Goal: Obtain resource: Download file/media

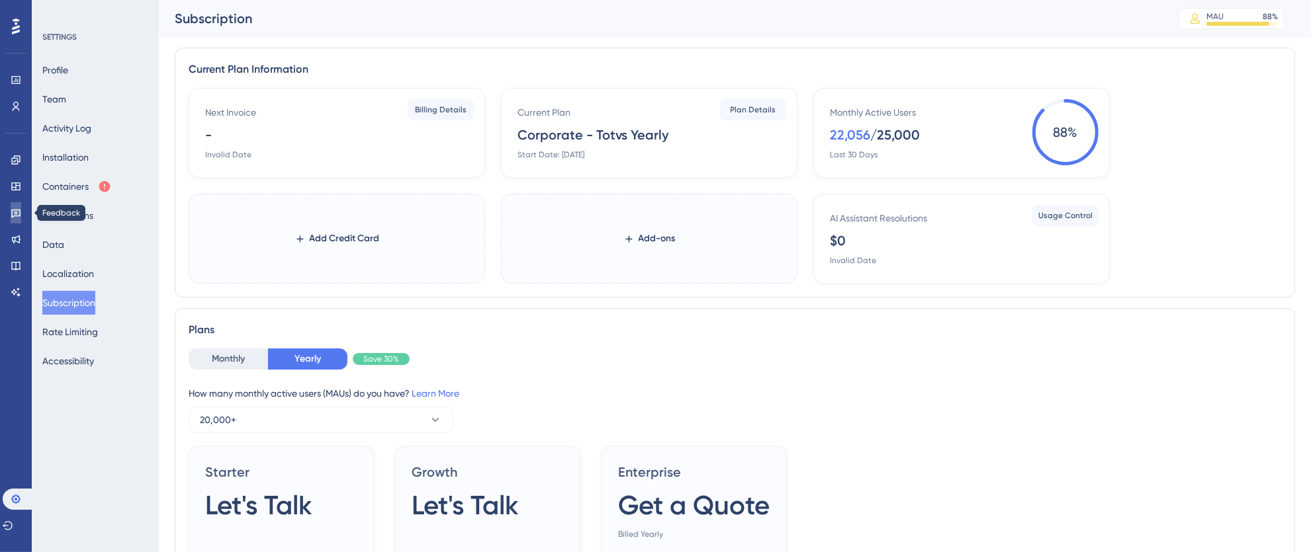
click at [11, 210] on icon at bounding box center [15, 214] width 9 height 9
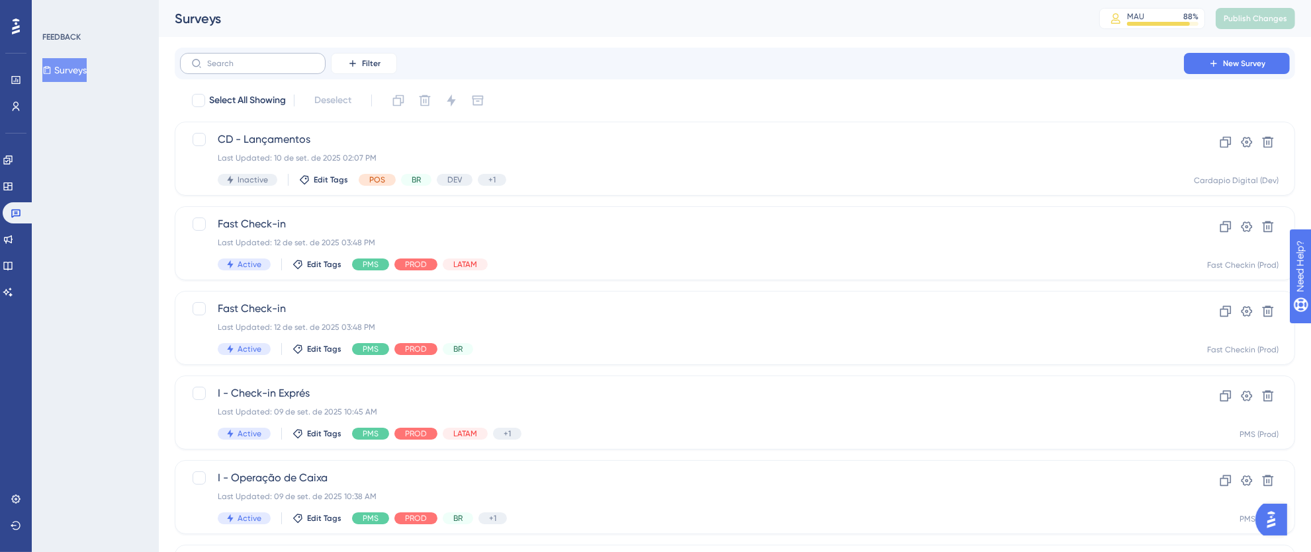
click at [359, 65] on div "✨ INSCREVA-SE AGORA✨" at bounding box center [662, 249] width 1323 height 564
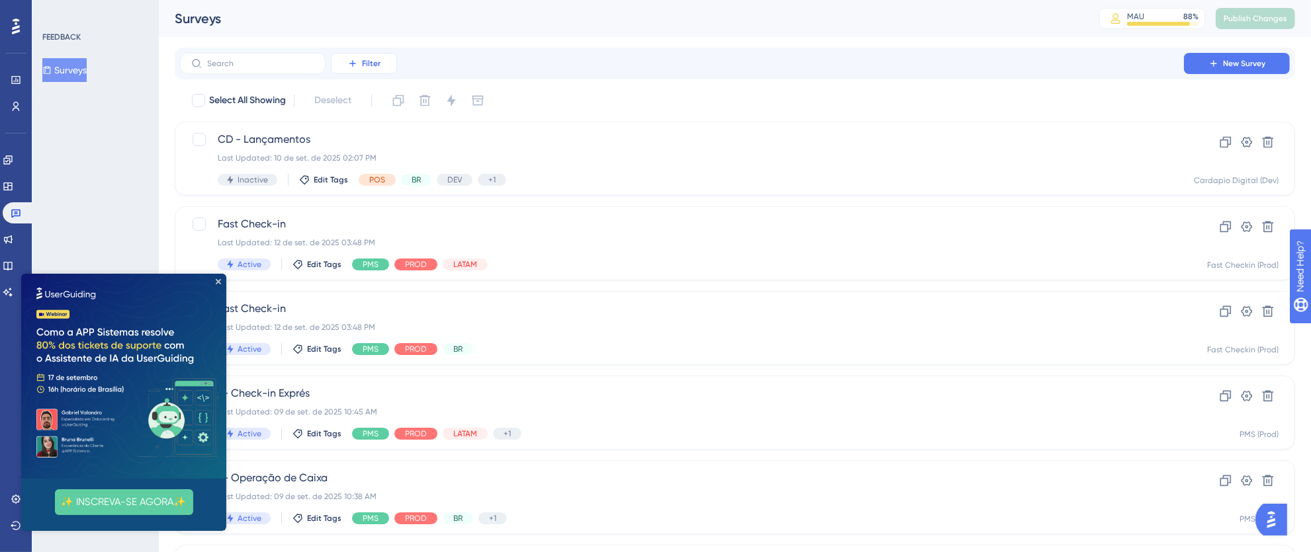
drag, startPoint x: 360, startPoint y: 60, endPoint x: 359, endPoint y: 95, distance: 34.4
click at [360, 60] on button "Filter" at bounding box center [364, 63] width 66 height 21
click at [216, 278] on img at bounding box center [123, 376] width 205 height 205
click at [221, 282] on img at bounding box center [123, 376] width 205 height 205
click at [219, 281] on icon "Close Preview" at bounding box center [218, 281] width 5 height 5
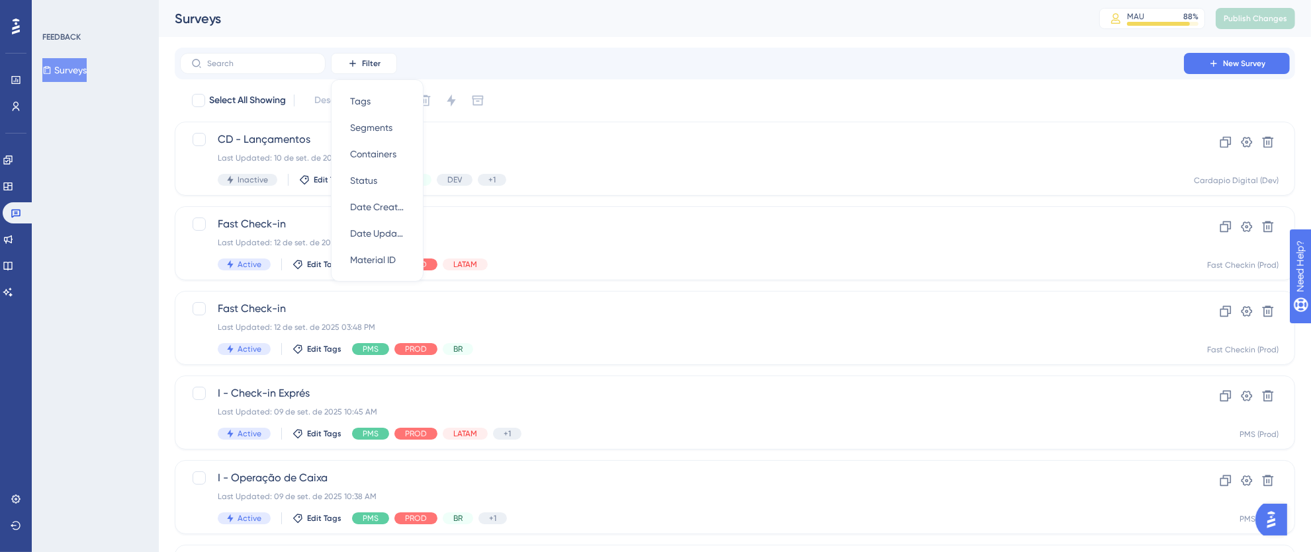
click at [458, 53] on div "Filter Tags Tags Segments Segments Containers Containers Status Status Date Cre…" at bounding box center [735, 63] width 1110 height 21
click at [360, 65] on button "Filter" at bounding box center [364, 63] width 66 height 21
click at [376, 95] on div "Tags Tags" at bounding box center [377, 101] width 54 height 26
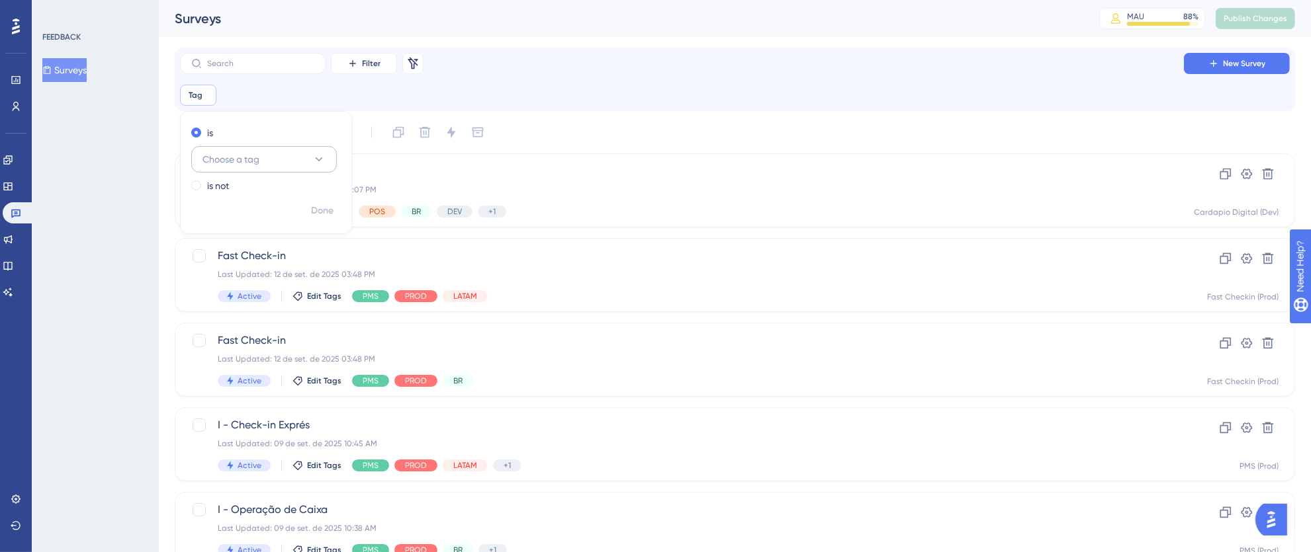
click at [290, 159] on button "Choose a tag" at bounding box center [264, 159] width 146 height 26
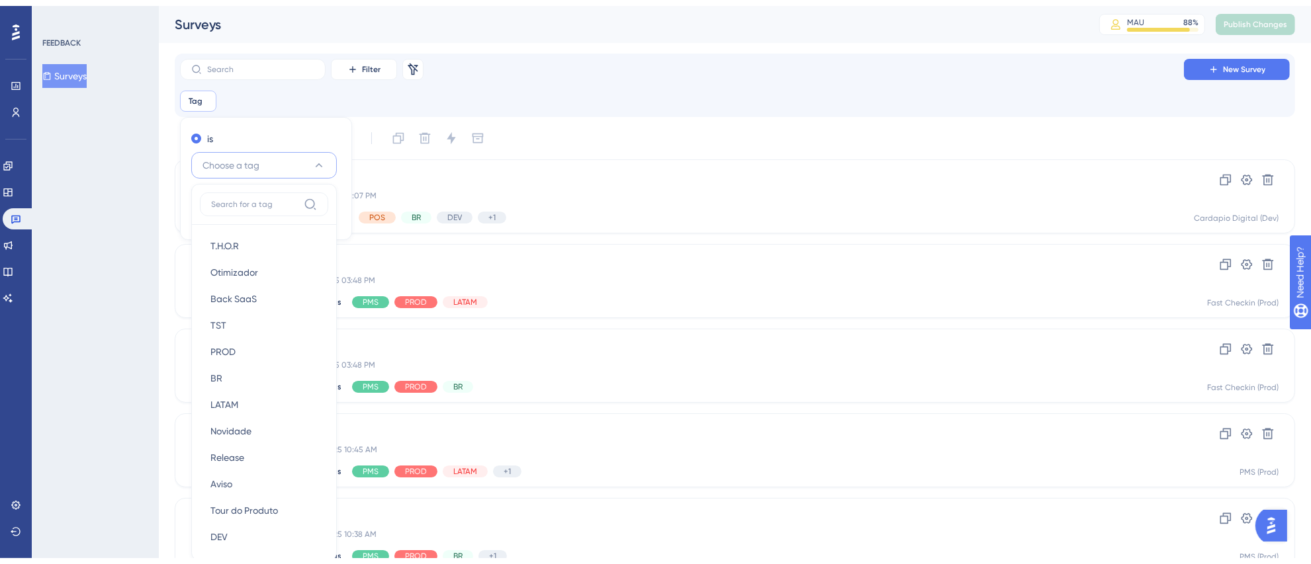
scroll to position [90, 0]
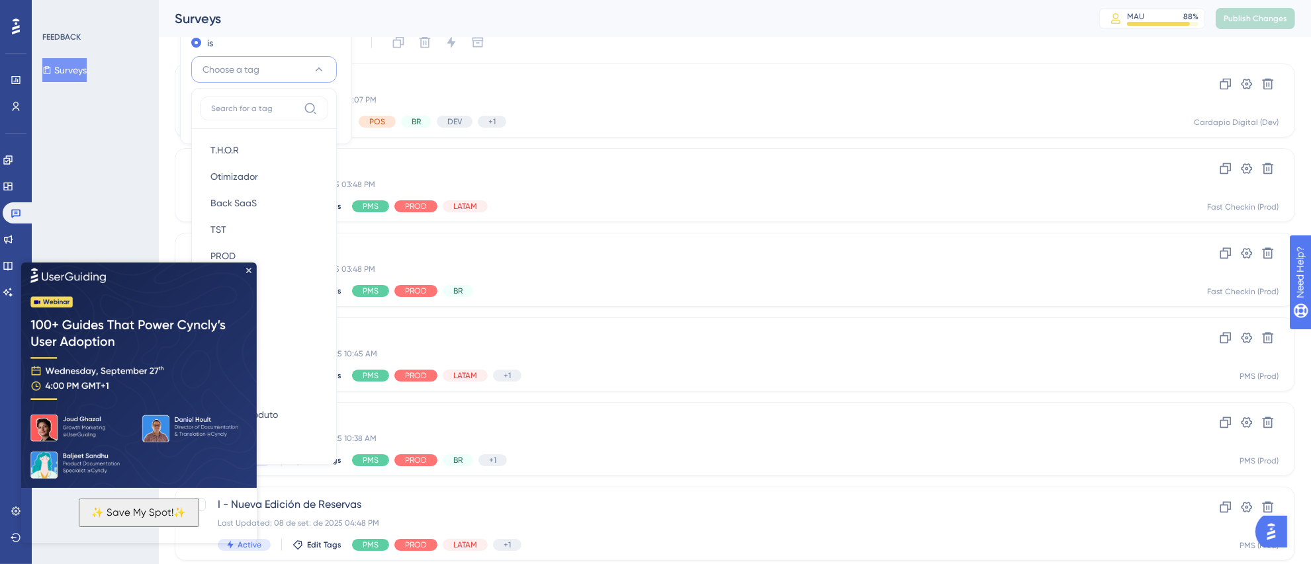
click at [252, 271] on img at bounding box center [139, 373] width 236 height 228
click at [251, 270] on img at bounding box center [139, 373] width 236 height 228
click at [251, 267] on img at bounding box center [139, 373] width 236 height 228
click at [249, 269] on icon "Close Preview" at bounding box center [248, 269] width 5 height 5
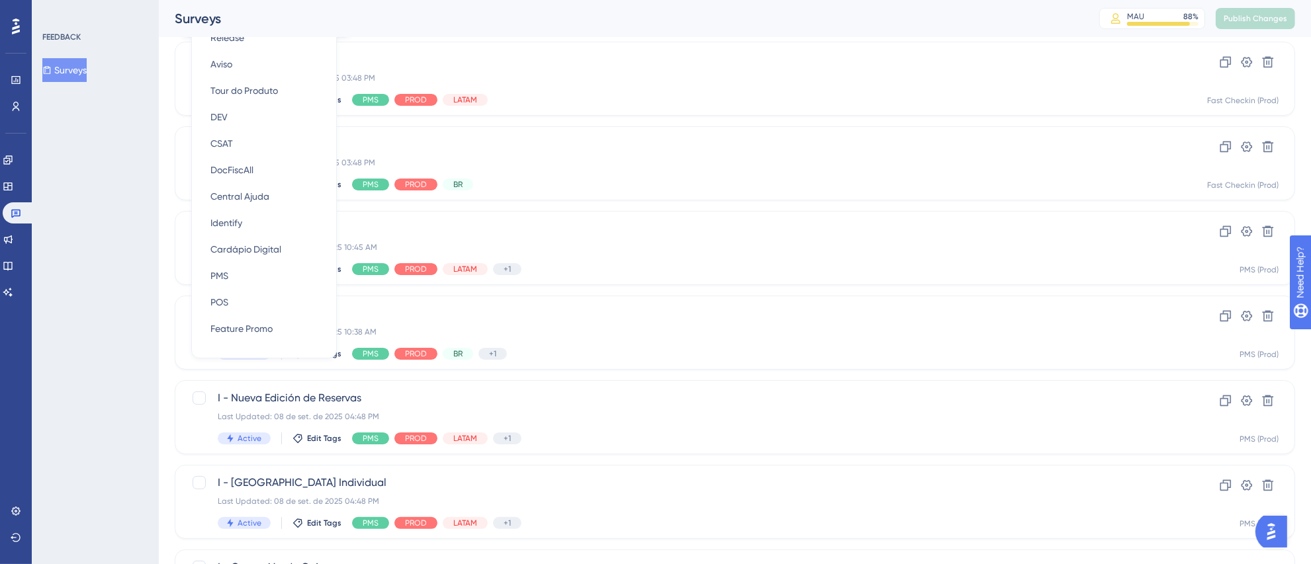
scroll to position [205, 0]
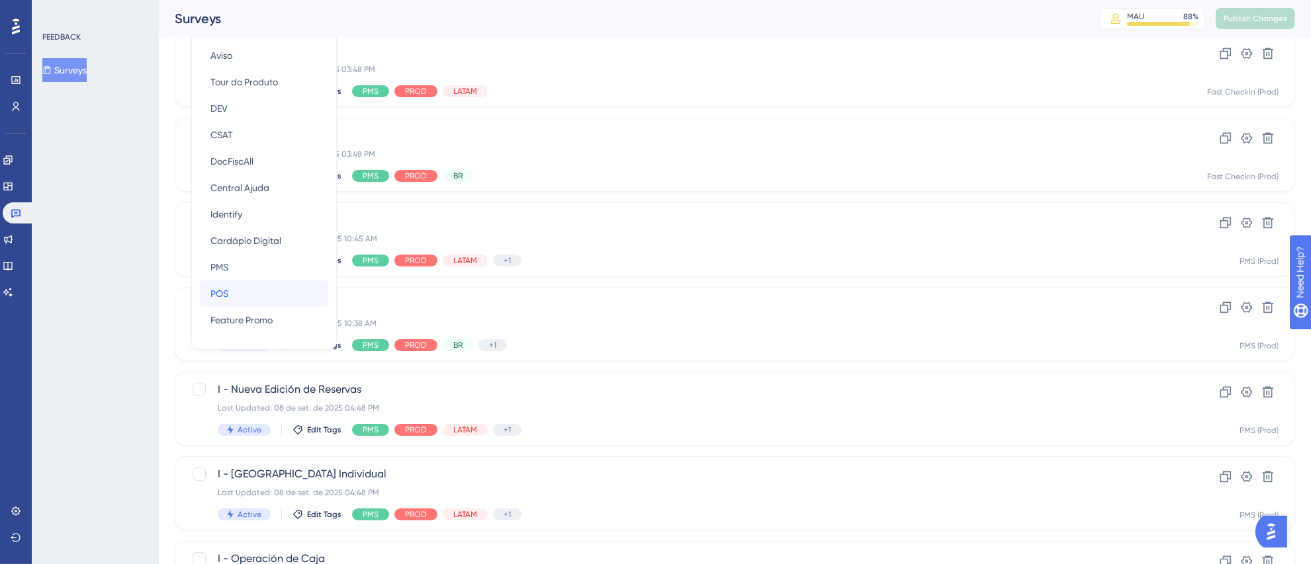
click at [240, 294] on div "POS POS" at bounding box center [263, 294] width 107 height 26
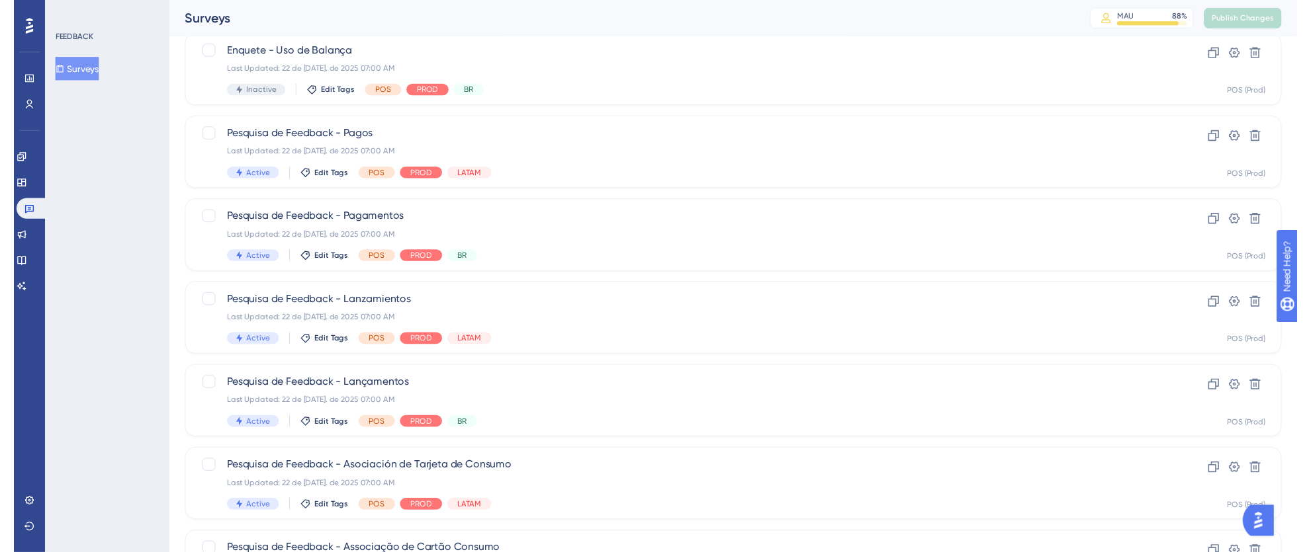
scroll to position [0, 0]
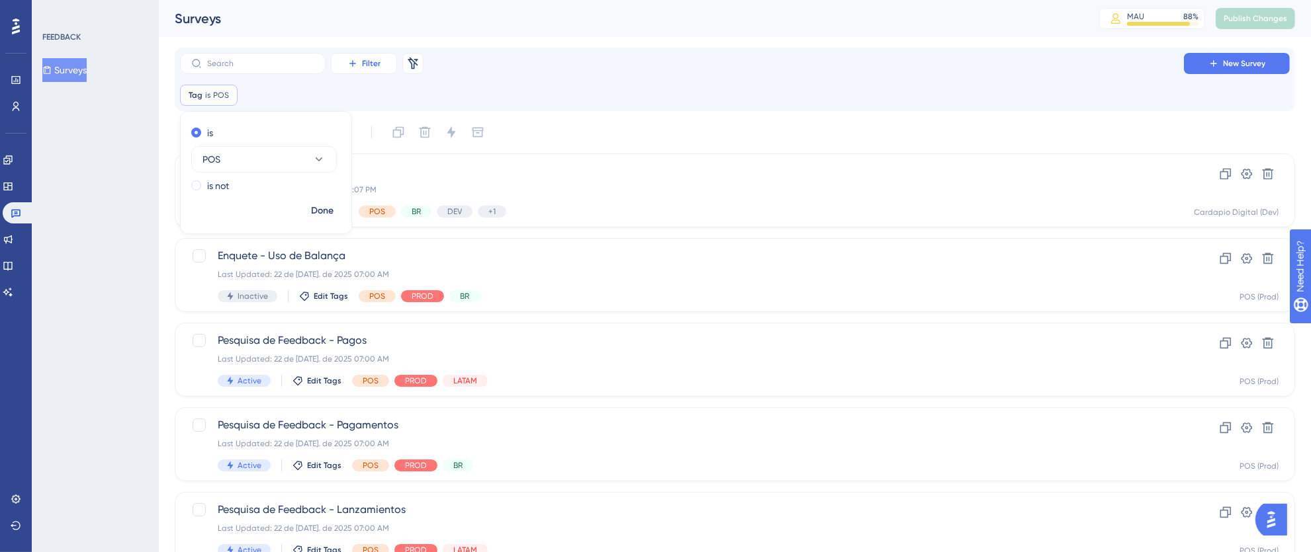
click at [371, 58] on span "Filter" at bounding box center [371, 63] width 19 height 11
click at [374, 181] on span "Status" at bounding box center [363, 181] width 27 height 16
click at [335, 156] on span "Choose a status" at bounding box center [325, 160] width 67 height 16
click at [322, 200] on span "Active" at bounding box center [313, 200] width 26 height 16
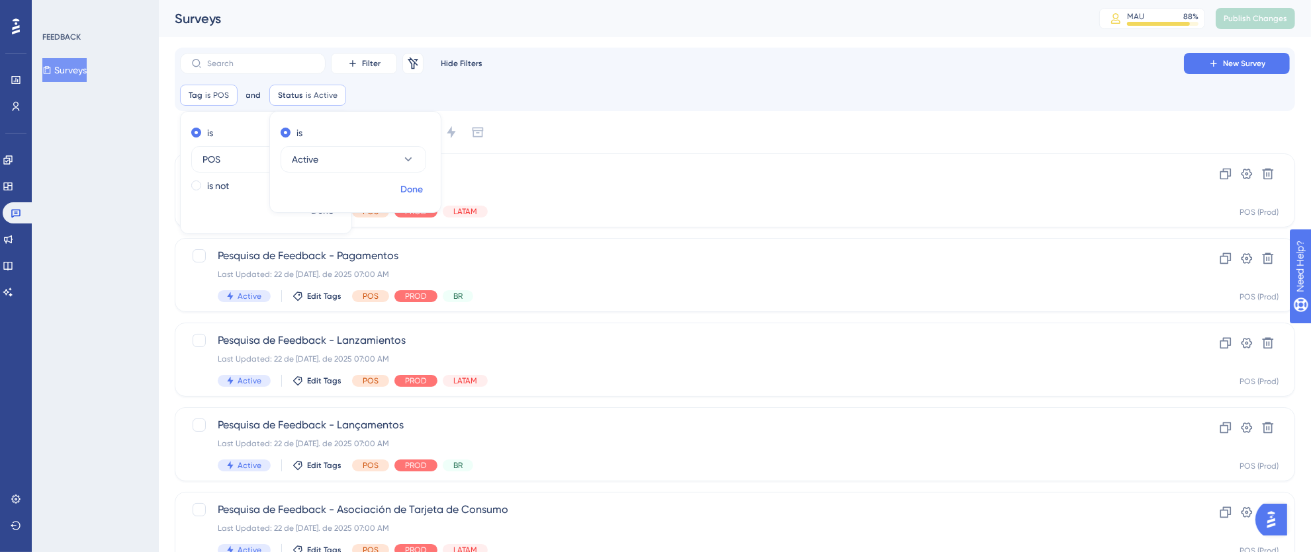
click at [421, 193] on span "Done" at bounding box center [411, 190] width 22 height 16
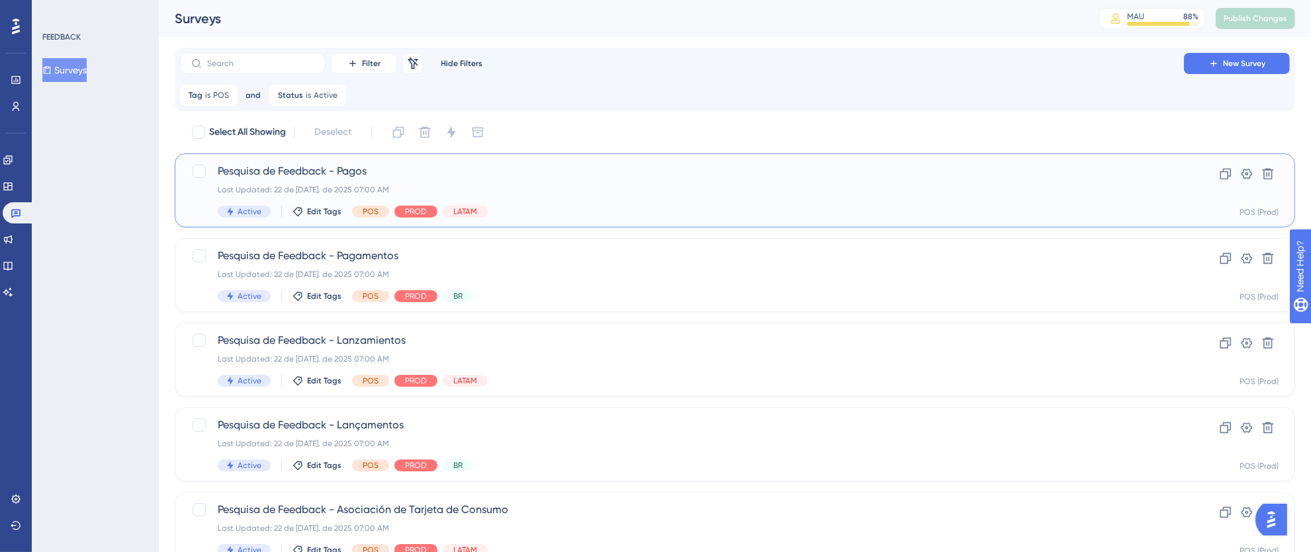
click at [1096, 194] on div "Last Updated: 22 de [DATE]. de 2025 07:00 AM" at bounding box center [682, 190] width 928 height 11
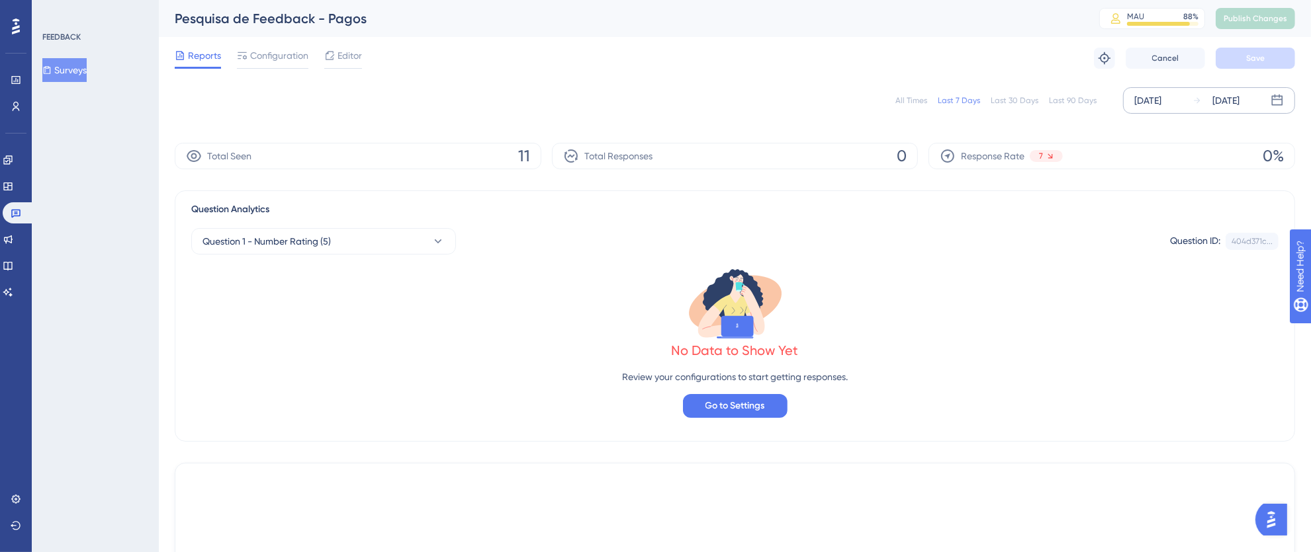
click at [1159, 103] on div "[DATE]" at bounding box center [1147, 101] width 27 height 16
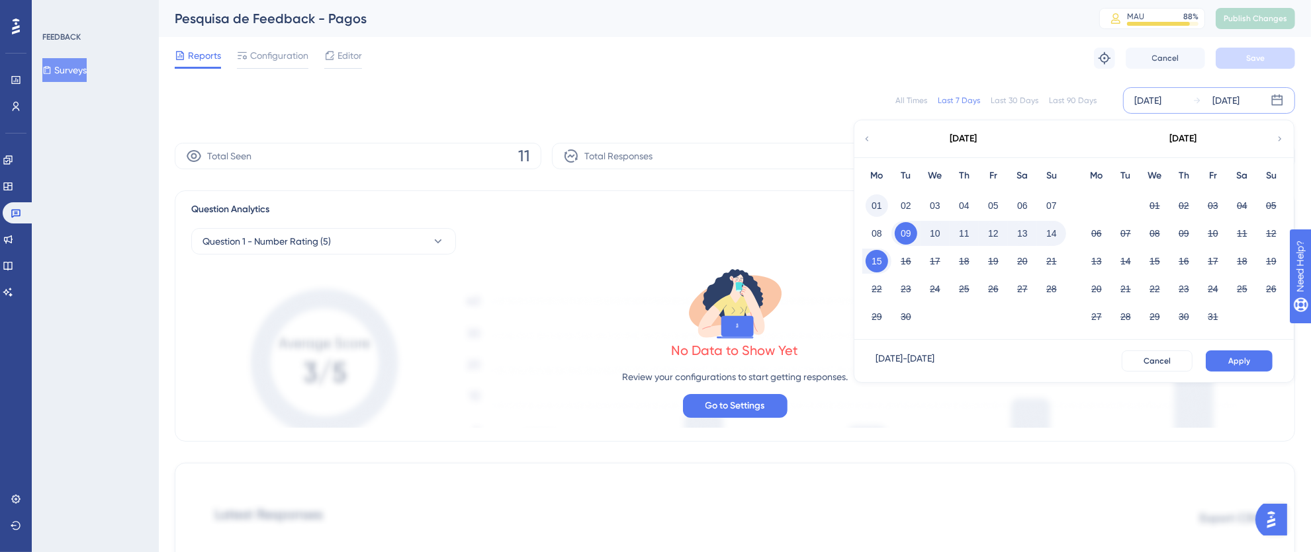
click at [875, 206] on button "01" at bounding box center [876, 206] width 22 height 22
click at [890, 259] on div "15" at bounding box center [876, 261] width 29 height 25
click at [873, 263] on button "15" at bounding box center [876, 261] width 22 height 22
click at [1242, 357] on span "Apply" at bounding box center [1239, 361] width 22 height 11
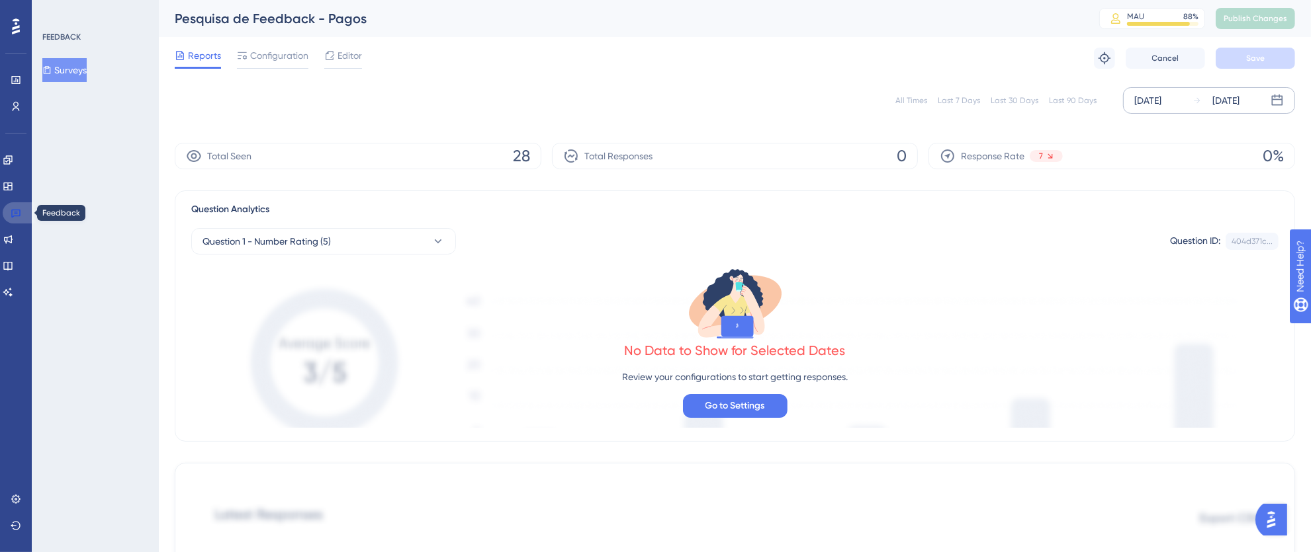
click at [23, 215] on link at bounding box center [19, 212] width 32 height 21
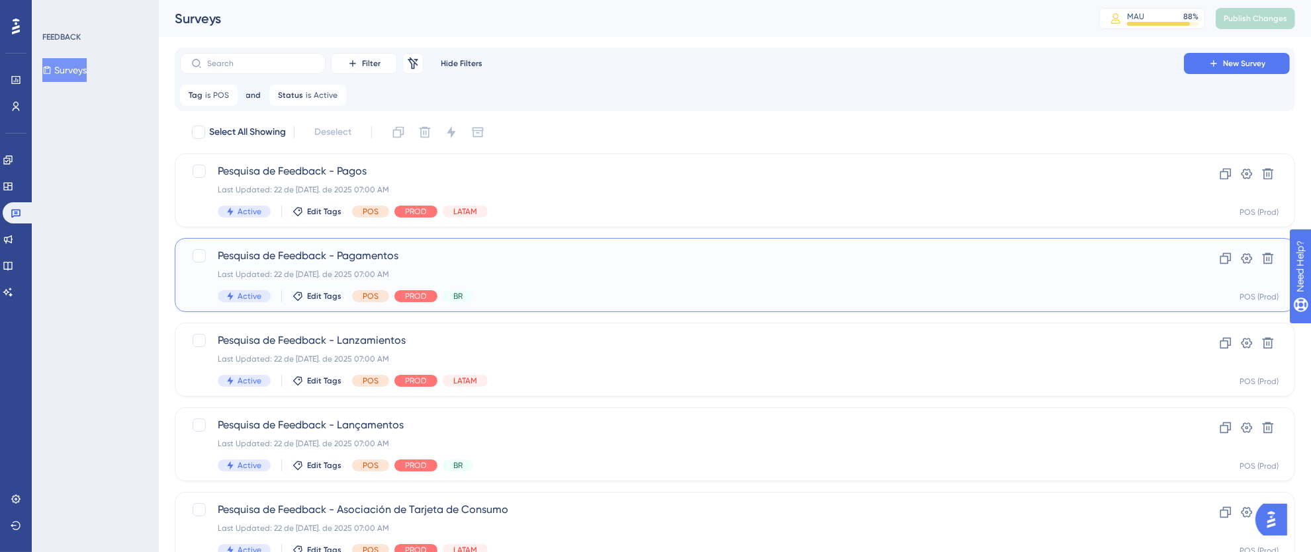
click at [567, 269] on div "Last Updated: 22 de [DATE]. de 2025 07:00 AM" at bounding box center [682, 274] width 928 height 11
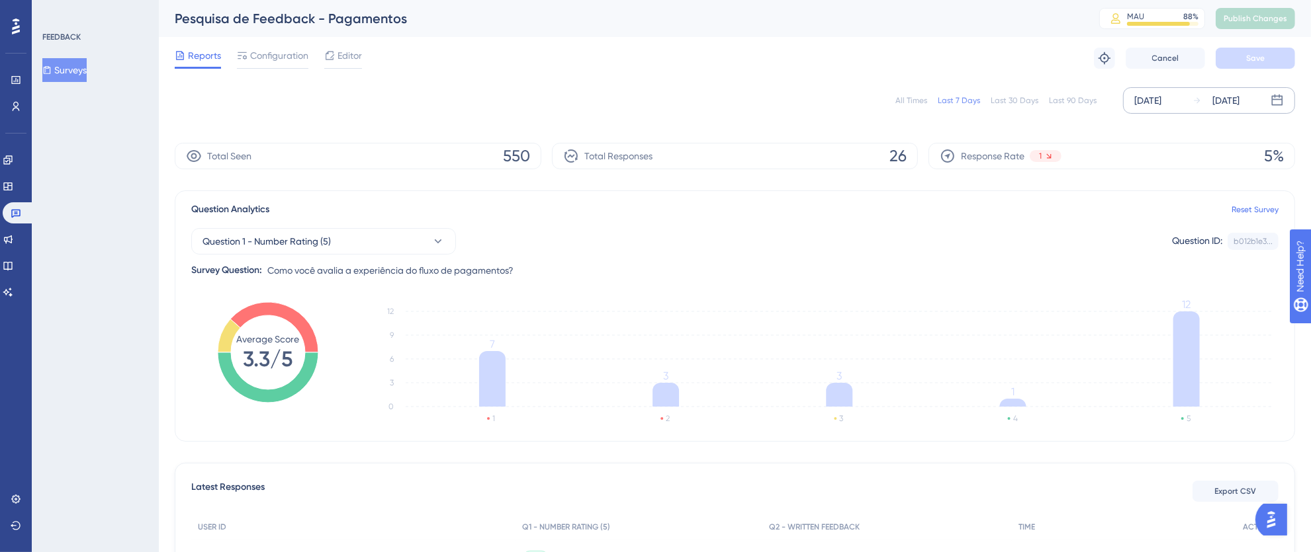
click at [1161, 101] on div "[DATE]" at bounding box center [1147, 101] width 27 height 16
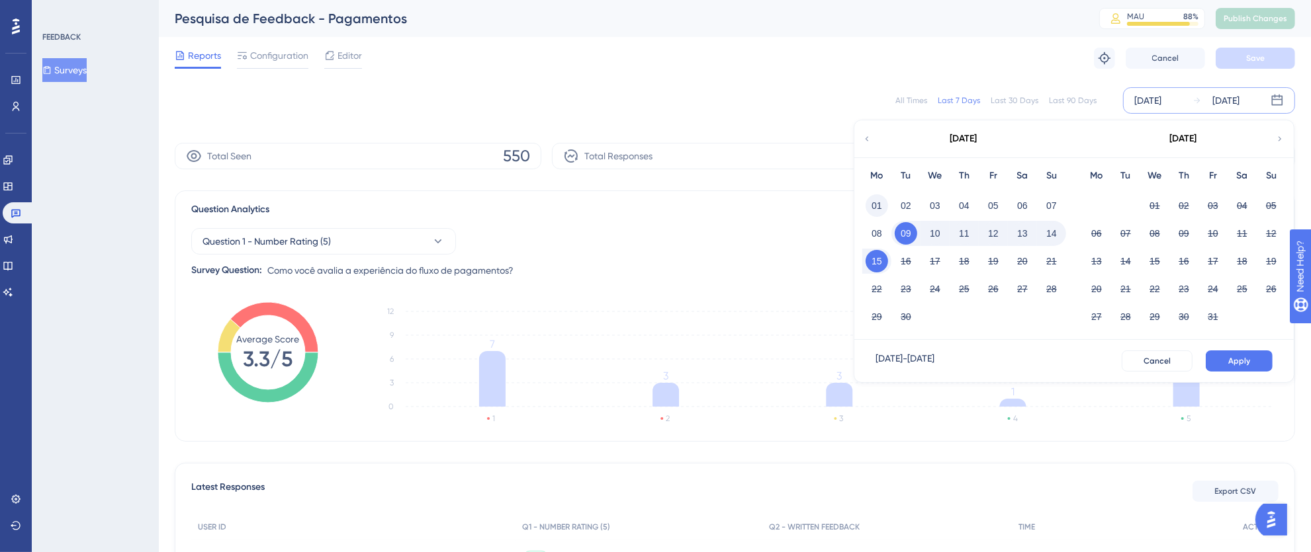
click at [875, 202] on button "01" at bounding box center [876, 206] width 22 height 22
click at [881, 261] on button "15" at bounding box center [876, 261] width 22 height 22
click at [1223, 357] on button "Apply" at bounding box center [1238, 361] width 67 height 21
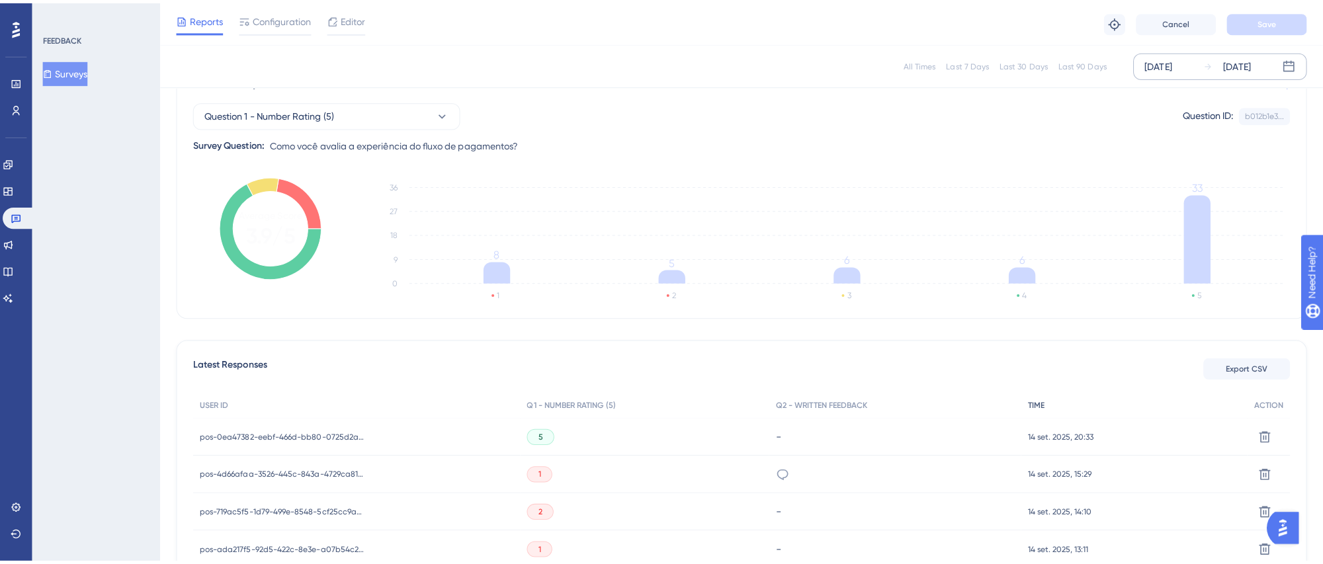
scroll to position [133, 0]
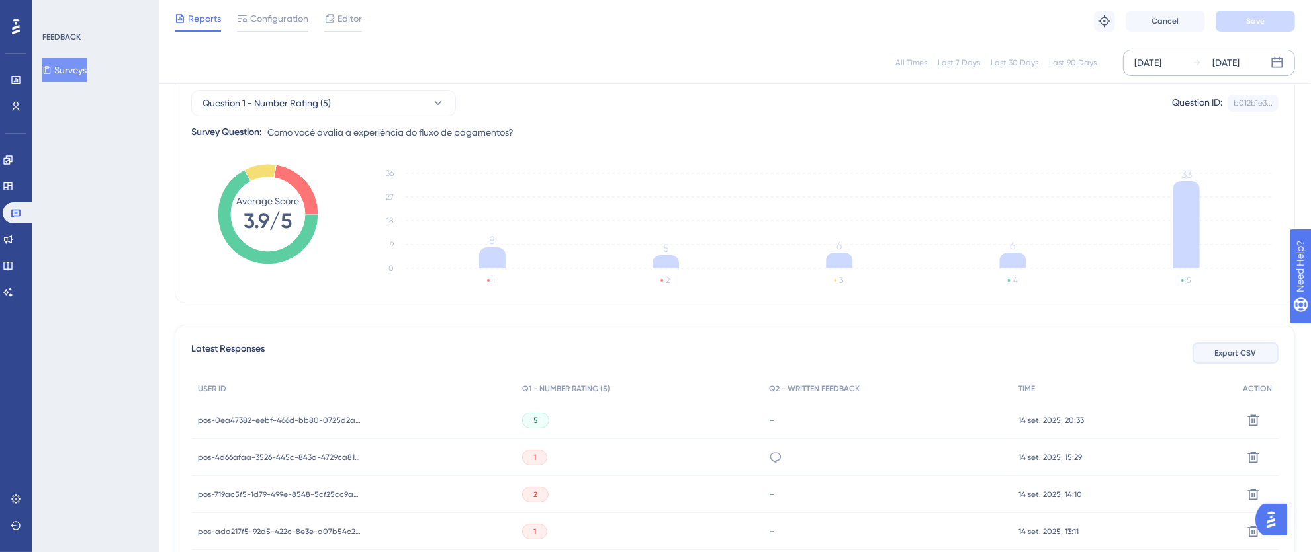
click at [1217, 354] on span "Export CSV" at bounding box center [1236, 353] width 42 height 11
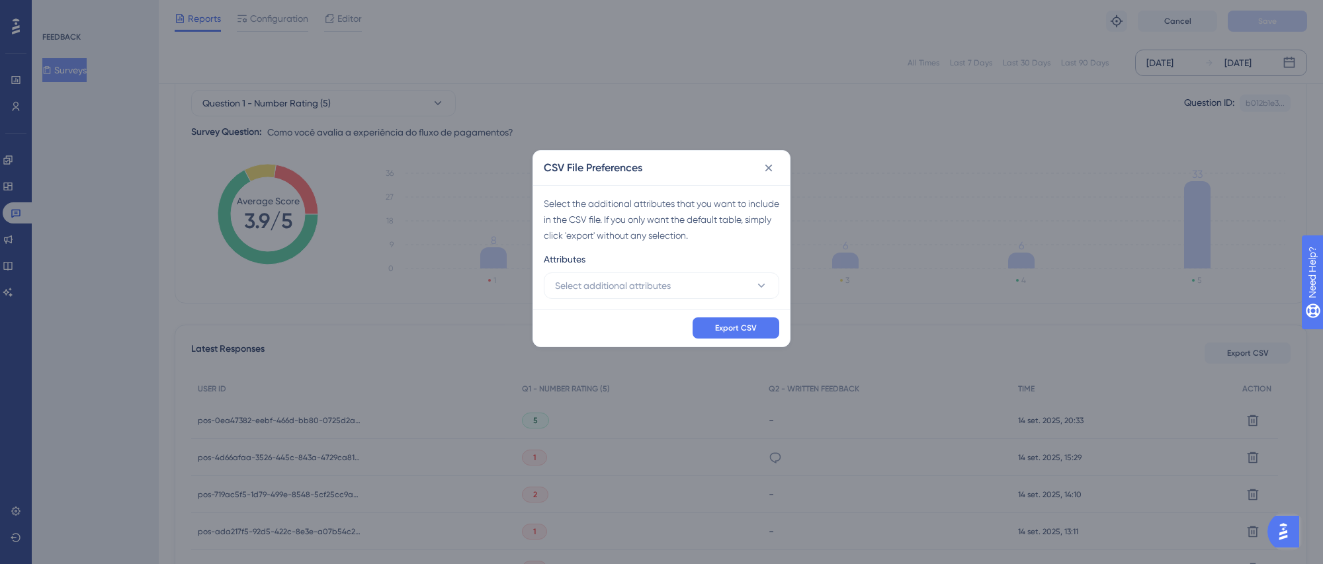
click at [580, 299] on div "Select the additional attributes that you want to include in the CSV file. If y…" at bounding box center [661, 247] width 257 height 124
click at [588, 294] on span "Select additional attributes" at bounding box center [613, 286] width 116 height 16
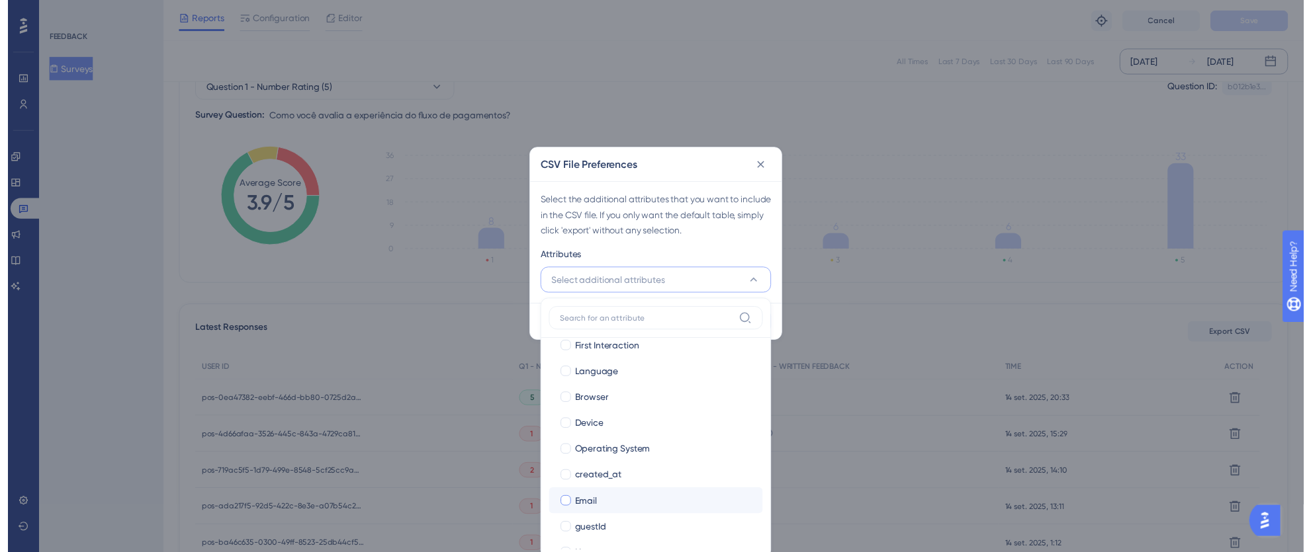
scroll to position [144, 0]
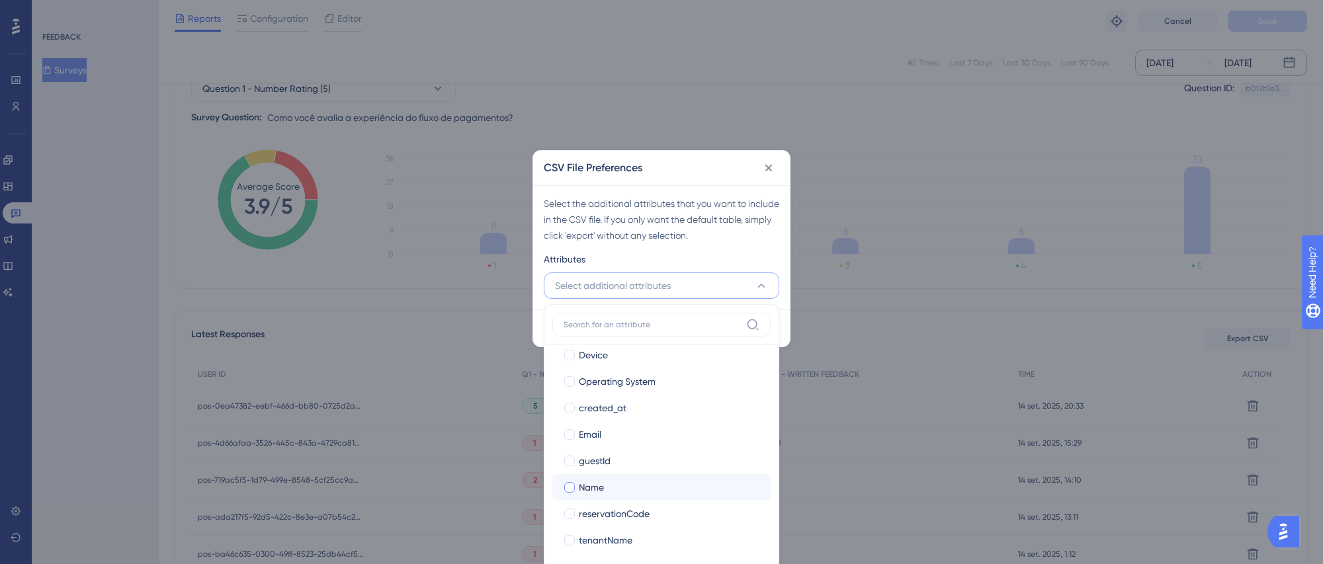
click at [571, 486] on div at bounding box center [569, 487] width 11 height 11
checkbox input "true"
click at [570, 439] on div at bounding box center [569, 434] width 11 height 11
checkbox input "true"
click at [749, 255] on div "Attributes" at bounding box center [662, 261] width 236 height 21
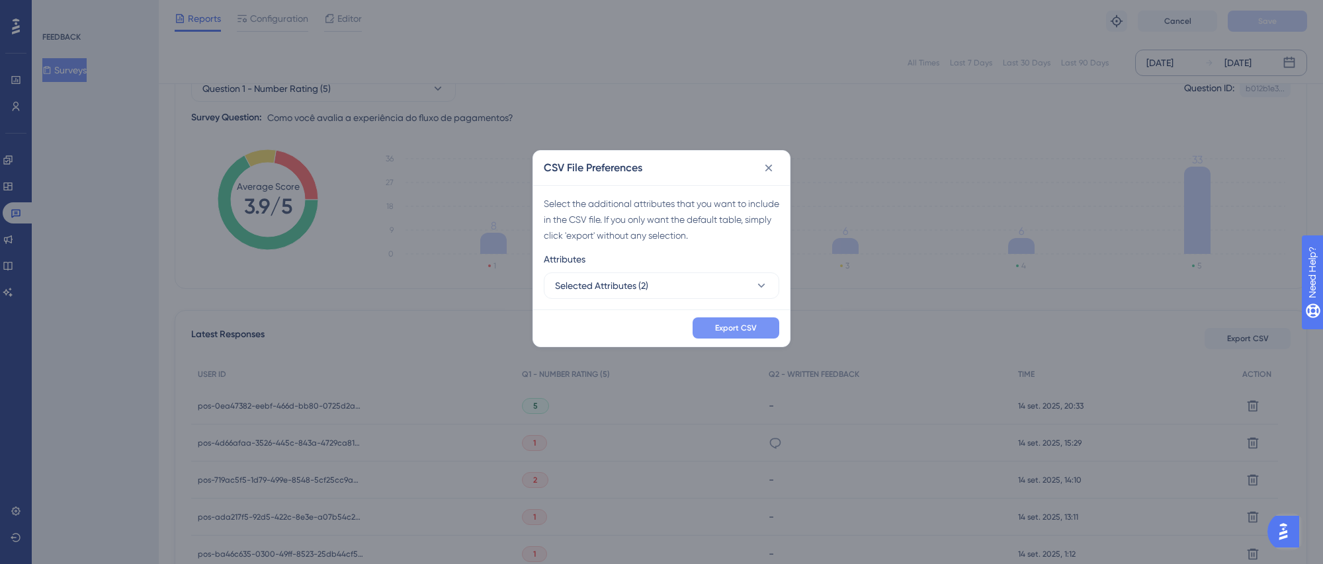
click at [760, 329] on button "Export CSV" at bounding box center [736, 328] width 87 height 21
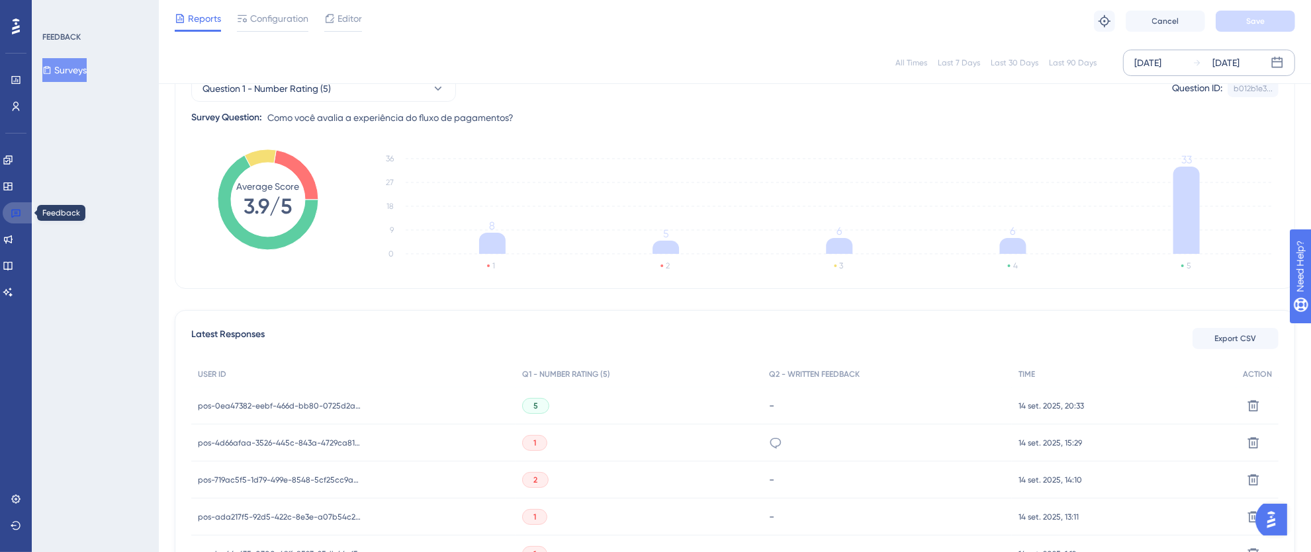
click at [19, 214] on icon at bounding box center [16, 213] width 11 height 11
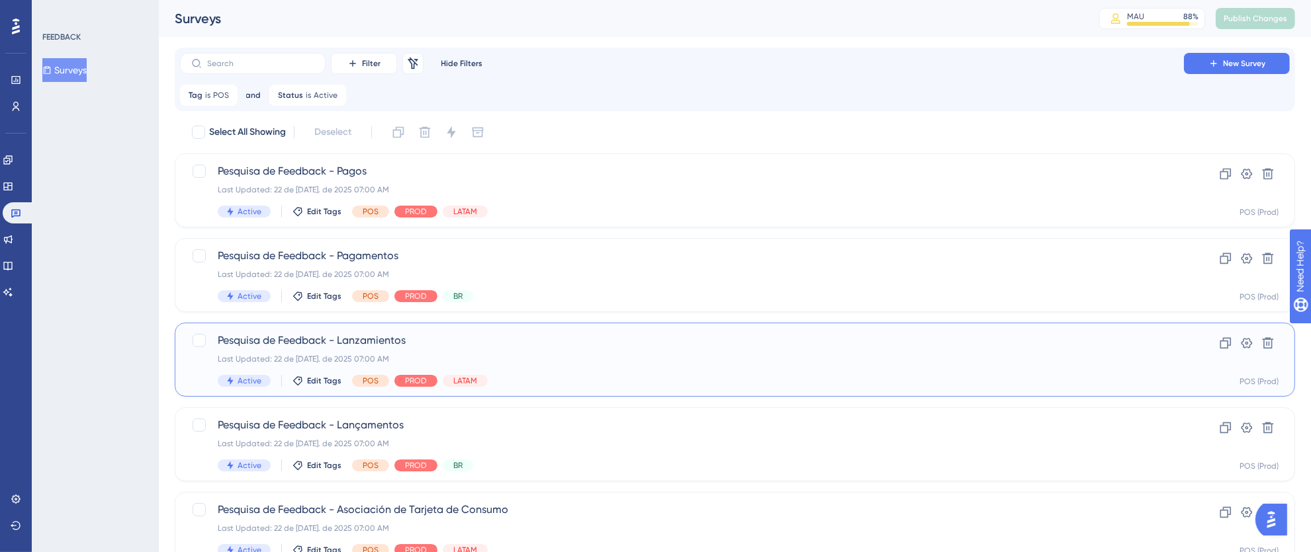
click at [748, 355] on div "Last Updated: 22 de [DATE]. de 2025 07:00 AM" at bounding box center [682, 359] width 928 height 11
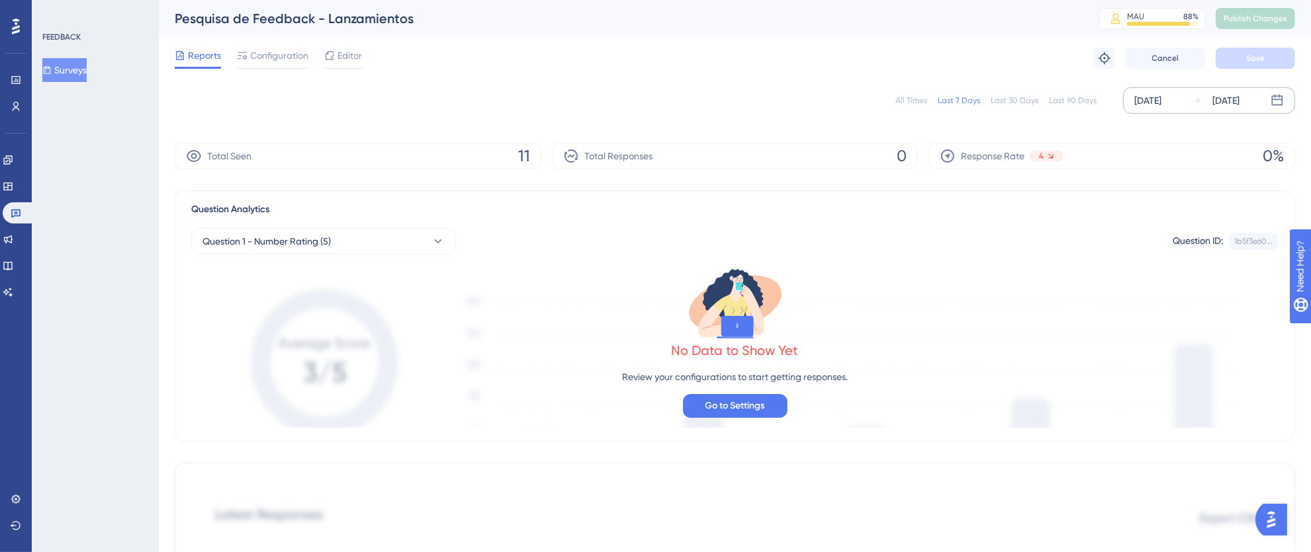
click at [1161, 99] on div "[DATE]" at bounding box center [1147, 101] width 27 height 16
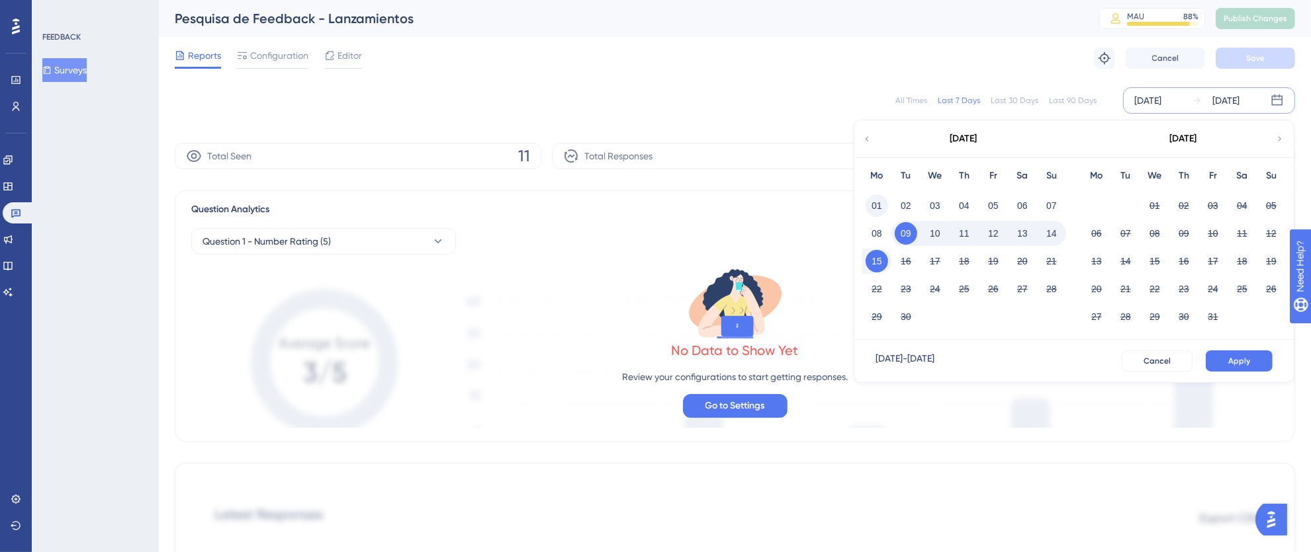
click at [879, 204] on button "01" at bounding box center [876, 206] width 22 height 22
click at [881, 261] on button "15" at bounding box center [876, 261] width 22 height 22
click at [1235, 363] on span "Apply" at bounding box center [1239, 361] width 22 height 11
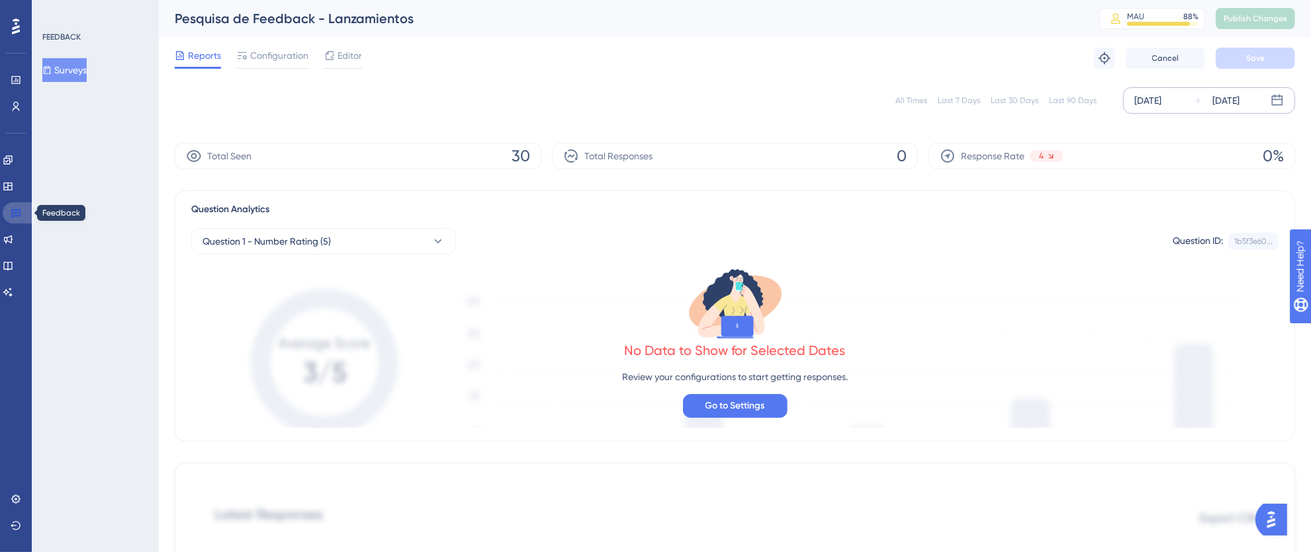
click at [30, 212] on link at bounding box center [19, 212] width 32 height 21
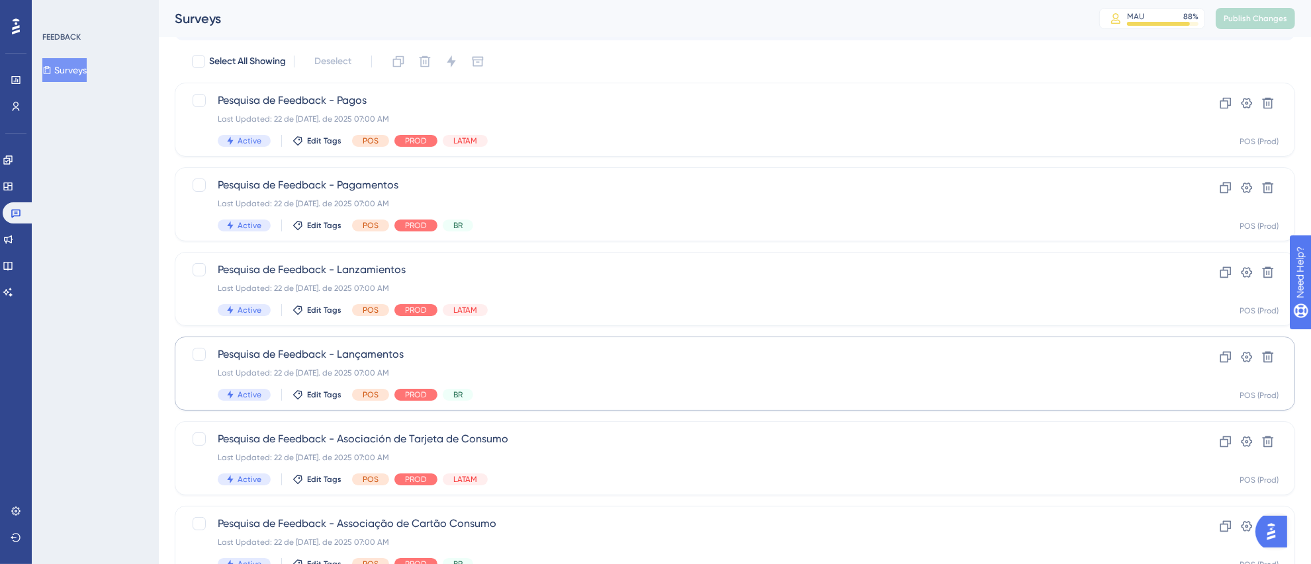
scroll to position [83, 0]
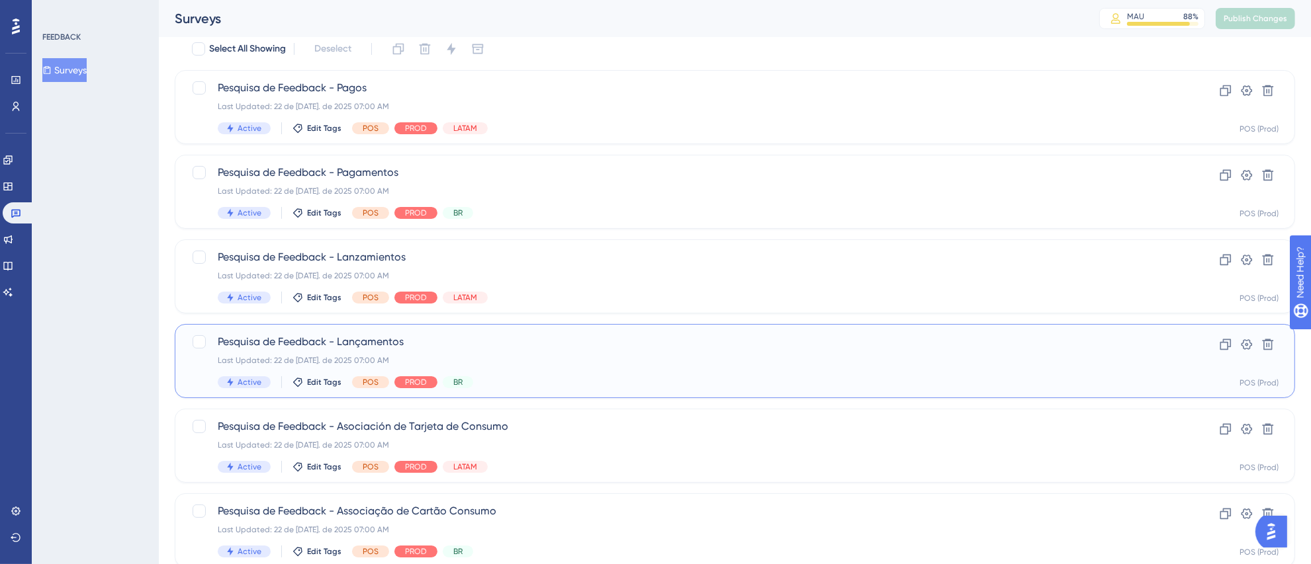
click at [864, 370] on div "Pesquisa de Feedback - Lançamentos Last Updated: 22 de [DATE]. de 2025 07:00 AM…" at bounding box center [682, 361] width 928 height 54
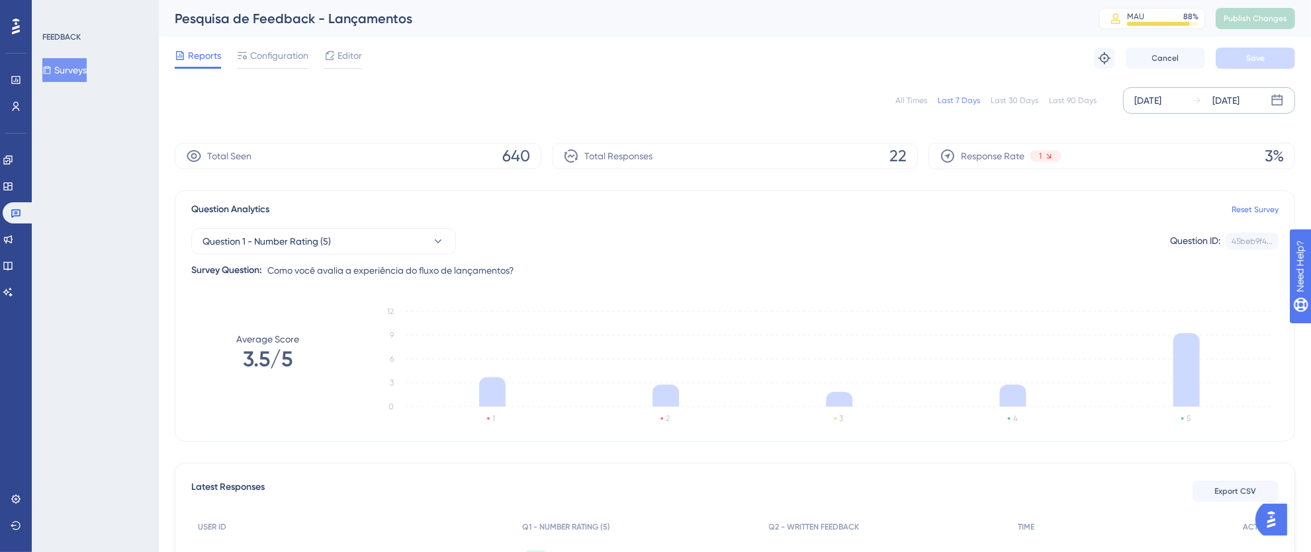
click at [1143, 101] on div "[DATE]" at bounding box center [1147, 101] width 27 height 16
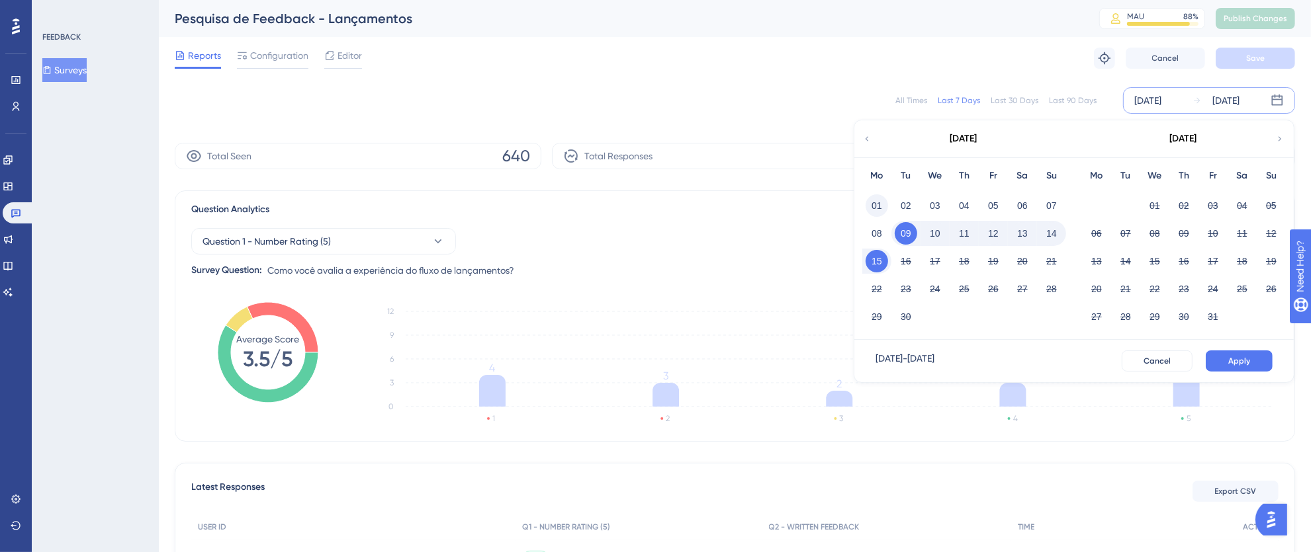
click at [877, 202] on button "01" at bounding box center [876, 206] width 22 height 22
click at [879, 267] on button "15" at bounding box center [876, 261] width 22 height 22
click at [1246, 363] on span "Apply" at bounding box center [1239, 361] width 22 height 11
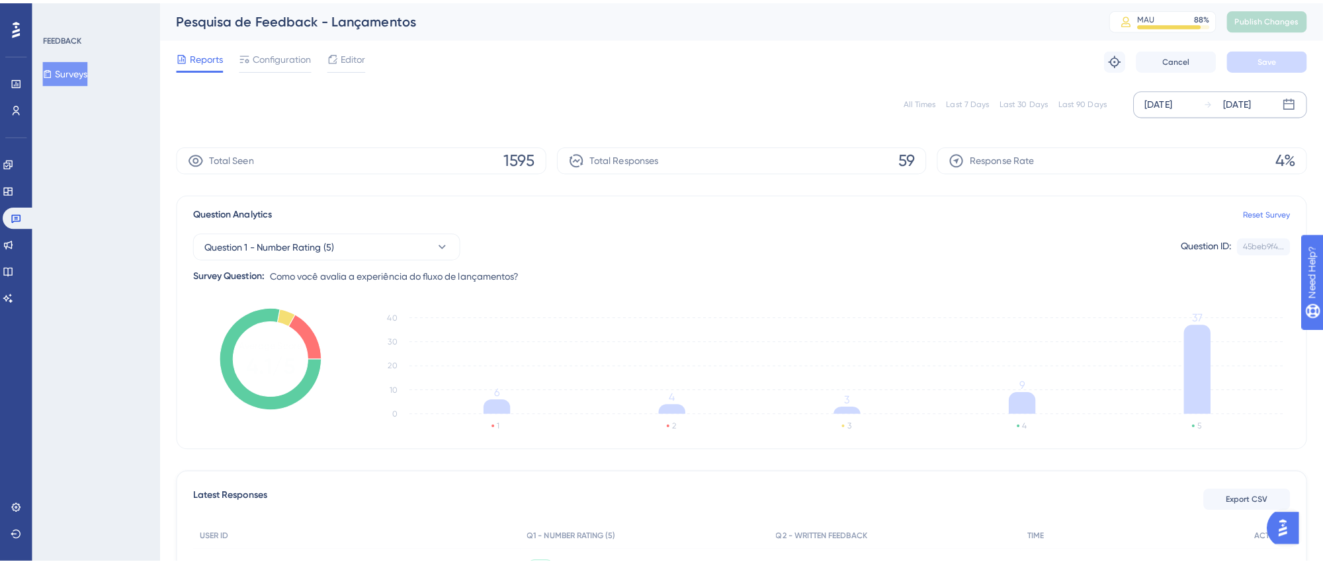
scroll to position [127, 0]
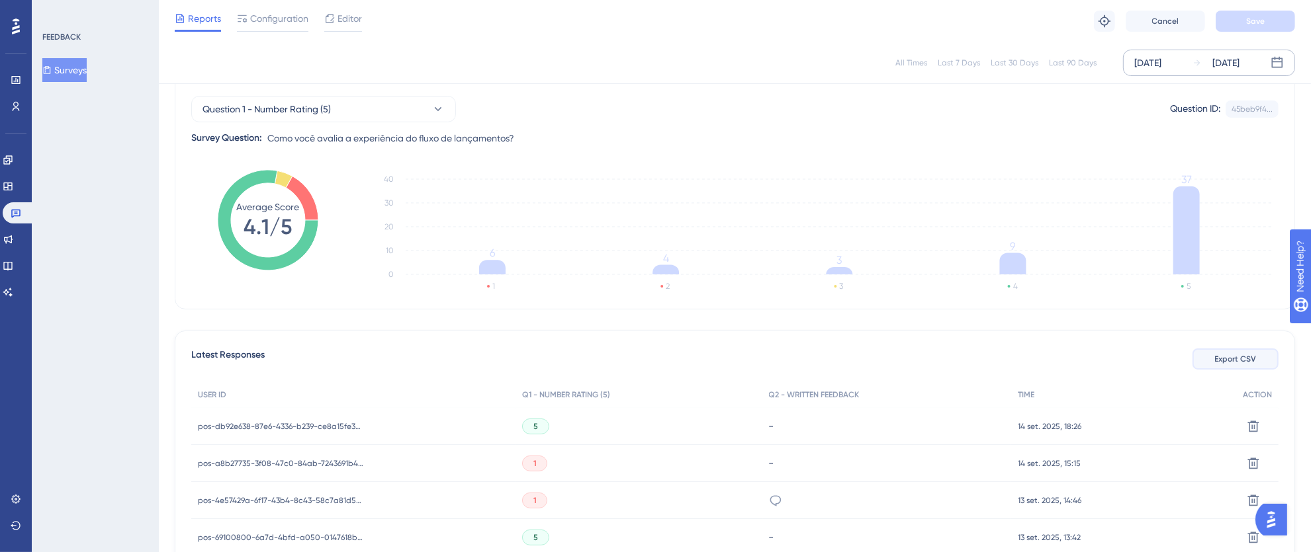
click at [1224, 355] on span "Export CSV" at bounding box center [1236, 359] width 42 height 11
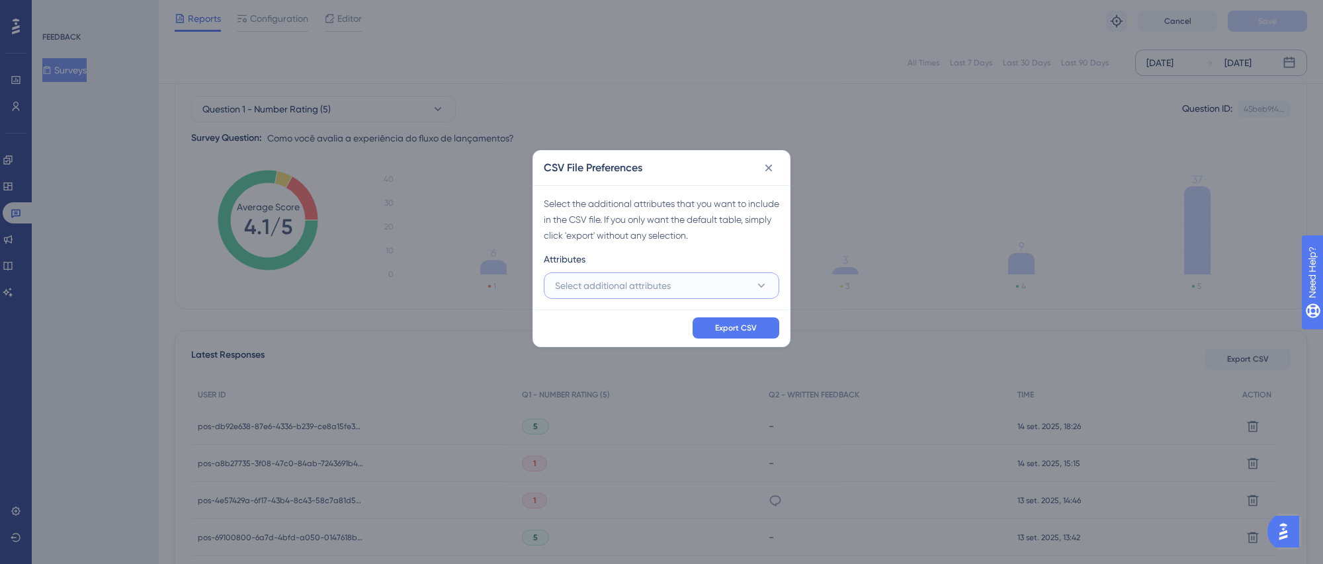
click at [593, 294] on button "Select additional attributes" at bounding box center [662, 286] width 236 height 26
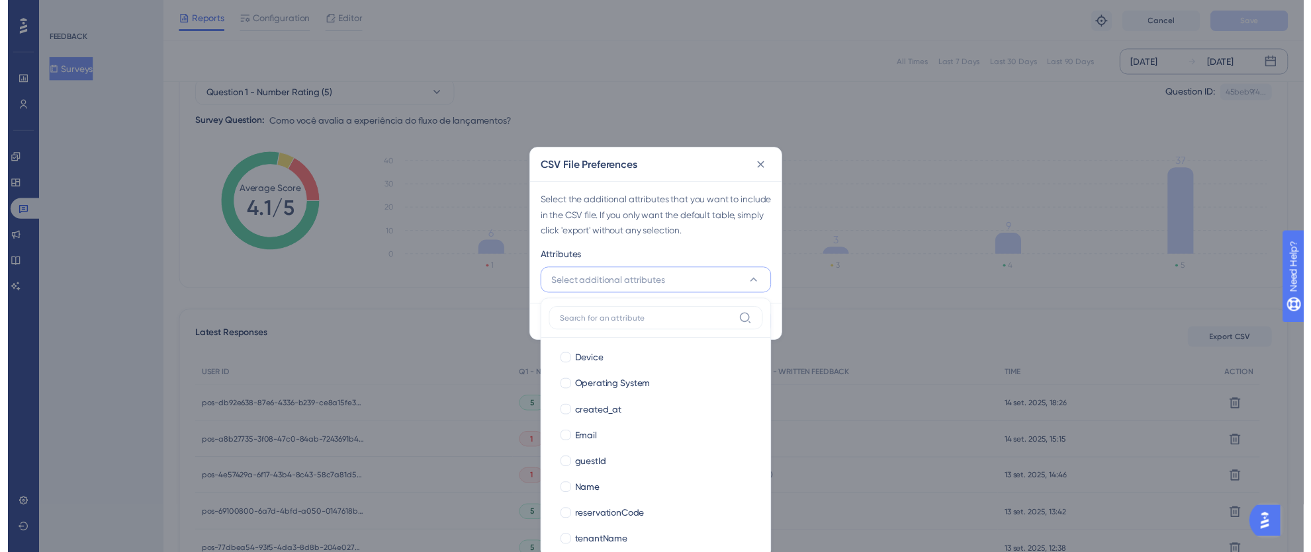
scroll to position [144, 0]
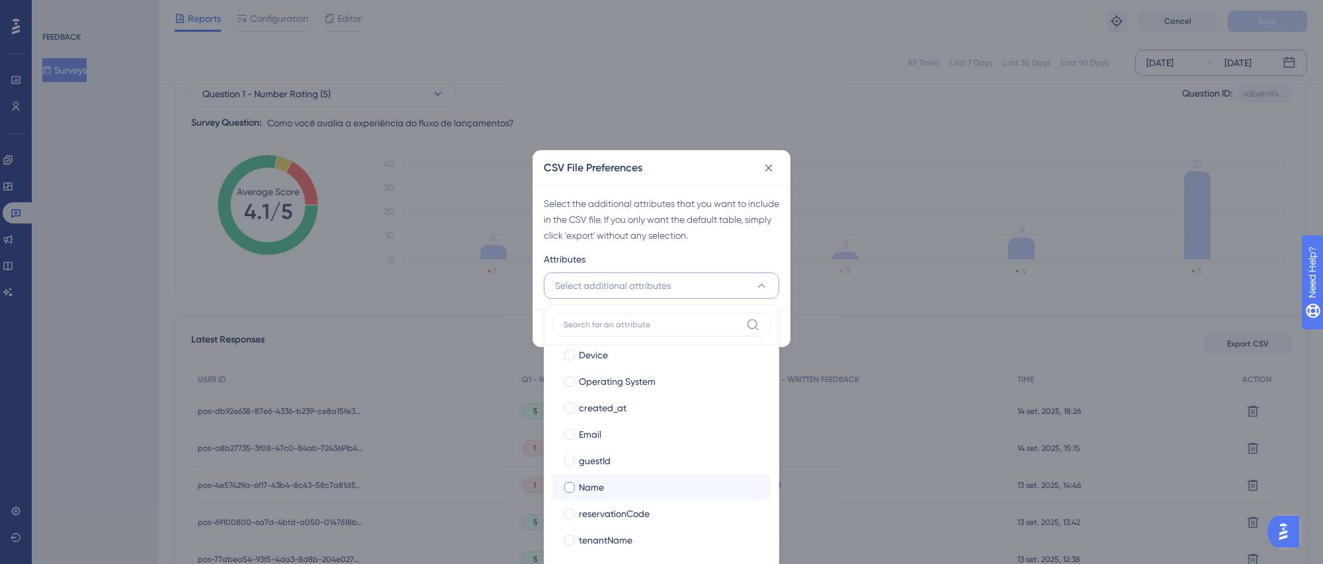
click at [564, 486] on div at bounding box center [569, 487] width 11 height 11
checkbox input "true"
click at [567, 436] on div at bounding box center [569, 434] width 11 height 11
checkbox input "true"
click at [702, 244] on div "Select the additional attributes that you want to include in the CSV file. If y…" at bounding box center [661, 247] width 257 height 124
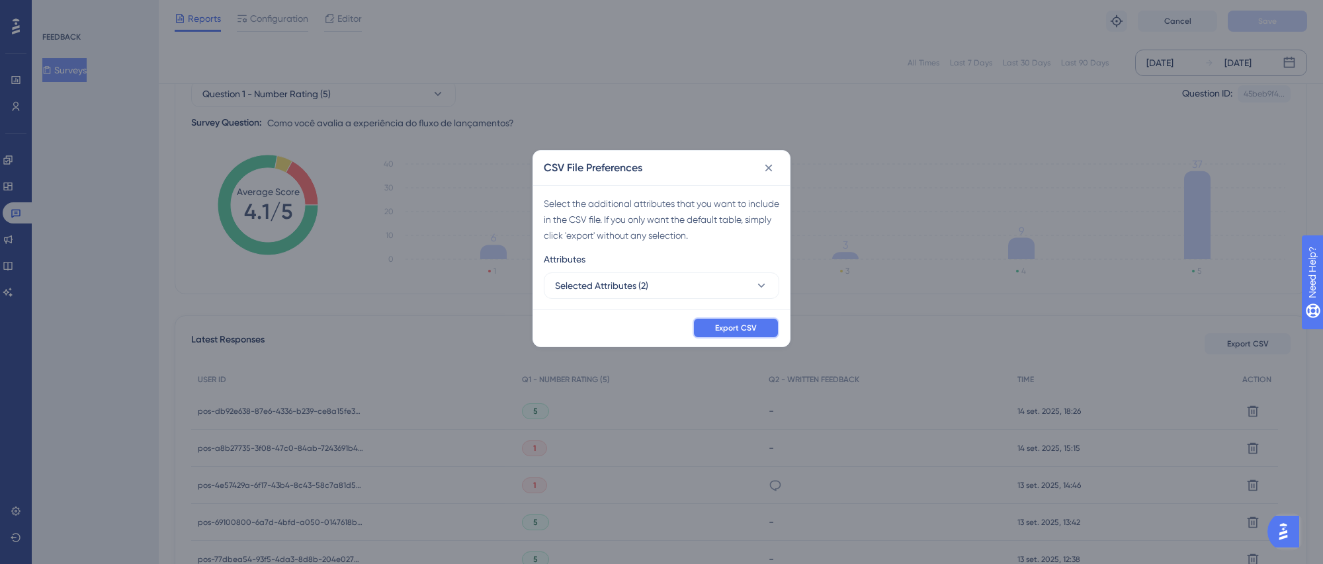
click at [761, 330] on button "Export CSV" at bounding box center [736, 328] width 87 height 21
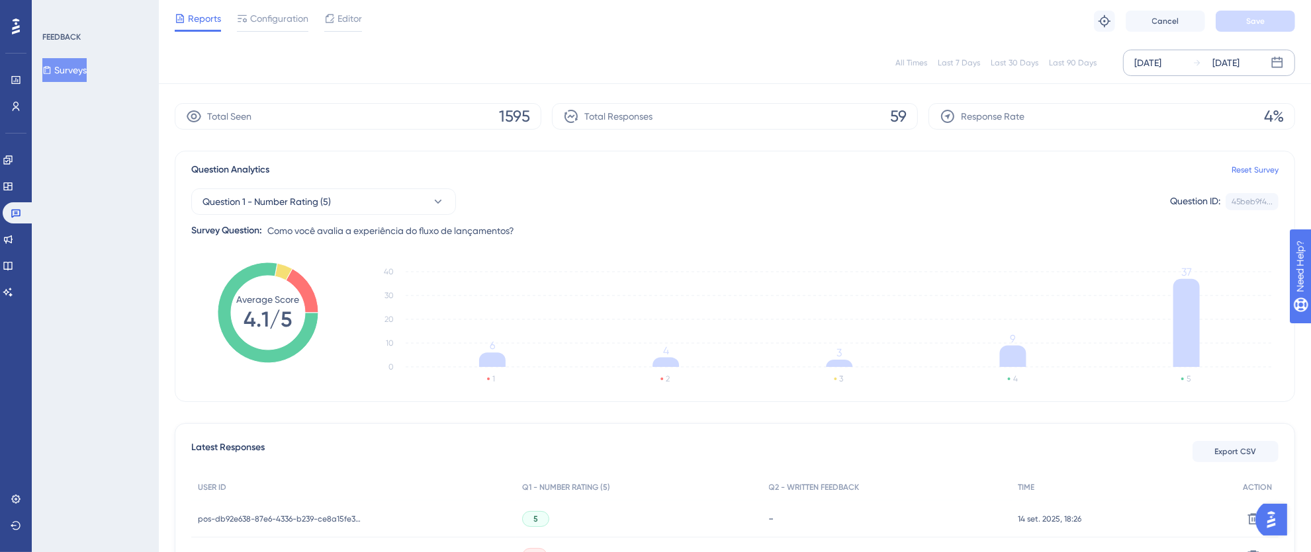
scroll to position [0, 0]
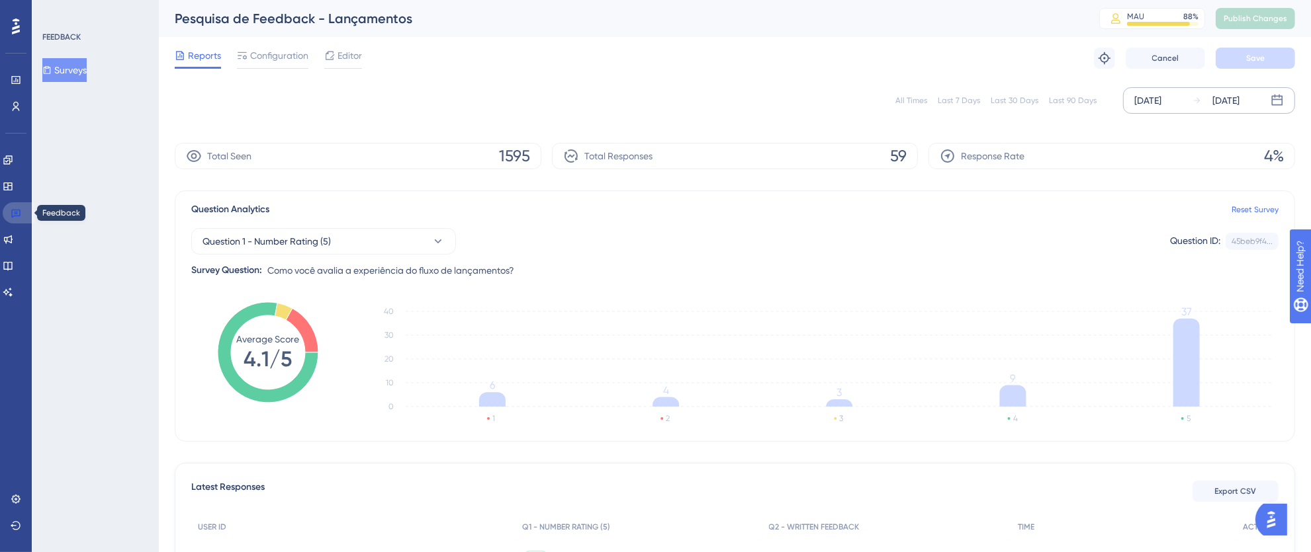
click at [21, 211] on link at bounding box center [19, 212] width 32 height 21
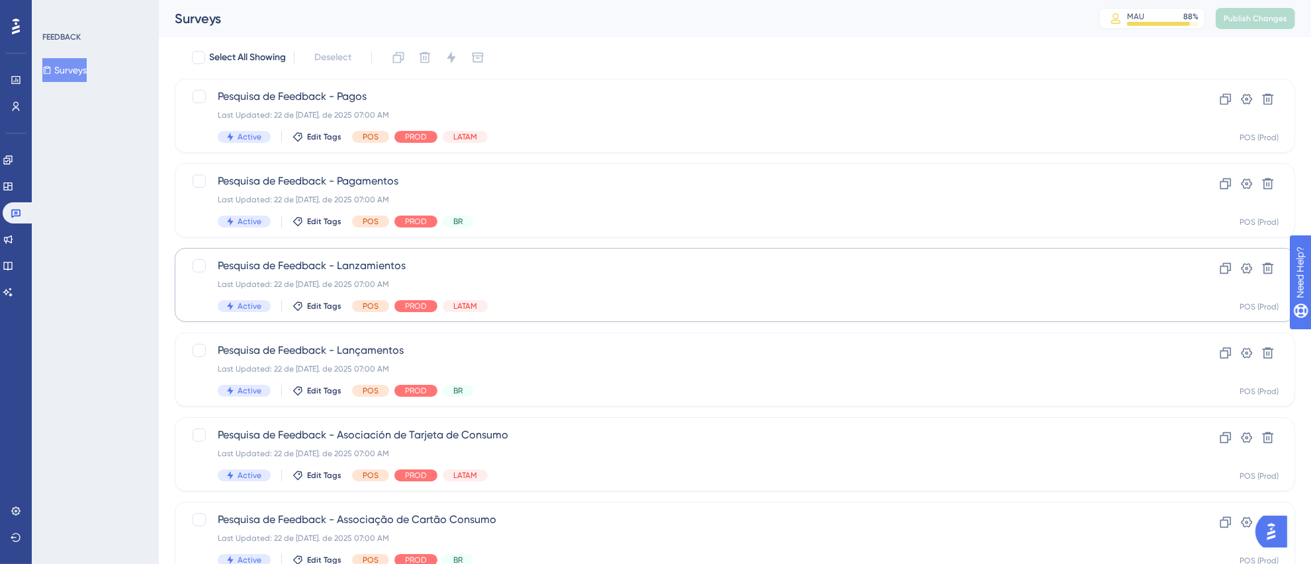
scroll to position [128, 0]
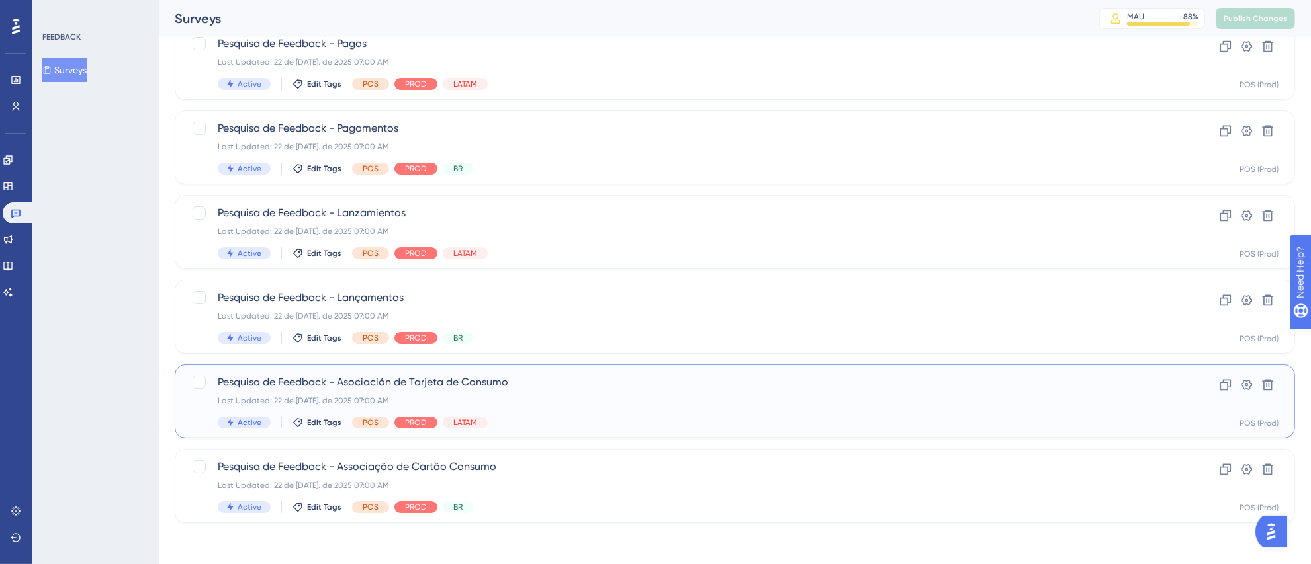
click at [802, 387] on span "Pesquisa de Feedback - Asociación de Tarjeta de Consumo" at bounding box center [682, 382] width 928 height 16
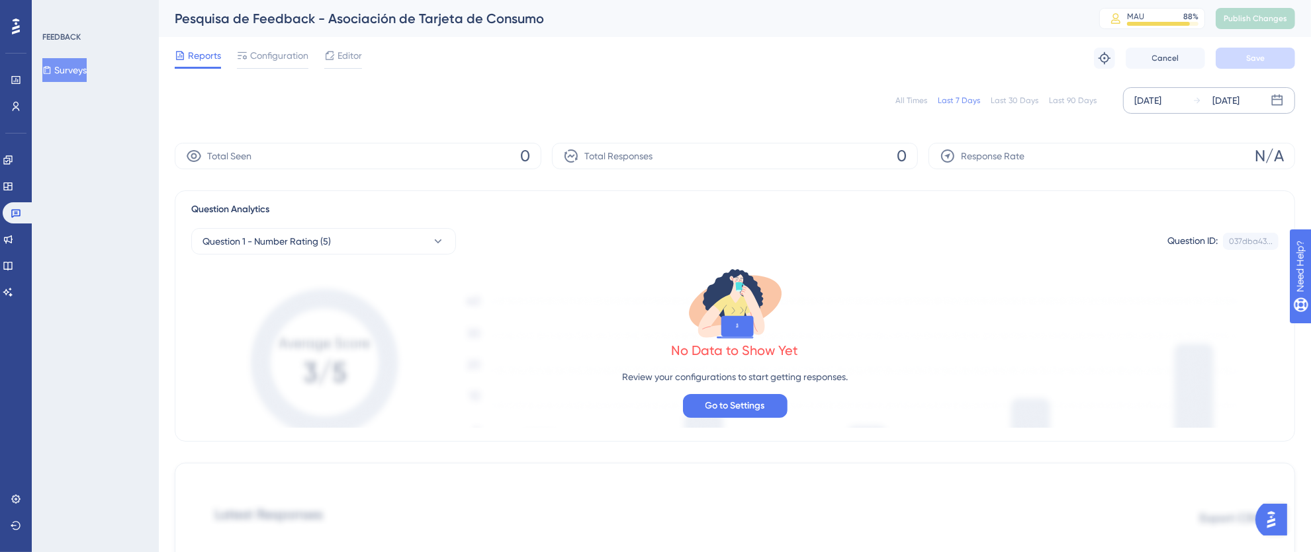
click at [1153, 100] on div "[DATE]" at bounding box center [1147, 101] width 27 height 16
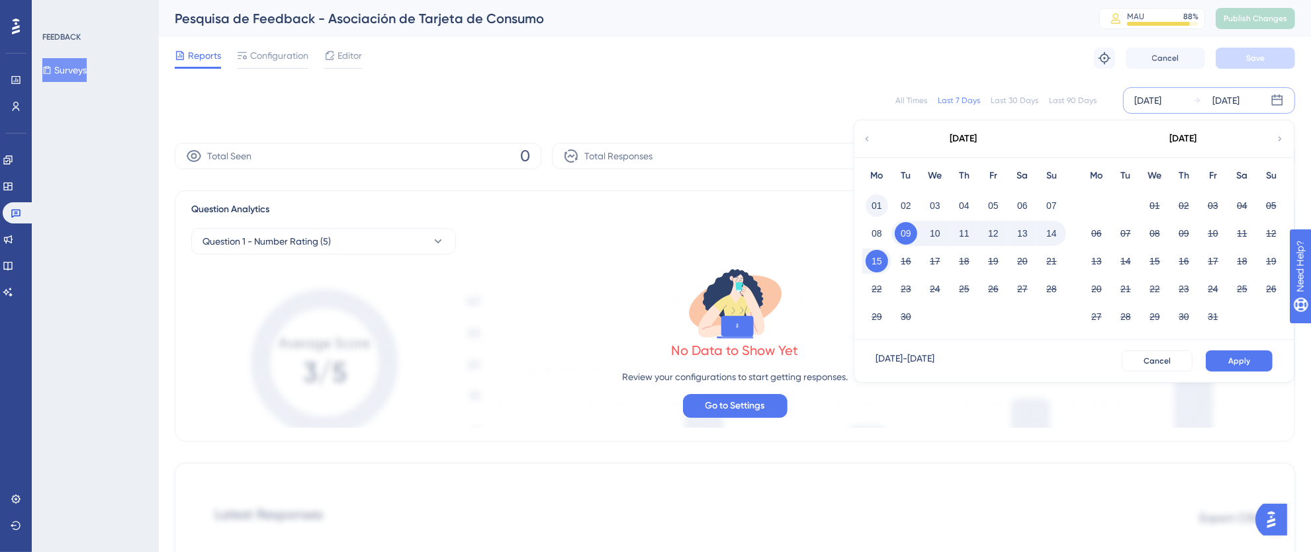
click at [879, 206] on button "01" at bounding box center [876, 206] width 22 height 22
click at [883, 263] on button "15" at bounding box center [876, 261] width 22 height 22
click at [1246, 357] on span "Apply" at bounding box center [1239, 361] width 22 height 11
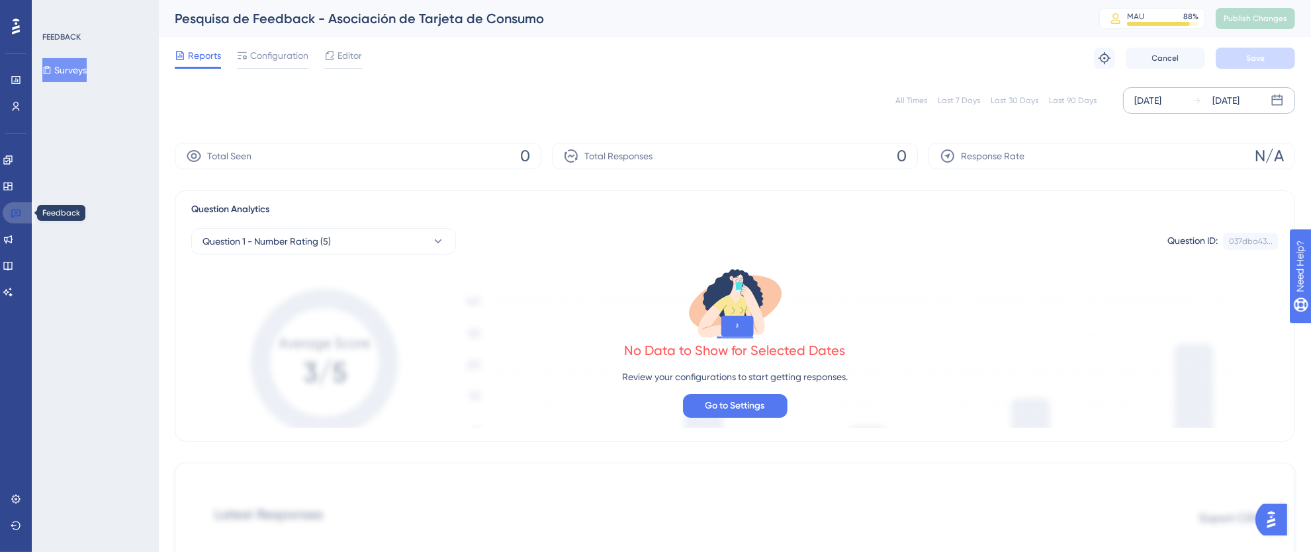
click at [11, 209] on icon at bounding box center [16, 213] width 11 height 11
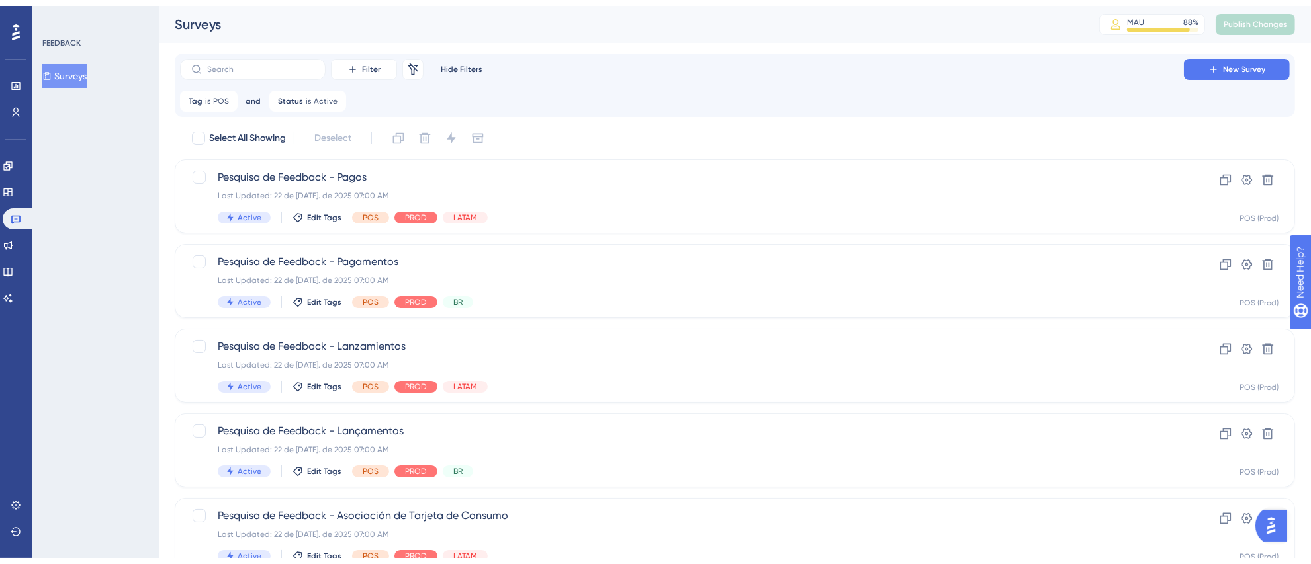
scroll to position [128, 0]
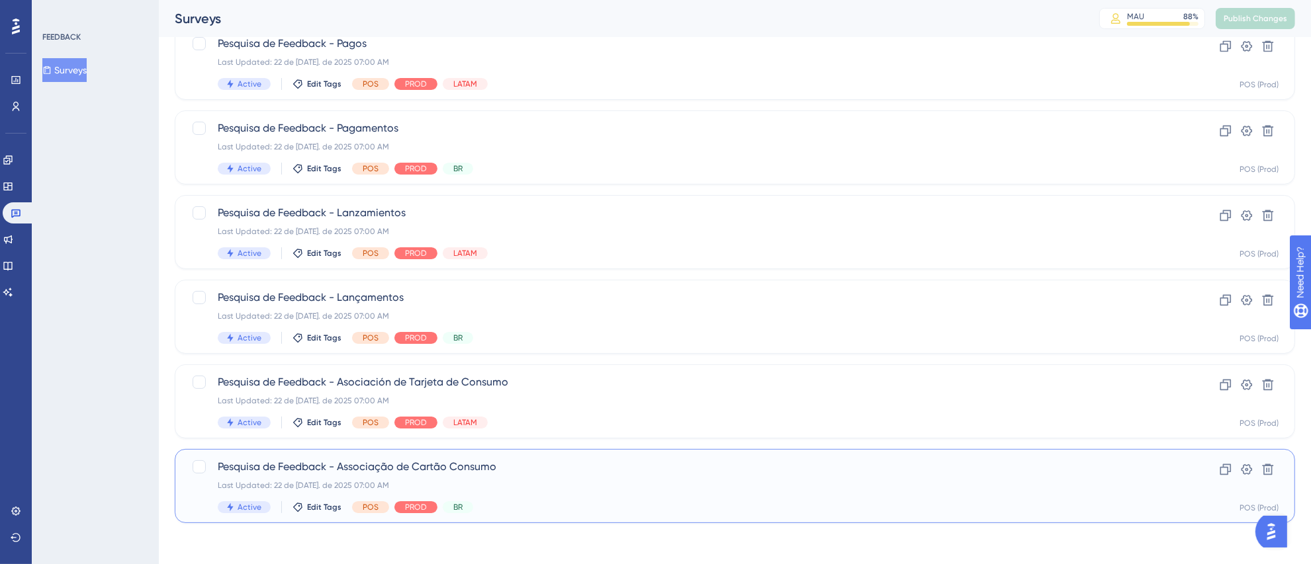
click at [677, 474] on div "Pesquisa de Feedback - Associação de Cartão Consumo Last Updated: 22 de [DATE].…" at bounding box center [682, 486] width 928 height 54
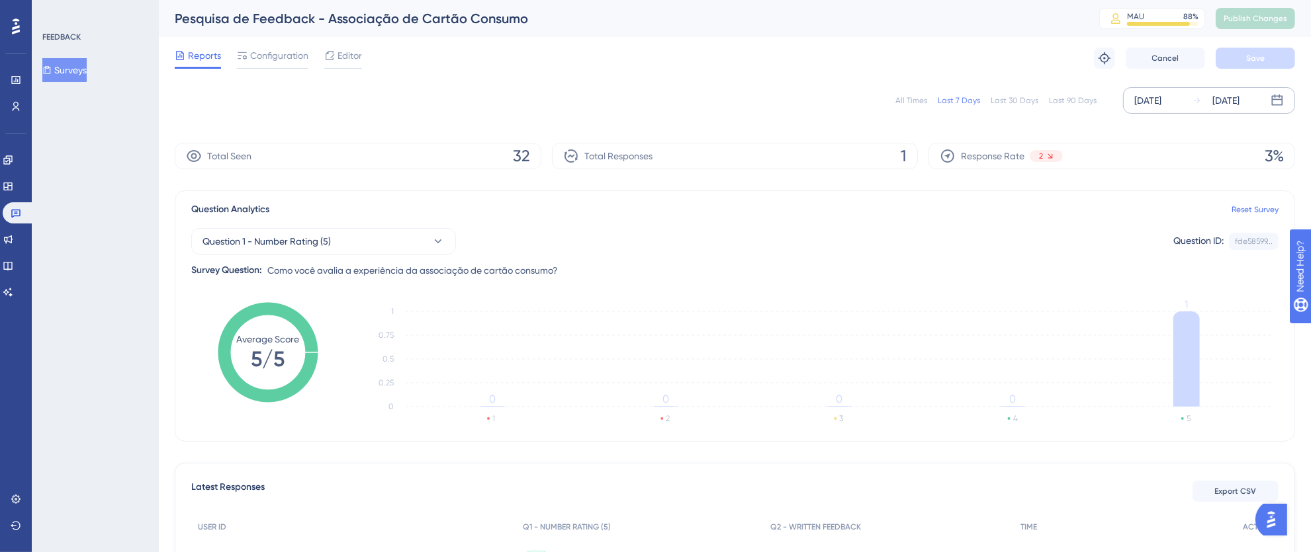
click at [1153, 100] on div "[DATE]" at bounding box center [1147, 101] width 27 height 16
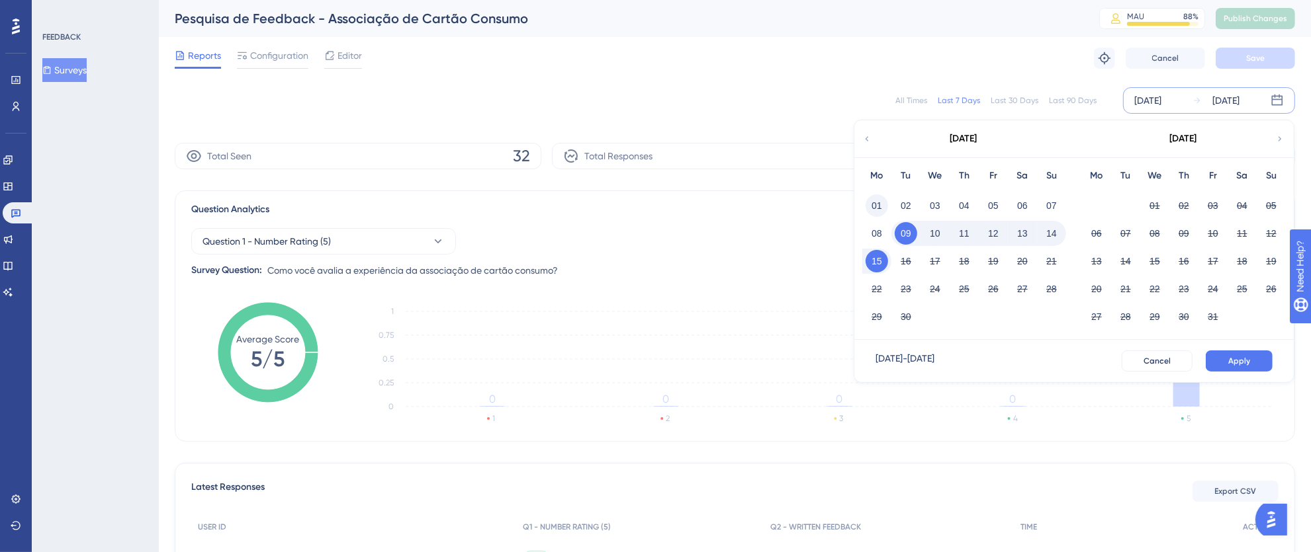
click at [877, 205] on button "01" at bounding box center [876, 206] width 22 height 22
click at [872, 263] on button "15" at bounding box center [876, 261] width 22 height 22
click at [1215, 359] on button "Apply" at bounding box center [1238, 361] width 67 height 21
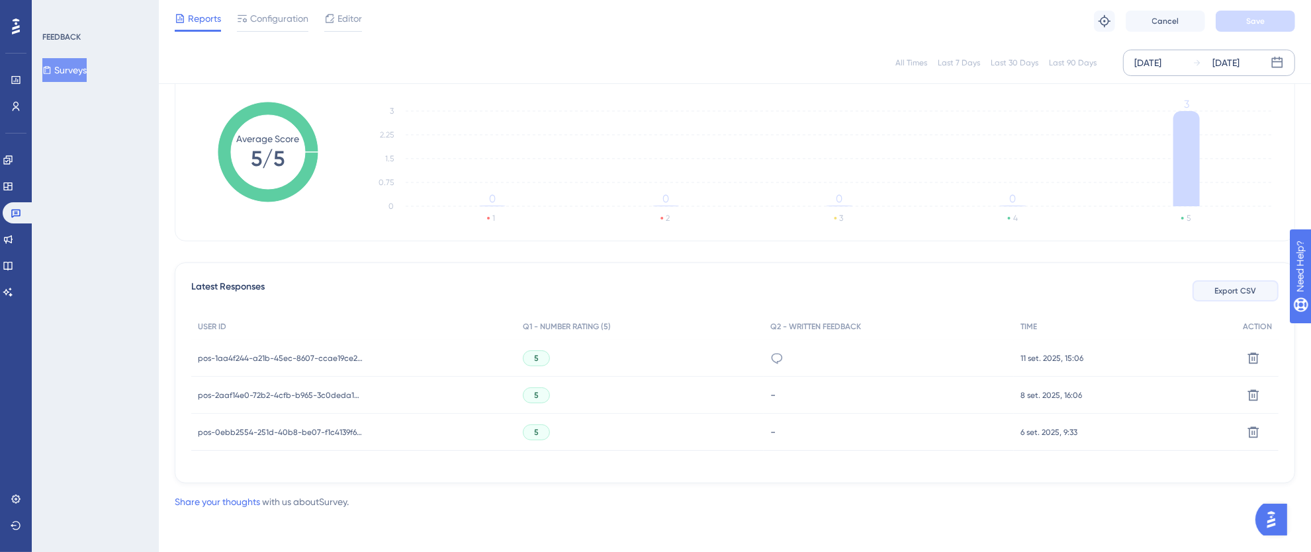
click at [1227, 286] on span "Export CSV" at bounding box center [1236, 291] width 42 height 11
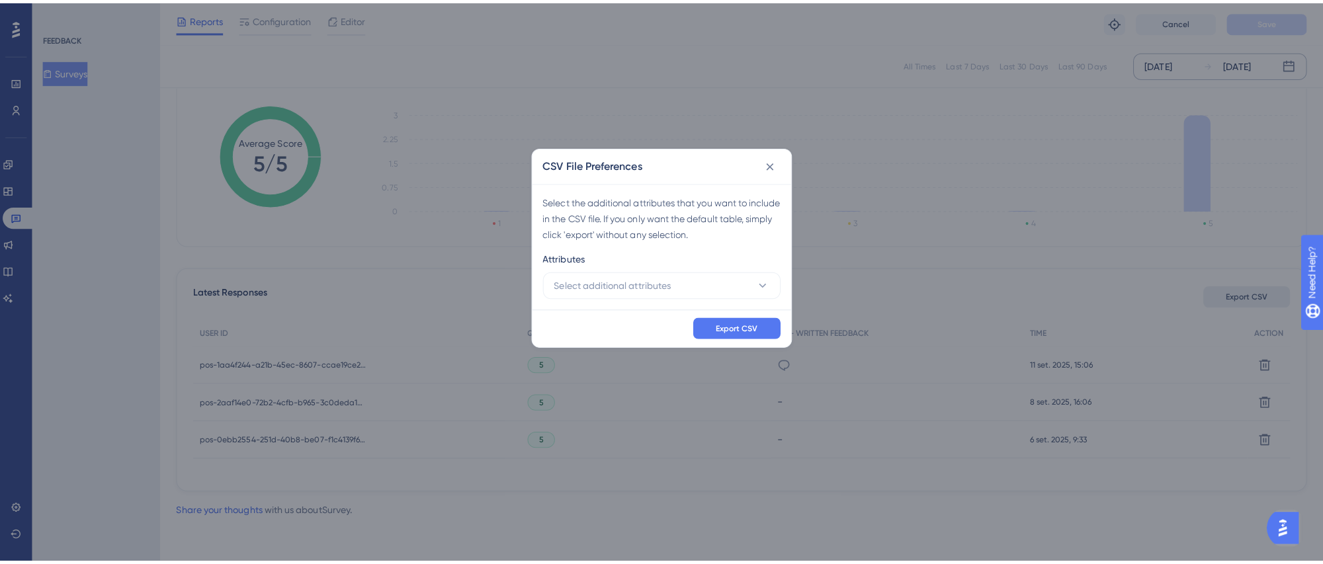
scroll to position [183, 0]
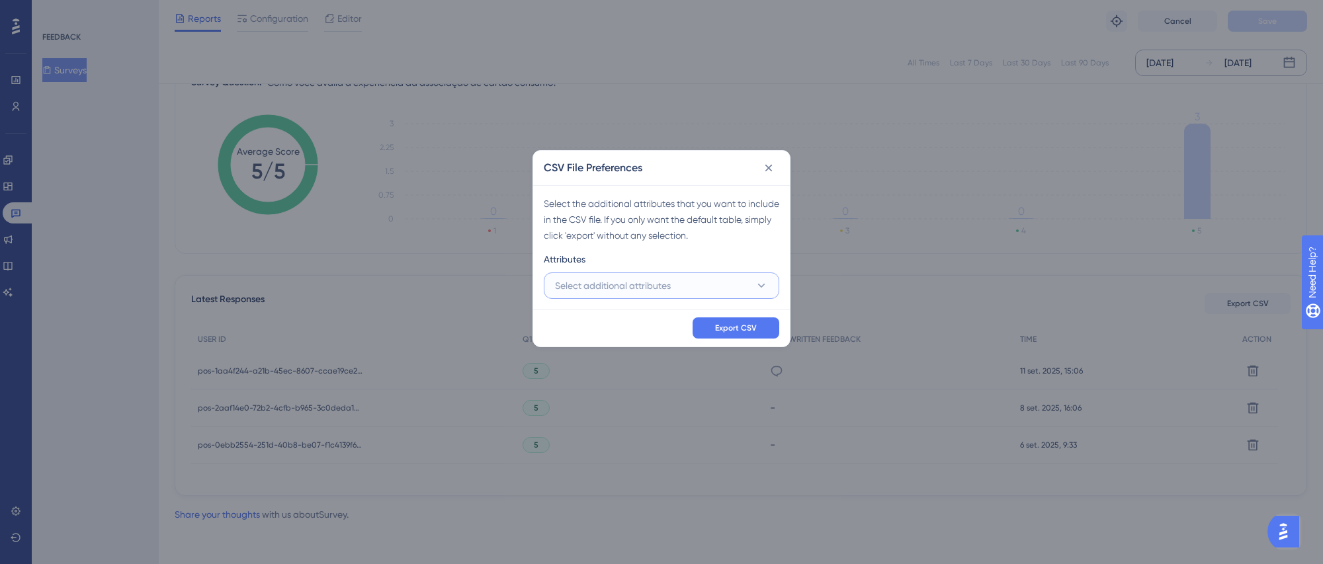
click at [664, 285] on span "Select additional attributes" at bounding box center [613, 286] width 116 height 16
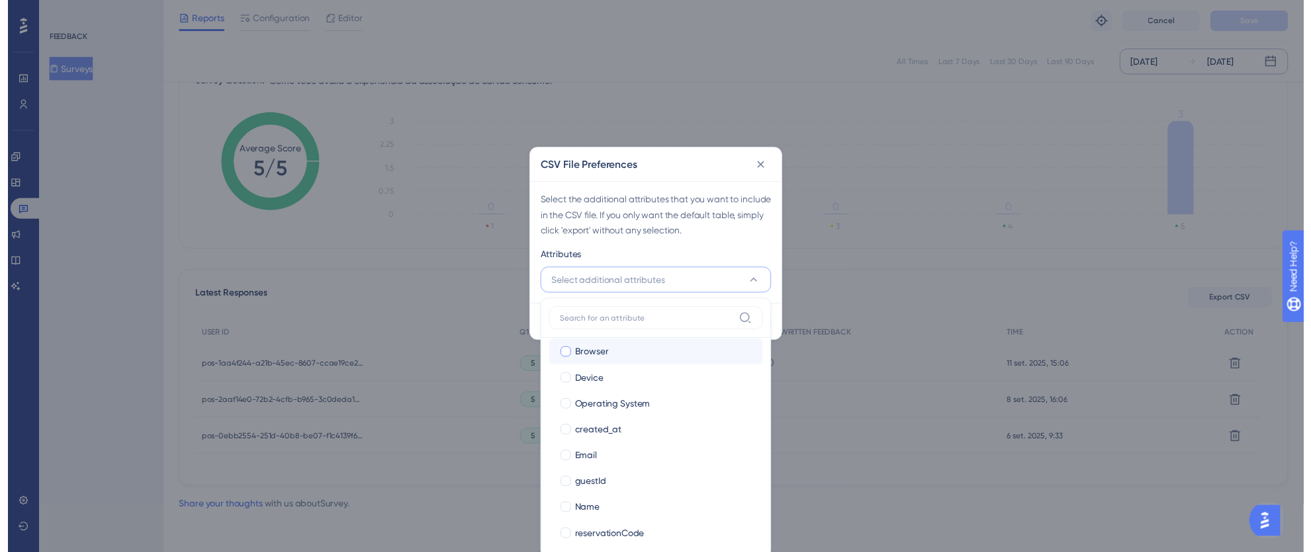
scroll to position [144, 0]
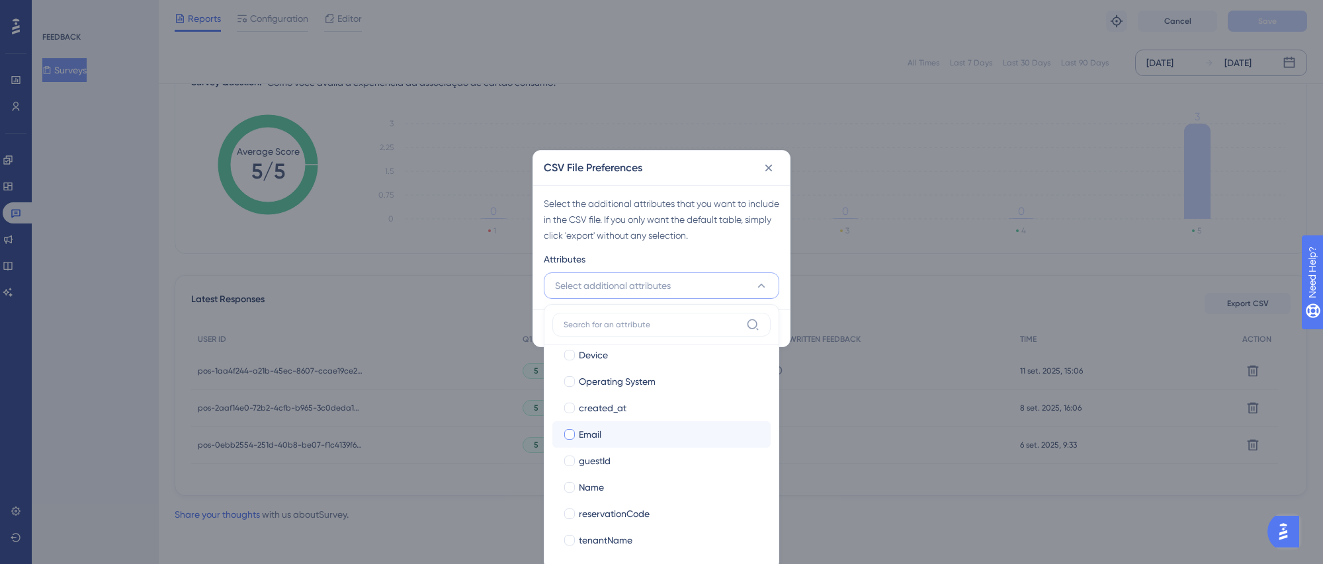
click at [570, 439] on div at bounding box center [569, 434] width 11 height 11
checkbox input "true"
click at [569, 486] on div at bounding box center [569, 487] width 11 height 11
checkbox input "true"
click at [760, 253] on div "Attributes" at bounding box center [662, 261] width 236 height 21
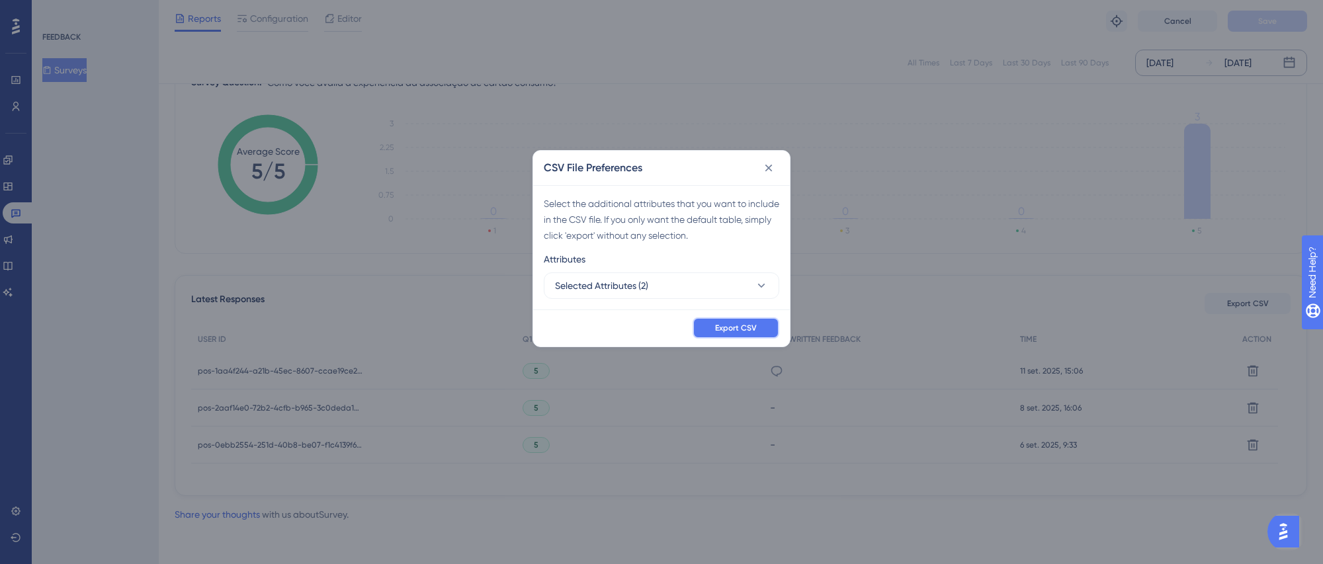
click at [765, 330] on button "Export CSV" at bounding box center [736, 328] width 87 height 21
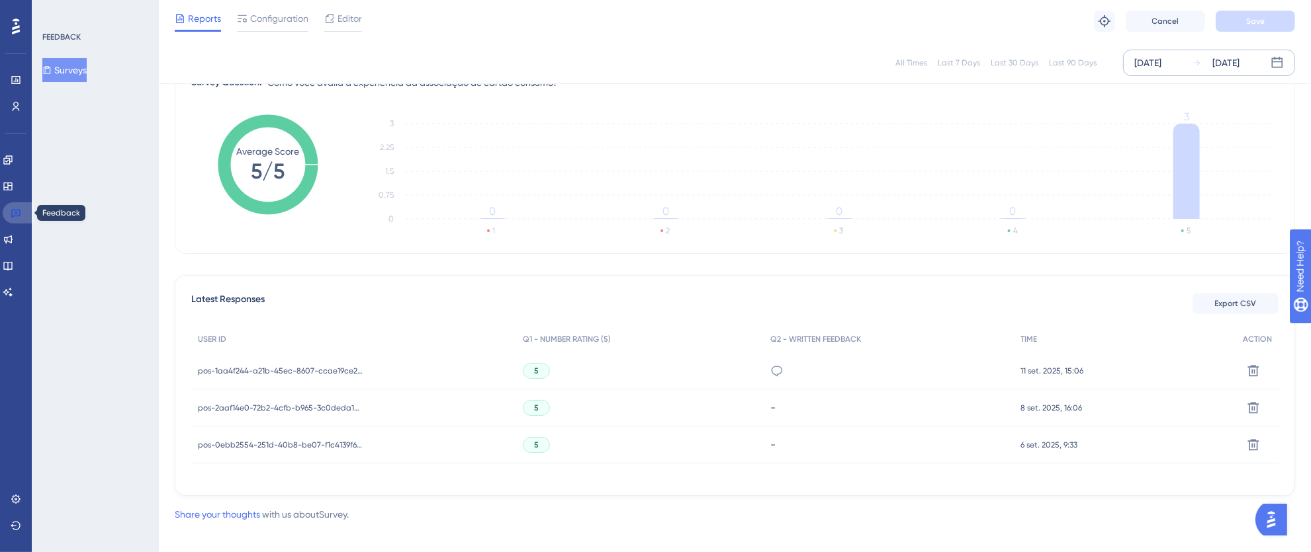
click at [19, 216] on icon at bounding box center [15, 214] width 9 height 9
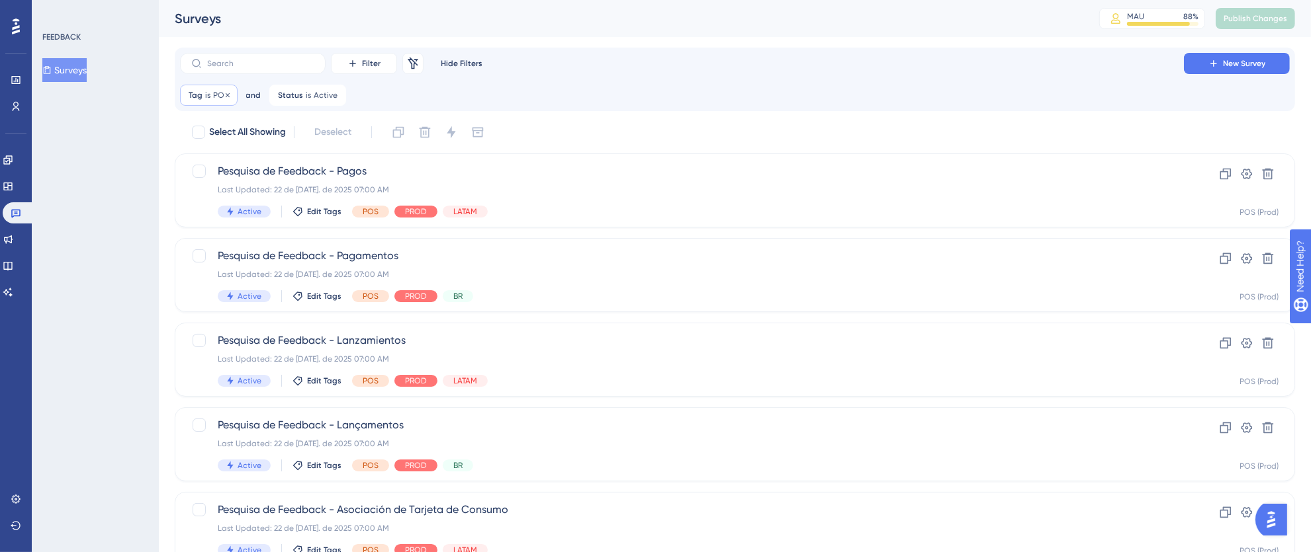
click at [198, 93] on span "Tag" at bounding box center [196, 95] width 14 height 11
click at [318, 159] on icon at bounding box center [318, 159] width 13 height 13
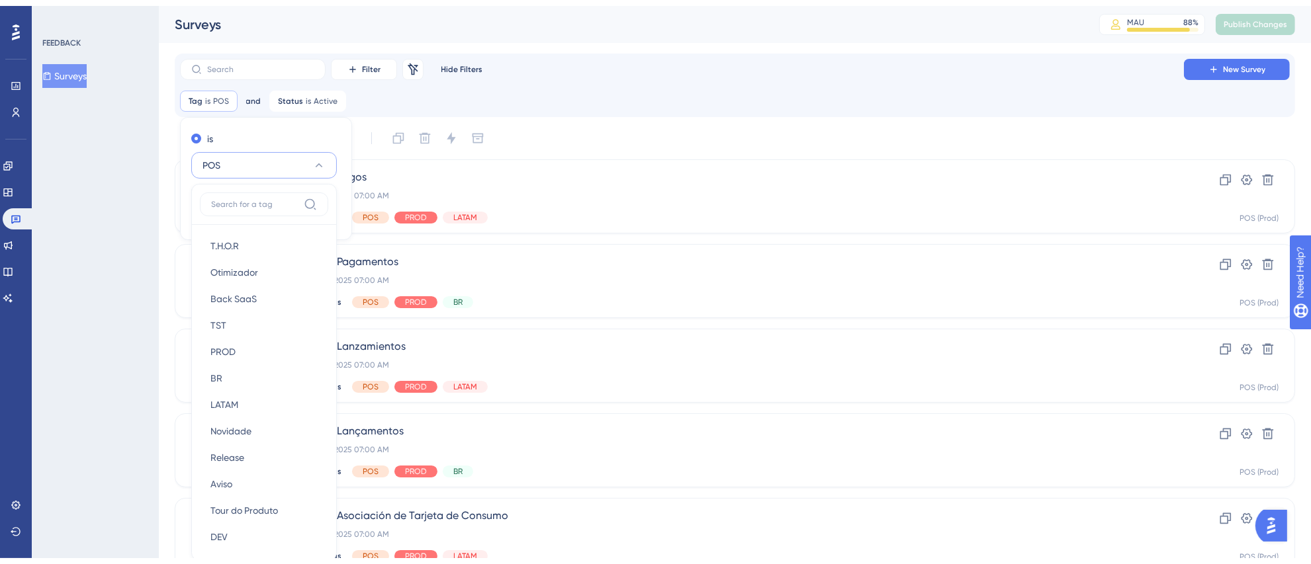
scroll to position [90, 0]
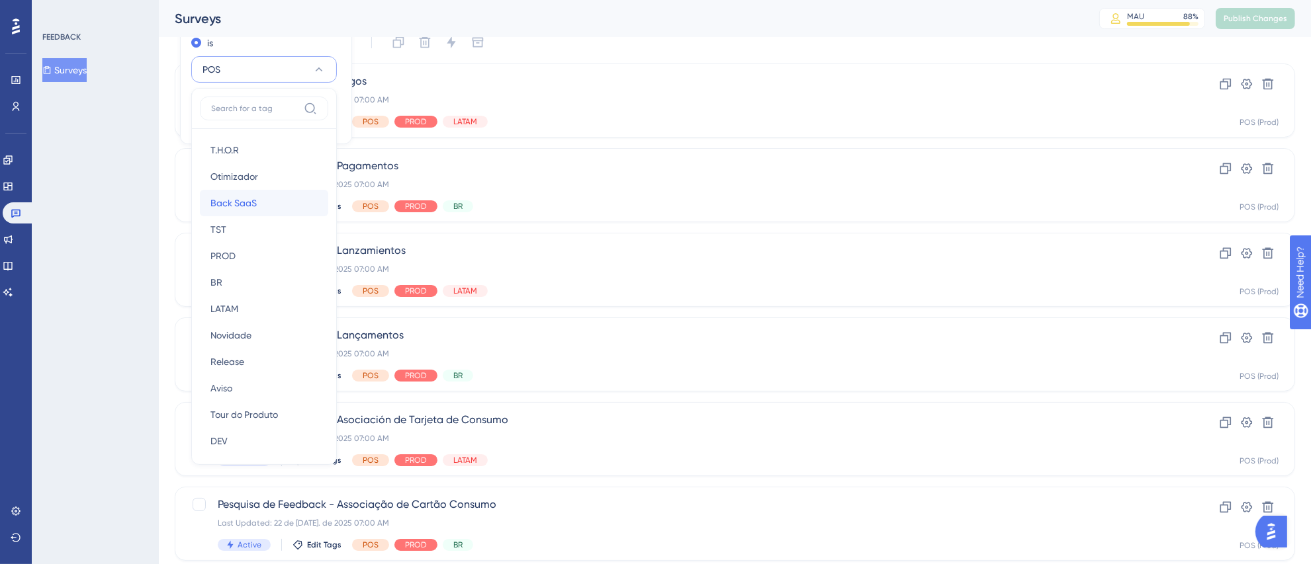
click at [257, 198] on div "Back SaaS Back SaaS" at bounding box center [263, 203] width 107 height 26
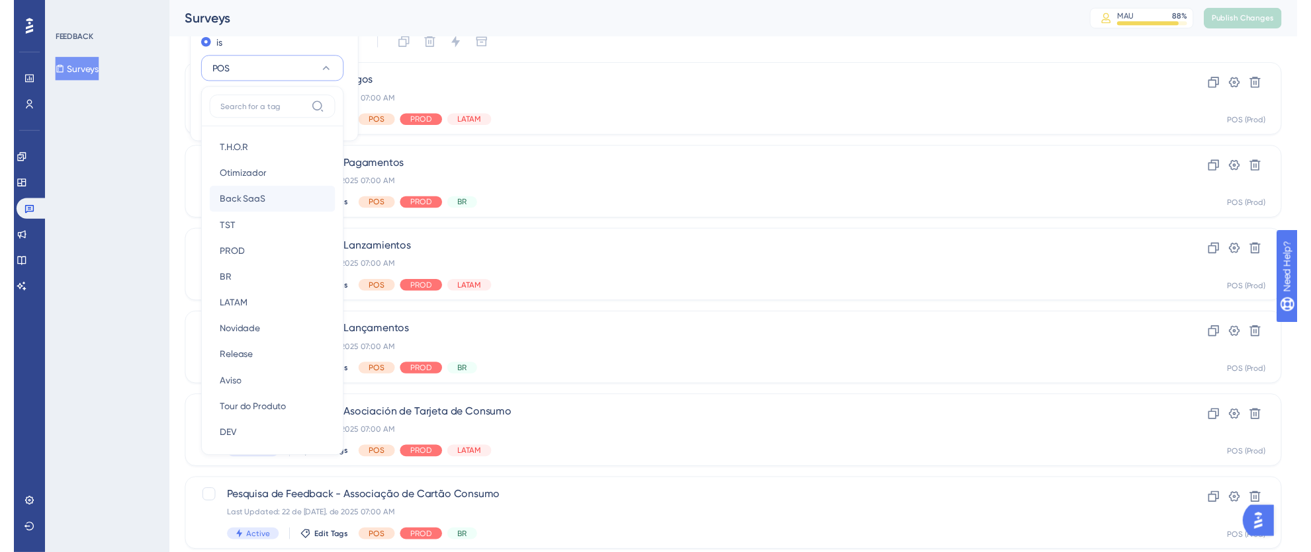
scroll to position [0, 0]
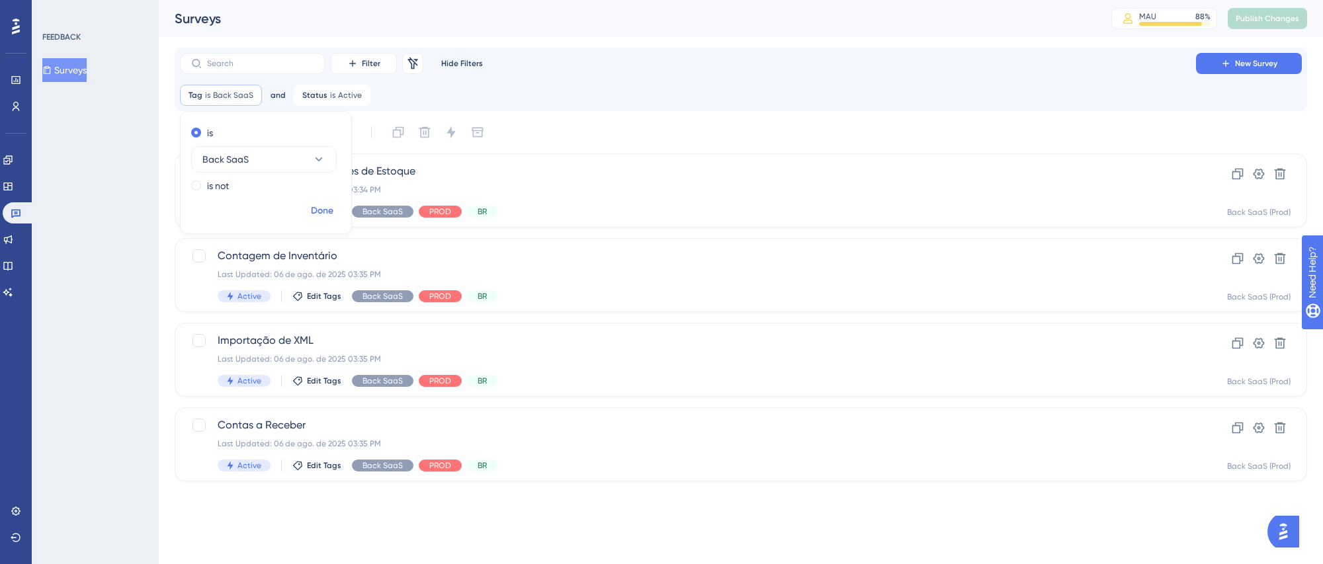
click at [315, 210] on span "Done" at bounding box center [322, 211] width 22 height 16
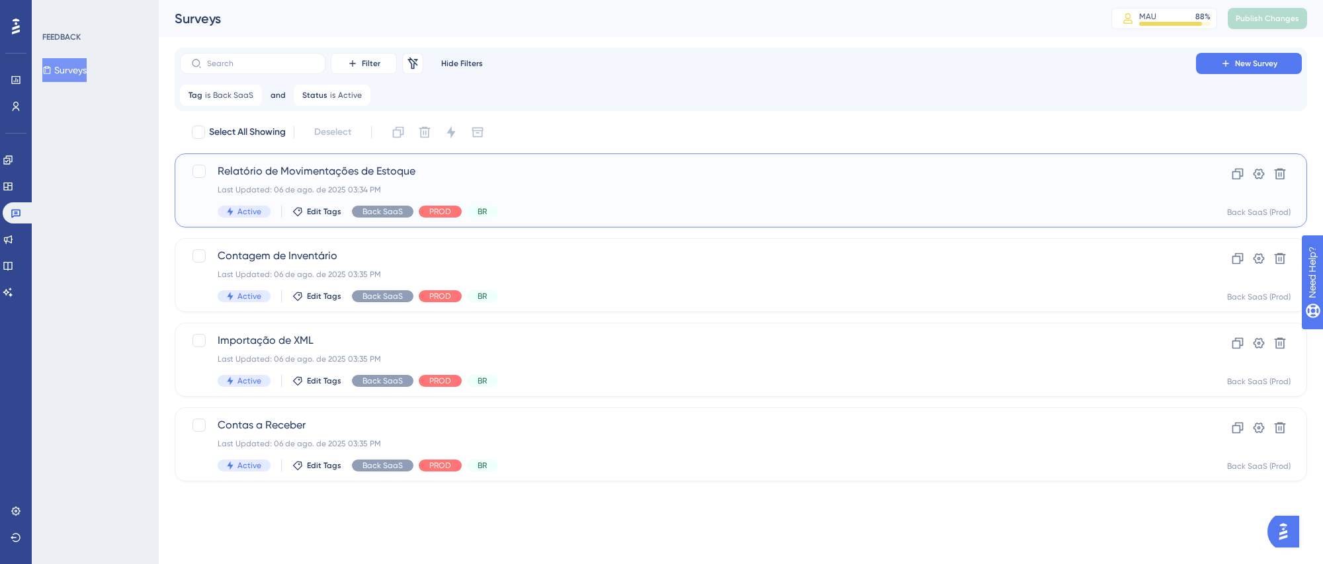
click at [922, 183] on div "Relatório de Movimentações de Estoque Last Updated: 06 de ago. de 2025 03:34 PM…" at bounding box center [688, 190] width 941 height 54
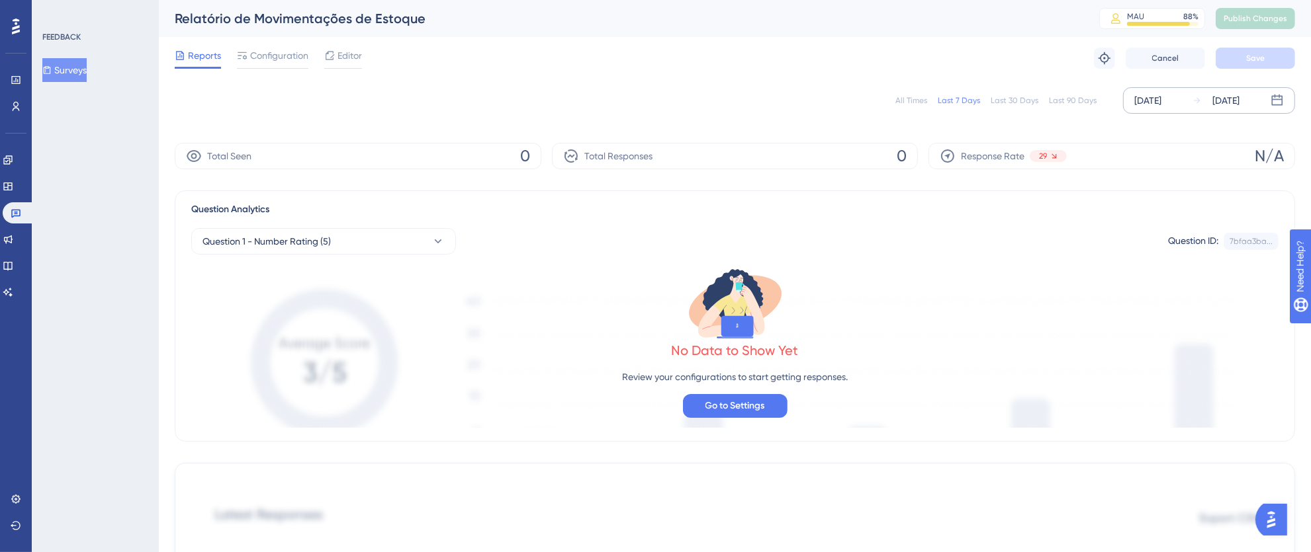
click at [1157, 103] on div "[DATE]" at bounding box center [1147, 101] width 27 height 16
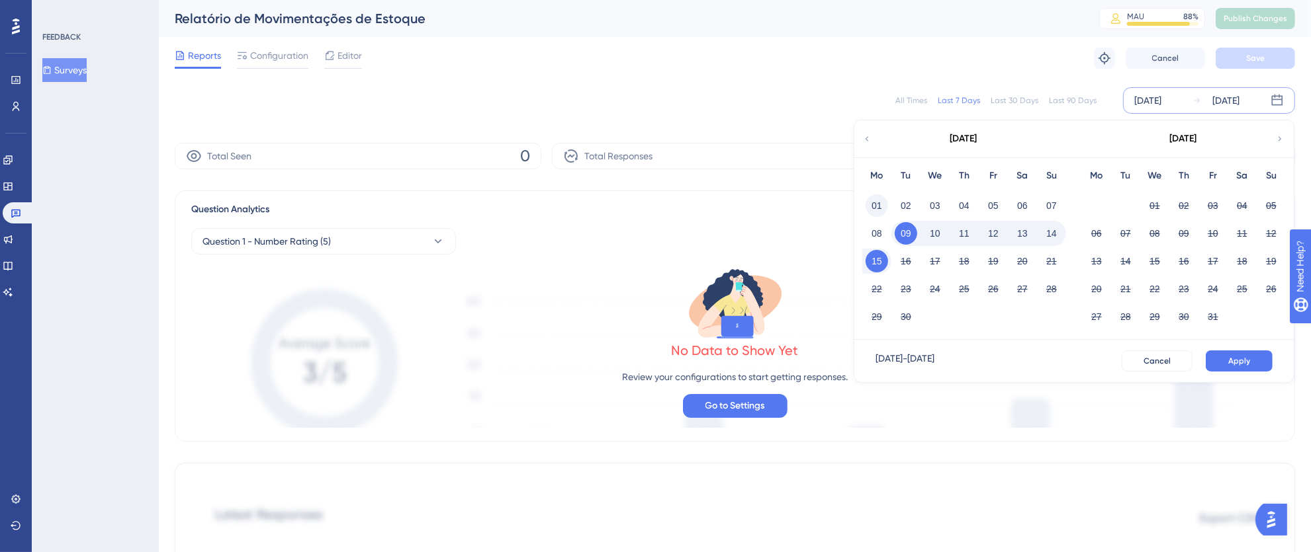
click at [875, 208] on button "01" at bounding box center [876, 206] width 22 height 22
click at [882, 263] on button "15" at bounding box center [876, 261] width 22 height 22
click at [1236, 364] on span "Apply" at bounding box center [1239, 361] width 22 height 11
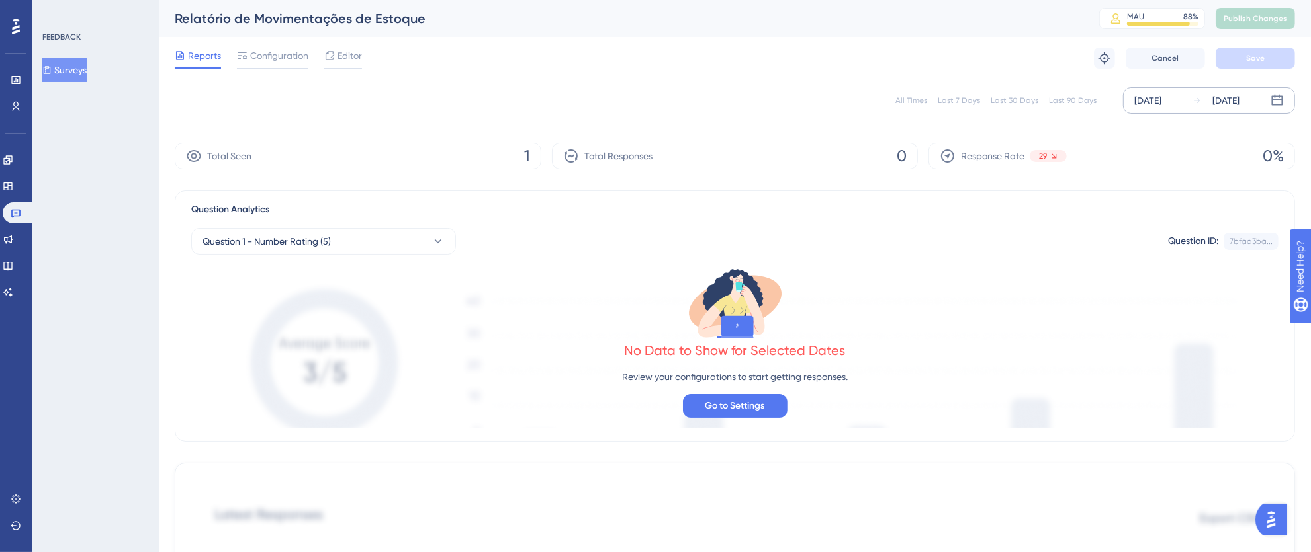
click at [1156, 103] on div "[DATE]" at bounding box center [1147, 101] width 27 height 16
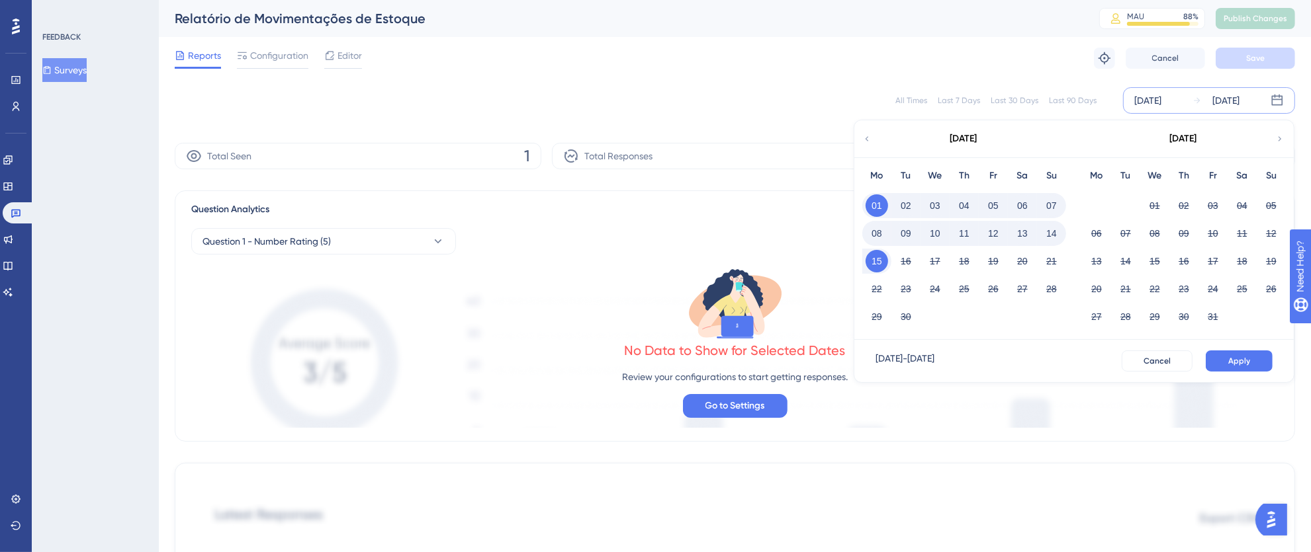
click at [1075, 88] on div "All Times Last 7 Days Last 30 Days Last 90 Days [DATE] [DATE] [DATE] Mo Tu We T…" at bounding box center [735, 100] width 1120 height 26
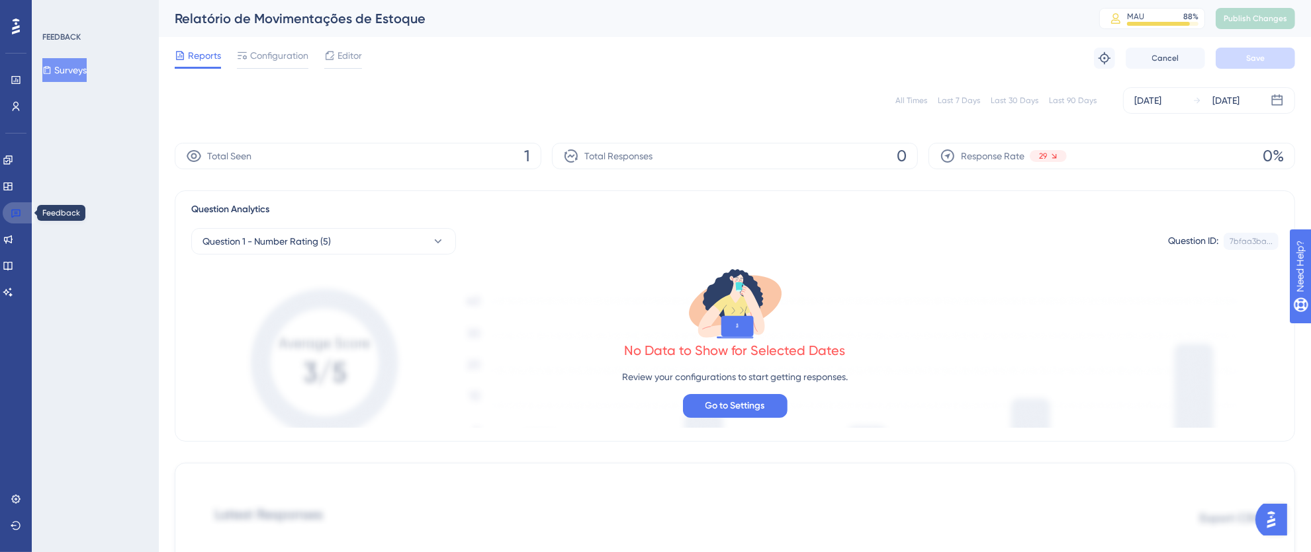
click at [14, 215] on icon at bounding box center [16, 213] width 11 height 11
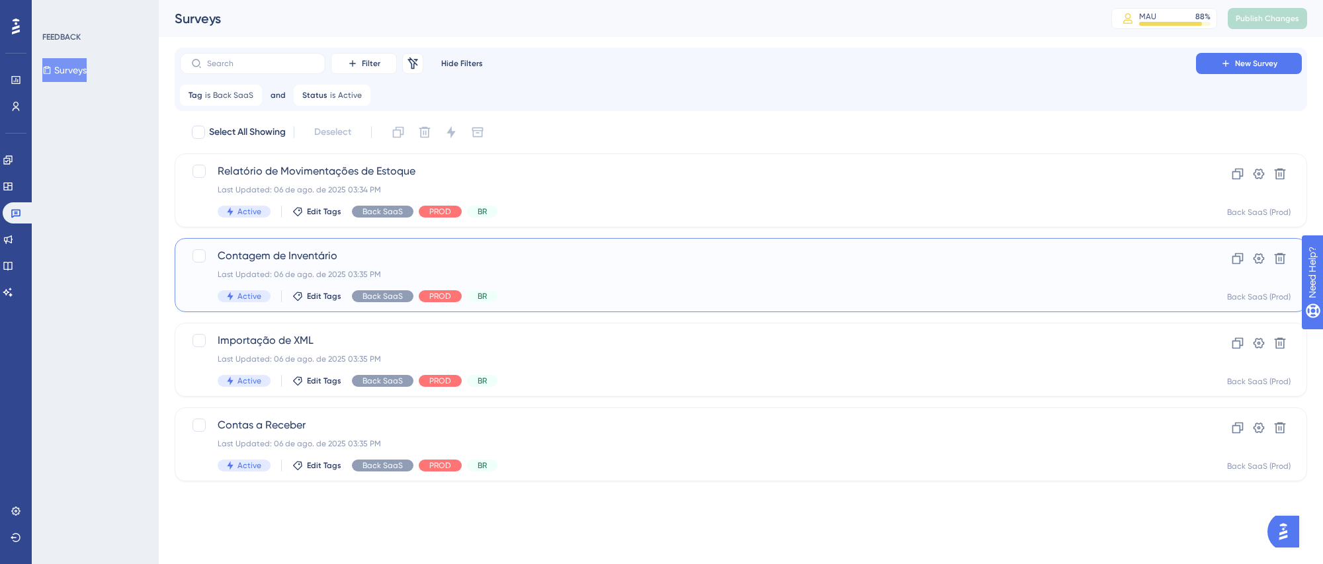
click at [609, 268] on div "Contagem de Inventário Last Updated: 06 de ago. de 2025 03:35 PM Active Edit Ta…" at bounding box center [688, 275] width 941 height 54
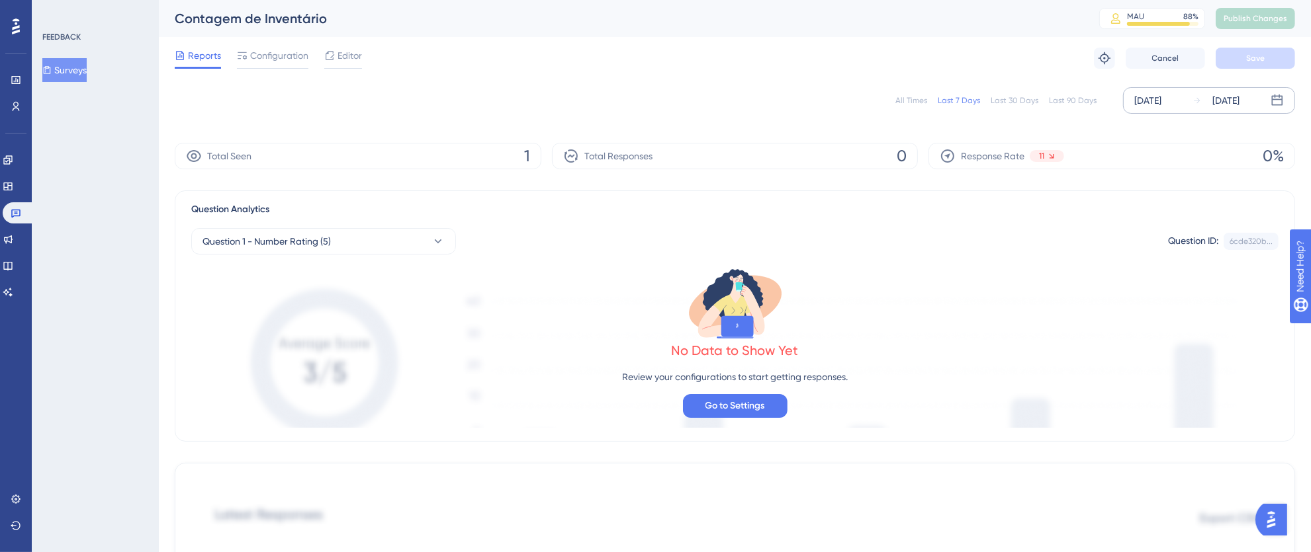
click at [1145, 102] on div "[DATE]" at bounding box center [1147, 101] width 27 height 16
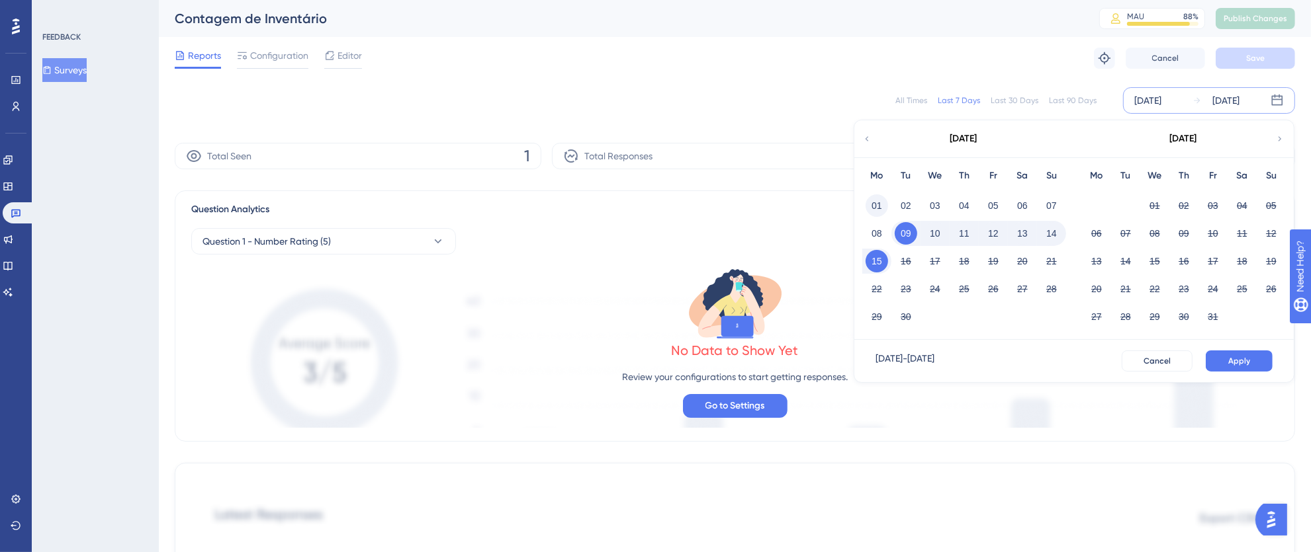
click at [870, 203] on button "01" at bounding box center [876, 206] width 22 height 22
click at [873, 264] on button "15" at bounding box center [876, 261] width 22 height 22
click at [1254, 355] on button "Apply" at bounding box center [1238, 361] width 67 height 21
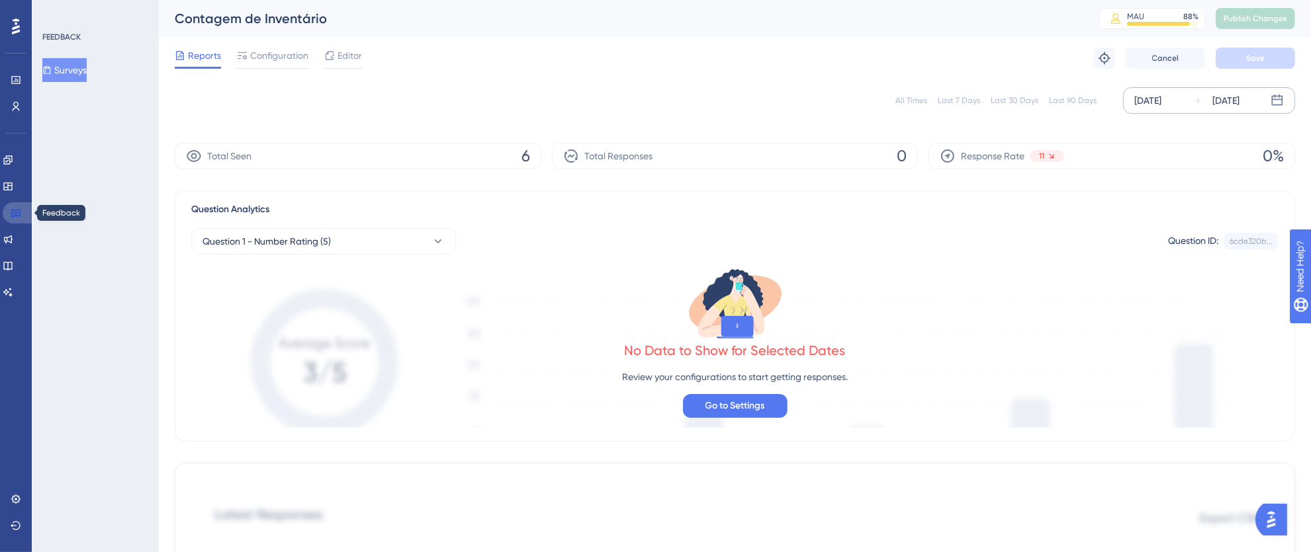
click at [14, 212] on icon at bounding box center [16, 213] width 11 height 11
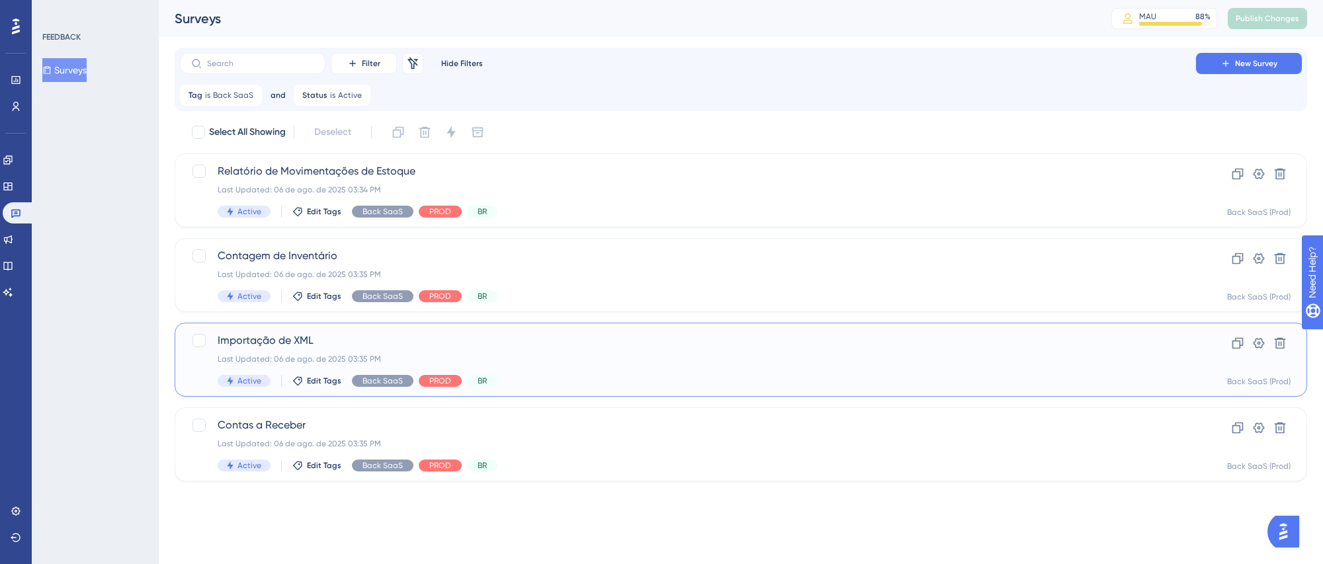
click at [744, 368] on div "Importação de XML Last Updated: 06 de ago. de 2025 03:35 PM Active Edit Tags Ba…" at bounding box center [688, 360] width 941 height 54
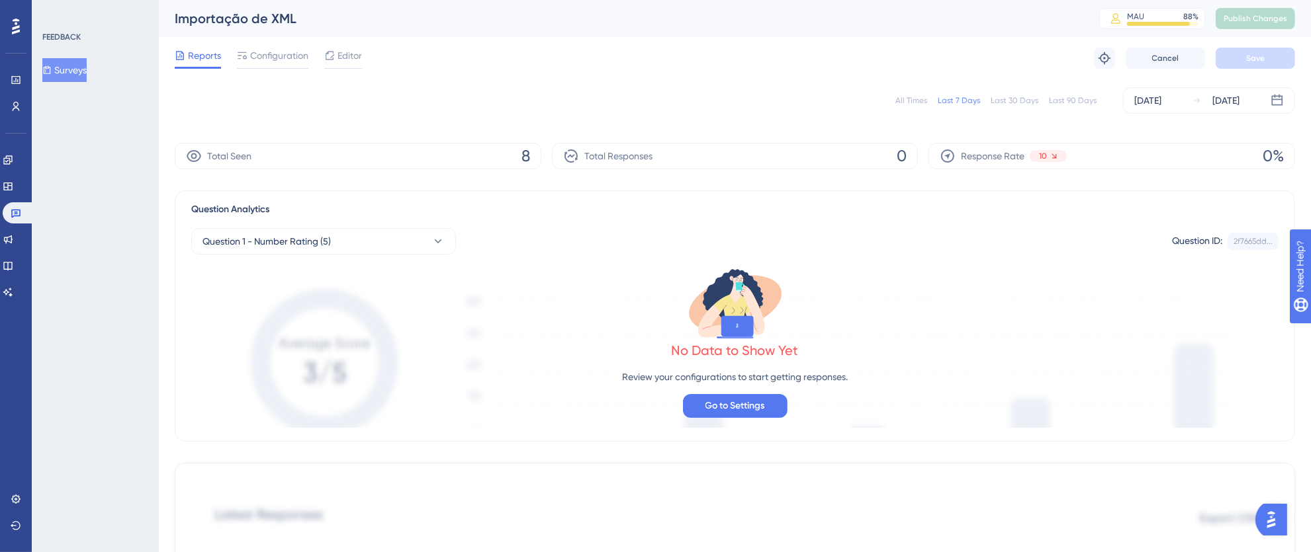
click at [909, 99] on div "All Times" at bounding box center [911, 100] width 32 height 11
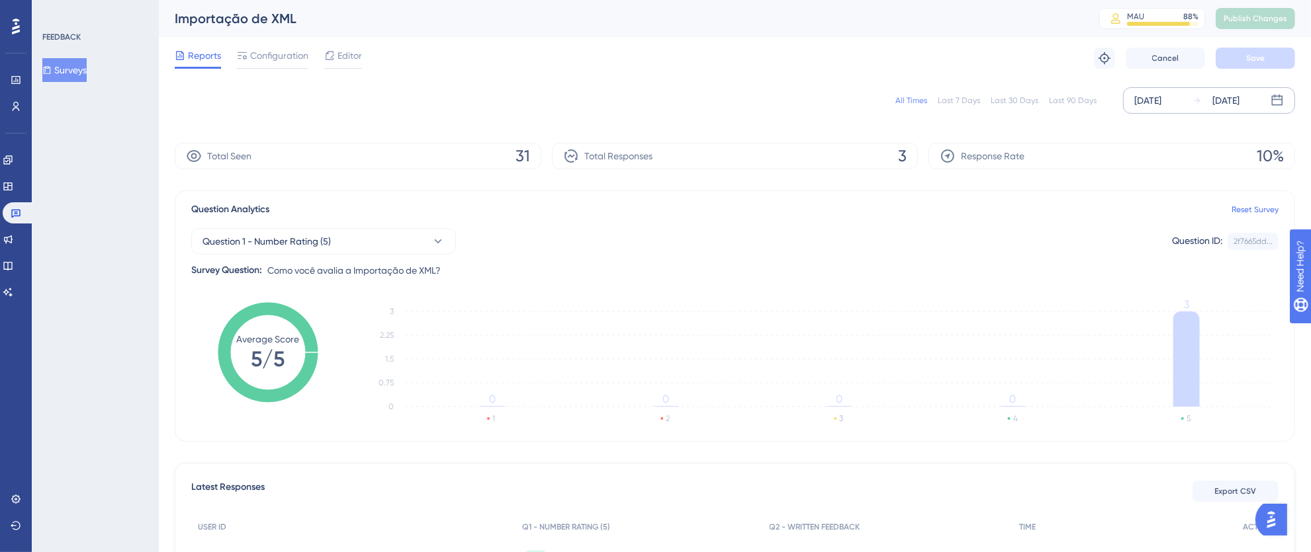
click at [1161, 99] on div "[DATE]" at bounding box center [1147, 101] width 27 height 16
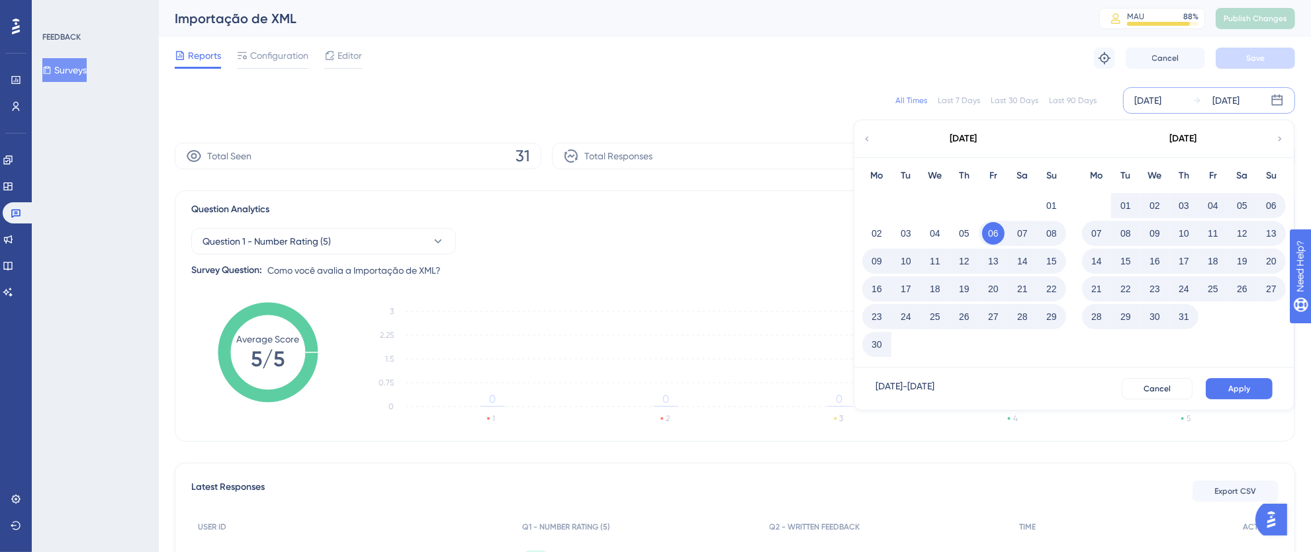
click at [1275, 103] on icon at bounding box center [1276, 100] width 13 height 13
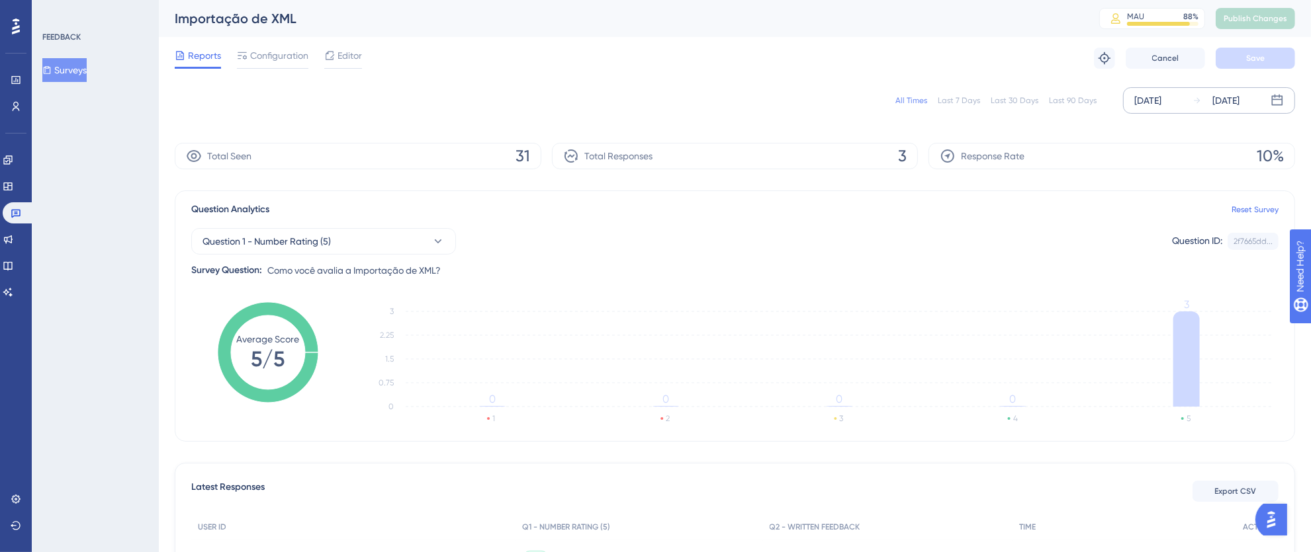
click at [1275, 103] on icon at bounding box center [1276, 100] width 13 height 13
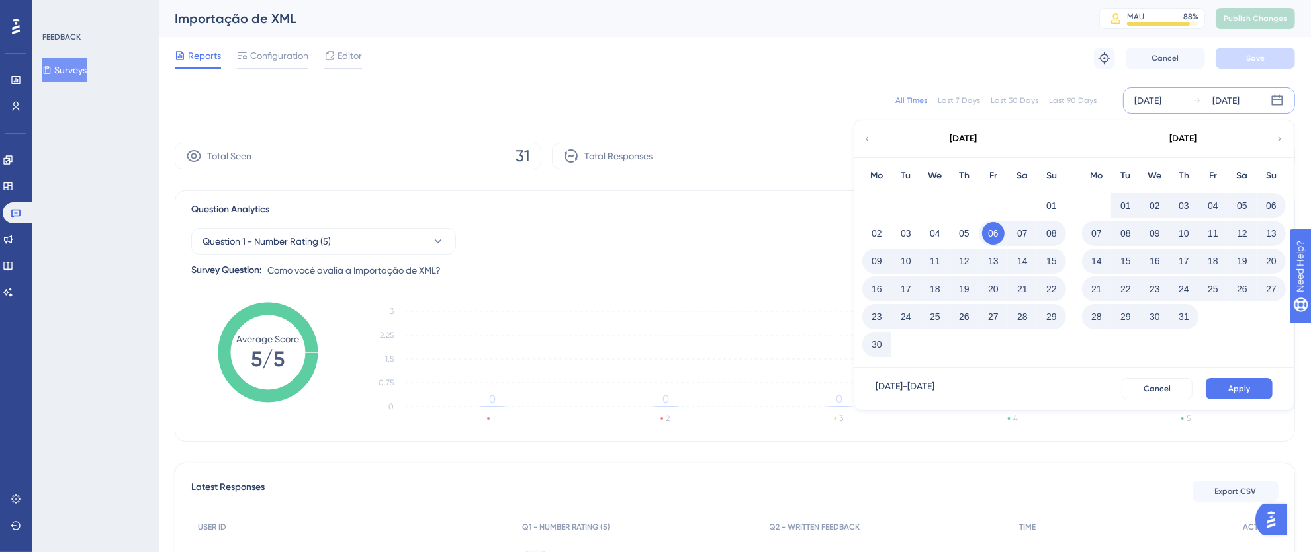
click at [1078, 143] on div "[DATE]" at bounding box center [1183, 138] width 218 height 37
click at [1278, 138] on icon at bounding box center [1279, 139] width 9 height 12
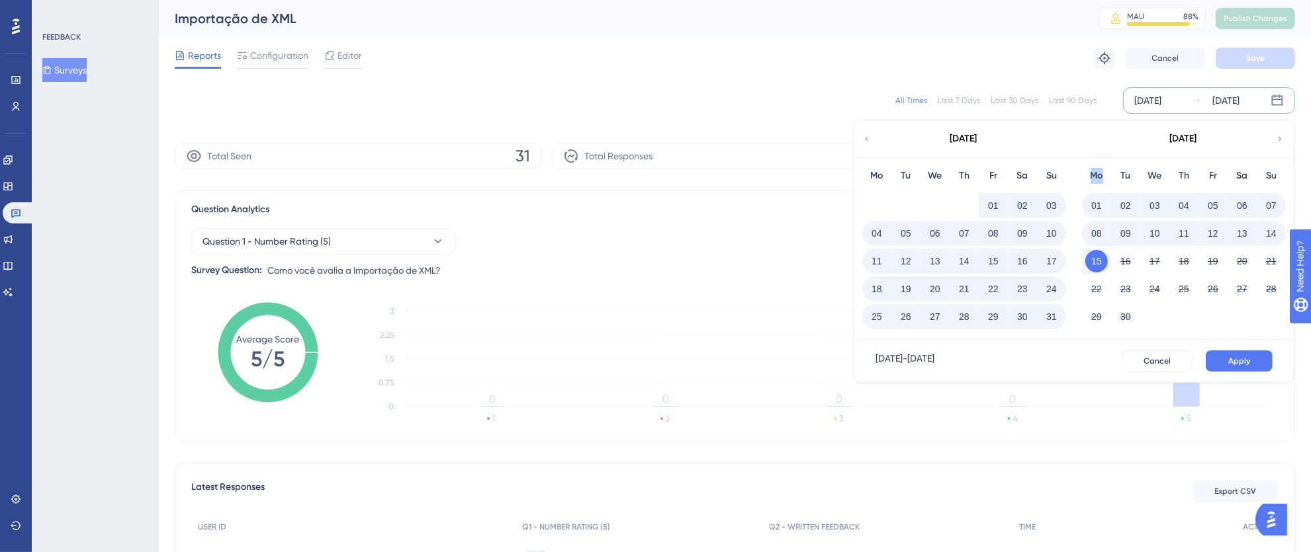
click at [1278, 138] on icon at bounding box center [1279, 139] width 9 height 12
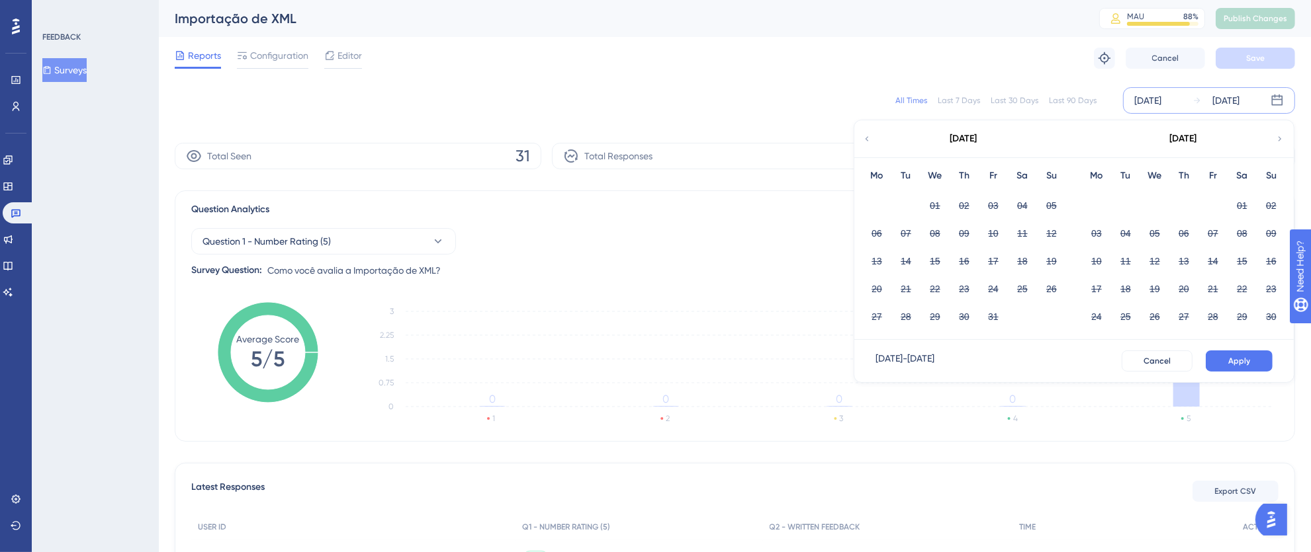
click at [867, 137] on icon at bounding box center [866, 139] width 9 height 12
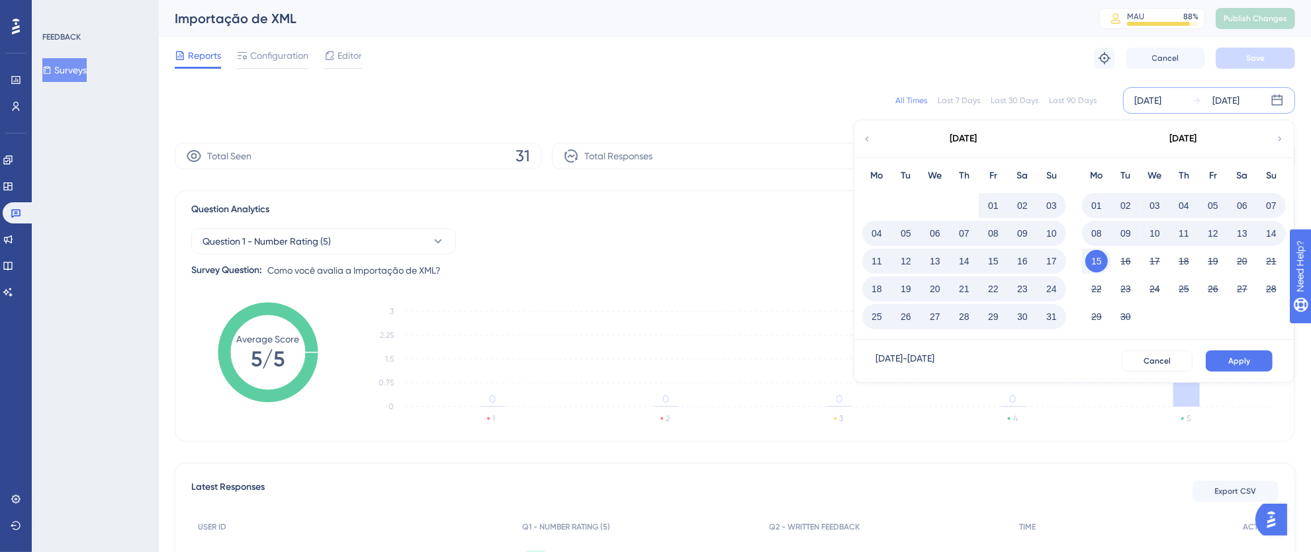
click at [1094, 204] on button "01" at bounding box center [1096, 206] width 22 height 22
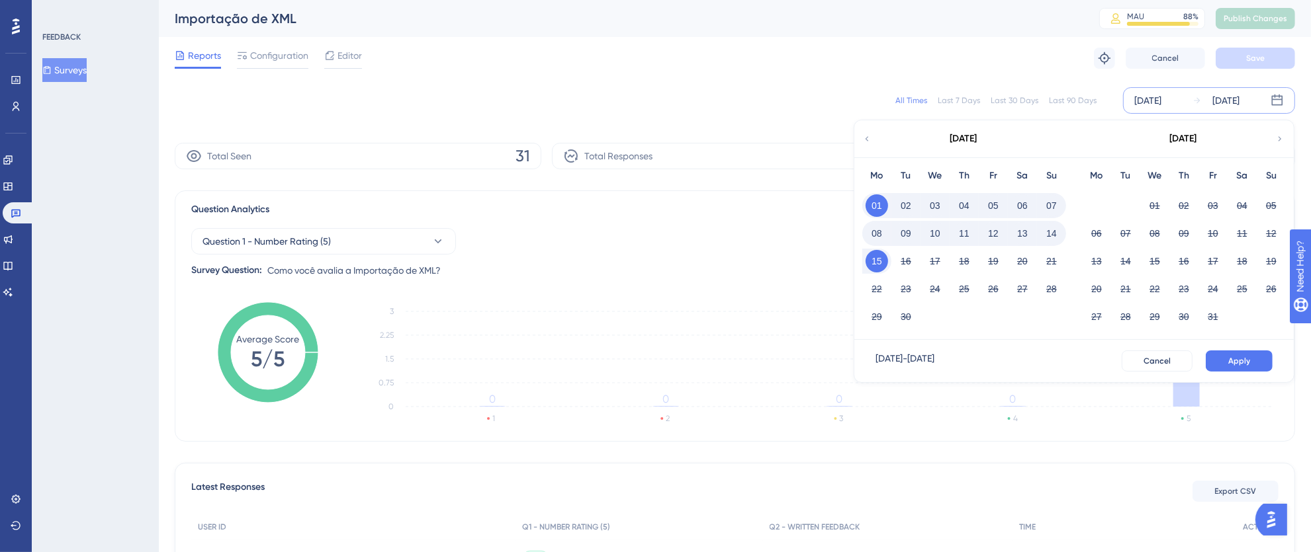
click at [884, 259] on button "15" at bounding box center [876, 261] width 22 height 22
click at [1243, 369] on button "Apply" at bounding box center [1238, 361] width 67 height 21
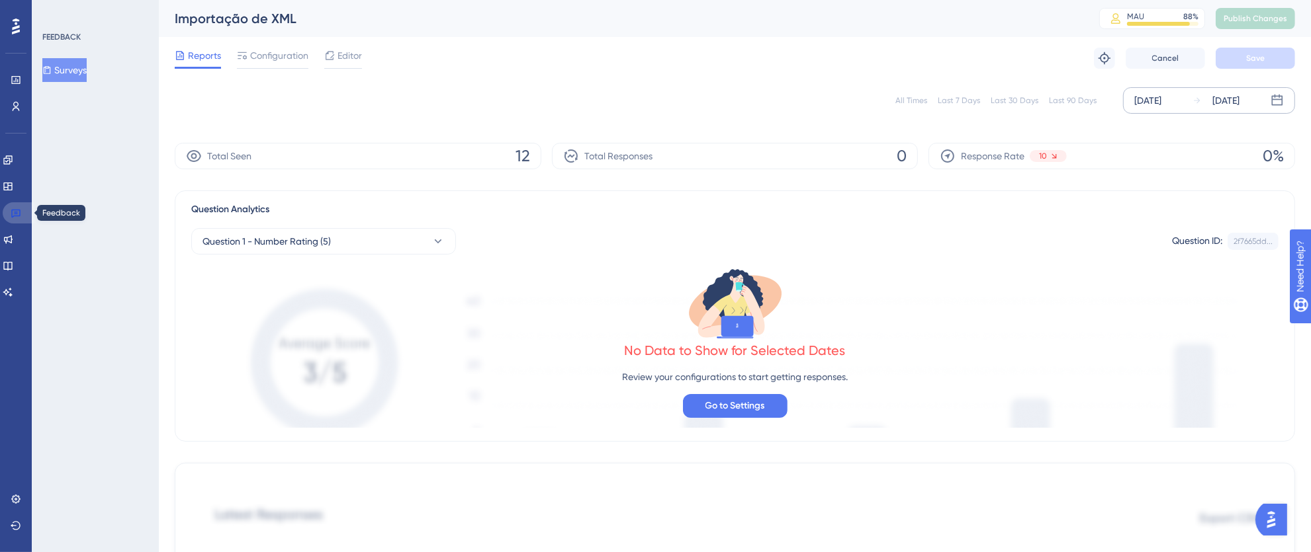
click at [20, 212] on icon at bounding box center [15, 214] width 9 height 9
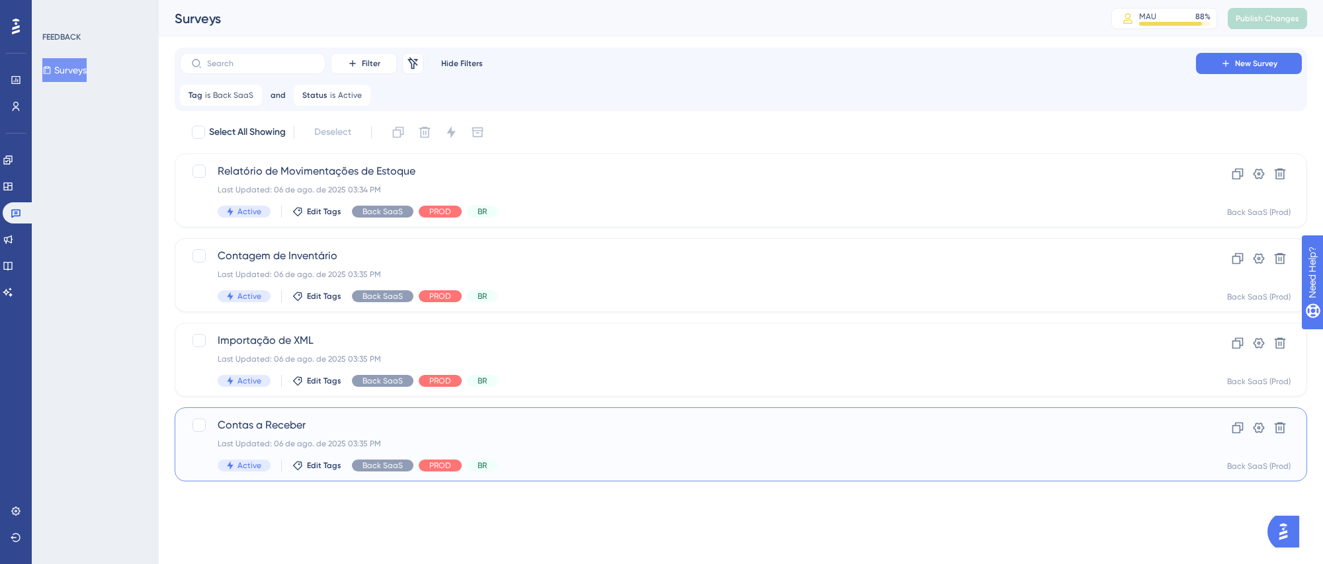
click at [682, 415] on div "Contas a Receber Last Updated: 06 de ago. de 2025 03:35 PM Active Edit Tags Bac…" at bounding box center [741, 445] width 1133 height 74
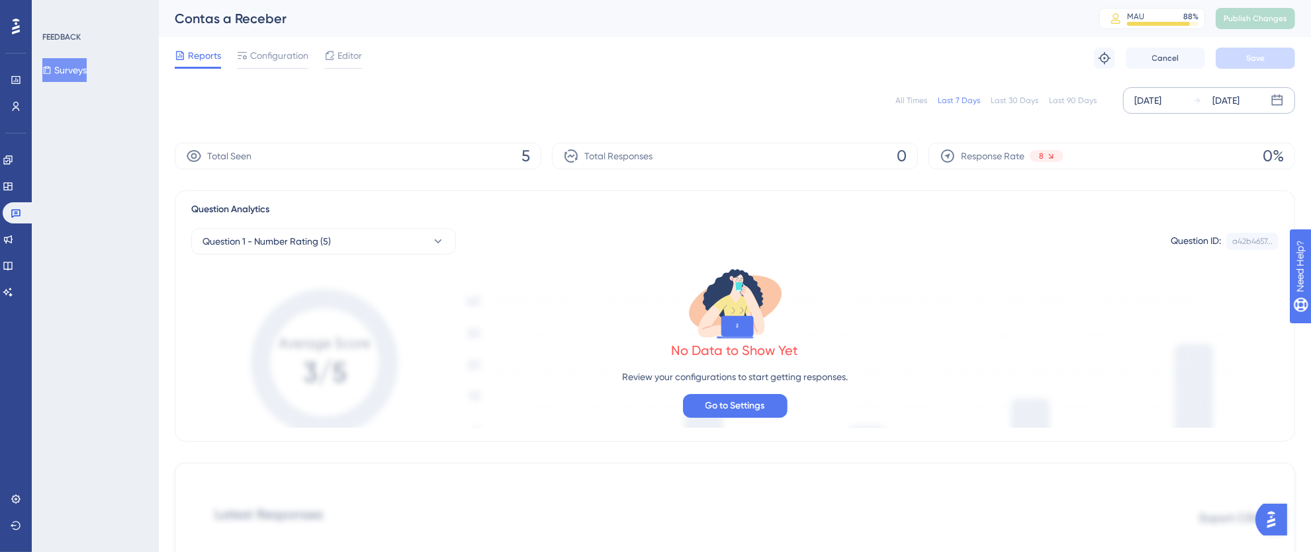
click at [1149, 100] on div "[DATE]" at bounding box center [1147, 101] width 27 height 16
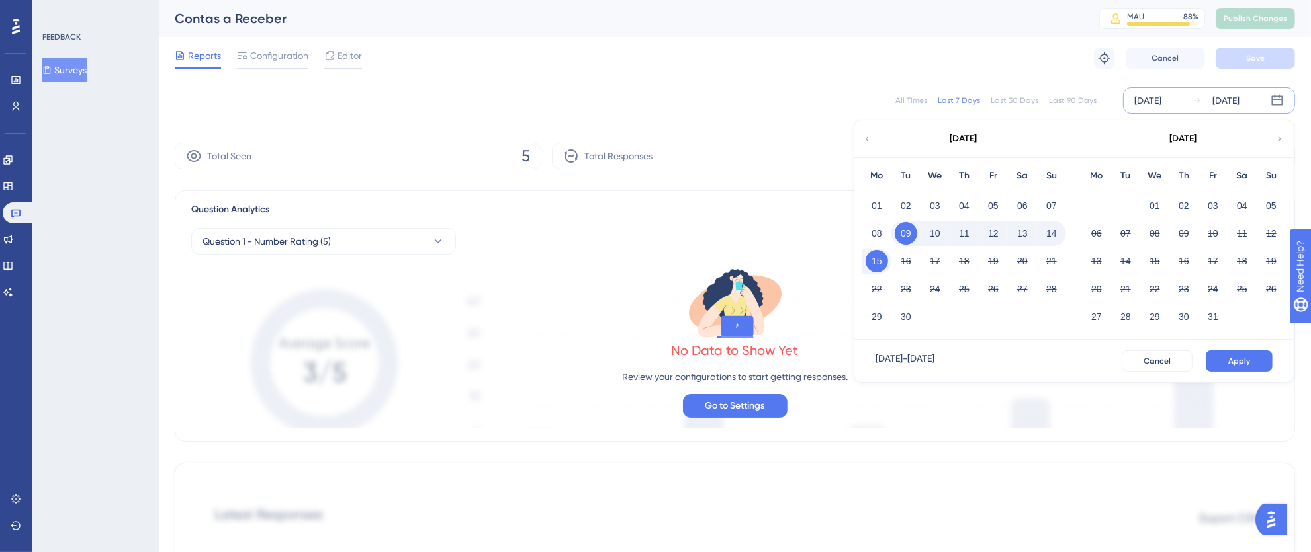
click at [863, 208] on div "01" at bounding box center [876, 205] width 29 height 25
click at [873, 206] on button "01" at bounding box center [876, 206] width 22 height 22
click at [878, 266] on button "15" at bounding box center [876, 261] width 22 height 22
click at [1216, 365] on button "Apply" at bounding box center [1238, 361] width 67 height 21
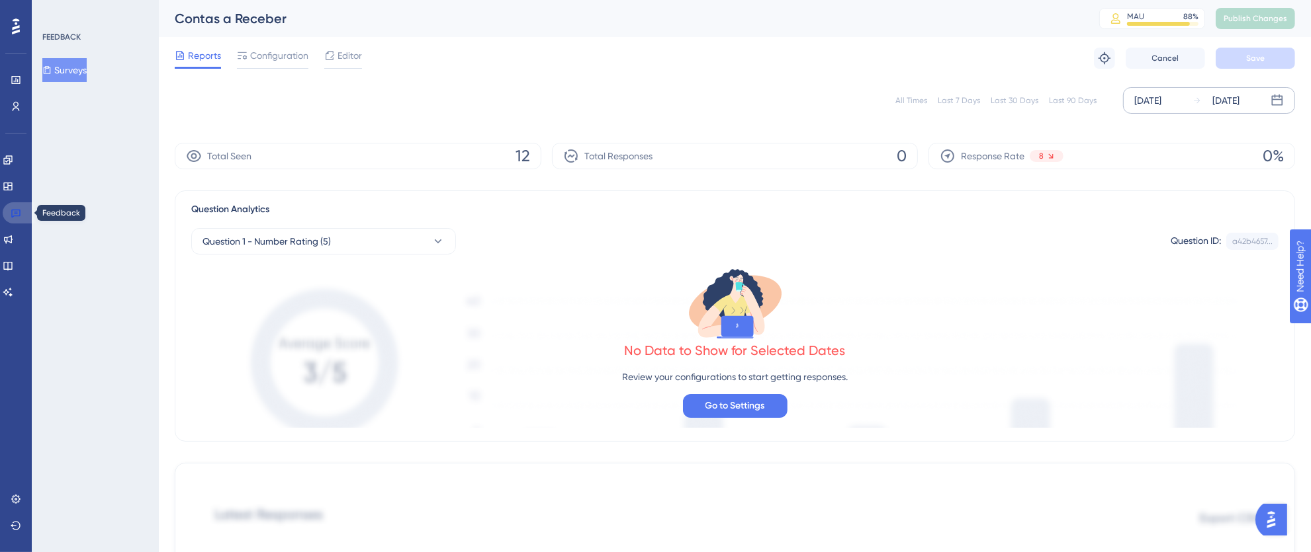
click at [16, 217] on icon at bounding box center [16, 213] width 11 height 11
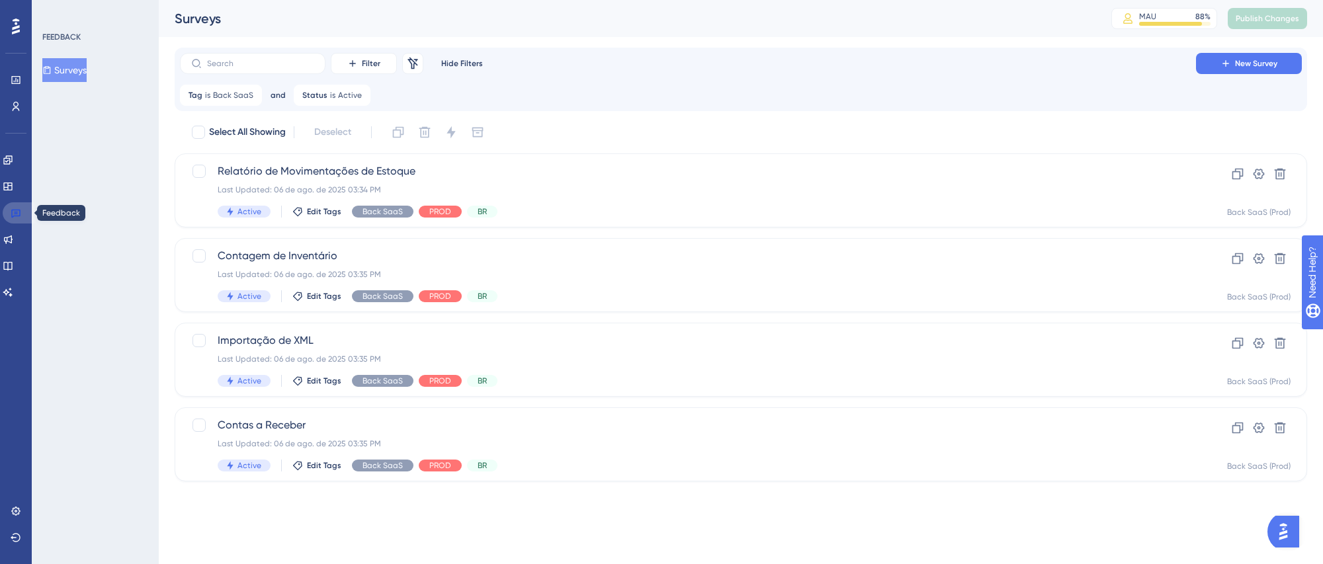
click at [26, 214] on link at bounding box center [19, 212] width 32 height 21
click at [14, 212] on icon at bounding box center [16, 213] width 11 height 11
click at [222, 95] on span "Back SaaS" at bounding box center [233, 95] width 40 height 11
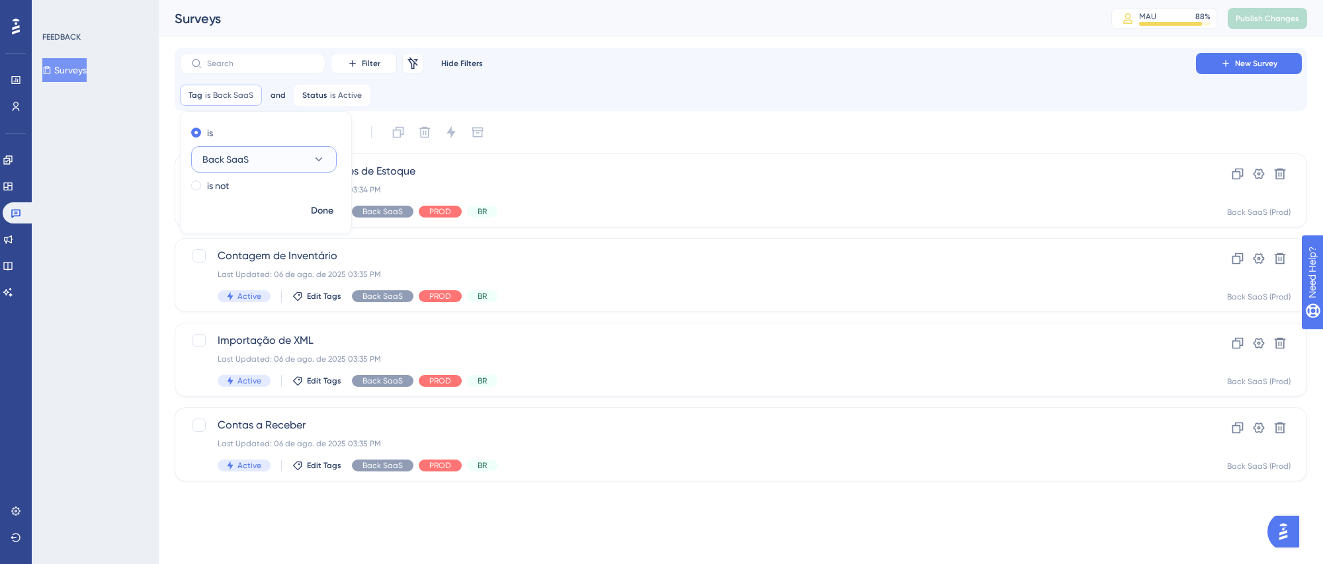
click at [323, 158] on icon at bounding box center [318, 159] width 13 height 13
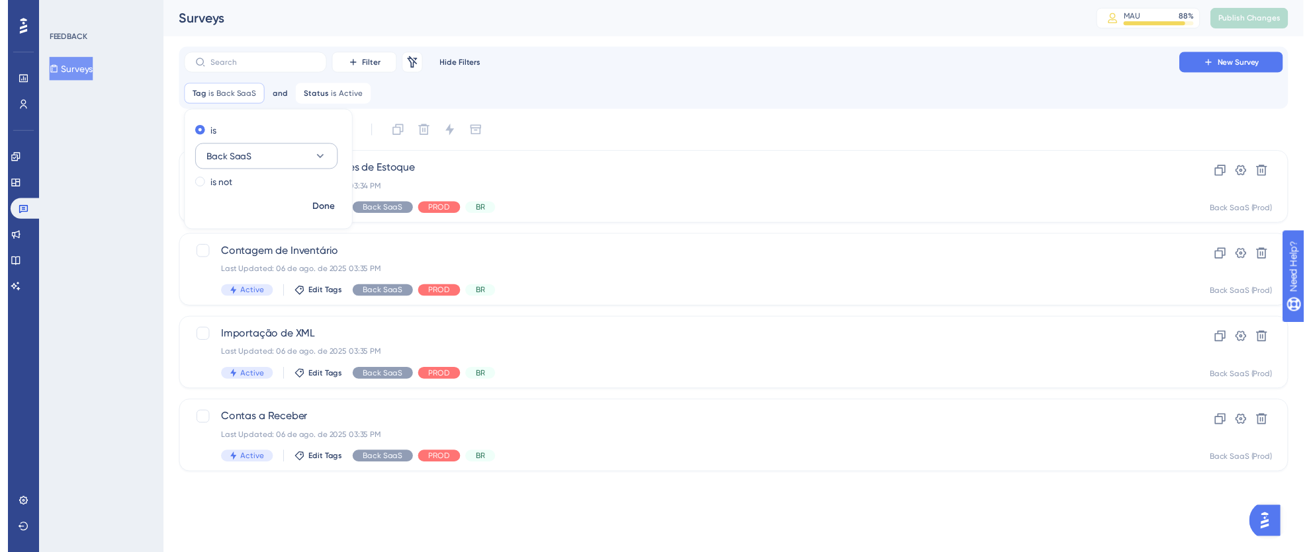
scroll to position [90, 0]
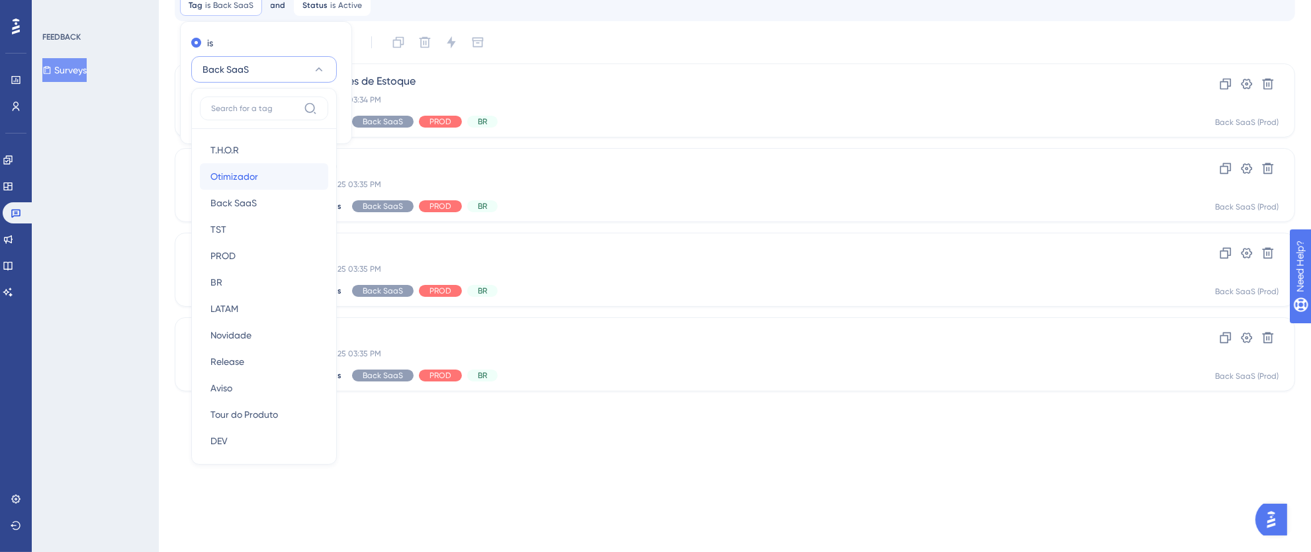
click at [257, 180] on span "Otimizador" at bounding box center [234, 177] width 48 height 16
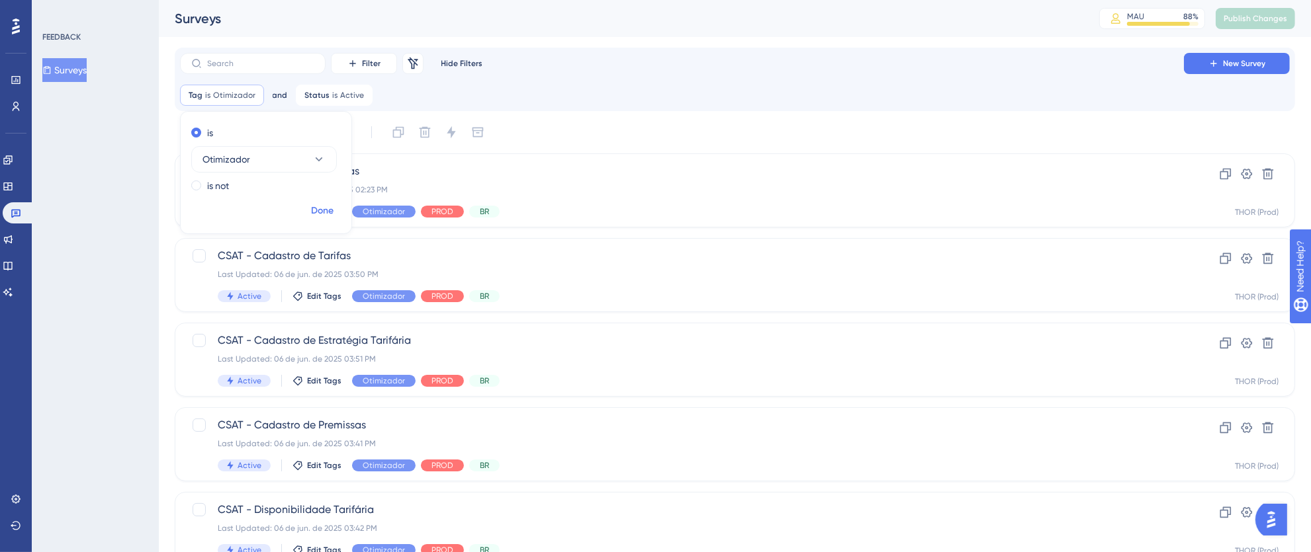
click at [320, 205] on span "Done" at bounding box center [322, 211] width 22 height 16
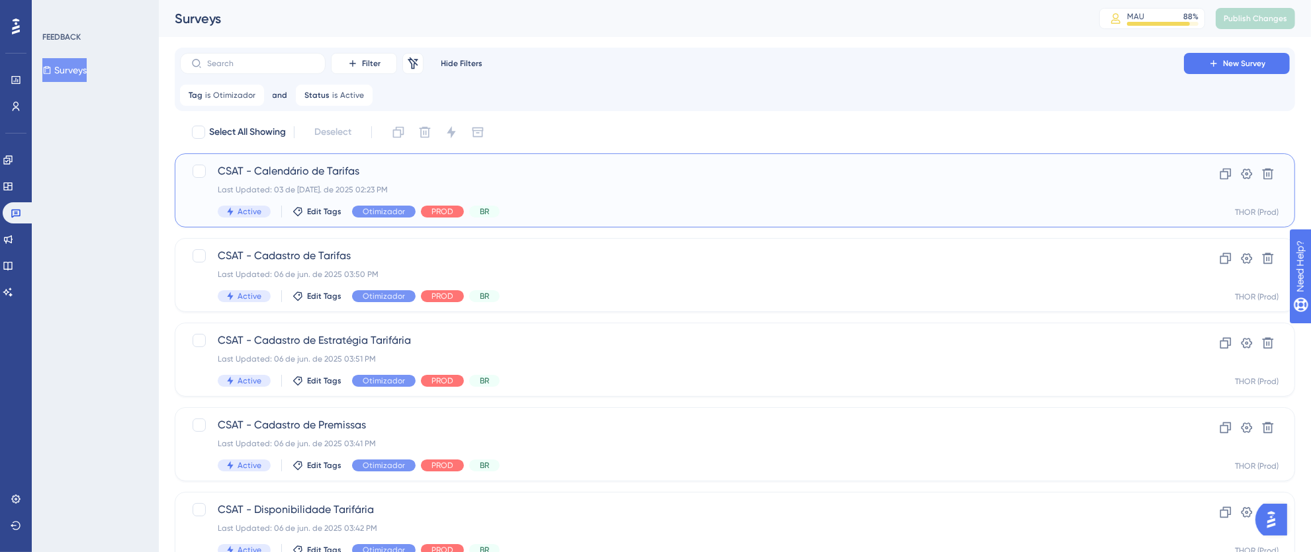
click at [1081, 192] on div "Last Updated: 03 de [DATE]. de 2025 02:23 PM" at bounding box center [682, 190] width 928 height 11
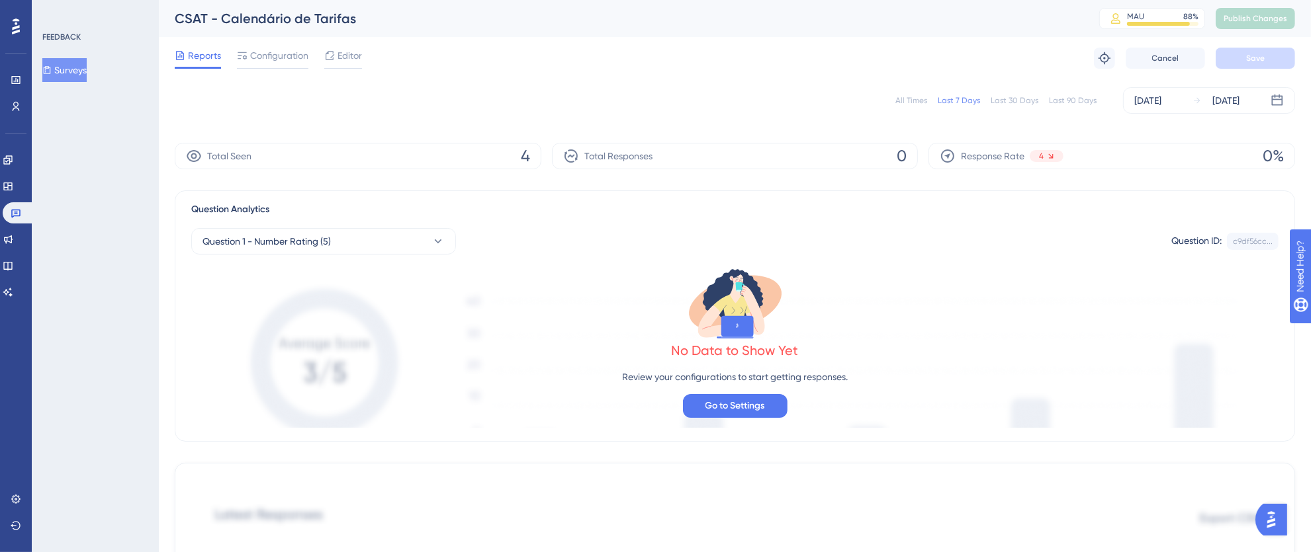
click at [1160, 97] on div "[DATE]" at bounding box center [1147, 101] width 27 height 16
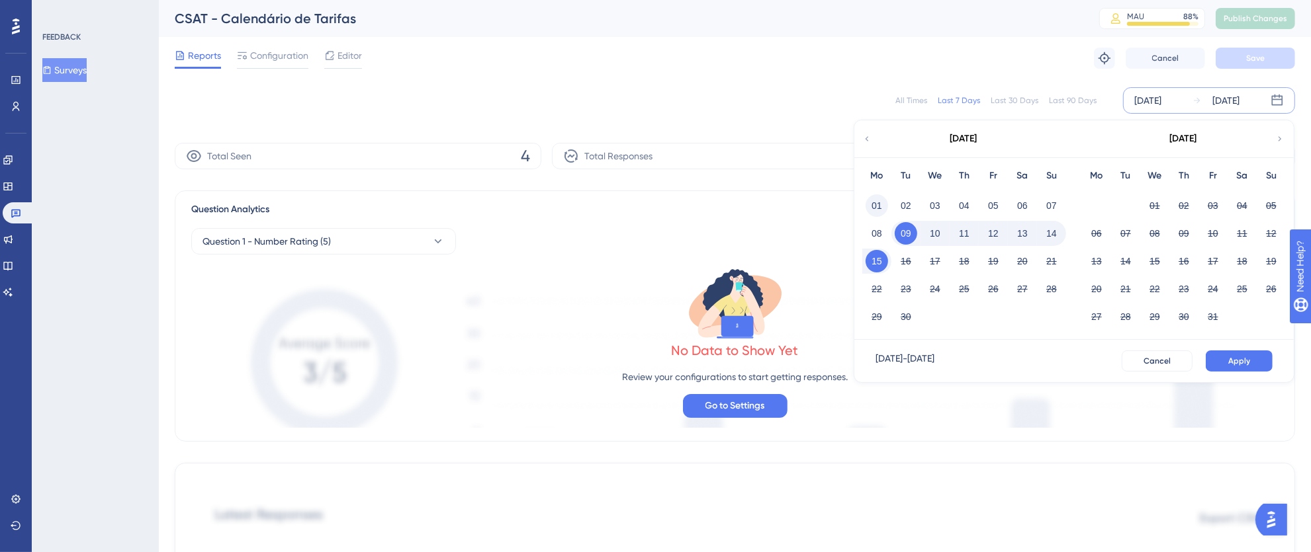
click at [872, 202] on button "01" at bounding box center [876, 206] width 22 height 22
click at [879, 264] on button "15" at bounding box center [876, 261] width 22 height 22
click at [1261, 369] on button "Apply" at bounding box center [1238, 361] width 67 height 21
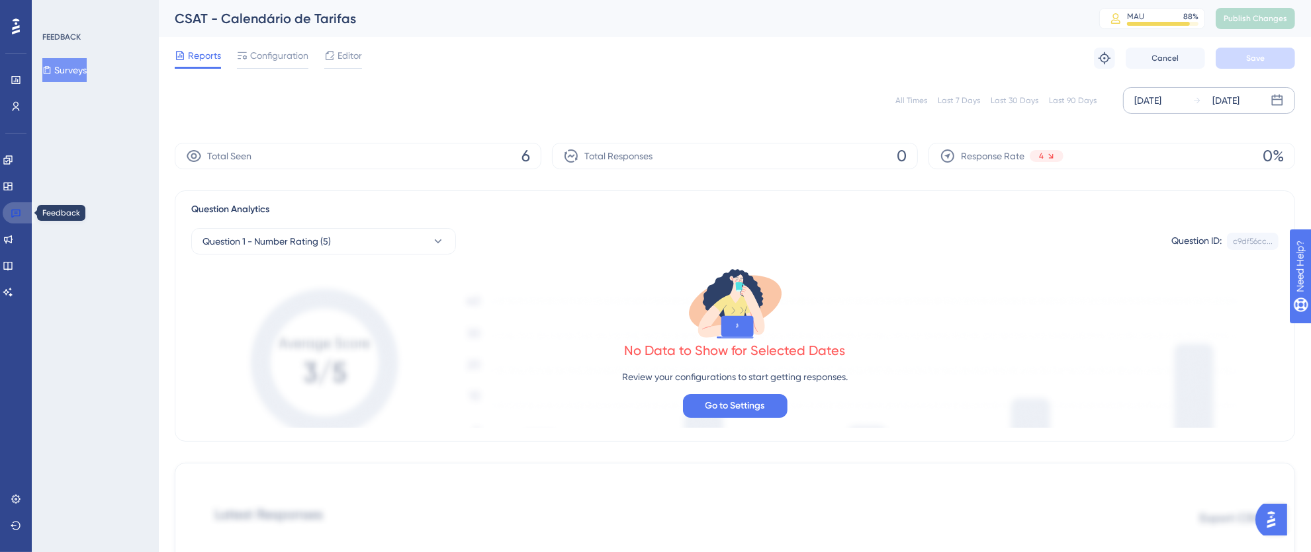
click at [11, 216] on icon at bounding box center [16, 213] width 11 height 11
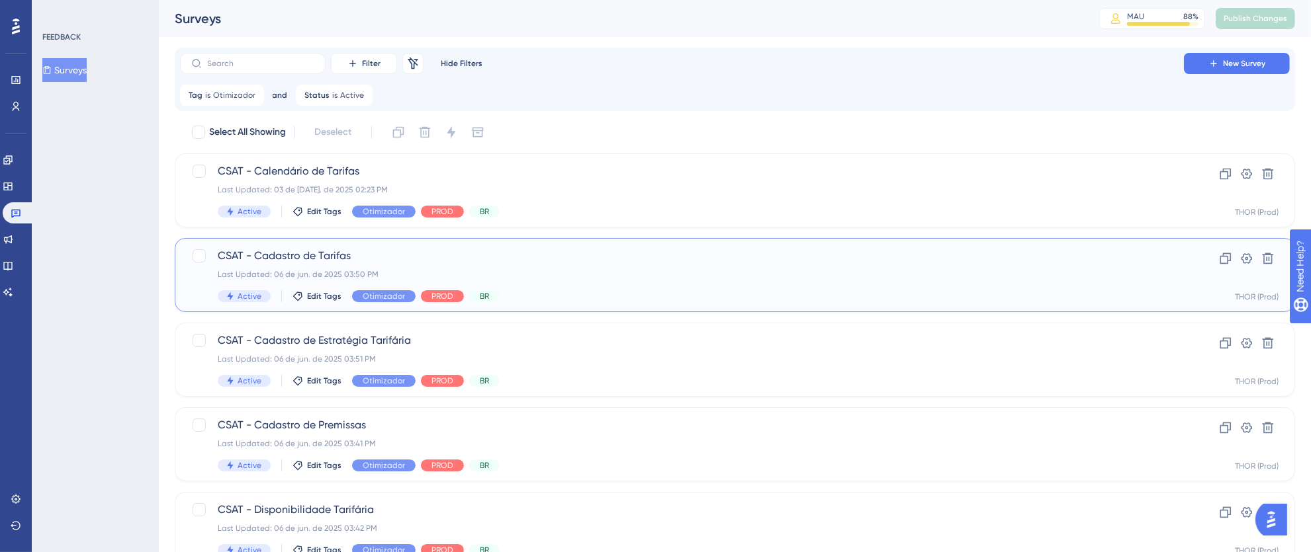
click at [704, 279] on div "CSAT - Cadastro de [PERSON_NAME] Last Updated: 06 de jun. de 2025 03:50 PM Acti…" at bounding box center [682, 275] width 928 height 54
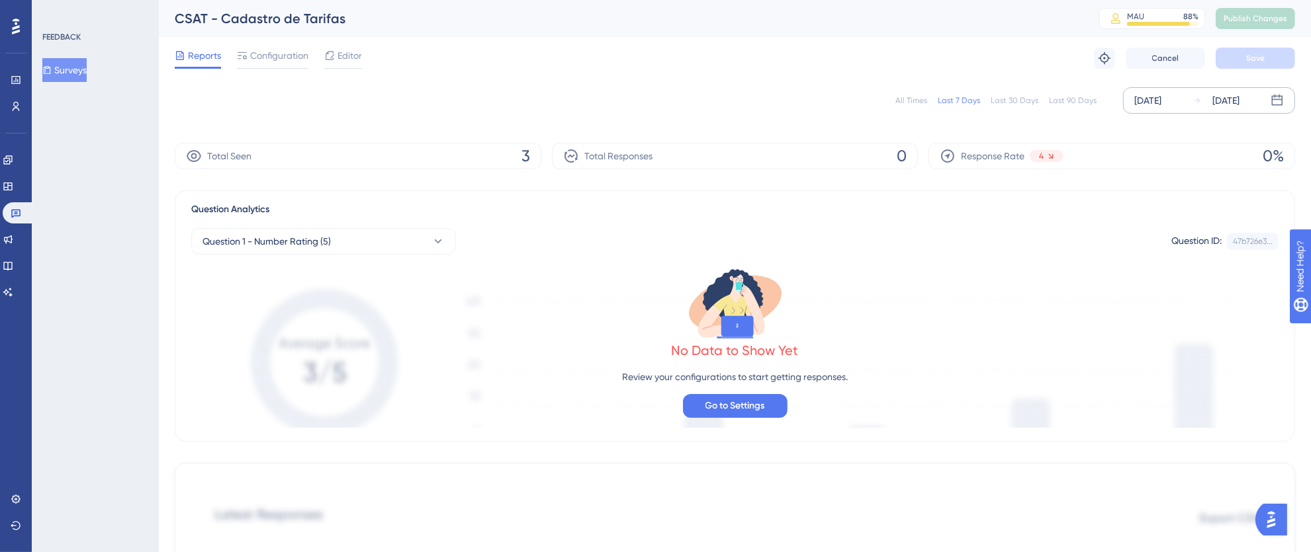
click at [1149, 101] on div "[DATE]" at bounding box center [1147, 101] width 27 height 16
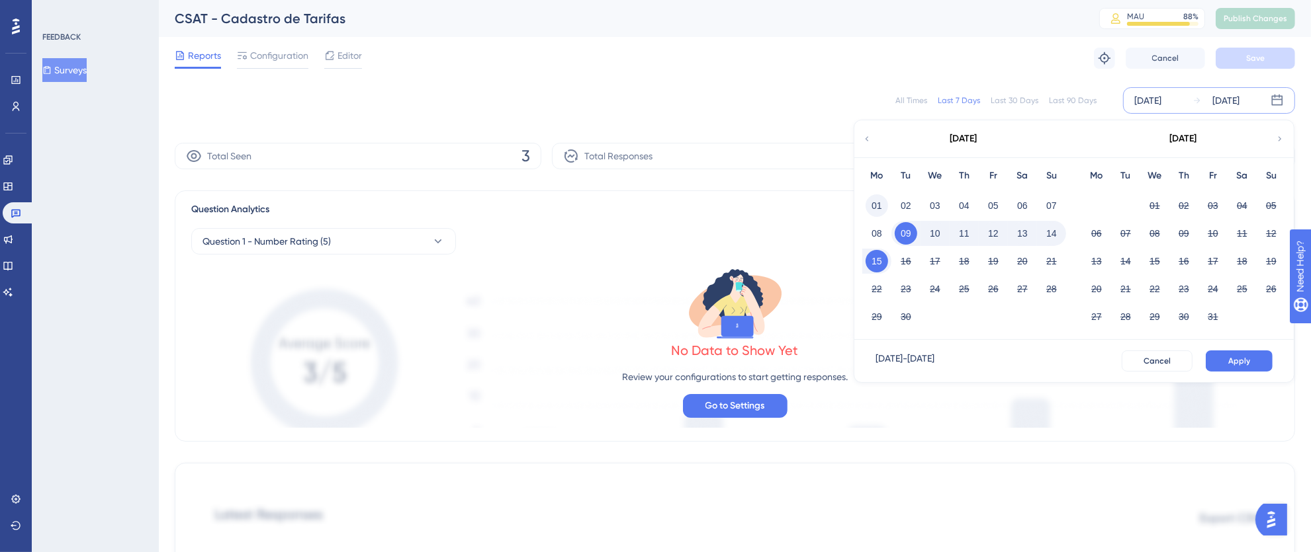
click at [875, 204] on button "01" at bounding box center [876, 206] width 22 height 22
click at [871, 259] on button "15" at bounding box center [876, 261] width 22 height 22
click at [1235, 367] on button "Apply" at bounding box center [1238, 361] width 67 height 21
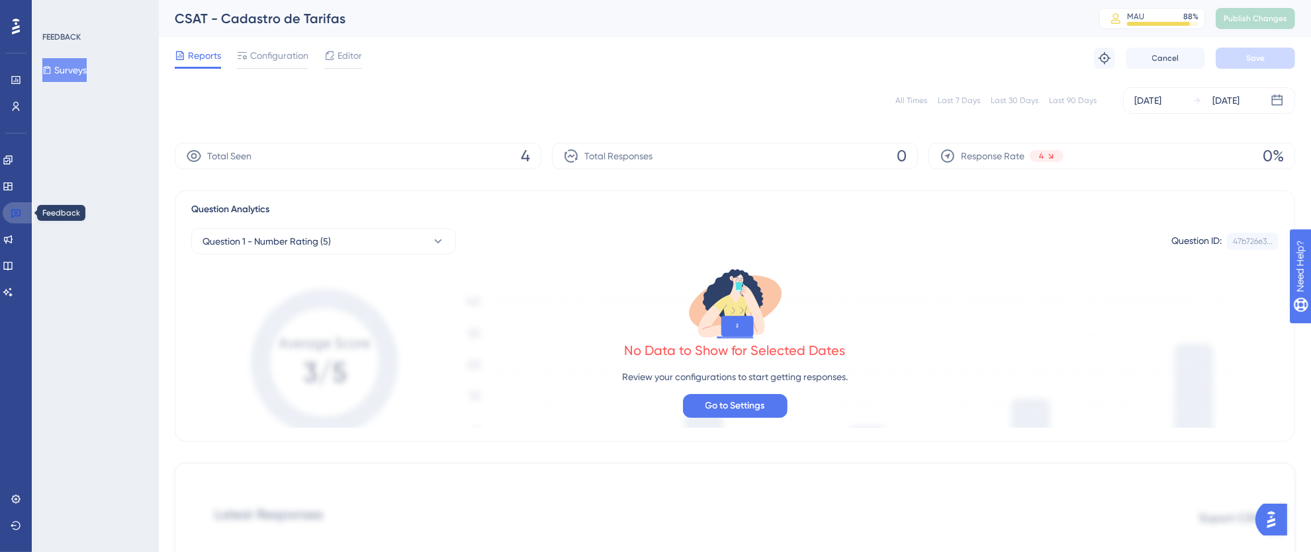
click at [17, 214] on icon at bounding box center [16, 213] width 11 height 11
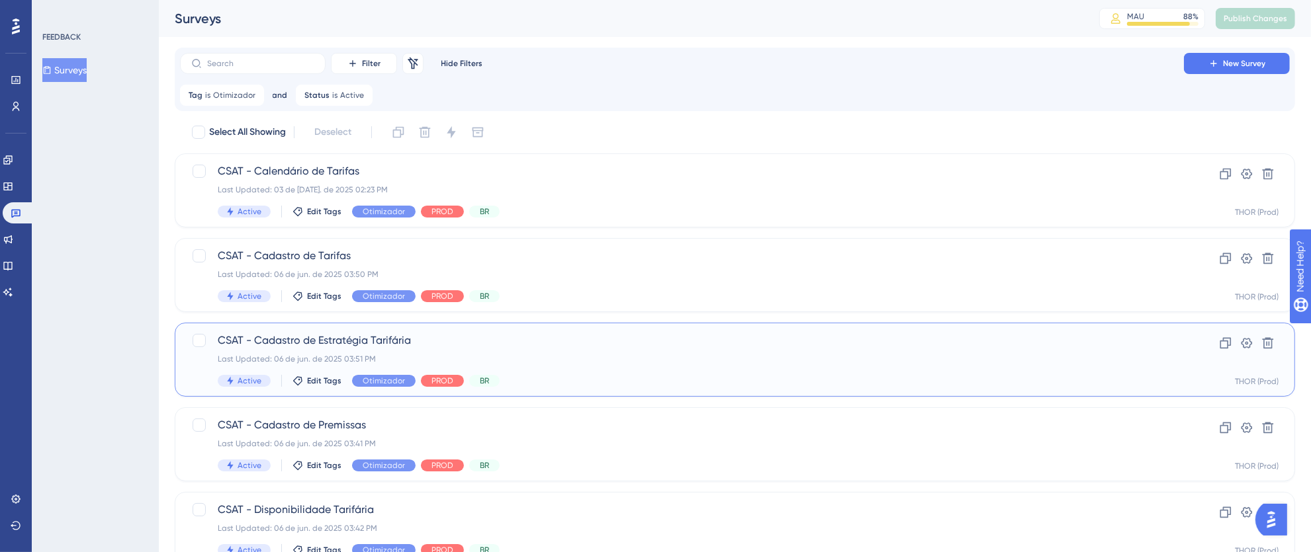
click at [719, 354] on div "Last Updated: 06 de jun. de 2025 03:51 PM" at bounding box center [682, 359] width 928 height 11
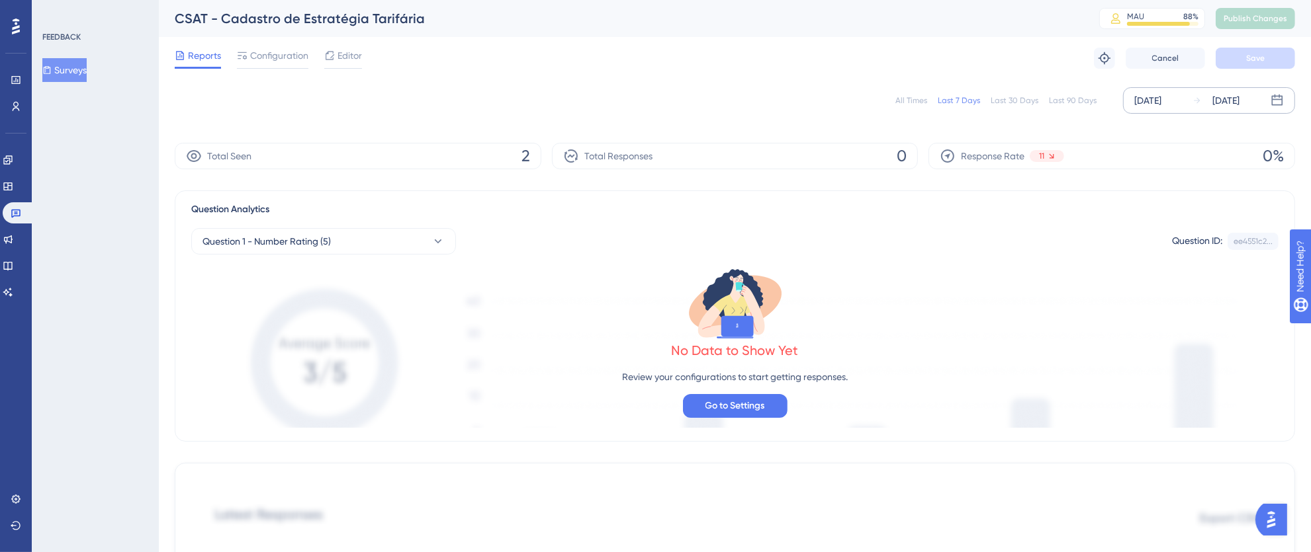
click at [1161, 104] on div "[DATE]" at bounding box center [1147, 101] width 27 height 16
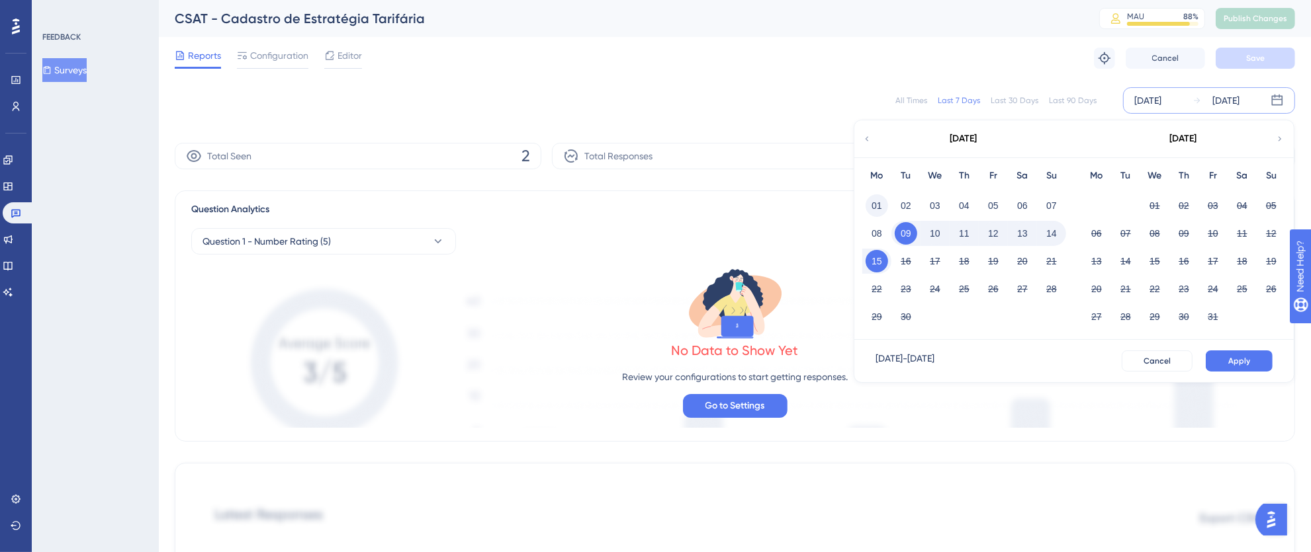
click at [876, 204] on button "01" at bounding box center [876, 206] width 22 height 22
click at [879, 261] on button "15" at bounding box center [876, 261] width 22 height 22
click at [1227, 359] on button "Apply" at bounding box center [1238, 361] width 67 height 21
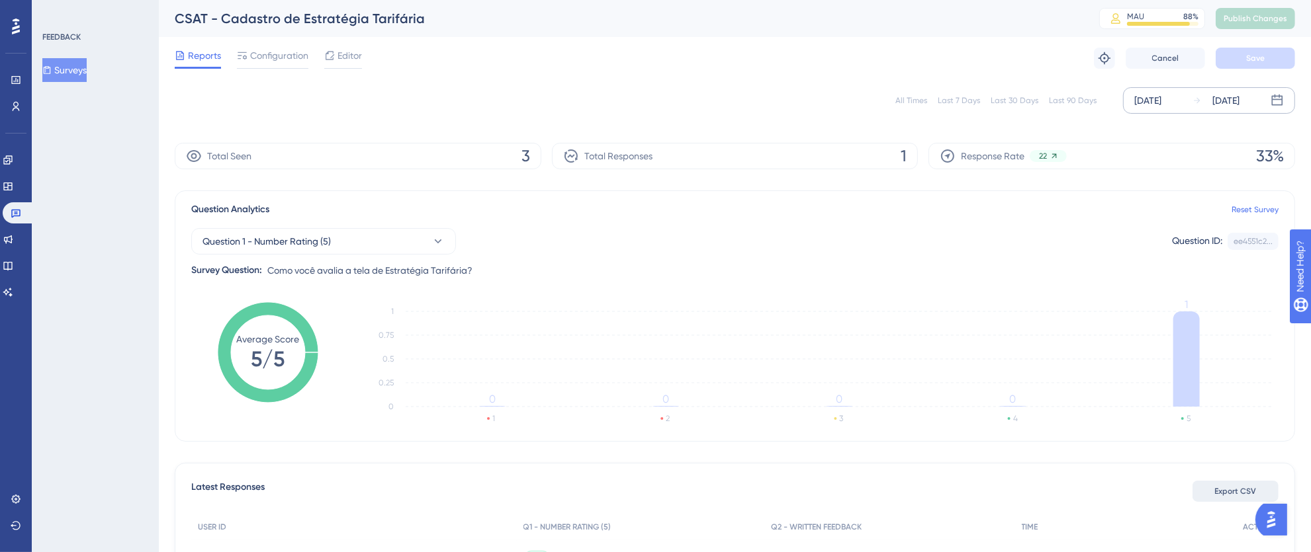
click at [1227, 493] on span "Export CSV" at bounding box center [1236, 491] width 42 height 11
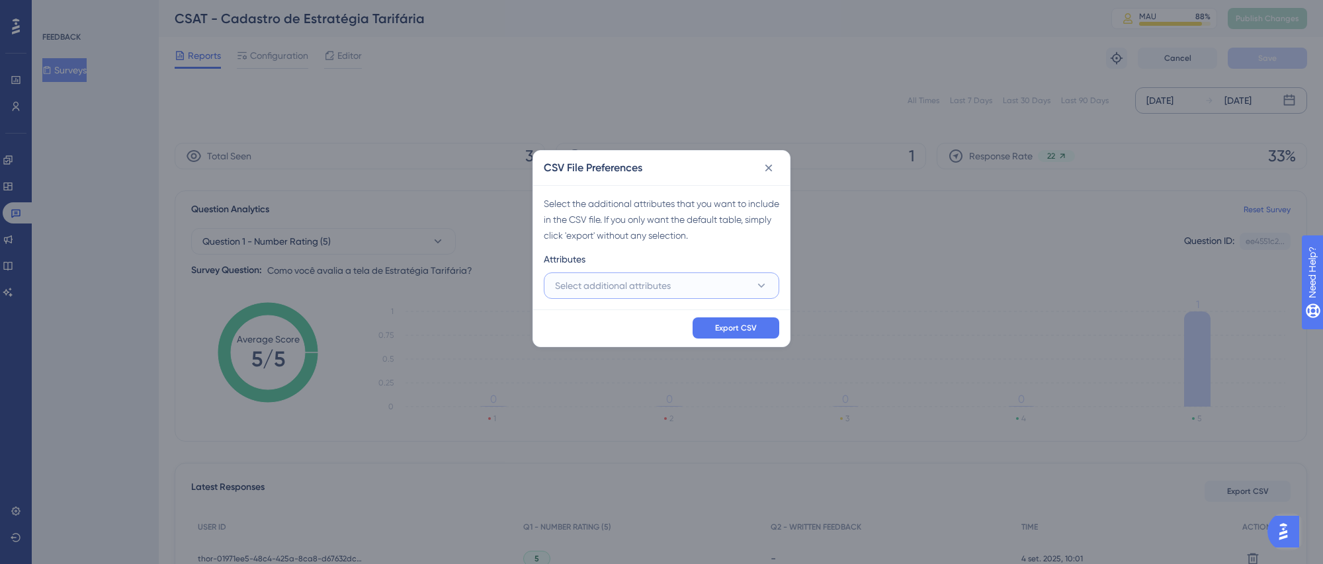
click at [628, 285] on span "Select additional attributes" at bounding box center [613, 286] width 116 height 16
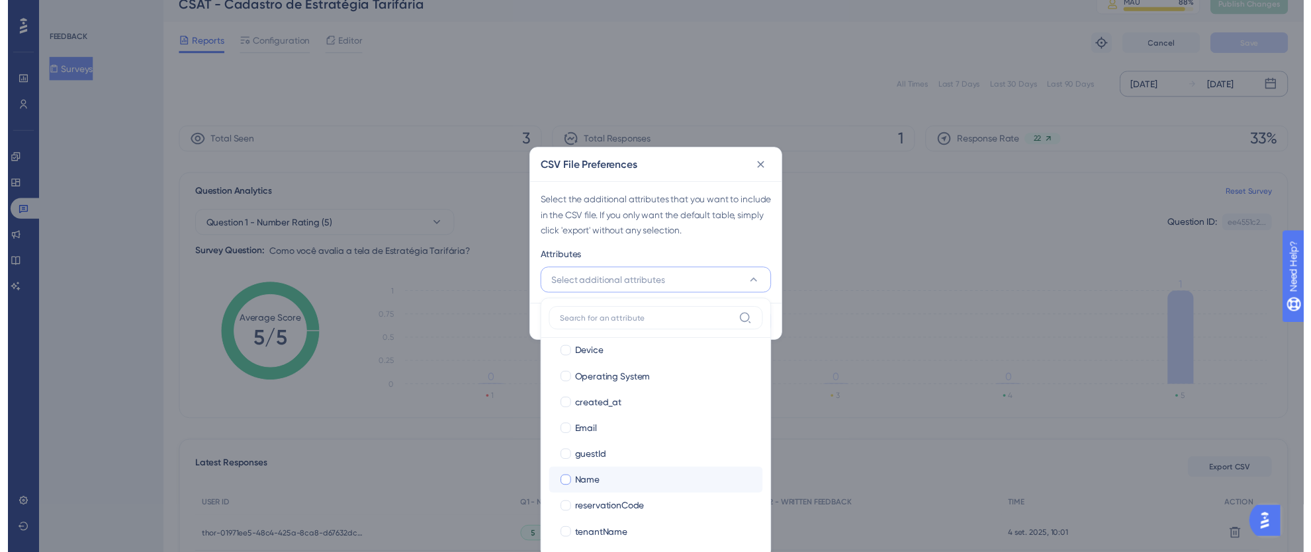
scroll to position [144, 0]
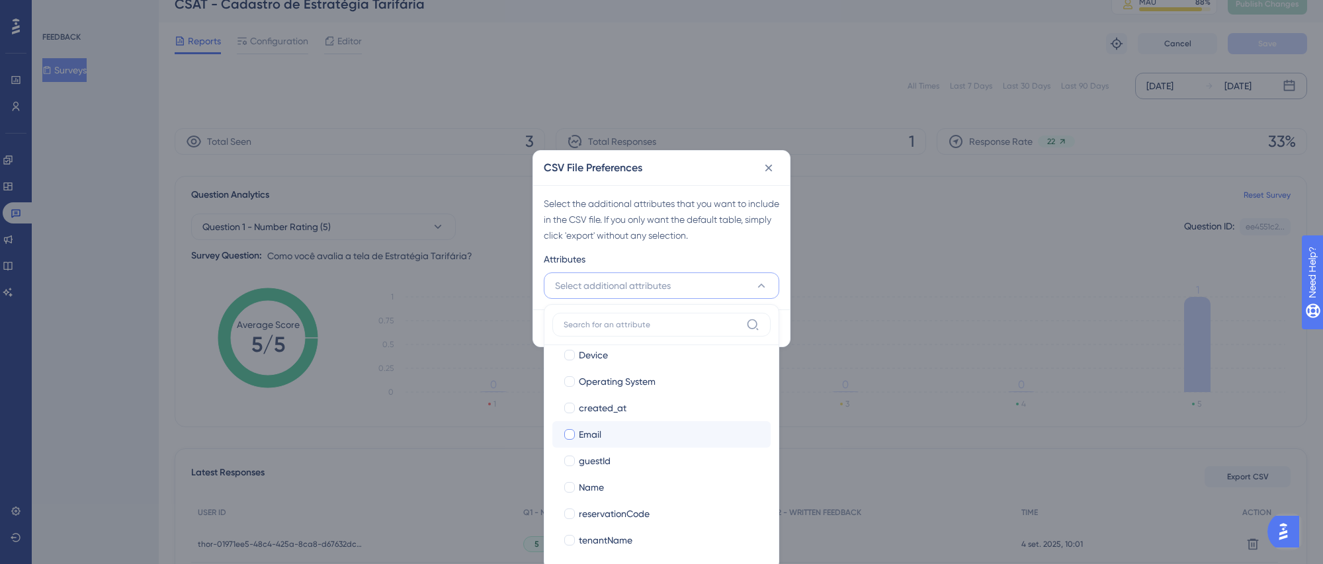
click at [563, 439] on label "Email" at bounding box center [661, 435] width 197 height 16
checkbox input "true"
click at [571, 484] on div at bounding box center [569, 487] width 11 height 11
checkbox input "true"
click at [765, 265] on div "Attributes" at bounding box center [662, 261] width 236 height 21
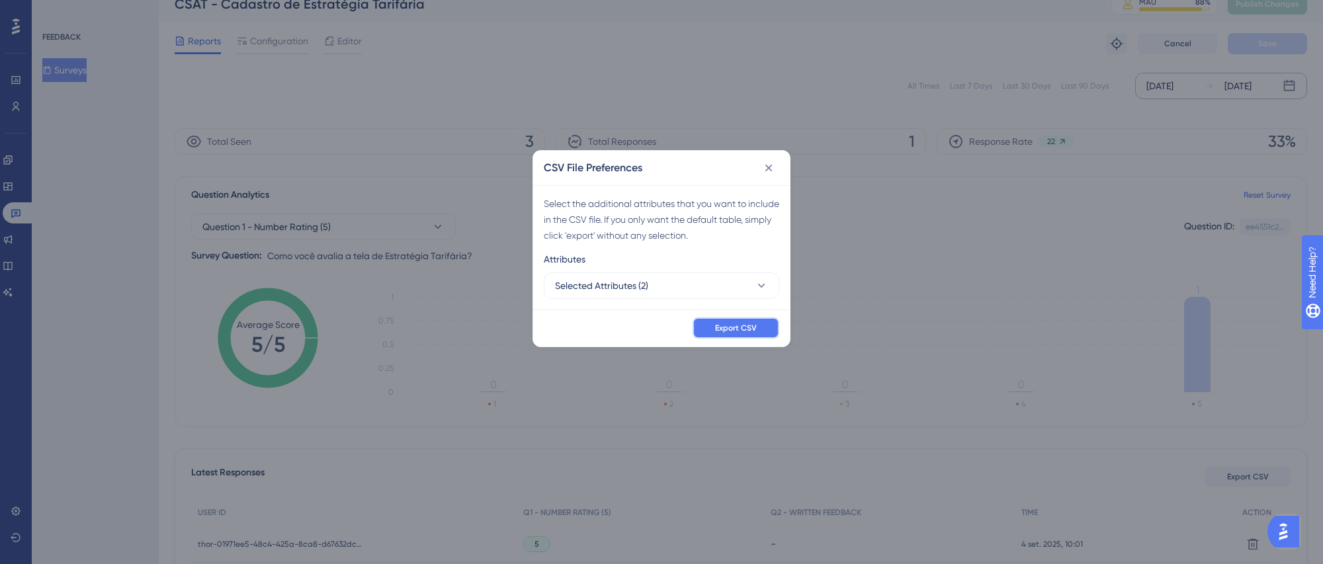
click at [748, 320] on button "Export CSV" at bounding box center [736, 328] width 87 height 21
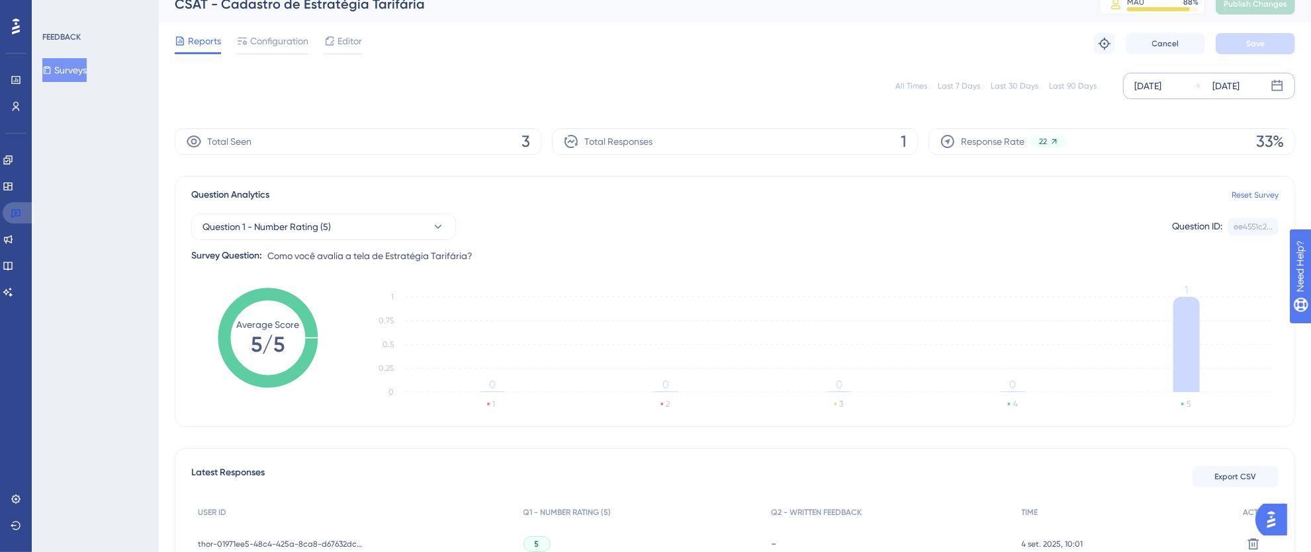
click at [23, 210] on link at bounding box center [19, 212] width 32 height 21
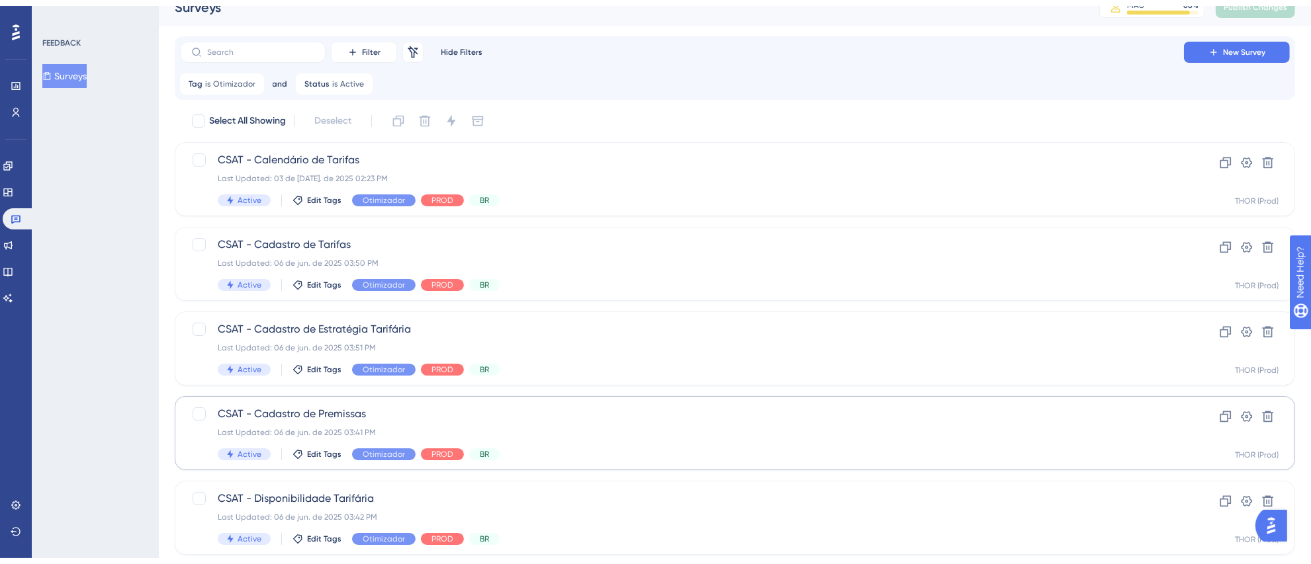
scroll to position [44, 0]
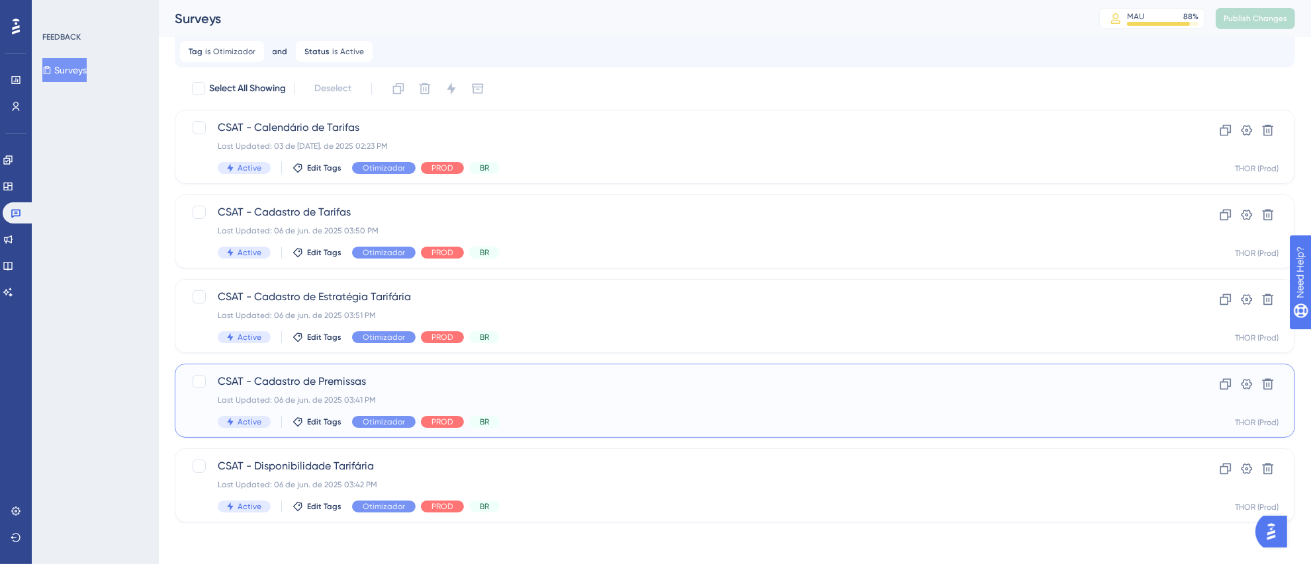
click at [697, 394] on div "CSAT - Cadastro de Premissas Last Updated: 06 de jun. de 2025 03:41 PM Active E…" at bounding box center [682, 401] width 928 height 54
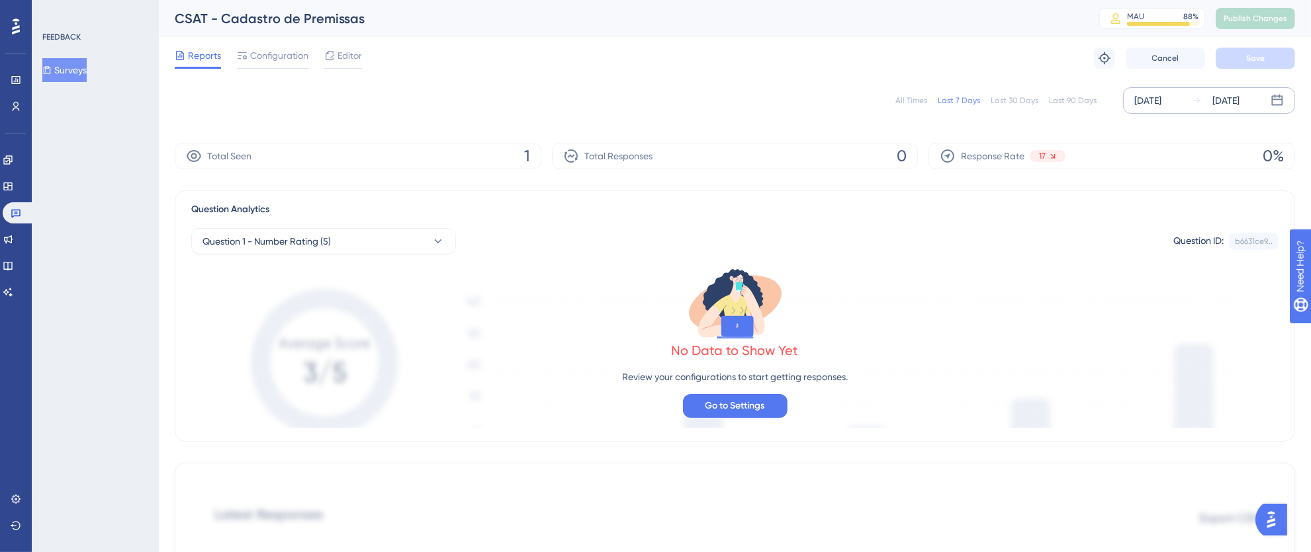
click at [1142, 102] on div "[DATE]" at bounding box center [1147, 101] width 27 height 16
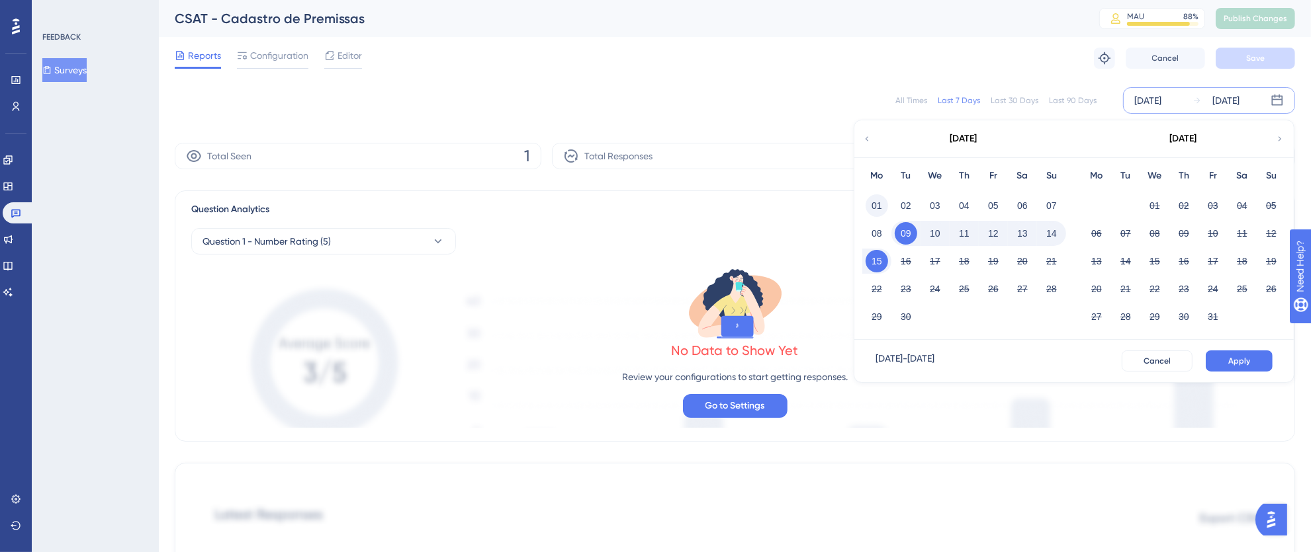
click at [883, 199] on button "01" at bounding box center [876, 206] width 22 height 22
click at [879, 259] on button "15" at bounding box center [876, 261] width 22 height 22
click at [1245, 361] on span "Apply" at bounding box center [1239, 361] width 22 height 11
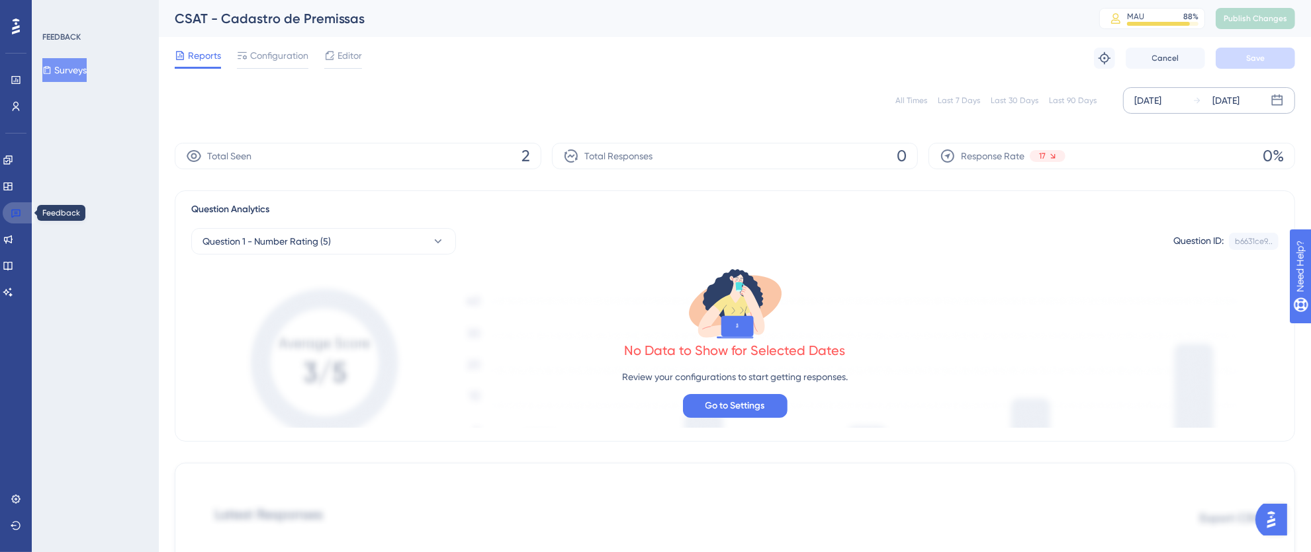
click at [15, 219] on link at bounding box center [19, 212] width 32 height 21
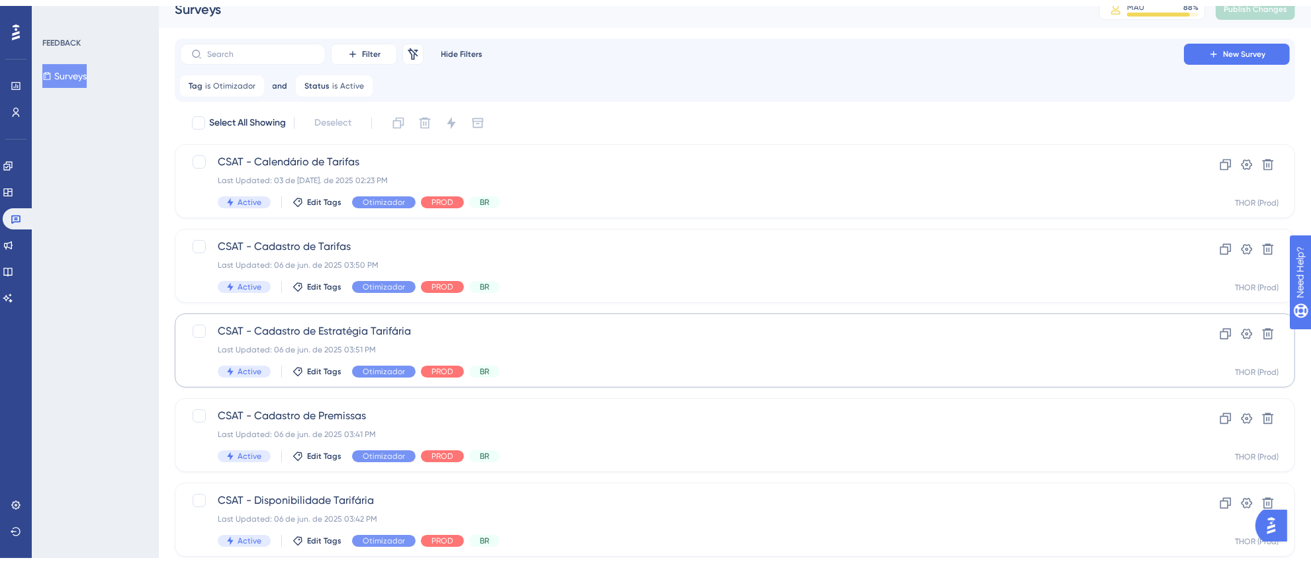
scroll to position [44, 0]
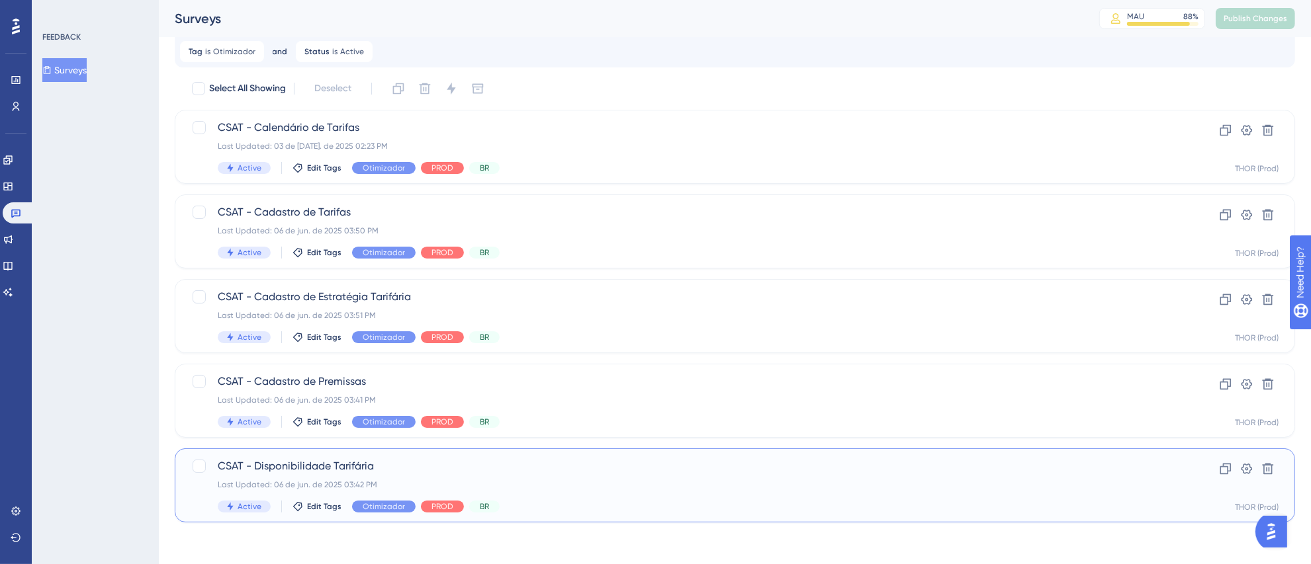
click at [791, 482] on div "Last Updated: 06 de jun. de 2025 03:42 PM" at bounding box center [682, 485] width 928 height 11
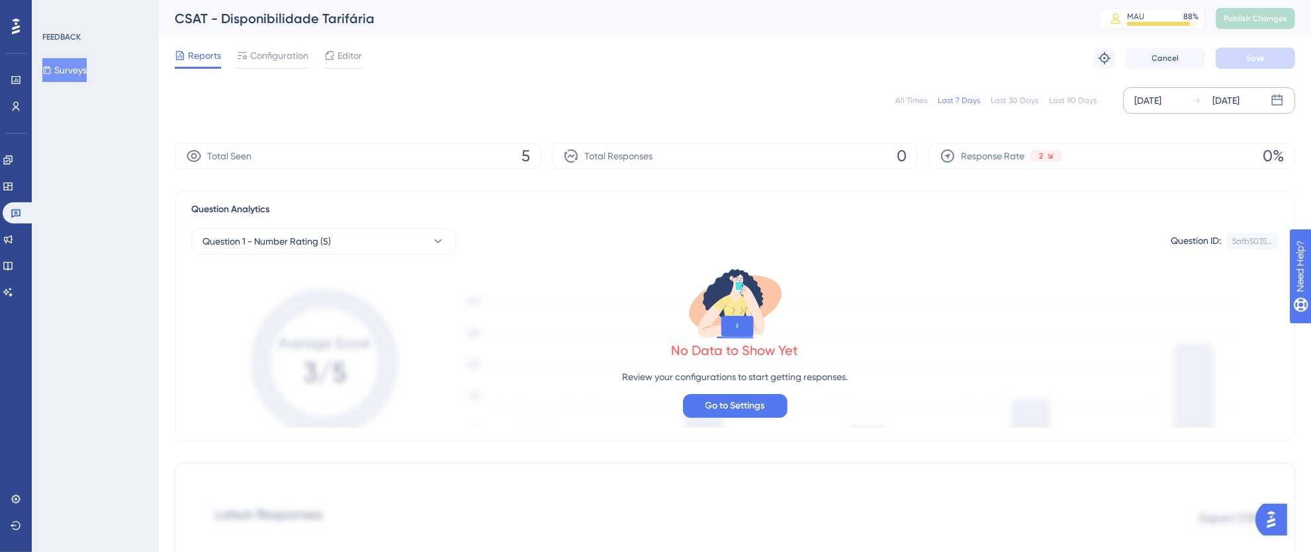
click at [1161, 105] on div "[DATE]" at bounding box center [1147, 101] width 27 height 16
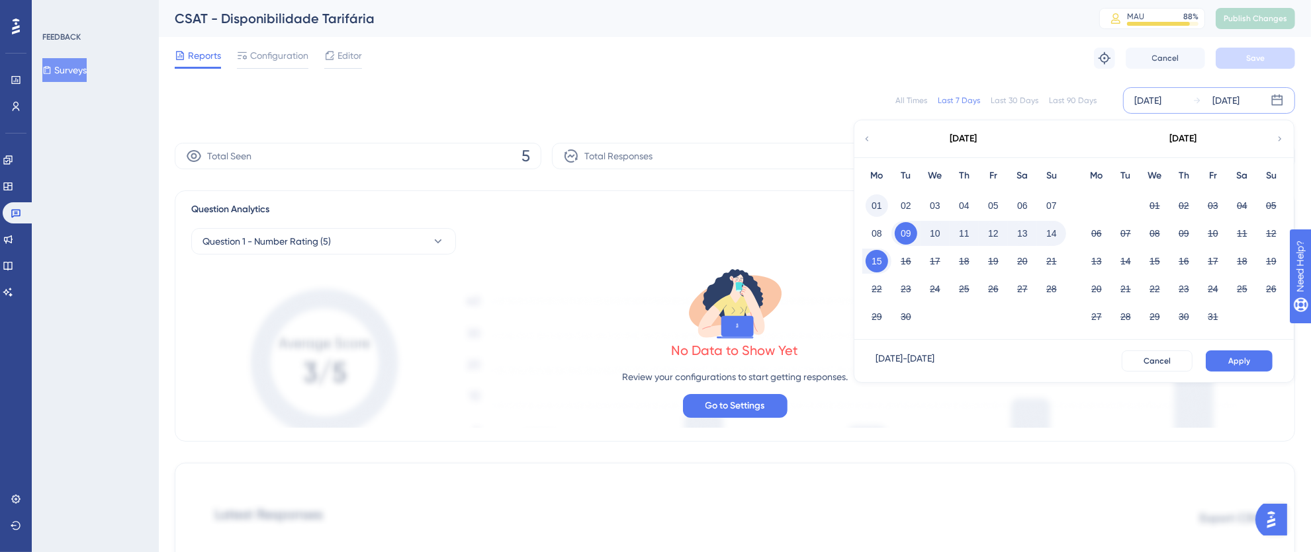
click at [875, 204] on button "01" at bounding box center [876, 206] width 22 height 22
drag, startPoint x: 881, startPoint y: 262, endPoint x: 910, endPoint y: 269, distance: 30.0
click at [879, 263] on button "15" at bounding box center [876, 261] width 22 height 22
click at [1252, 363] on button "Apply" at bounding box center [1238, 361] width 67 height 21
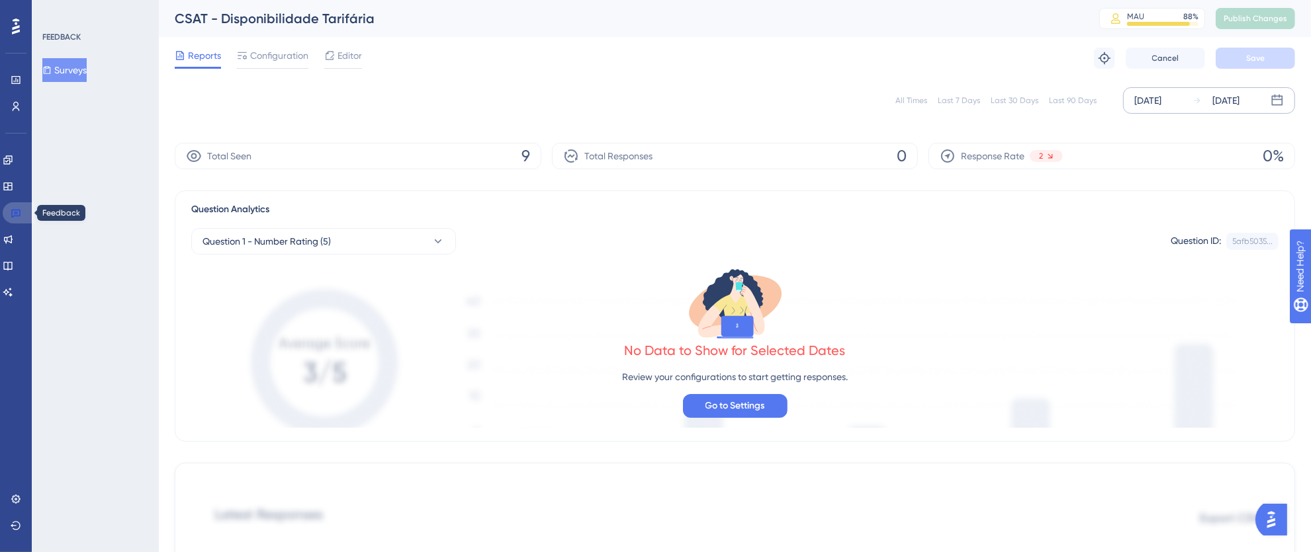
click at [16, 211] on icon at bounding box center [15, 214] width 9 height 9
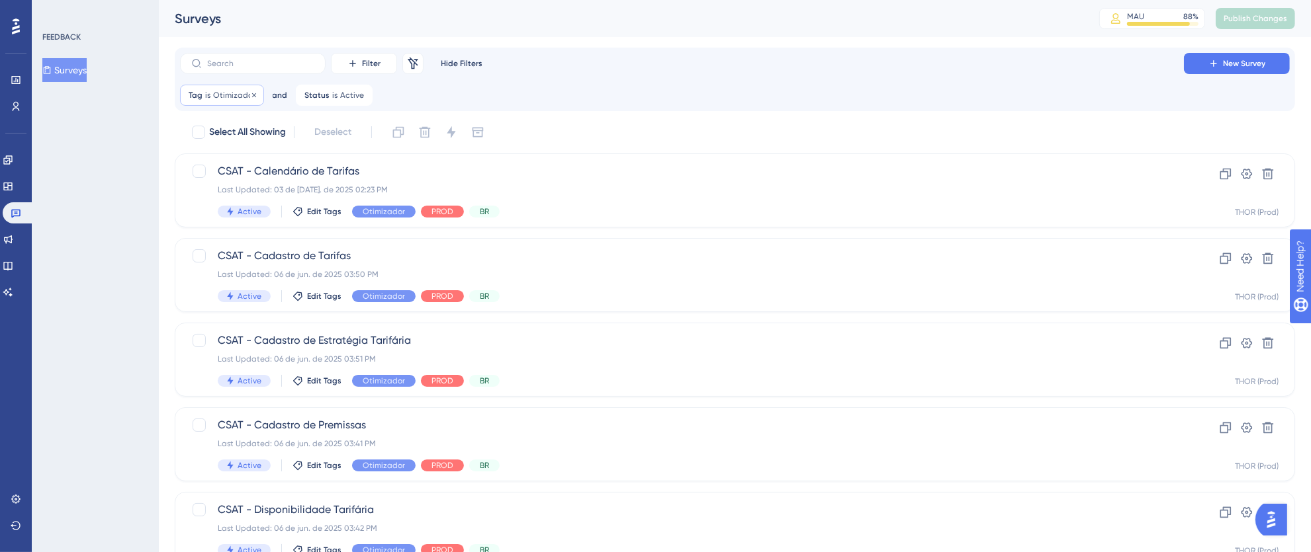
click at [215, 92] on span "Otimizador" at bounding box center [234, 95] width 42 height 11
click at [263, 155] on button "Otimizador" at bounding box center [264, 159] width 146 height 26
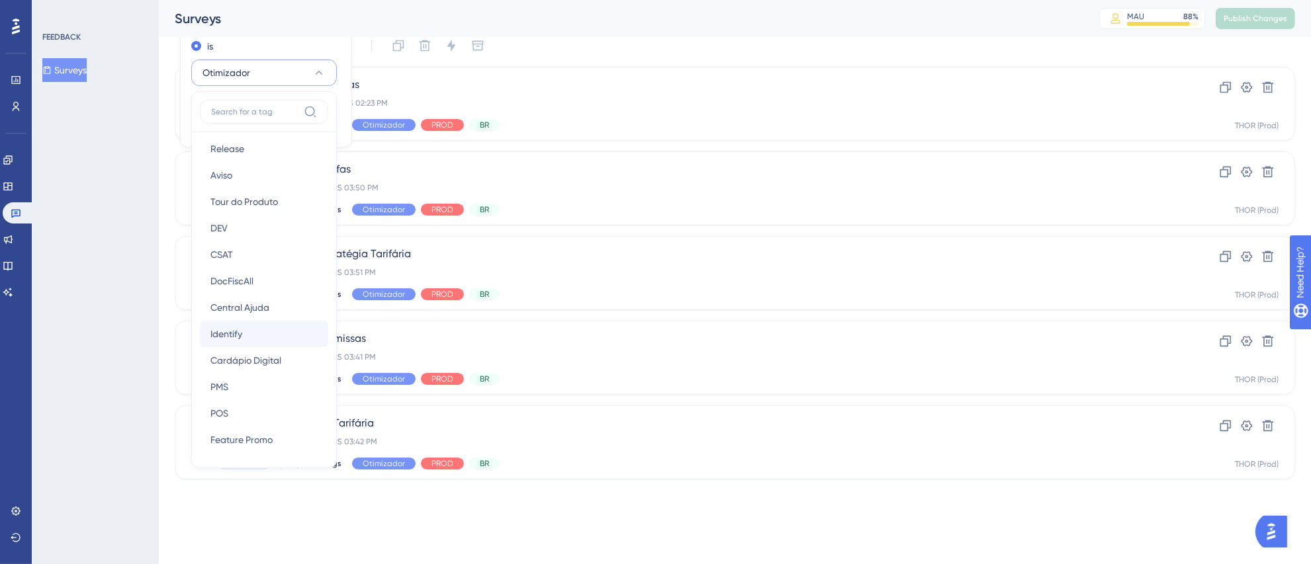
scroll to position [218, 0]
click at [232, 272] on span "DocFiscAll" at bounding box center [231, 280] width 43 height 16
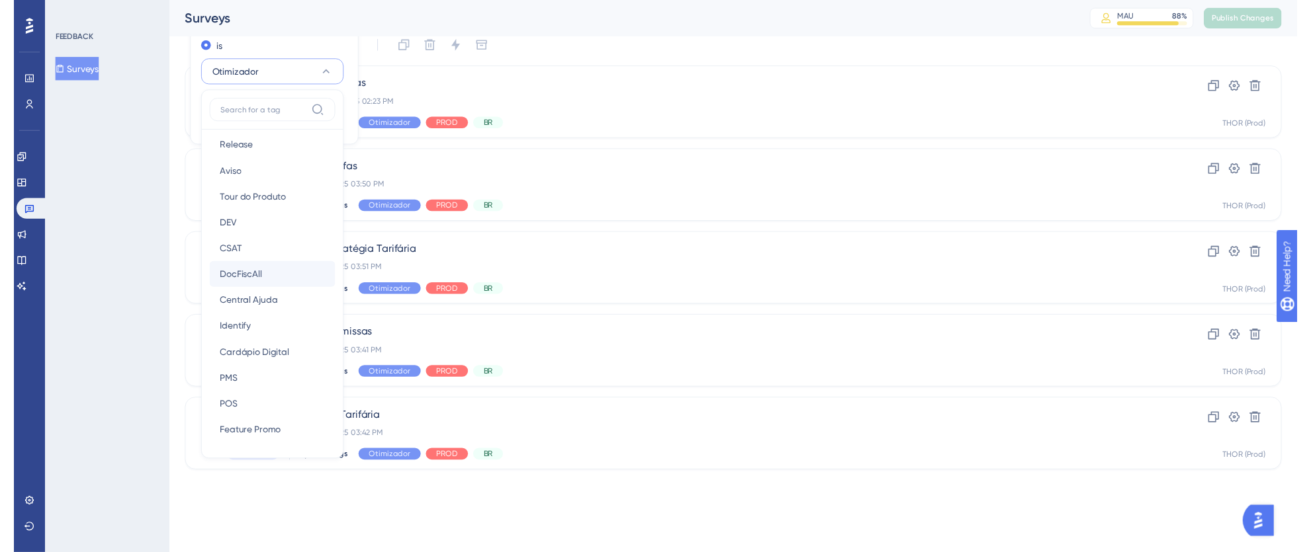
scroll to position [0, 0]
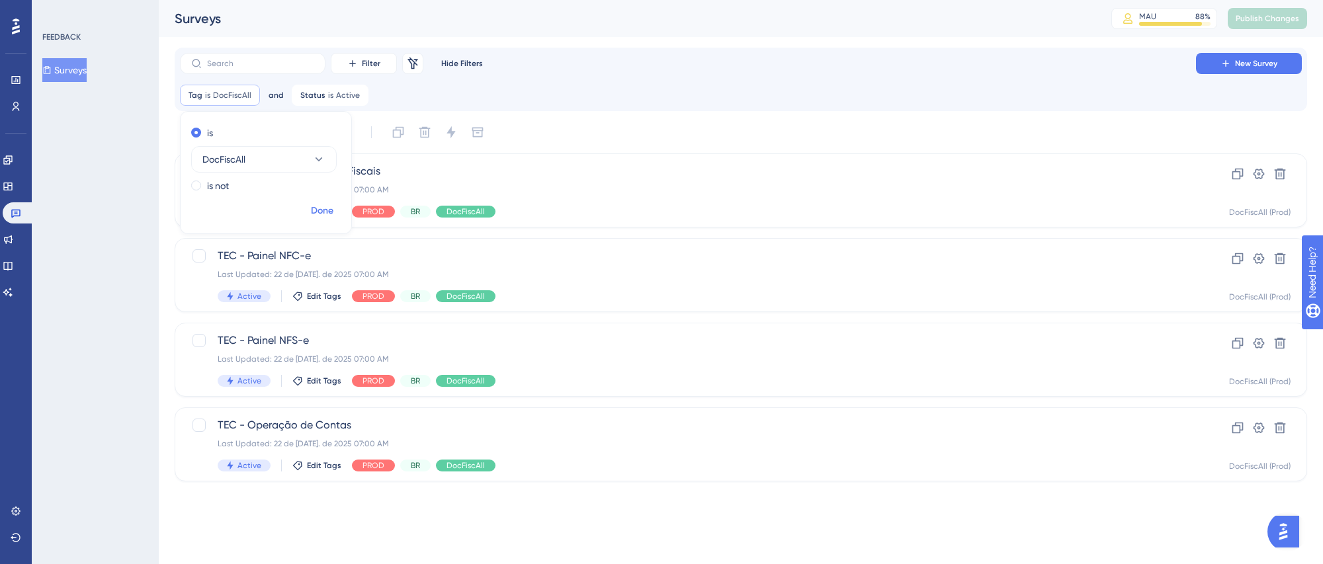
click at [315, 210] on span "Done" at bounding box center [322, 211] width 22 height 16
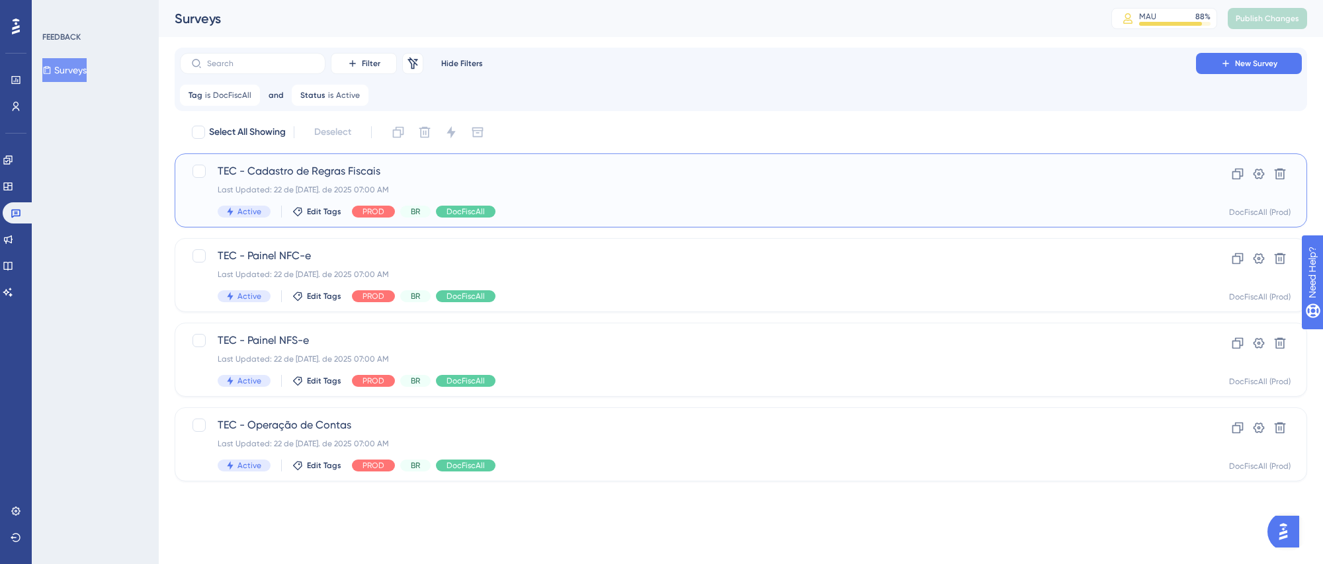
click at [1157, 196] on div "TEC - Cadastro de Regras Fiscais Last Updated: 22 de [DATE]. de 2025 07:00 AM A…" at bounding box center [688, 190] width 941 height 54
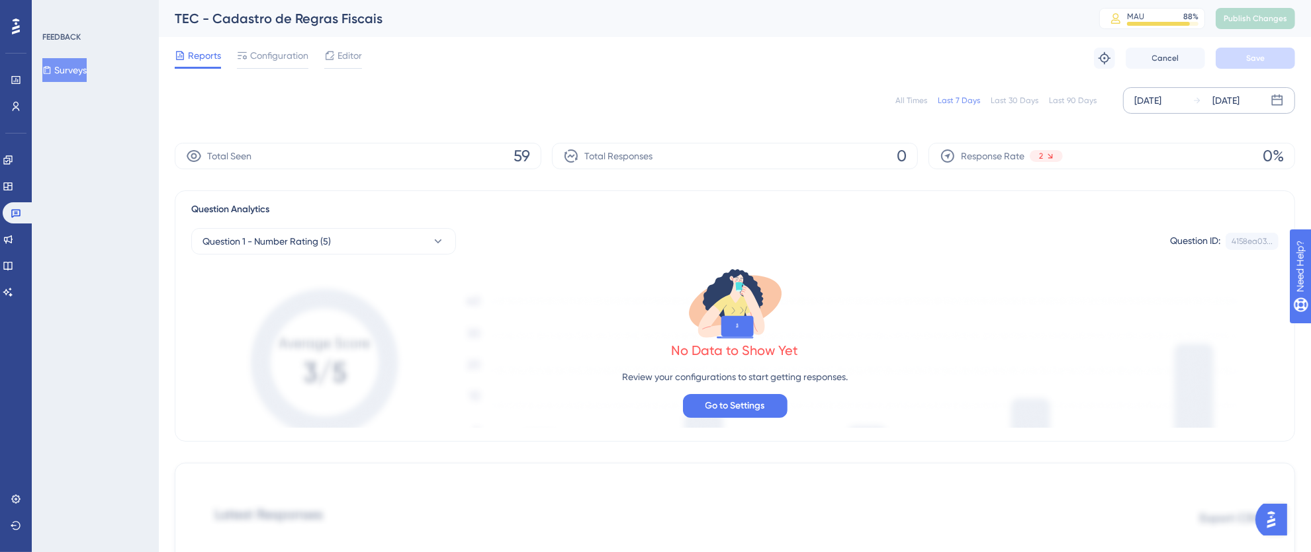
click at [1155, 103] on div "[DATE]" at bounding box center [1147, 101] width 27 height 16
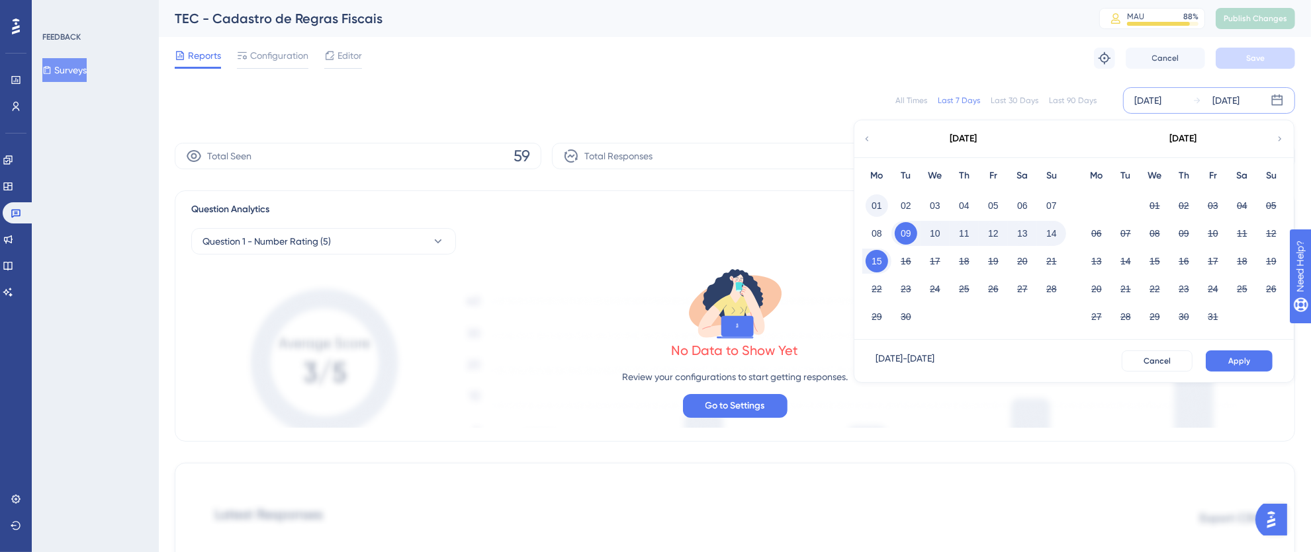
click at [875, 207] on button "01" at bounding box center [876, 206] width 22 height 22
click at [875, 269] on button "15" at bounding box center [876, 261] width 22 height 22
click at [1235, 360] on span "Apply" at bounding box center [1239, 361] width 22 height 11
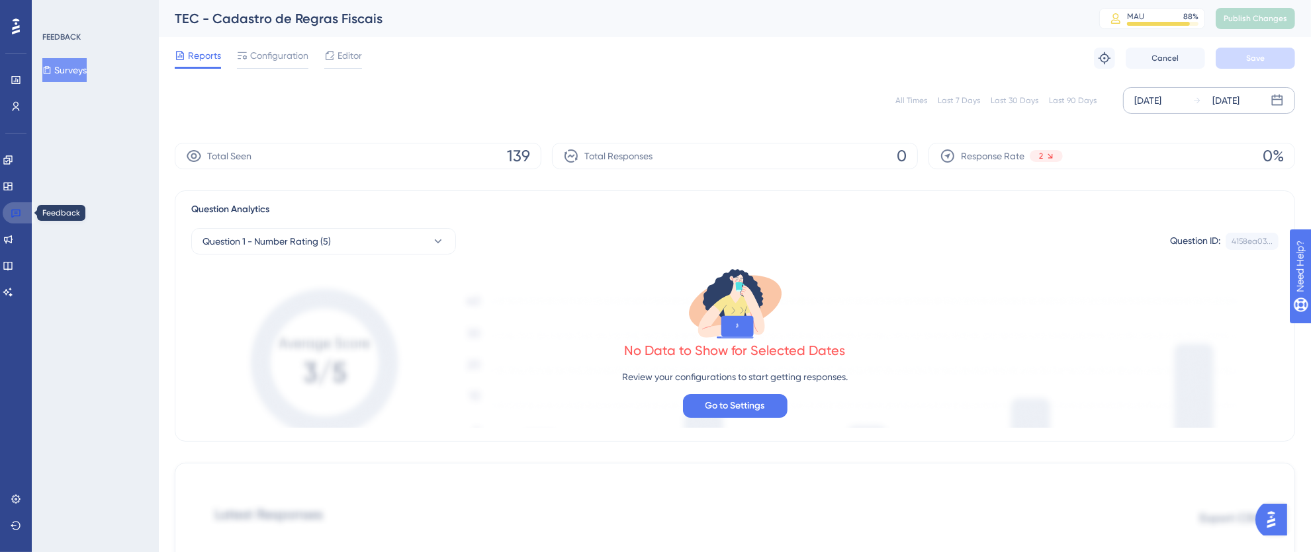
click at [14, 216] on icon at bounding box center [15, 214] width 9 height 9
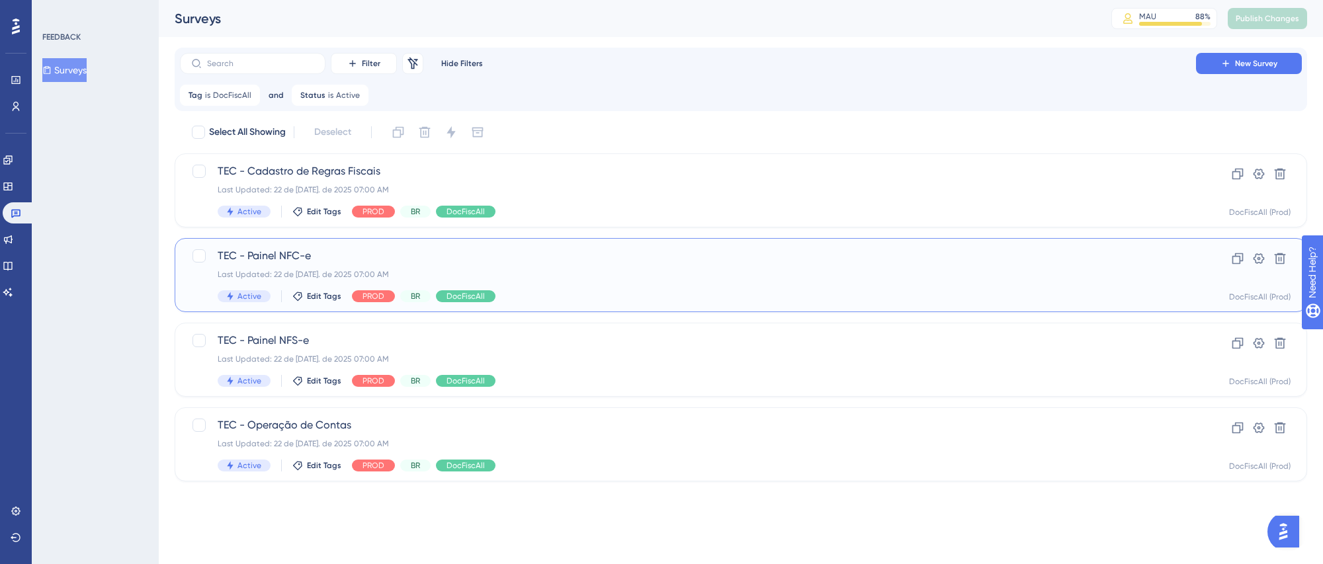
click at [885, 259] on span "TEC - Painel NFC-e" at bounding box center [688, 256] width 941 height 16
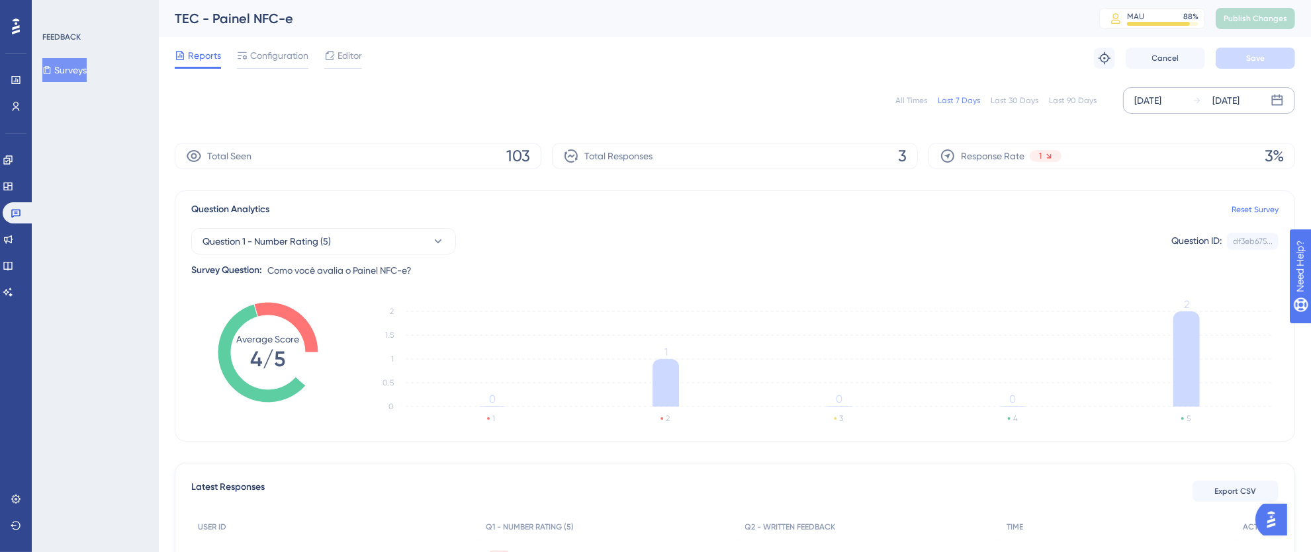
click at [1151, 98] on div "[DATE]" at bounding box center [1147, 101] width 27 height 16
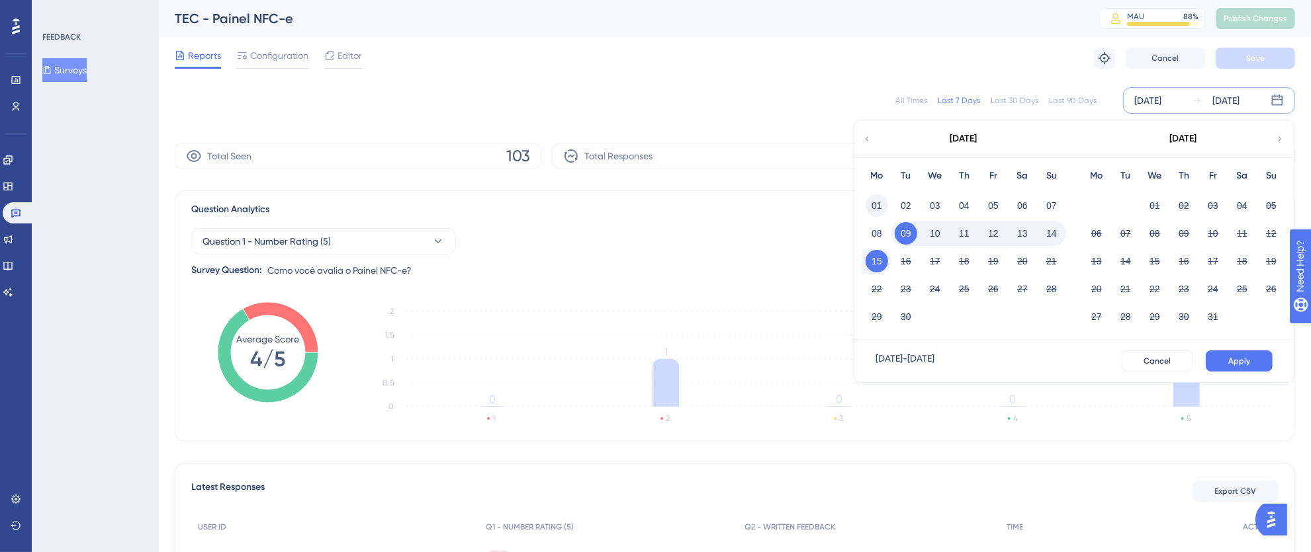
click at [879, 200] on button "01" at bounding box center [876, 206] width 22 height 22
click at [875, 268] on button "15" at bounding box center [876, 261] width 22 height 22
click at [1218, 355] on button "Apply" at bounding box center [1238, 361] width 67 height 21
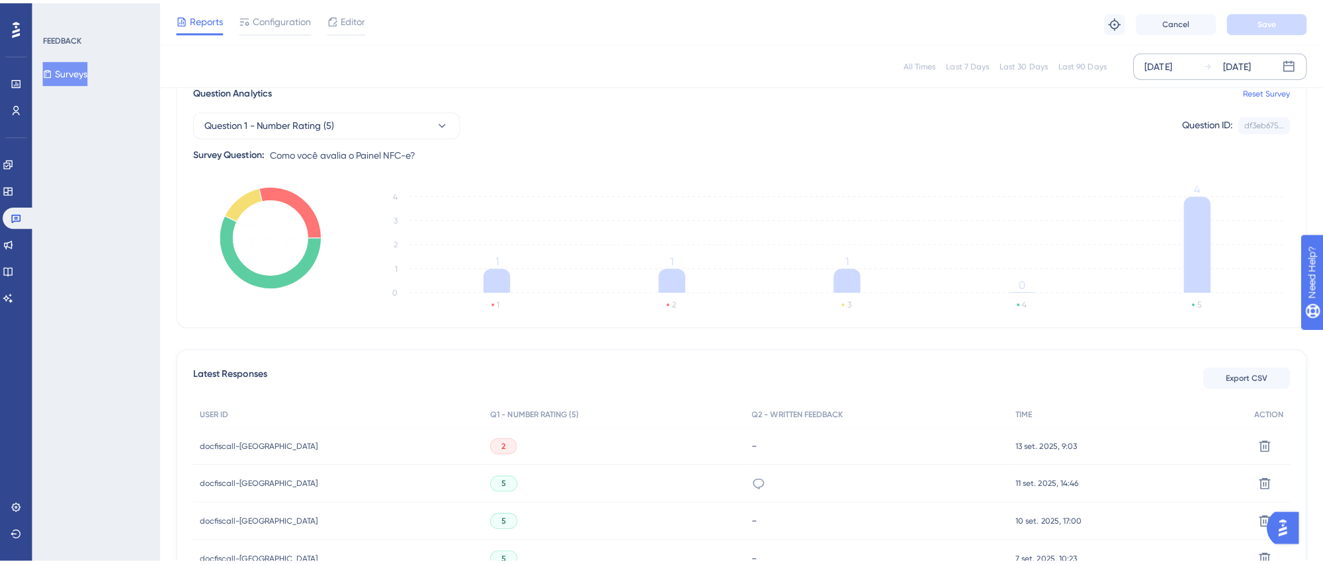
scroll to position [200, 0]
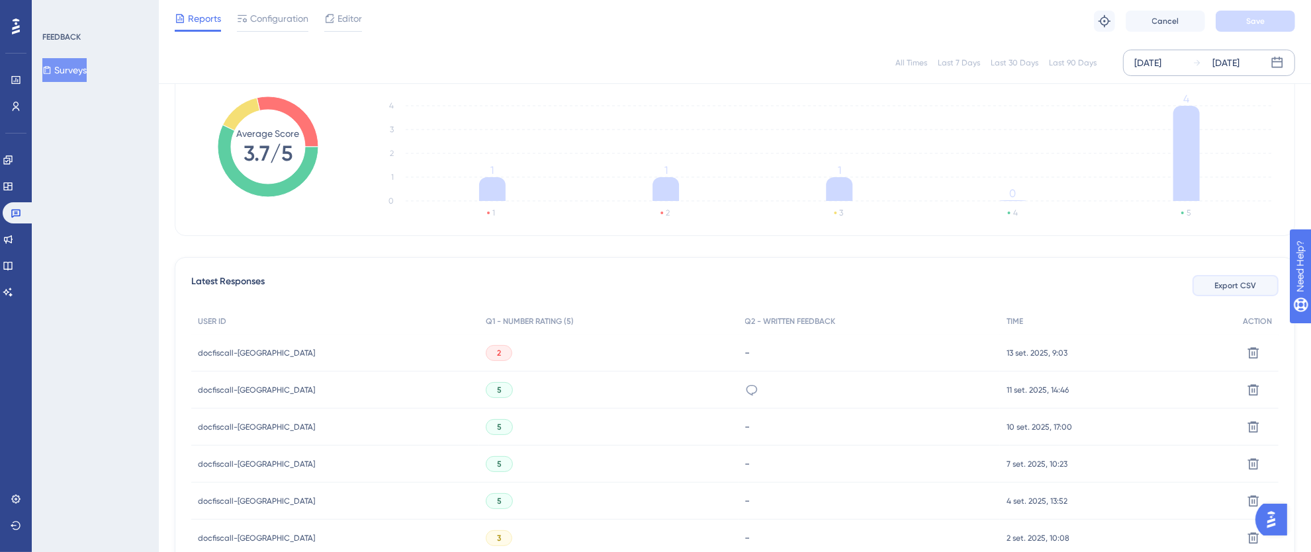
click at [1223, 288] on span "Export CSV" at bounding box center [1236, 286] width 42 height 11
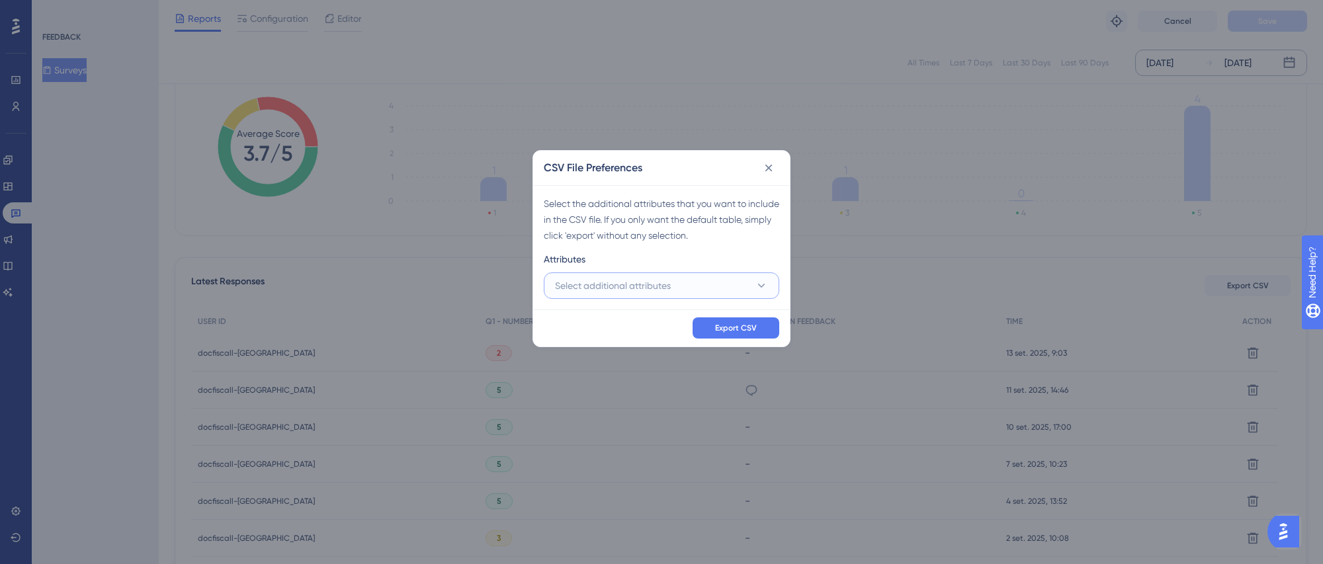
click at [618, 284] on span "Select additional attributes" at bounding box center [613, 286] width 116 height 16
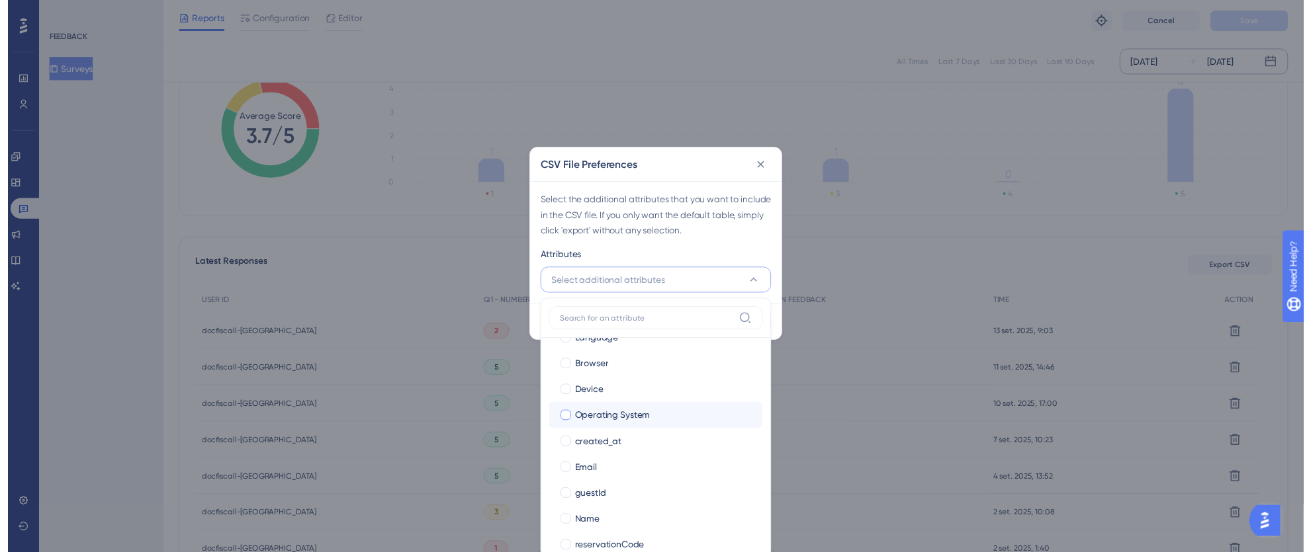
scroll to position [144, 0]
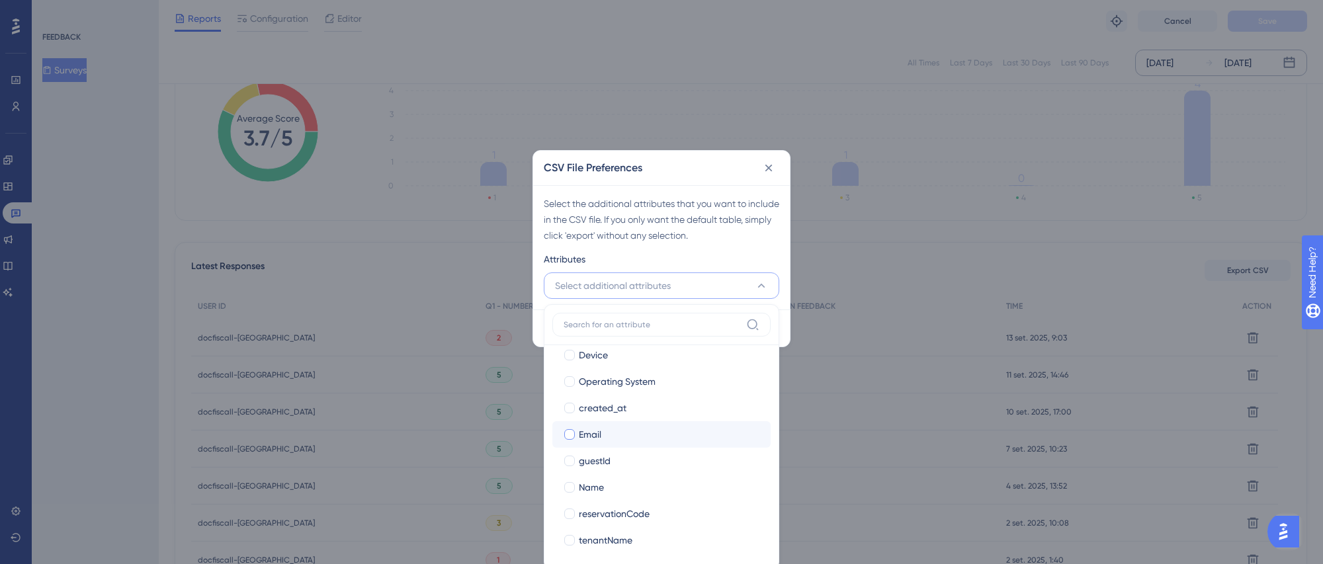
click at [570, 437] on div at bounding box center [569, 434] width 11 height 11
checkbox input "true"
click at [572, 482] on div at bounding box center [569, 487] width 11 height 11
checkbox input "true"
click at [763, 259] on div "Attributes" at bounding box center [662, 261] width 236 height 21
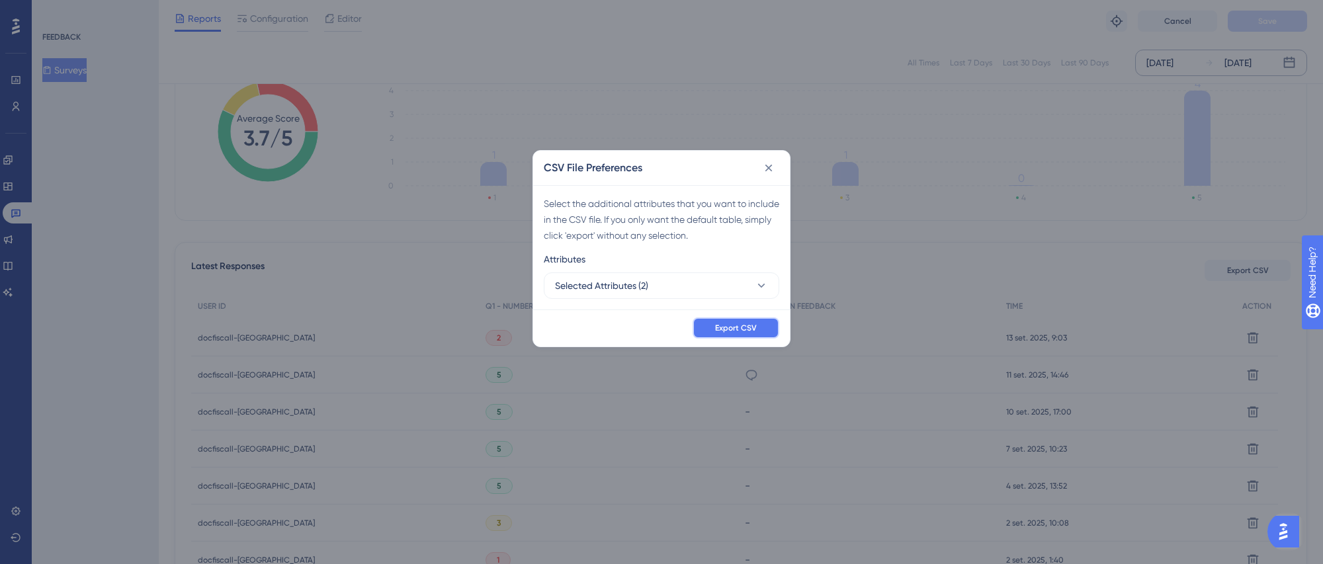
click at [771, 330] on button "Export CSV" at bounding box center [736, 328] width 87 height 21
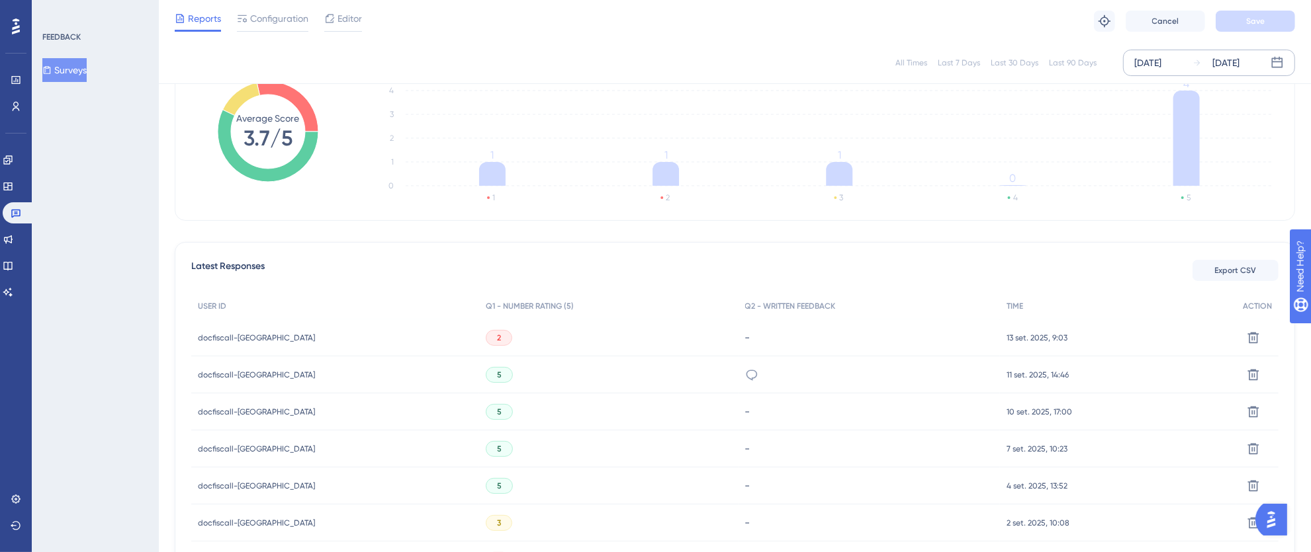
scroll to position [0, 0]
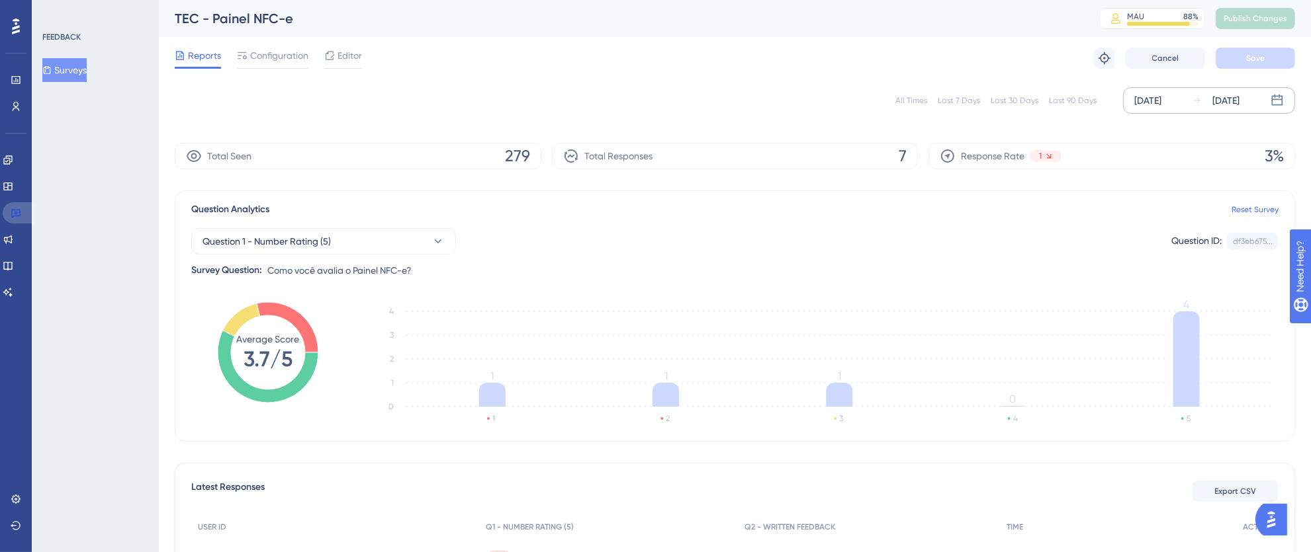
click at [18, 212] on icon at bounding box center [16, 213] width 11 height 11
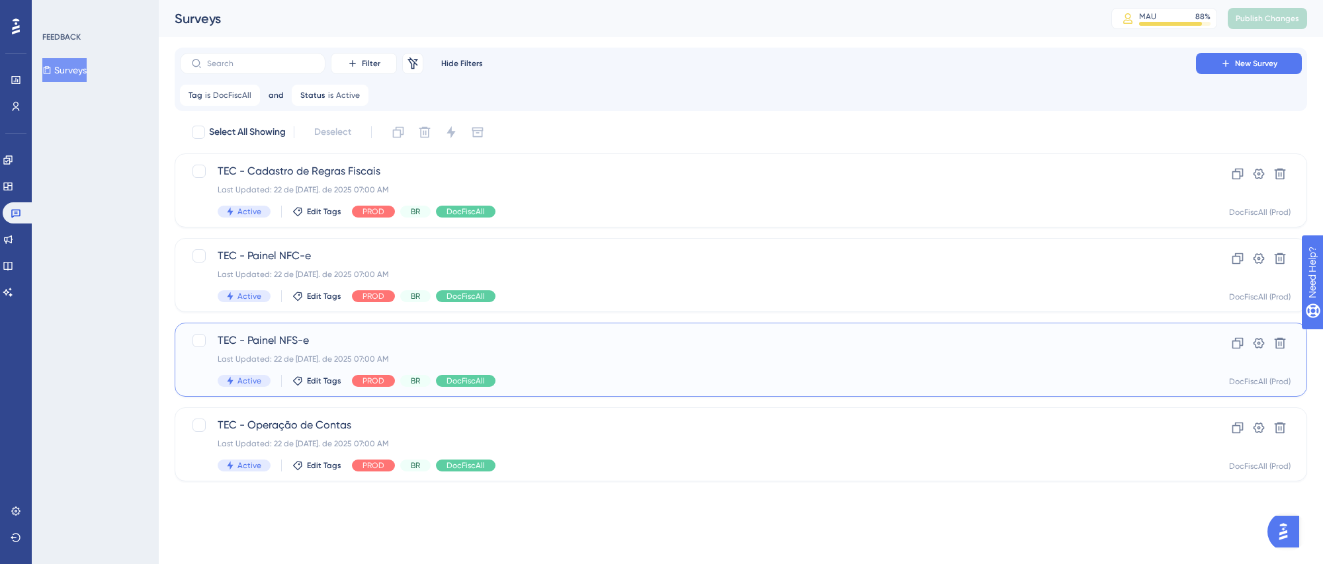
click at [778, 344] on span "TEC - Painel NFS-e" at bounding box center [688, 341] width 941 height 16
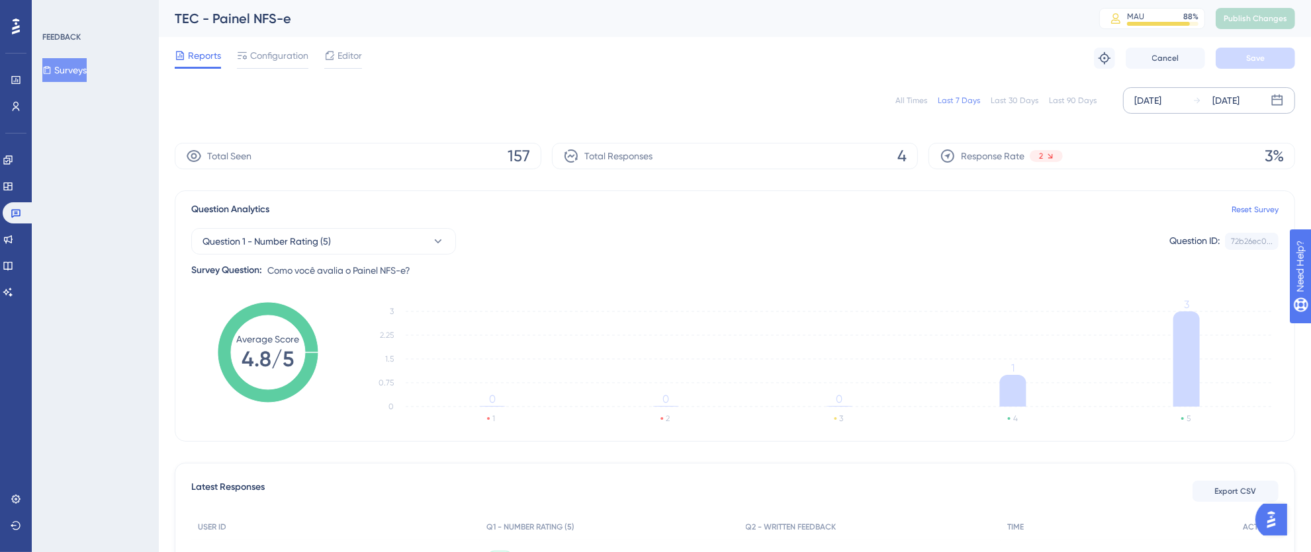
click at [1160, 101] on div "[DATE]" at bounding box center [1147, 101] width 27 height 16
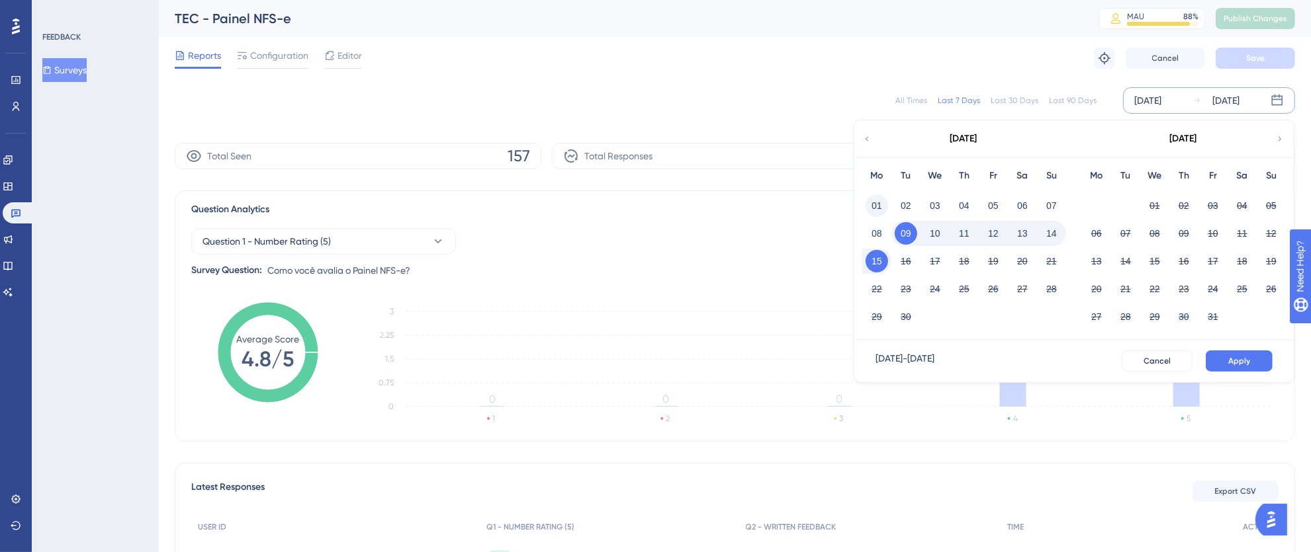
click at [881, 208] on button "01" at bounding box center [876, 206] width 22 height 22
click at [879, 271] on button "15" at bounding box center [876, 261] width 22 height 22
click at [1217, 355] on button "Apply" at bounding box center [1238, 361] width 67 height 21
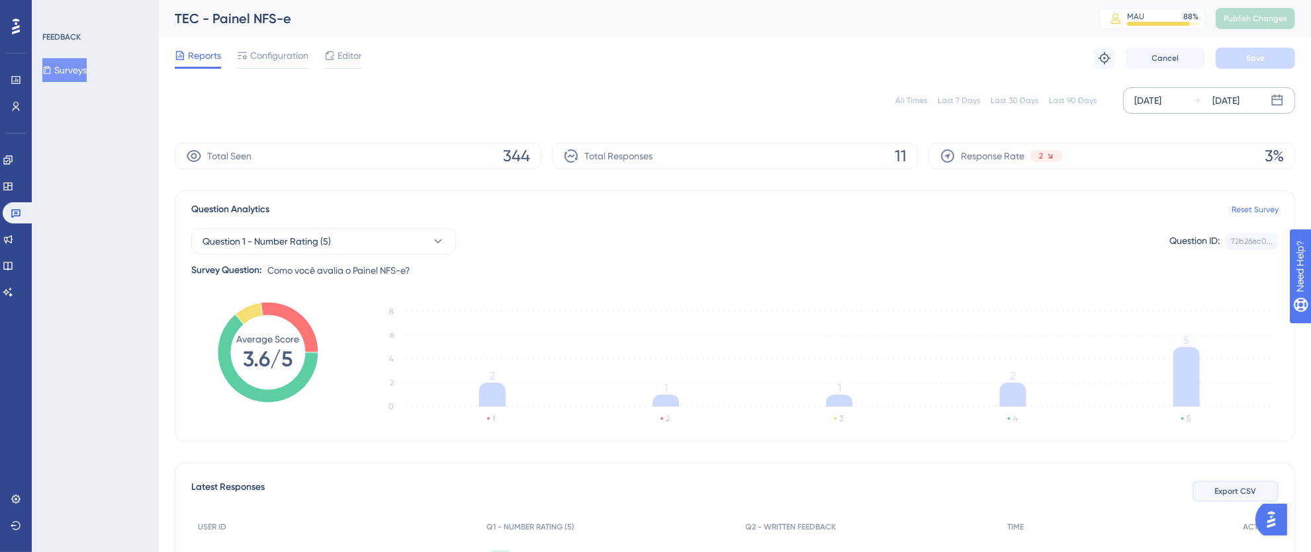
click at [1221, 494] on span "Export CSV" at bounding box center [1236, 491] width 42 height 11
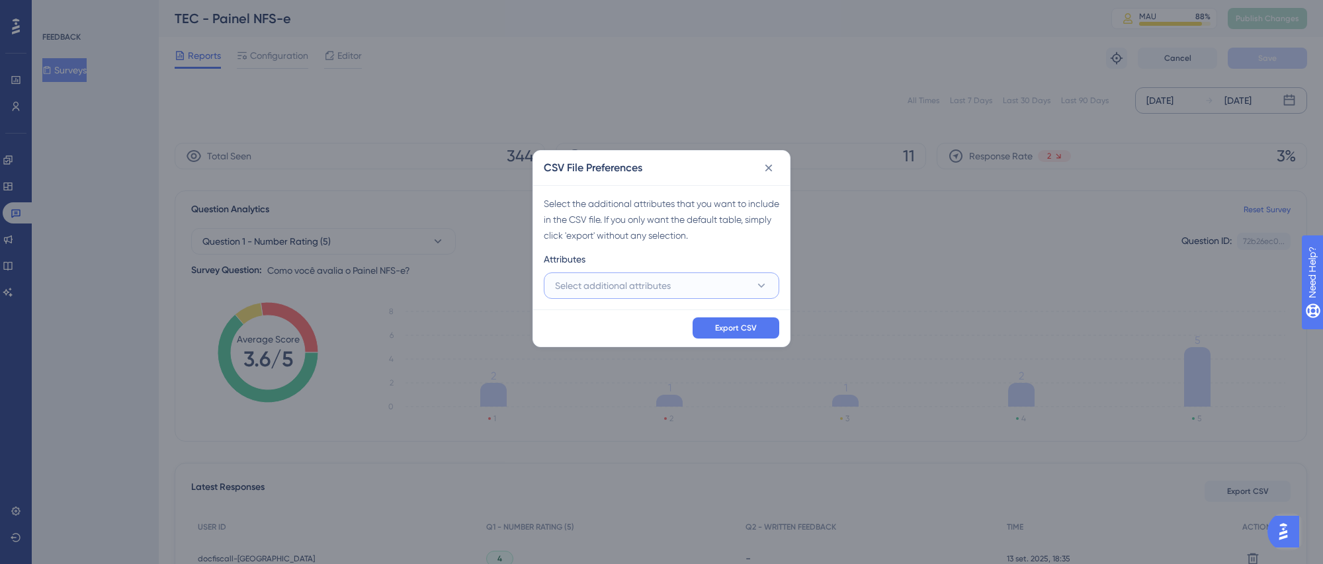
click at [588, 290] on span "Select additional attributes" at bounding box center [613, 286] width 116 height 16
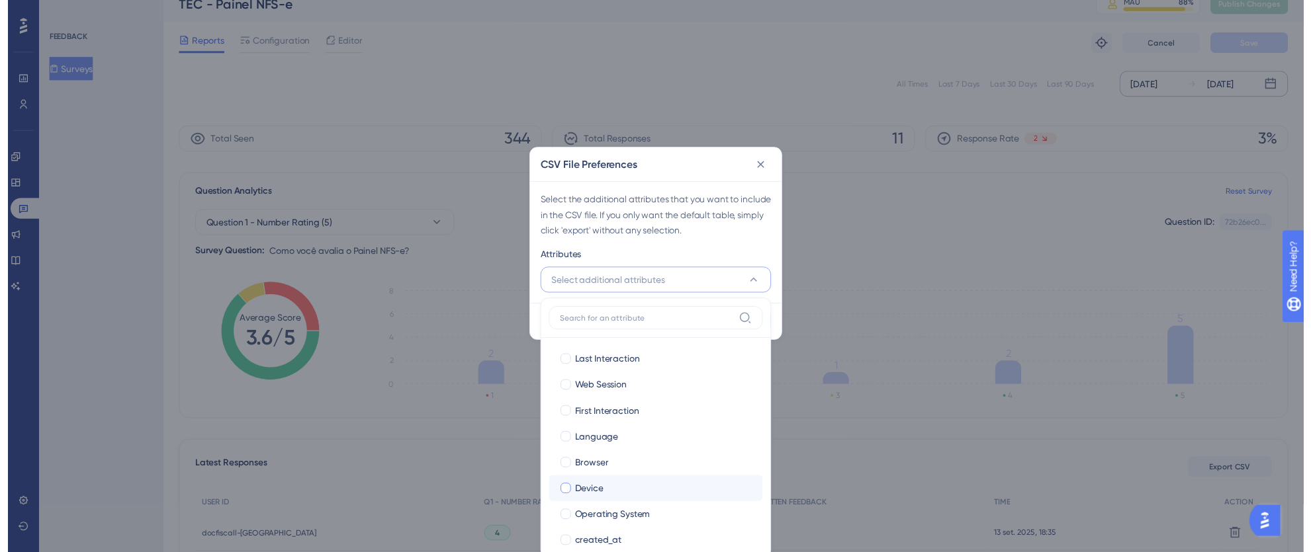
scroll to position [136, 0]
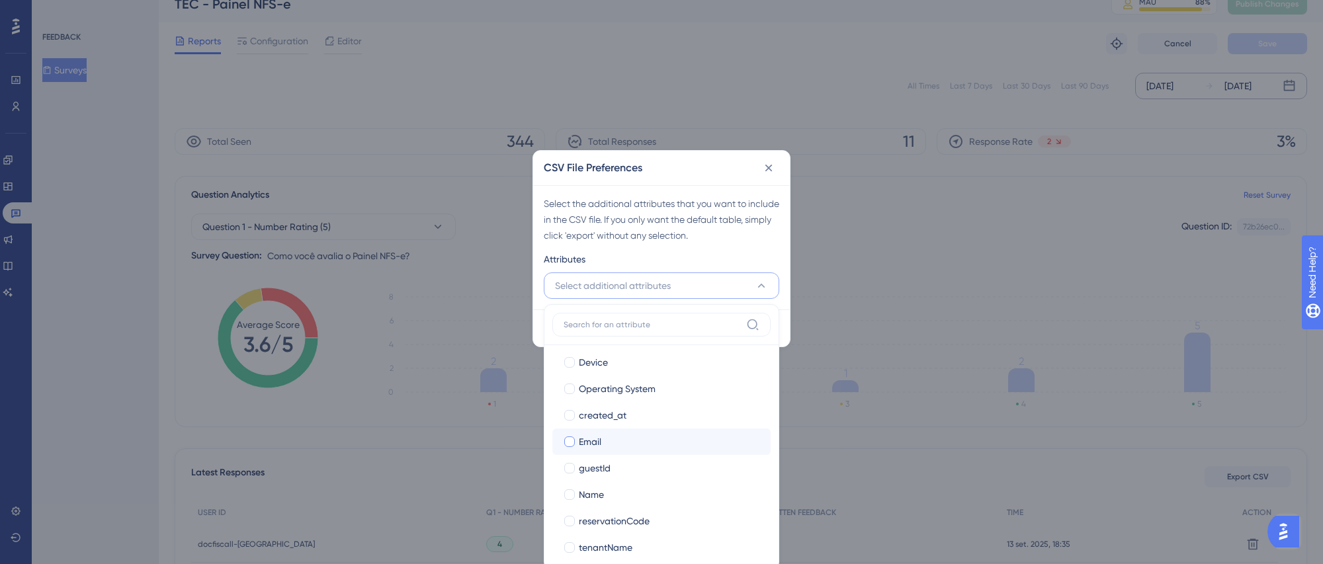
click at [570, 446] on div at bounding box center [569, 442] width 11 height 11
checkbox input "true"
click at [565, 494] on div at bounding box center [569, 495] width 11 height 11
checkbox input "true"
click at [724, 259] on div "Attributes" at bounding box center [662, 261] width 236 height 21
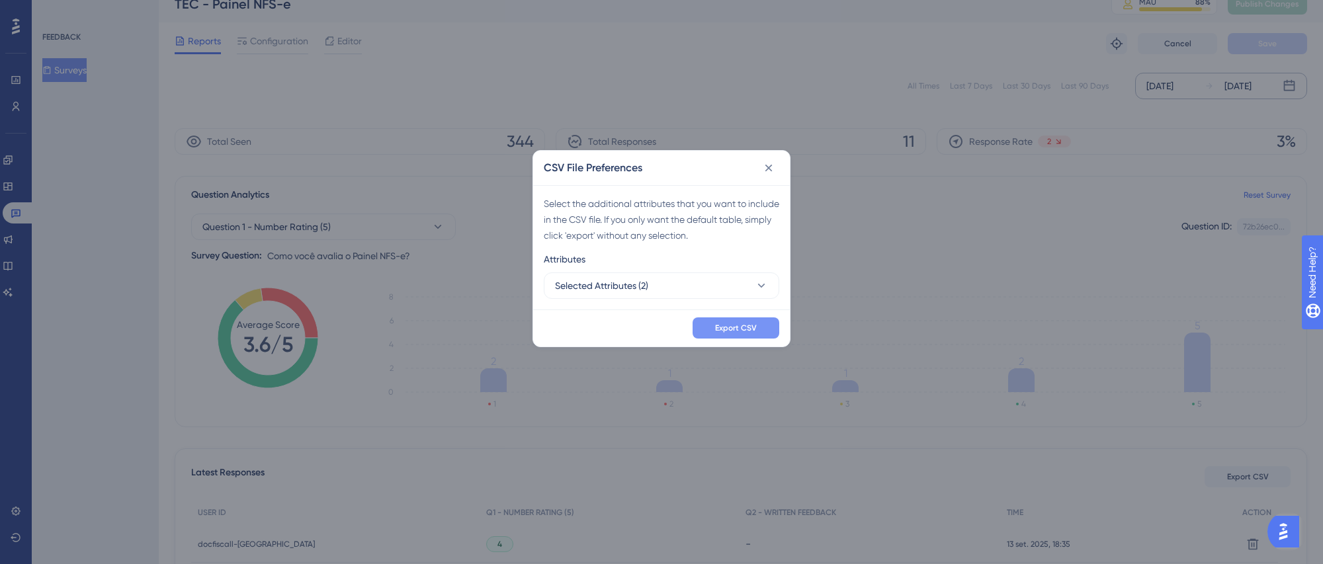
click at [750, 331] on span "Export CSV" at bounding box center [736, 328] width 42 height 11
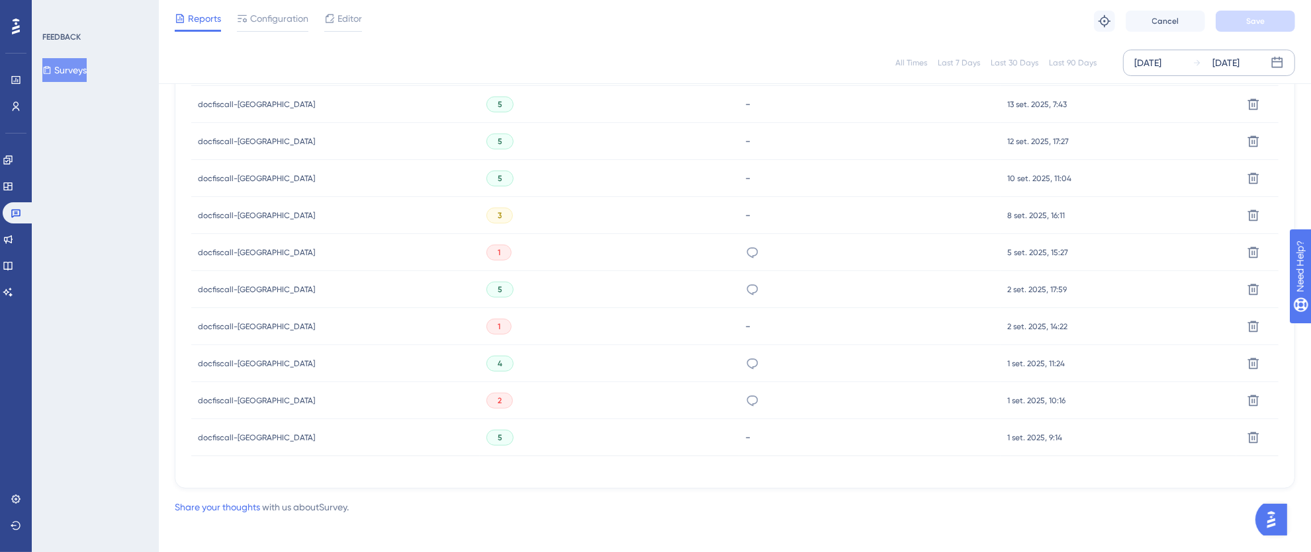
scroll to position [0, 0]
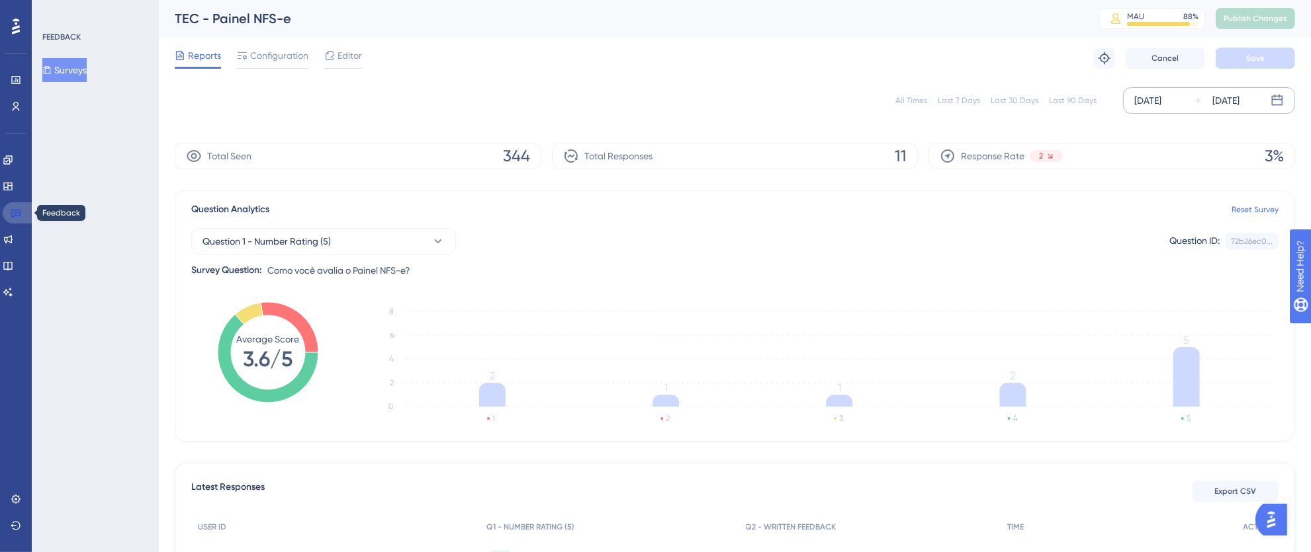
click at [19, 214] on icon at bounding box center [16, 213] width 11 height 11
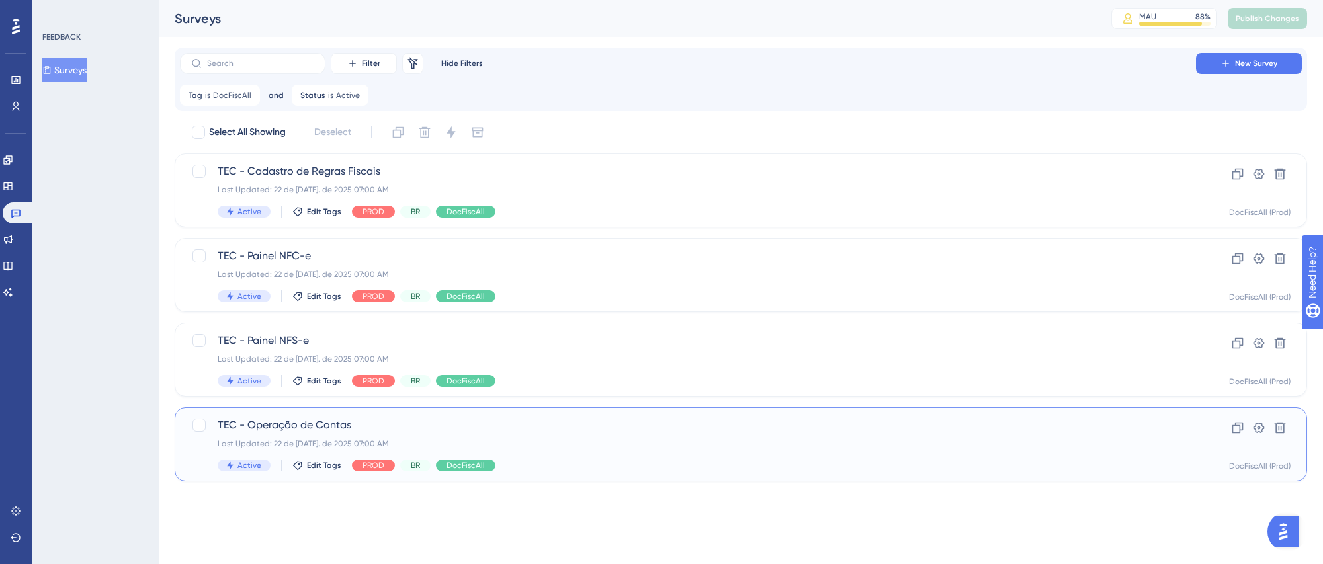
click at [685, 431] on span "TEC - Operação de Contas" at bounding box center [688, 425] width 941 height 16
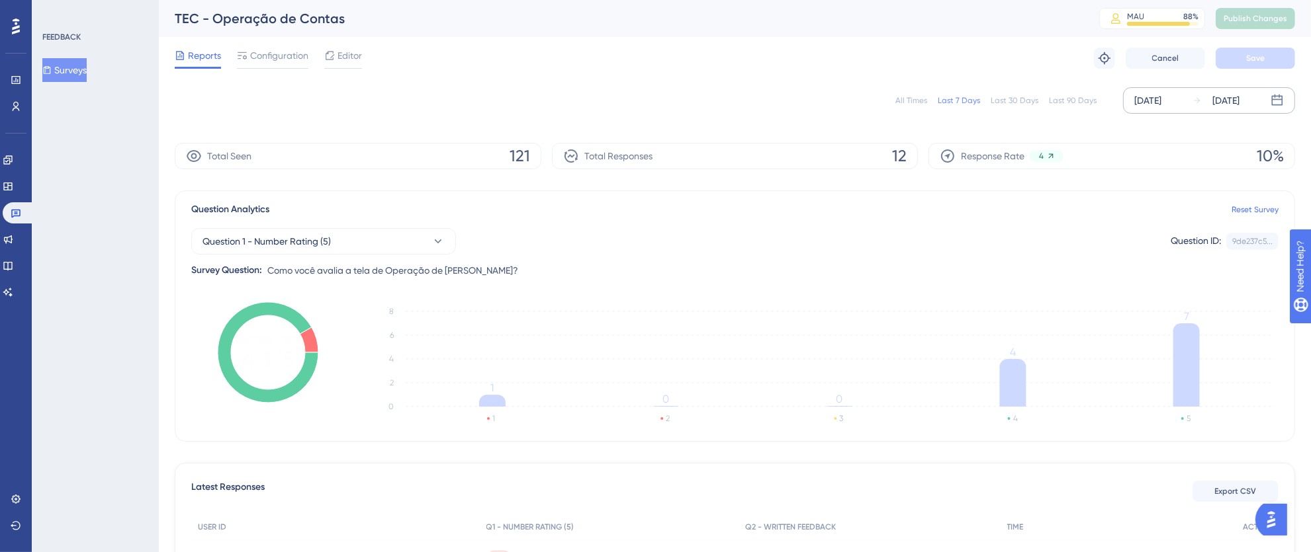
click at [1144, 103] on div "[DATE]" at bounding box center [1147, 101] width 27 height 16
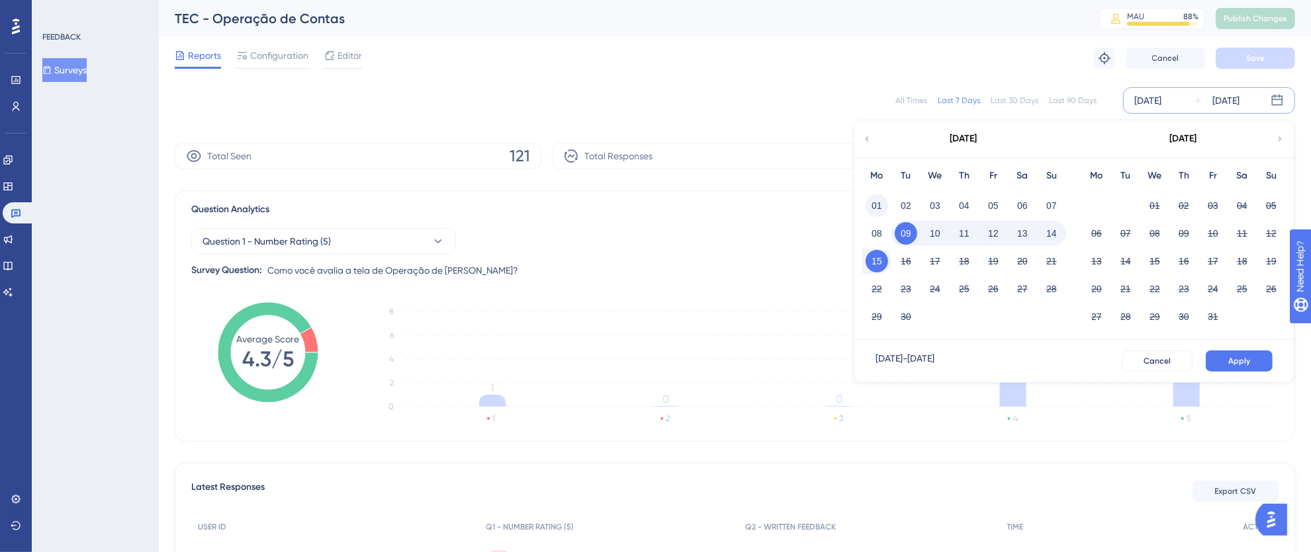
click at [879, 209] on button "01" at bounding box center [876, 206] width 22 height 22
click at [1223, 362] on button "Apply" at bounding box center [1238, 361] width 67 height 21
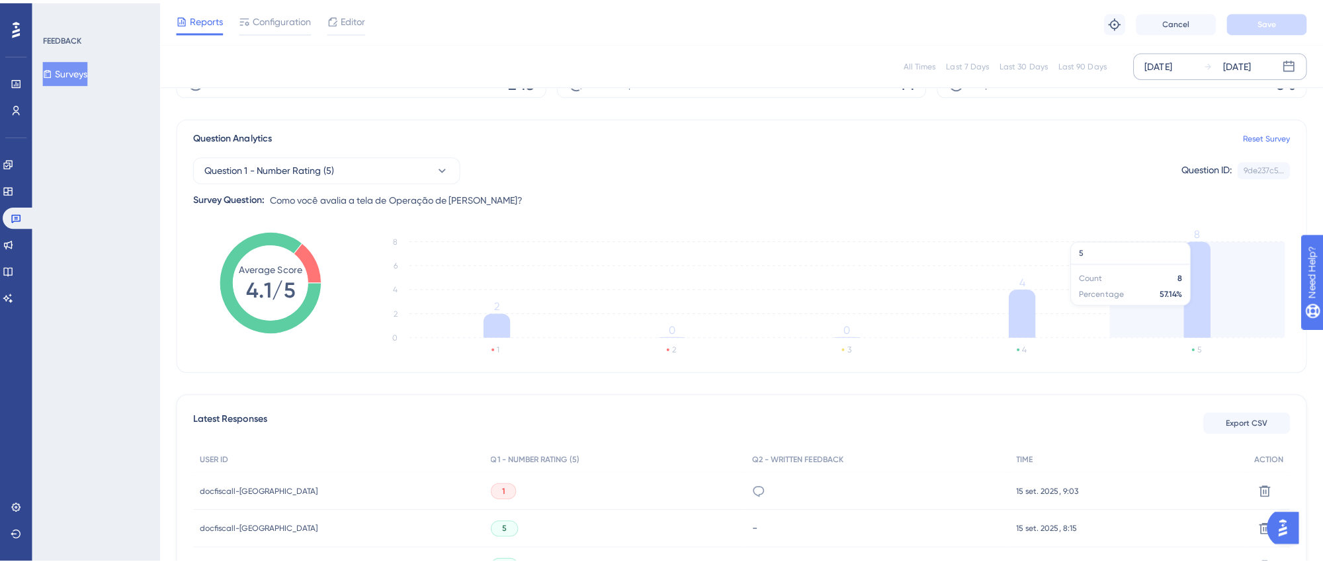
scroll to position [73, 0]
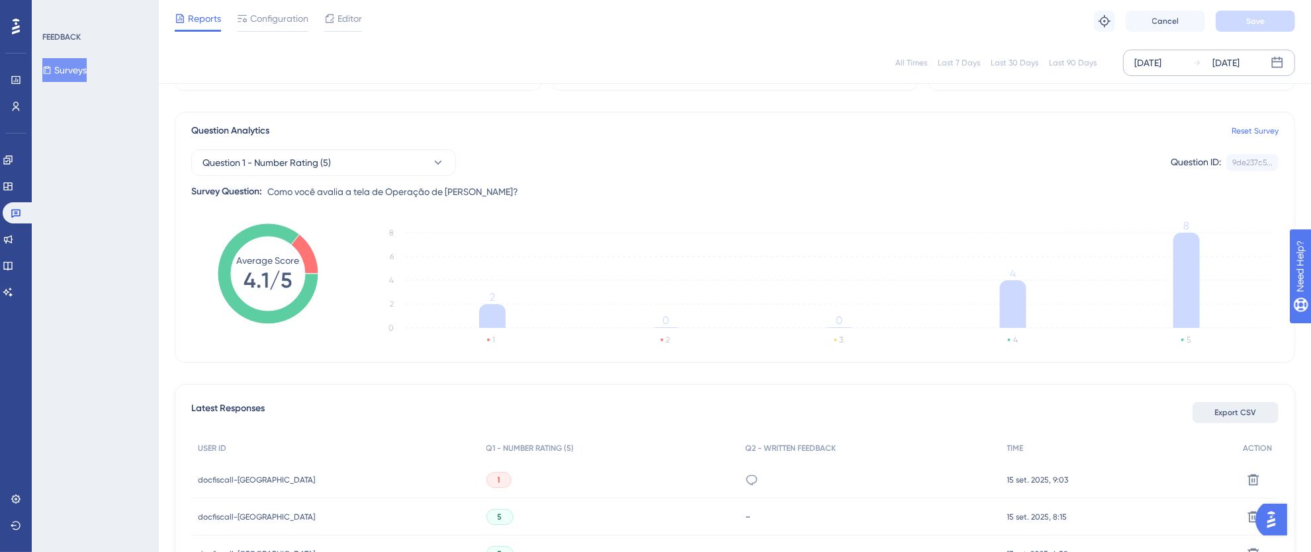
click at [1248, 421] on button "Export CSV" at bounding box center [1235, 412] width 86 height 21
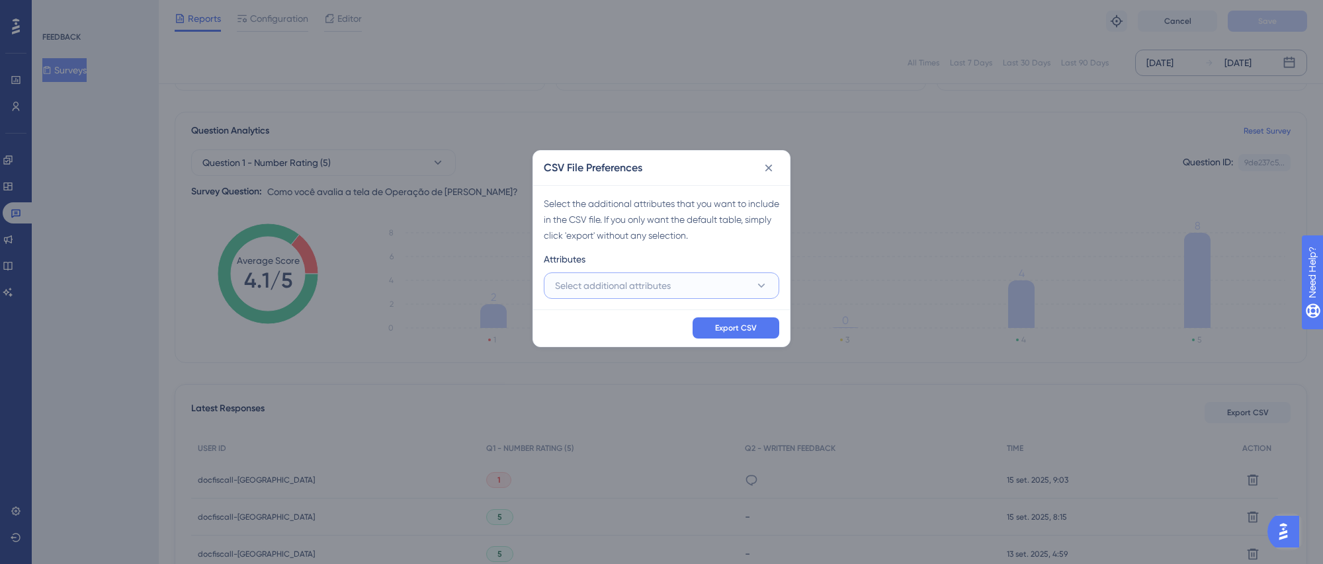
click at [577, 286] on span "Select additional attributes" at bounding box center [613, 286] width 116 height 16
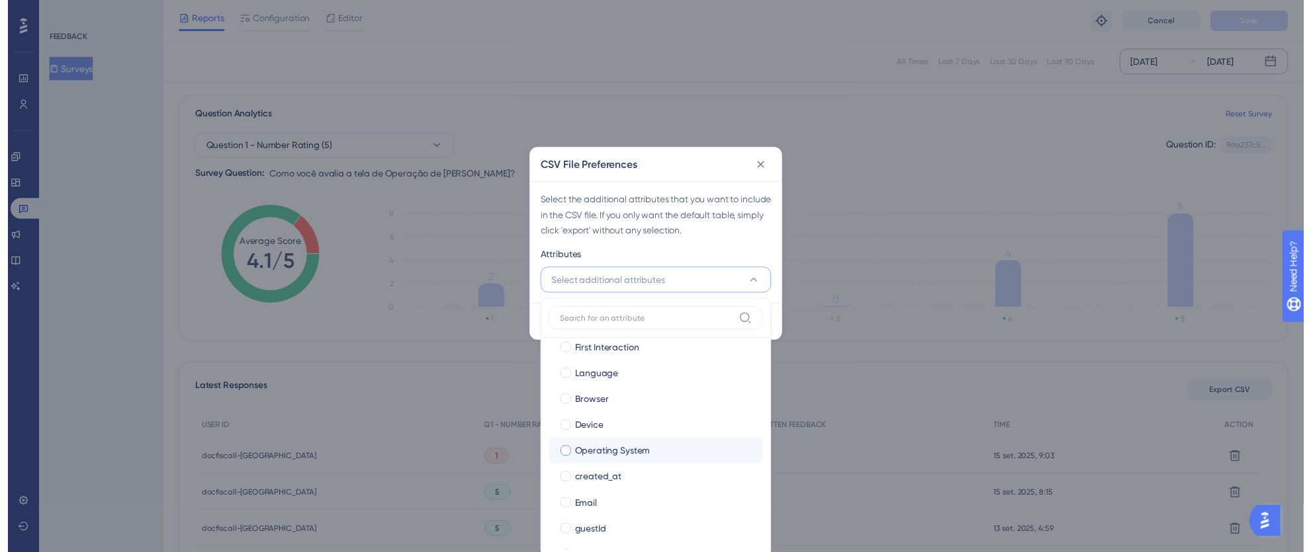
scroll to position [144, 0]
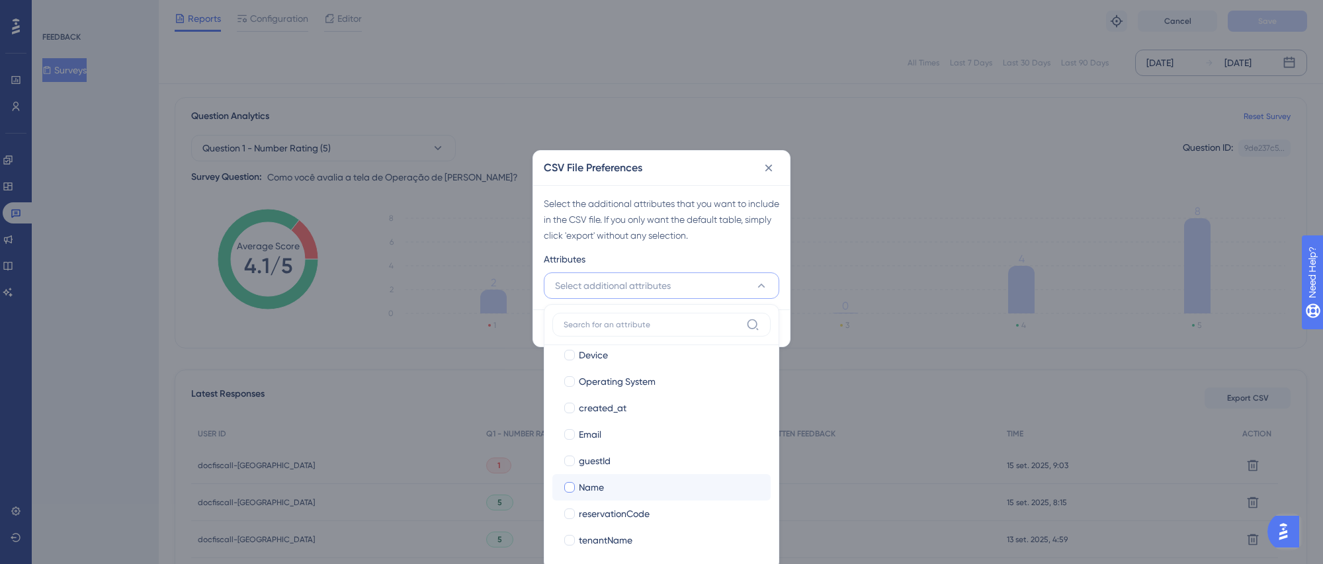
click at [572, 486] on div at bounding box center [569, 487] width 11 height 11
checkbox input "true"
click at [570, 436] on div at bounding box center [569, 434] width 11 height 11
checkbox input "true"
click at [730, 263] on div "Attributes" at bounding box center [662, 261] width 236 height 21
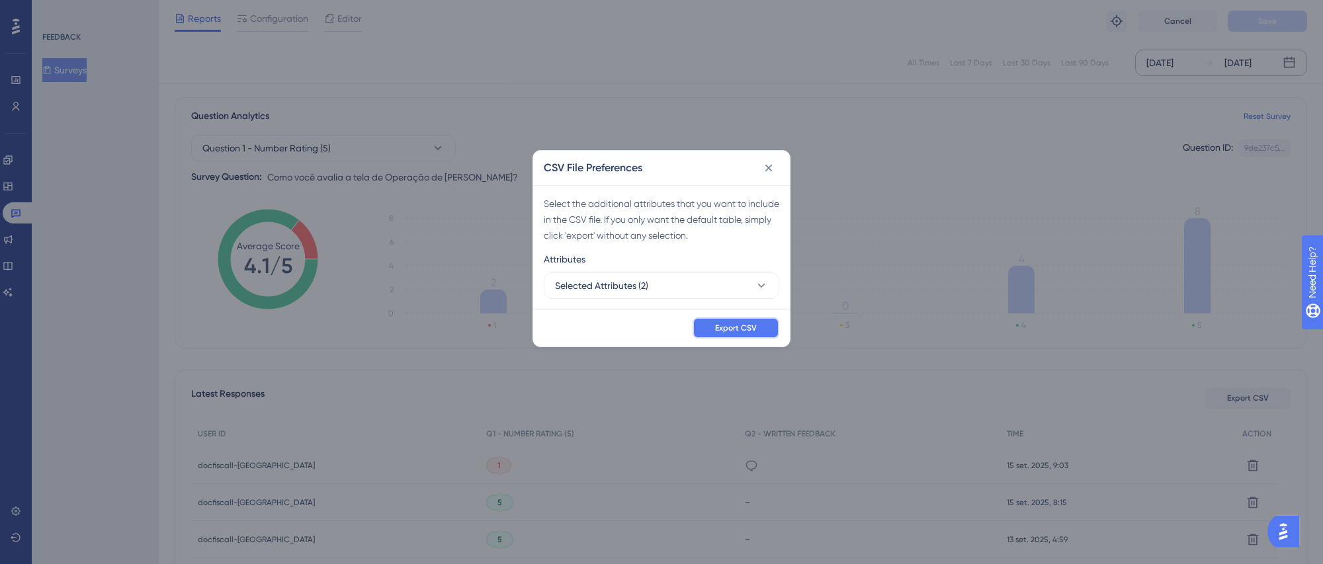
click at [746, 321] on button "Export CSV" at bounding box center [736, 328] width 87 height 21
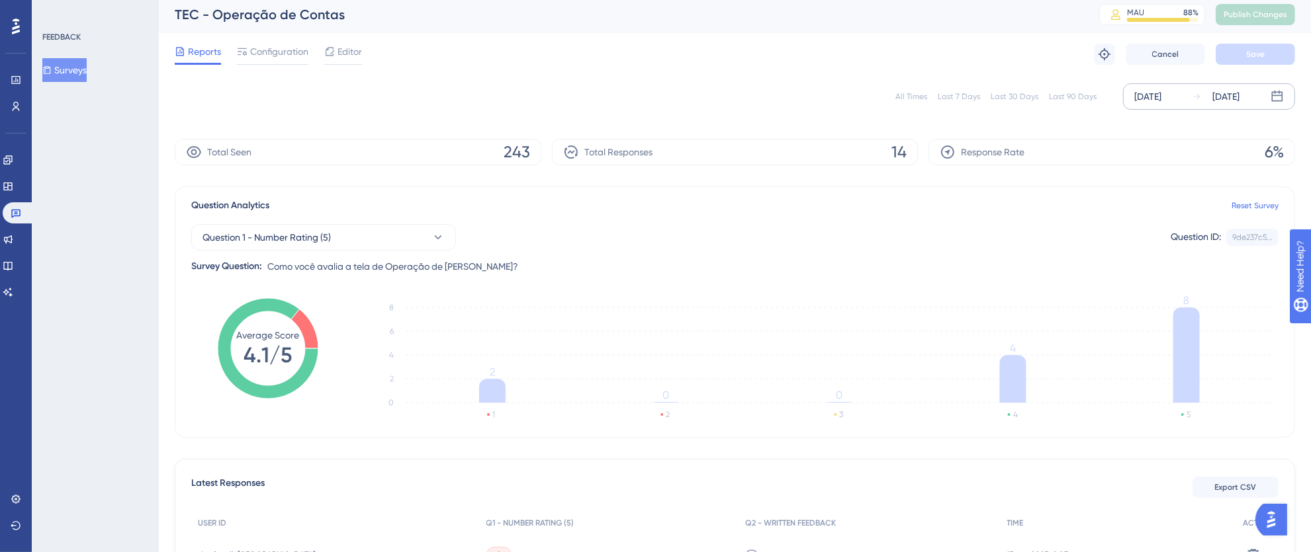
scroll to position [0, 0]
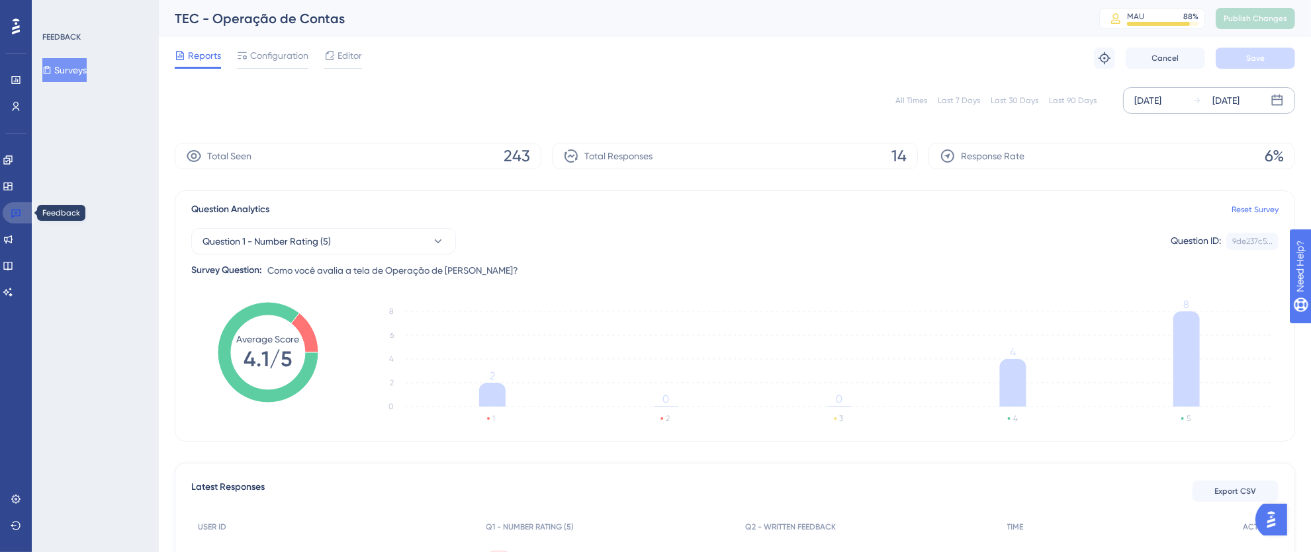
click at [15, 220] on link at bounding box center [19, 212] width 32 height 21
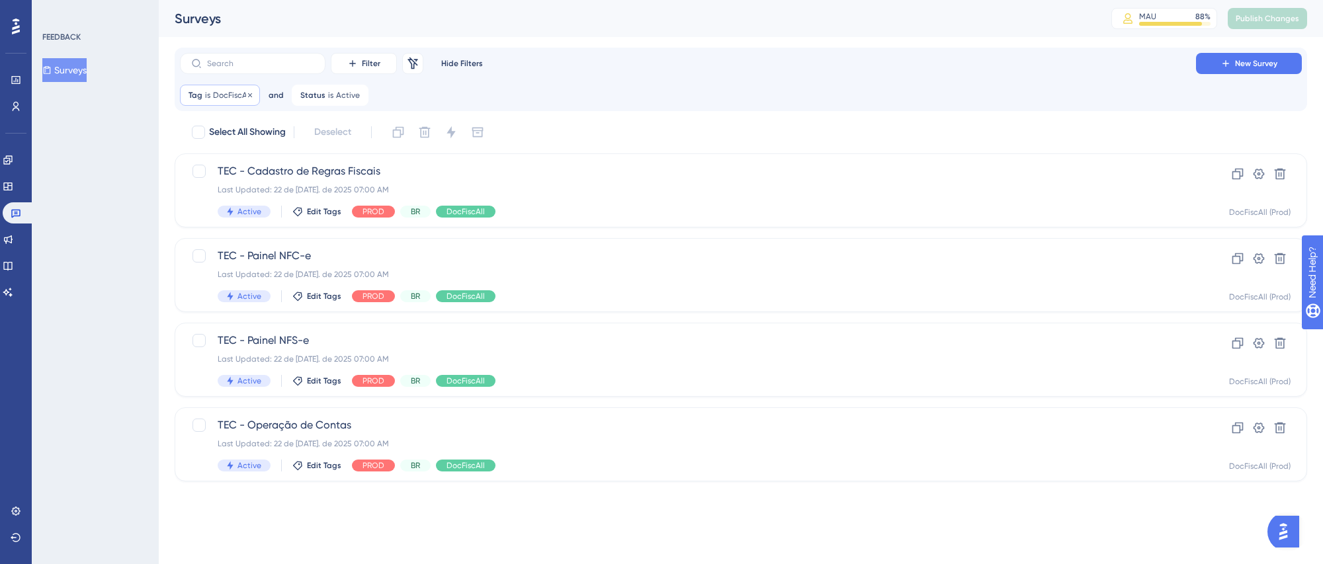
click at [222, 95] on span "DocFiscAll" at bounding box center [232, 95] width 38 height 11
click at [238, 157] on span "DocFiscAll" at bounding box center [223, 160] width 43 height 16
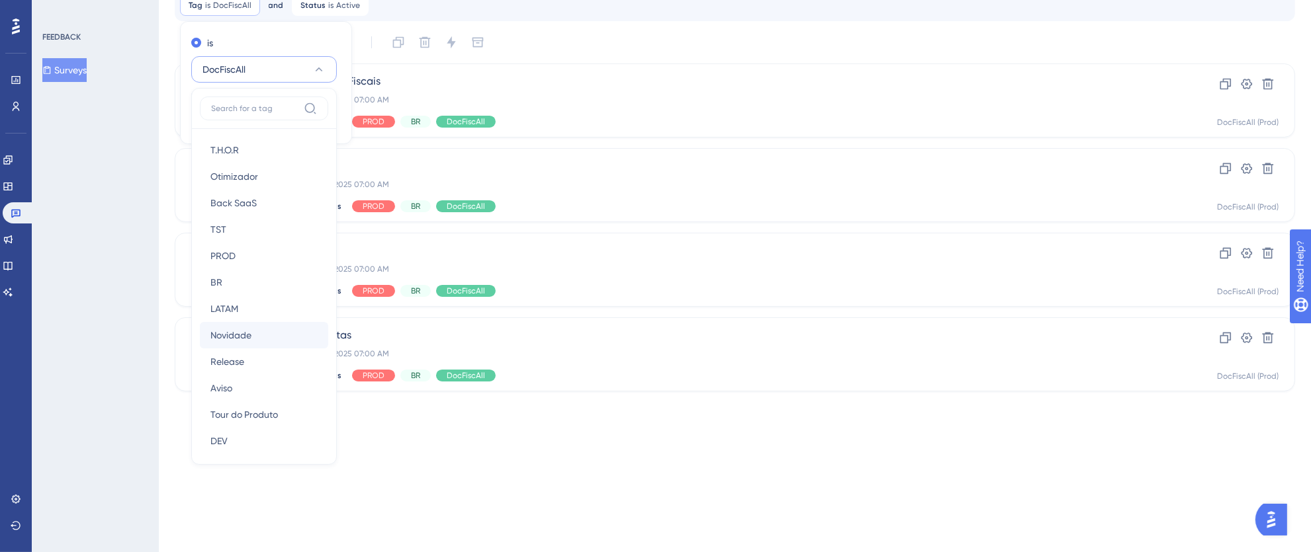
scroll to position [218, 0]
click at [245, 384] on div "PMS PMS" at bounding box center [263, 382] width 107 height 26
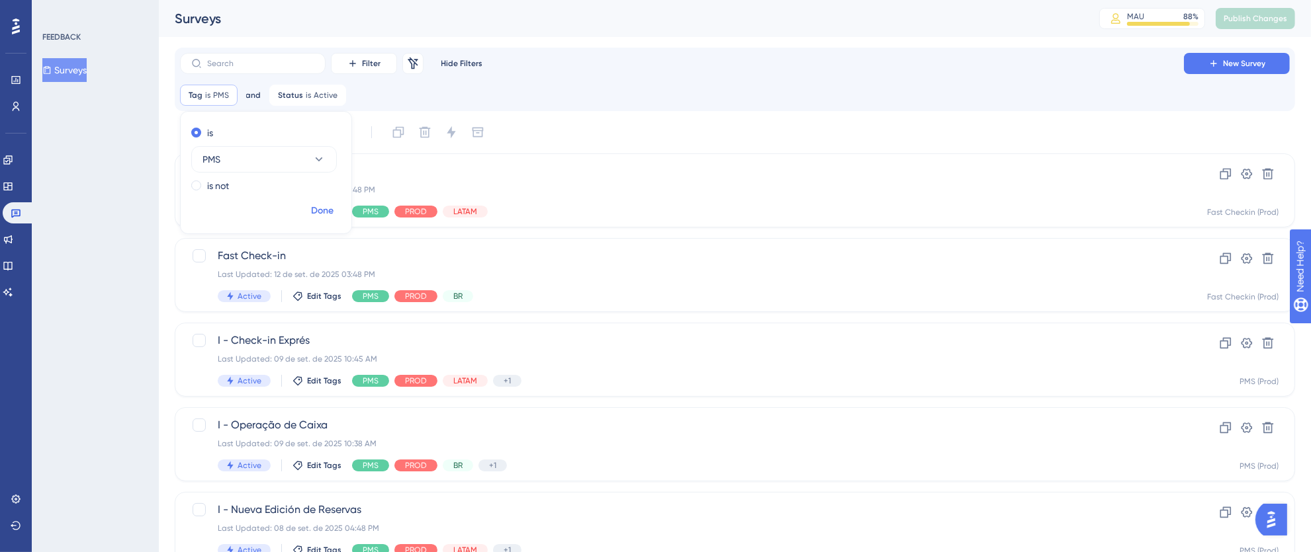
click at [315, 213] on span "Done" at bounding box center [322, 211] width 22 height 16
click at [890, 187] on div "Last Updated: 12 de set. de 2025 03:48 PM" at bounding box center [682, 190] width 928 height 11
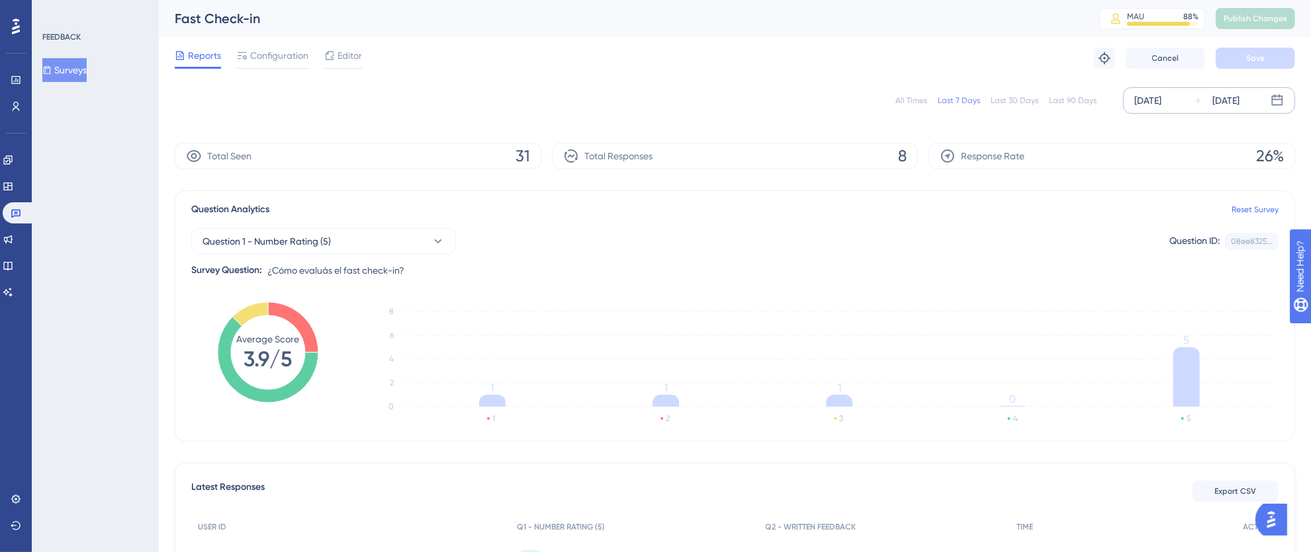
click at [1161, 102] on div "[DATE]" at bounding box center [1147, 101] width 27 height 16
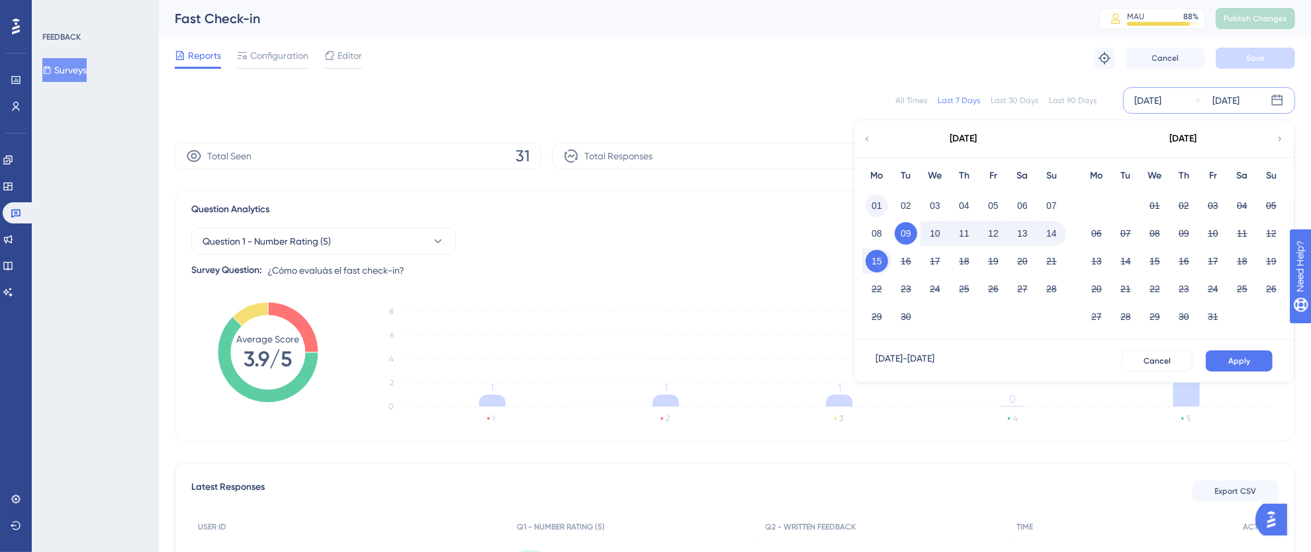
click at [880, 198] on button "01" at bounding box center [876, 206] width 22 height 22
click at [876, 262] on button "15" at bounding box center [876, 261] width 22 height 22
click at [1235, 364] on span "Apply" at bounding box center [1239, 361] width 22 height 11
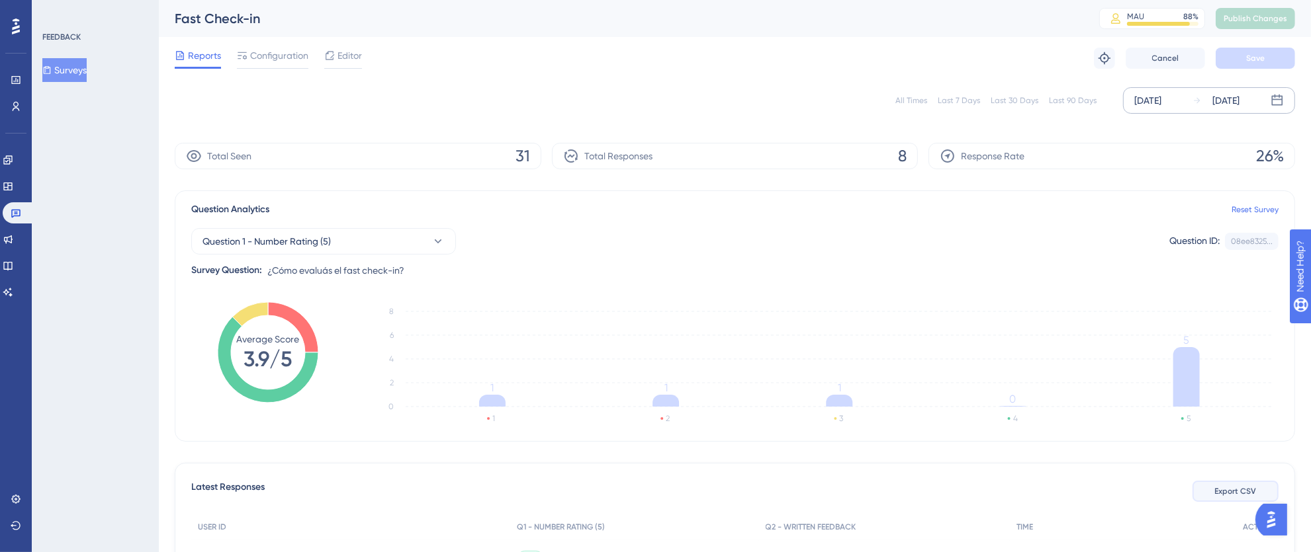
click at [1211, 486] on button "Export CSV" at bounding box center [1235, 491] width 86 height 21
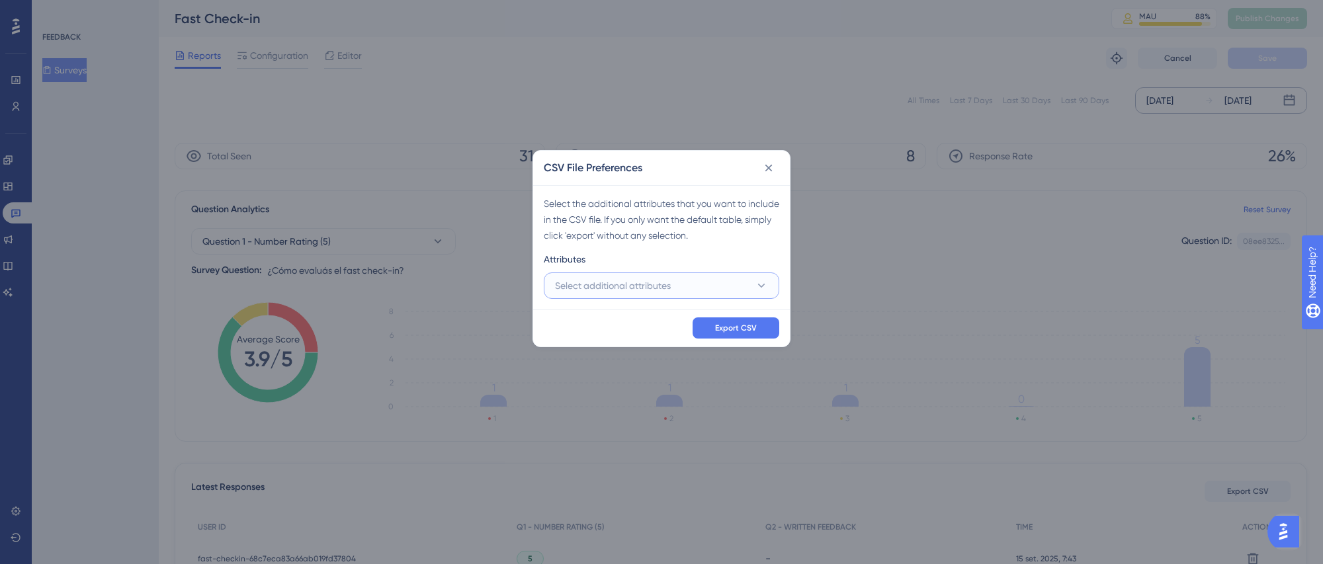
click at [595, 288] on span "Select additional attributes" at bounding box center [613, 286] width 116 height 16
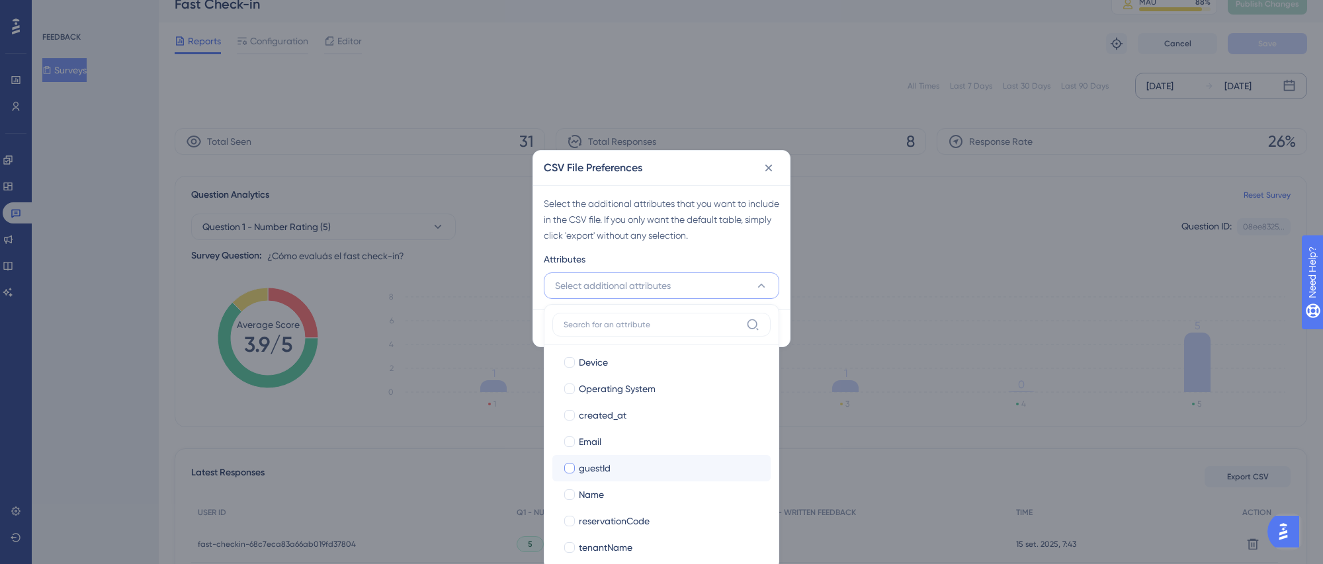
scroll to position [144, 0]
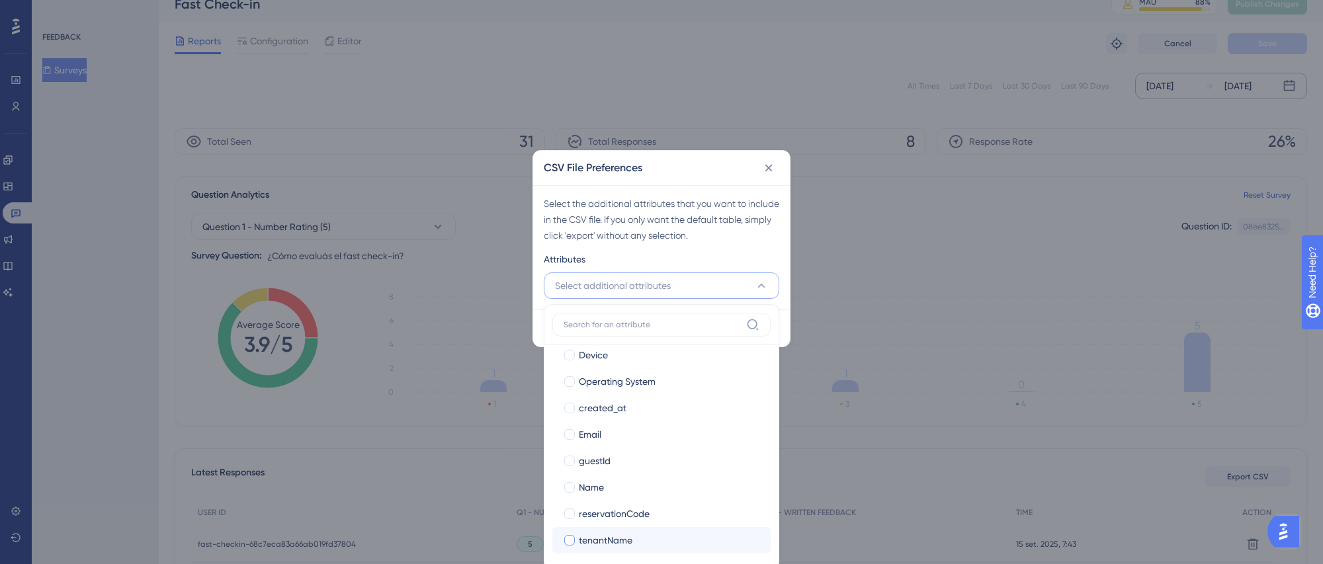
click at [570, 539] on div at bounding box center [569, 540] width 11 height 11
checkbox input "true"
click at [572, 516] on div at bounding box center [569, 514] width 11 height 11
checkbox input "true"
click at [570, 491] on div at bounding box center [569, 487] width 11 height 11
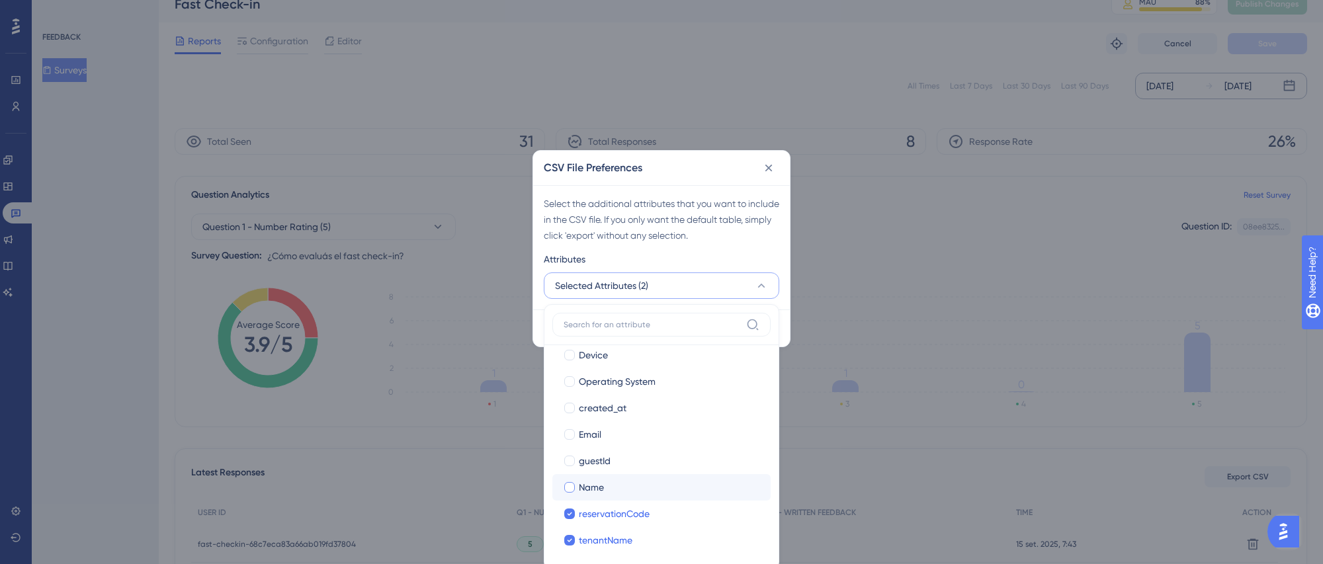
checkbox input "true"
click at [565, 458] on div at bounding box center [569, 461] width 11 height 11
checkbox input "true"
click at [568, 437] on div at bounding box center [569, 434] width 11 height 11
checkbox input "true"
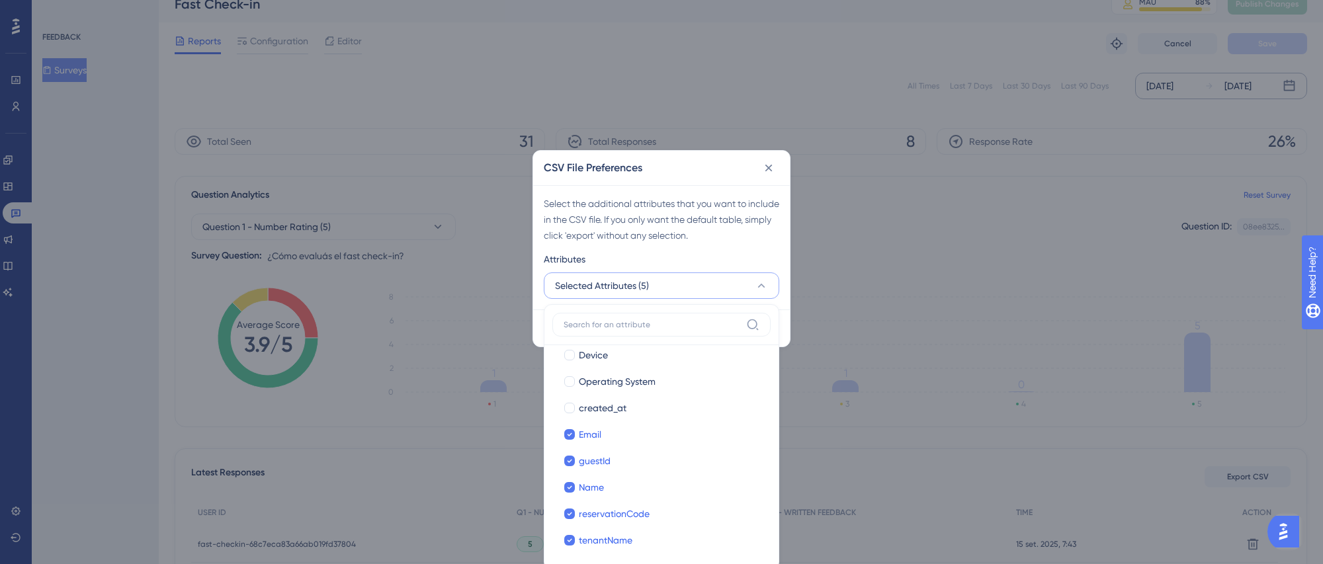
click at [764, 240] on div "Select the additional attributes that you want to include in the CSV file. If y…" at bounding box center [662, 220] width 236 height 48
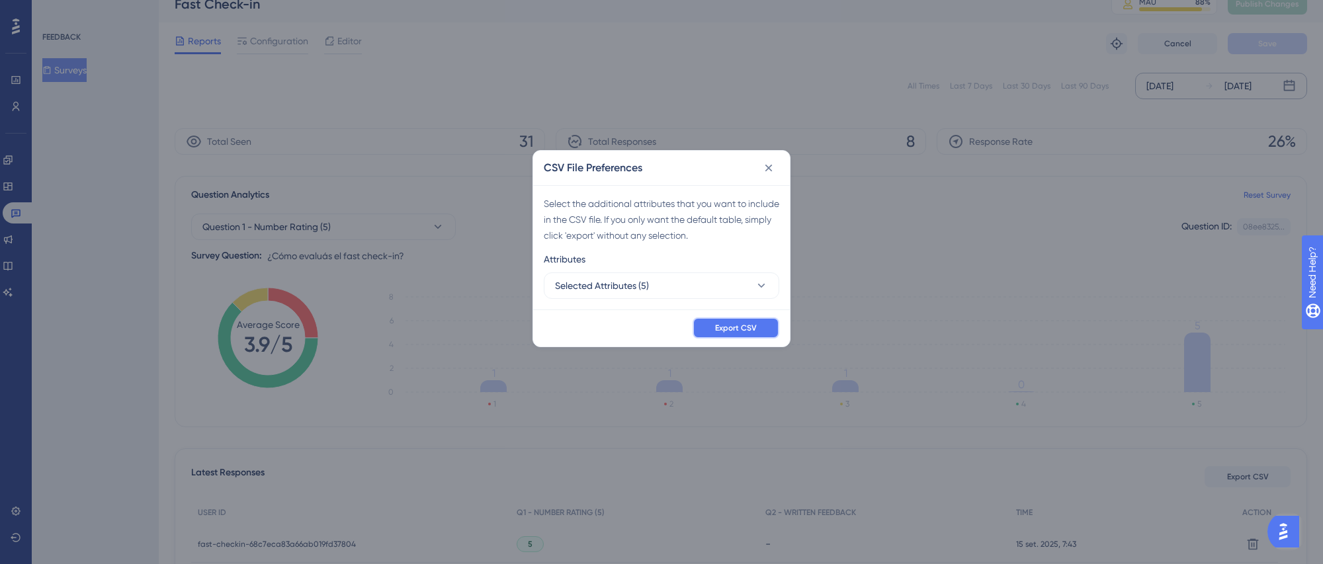
click at [750, 324] on span "Export CSV" at bounding box center [736, 328] width 42 height 11
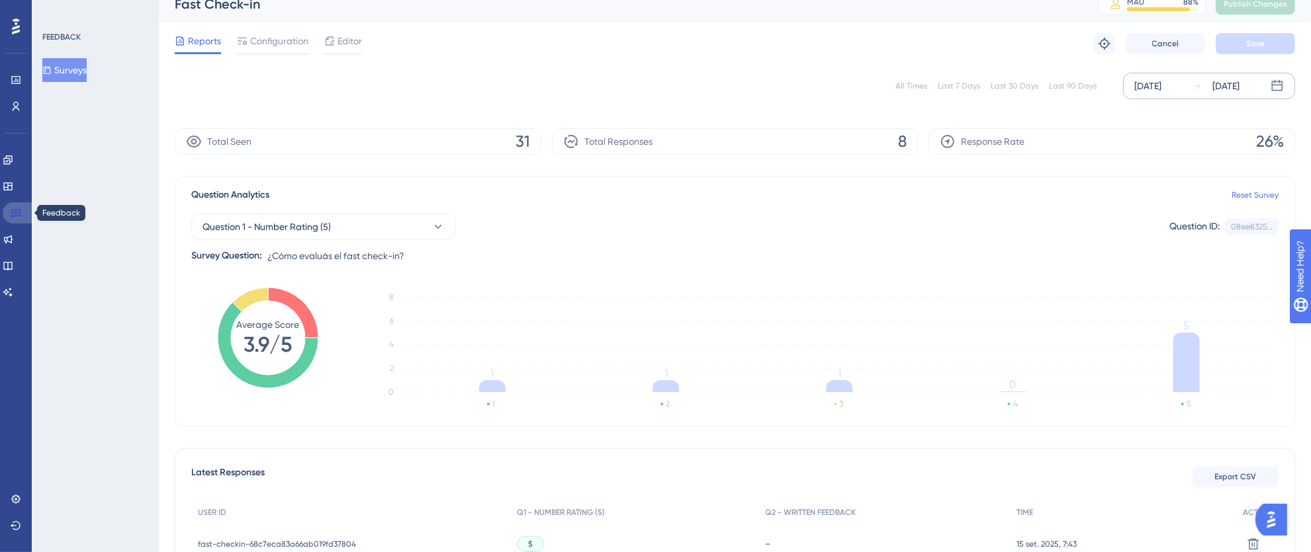
click at [21, 213] on icon at bounding box center [16, 213] width 11 height 11
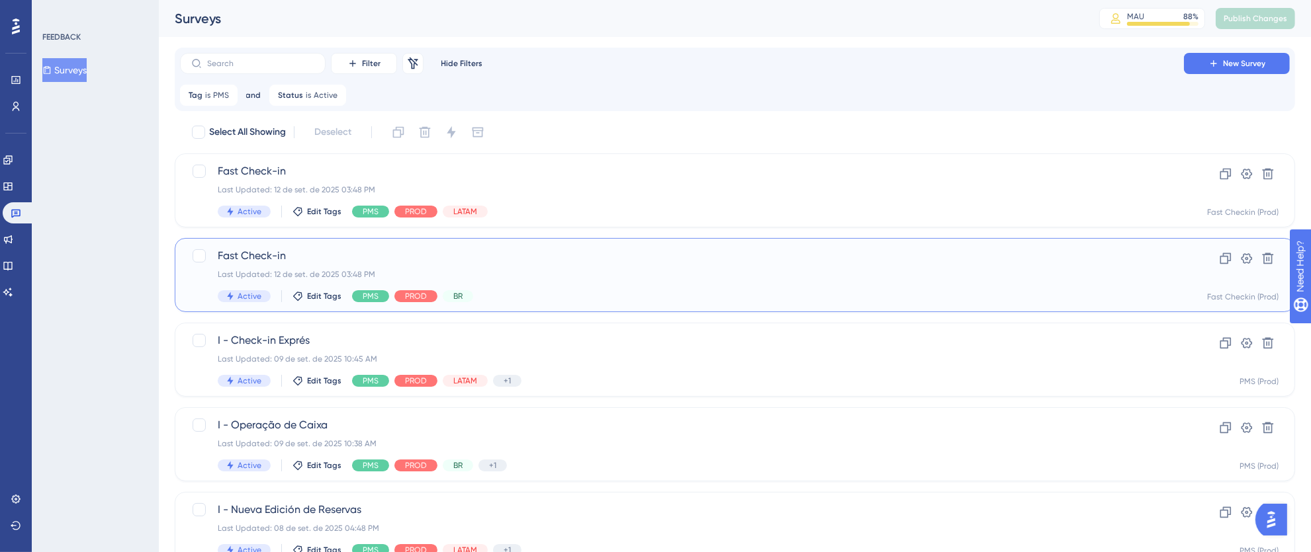
click at [783, 273] on div "Last Updated: 12 de set. de 2025 03:48 PM" at bounding box center [682, 274] width 928 height 11
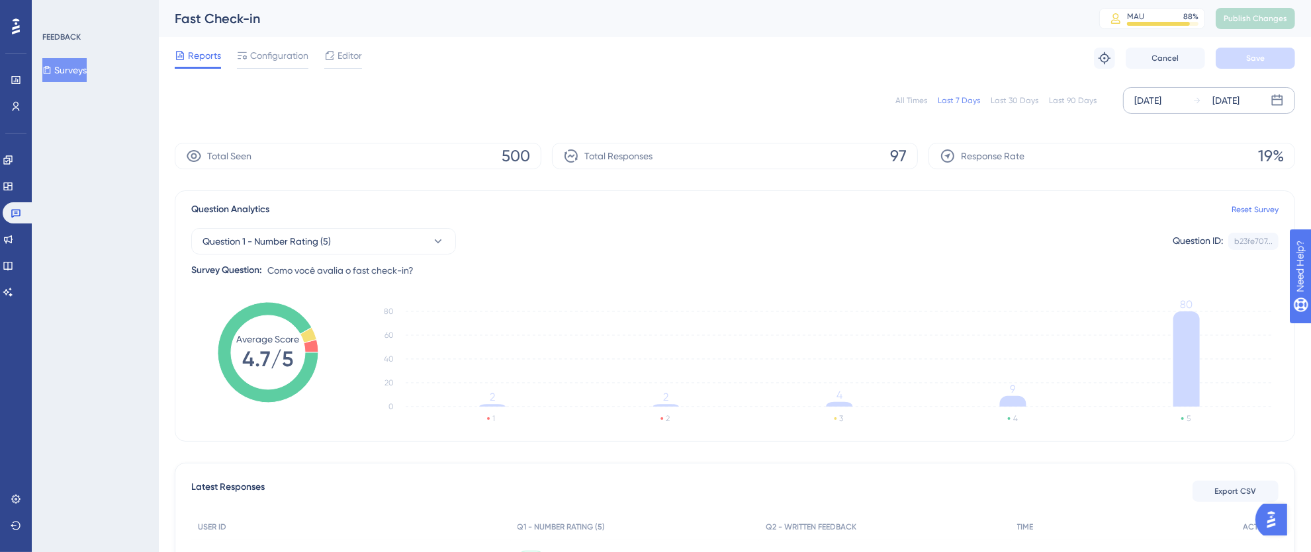
click at [1151, 101] on div "[DATE]" at bounding box center [1147, 101] width 27 height 16
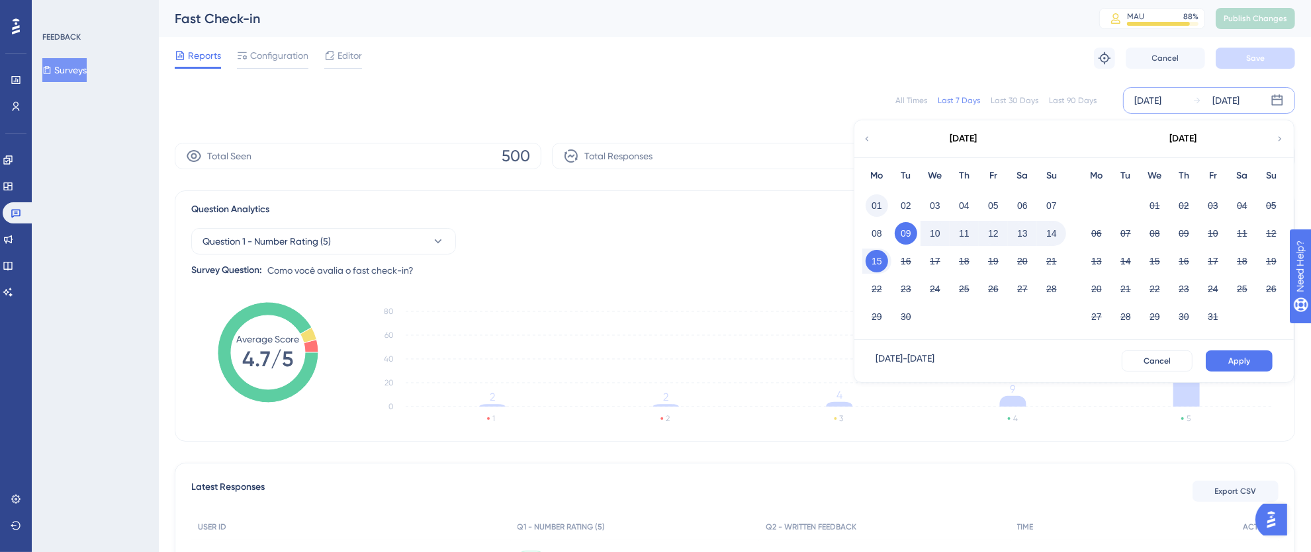
click at [875, 205] on button "01" at bounding box center [876, 206] width 22 height 22
click at [879, 265] on button "15" at bounding box center [876, 261] width 22 height 22
click at [1237, 358] on span "Apply" at bounding box center [1239, 361] width 22 height 11
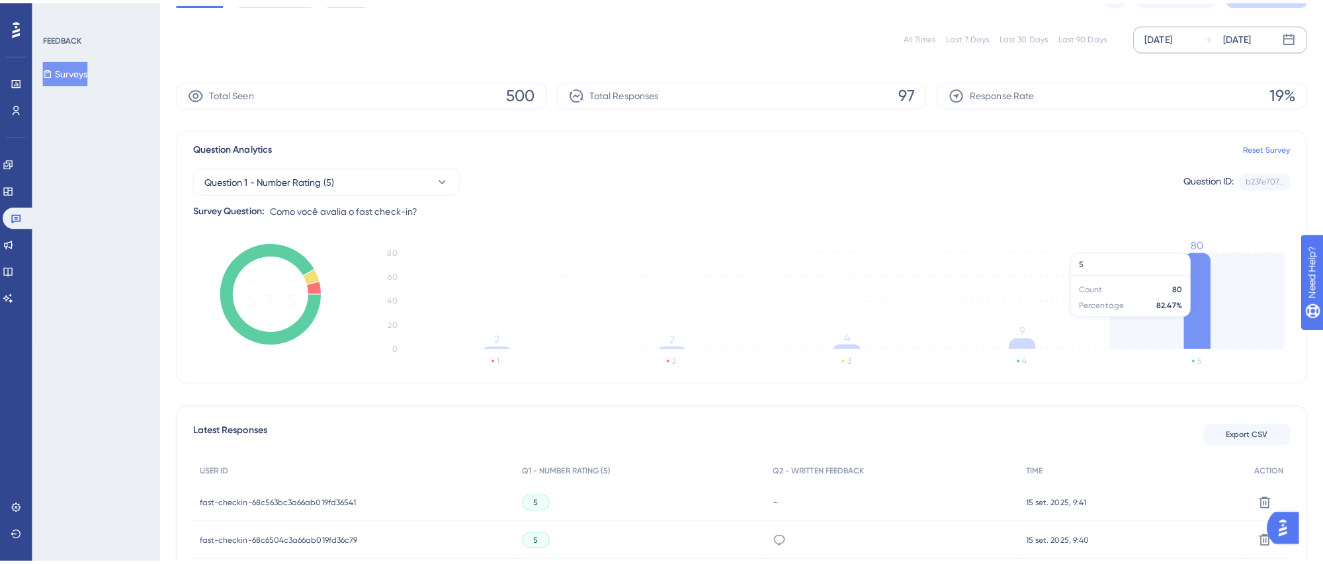
scroll to position [139, 0]
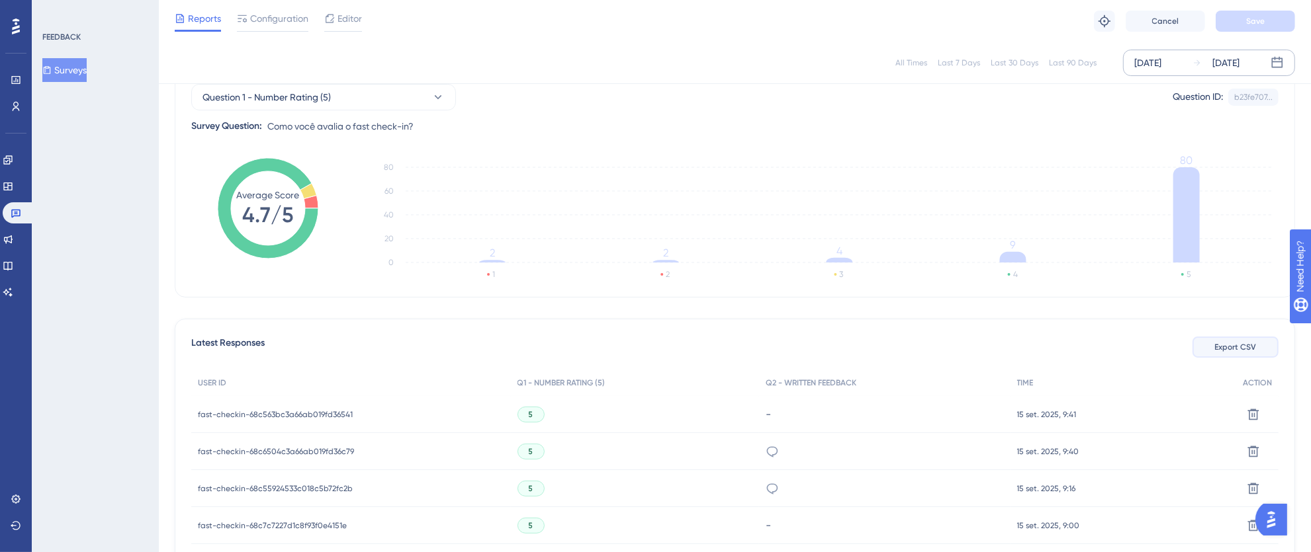
click at [1227, 350] on span "Export CSV" at bounding box center [1236, 347] width 42 height 11
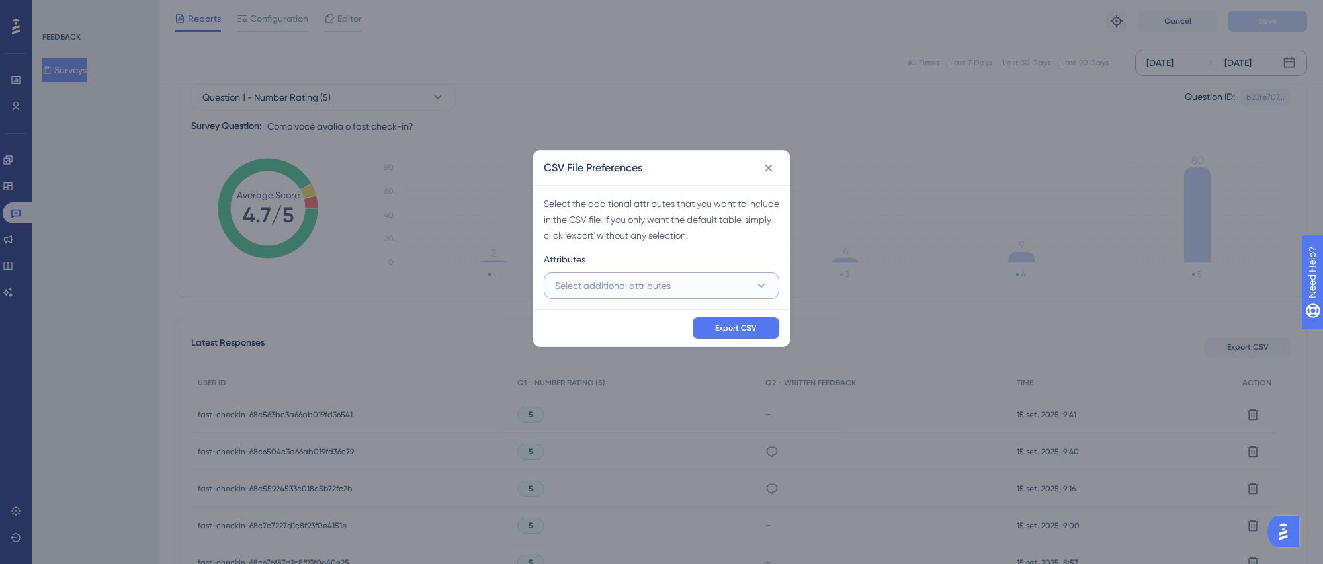
click at [577, 296] on button "Select additional attributes" at bounding box center [662, 286] width 236 height 26
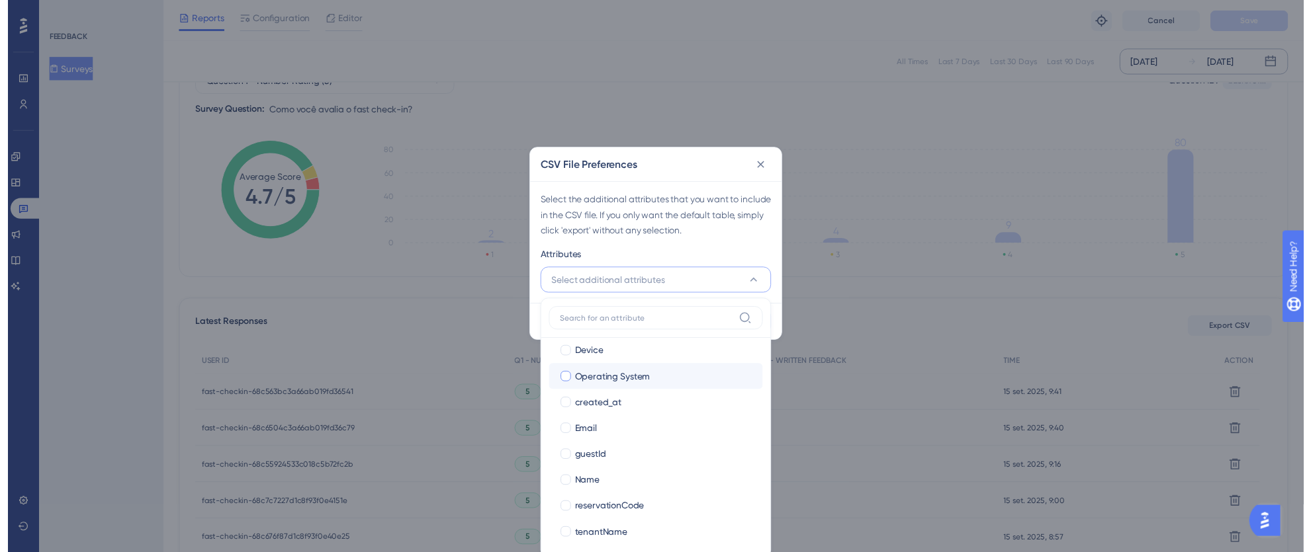
scroll to position [144, 0]
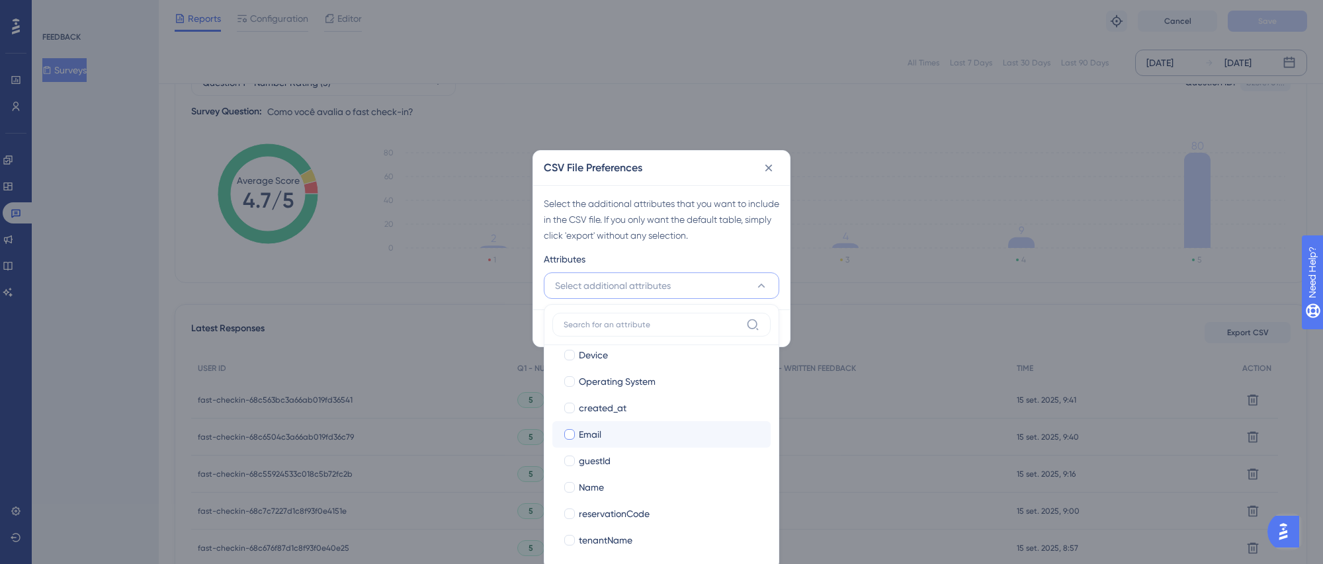
click at [569, 439] on div at bounding box center [569, 434] width 11 height 11
checkbox input "true"
click at [563, 466] on label "guestId" at bounding box center [661, 461] width 197 height 16
checkbox input "true"
click at [572, 482] on div at bounding box center [569, 487] width 11 height 11
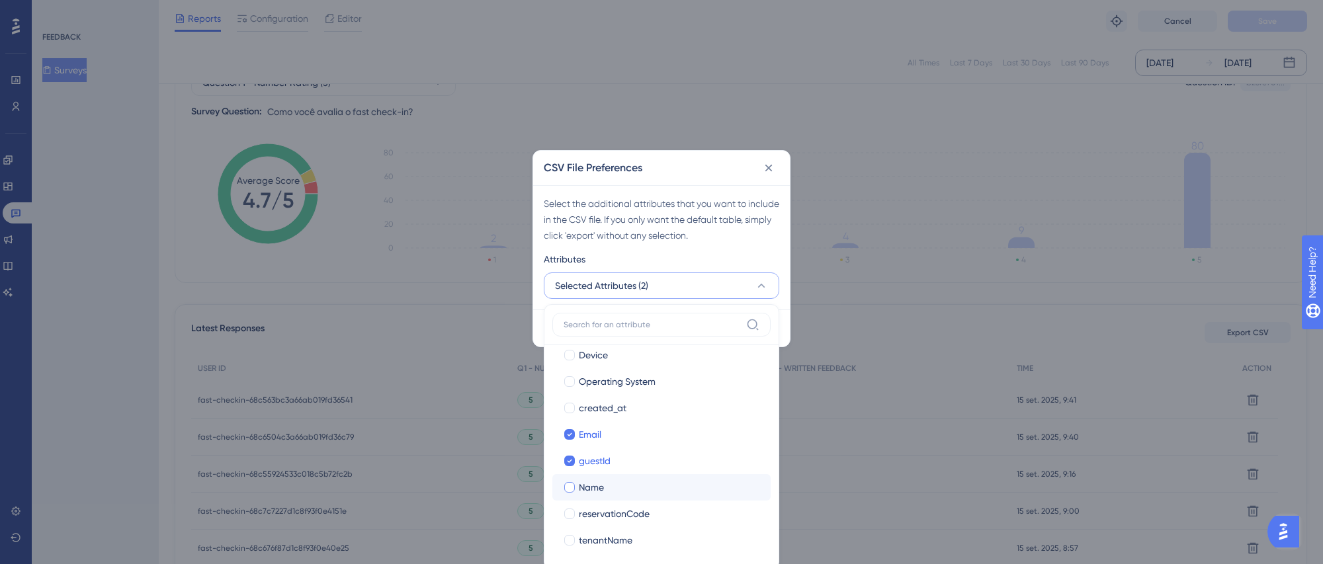
checkbox input "true"
click at [575, 509] on div at bounding box center [569, 513] width 13 height 13
checkbox input "true"
click at [574, 542] on div at bounding box center [569, 540] width 11 height 11
checkbox input "true"
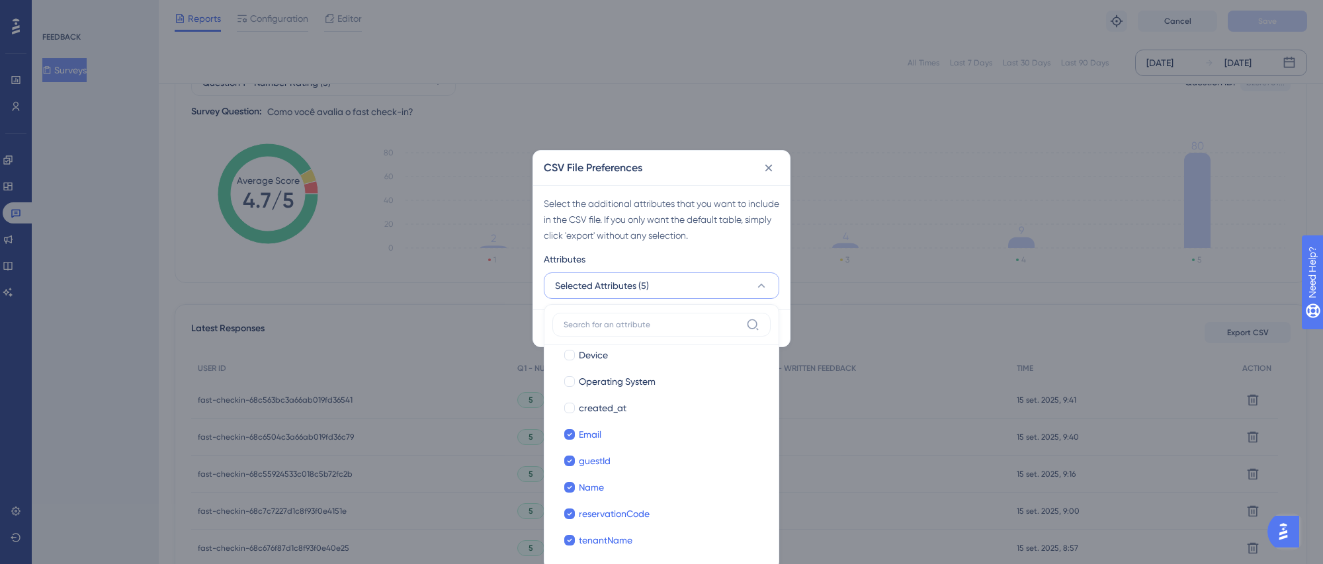
click at [749, 255] on div "Attributes" at bounding box center [662, 261] width 236 height 21
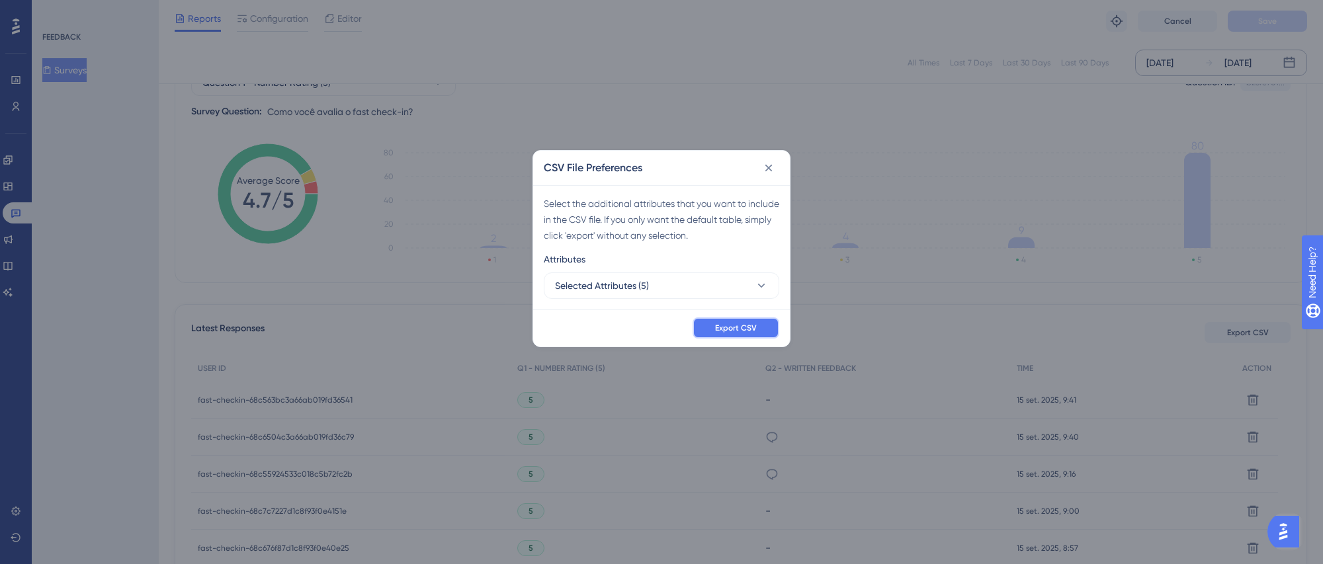
click at [757, 326] on span "Export CSV" at bounding box center [736, 328] width 42 height 11
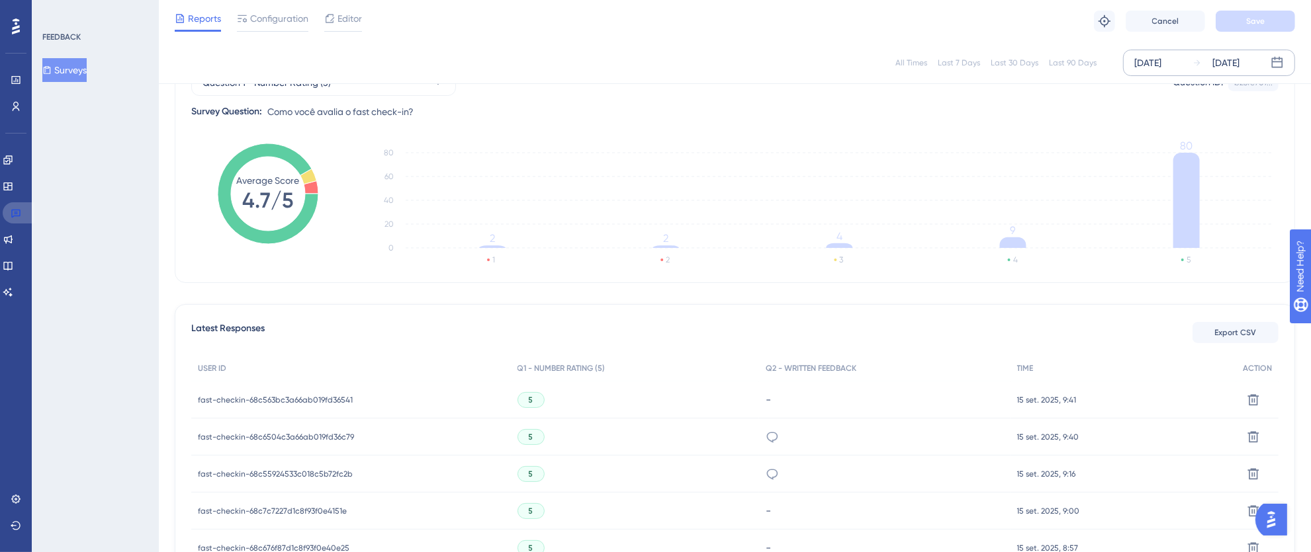
click at [17, 214] on icon at bounding box center [15, 214] width 9 height 9
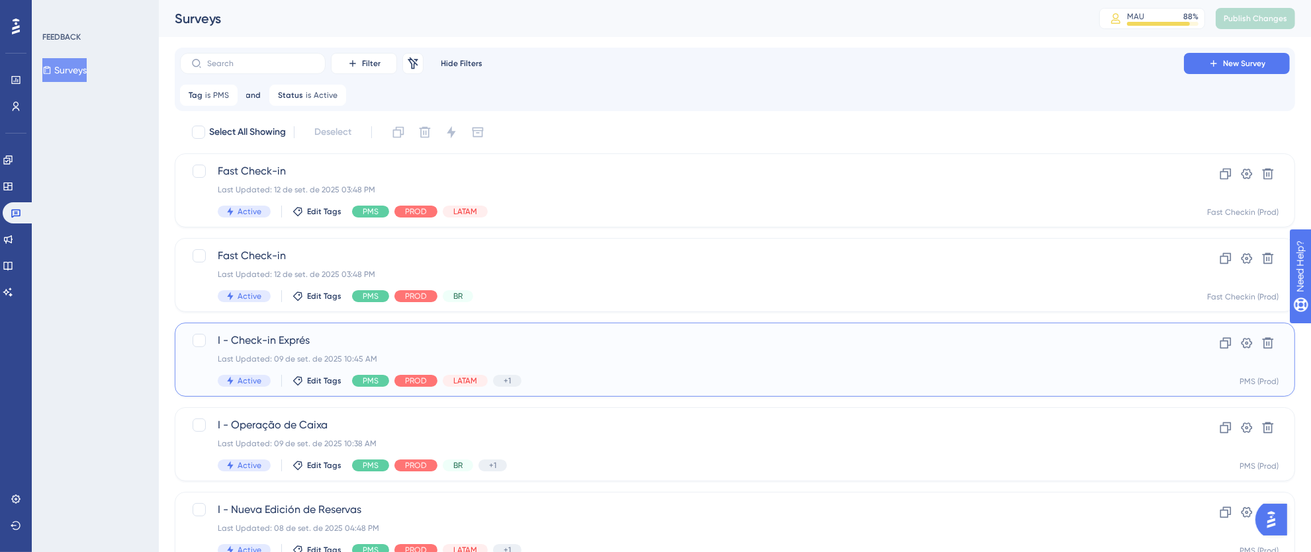
click at [868, 356] on div "Last Updated: 09 de set. de 2025 10:45 AM" at bounding box center [682, 359] width 928 height 11
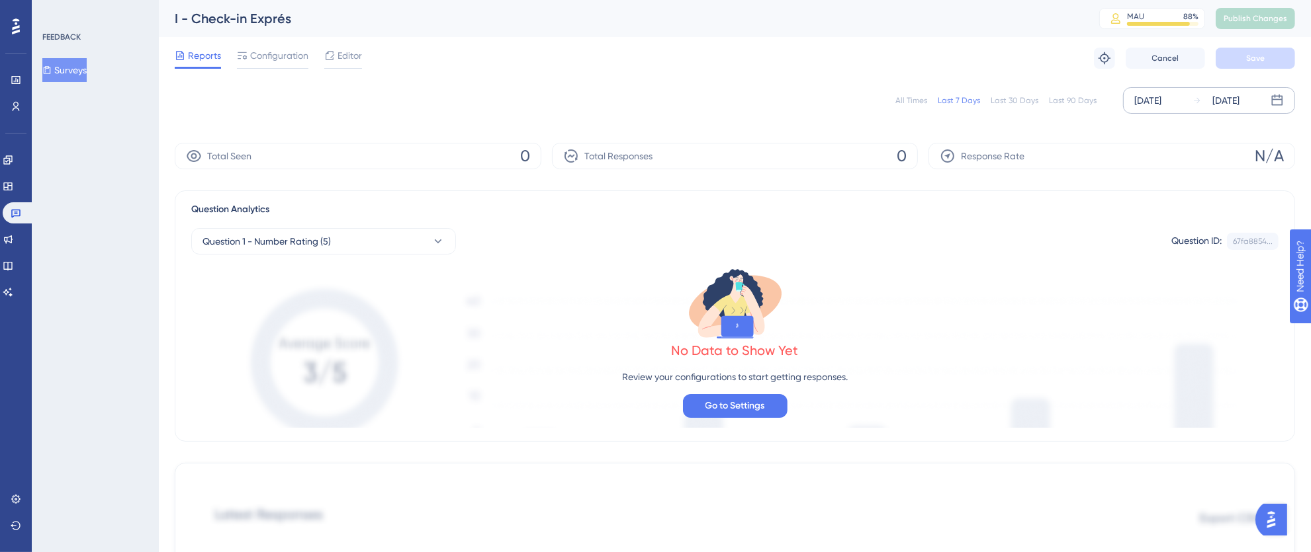
click at [1149, 104] on div "[DATE]" at bounding box center [1147, 101] width 27 height 16
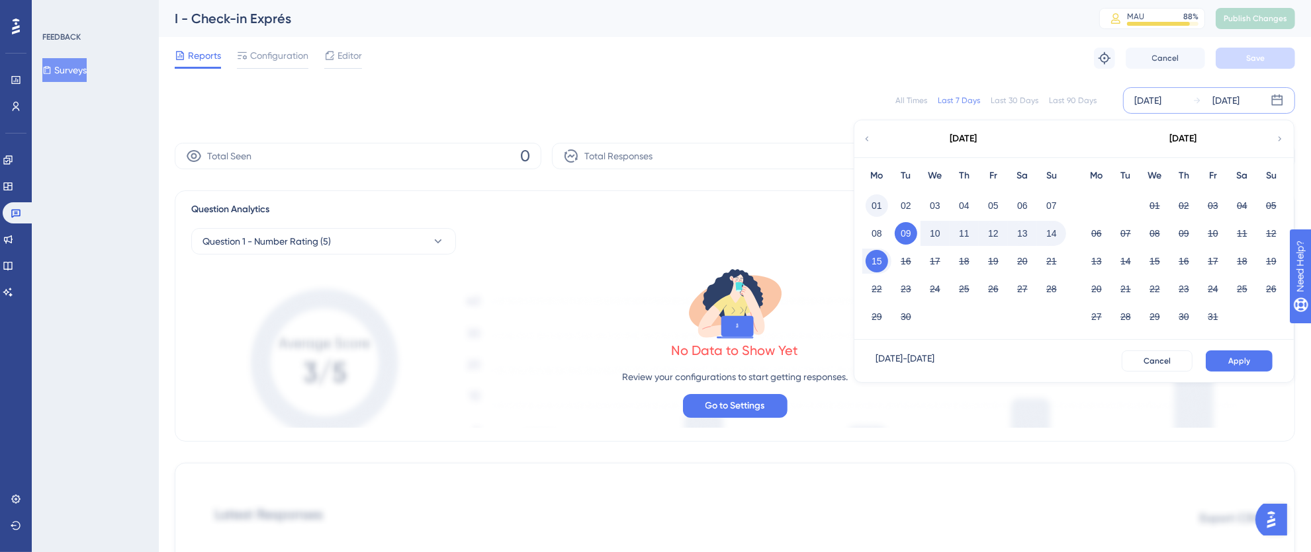
click at [875, 197] on button "01" at bounding box center [876, 206] width 22 height 22
click at [885, 263] on button "15" at bounding box center [876, 261] width 22 height 22
click at [1235, 356] on span "Apply" at bounding box center [1239, 361] width 22 height 11
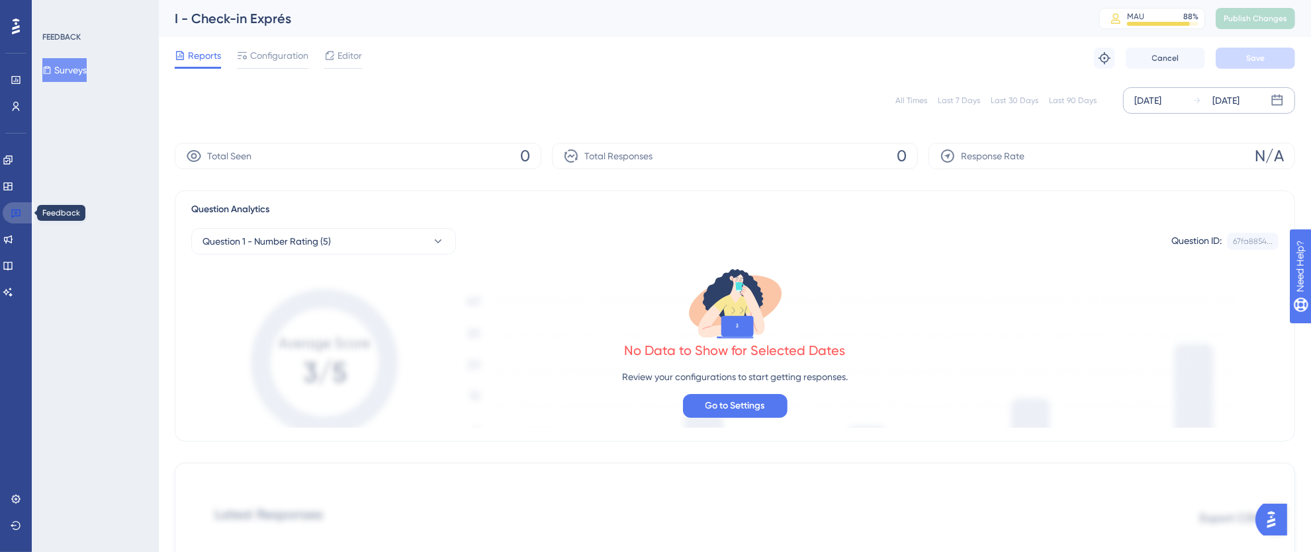
click at [19, 216] on icon at bounding box center [15, 214] width 9 height 9
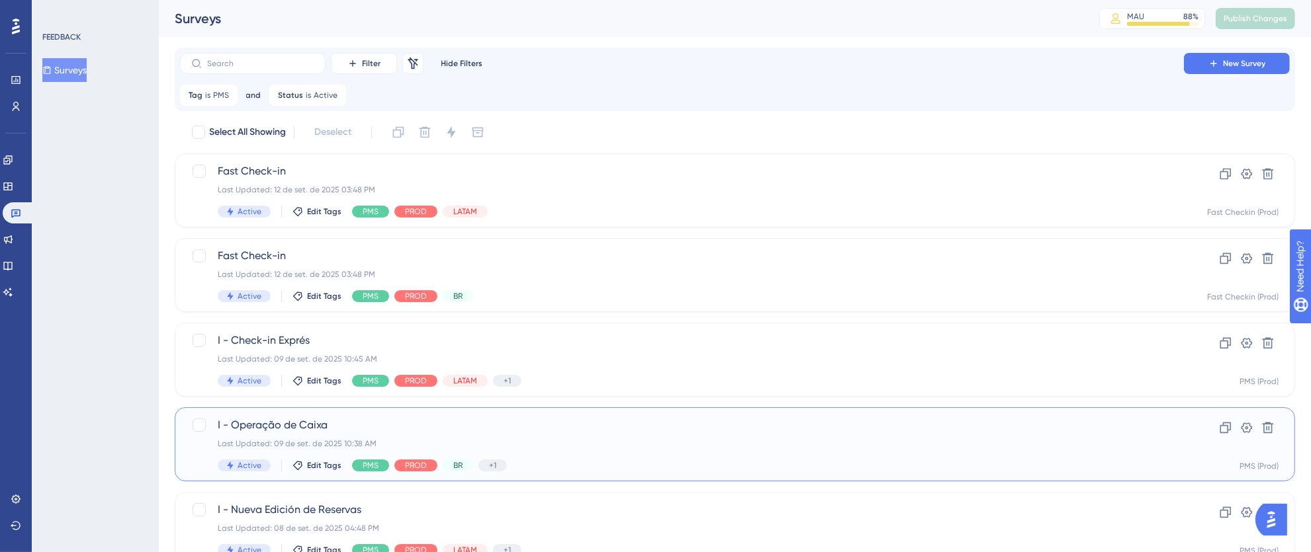
click at [623, 437] on div "I - Operação de Caixa Last Updated: 09 de set. de 2025 10:38 AM Active Edit Tag…" at bounding box center [682, 444] width 928 height 54
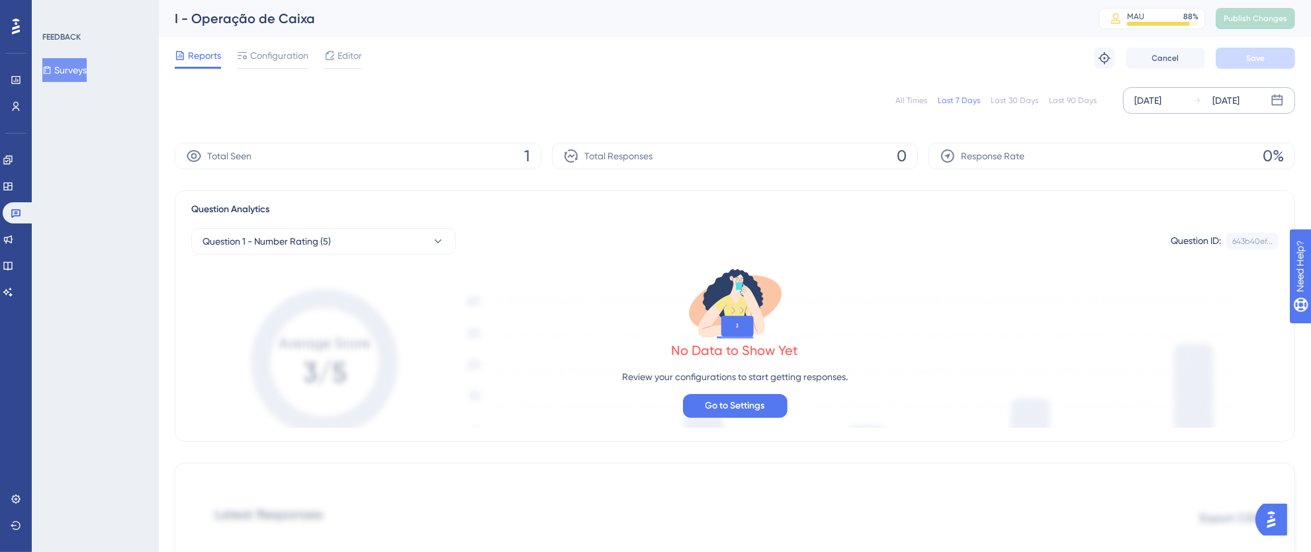
click at [1161, 96] on div "[DATE]" at bounding box center [1147, 101] width 27 height 16
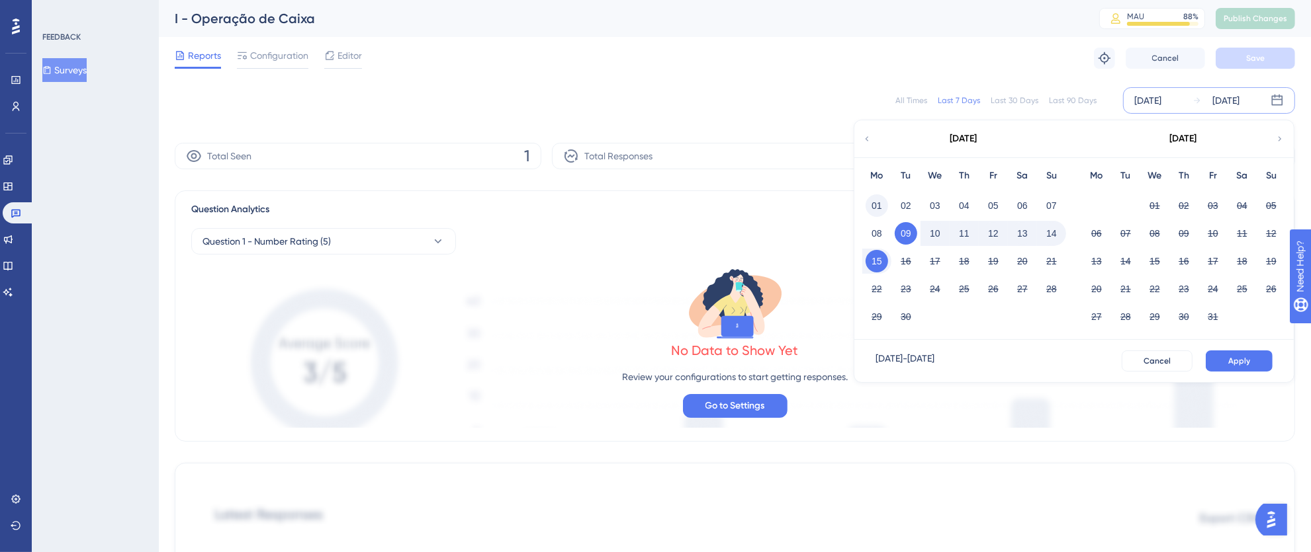
click at [879, 199] on button "01" at bounding box center [876, 206] width 22 height 22
click at [876, 272] on button "15" at bounding box center [876, 261] width 22 height 22
click at [1239, 369] on button "Apply" at bounding box center [1238, 361] width 67 height 21
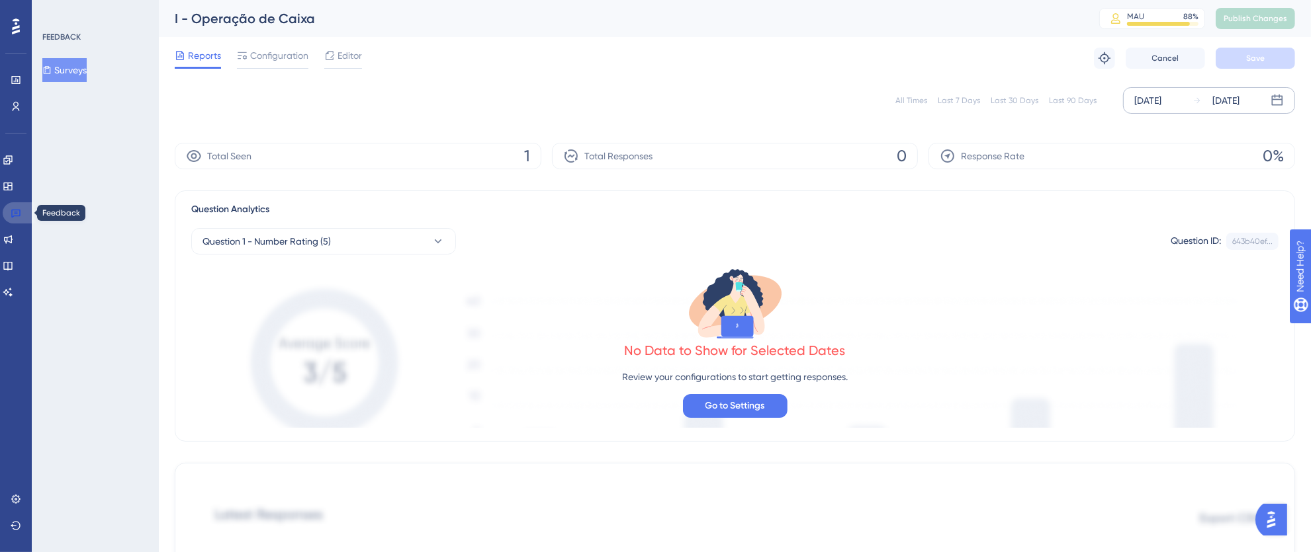
click at [13, 213] on icon at bounding box center [16, 213] width 11 height 11
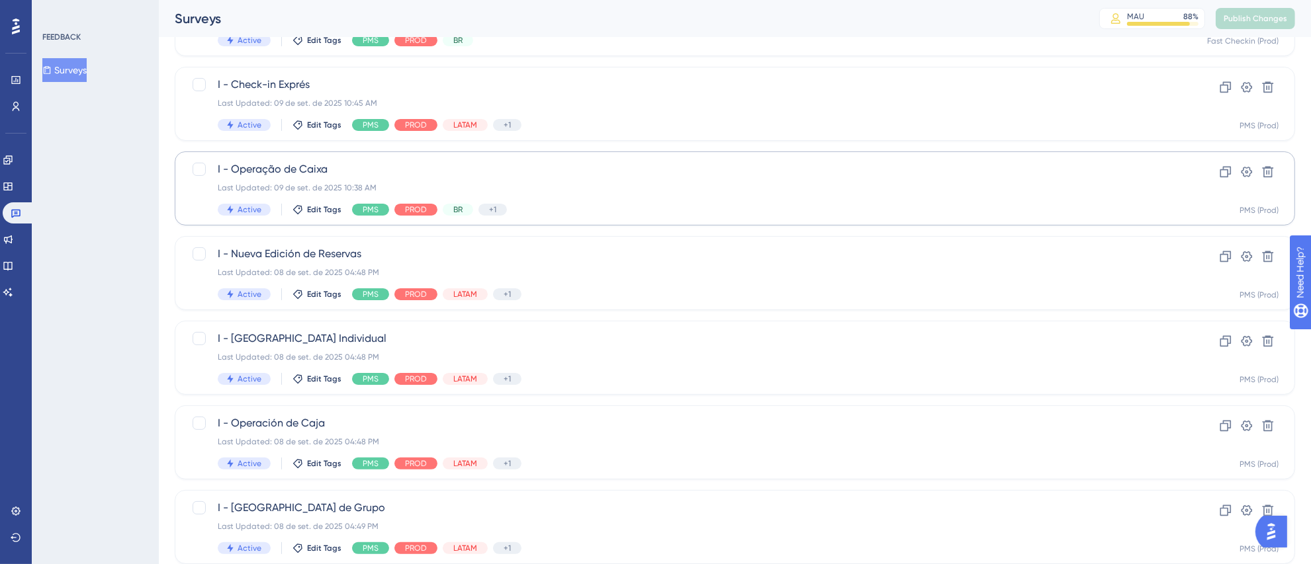
scroll to position [331, 0]
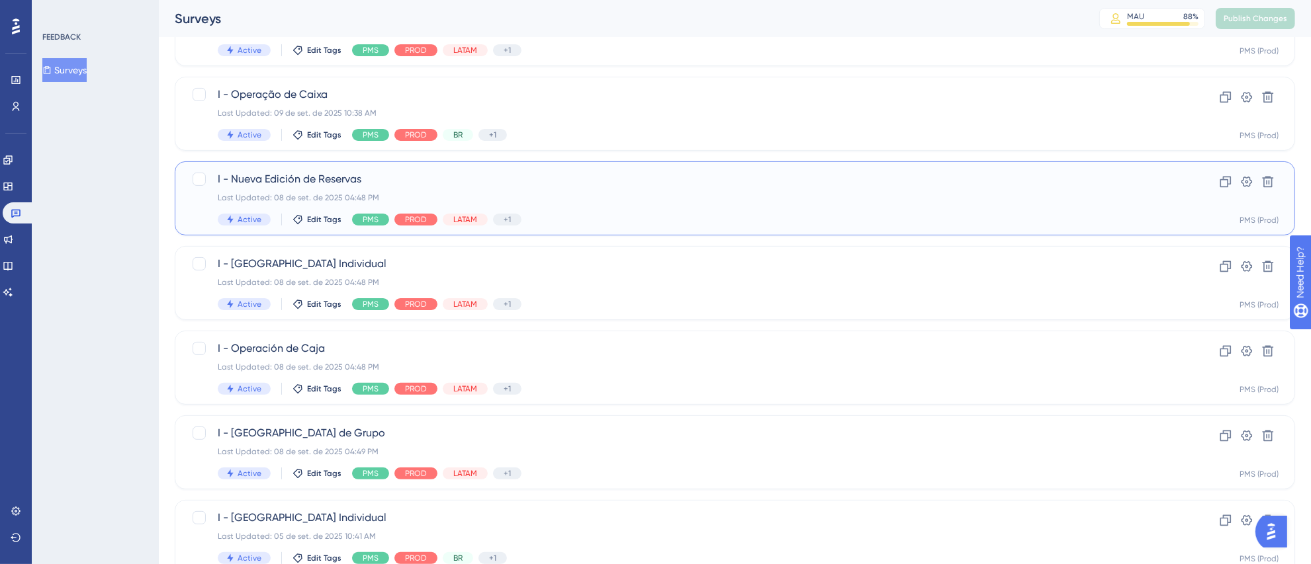
click at [777, 222] on div "Active Edit Tags PMS PROD LATAM +1 Identify" at bounding box center [682, 220] width 928 height 12
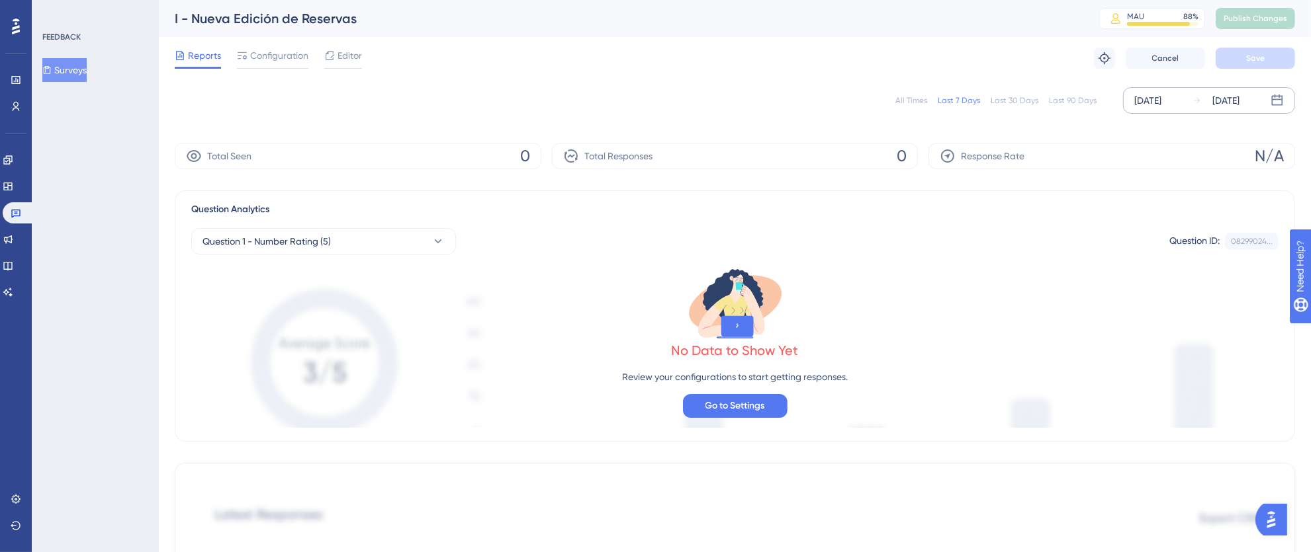
click at [1155, 95] on div "[DATE]" at bounding box center [1147, 101] width 27 height 16
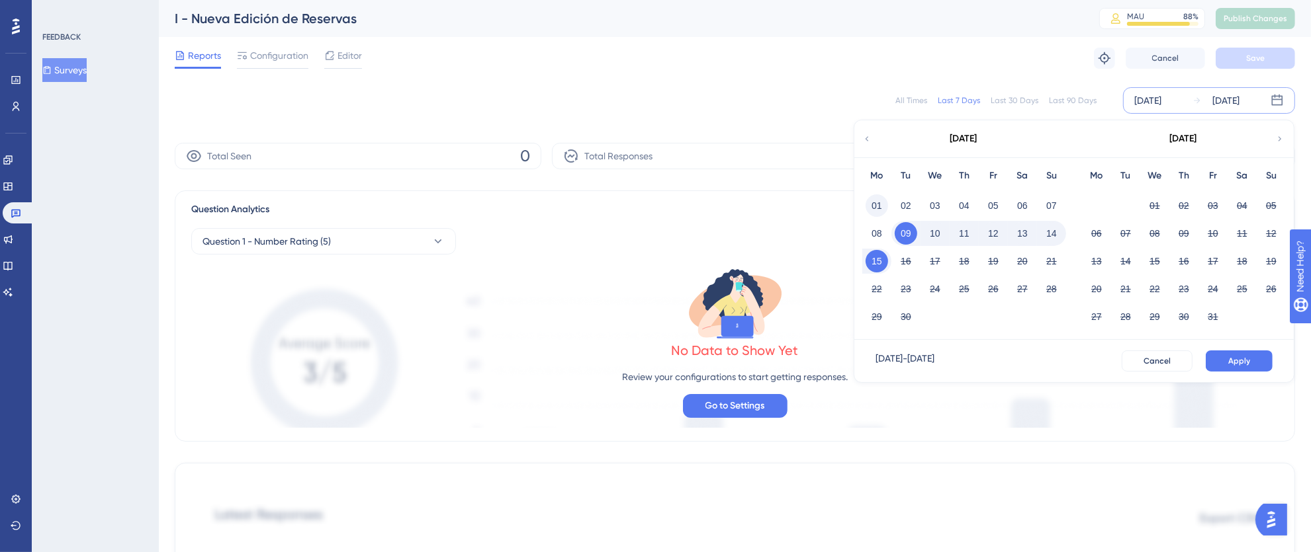
click at [880, 206] on button "01" at bounding box center [876, 206] width 22 height 22
click at [880, 269] on button "15" at bounding box center [876, 261] width 22 height 22
click at [1229, 362] on span "Apply" at bounding box center [1239, 361] width 22 height 11
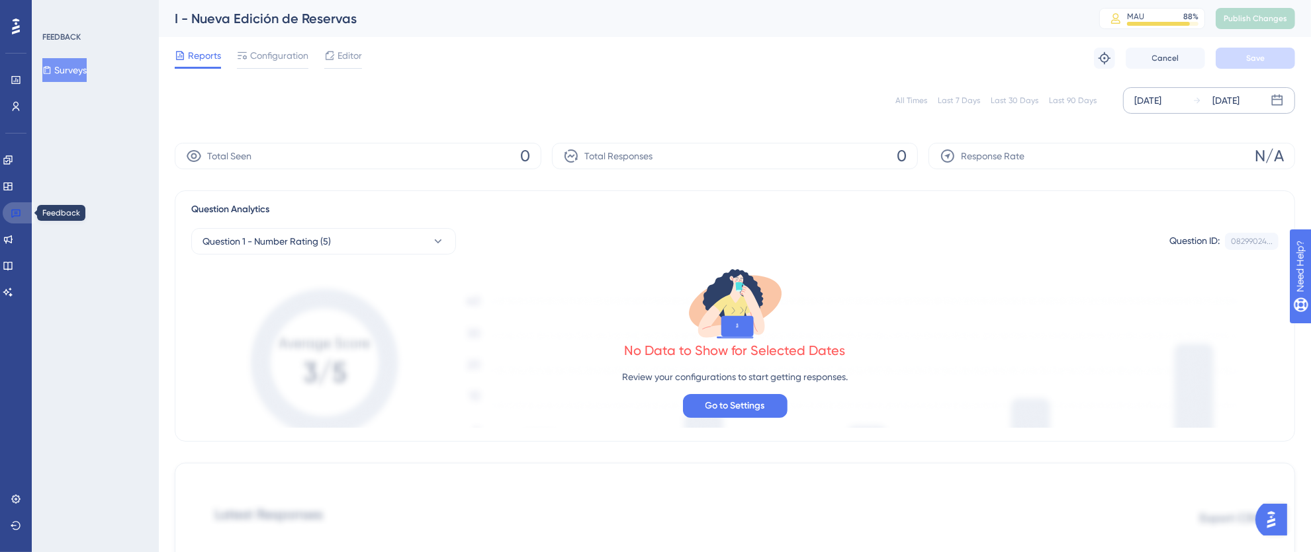
click at [15, 212] on icon at bounding box center [16, 213] width 11 height 11
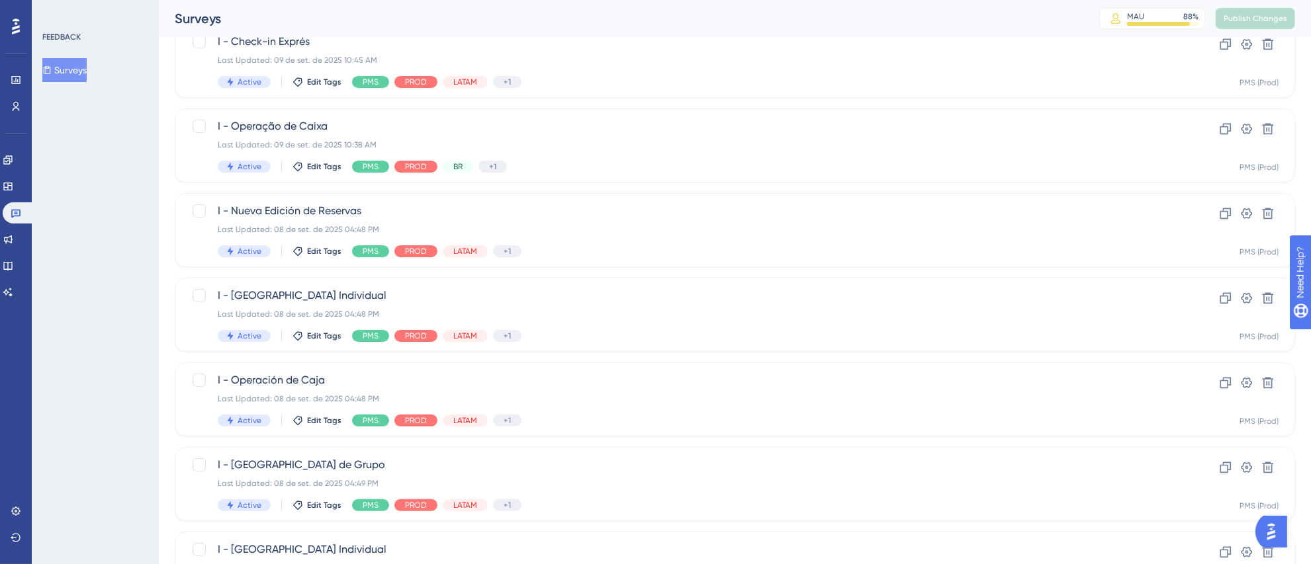
scroll to position [302, 0]
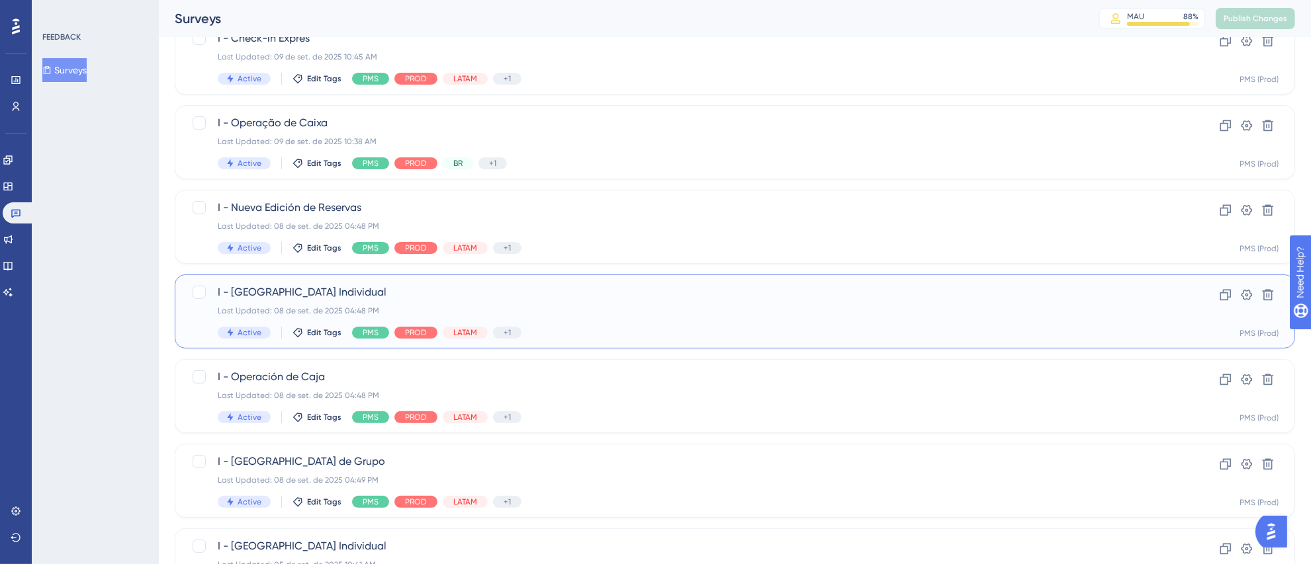
click at [715, 312] on div "Last Updated: 08 de set. de 2025 04:48 PM" at bounding box center [682, 311] width 928 height 11
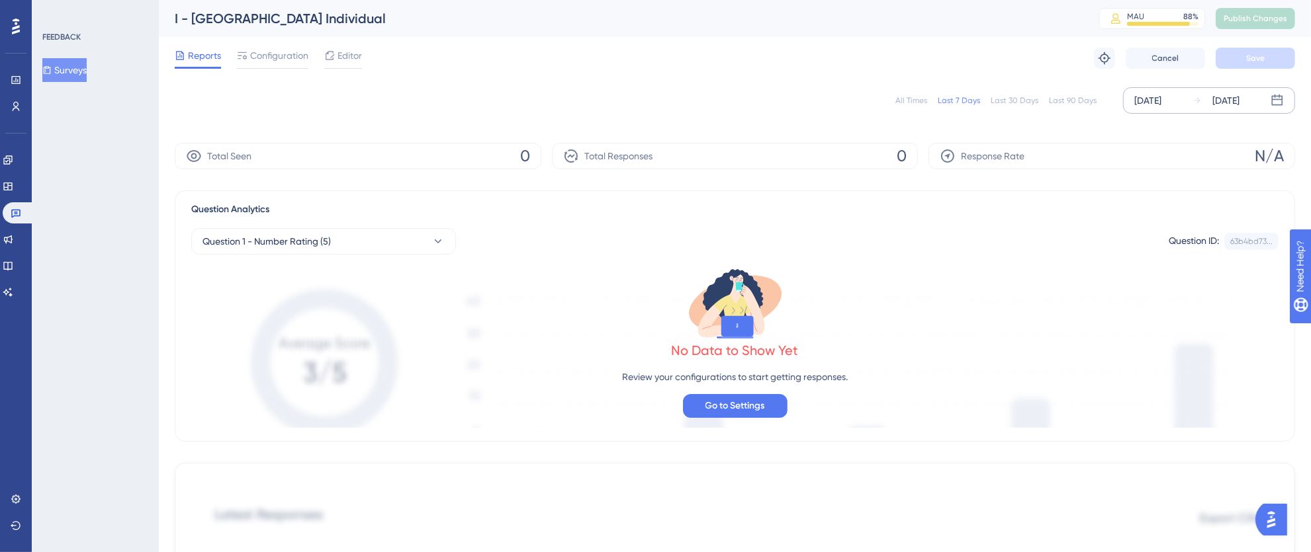
click at [1134, 98] on div "[DATE]" at bounding box center [1147, 101] width 27 height 16
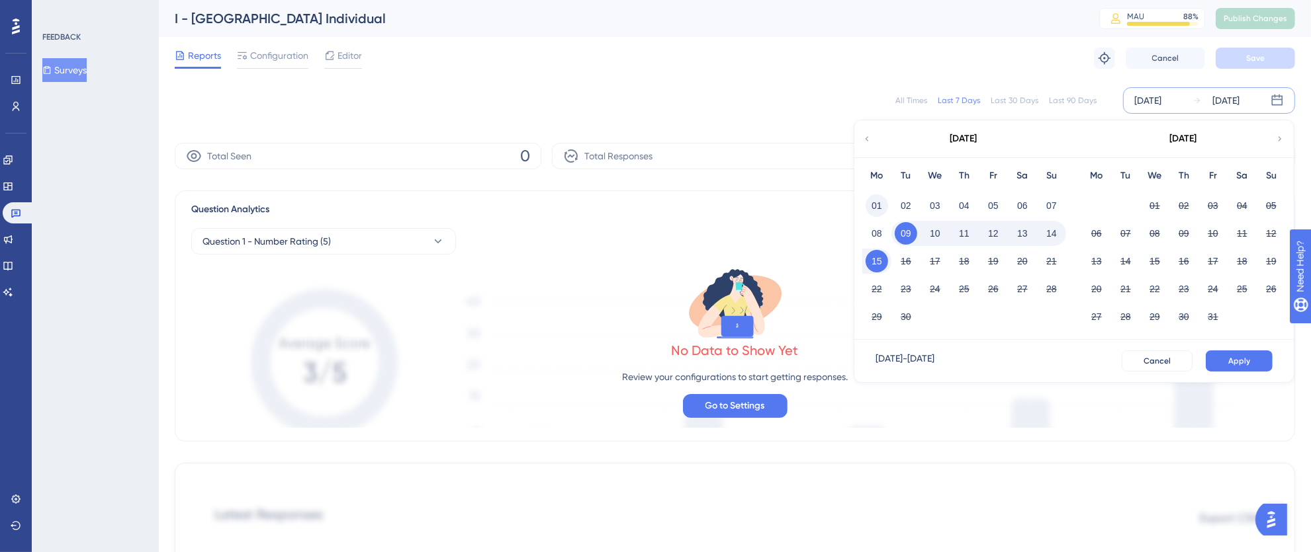
click at [881, 210] on button "01" at bounding box center [876, 206] width 22 height 22
click at [1215, 354] on button "Apply" at bounding box center [1238, 361] width 67 height 21
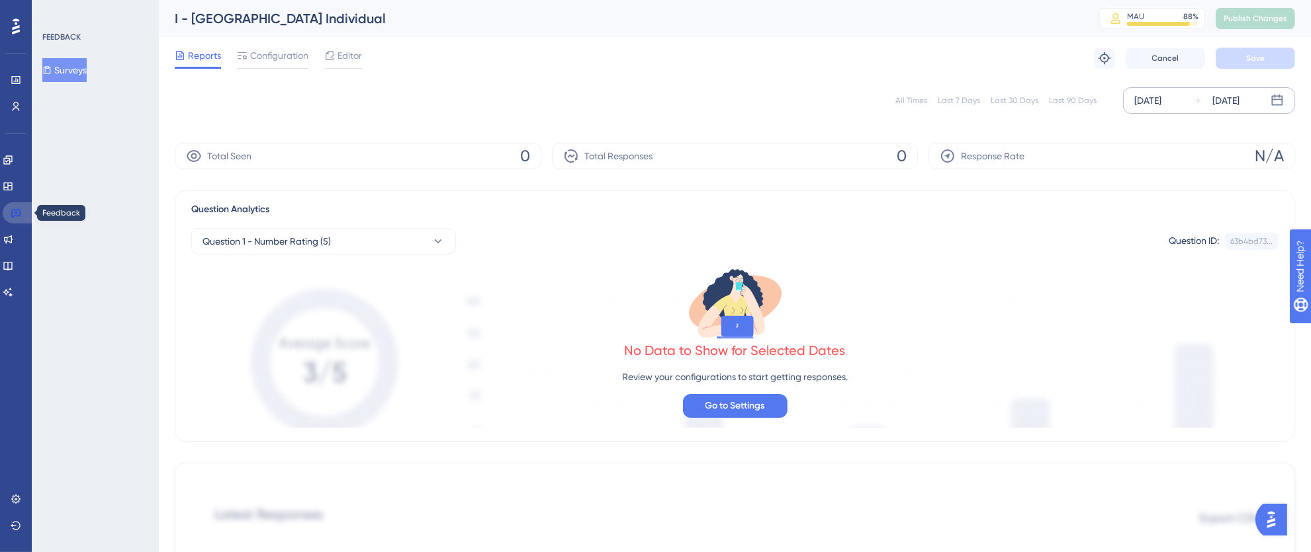
click at [17, 216] on icon at bounding box center [16, 213] width 11 height 11
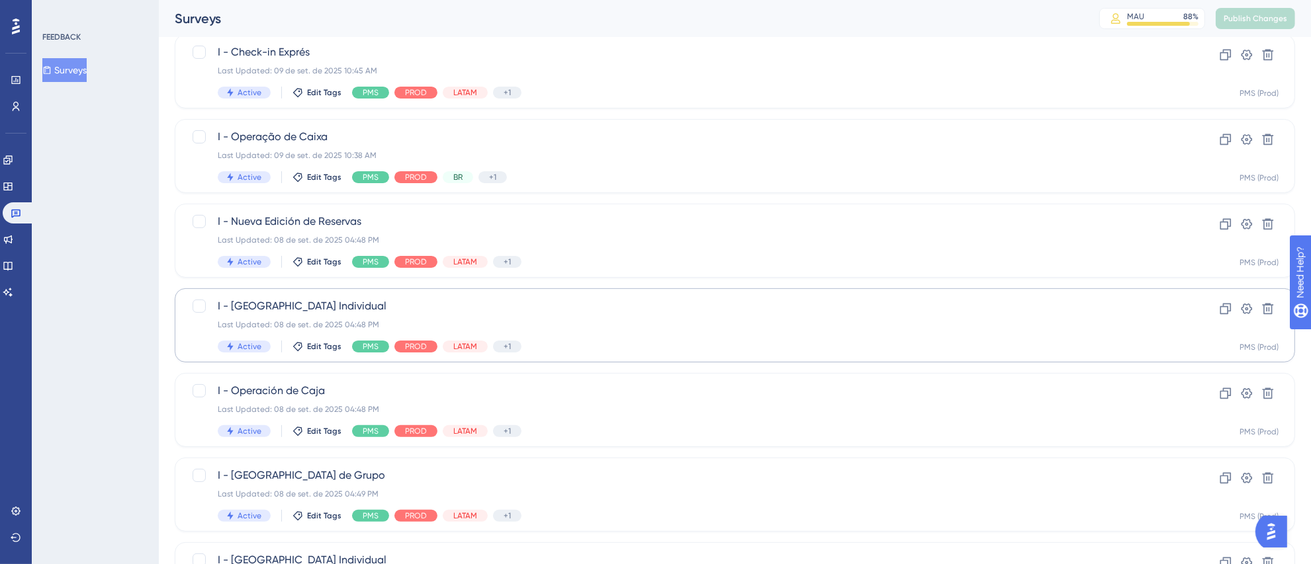
scroll to position [301, 0]
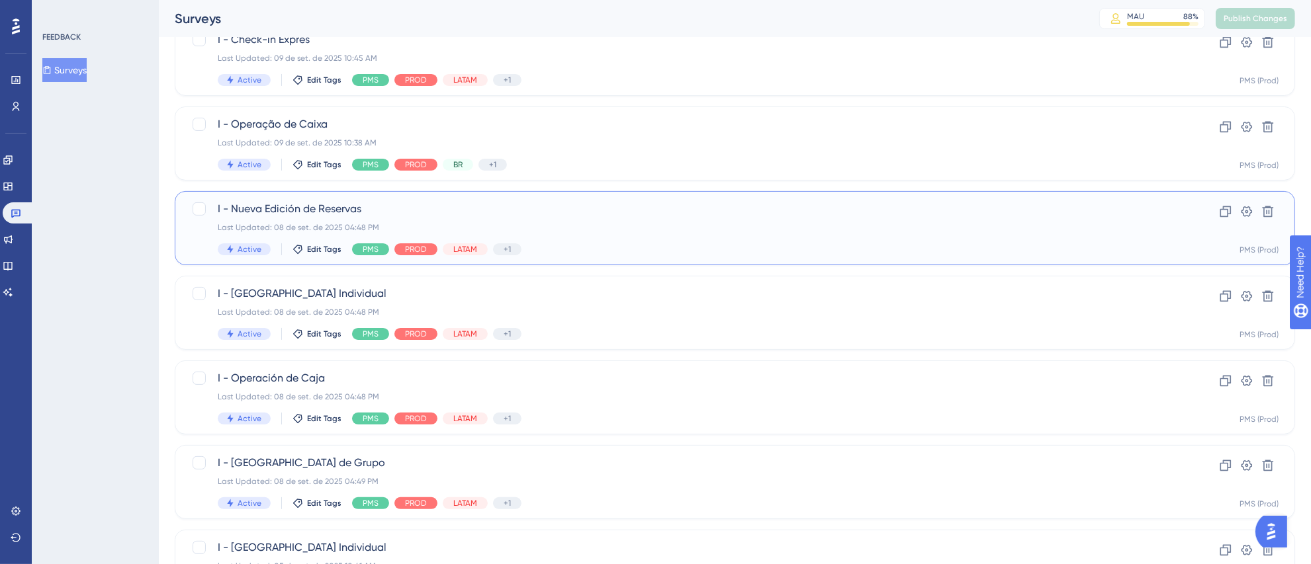
click at [703, 234] on div "I - Nueva Edición de Reservas Last Updated: 08 de set. de 2025 04:48 PM Active …" at bounding box center [682, 228] width 928 height 54
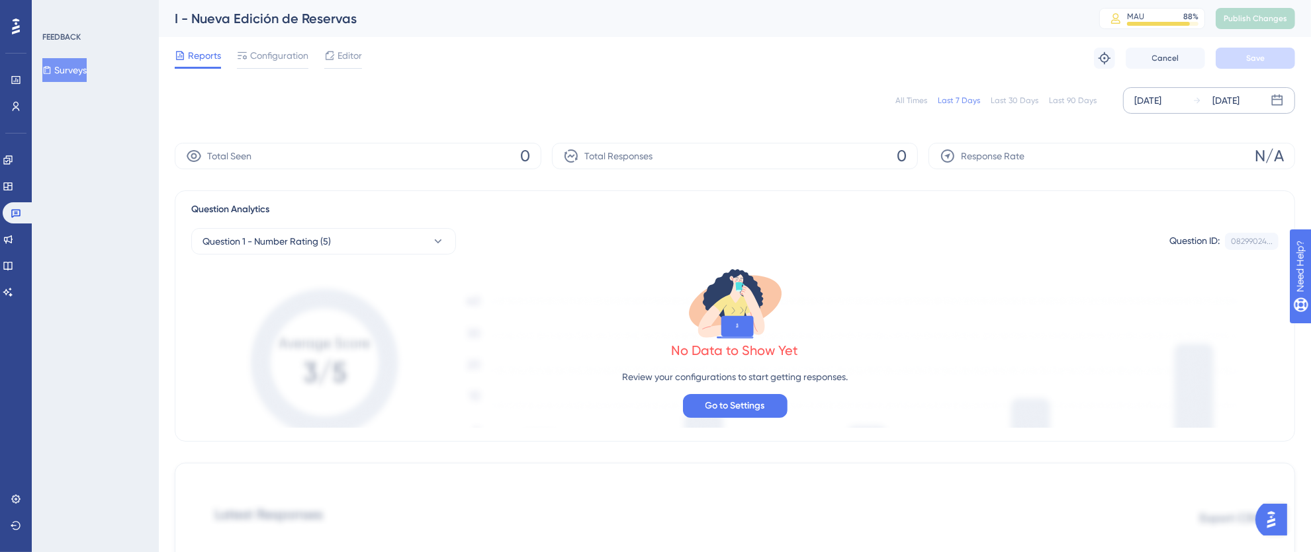
click at [1141, 97] on div "[DATE]" at bounding box center [1147, 101] width 27 height 16
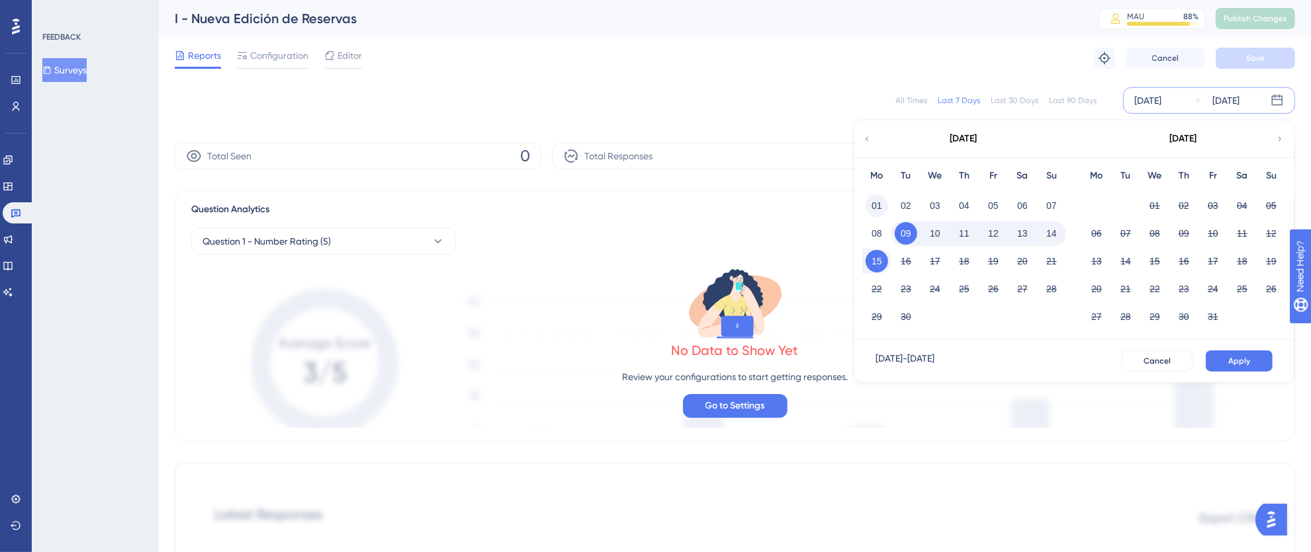
click at [875, 208] on button "01" at bounding box center [876, 206] width 22 height 22
drag, startPoint x: 872, startPoint y: 263, endPoint x: 1113, endPoint y: 347, distance: 255.7
click at [873, 263] on button "15" at bounding box center [876, 261] width 22 height 22
click at [1231, 358] on span "Apply" at bounding box center [1239, 361] width 22 height 11
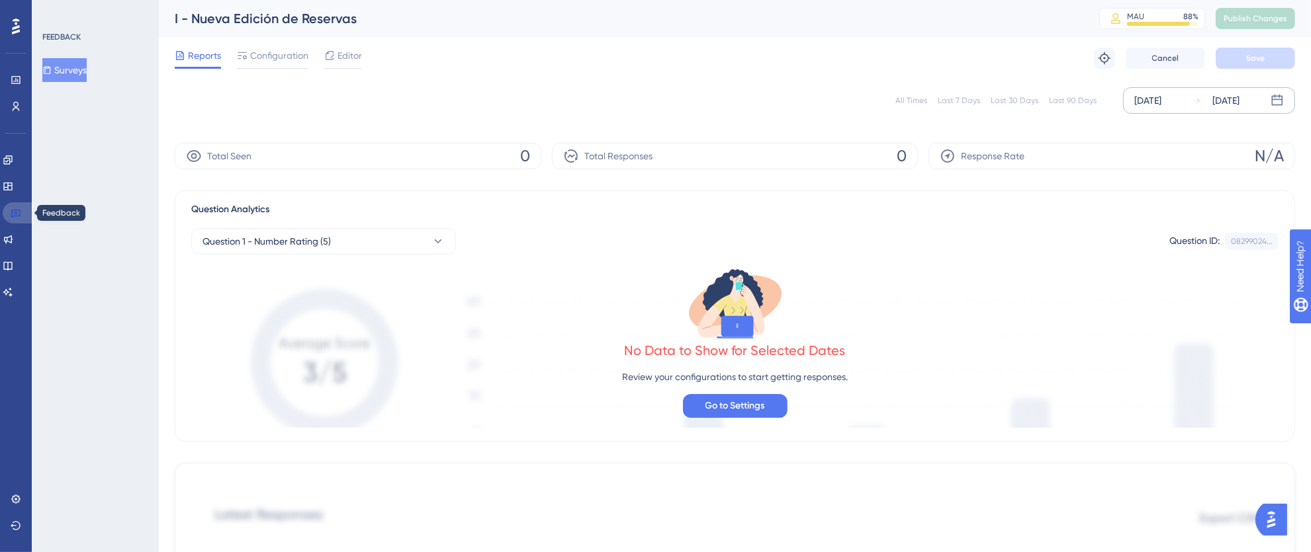
click at [13, 213] on icon at bounding box center [16, 213] width 11 height 11
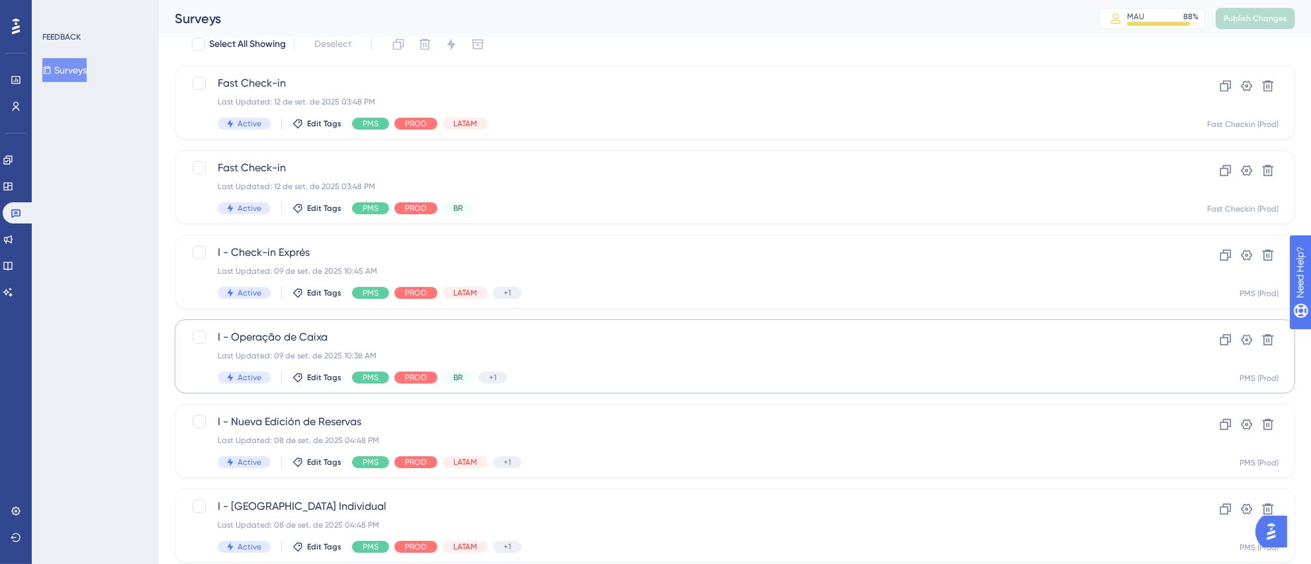
scroll to position [284, 0]
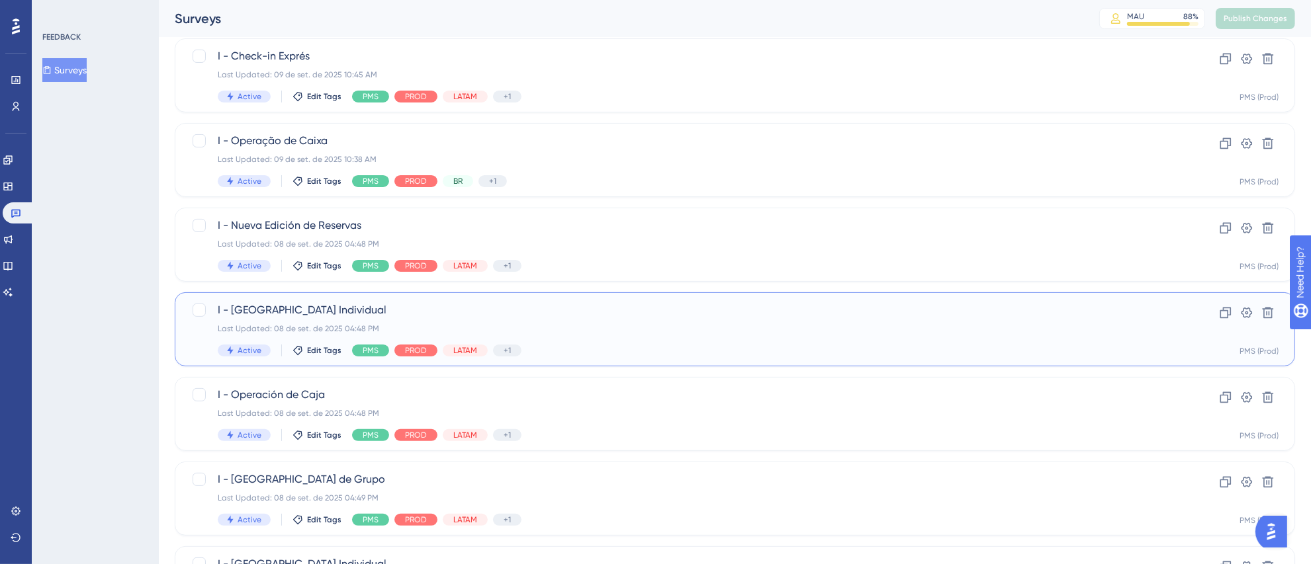
click at [898, 349] on div "Active Edit Tags PMS PROD LATAM +1 Identify" at bounding box center [682, 351] width 928 height 12
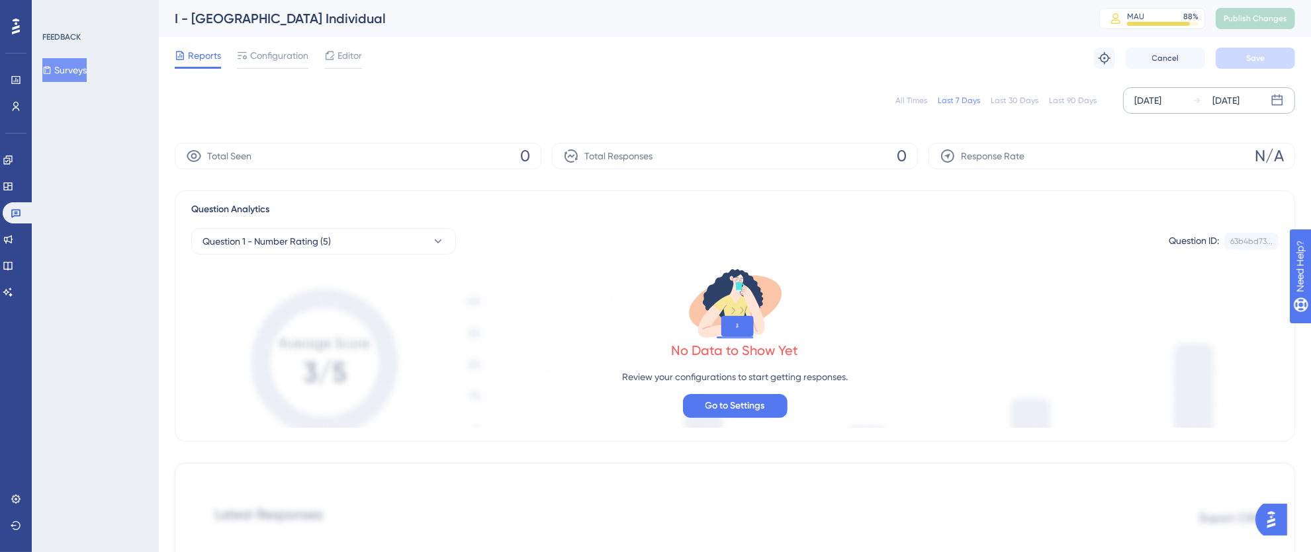
click at [1153, 99] on div "[DATE]" at bounding box center [1147, 101] width 27 height 16
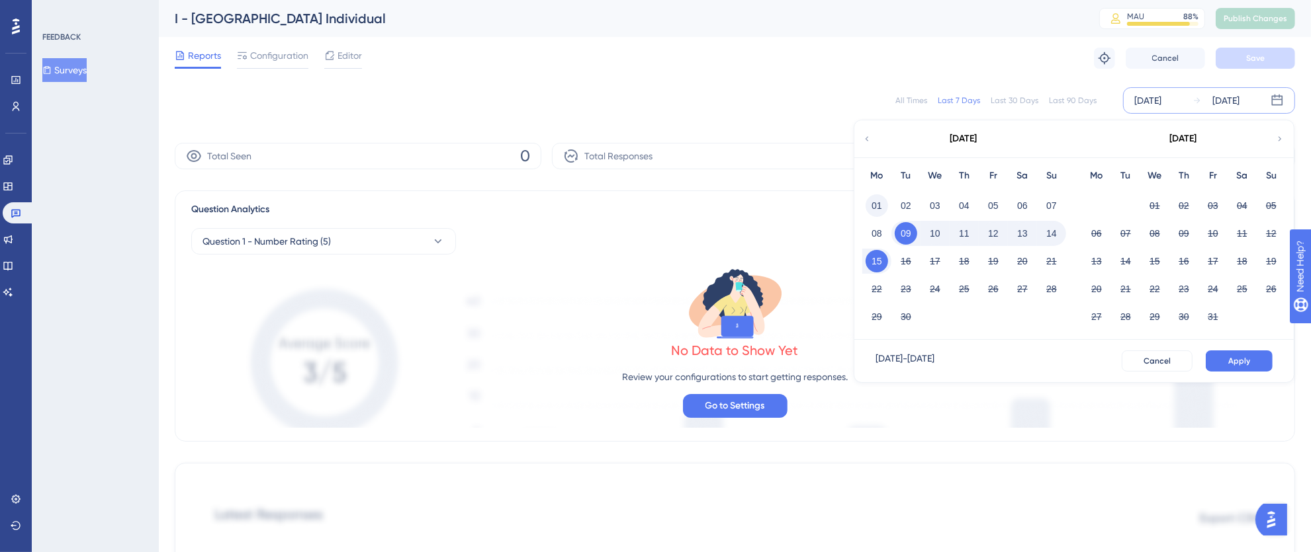
click at [878, 199] on button "01" at bounding box center [876, 206] width 22 height 22
click at [1230, 352] on button "Apply" at bounding box center [1238, 361] width 67 height 21
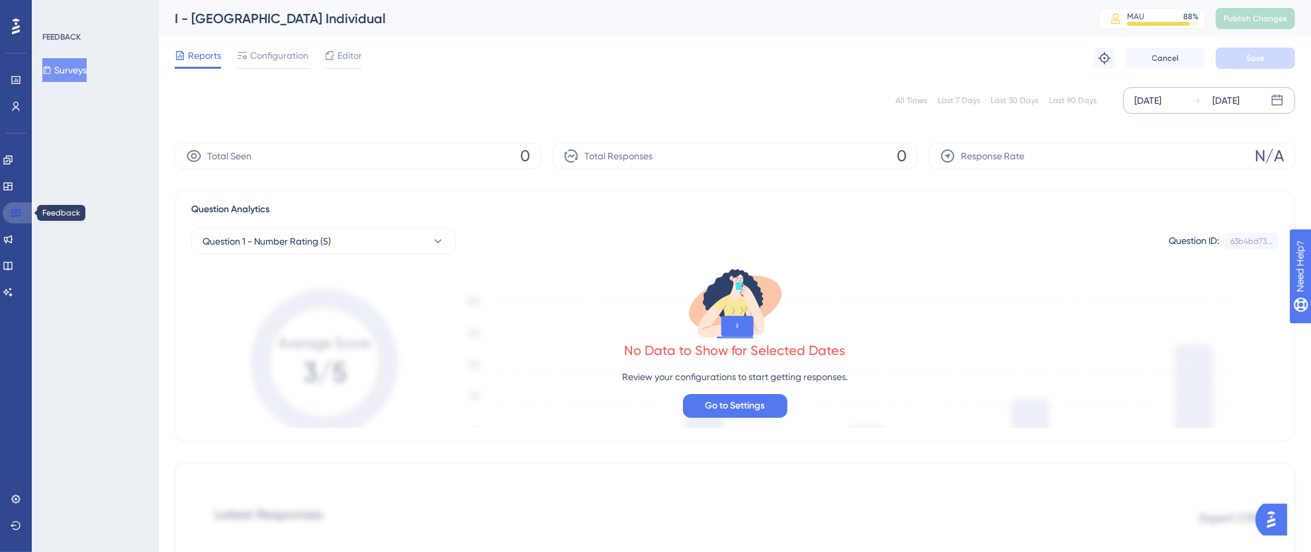
click at [17, 209] on icon at bounding box center [16, 213] width 11 height 11
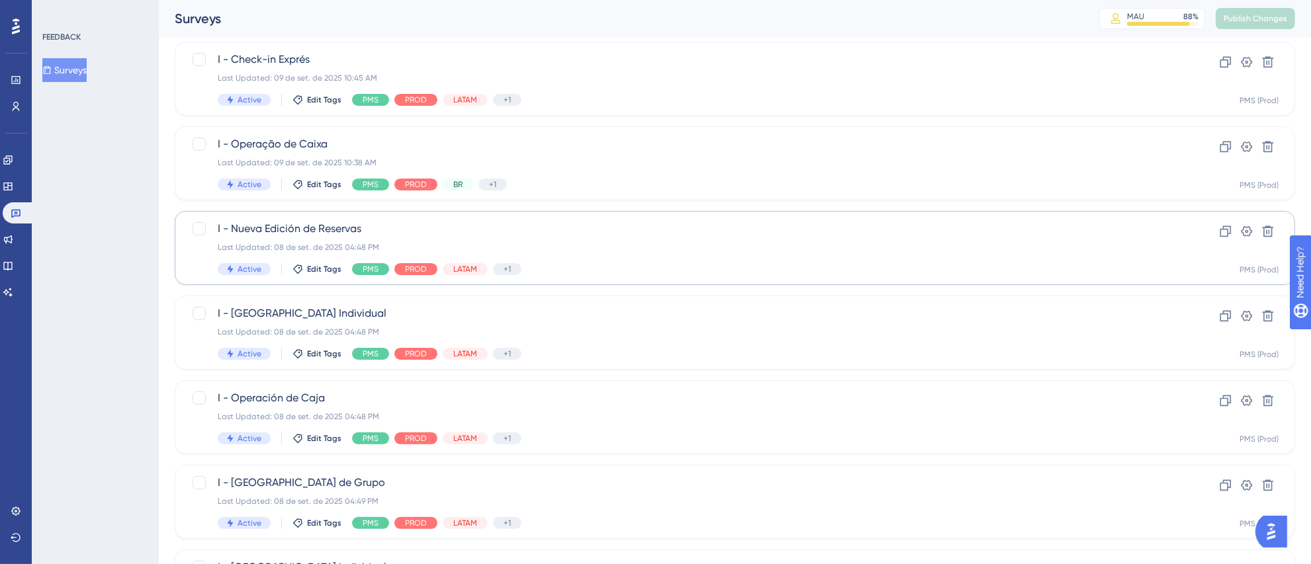
scroll to position [336, 0]
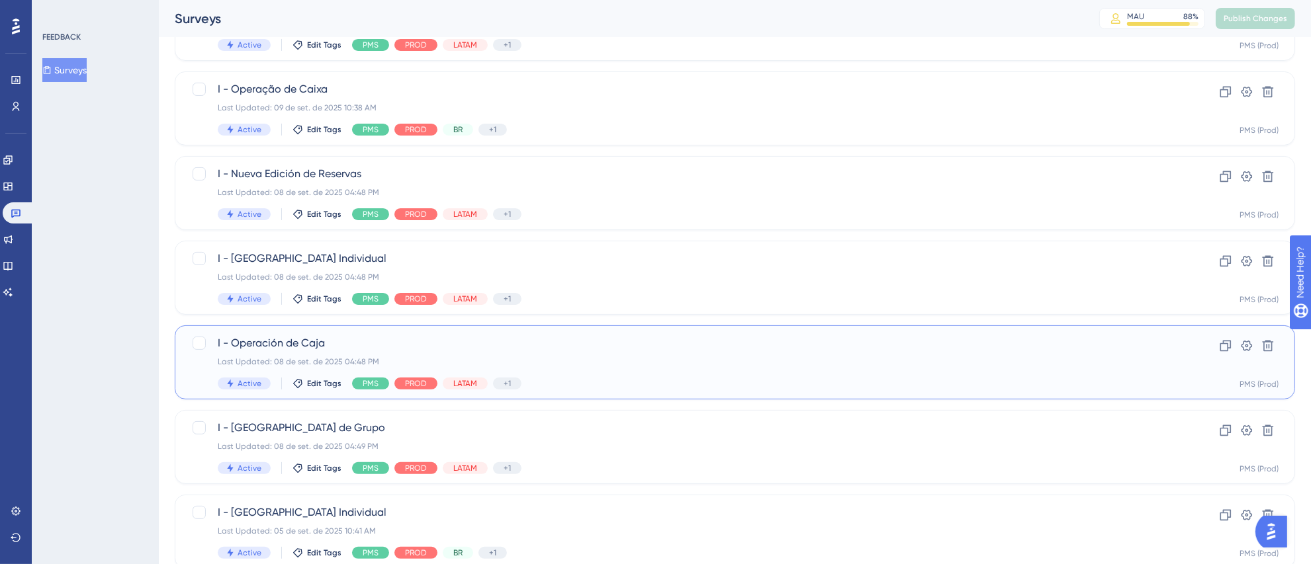
click at [850, 368] on div "I - Operación de Caja Last Updated: 08 de set. de 2025 04:48 PM Active Edit Tag…" at bounding box center [682, 362] width 928 height 54
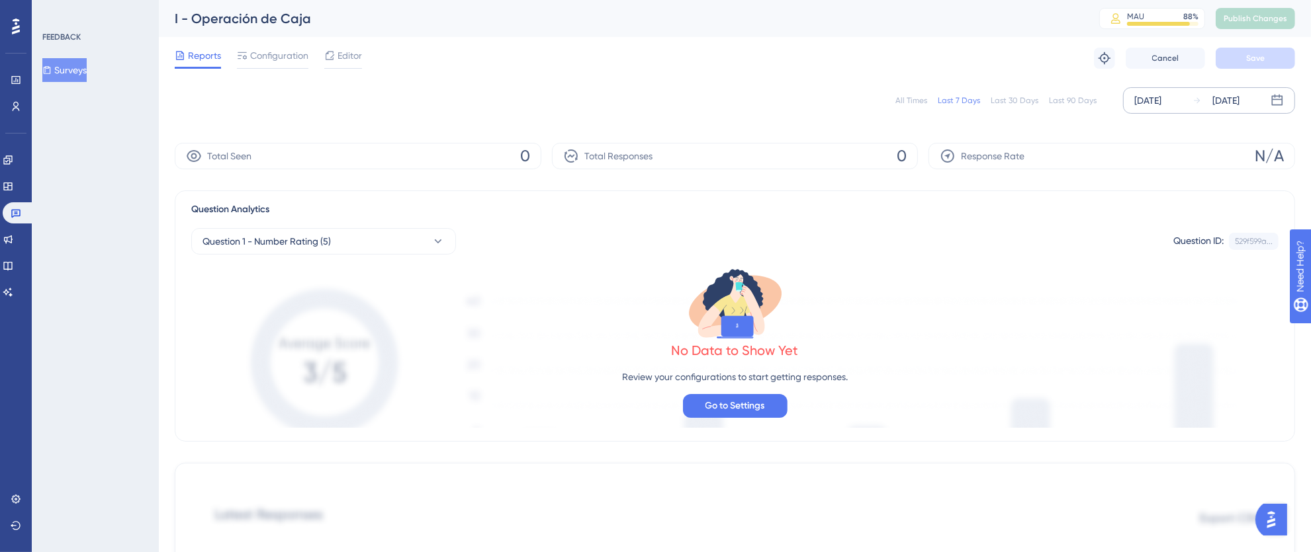
click at [1140, 95] on div "[DATE]" at bounding box center [1147, 101] width 27 height 16
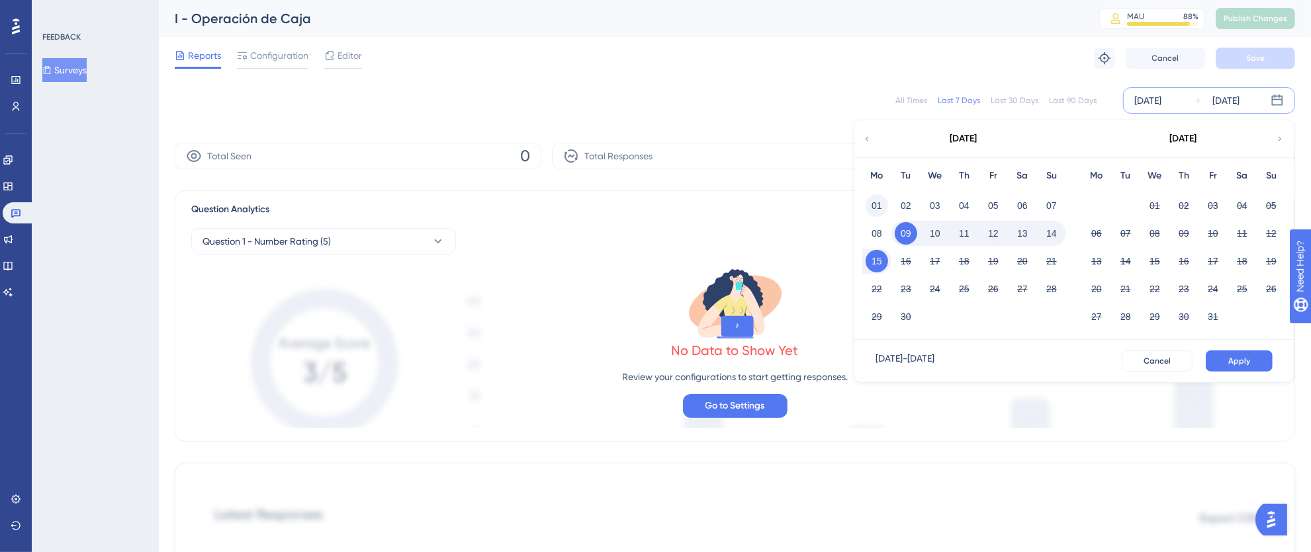
click at [881, 207] on button "01" at bounding box center [876, 206] width 22 height 22
click at [1241, 354] on button "Apply" at bounding box center [1238, 361] width 67 height 21
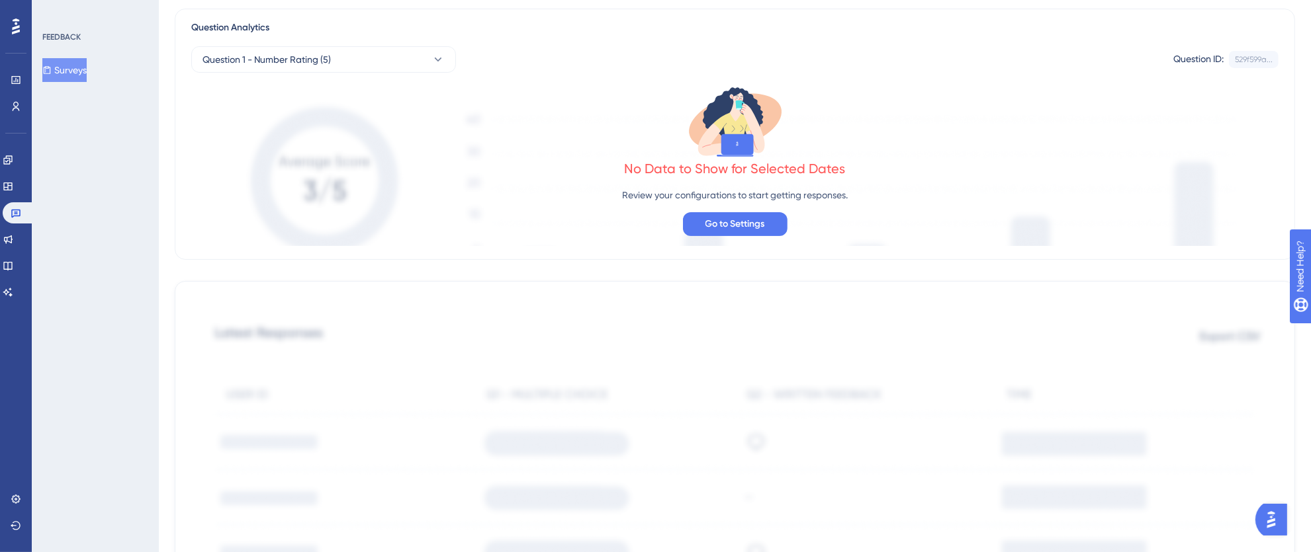
scroll to position [537, 0]
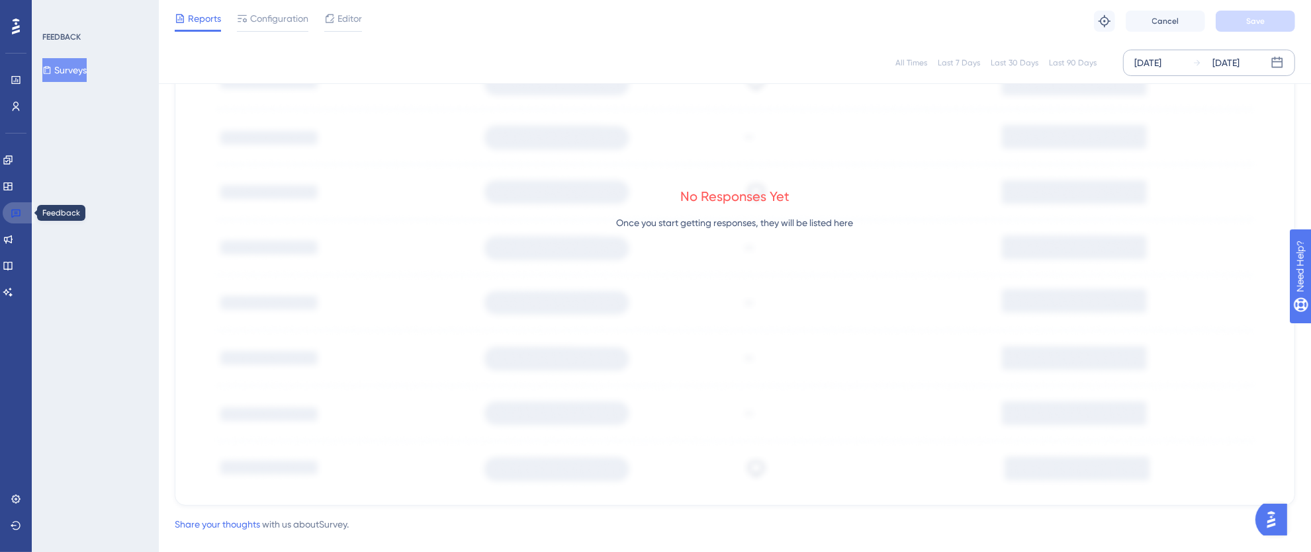
click at [22, 216] on link at bounding box center [19, 212] width 32 height 21
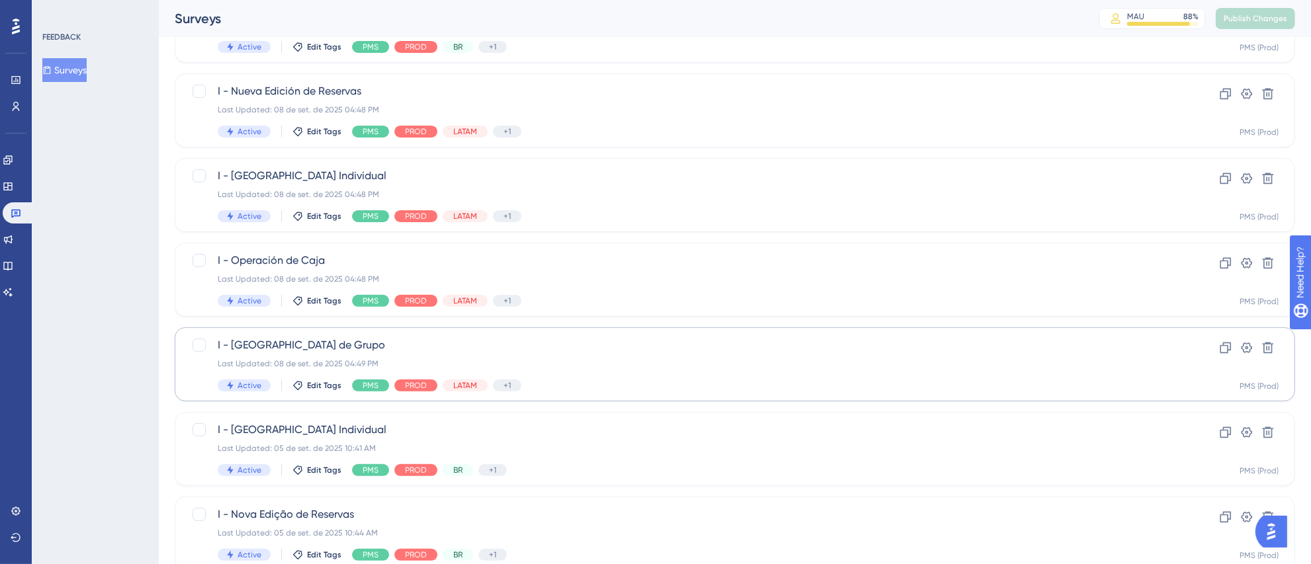
scroll to position [422, 0]
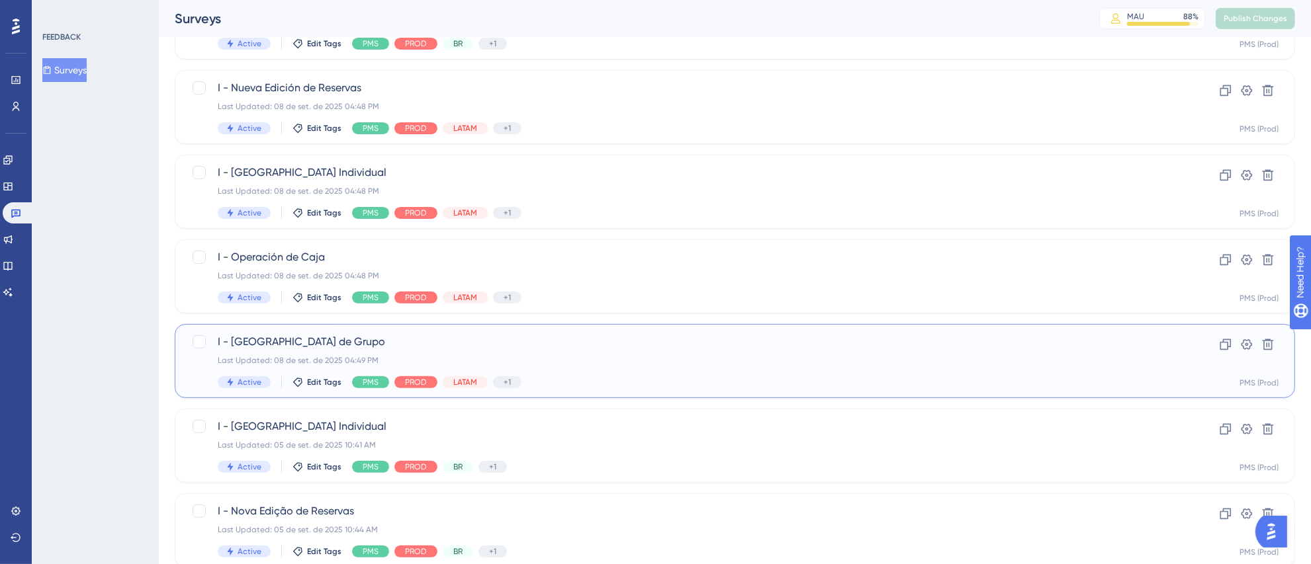
click at [710, 357] on div "Last Updated: 08 de set. de 2025 04:49 PM" at bounding box center [682, 360] width 928 height 11
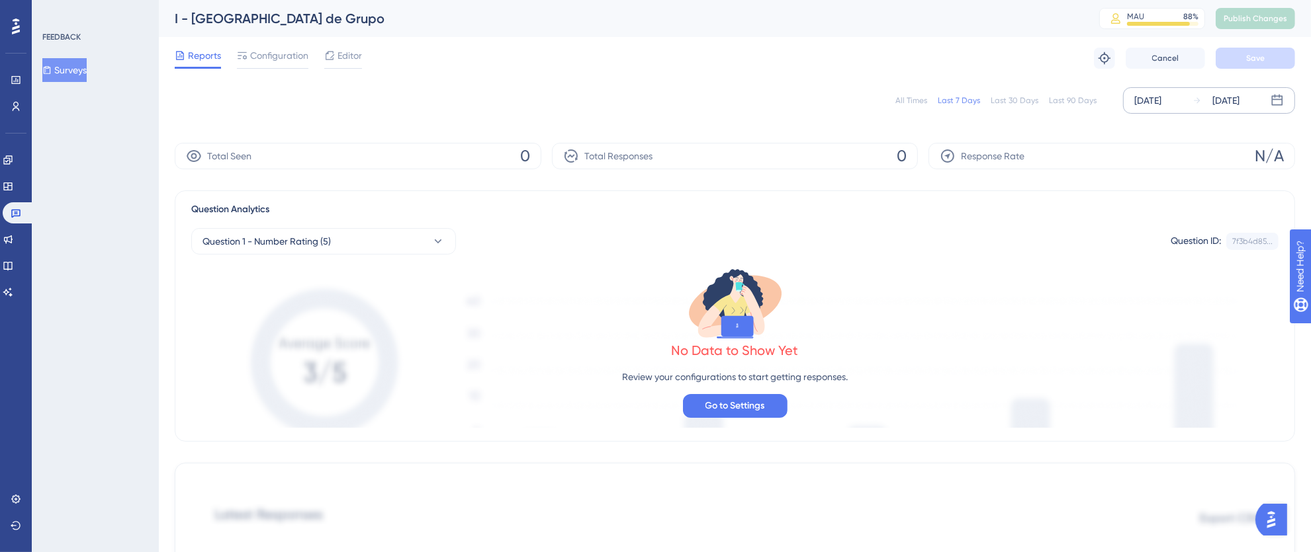
click at [1156, 100] on div "[DATE]" at bounding box center [1147, 101] width 27 height 16
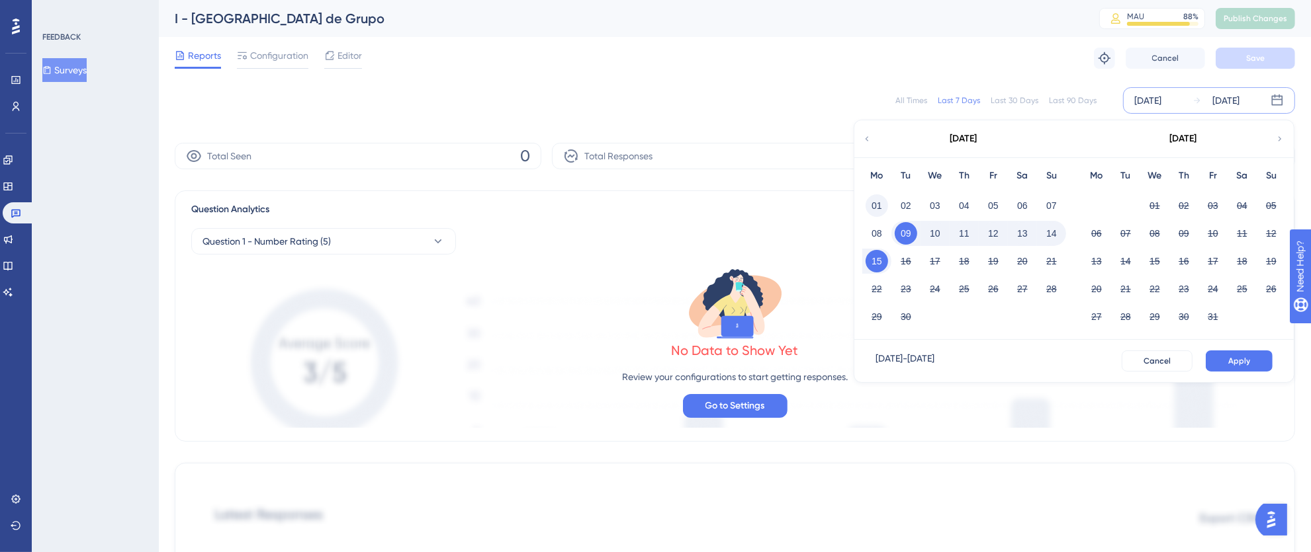
click at [874, 205] on button "01" at bounding box center [876, 206] width 22 height 22
click at [880, 266] on button "15" at bounding box center [876, 261] width 22 height 22
click at [1221, 355] on button "Apply" at bounding box center [1238, 361] width 67 height 21
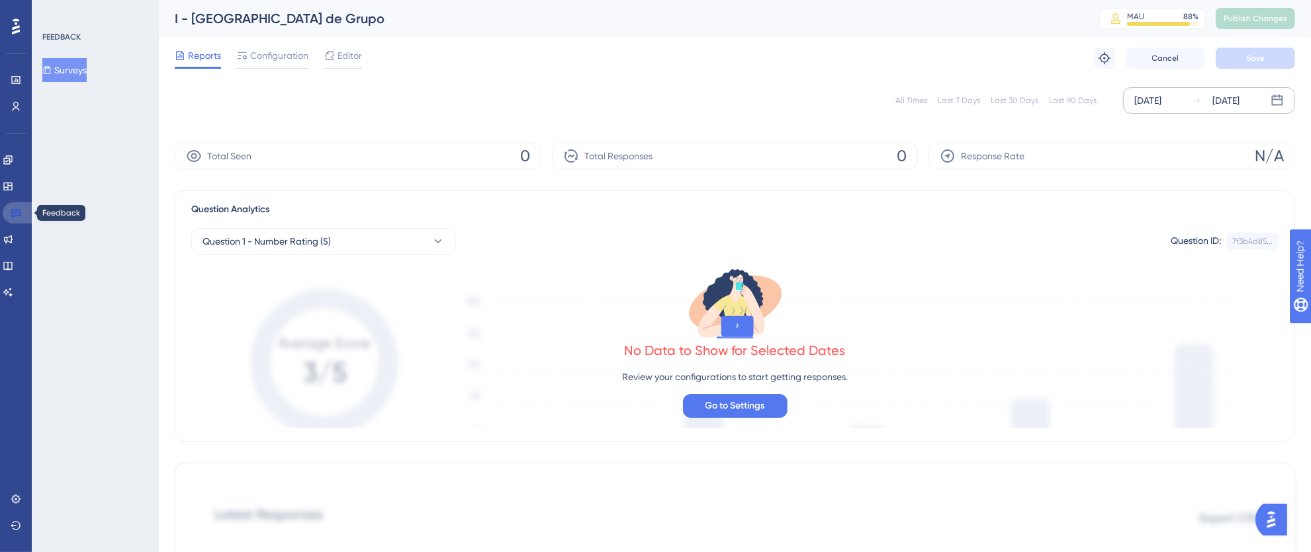
click at [11, 214] on icon at bounding box center [16, 213] width 11 height 11
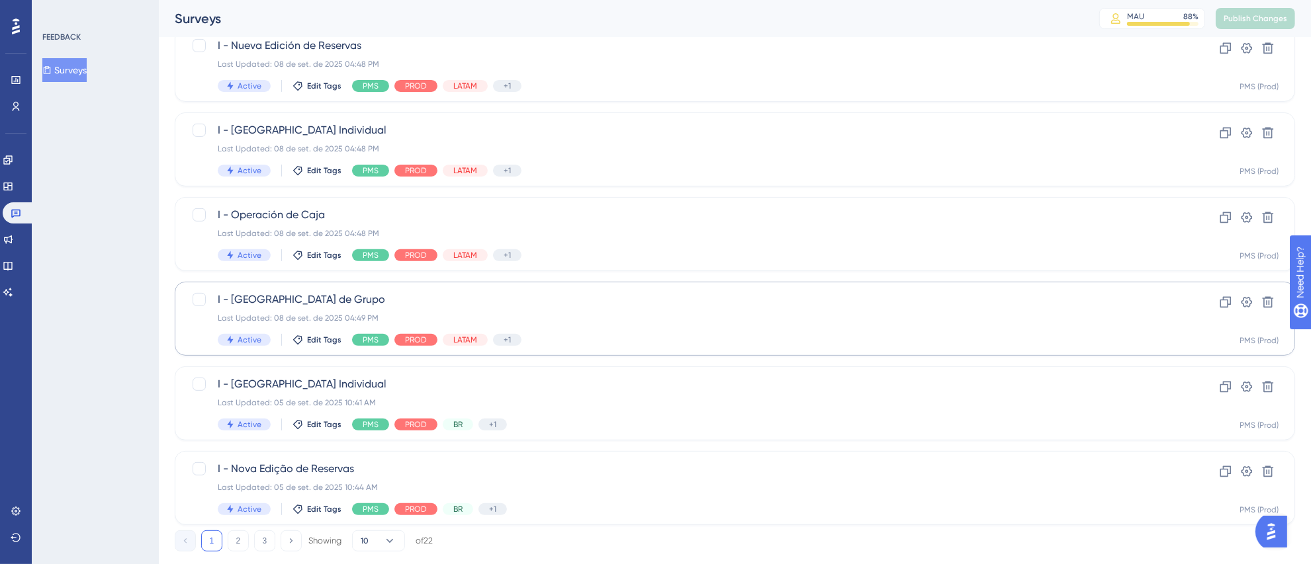
scroll to position [494, 0]
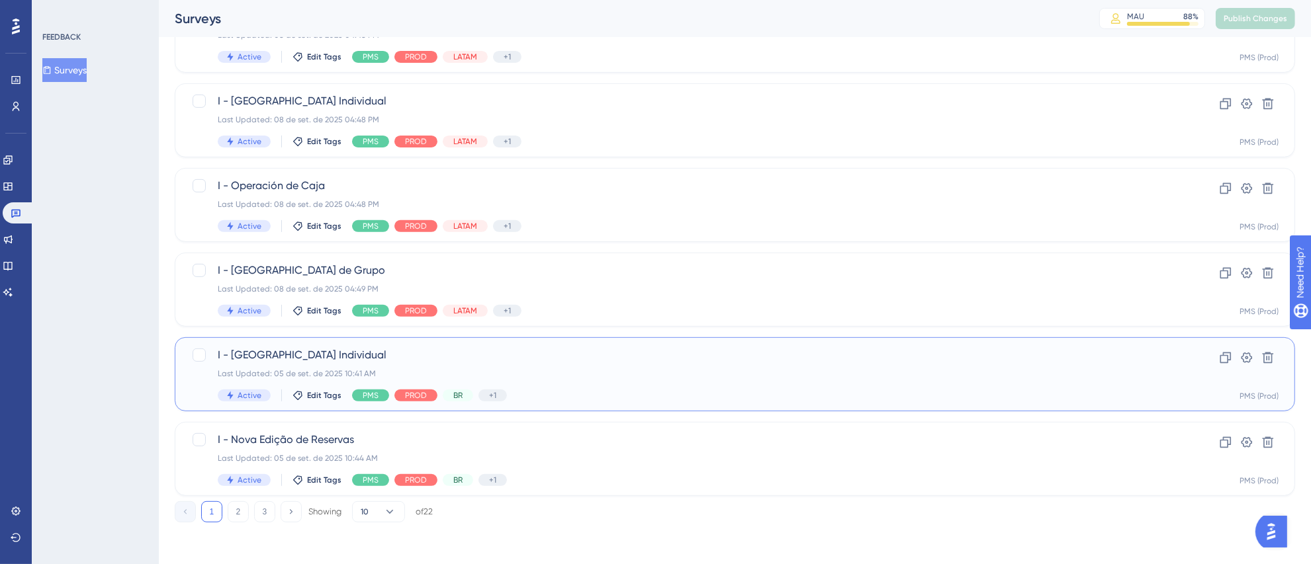
click at [706, 370] on div "Last Updated: 05 de set. de 2025 10:41 AM" at bounding box center [682, 374] width 928 height 11
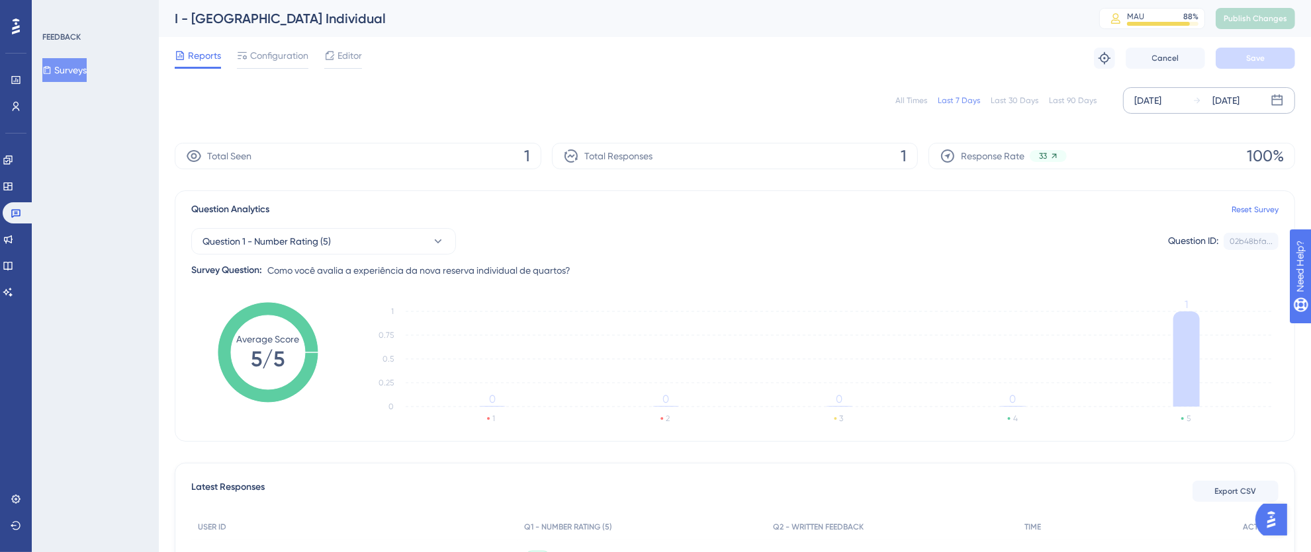
click at [1149, 101] on div "[DATE]" at bounding box center [1147, 101] width 27 height 16
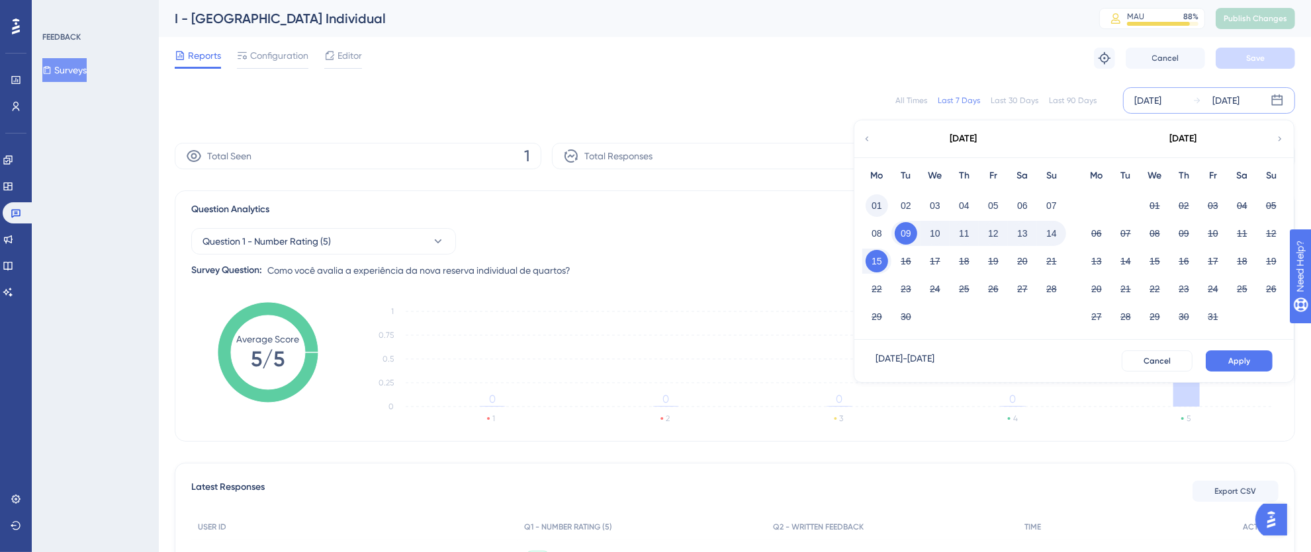
click at [873, 209] on button "01" at bounding box center [876, 206] width 22 height 22
click at [881, 253] on button "15" at bounding box center [876, 261] width 22 height 22
click at [1233, 360] on span "Apply" at bounding box center [1239, 361] width 22 height 11
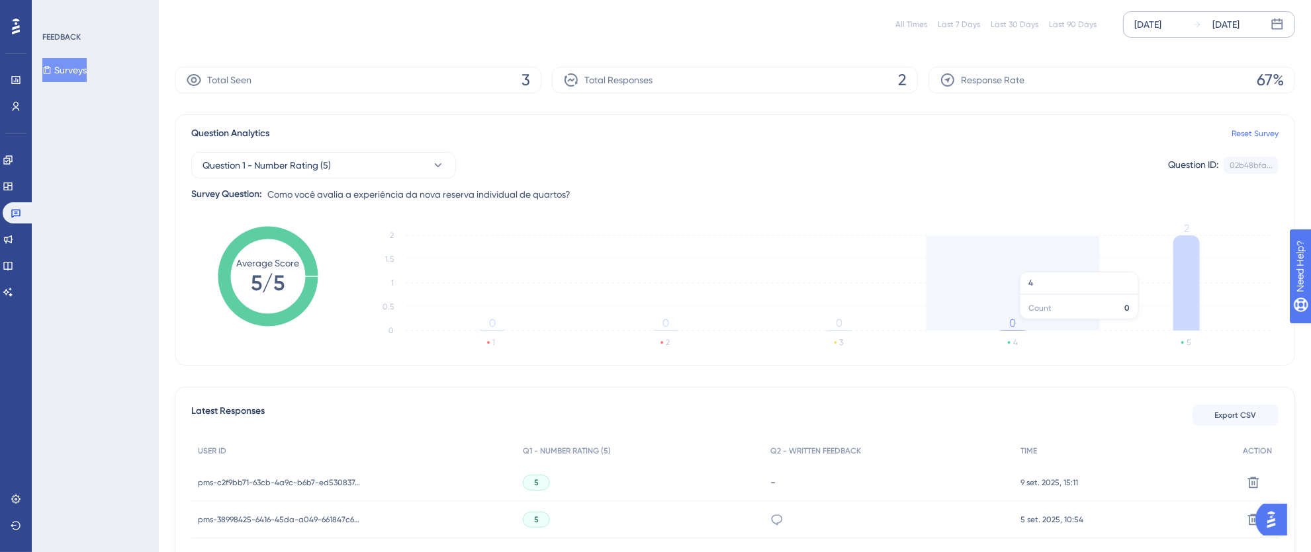
scroll to position [174, 0]
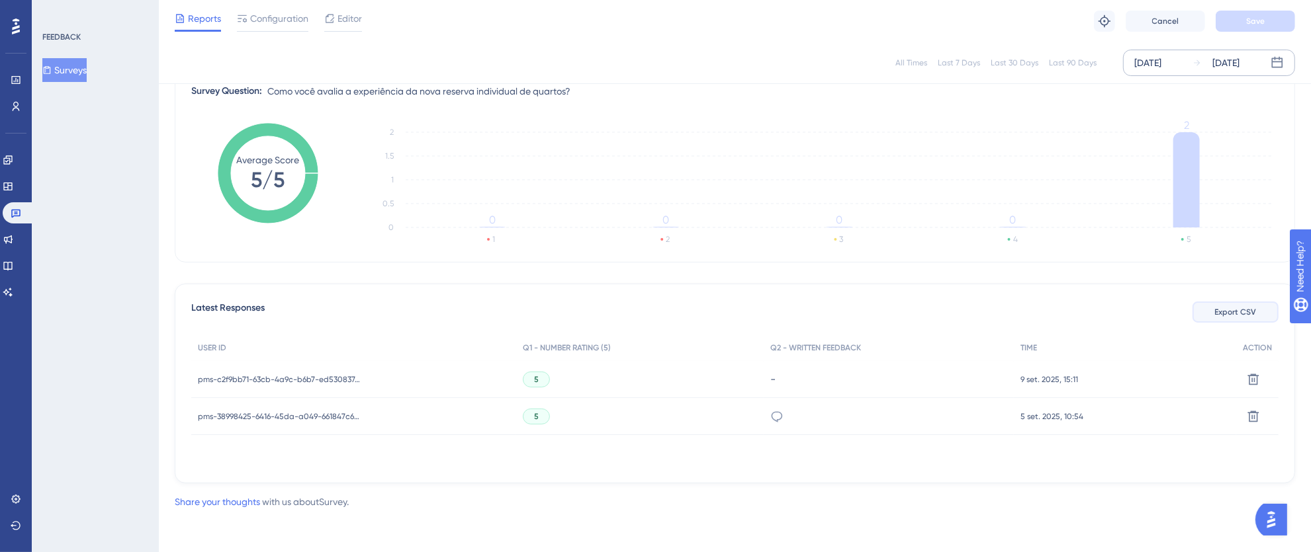
click at [1224, 314] on span "Export CSV" at bounding box center [1236, 312] width 42 height 11
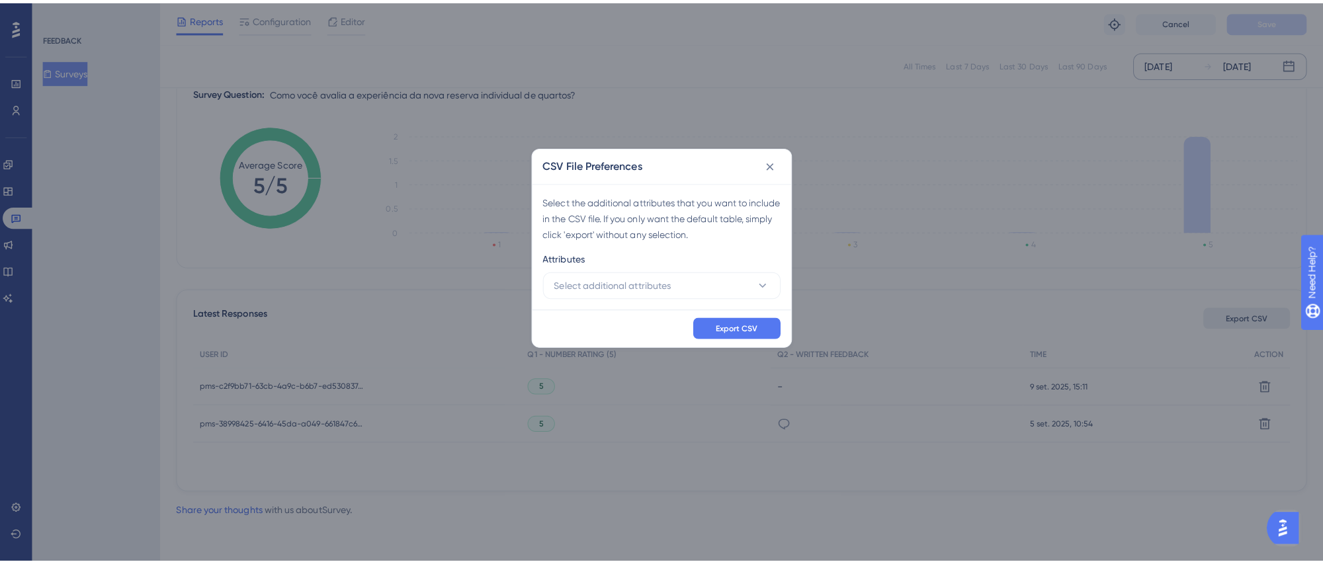
scroll to position [162, 0]
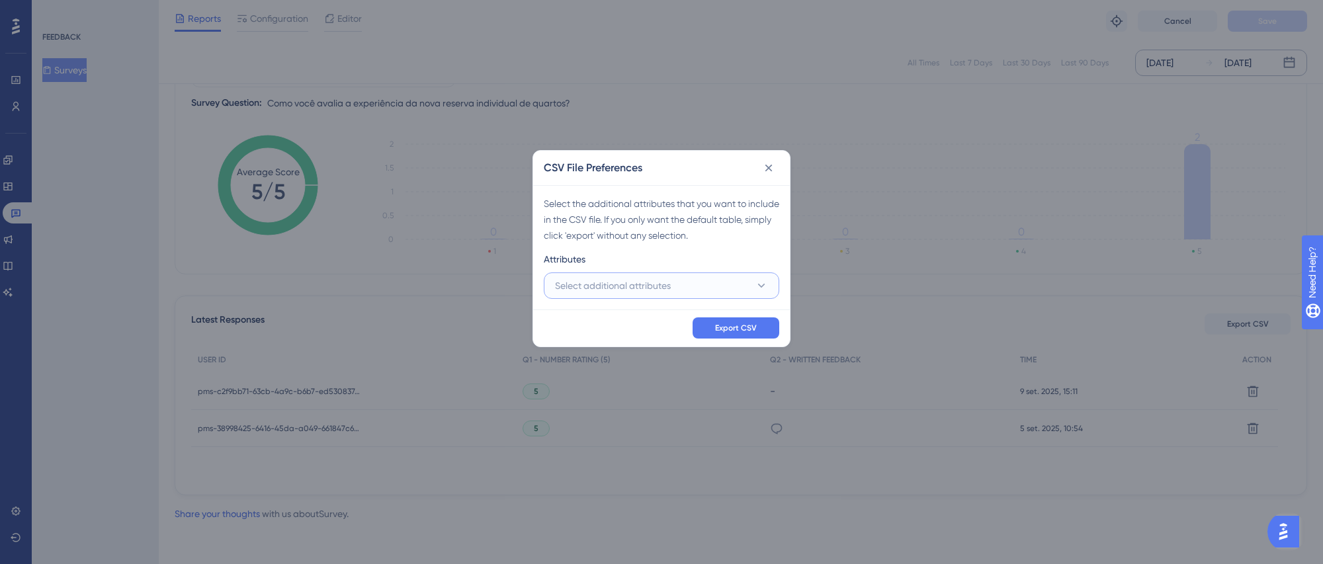
click at [609, 278] on span "Select additional attributes" at bounding box center [613, 286] width 116 height 16
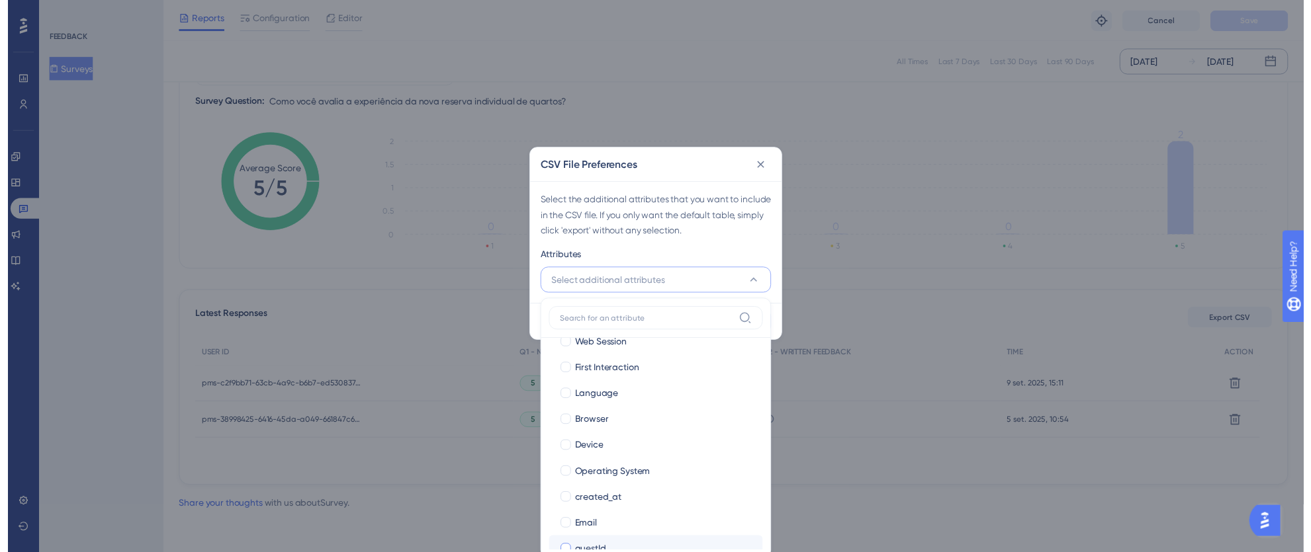
scroll to position [144, 0]
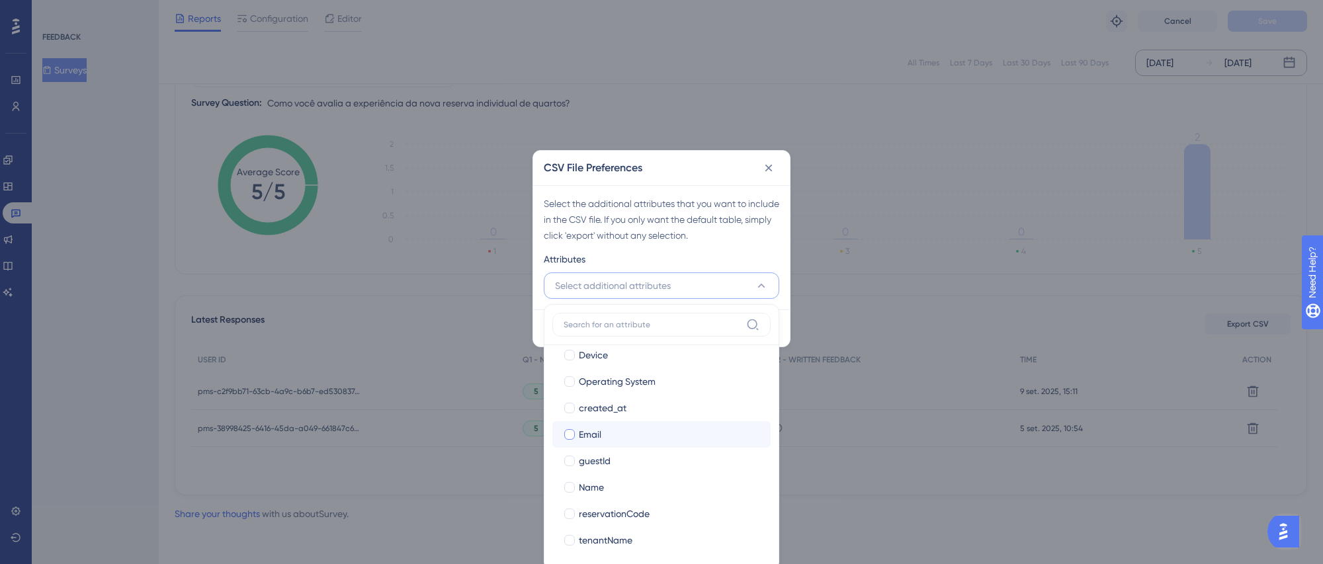
click at [568, 433] on div at bounding box center [569, 434] width 11 height 11
checkbox input "true"
click at [574, 482] on div at bounding box center [569, 487] width 13 height 13
checkbox input "true"
click at [570, 537] on div at bounding box center [569, 540] width 11 height 11
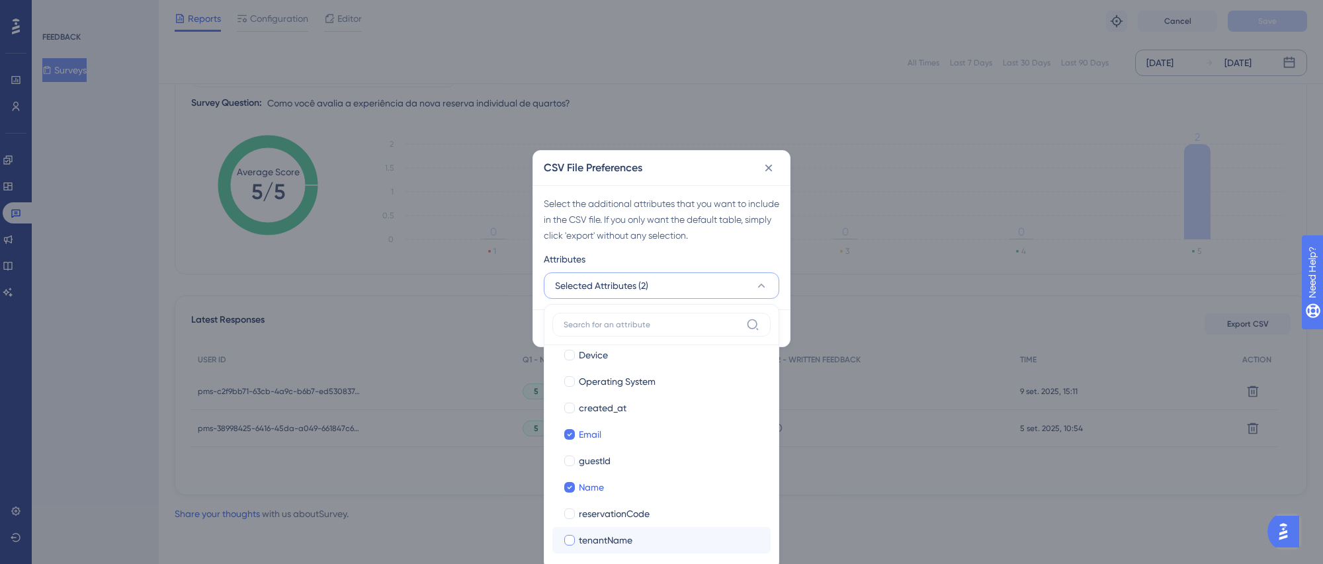
checkbox input "true"
click at [737, 252] on div "Attributes" at bounding box center [662, 261] width 236 height 21
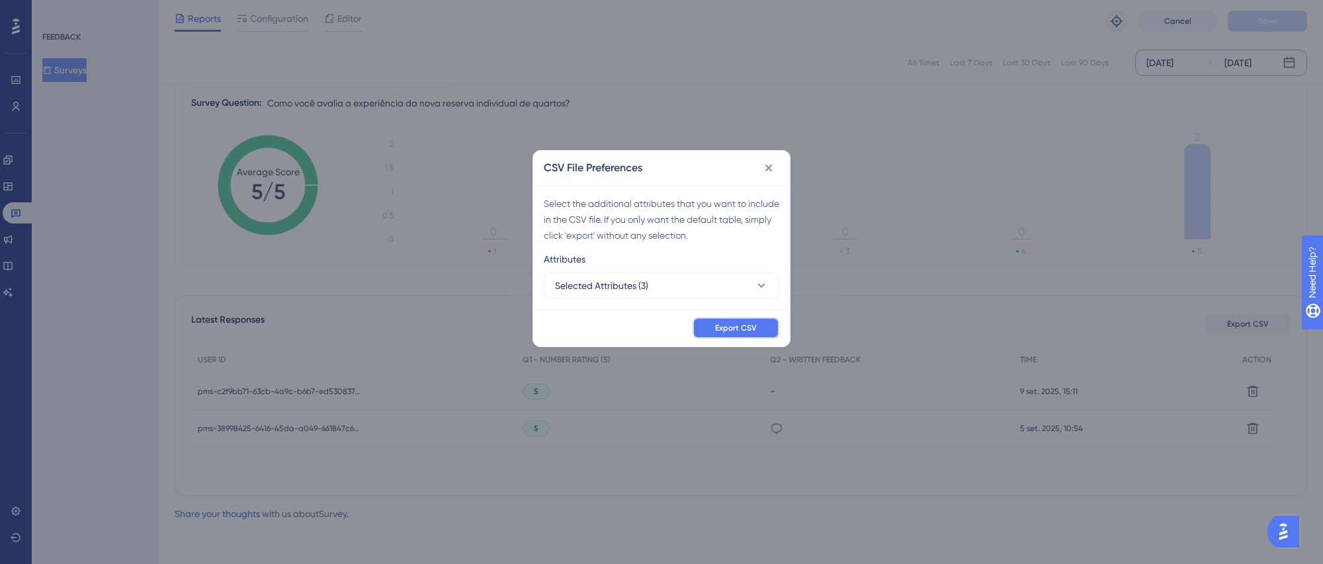
click at [738, 330] on span "Export CSV" at bounding box center [736, 328] width 42 height 11
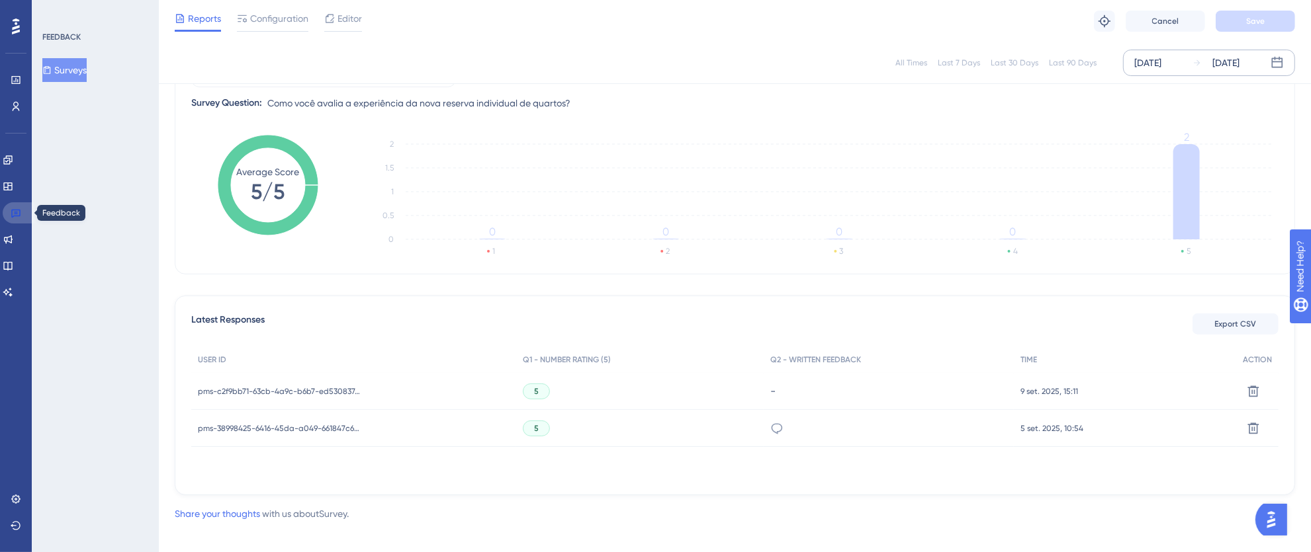
click at [26, 212] on link at bounding box center [19, 212] width 32 height 21
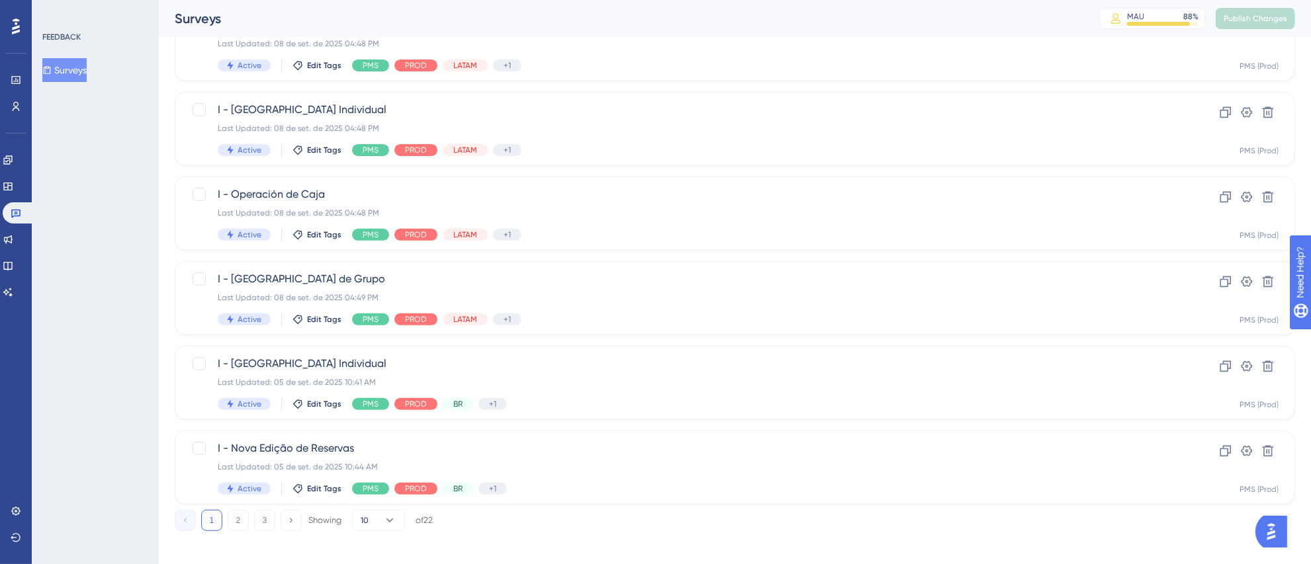
scroll to position [494, 0]
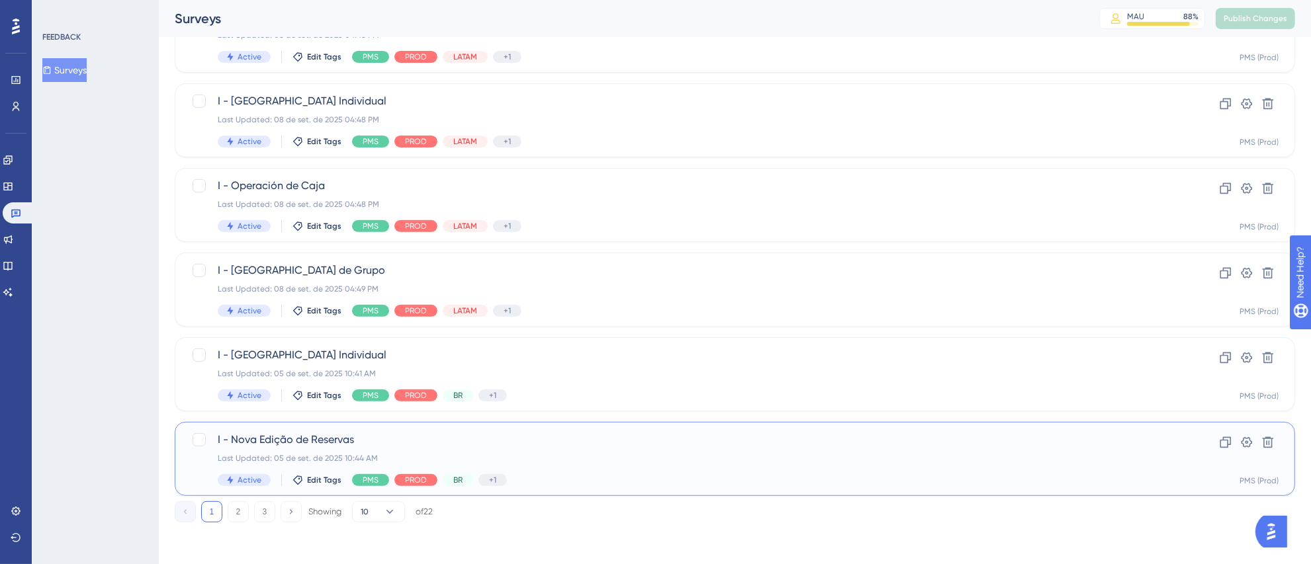
click at [834, 466] on div "I - Nova Edição de Reservas Last Updated: 05 de set. de 2025 10:44 AM Active Ed…" at bounding box center [682, 459] width 928 height 54
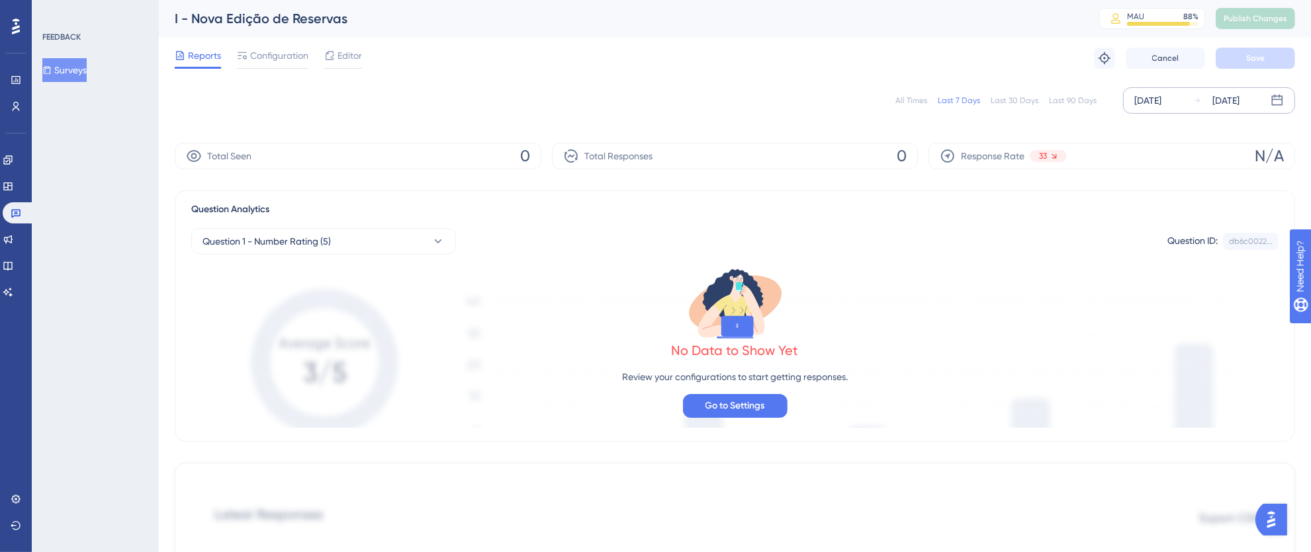
click at [1136, 108] on div "[DATE]" at bounding box center [1147, 101] width 27 height 16
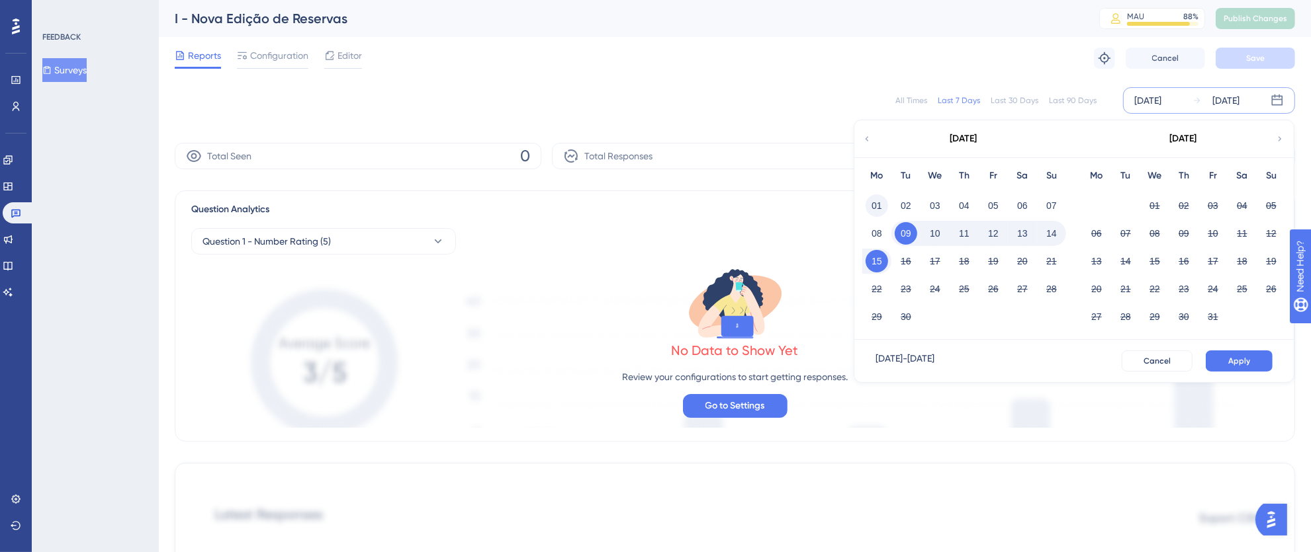
click at [874, 199] on button "01" at bounding box center [876, 206] width 22 height 22
click at [879, 258] on button "15" at bounding box center [876, 261] width 22 height 22
click at [1240, 357] on span "Apply" at bounding box center [1239, 361] width 22 height 11
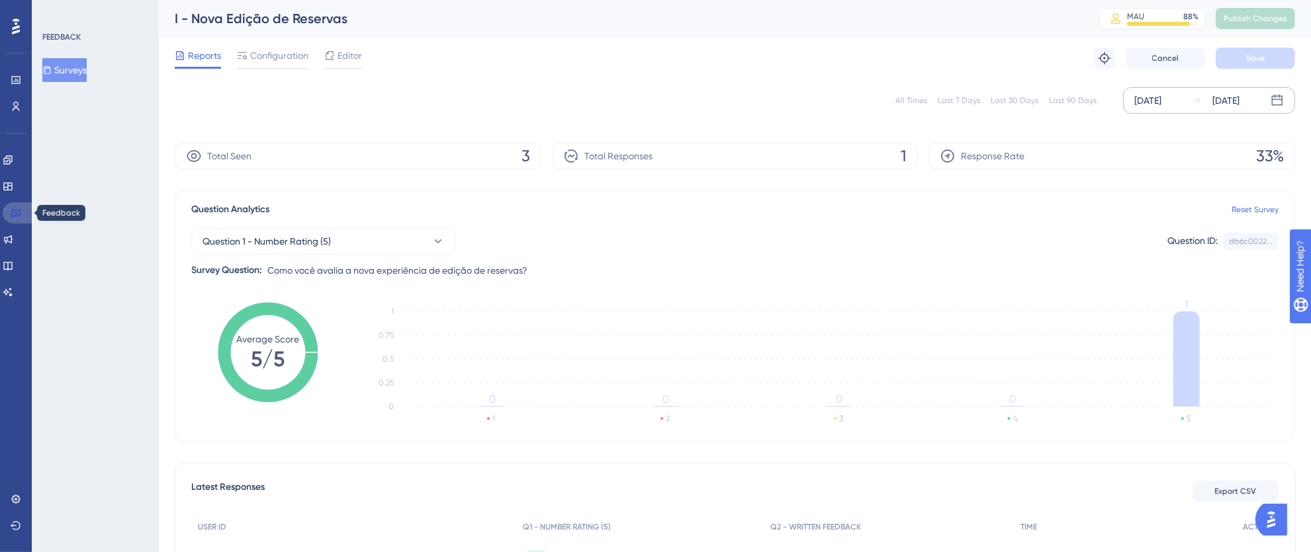
click at [19, 212] on icon at bounding box center [16, 213] width 11 height 11
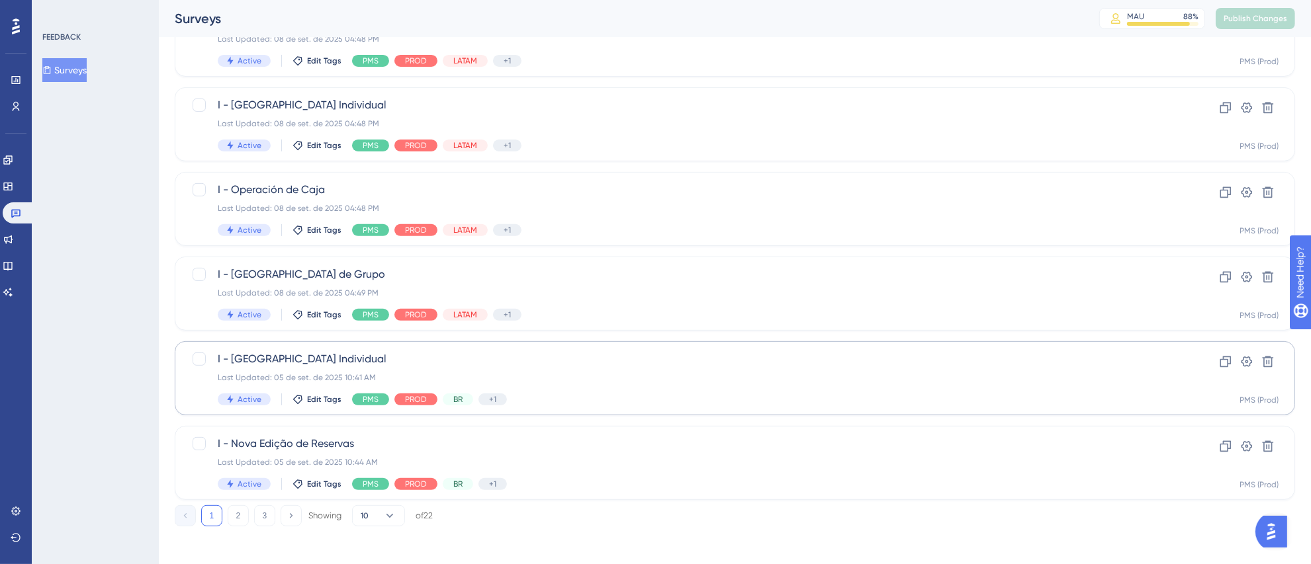
scroll to position [494, 0]
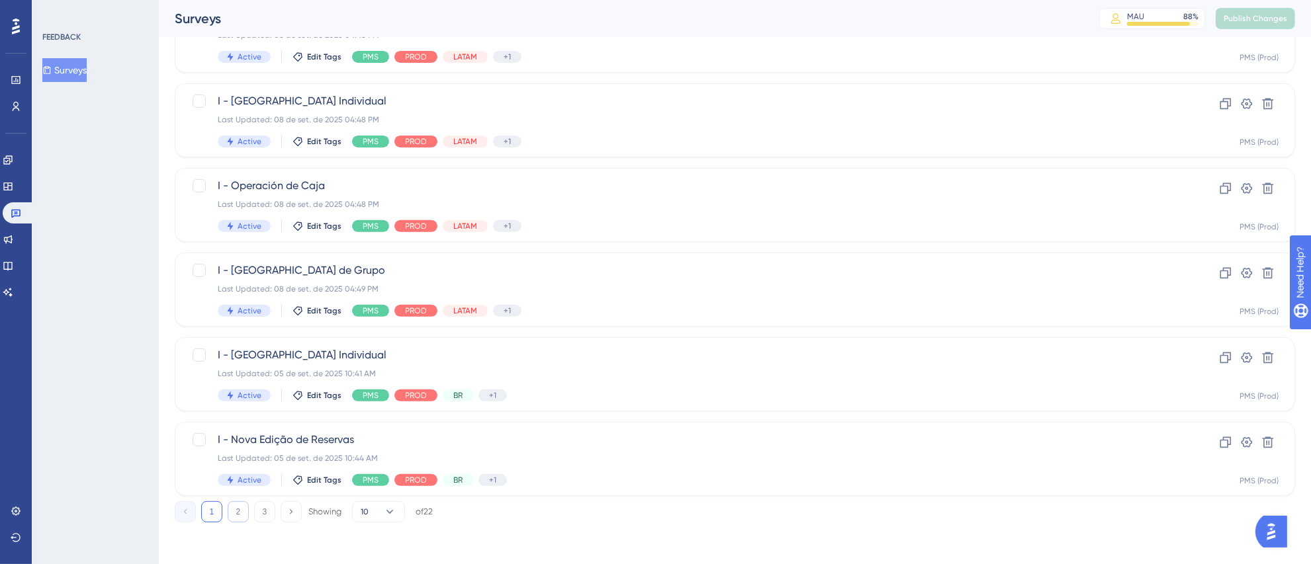
click at [236, 514] on button "2" at bounding box center [238, 512] width 21 height 21
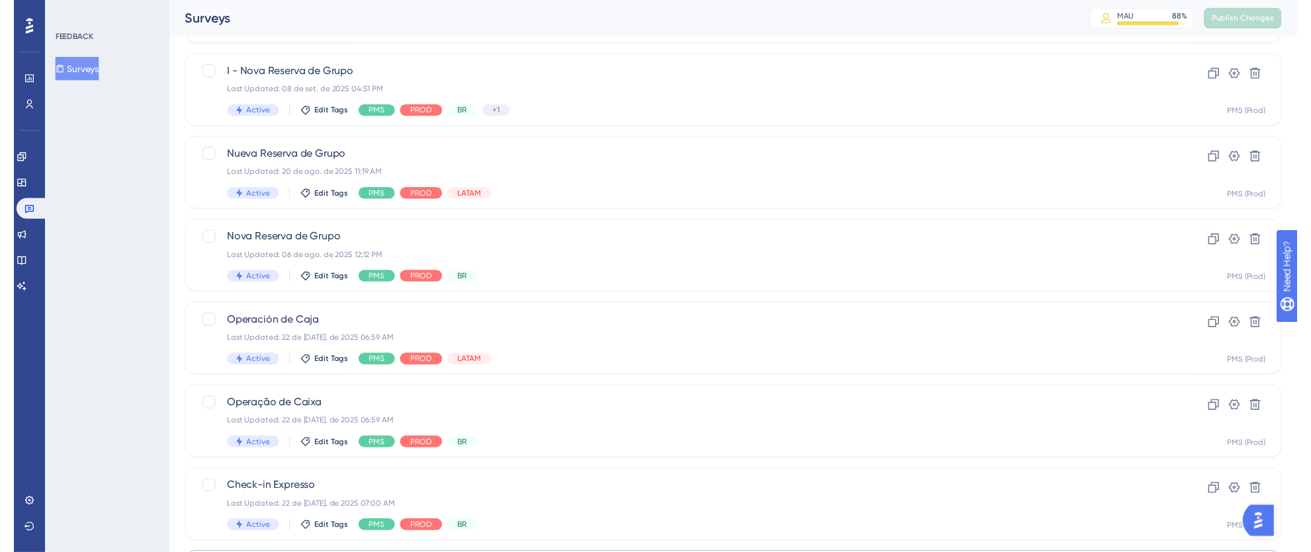
scroll to position [0, 0]
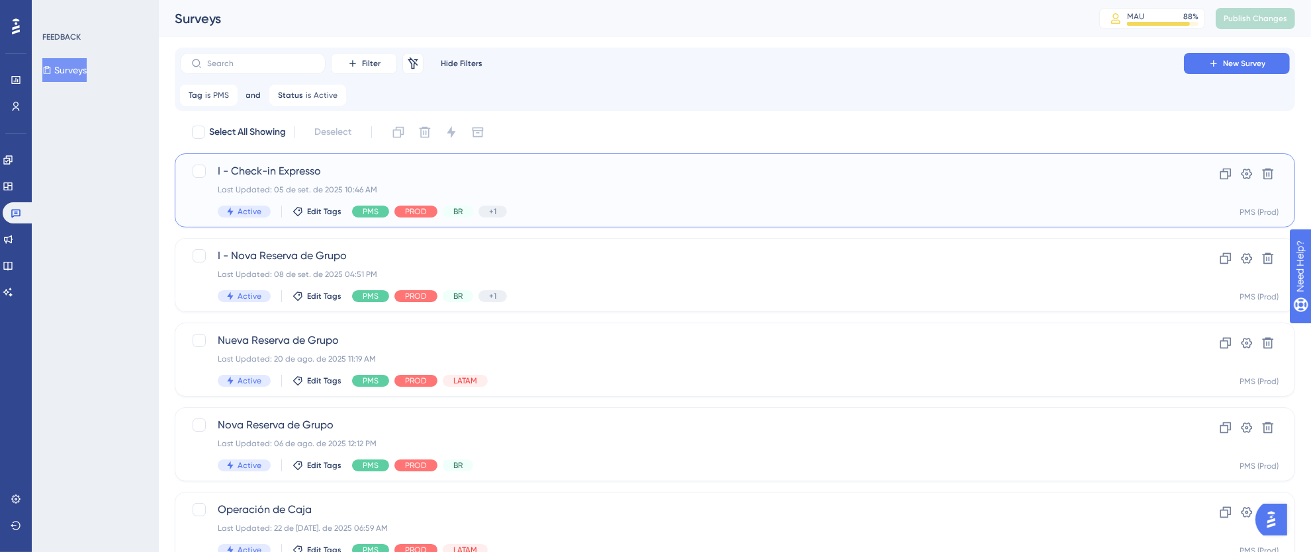
click at [846, 191] on div "Last Updated: 05 de set. de 2025 10:46 AM" at bounding box center [682, 190] width 928 height 11
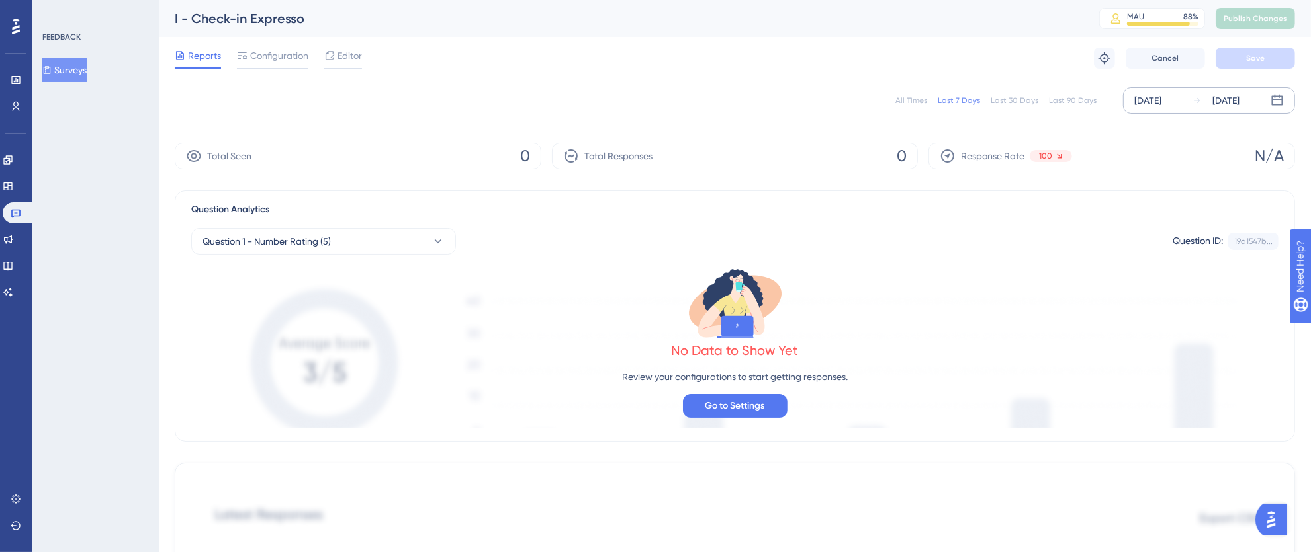
click at [1152, 101] on div "[DATE]" at bounding box center [1147, 101] width 27 height 16
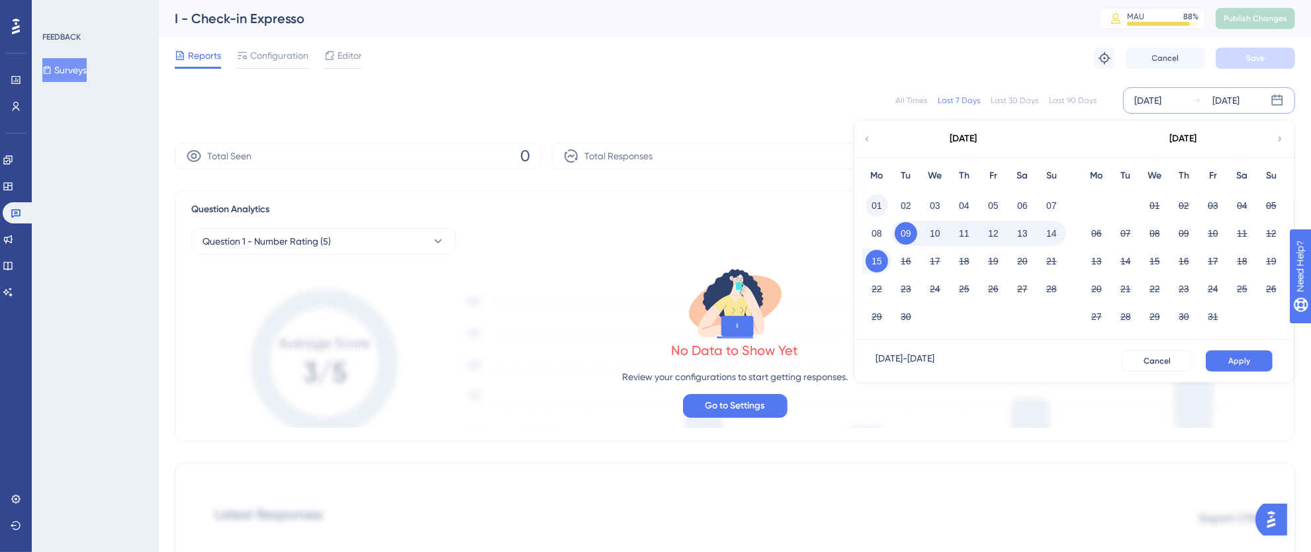
click at [880, 204] on button "01" at bounding box center [876, 206] width 22 height 22
click at [873, 259] on button "15" at bounding box center [876, 261] width 22 height 22
click at [1221, 361] on button "Apply" at bounding box center [1238, 361] width 67 height 21
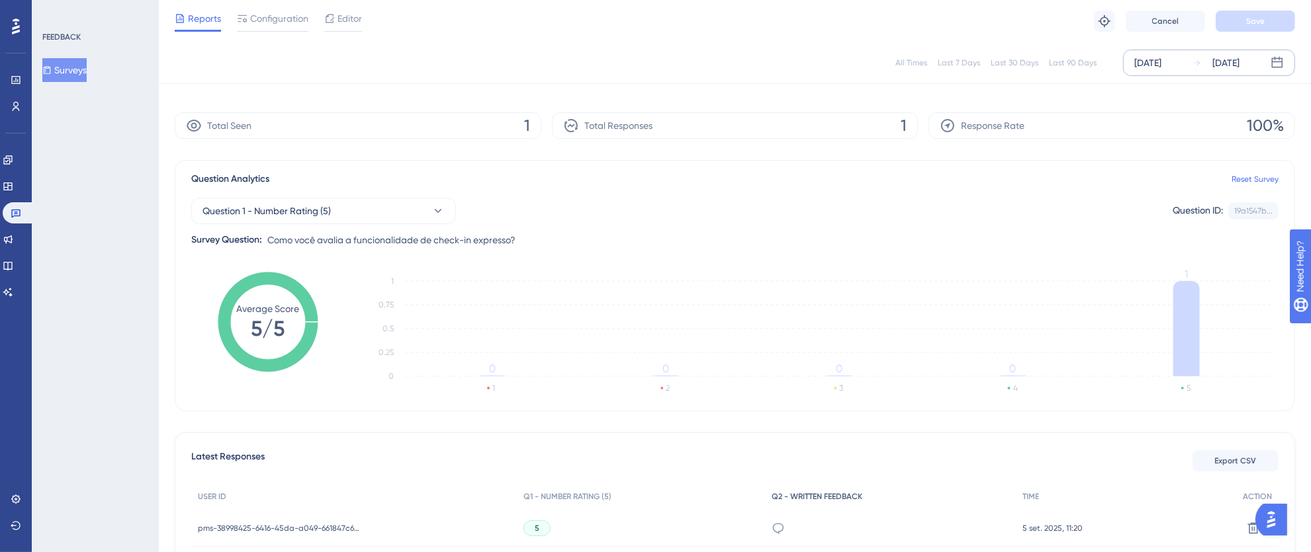
scroll to position [130, 0]
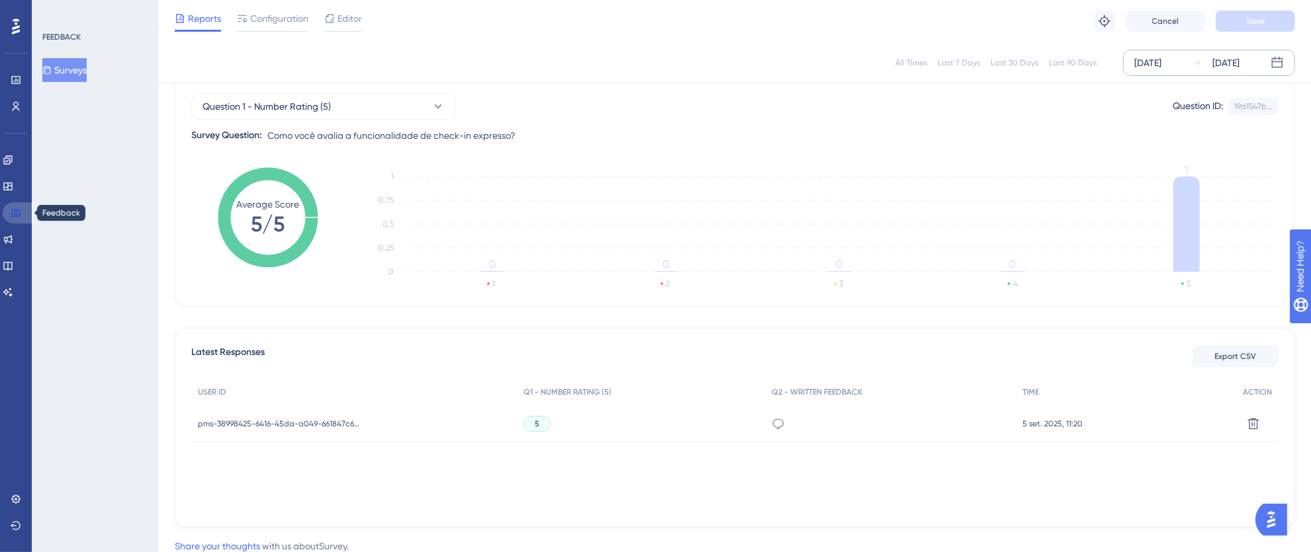
click at [20, 215] on icon at bounding box center [15, 214] width 9 height 9
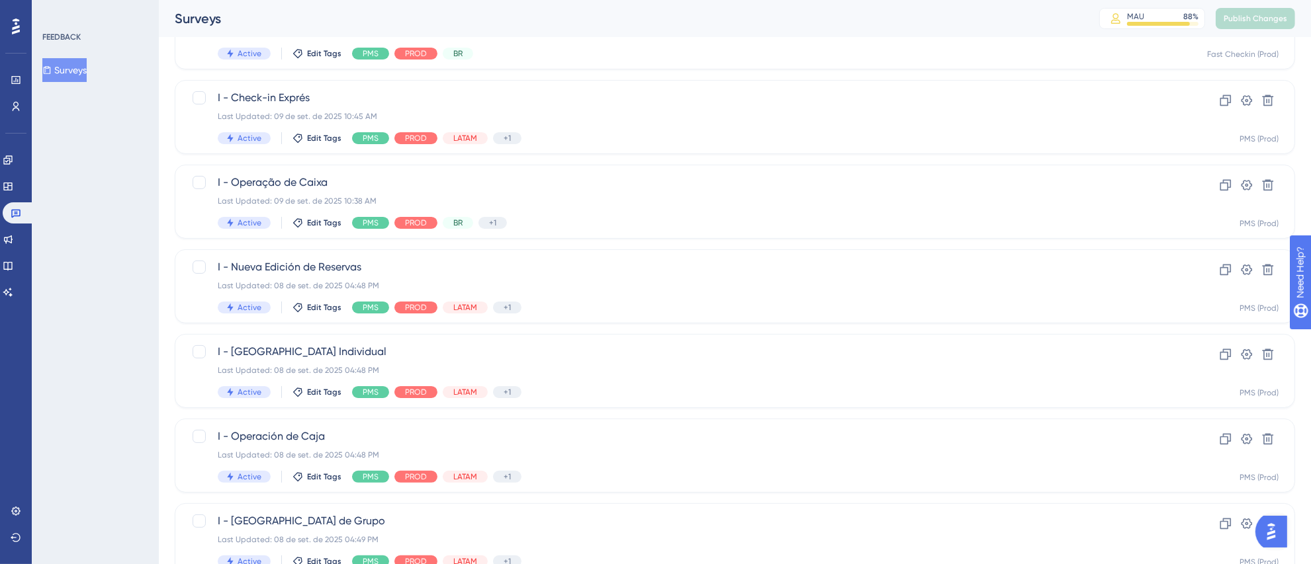
scroll to position [494, 0]
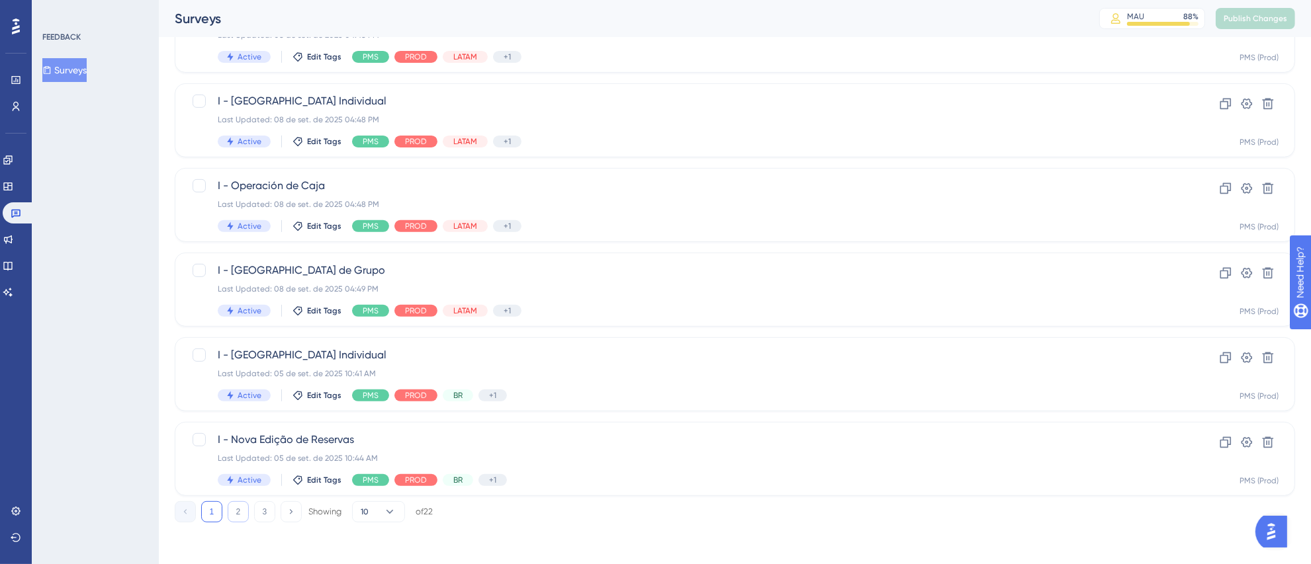
click at [230, 507] on button "2" at bounding box center [238, 512] width 21 height 21
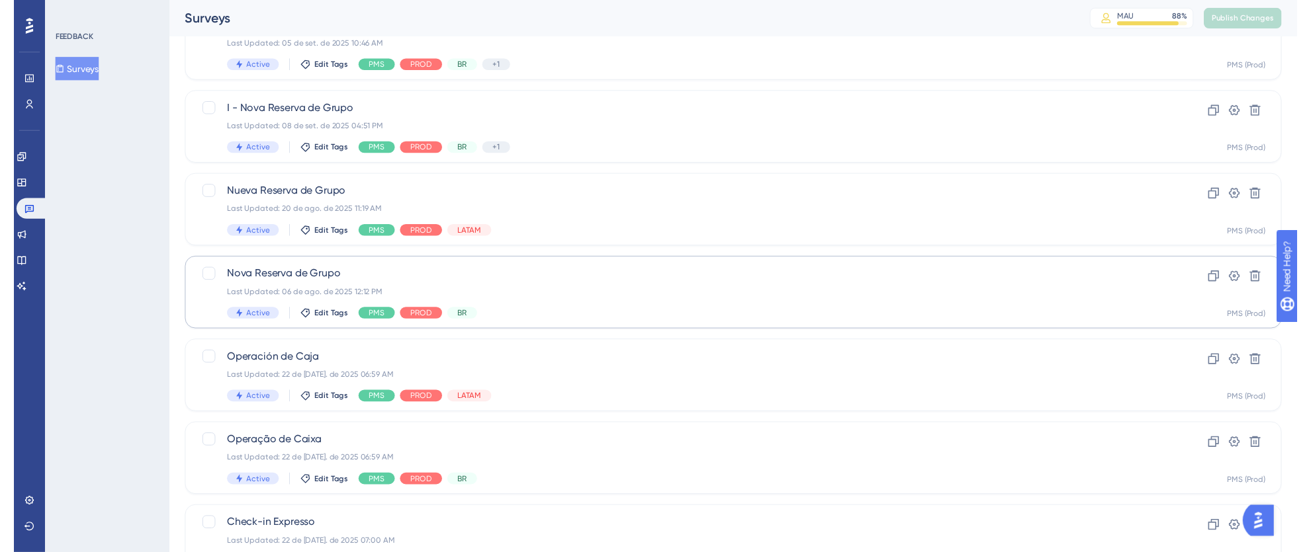
scroll to position [0, 0]
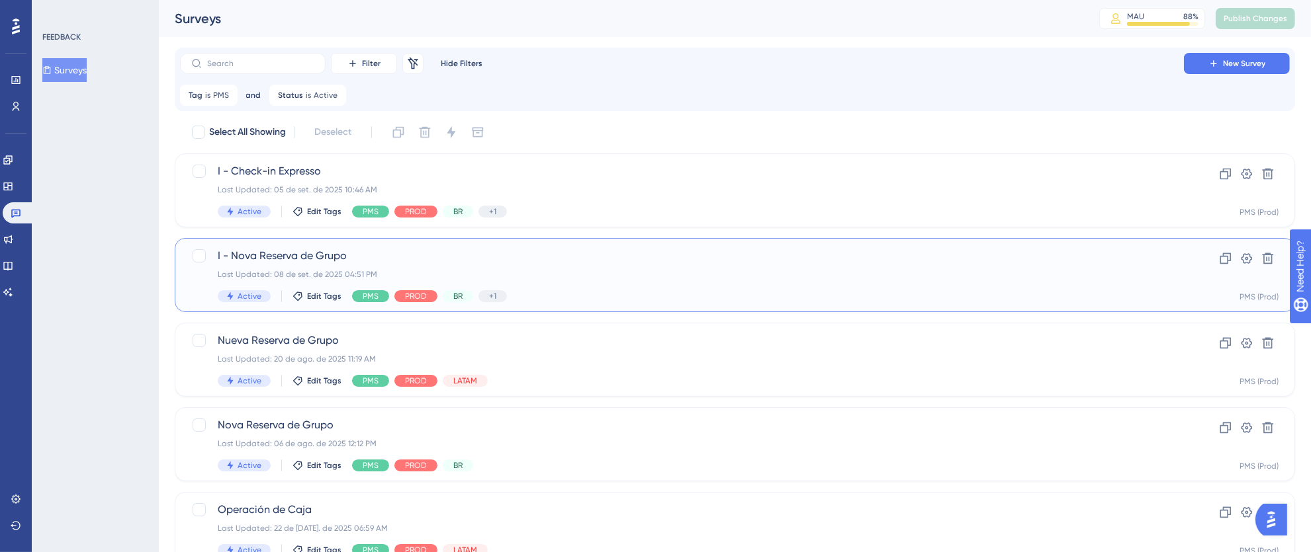
click at [782, 284] on div "I - Nova Reserva de Grupo Last Updated: 08 de set. de 2025 04:51 PM Active Edit…" at bounding box center [682, 275] width 928 height 54
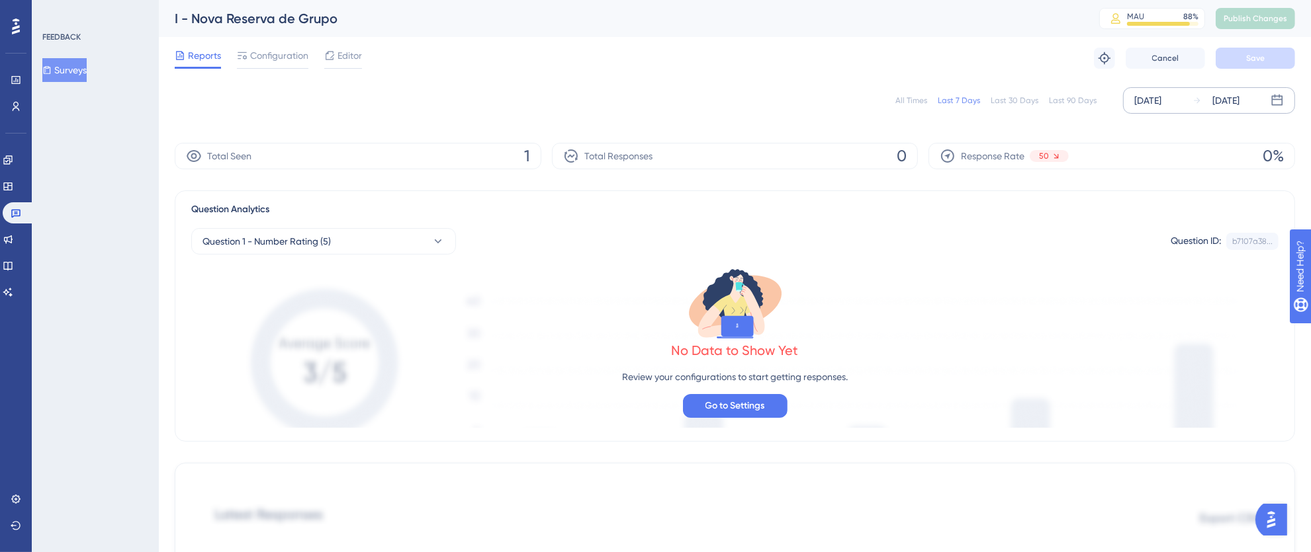
click at [1161, 103] on div "[DATE]" at bounding box center [1147, 101] width 27 height 16
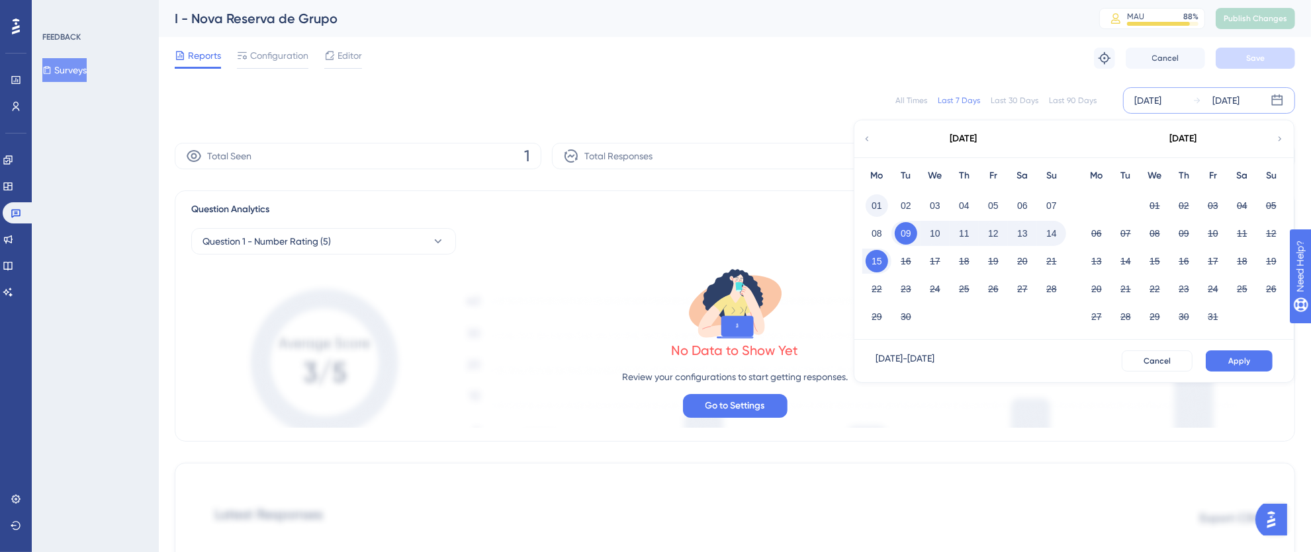
click at [875, 199] on button "01" at bounding box center [876, 206] width 22 height 22
click at [874, 262] on button "15" at bounding box center [876, 261] width 22 height 22
click at [1229, 359] on span "Apply" at bounding box center [1239, 361] width 22 height 11
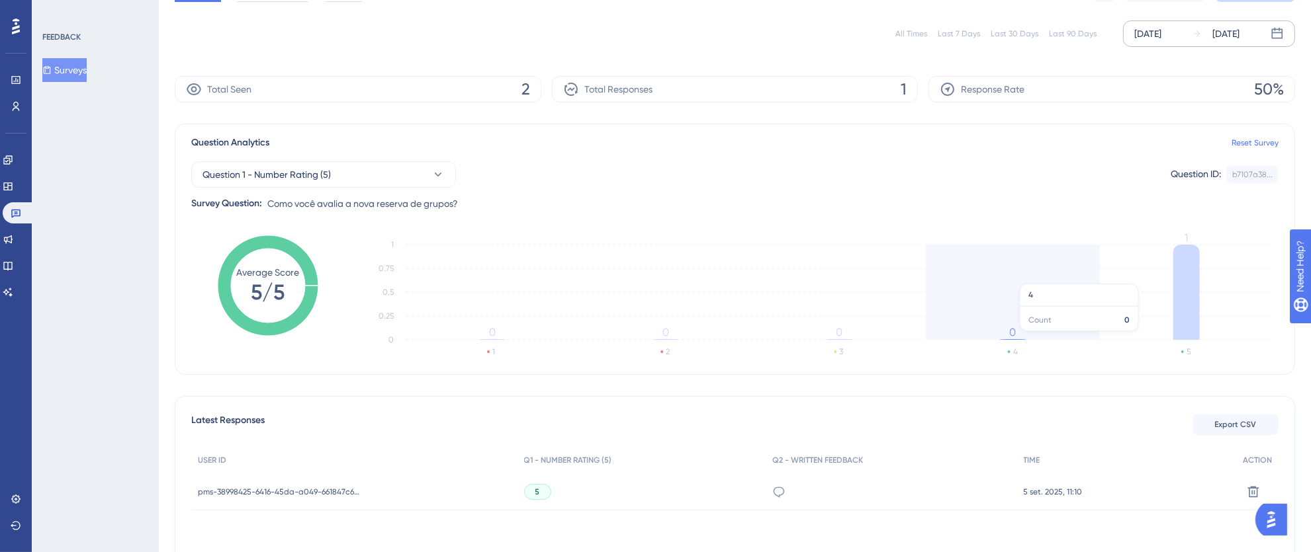
scroll to position [174, 0]
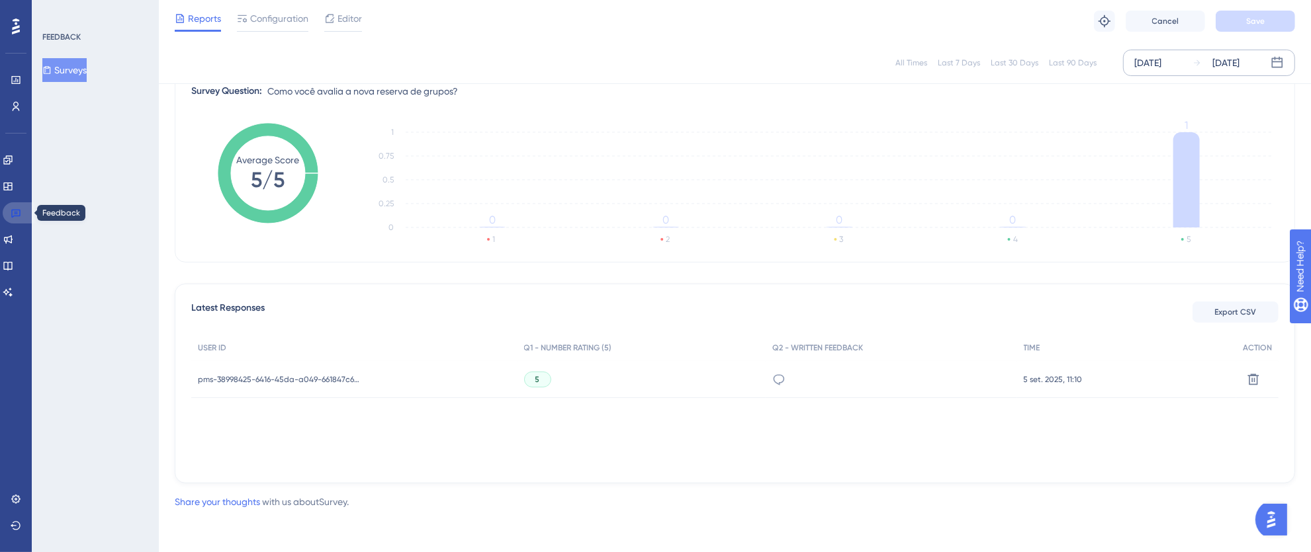
click at [15, 208] on icon at bounding box center [16, 213] width 11 height 11
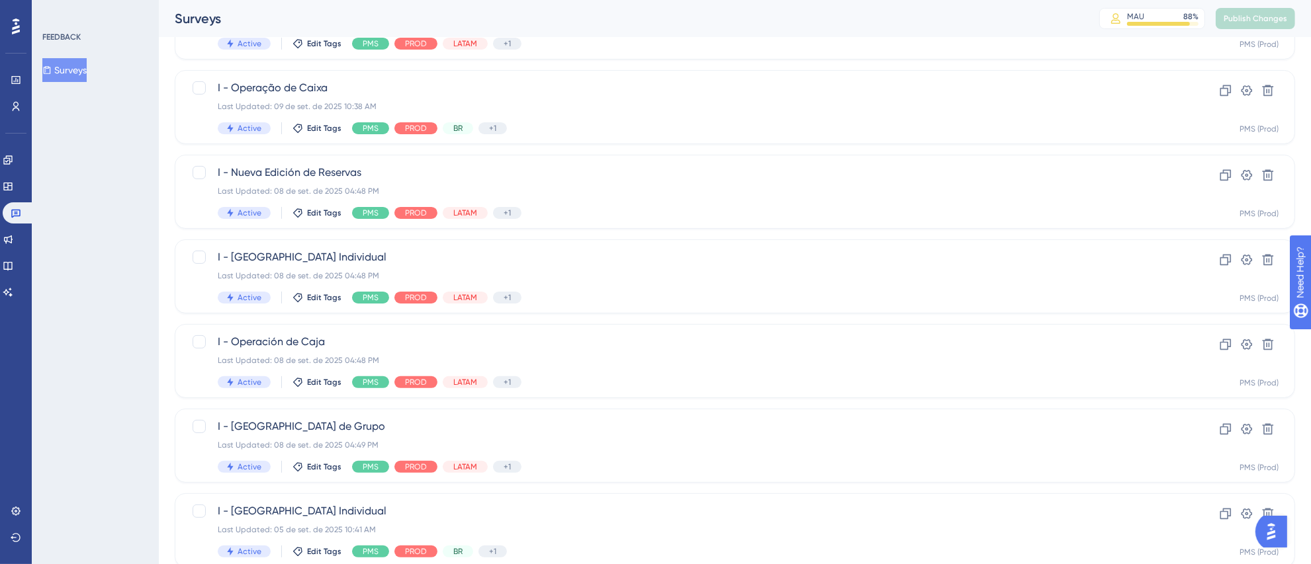
scroll to position [494, 0]
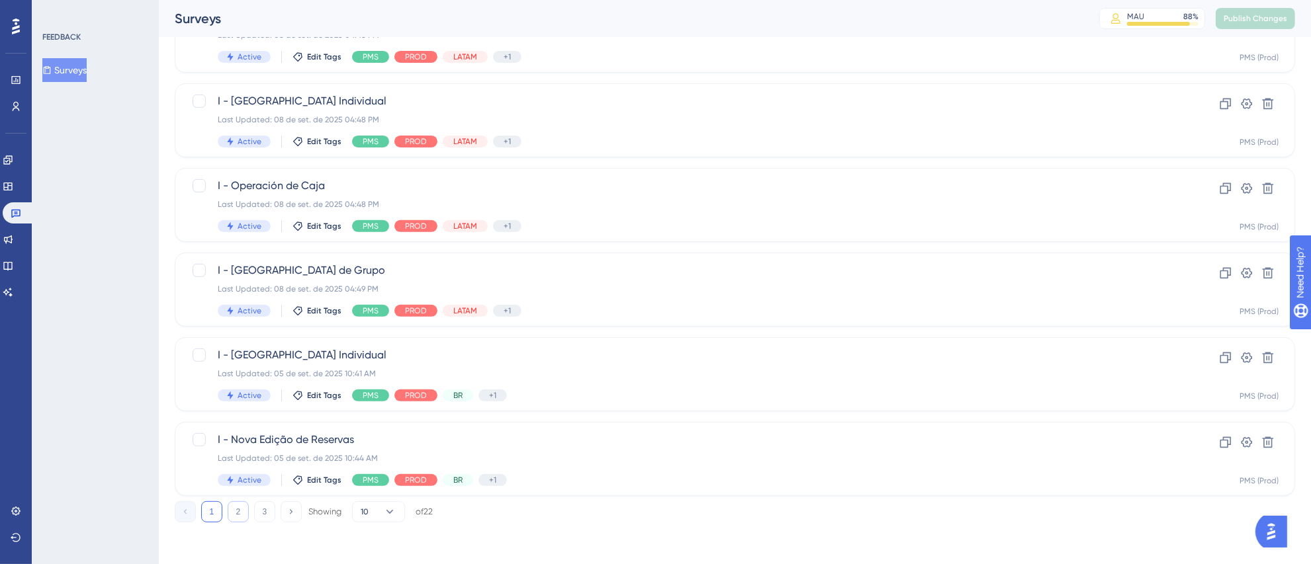
click at [240, 508] on button "2" at bounding box center [238, 512] width 21 height 21
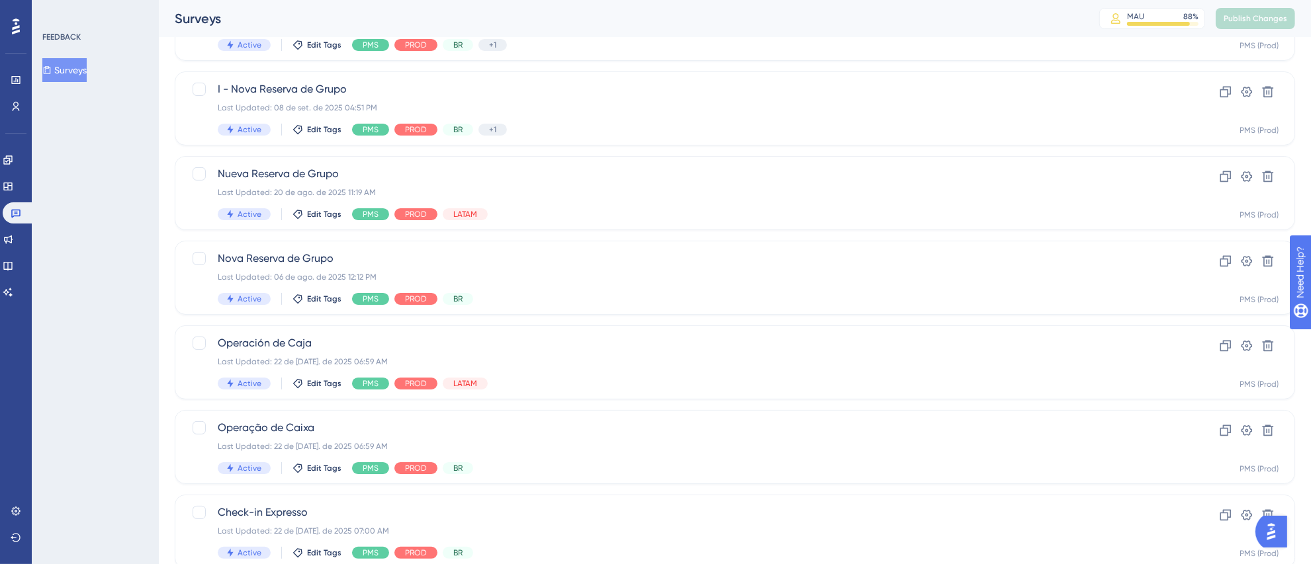
scroll to position [65, 0]
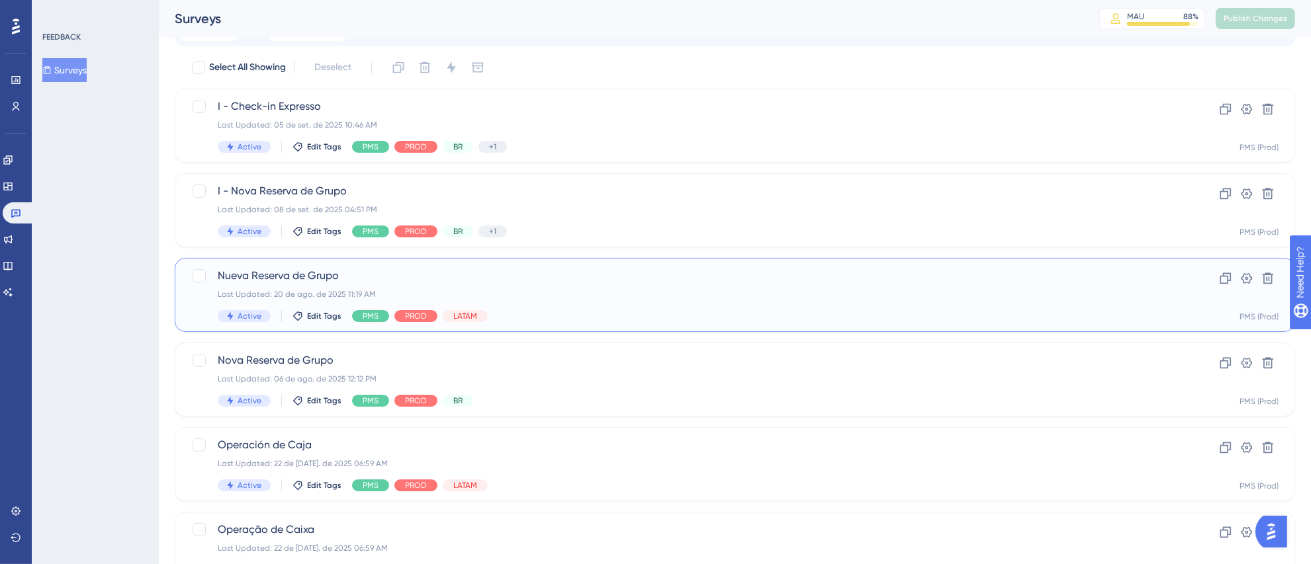
click at [670, 289] on div "Last Updated: 20 de ago. de 2025 11:19 AM" at bounding box center [682, 294] width 928 height 11
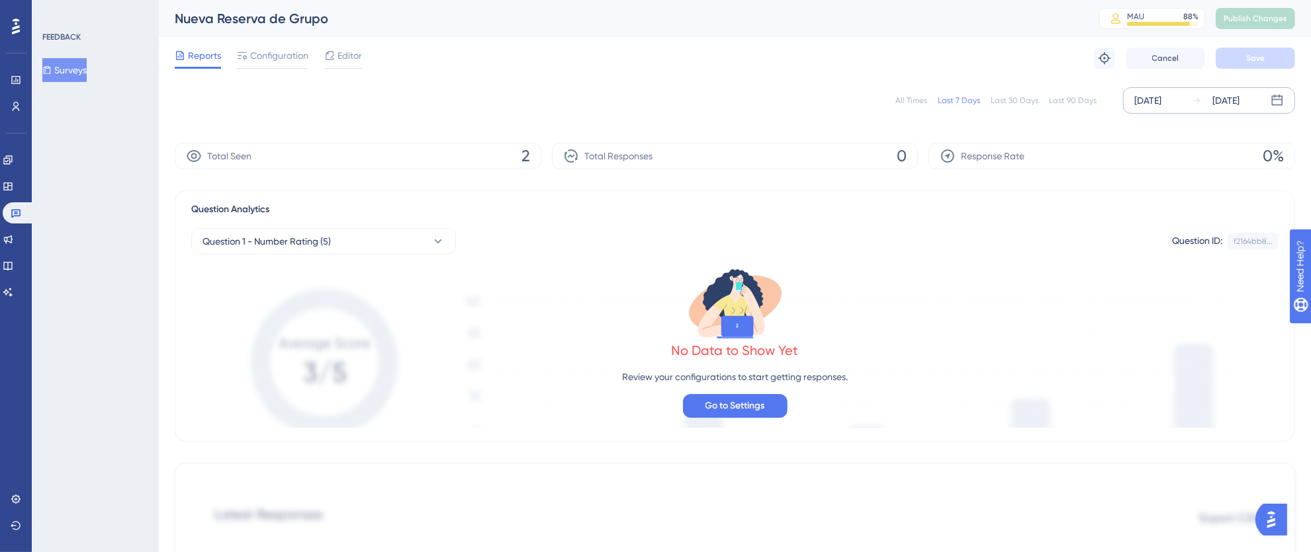
click at [1154, 102] on div "[DATE]" at bounding box center [1147, 101] width 27 height 16
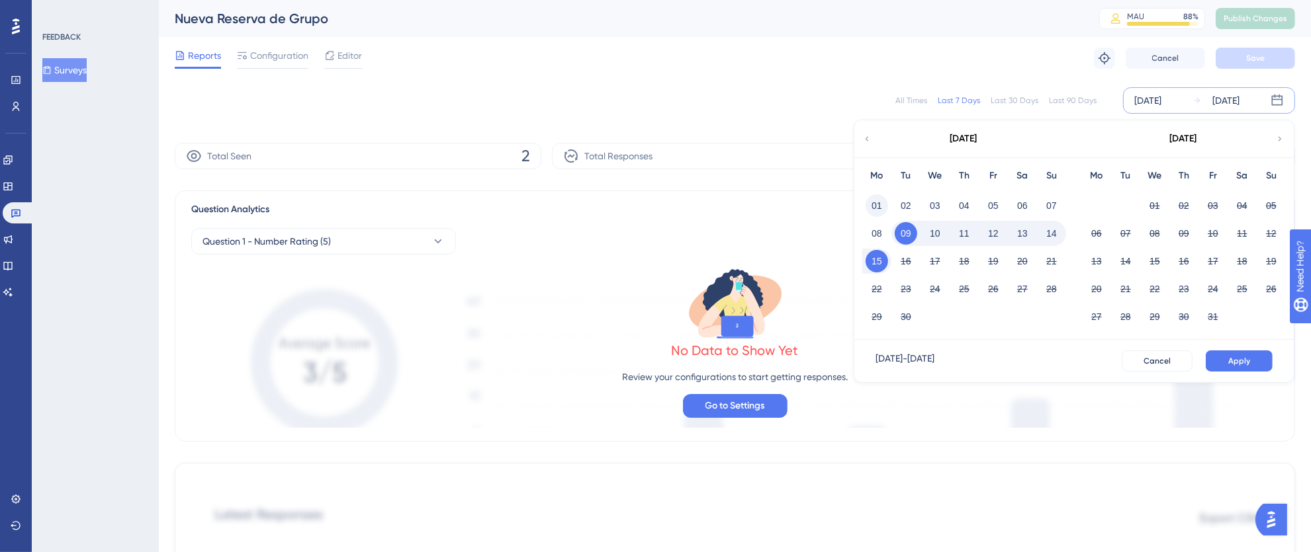
click at [874, 201] on button "01" at bounding box center [876, 206] width 22 height 22
click at [1225, 355] on button "Apply" at bounding box center [1238, 361] width 67 height 21
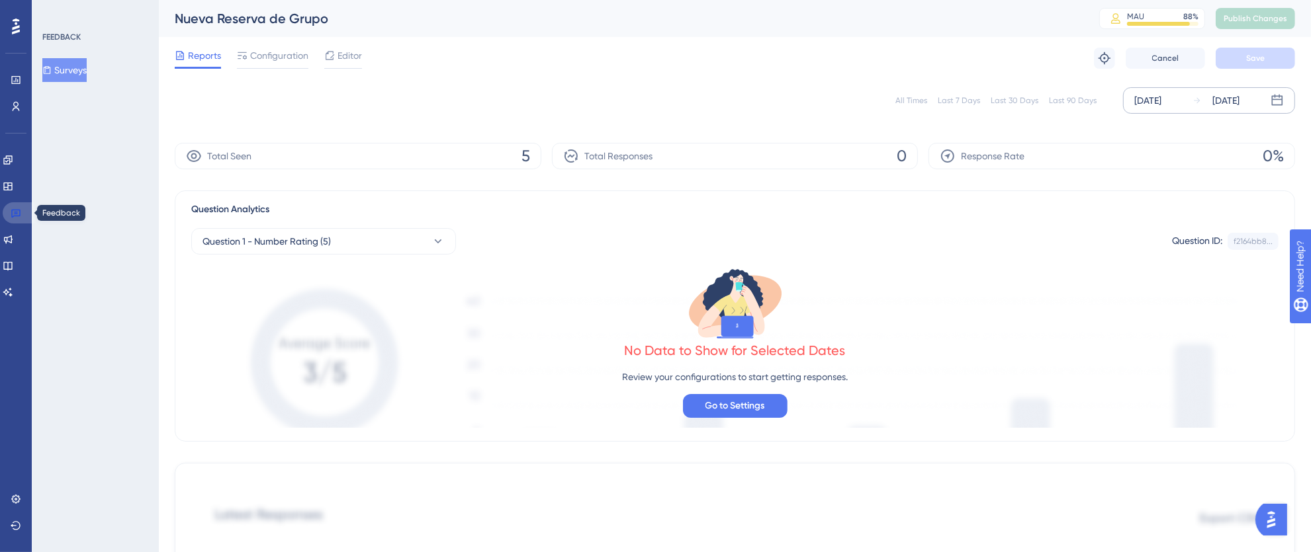
click at [13, 216] on icon at bounding box center [16, 213] width 11 height 11
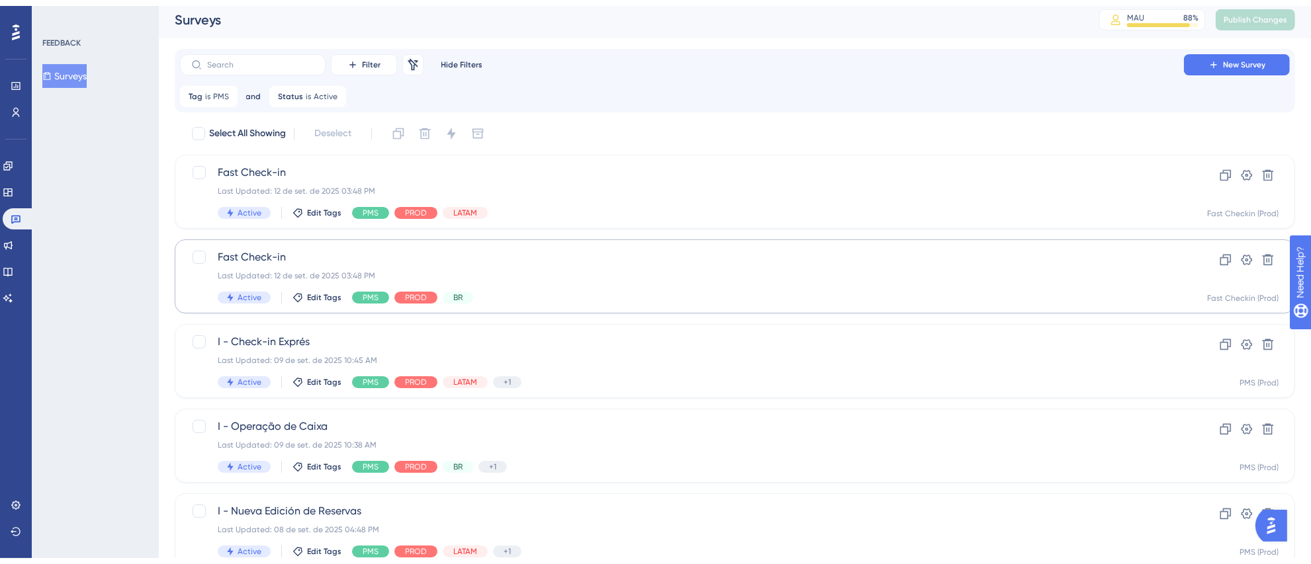
scroll to position [494, 0]
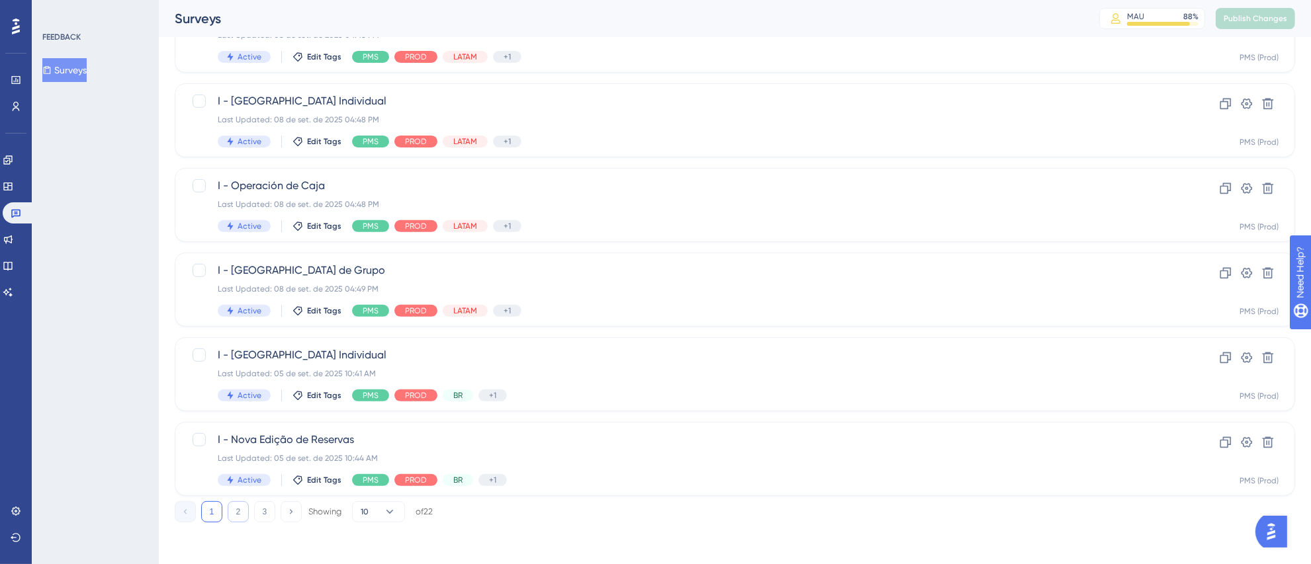
click at [239, 509] on button "2" at bounding box center [238, 512] width 21 height 21
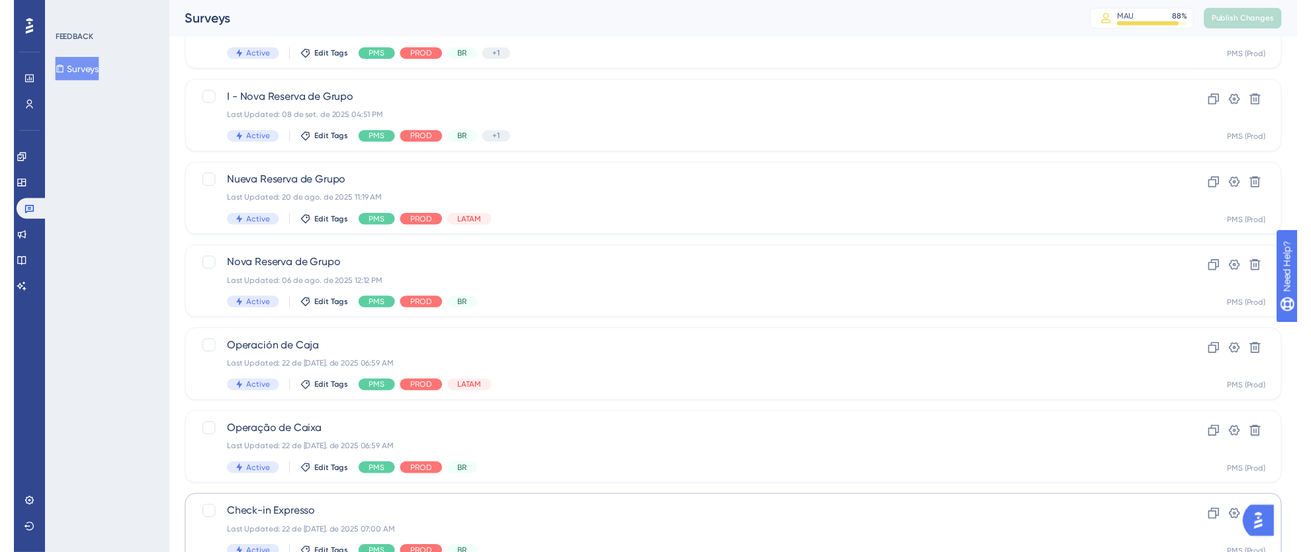
scroll to position [4, 0]
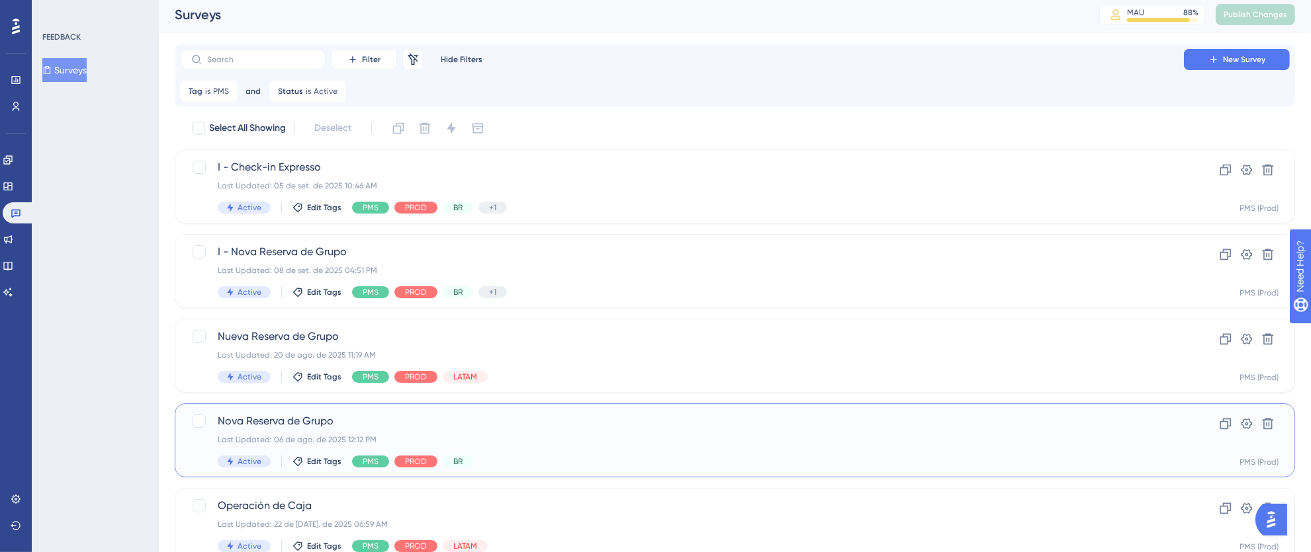
click at [605, 435] on div "Last Updated: 06 de ago. de 2025 12:12 PM" at bounding box center [682, 440] width 928 height 11
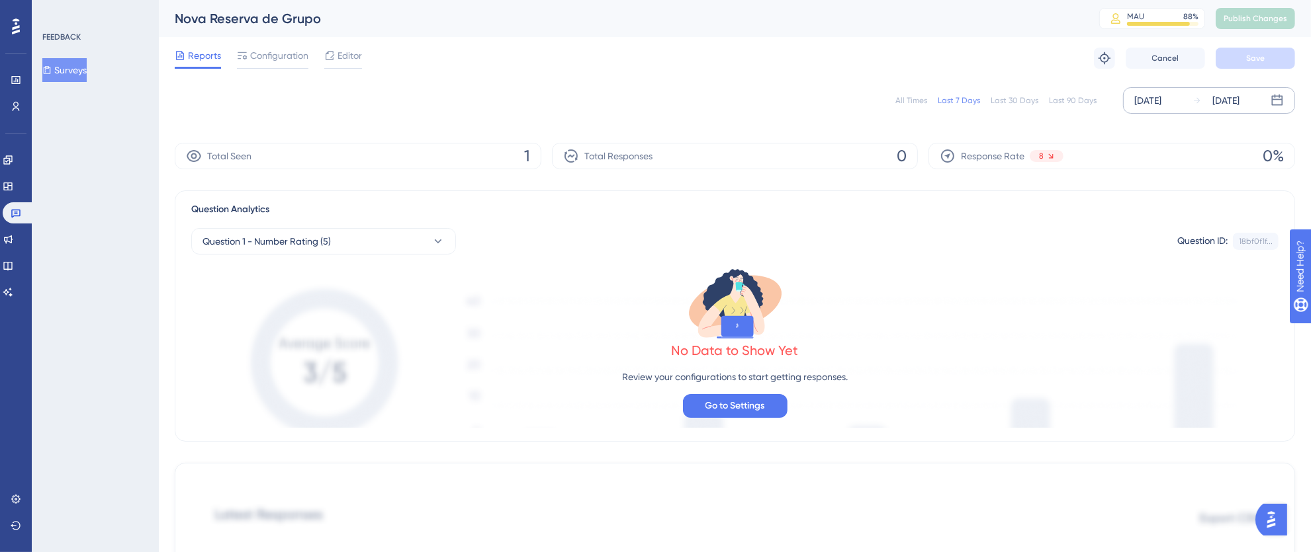
click at [1138, 104] on div "[DATE]" at bounding box center [1147, 101] width 27 height 16
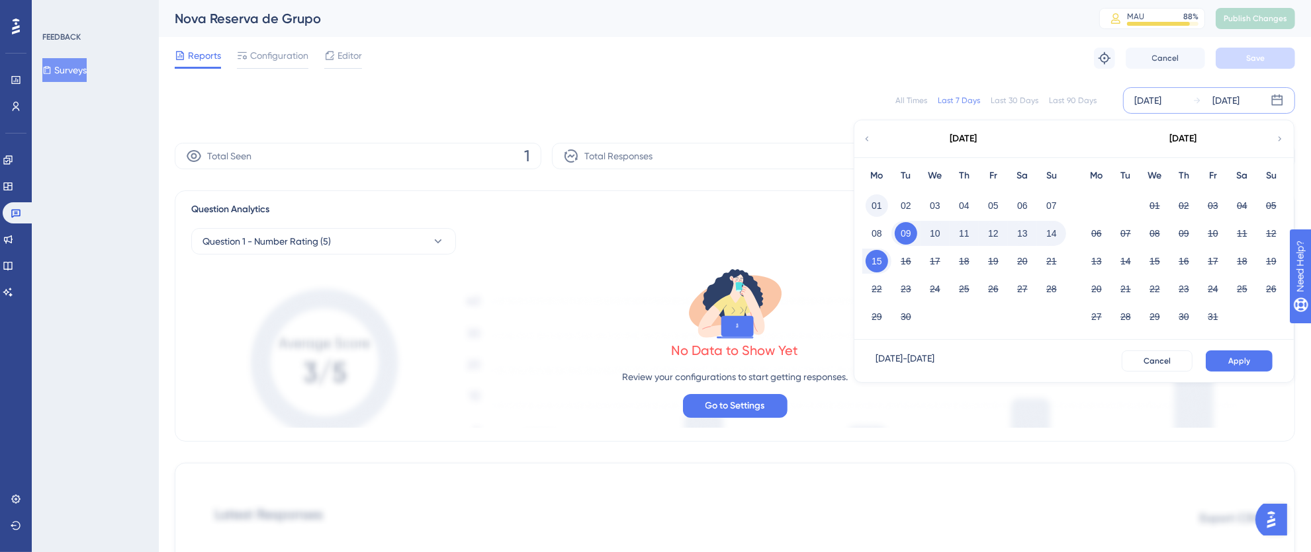
click at [880, 199] on button "01" at bounding box center [876, 206] width 22 height 22
click at [1233, 361] on span "Apply" at bounding box center [1239, 361] width 22 height 11
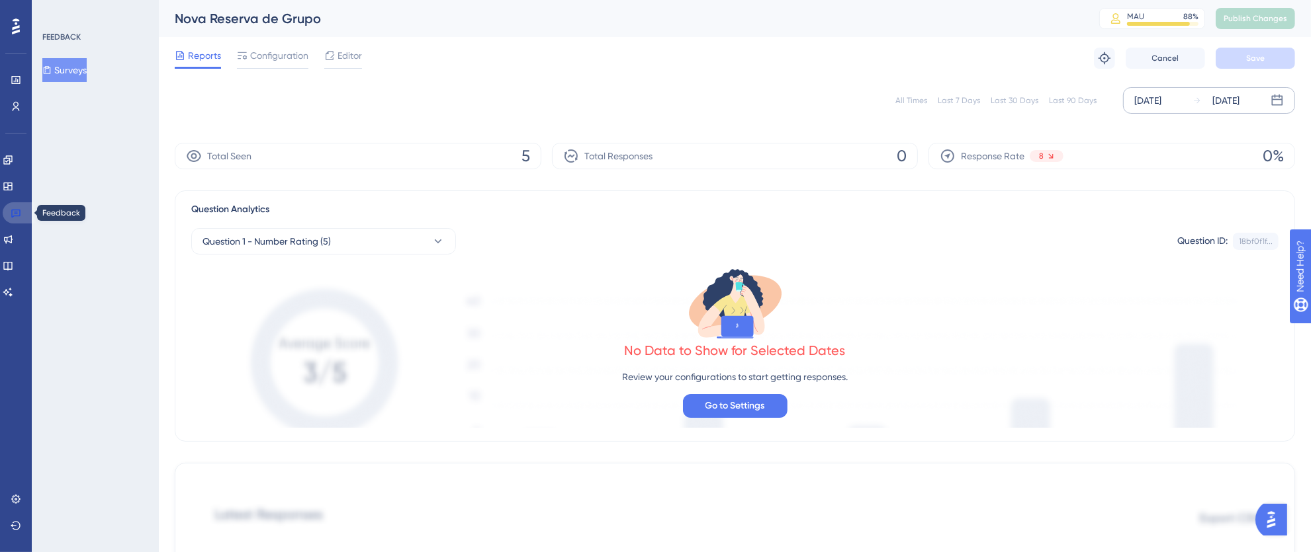
click at [22, 210] on link at bounding box center [19, 212] width 32 height 21
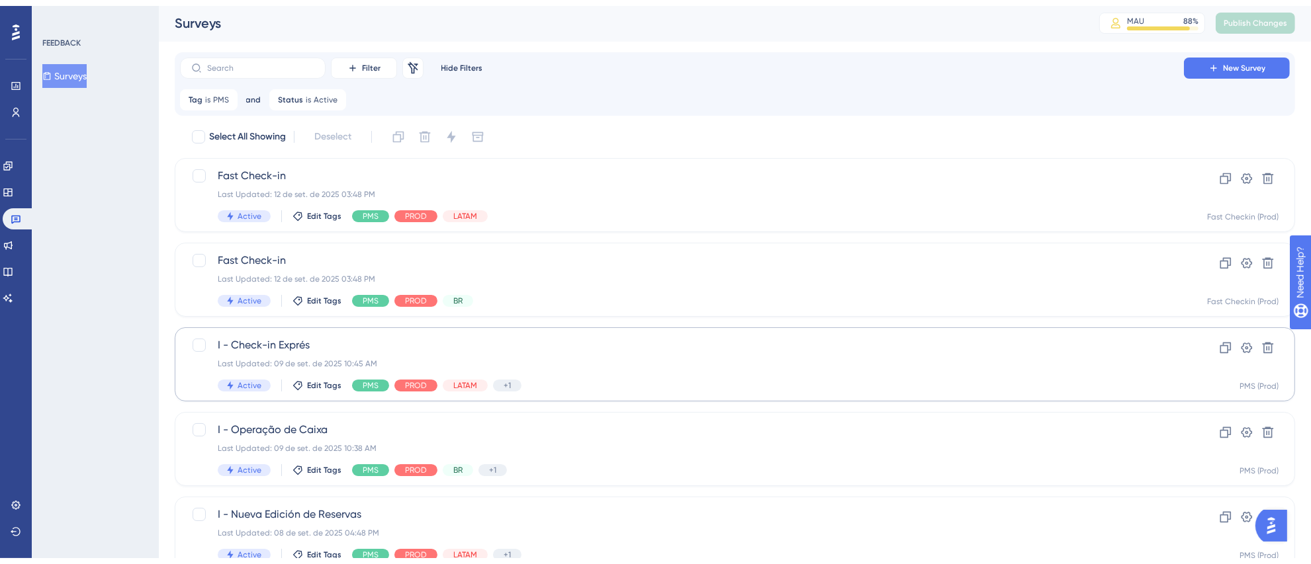
scroll to position [494, 0]
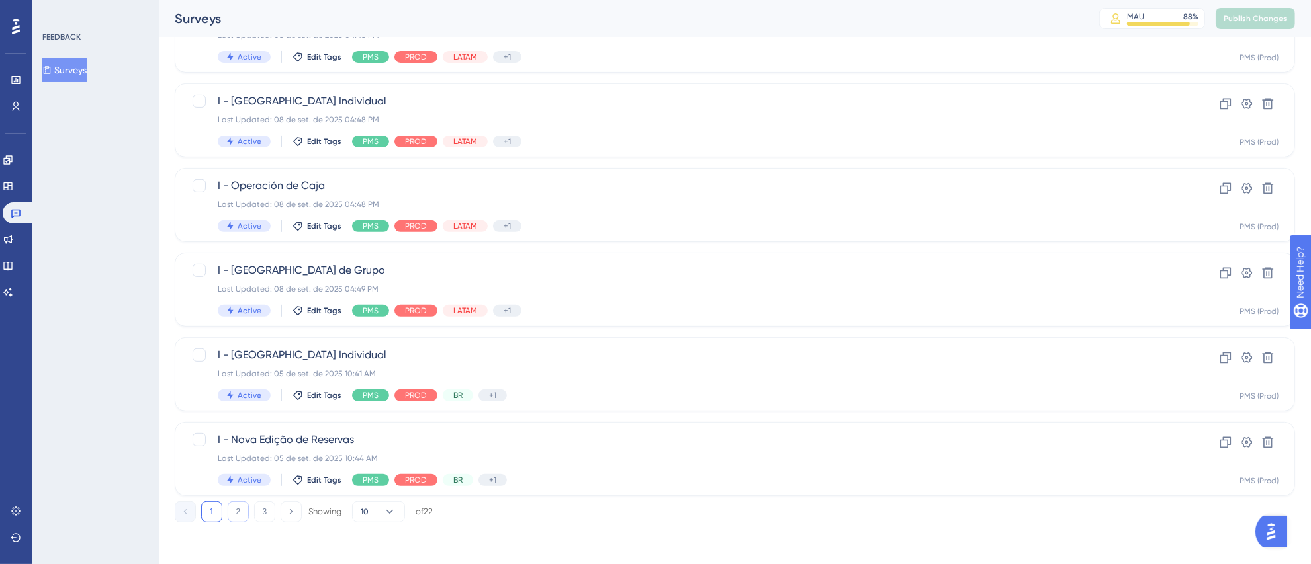
click at [230, 510] on button "2" at bounding box center [238, 512] width 21 height 21
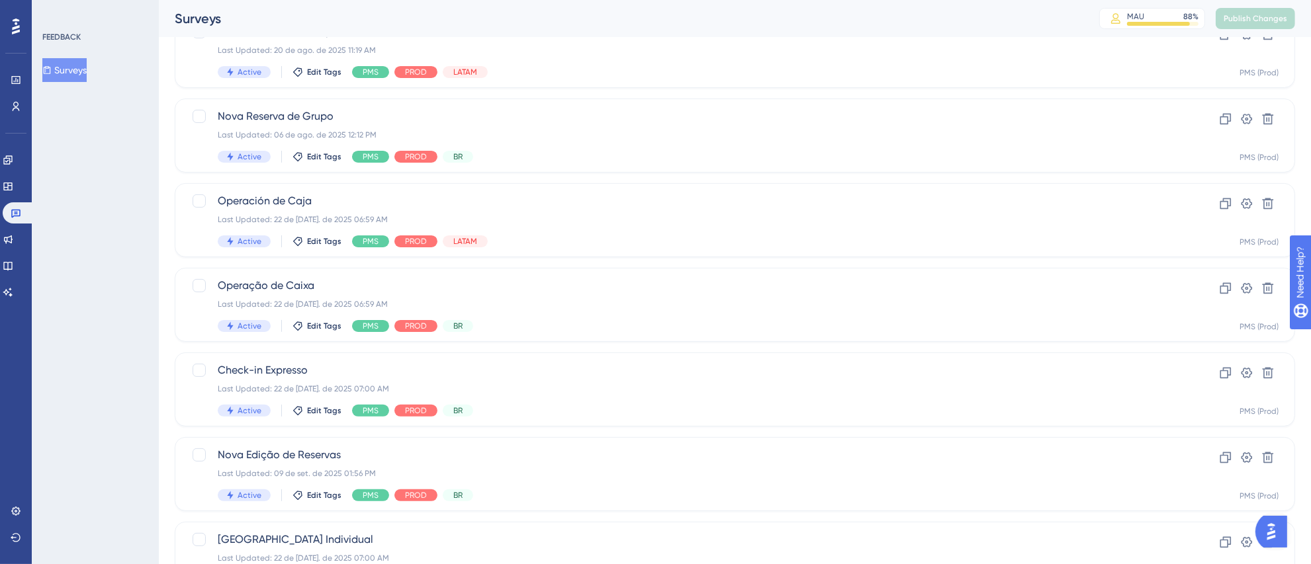
scroll to position [217, 0]
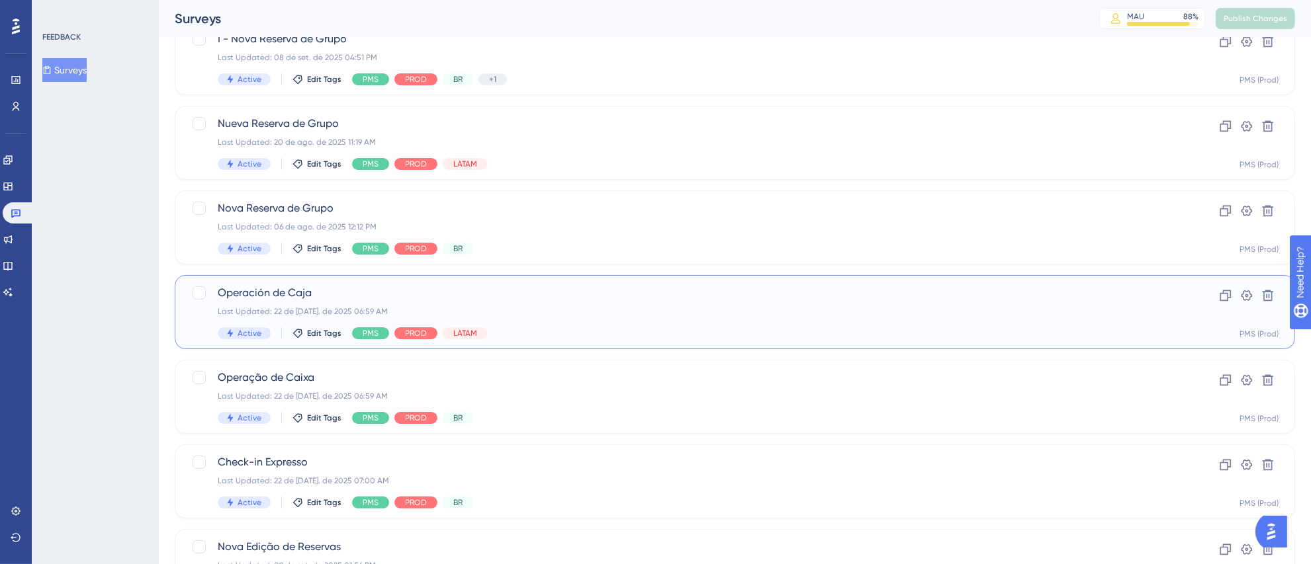
click at [650, 314] on div "Last Updated: 22 de [DATE]. de 2025 06:59 AM" at bounding box center [682, 311] width 928 height 11
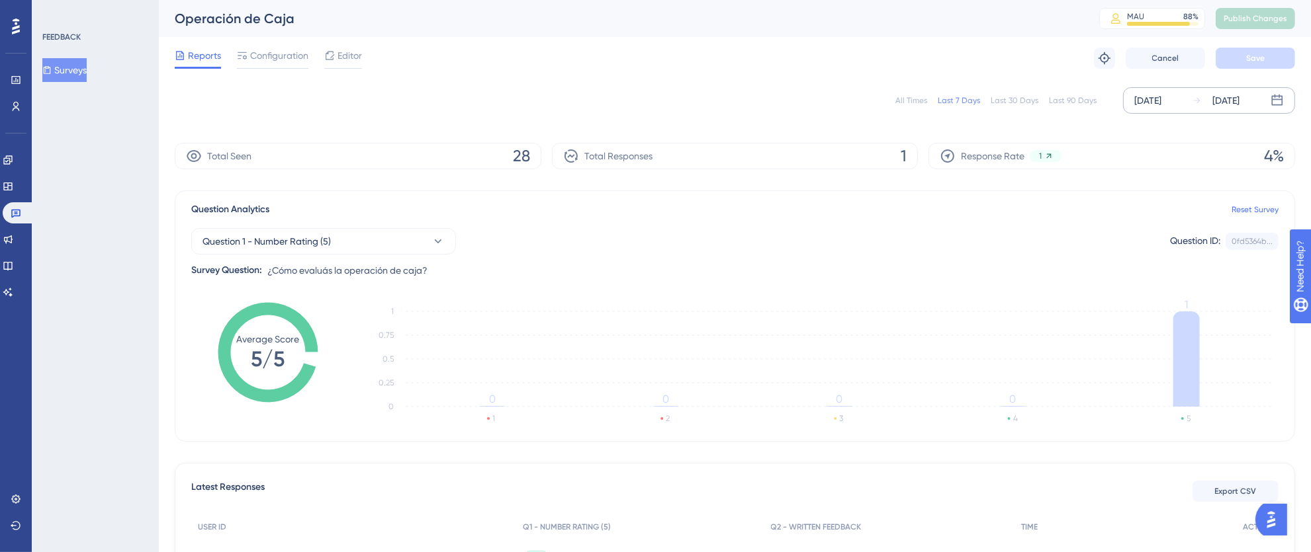
click at [1150, 101] on div "[DATE]" at bounding box center [1147, 101] width 27 height 16
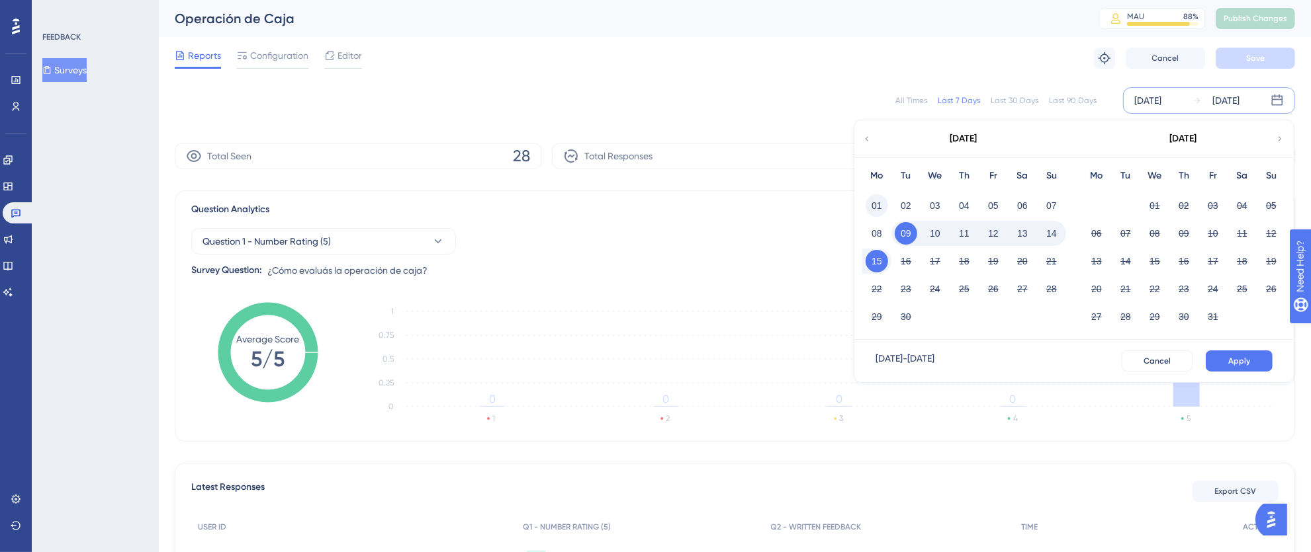
click at [881, 204] on button "01" at bounding box center [876, 206] width 22 height 22
click at [879, 263] on button "15" at bounding box center [876, 261] width 22 height 22
click at [1256, 355] on button "Apply" at bounding box center [1238, 361] width 67 height 21
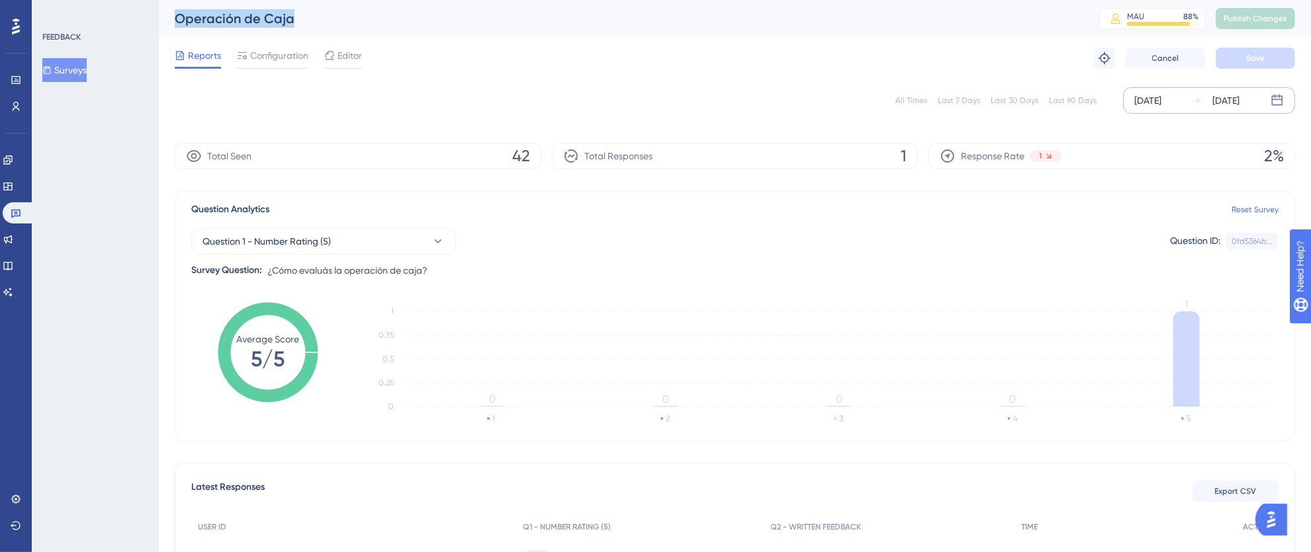
drag, startPoint x: 300, startPoint y: 17, endPoint x: 171, endPoint y: 17, distance: 129.0
click at [171, 17] on div "Operación de Caja MAU 88 % Click to see add-on and upgrade options Publish Chan…" at bounding box center [735, 18] width 1152 height 37
copy div "Operación de Caja"
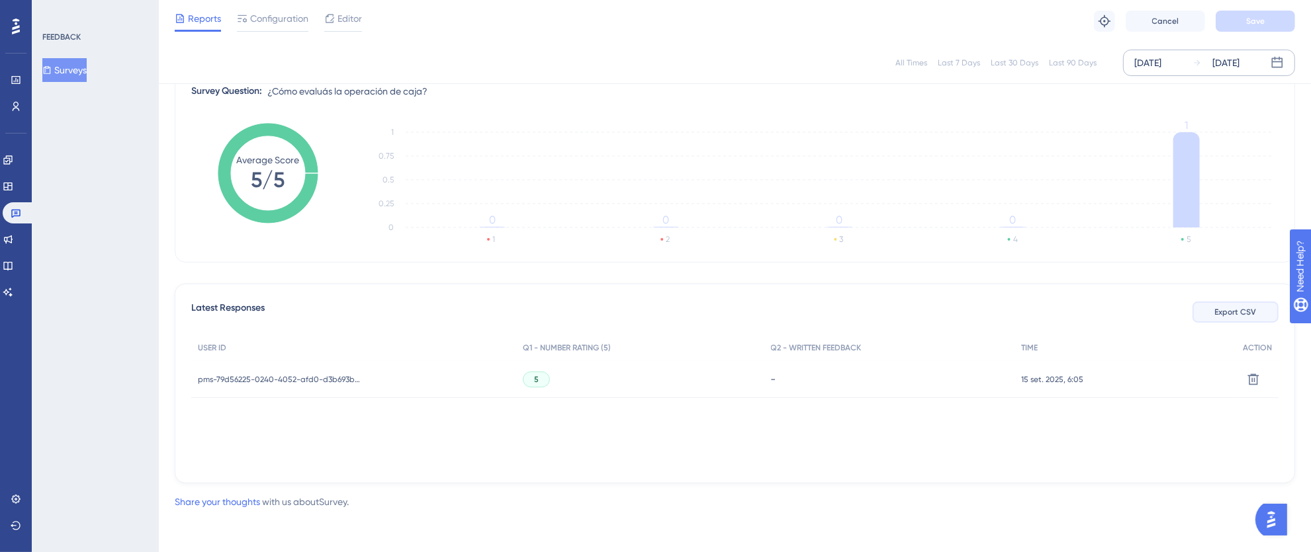
click at [1225, 315] on span "Export CSV" at bounding box center [1236, 312] width 42 height 11
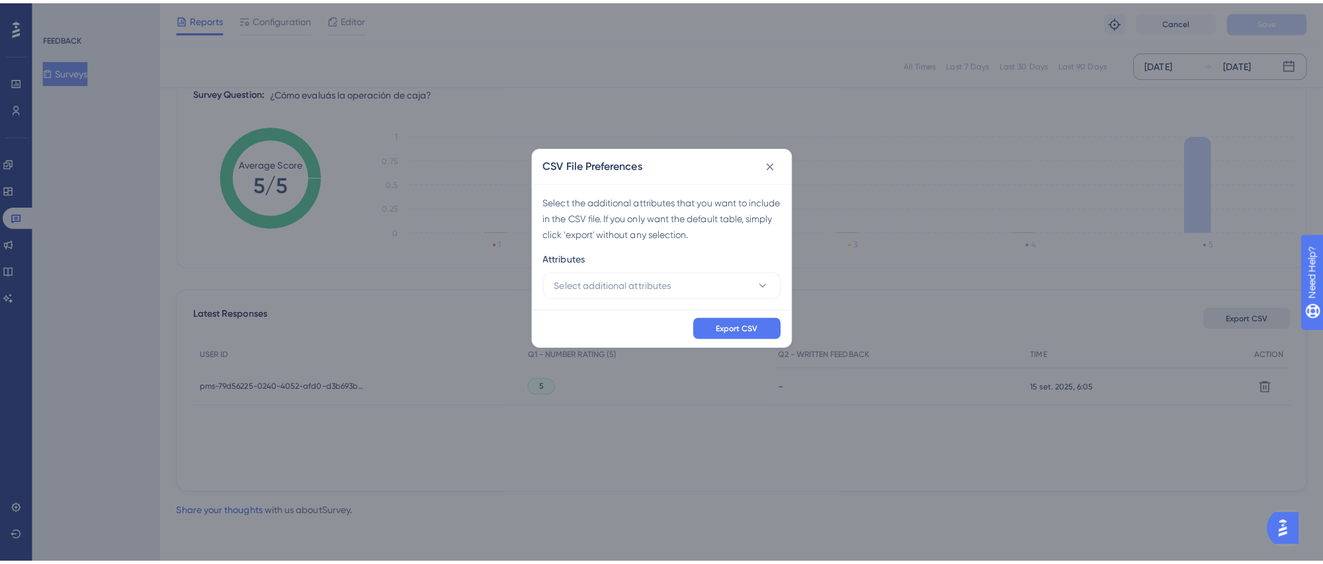
scroll to position [162, 0]
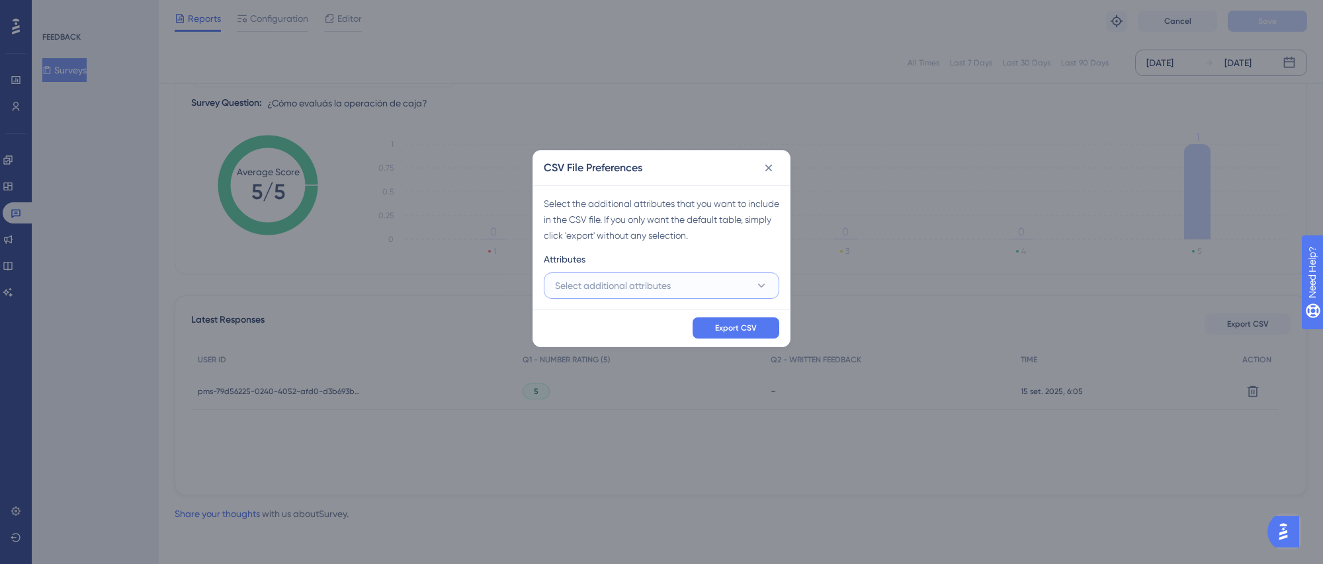
click at [659, 284] on span "Select additional attributes" at bounding box center [613, 286] width 116 height 16
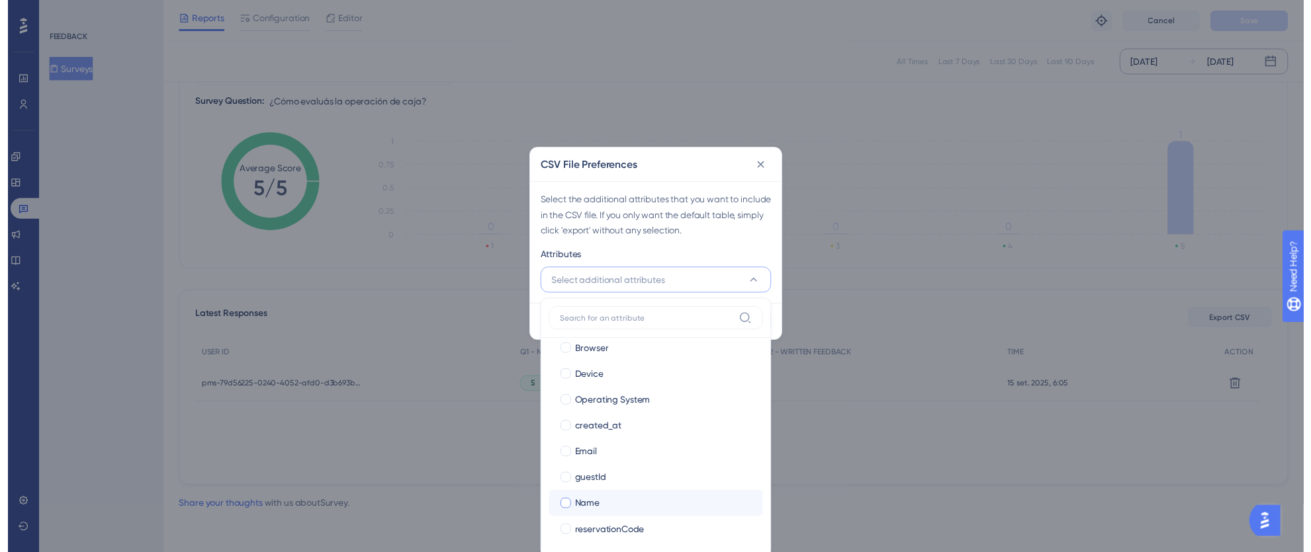
scroll to position [144, 0]
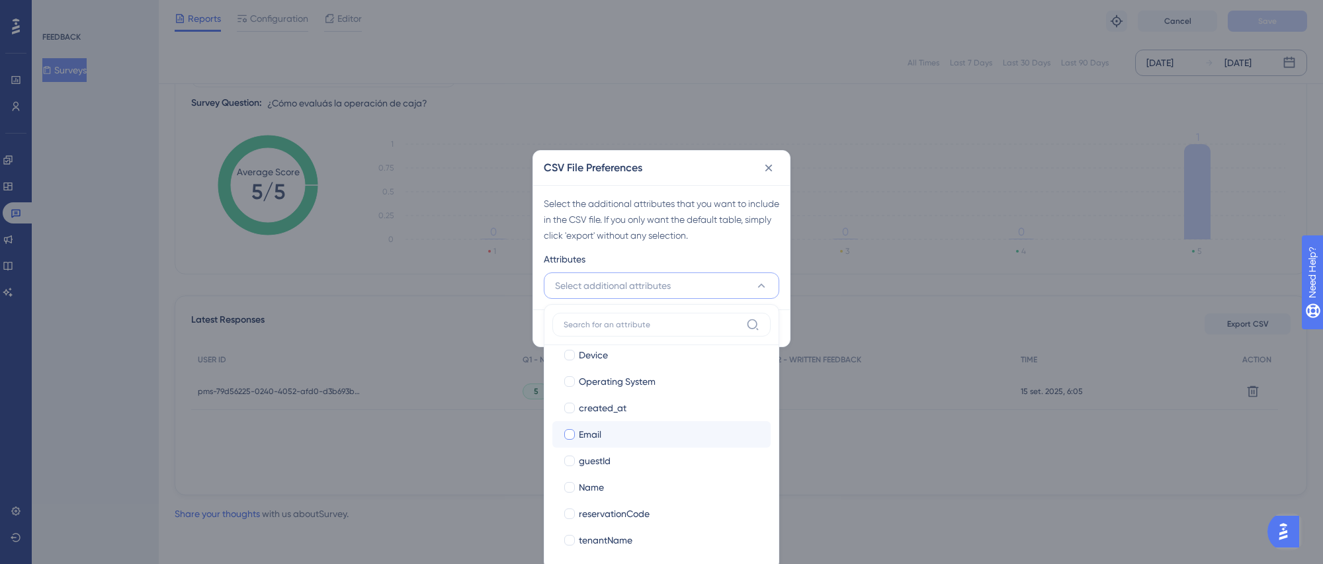
click at [568, 437] on div at bounding box center [569, 434] width 11 height 11
checkbox input "true"
click at [572, 488] on div at bounding box center [569, 487] width 11 height 11
checkbox input "true"
click at [570, 539] on div at bounding box center [569, 540] width 11 height 11
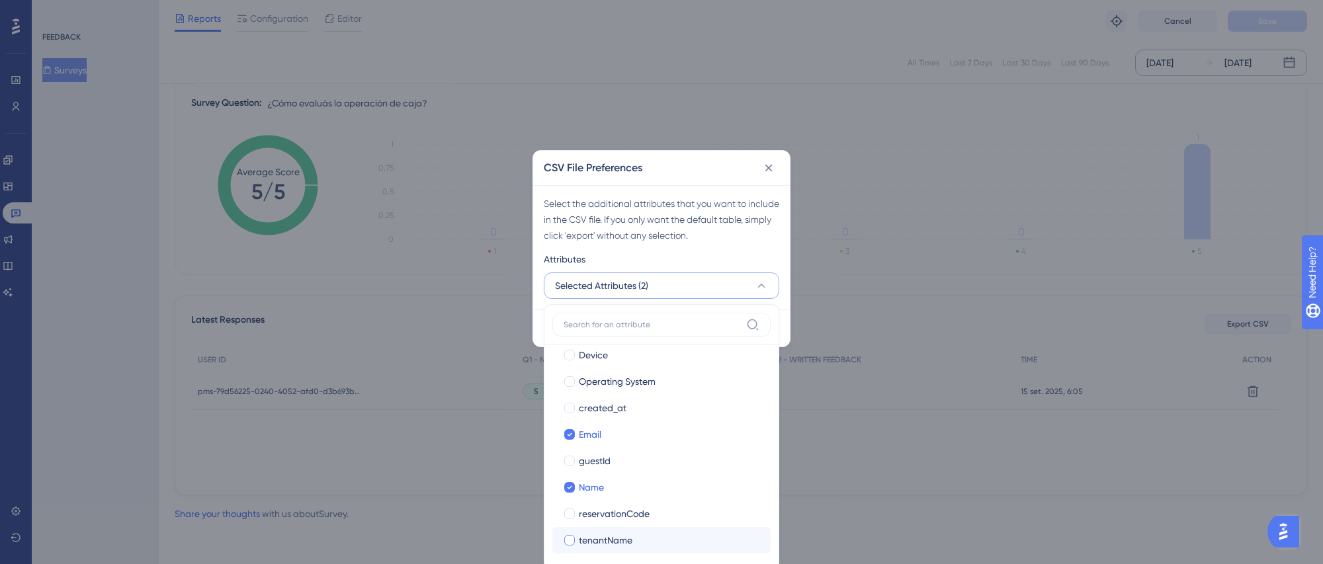
checkbox input "true"
click at [717, 263] on div "Attributes" at bounding box center [662, 261] width 236 height 21
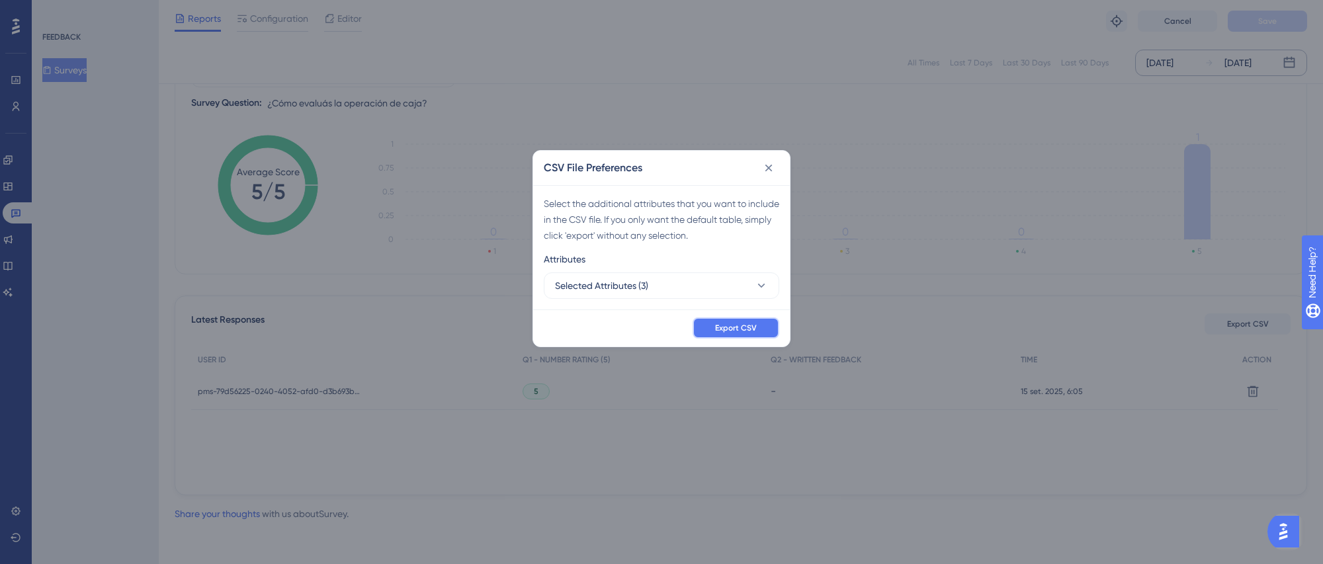
click at [724, 326] on span "Export CSV" at bounding box center [736, 328] width 42 height 11
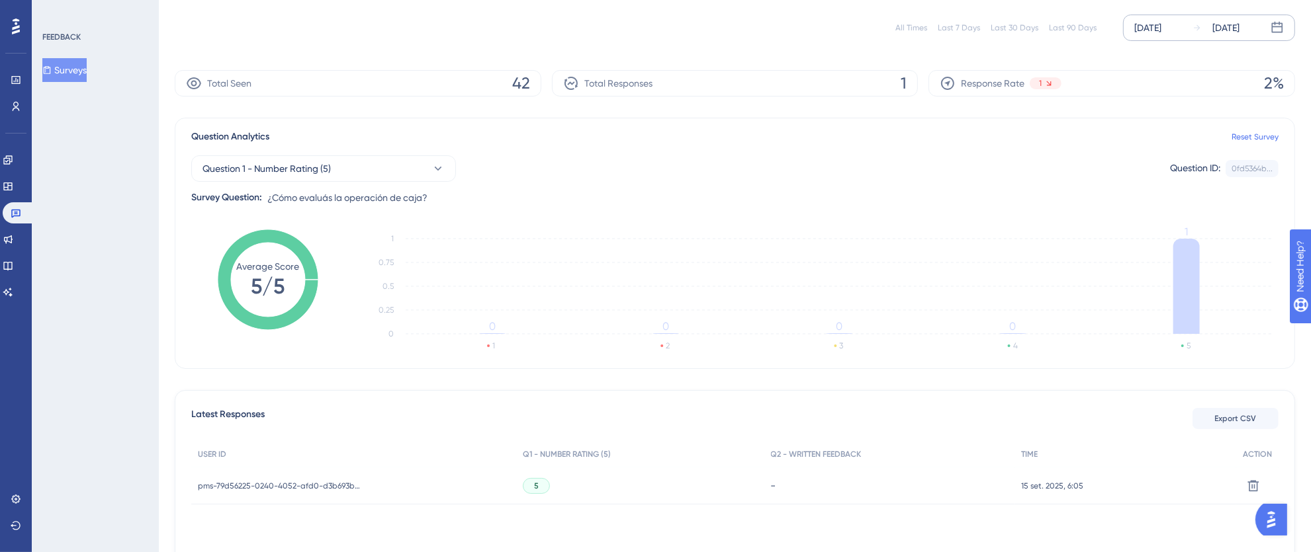
scroll to position [0, 0]
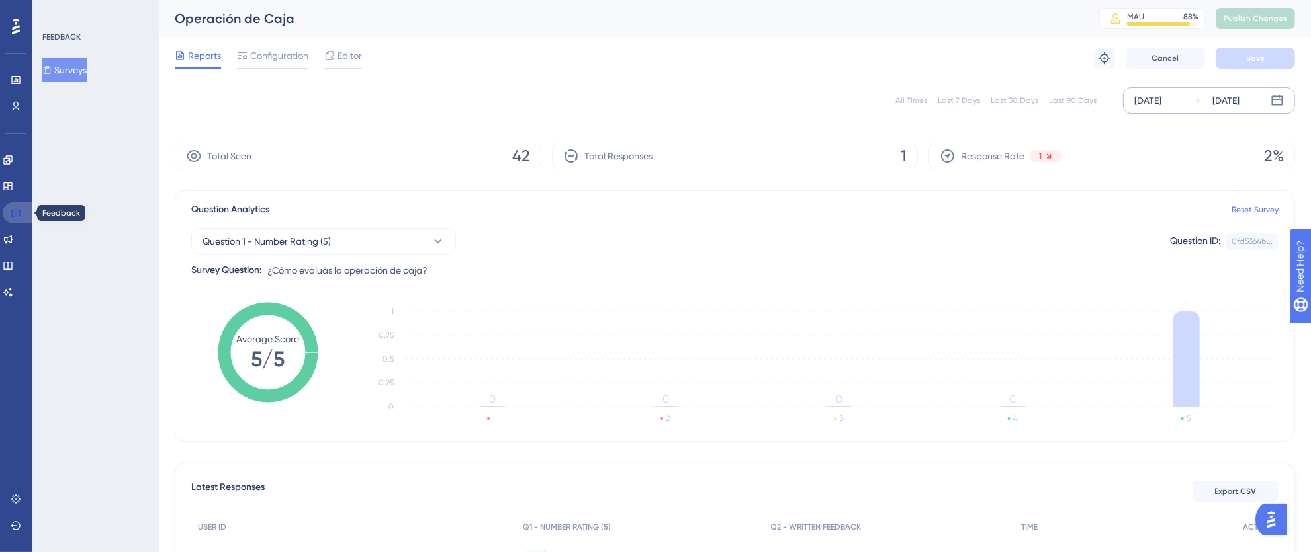
click at [13, 208] on icon at bounding box center [16, 213] width 11 height 11
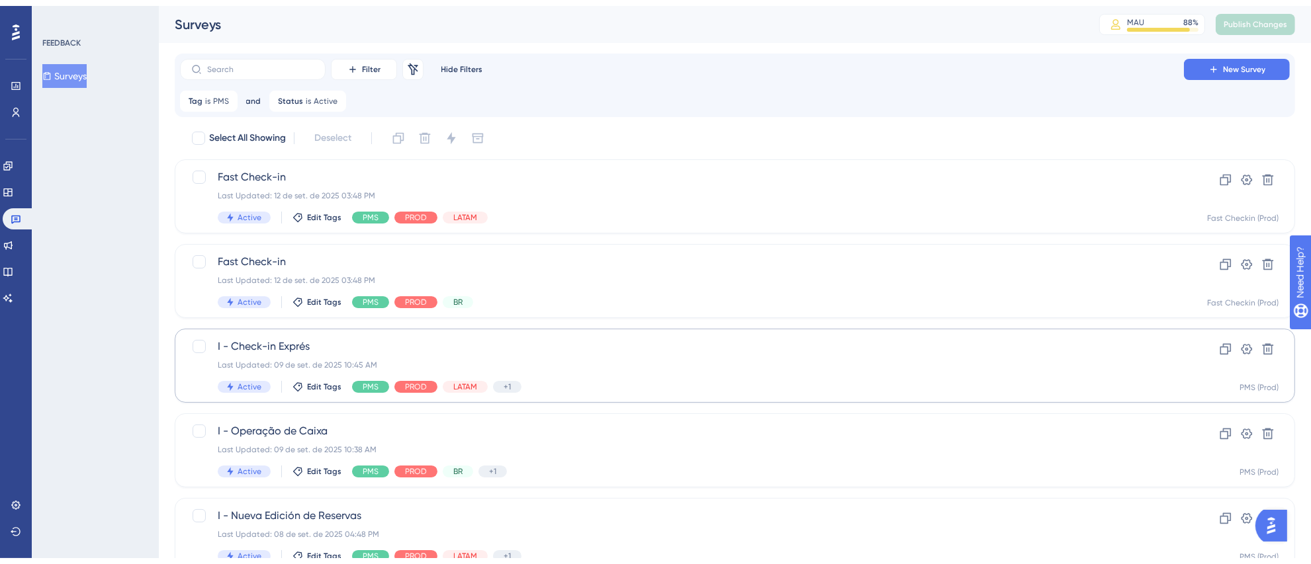
scroll to position [494, 0]
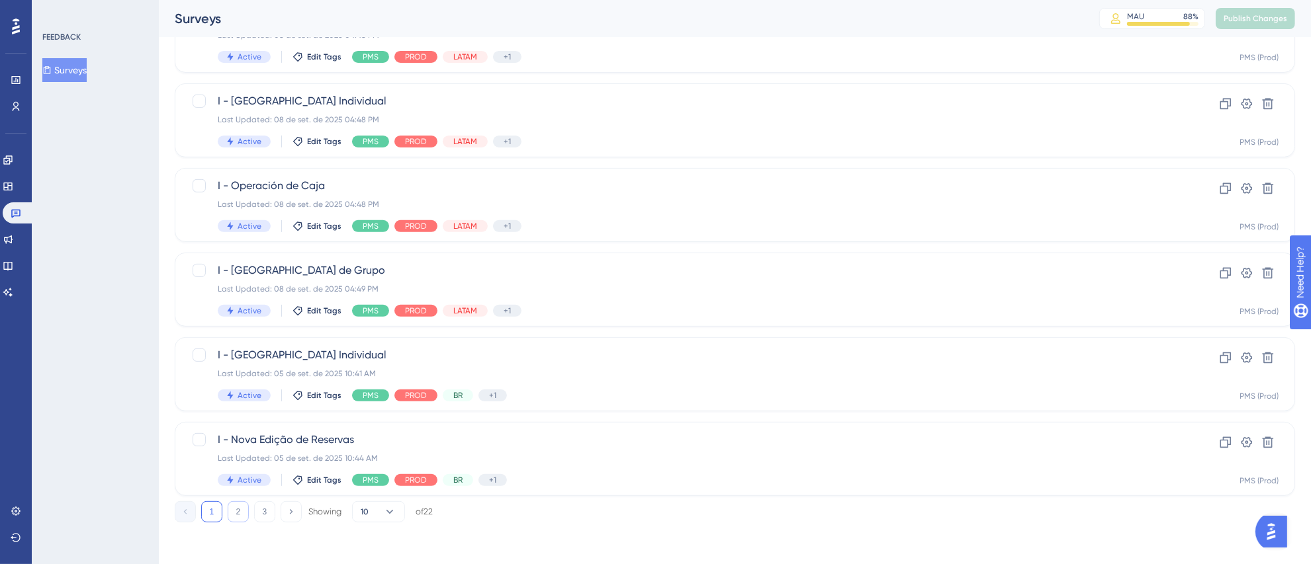
click at [241, 511] on button "2" at bounding box center [238, 512] width 21 height 21
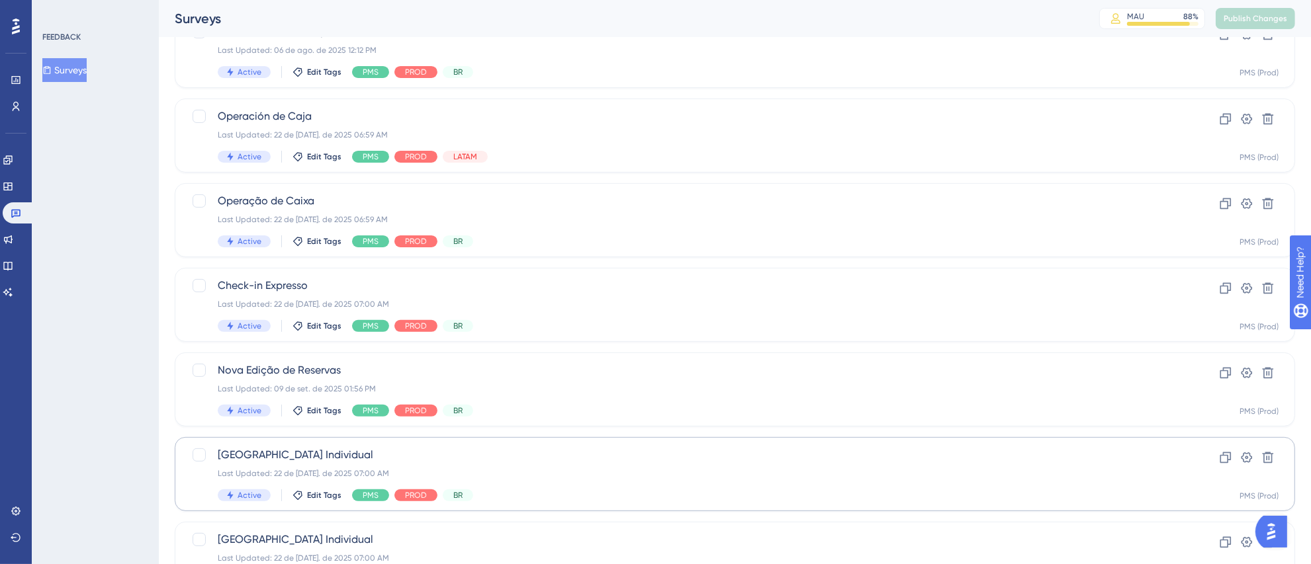
scroll to position [332, 0]
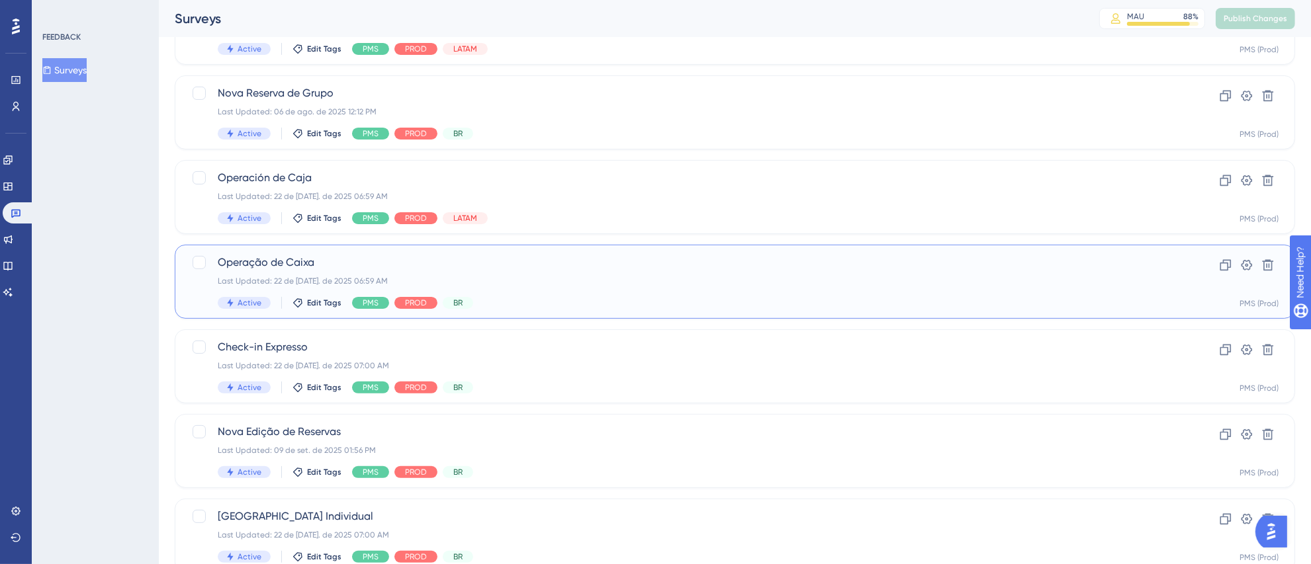
click at [586, 264] on span "Operação de Caixa" at bounding box center [682, 263] width 928 height 16
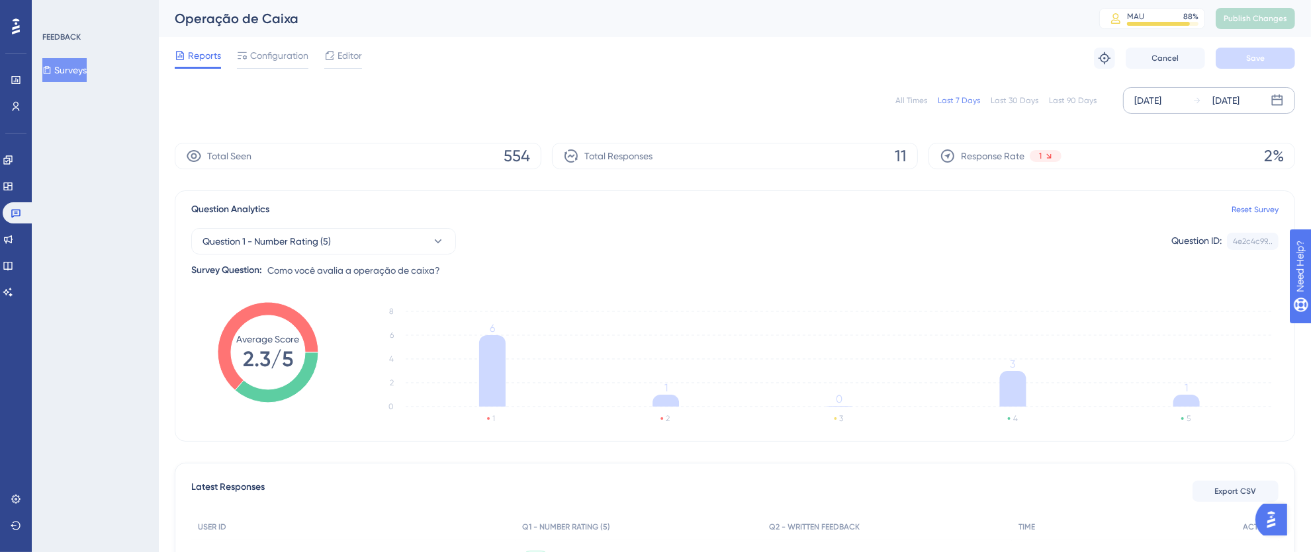
click at [1156, 100] on div "[DATE]" at bounding box center [1147, 101] width 27 height 16
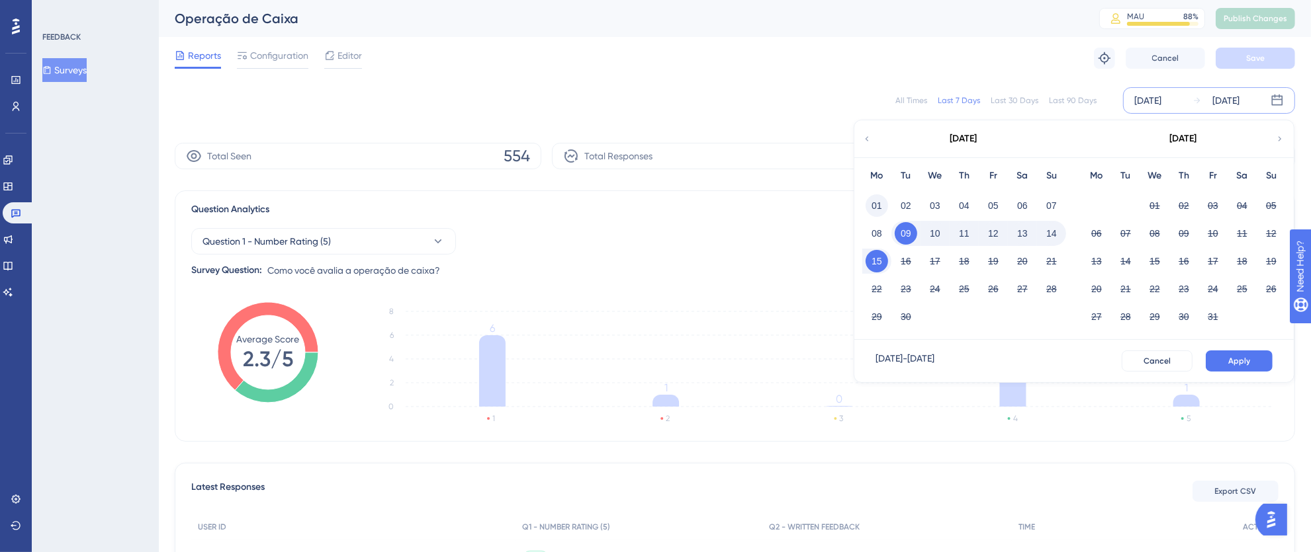
click at [883, 201] on button "01" at bounding box center [876, 206] width 22 height 22
click at [879, 257] on button "15" at bounding box center [876, 261] width 22 height 22
click at [1225, 360] on button "Apply" at bounding box center [1238, 361] width 67 height 21
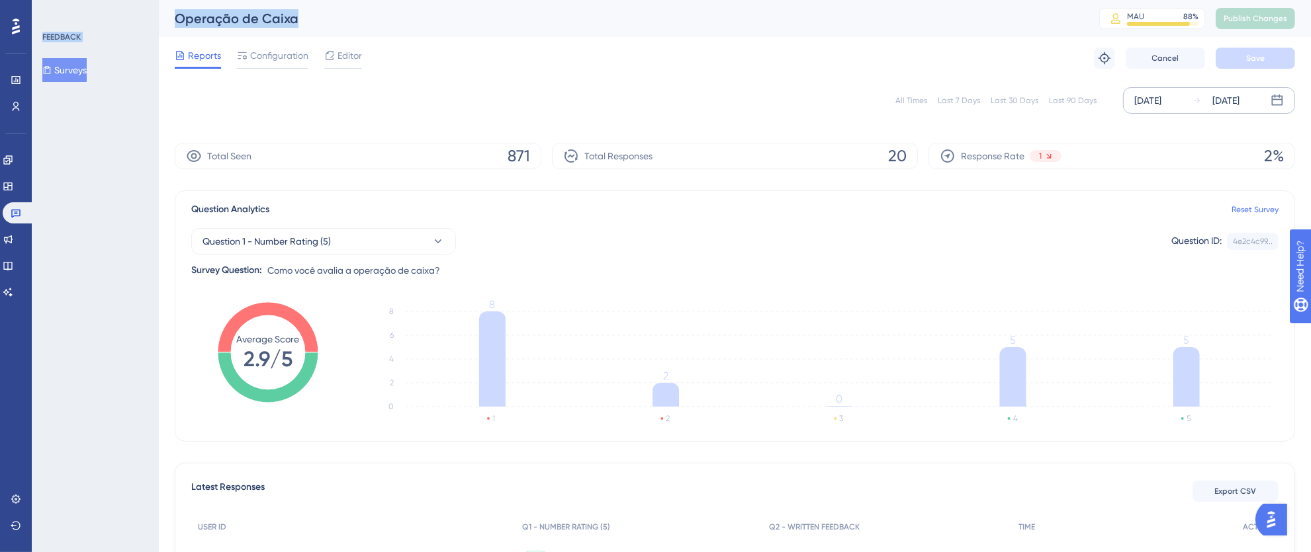
drag, startPoint x: 302, startPoint y: 22, endPoint x: 120, endPoint y: 16, distance: 182.7
click at [312, 15] on div "Operação de Caixa" at bounding box center [620, 18] width 891 height 19
drag, startPoint x: 218, startPoint y: 21, endPoint x: 179, endPoint y: 20, distance: 39.7
click at [179, 20] on div "Operação de Caixa" at bounding box center [620, 18] width 891 height 19
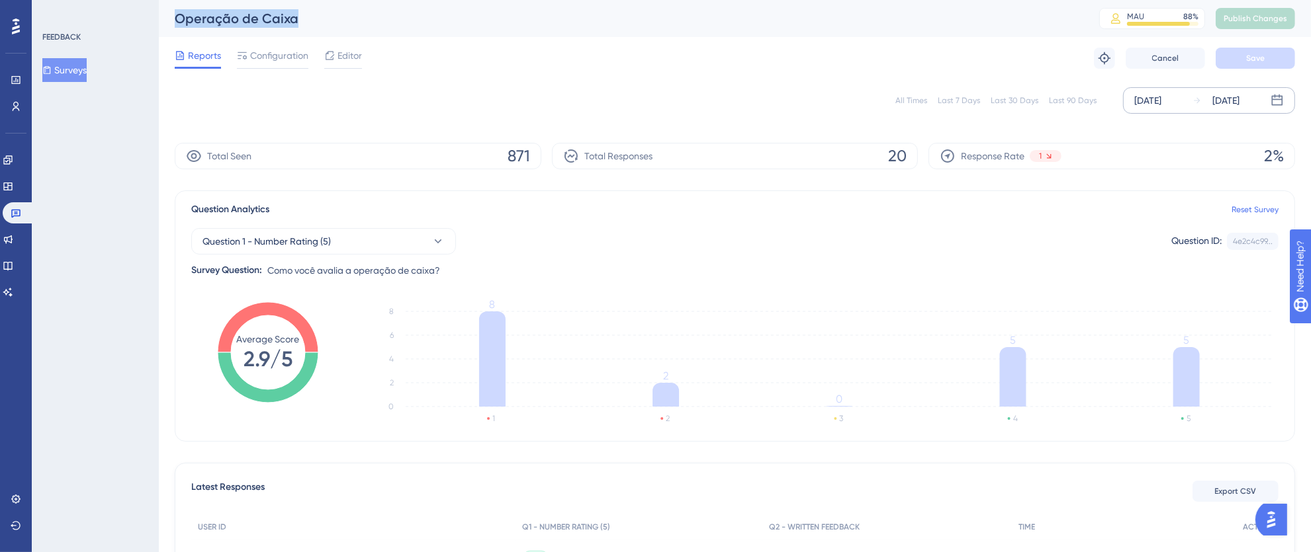
copy div "Operação de Caixa"
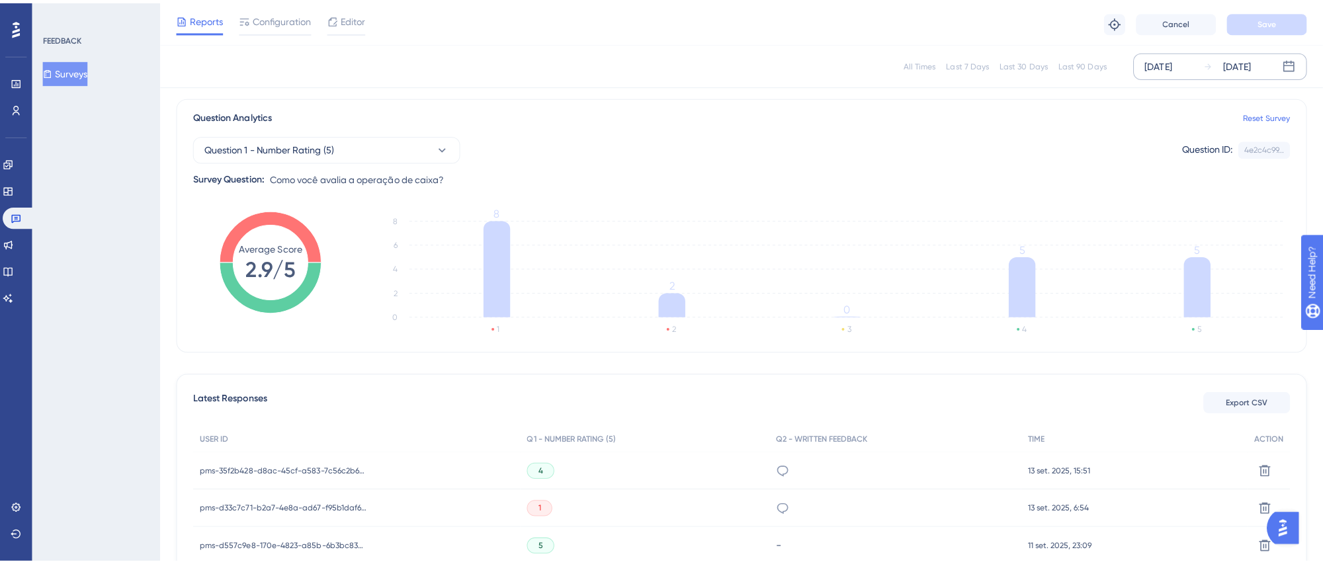
scroll to position [272, 0]
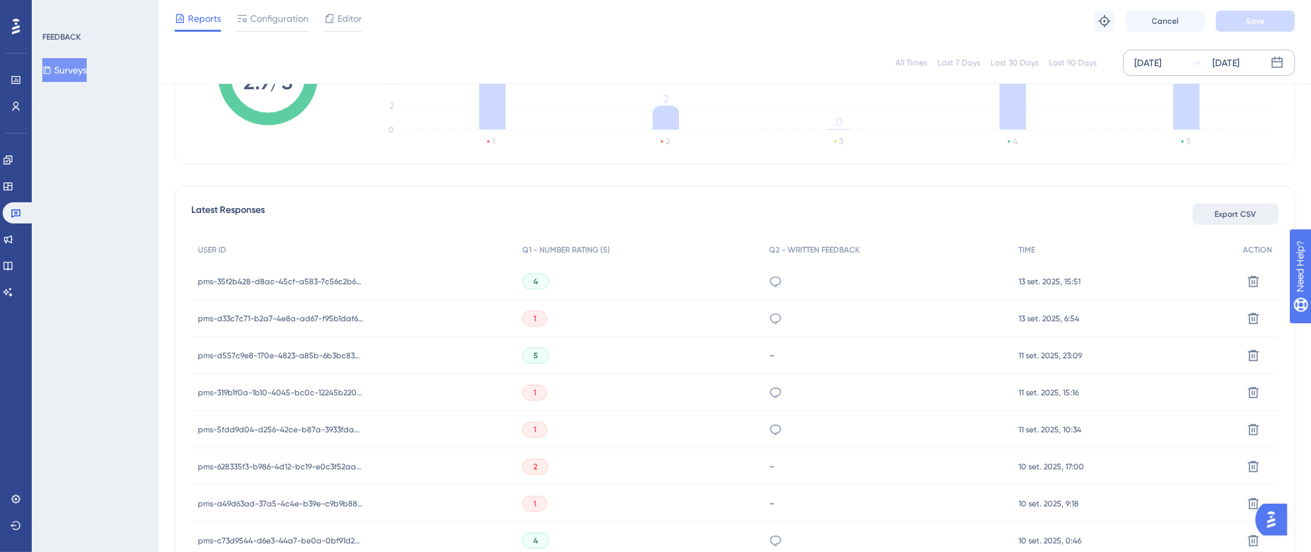
click at [1224, 211] on span "Export CSV" at bounding box center [1236, 214] width 42 height 11
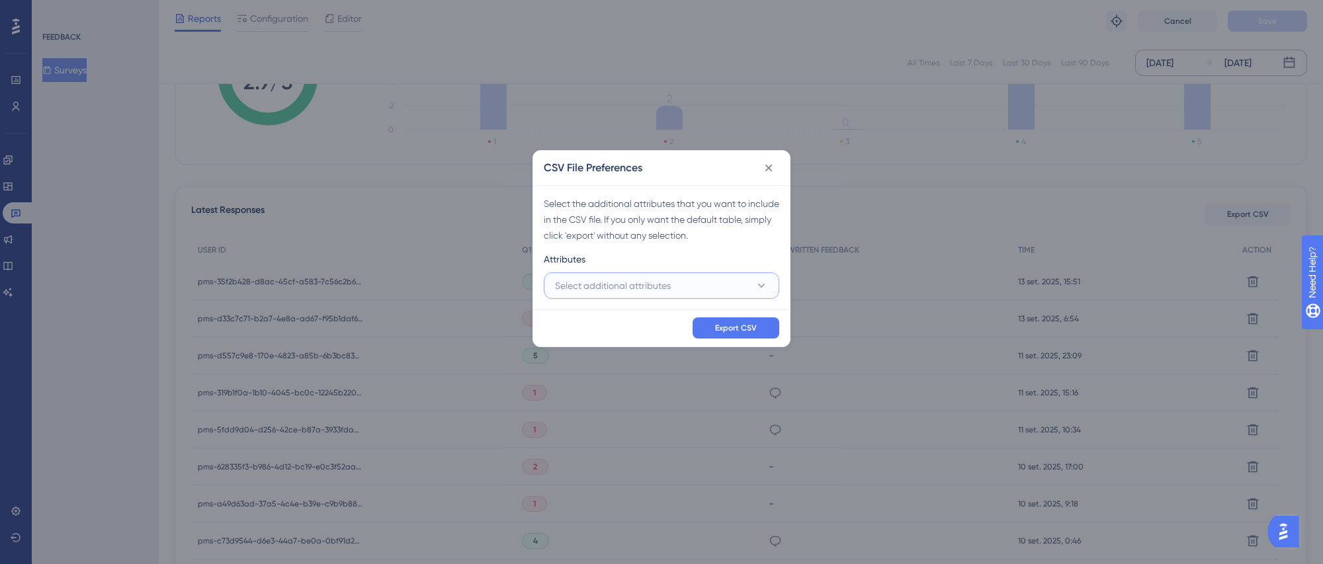
click at [663, 278] on span "Select additional attributes" at bounding box center [613, 286] width 116 height 16
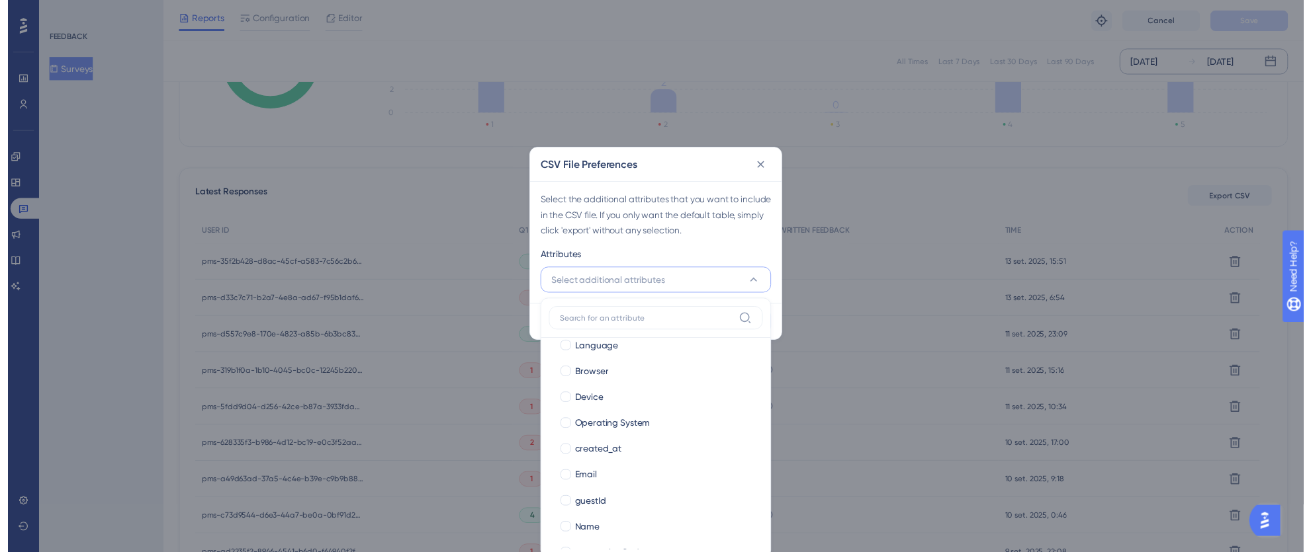
scroll to position [144, 0]
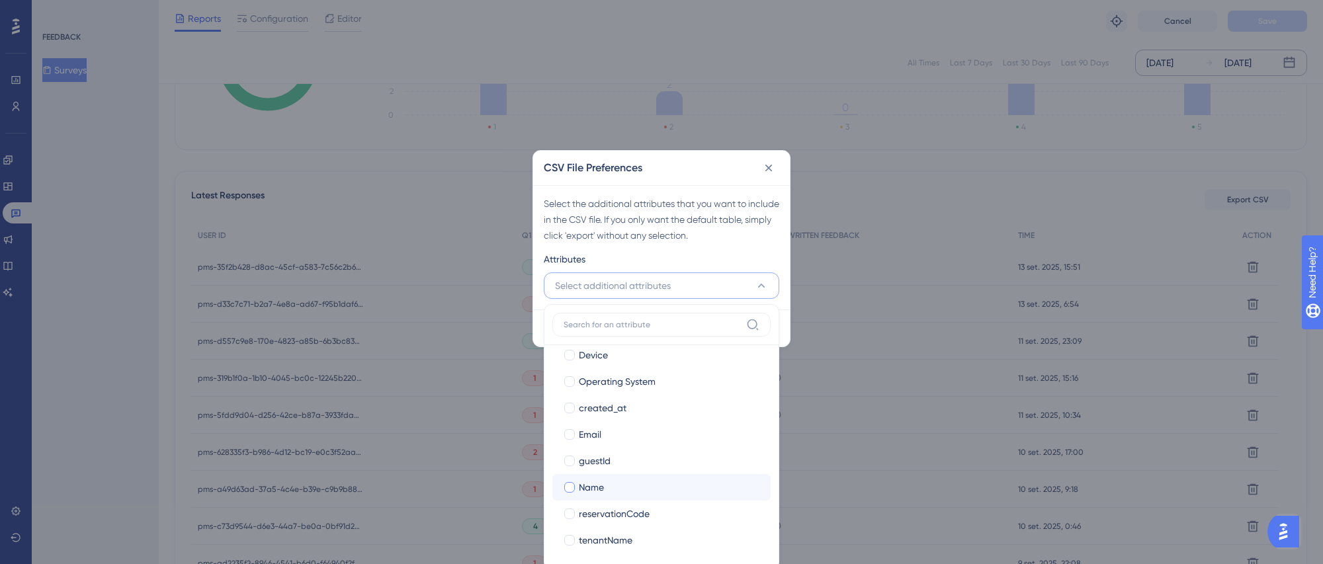
click at [572, 486] on div at bounding box center [569, 487] width 11 height 11
checkbox input "true"
click at [571, 436] on div at bounding box center [569, 434] width 11 height 11
checkbox input "true"
click at [573, 540] on div at bounding box center [569, 540] width 11 height 11
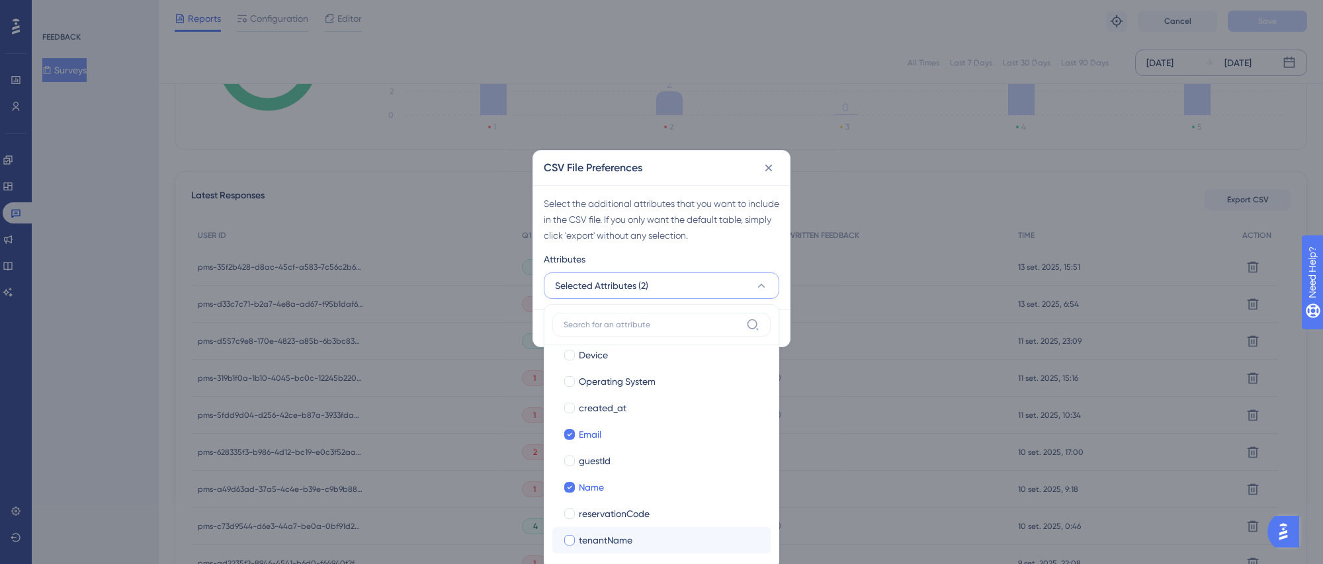
checkbox input "true"
click at [720, 255] on div "Attributes" at bounding box center [662, 261] width 236 height 21
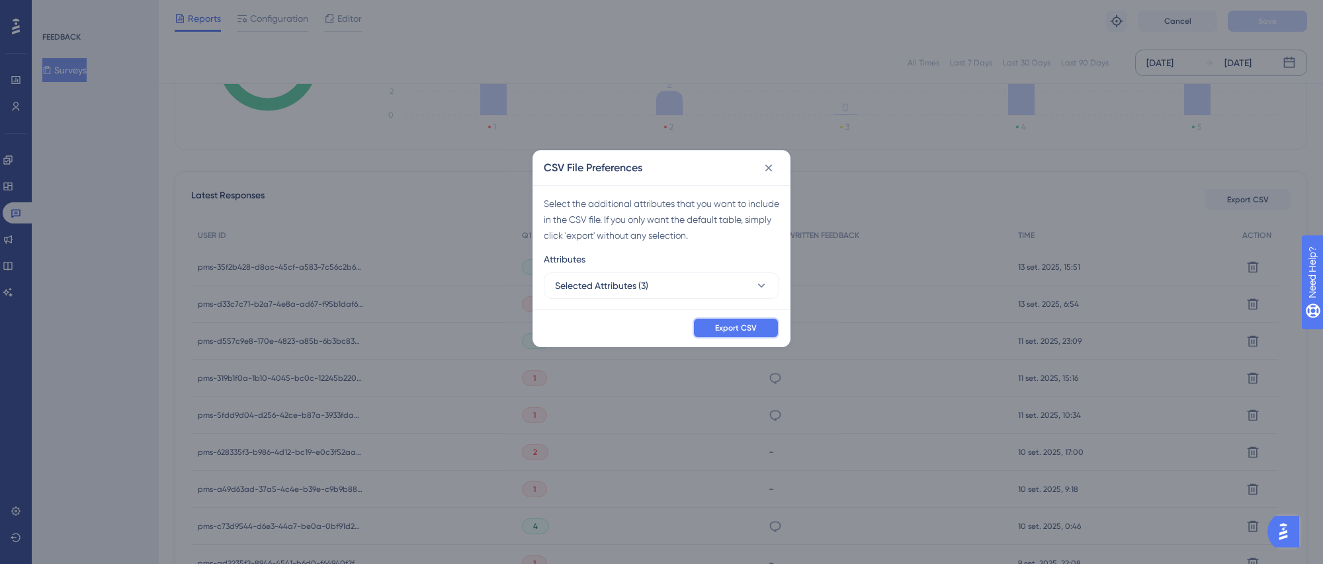
click at [723, 321] on button "Export CSV" at bounding box center [736, 328] width 87 height 21
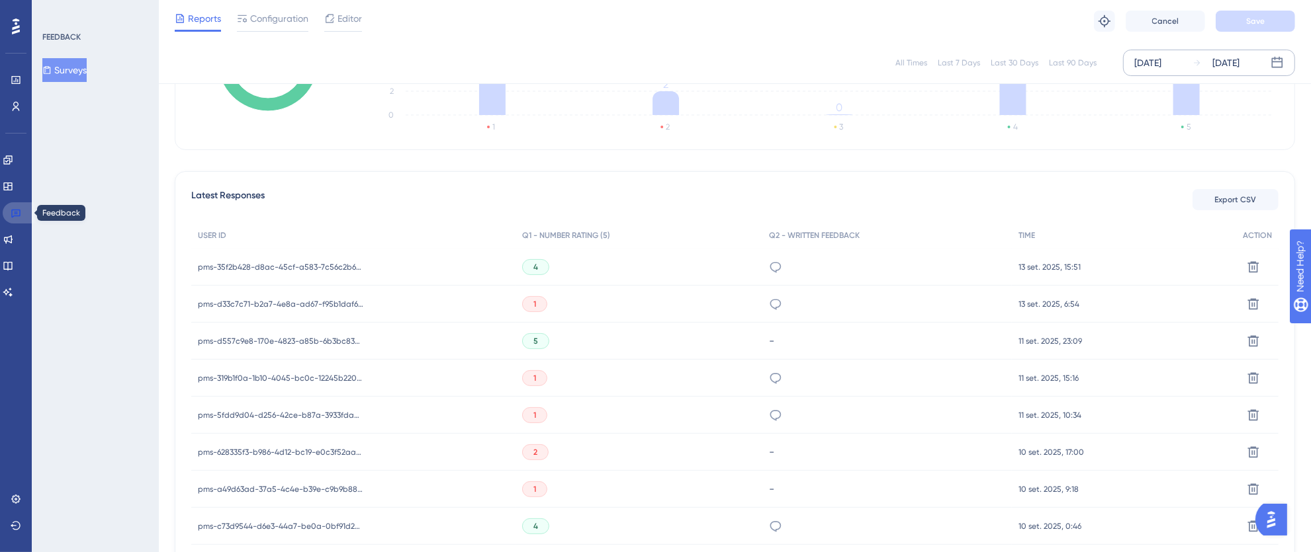
click at [17, 212] on icon at bounding box center [15, 214] width 9 height 9
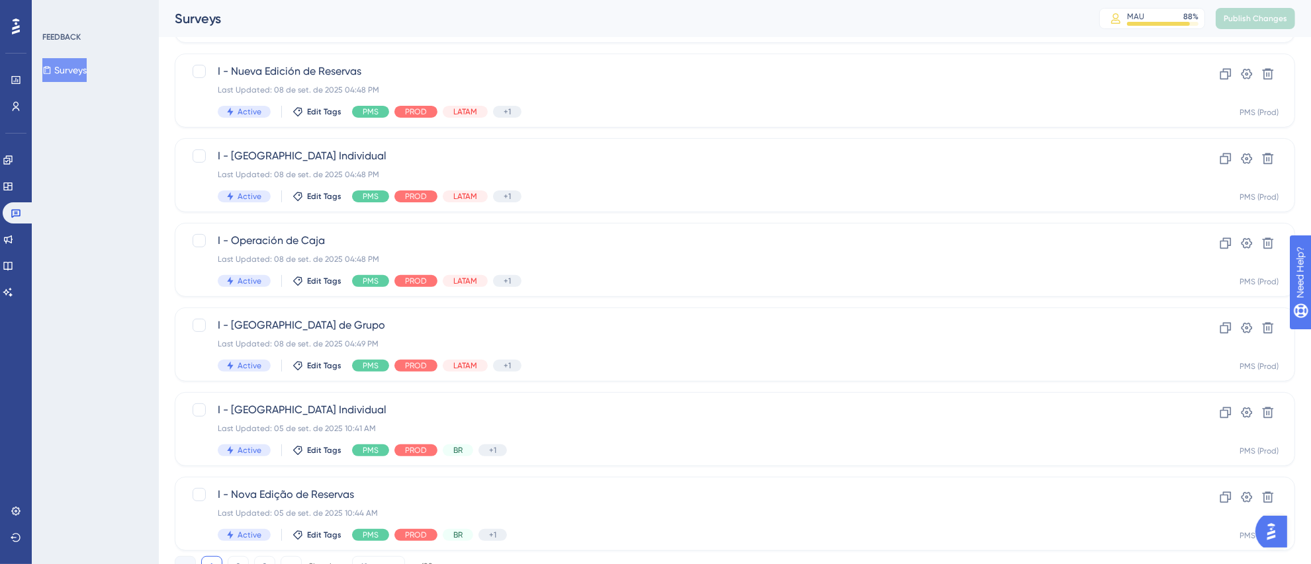
scroll to position [494, 0]
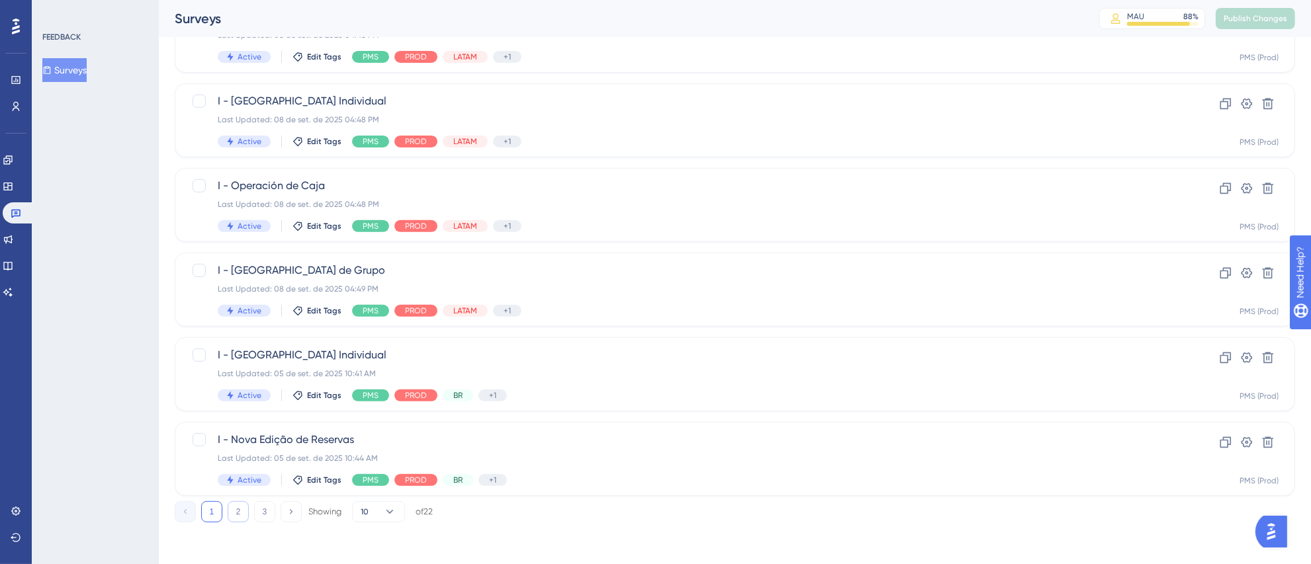
click at [236, 511] on button "2" at bounding box center [238, 512] width 21 height 21
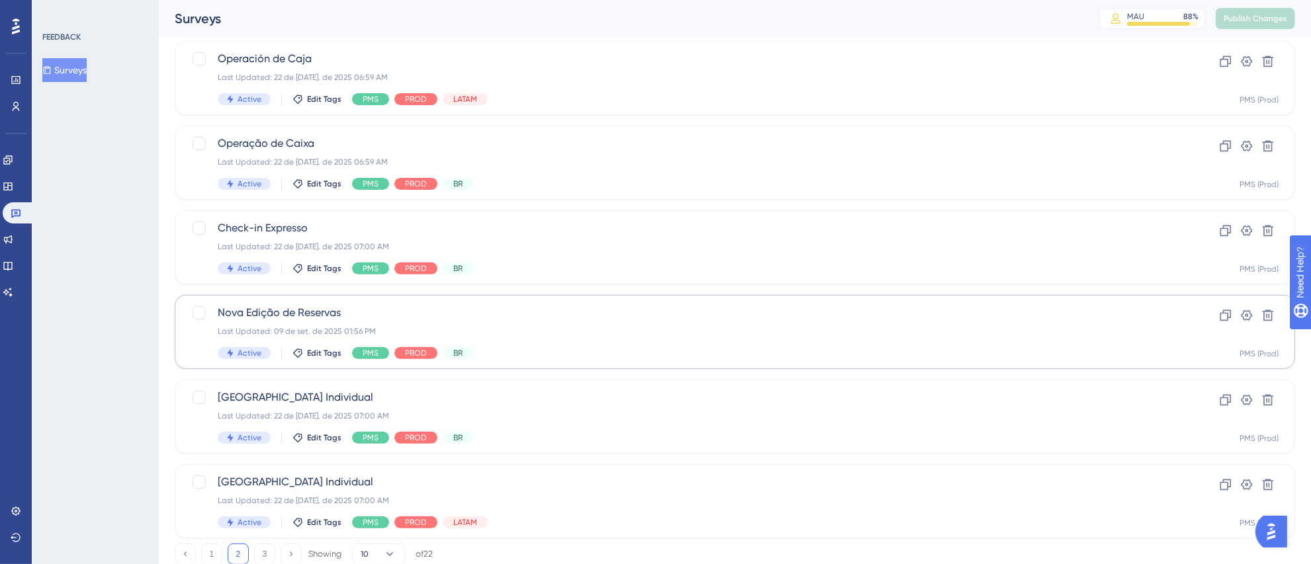
scroll to position [447, 0]
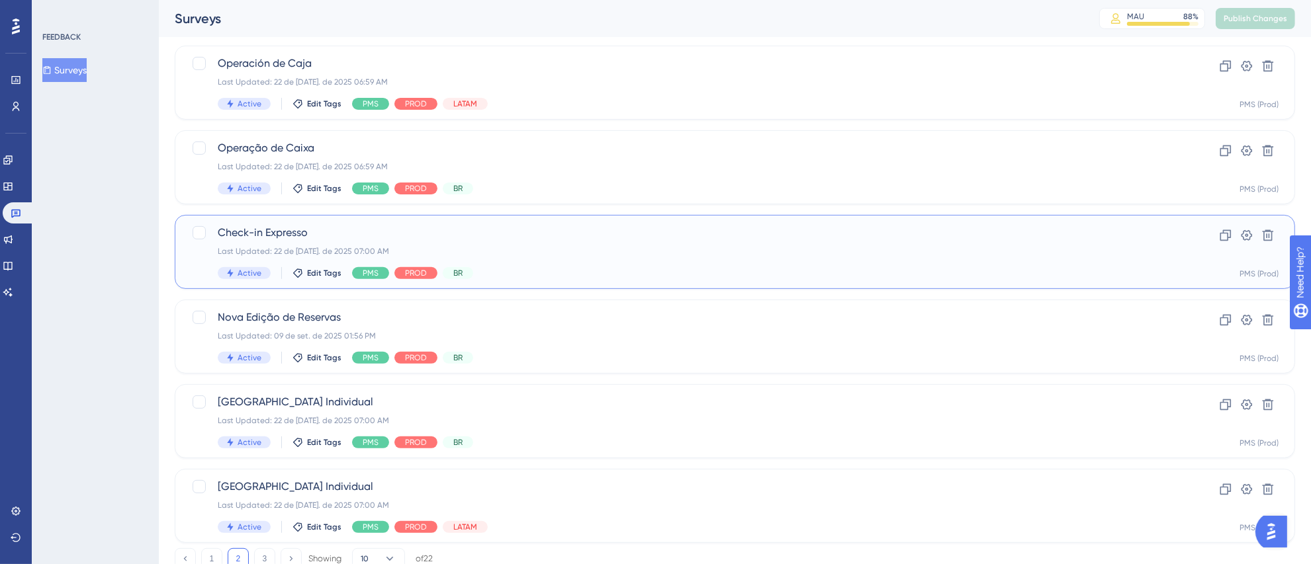
click at [624, 246] on div "Last Updated: 22 de [DATE]. de 2025 07:00 AM" at bounding box center [682, 251] width 928 height 11
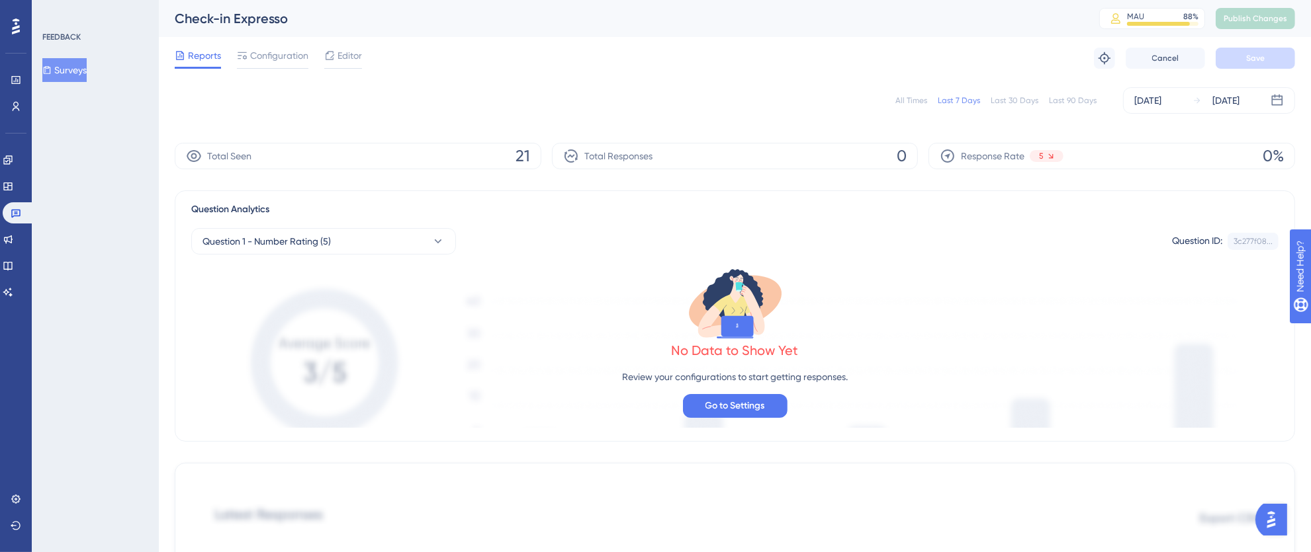
click at [1147, 102] on div "[DATE]" at bounding box center [1147, 101] width 27 height 16
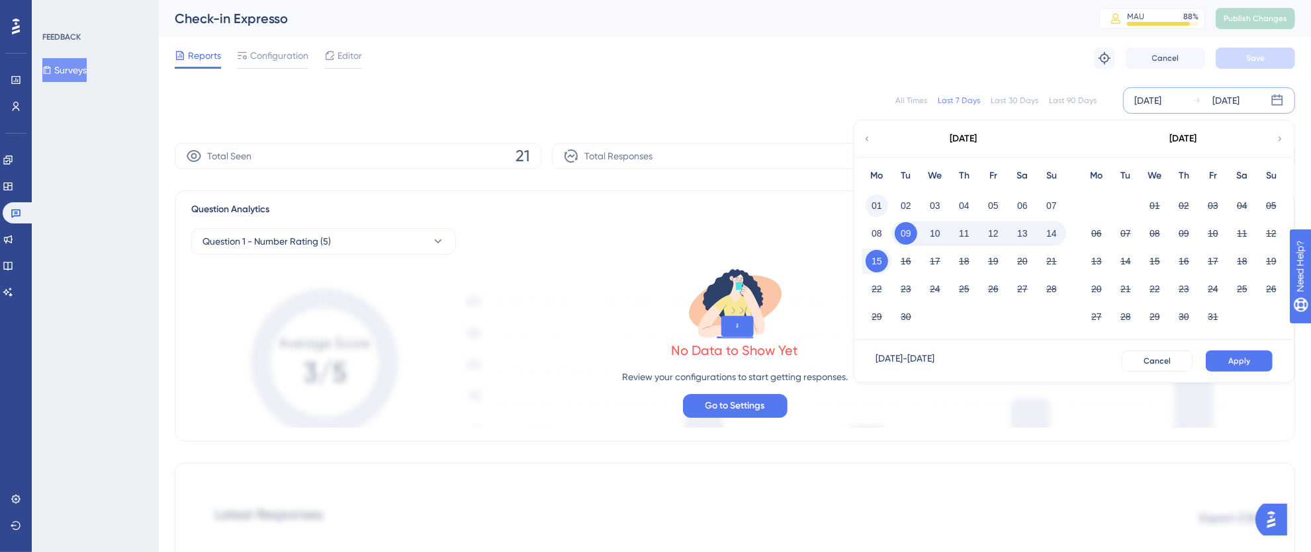
click at [874, 203] on button "01" at bounding box center [876, 206] width 22 height 22
click at [875, 257] on button "15" at bounding box center [876, 261] width 22 height 22
click at [1229, 356] on span "Apply" at bounding box center [1239, 361] width 22 height 11
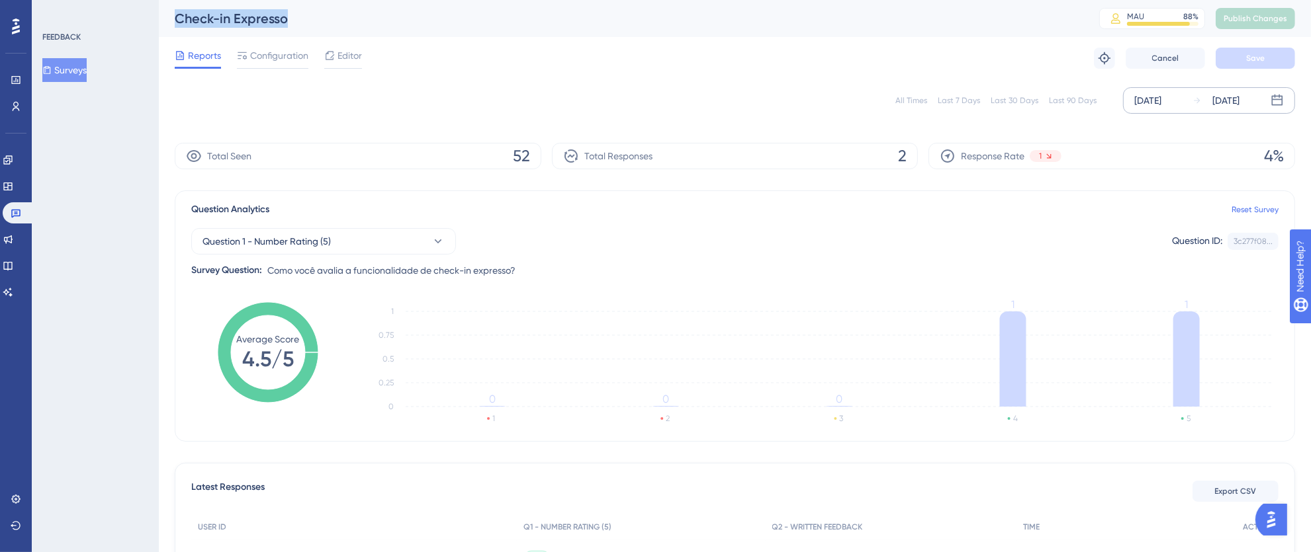
drag, startPoint x: 305, startPoint y: 23, endPoint x: 160, endPoint y: 22, distance: 144.9
click at [160, 22] on div "Check-in Expresso MAU 88 % Click to see add-on and upgrade options Publish Chan…" at bounding box center [735, 18] width 1152 height 37
copy div "Check-in Expresso"
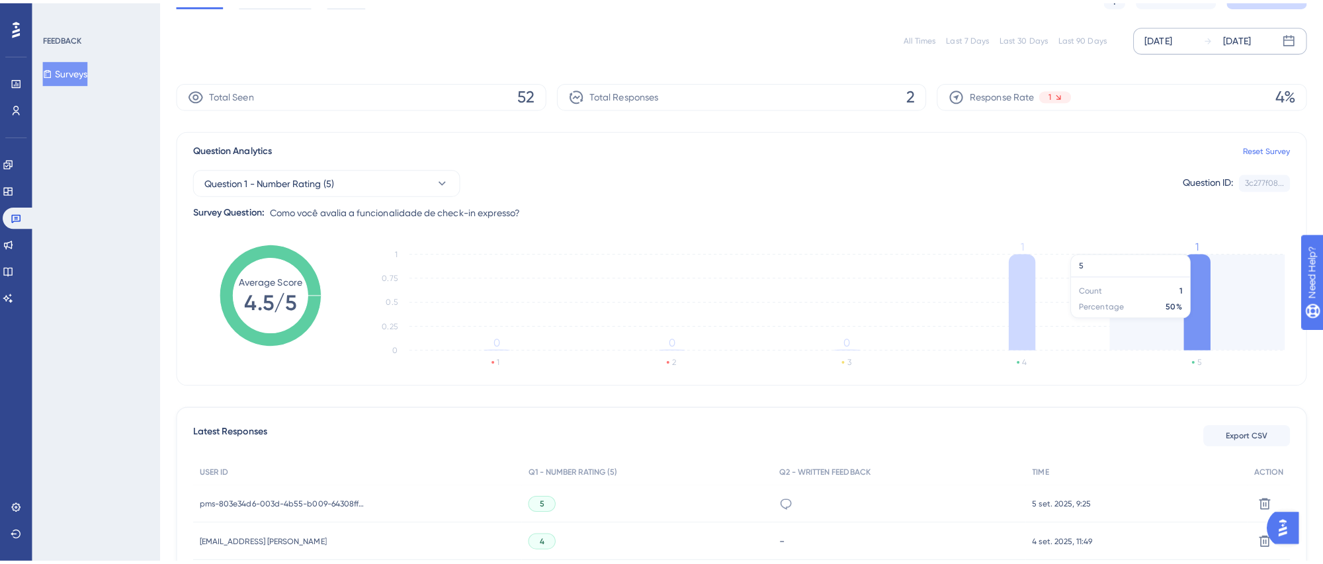
scroll to position [139, 0]
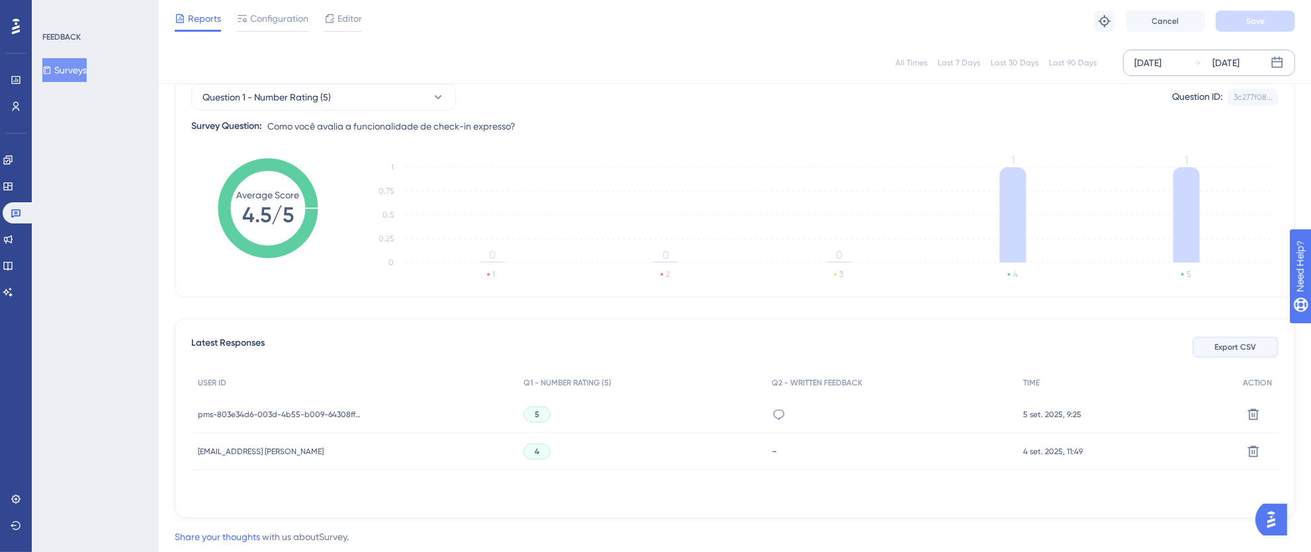
click at [1243, 349] on span "Export CSV" at bounding box center [1236, 347] width 42 height 11
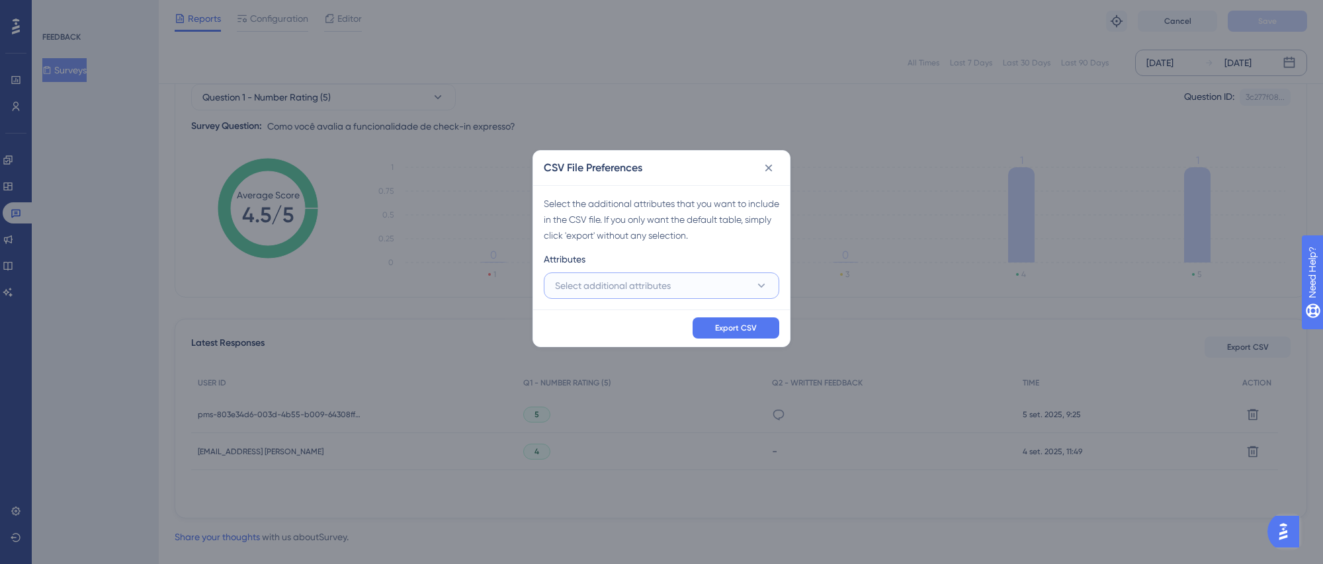
click at [593, 289] on span "Select additional attributes" at bounding box center [613, 286] width 116 height 16
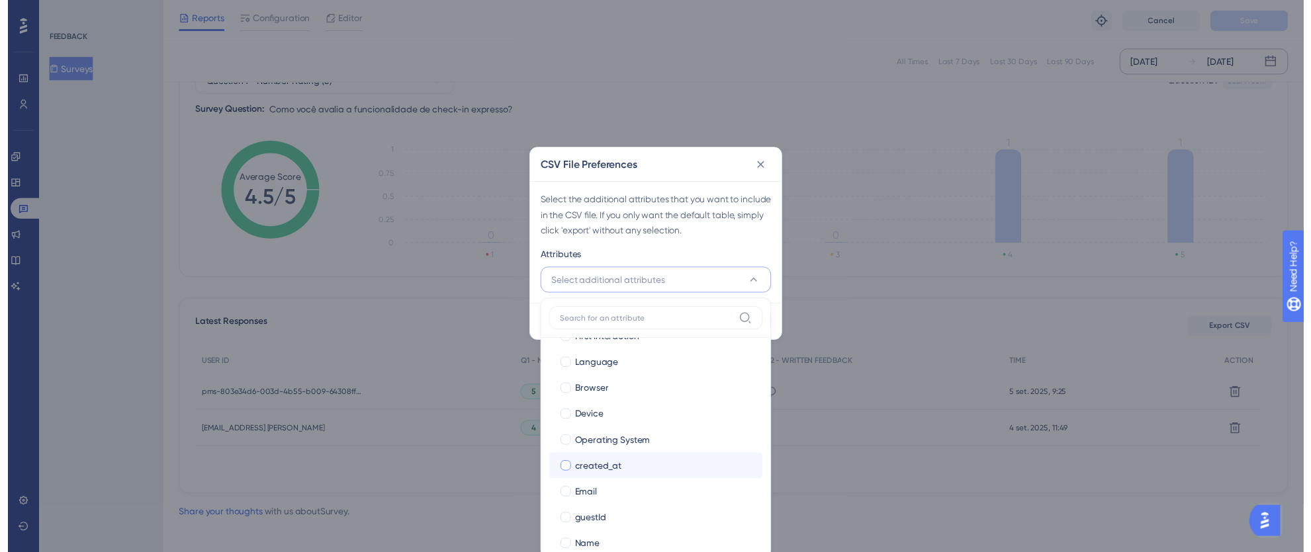
scroll to position [144, 0]
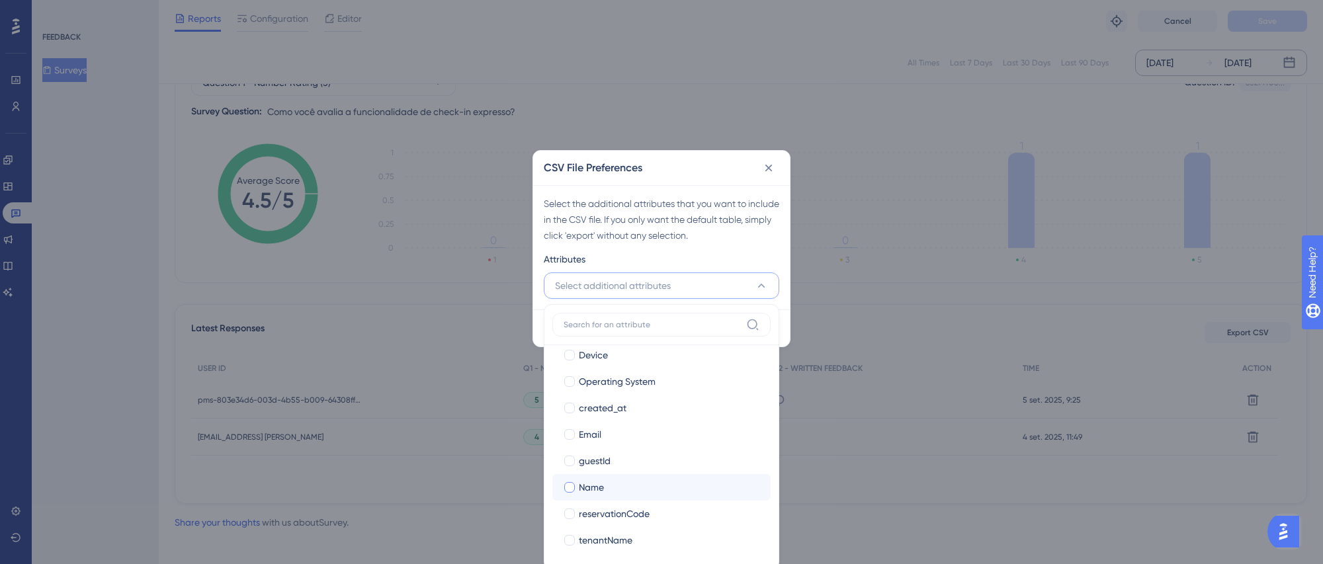
click at [568, 490] on div at bounding box center [569, 487] width 11 height 11
checkbox input "true"
drag, startPoint x: 572, startPoint y: 439, endPoint x: 569, endPoint y: 498, distance: 59.6
click at [571, 438] on div at bounding box center [569, 434] width 11 height 11
checkbox input "true"
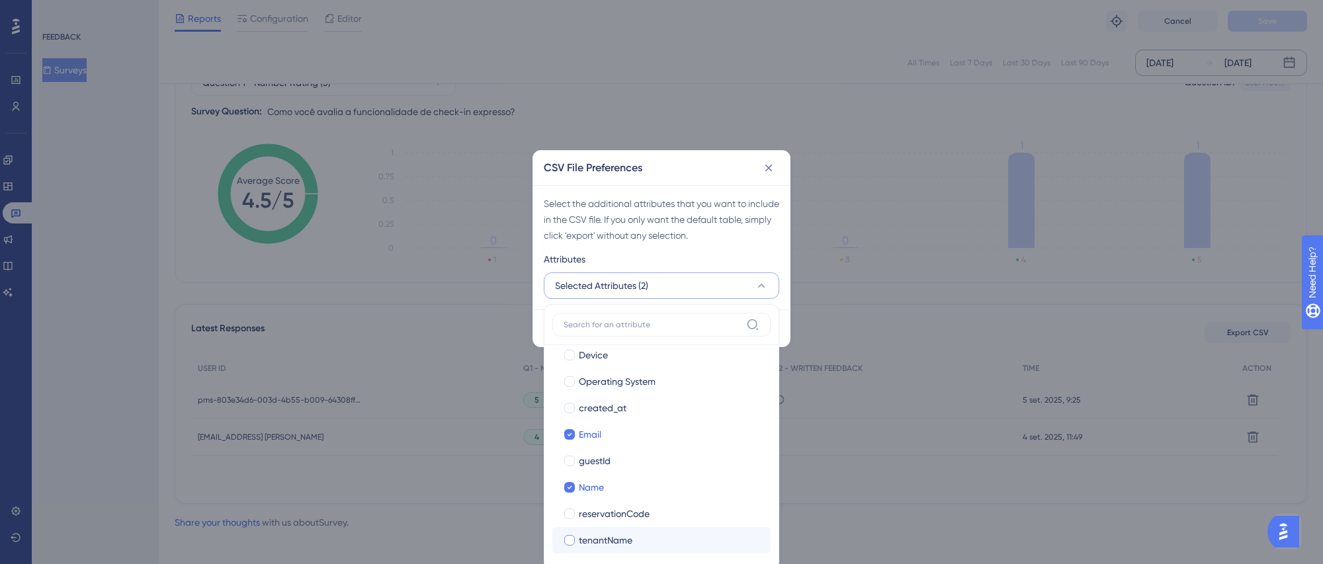
click at [572, 537] on div at bounding box center [569, 540] width 11 height 11
checkbox input "true"
click at [709, 271] on div "Attributes" at bounding box center [662, 261] width 236 height 21
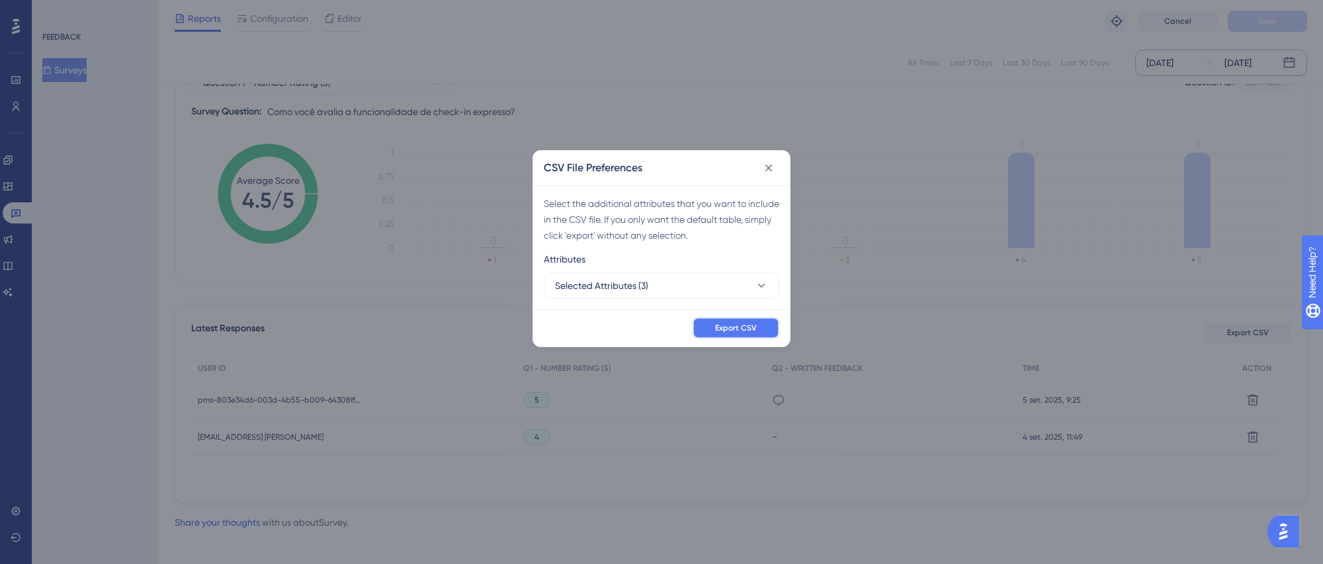
click at [732, 325] on span "Export CSV" at bounding box center [736, 328] width 42 height 11
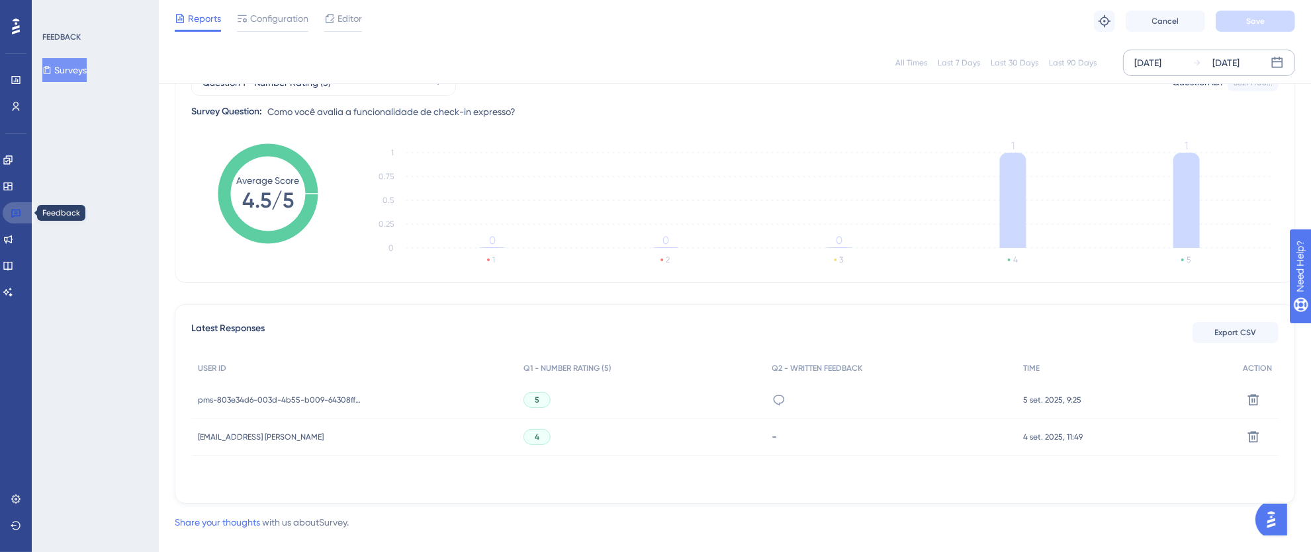
click at [18, 210] on icon at bounding box center [16, 213] width 11 height 11
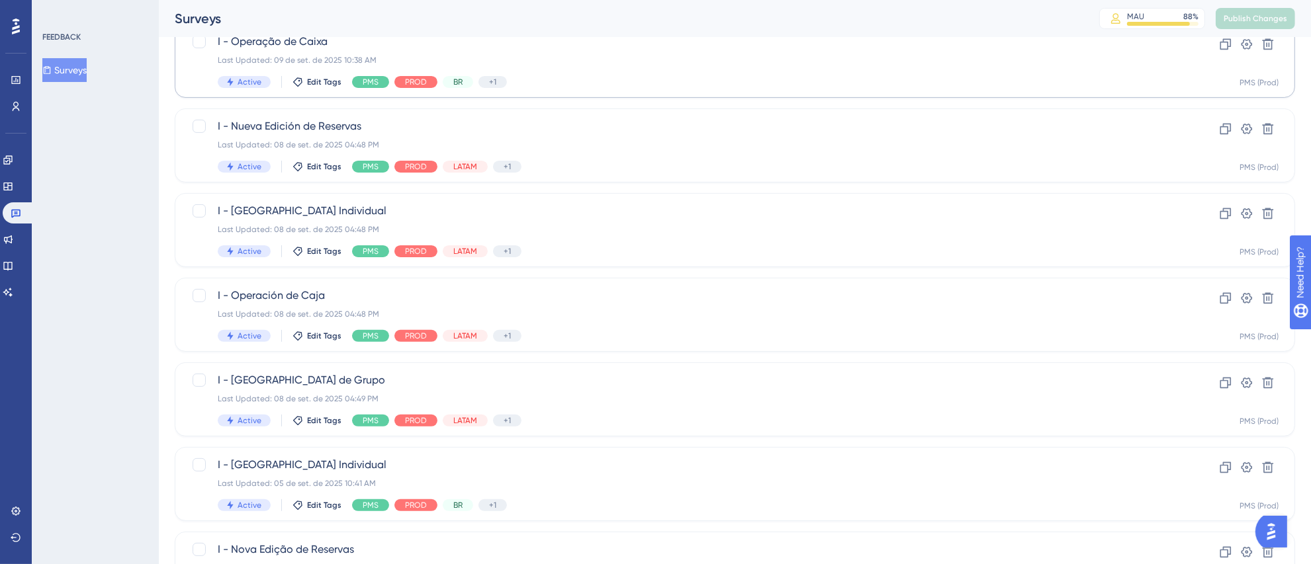
scroll to position [494, 0]
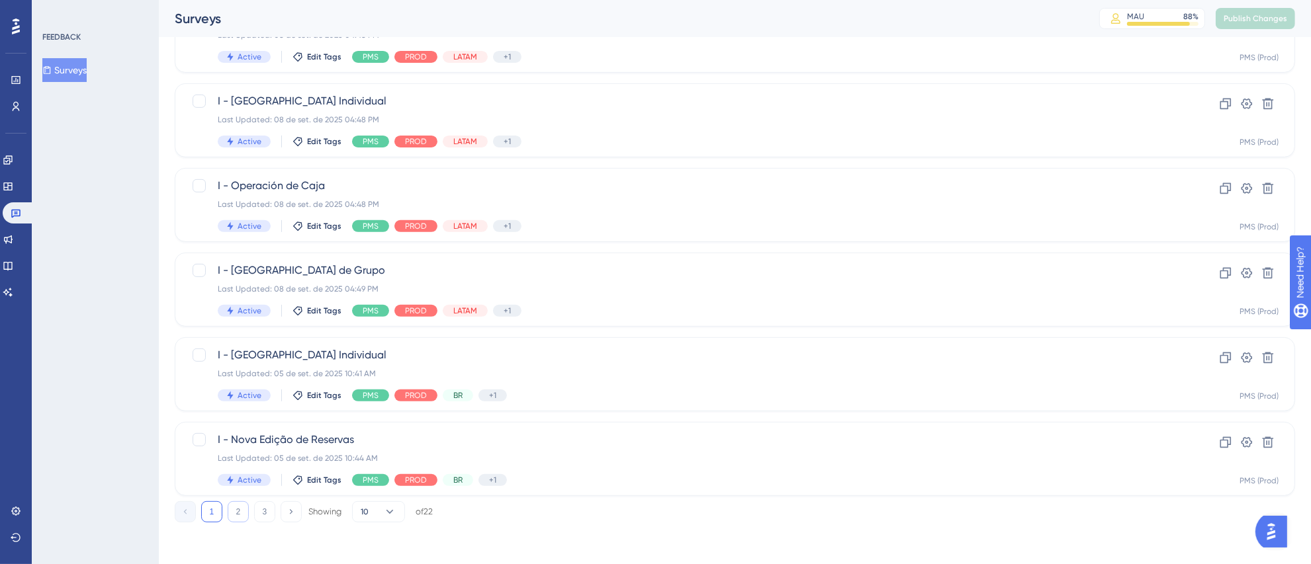
click at [231, 515] on button "2" at bounding box center [238, 512] width 21 height 21
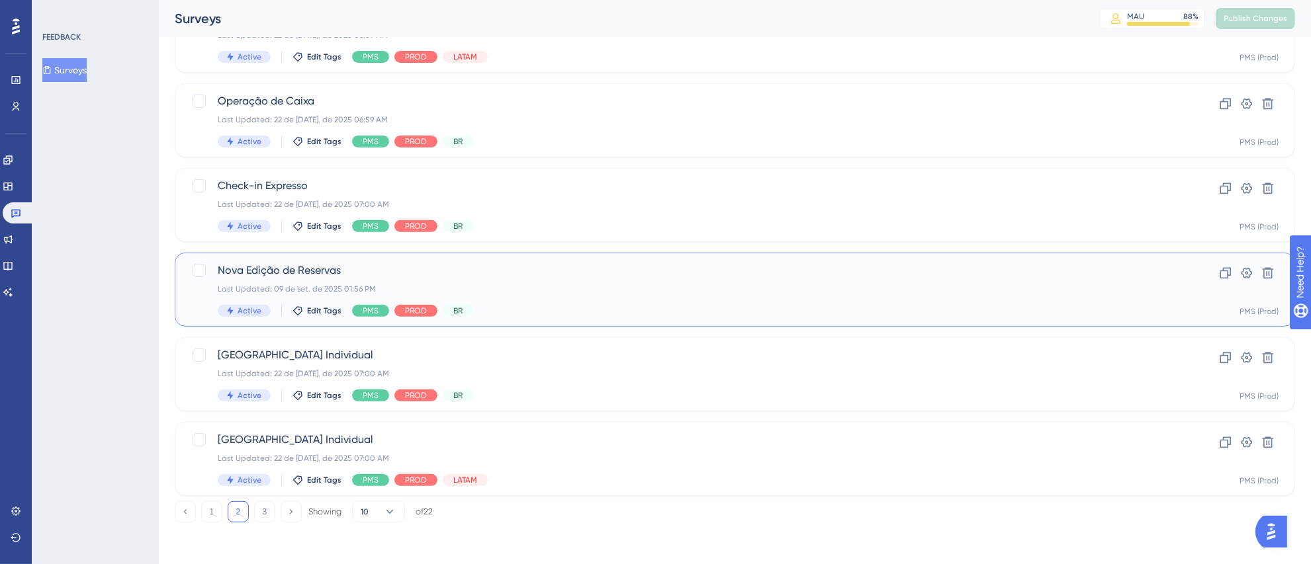
click at [671, 284] on div "Last Updated: 09 de set. de 2025 01:56 PM" at bounding box center [682, 289] width 928 height 11
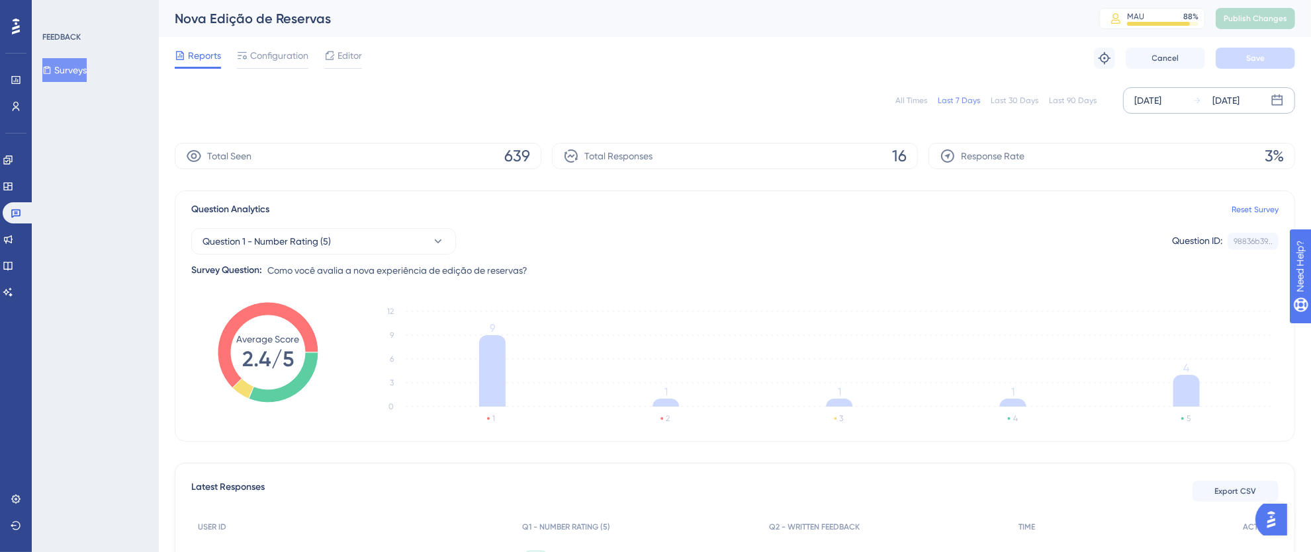
click at [1151, 100] on div "[DATE]" at bounding box center [1147, 101] width 27 height 16
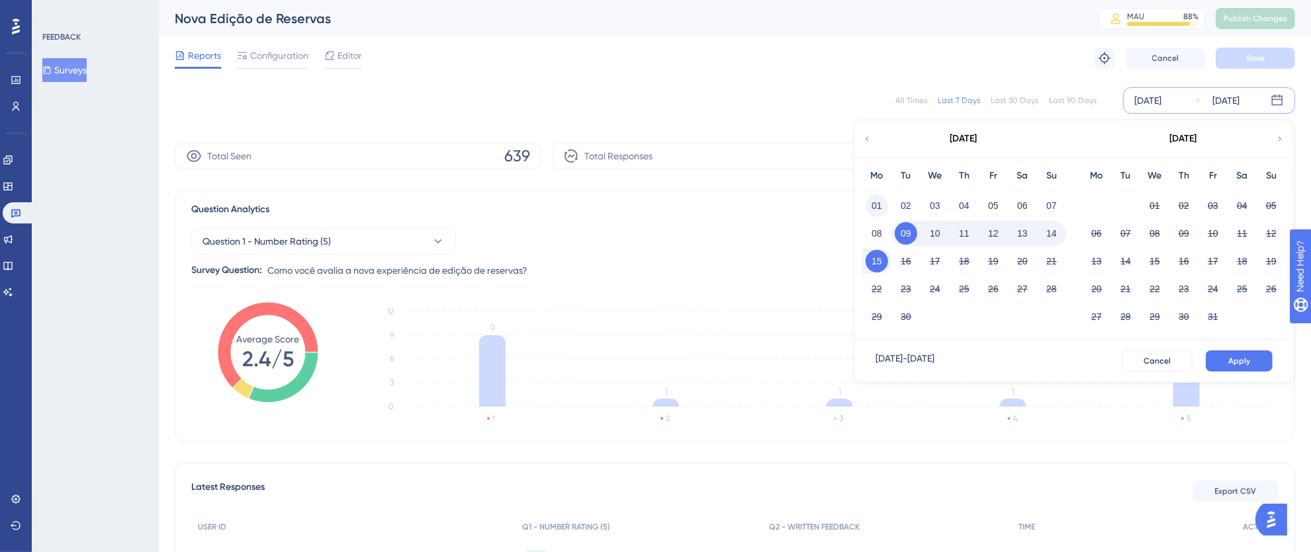
click at [878, 200] on button "01" at bounding box center [876, 206] width 22 height 22
drag, startPoint x: 882, startPoint y: 267, endPoint x: 1024, endPoint y: 308, distance: 147.2
click at [882, 267] on button "15" at bounding box center [876, 261] width 22 height 22
click at [1244, 363] on span "Apply" at bounding box center [1239, 361] width 22 height 11
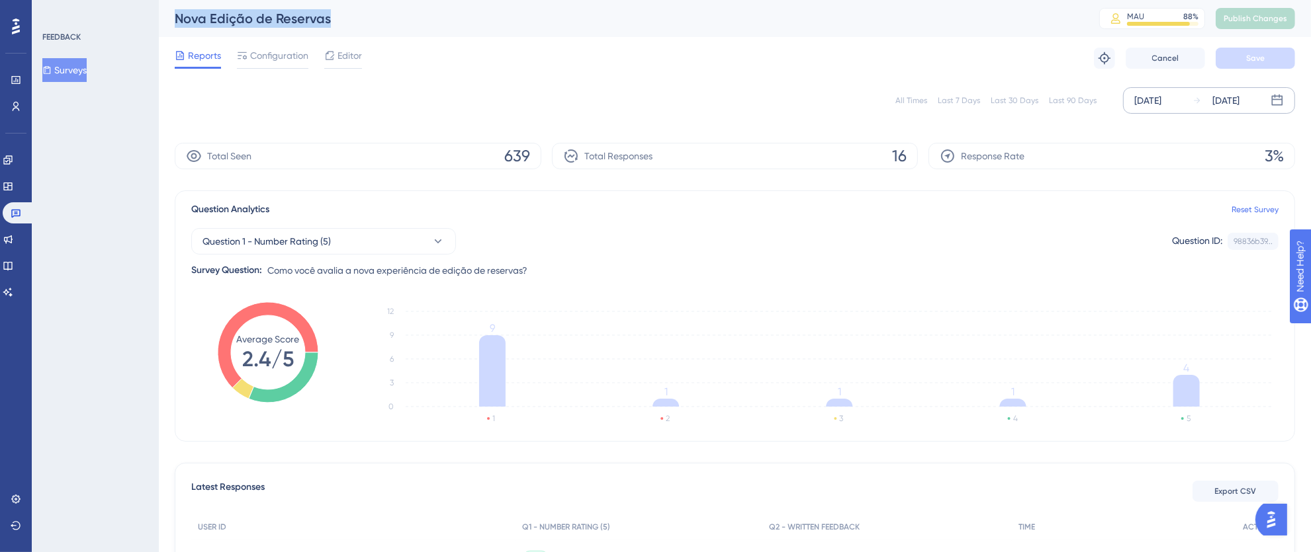
drag, startPoint x: 339, startPoint y: 22, endPoint x: 173, endPoint y: 19, distance: 165.4
click at [173, 19] on div "Nova Edição de Reservas MAU 88 % Click to see add-on and upgrade options Publis…" at bounding box center [735, 18] width 1152 height 37
copy div "Nova Edição de Reservas"
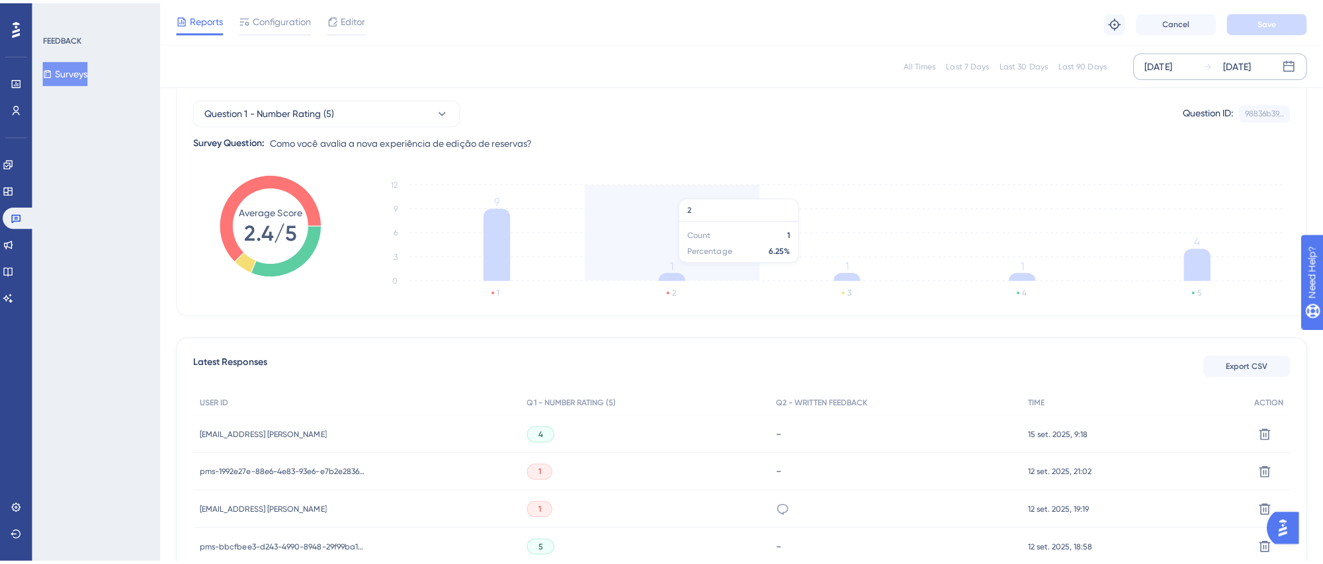
scroll to position [314, 0]
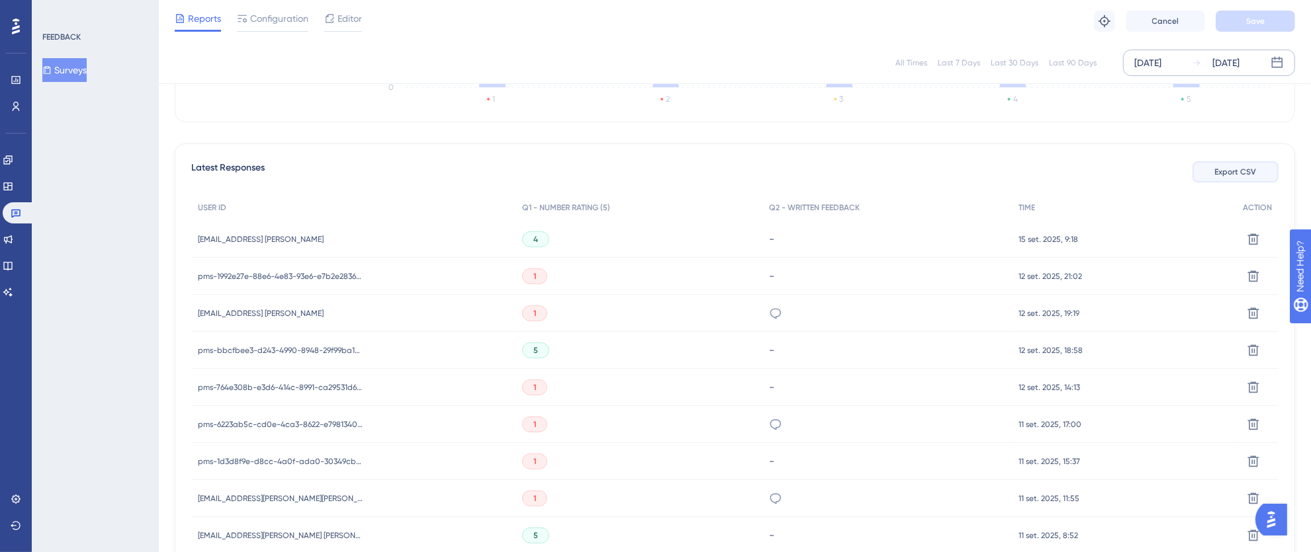
click at [1233, 172] on span "Export CSV" at bounding box center [1236, 172] width 42 height 11
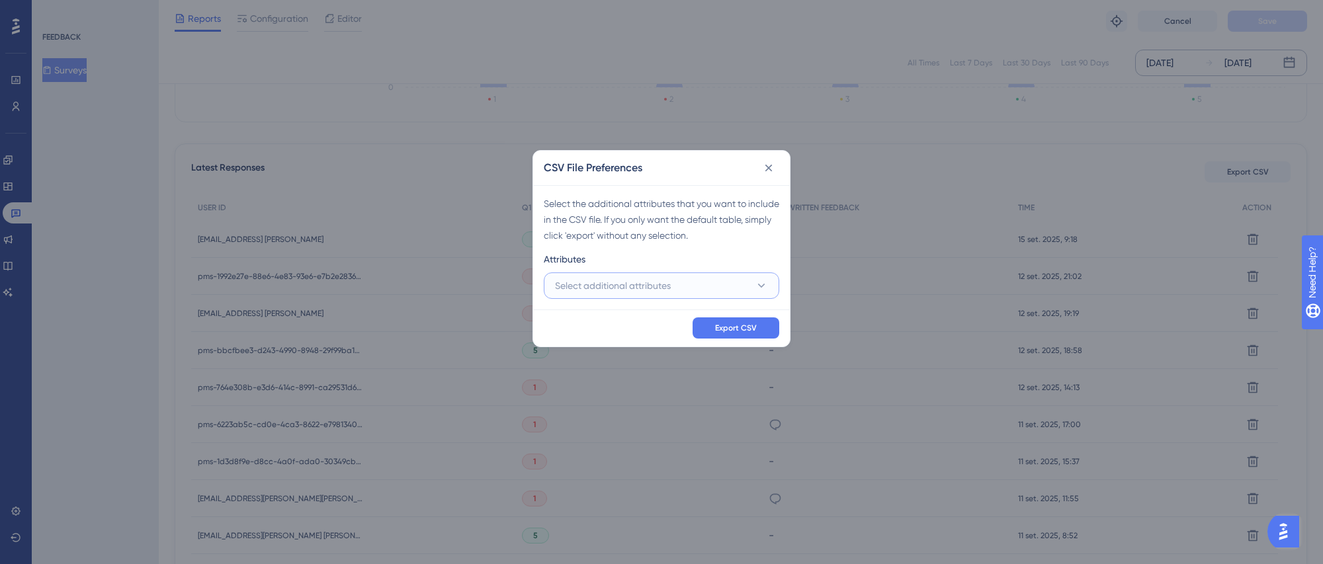
click at [629, 289] on span "Select additional attributes" at bounding box center [613, 286] width 116 height 16
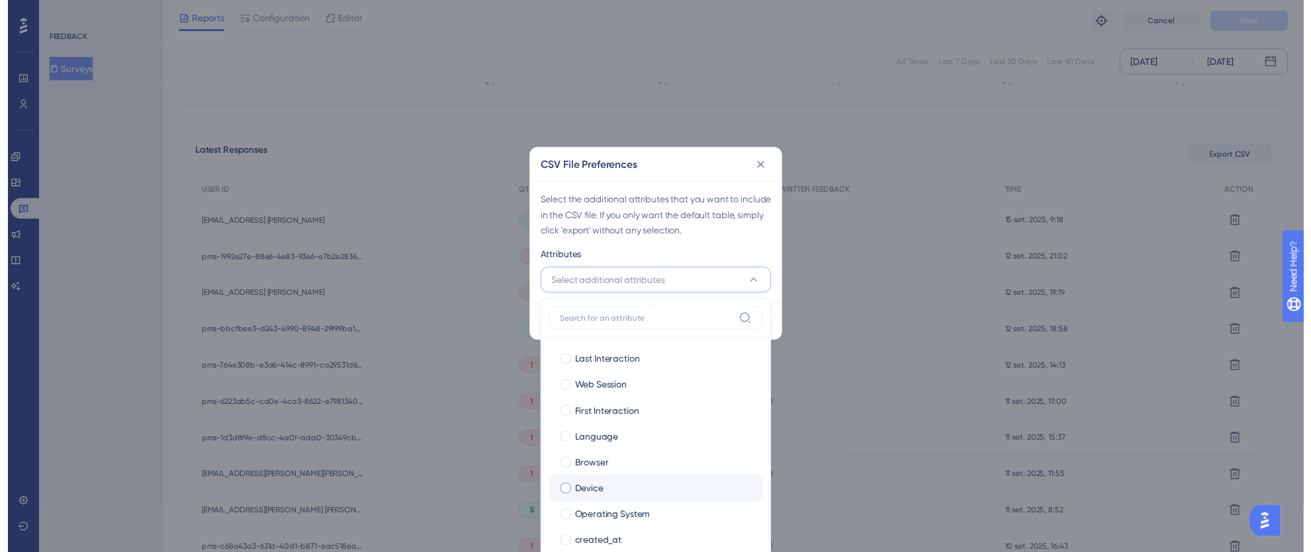
scroll to position [144, 0]
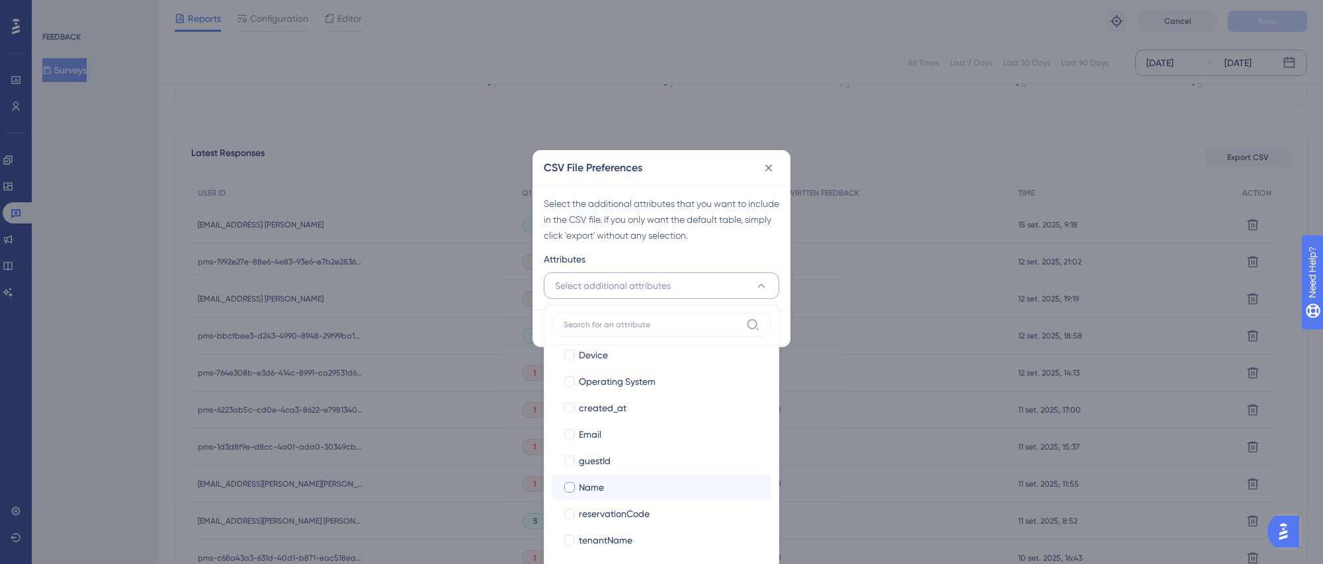
click at [568, 486] on div at bounding box center [569, 487] width 11 height 11
checkbox input "true"
click at [569, 435] on div at bounding box center [569, 434] width 11 height 11
checkbox input "true"
click at [569, 543] on div at bounding box center [569, 540] width 11 height 11
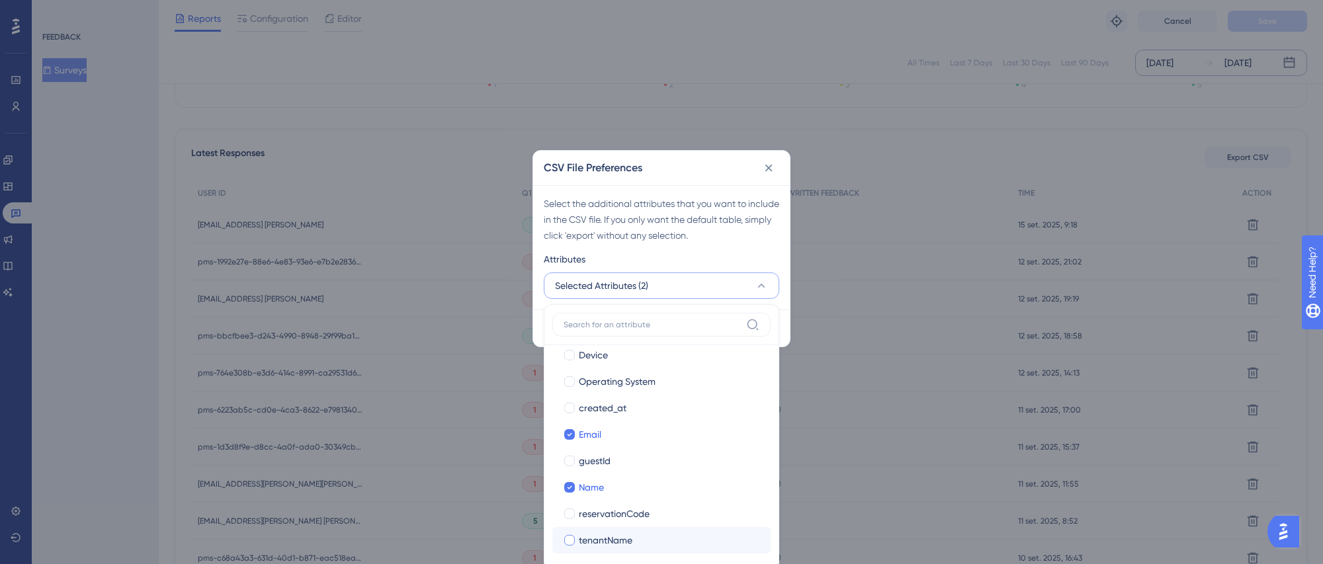
checkbox input "true"
click at [732, 259] on div "Attributes" at bounding box center [662, 261] width 236 height 21
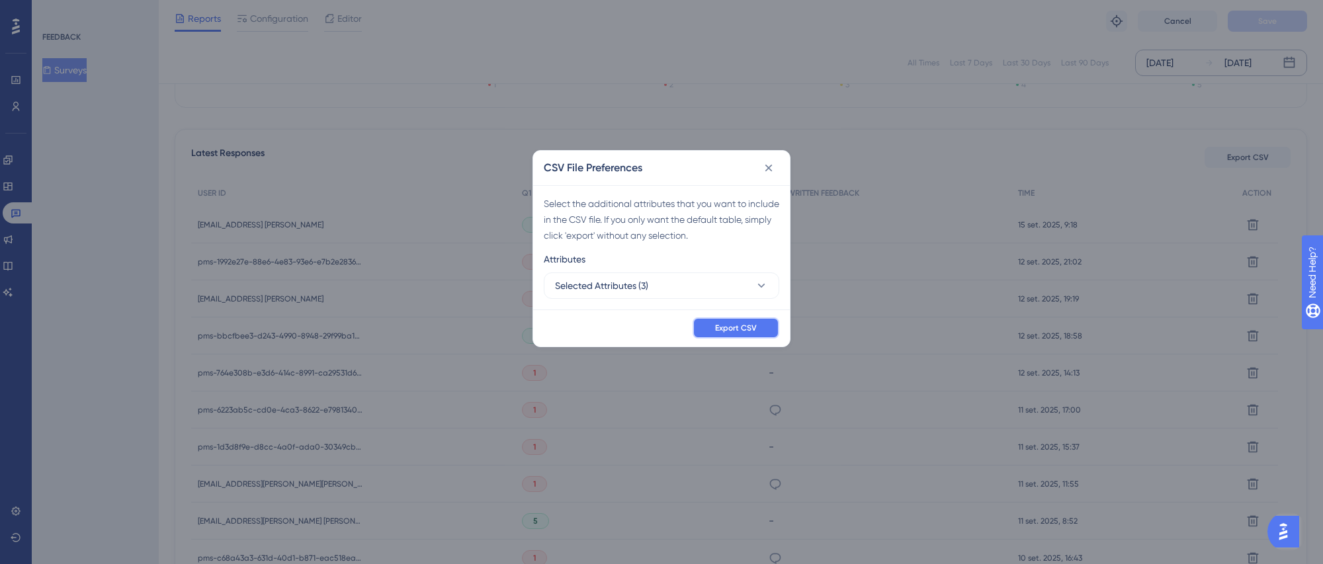
click at [748, 327] on span "Export CSV" at bounding box center [736, 328] width 42 height 11
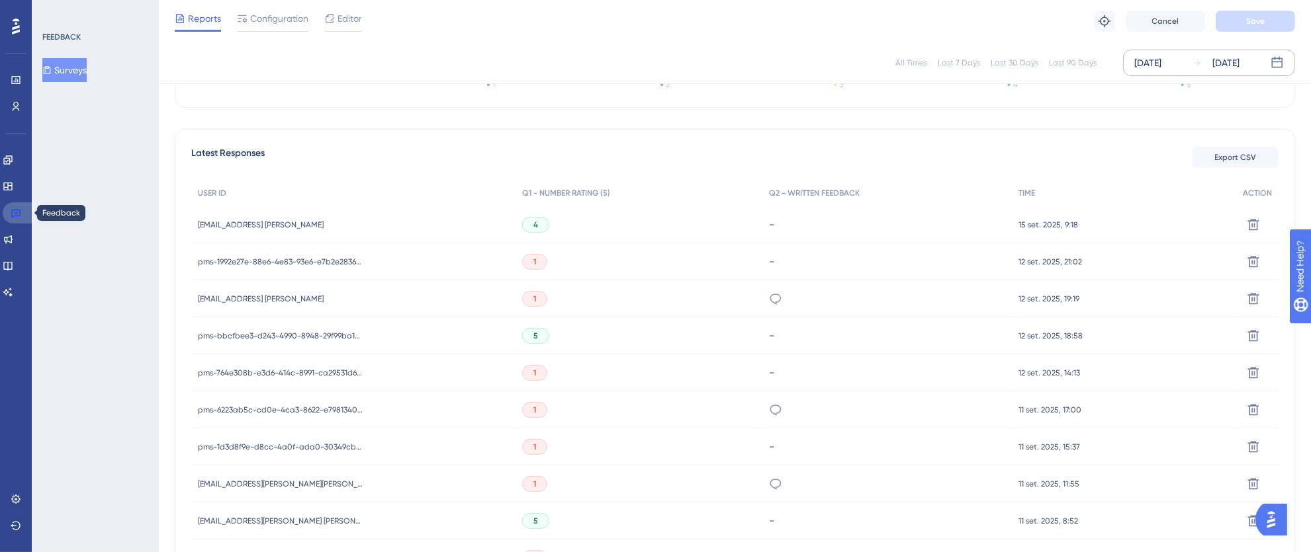
click at [13, 212] on icon at bounding box center [16, 213] width 11 height 11
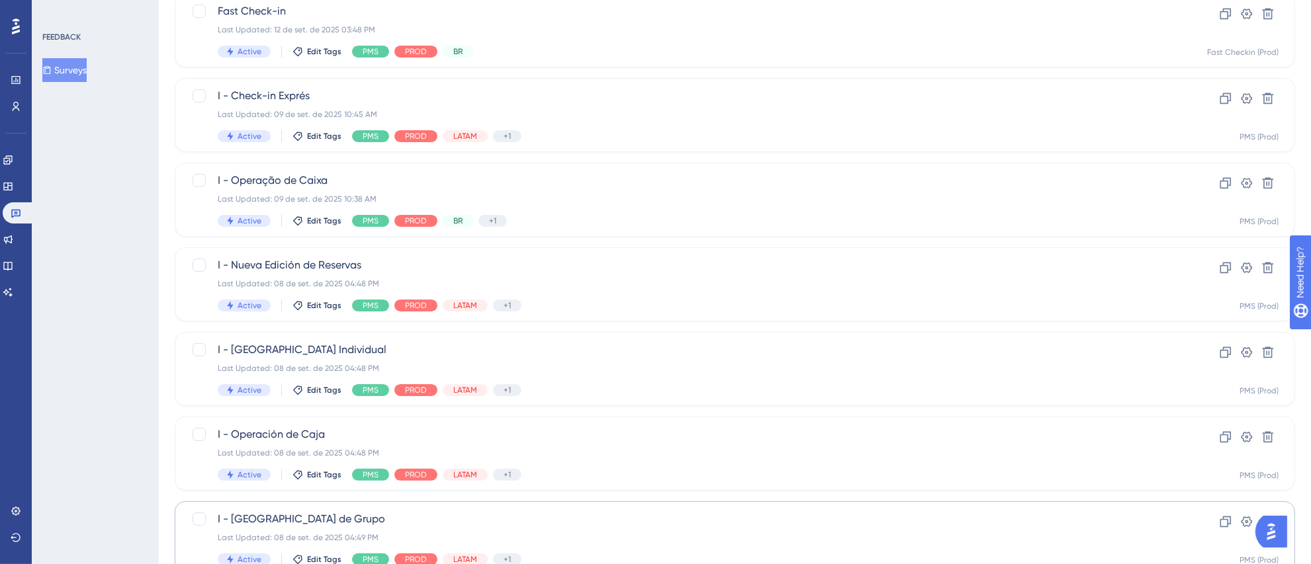
scroll to position [494, 0]
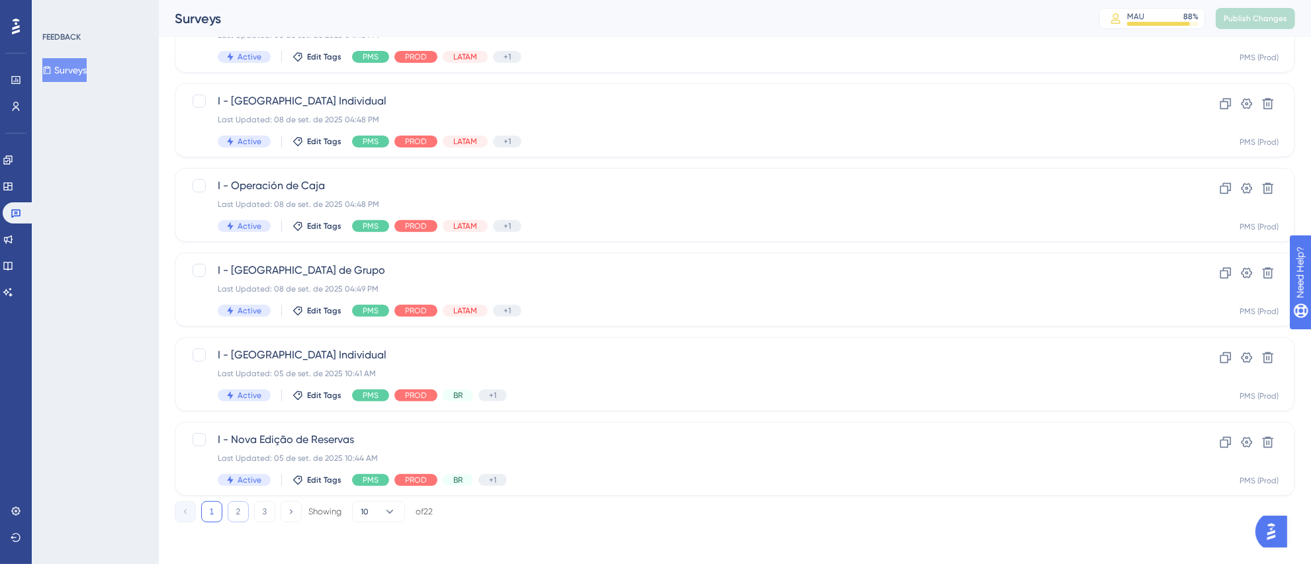
click at [240, 512] on button "2" at bounding box center [238, 512] width 21 height 21
click at [866, 371] on div "Last Updated: 22 de [DATE]. de 2025 07:00 AM" at bounding box center [682, 374] width 928 height 11
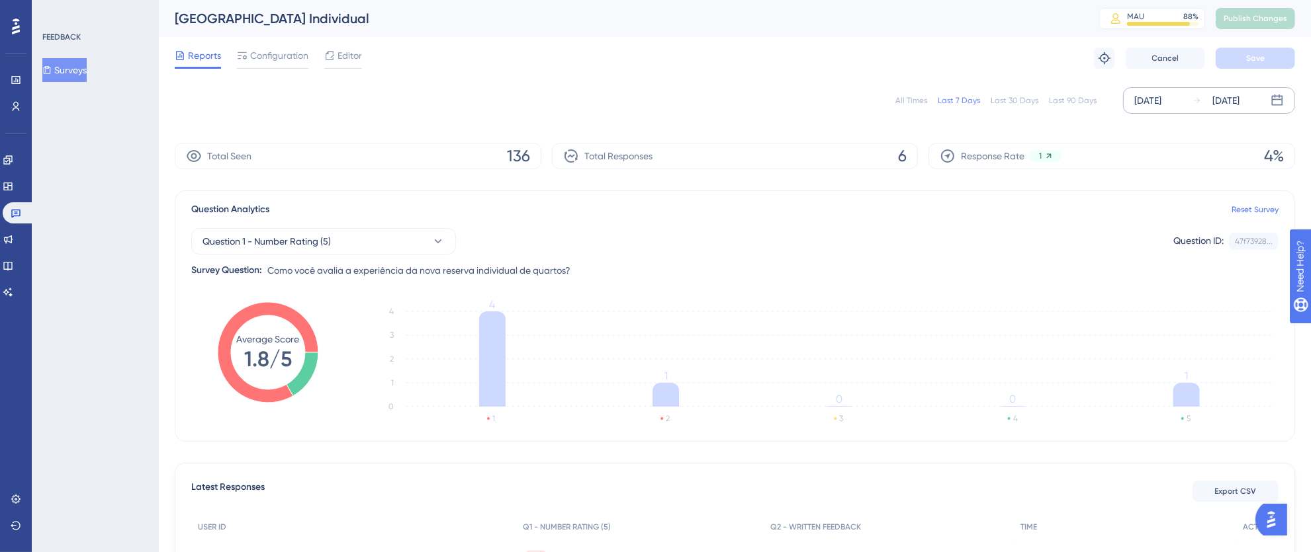
click at [1151, 103] on div "[DATE]" at bounding box center [1147, 101] width 27 height 16
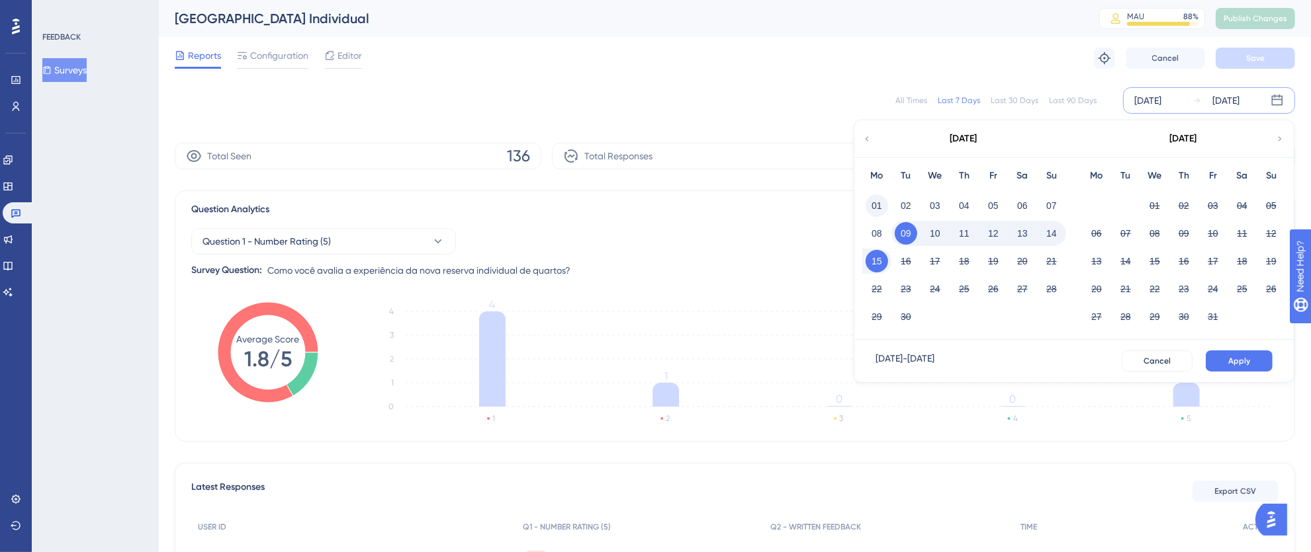
click at [875, 204] on button "01" at bounding box center [876, 206] width 22 height 22
click at [880, 263] on button "15" at bounding box center [876, 261] width 22 height 22
click at [1258, 351] on button "Apply" at bounding box center [1238, 361] width 67 height 21
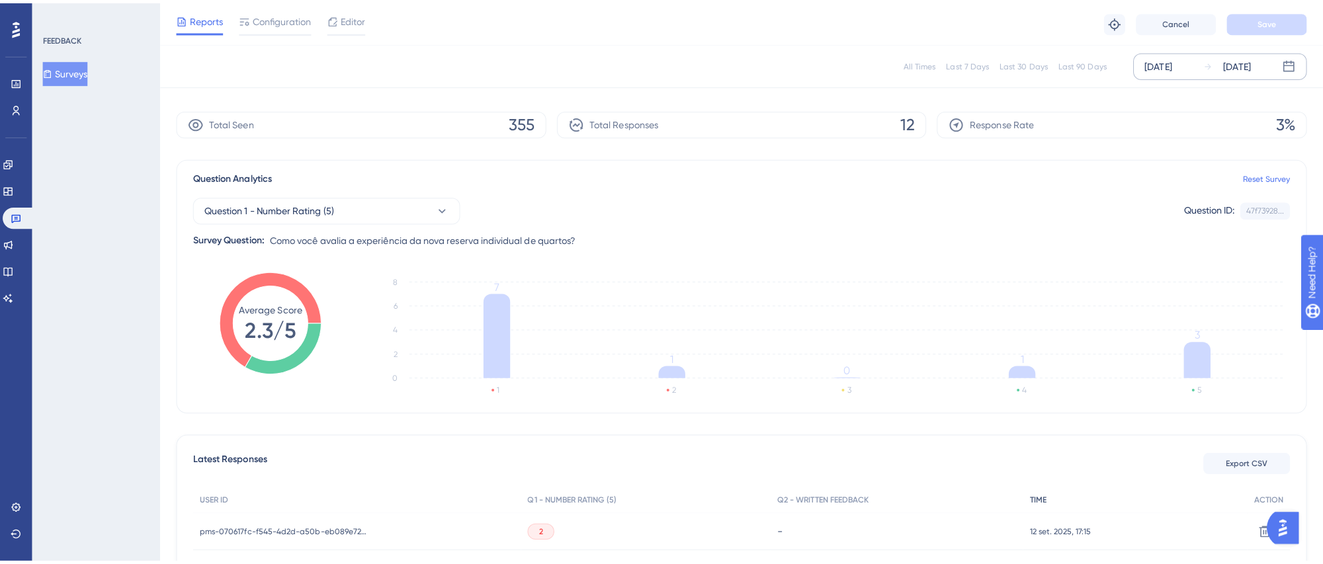
scroll to position [114, 0]
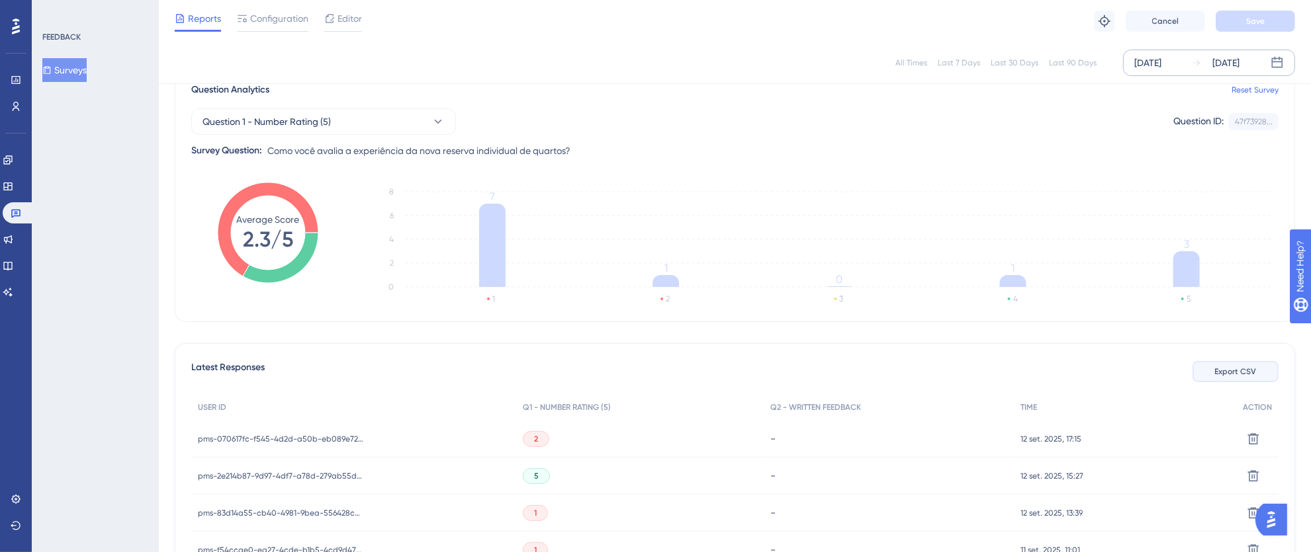
click at [1228, 377] on button "Export CSV" at bounding box center [1235, 371] width 86 height 21
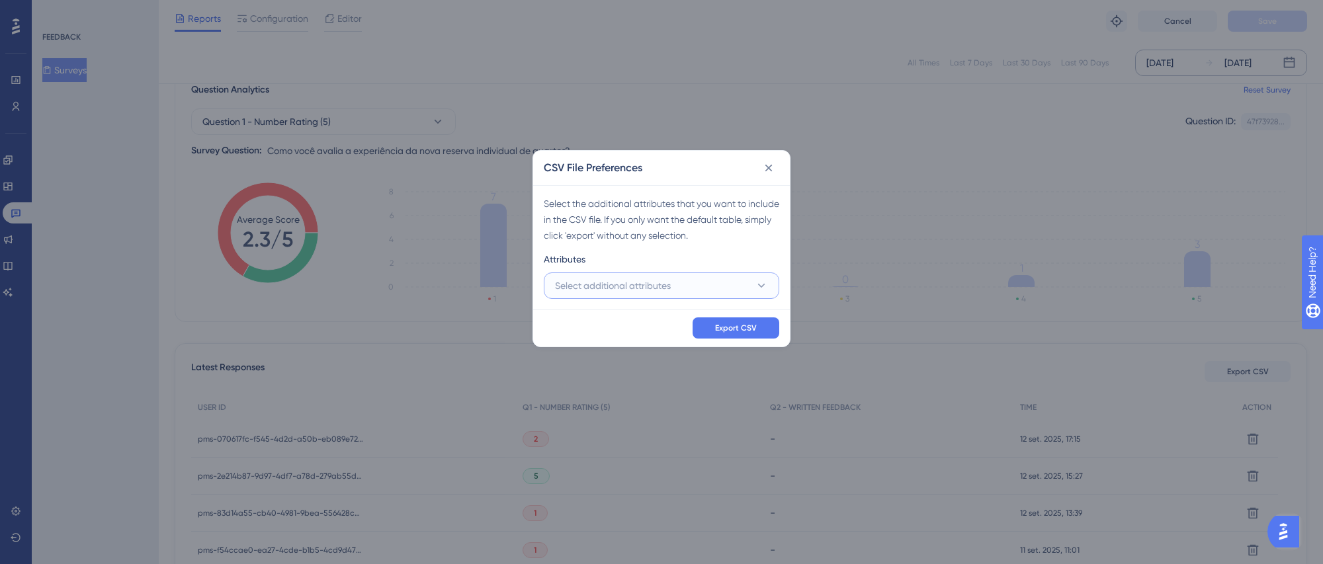
click at [580, 292] on span "Select additional attributes" at bounding box center [613, 286] width 116 height 16
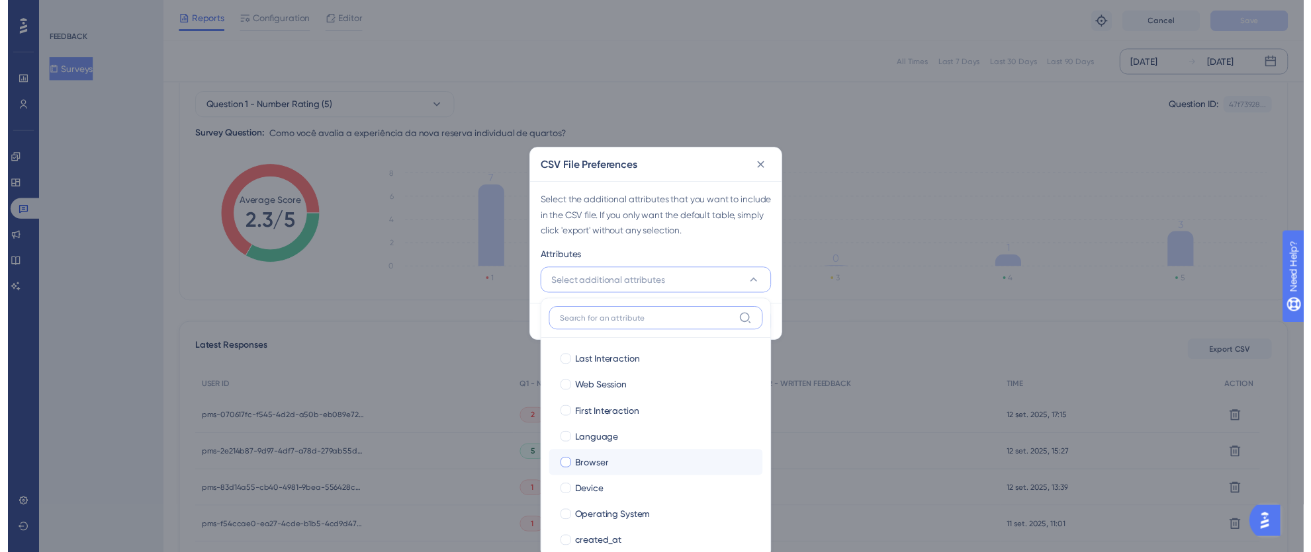
scroll to position [144, 0]
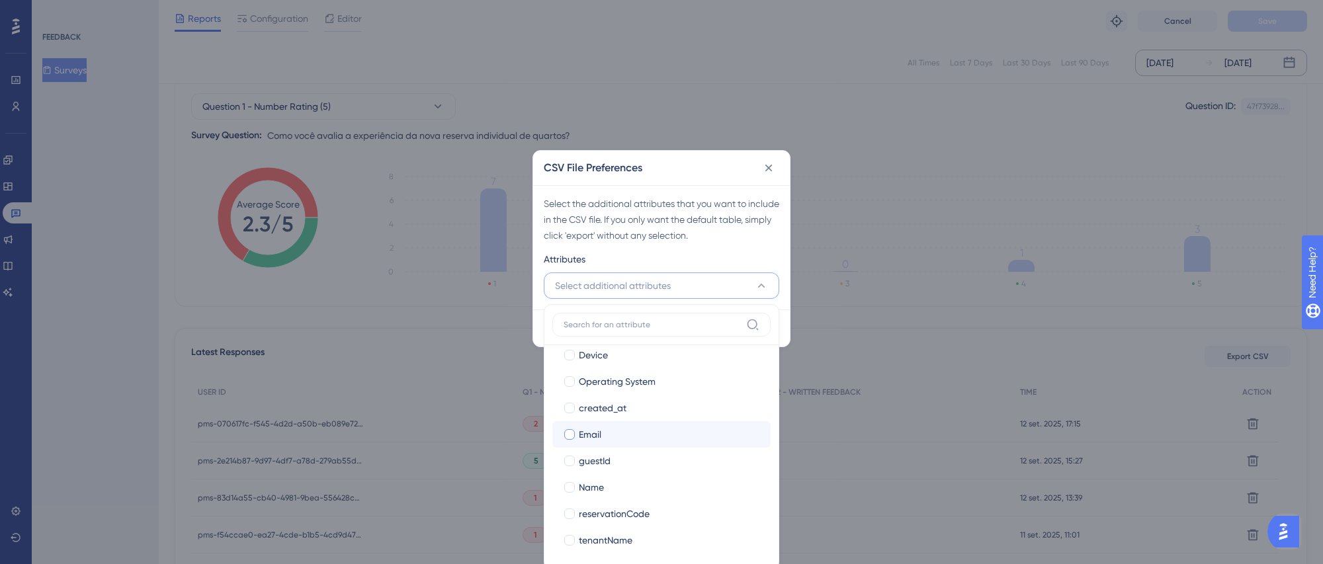
click at [570, 441] on label "Email" at bounding box center [661, 435] width 197 height 16
checkbox input "true"
click at [572, 481] on div at bounding box center [569, 487] width 13 height 13
checkbox input "true"
click at [572, 543] on div at bounding box center [569, 540] width 11 height 11
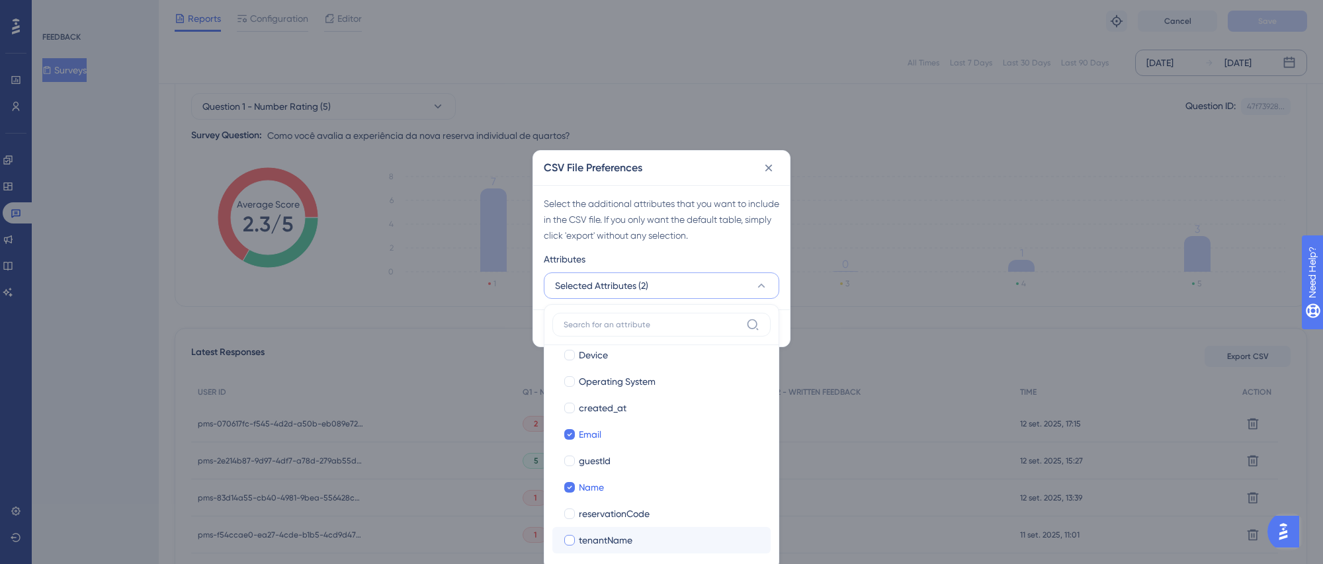
checkbox input "true"
click at [771, 245] on div "Select the additional attributes that you want to include in the CSV file. If y…" at bounding box center [661, 247] width 257 height 124
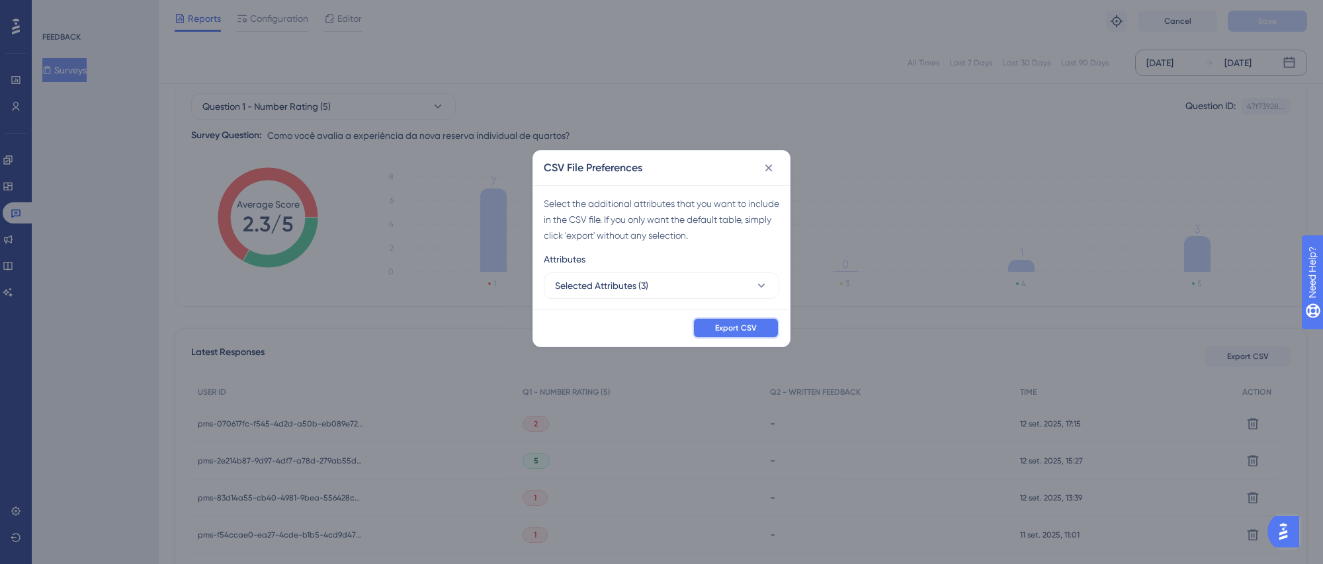
click at [752, 331] on span "Export CSV" at bounding box center [736, 328] width 42 height 11
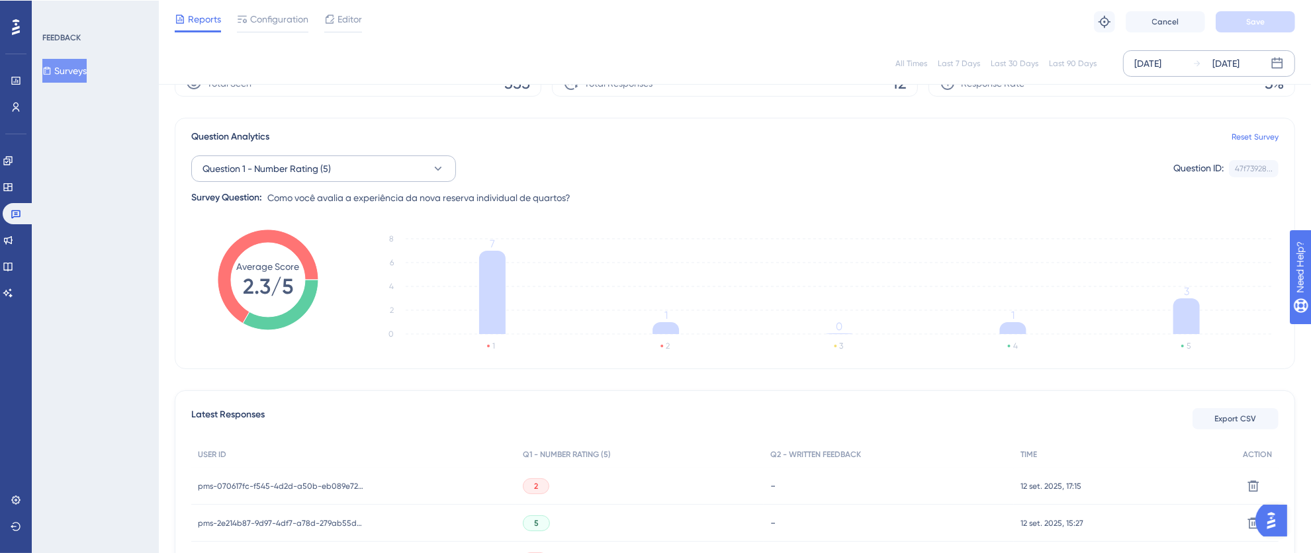
scroll to position [0, 0]
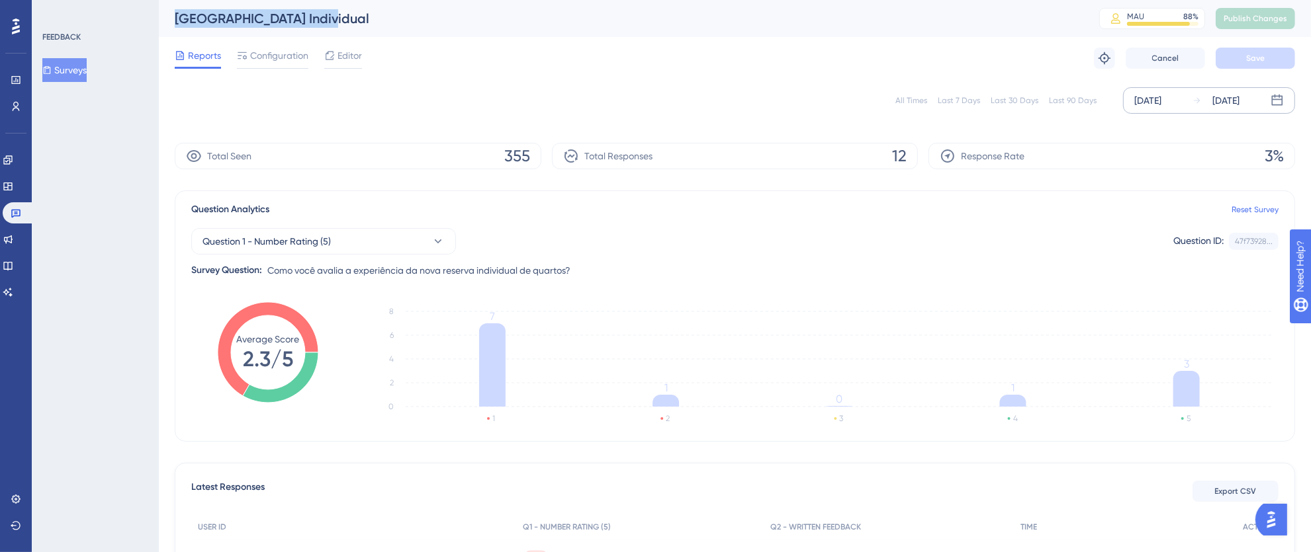
drag, startPoint x: 327, startPoint y: 21, endPoint x: 162, endPoint y: 19, distance: 165.4
click at [162, 19] on div "Nova Reserva Individual MAU 88 % Click to see add-on and upgrade options Publis…" at bounding box center [735, 18] width 1152 height 37
copy div "[GEOGRAPHIC_DATA] Individual"
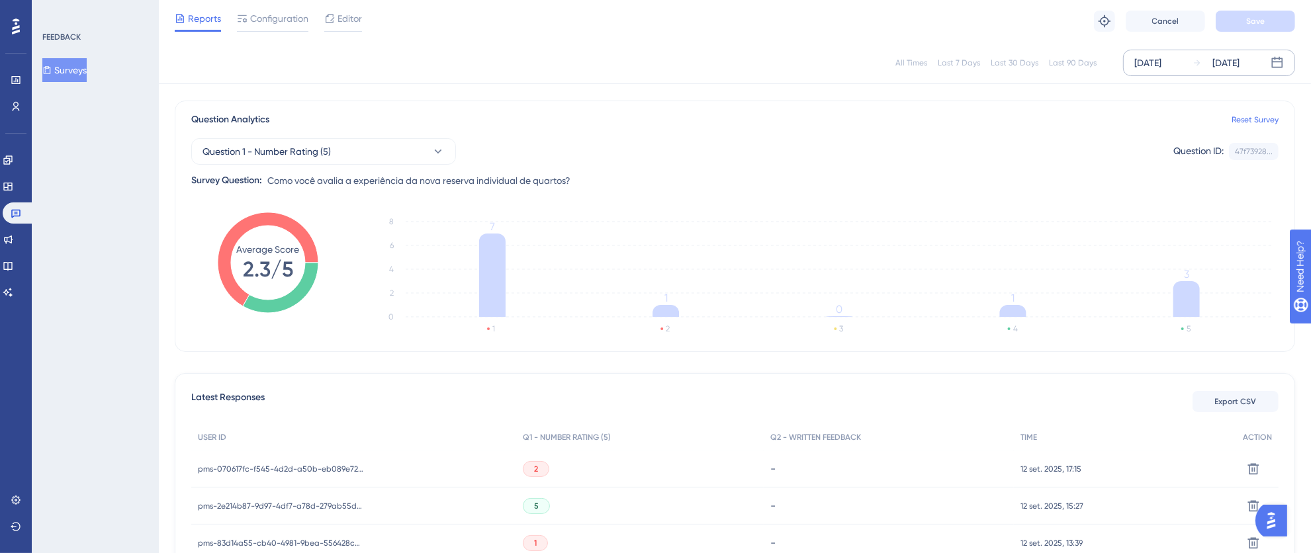
scroll to position [314, 0]
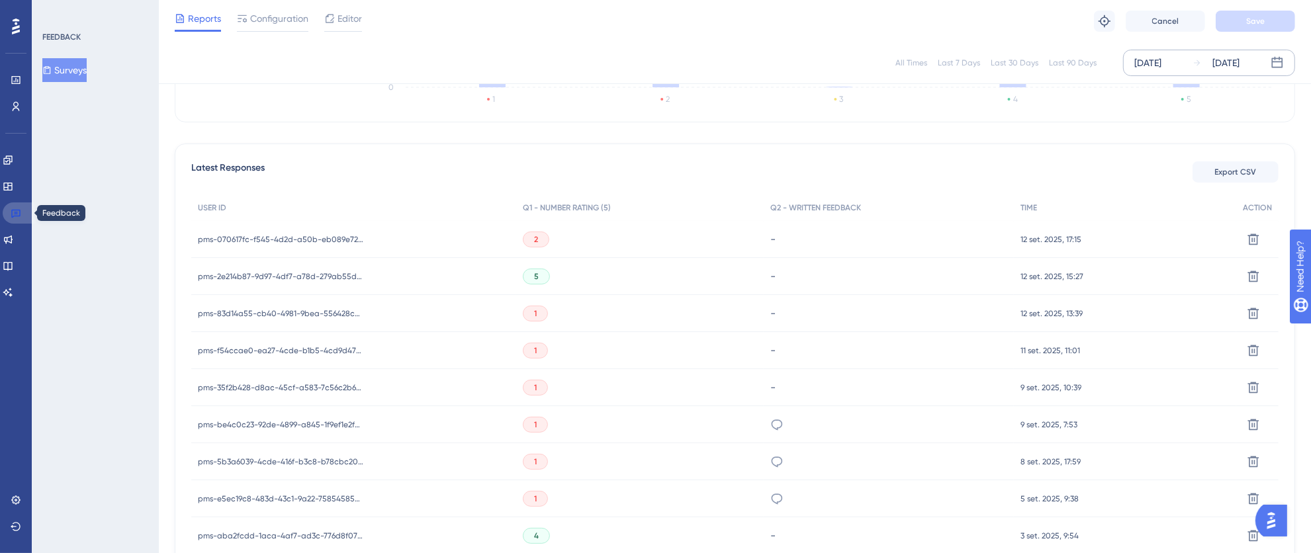
click at [14, 208] on icon at bounding box center [16, 213] width 11 height 11
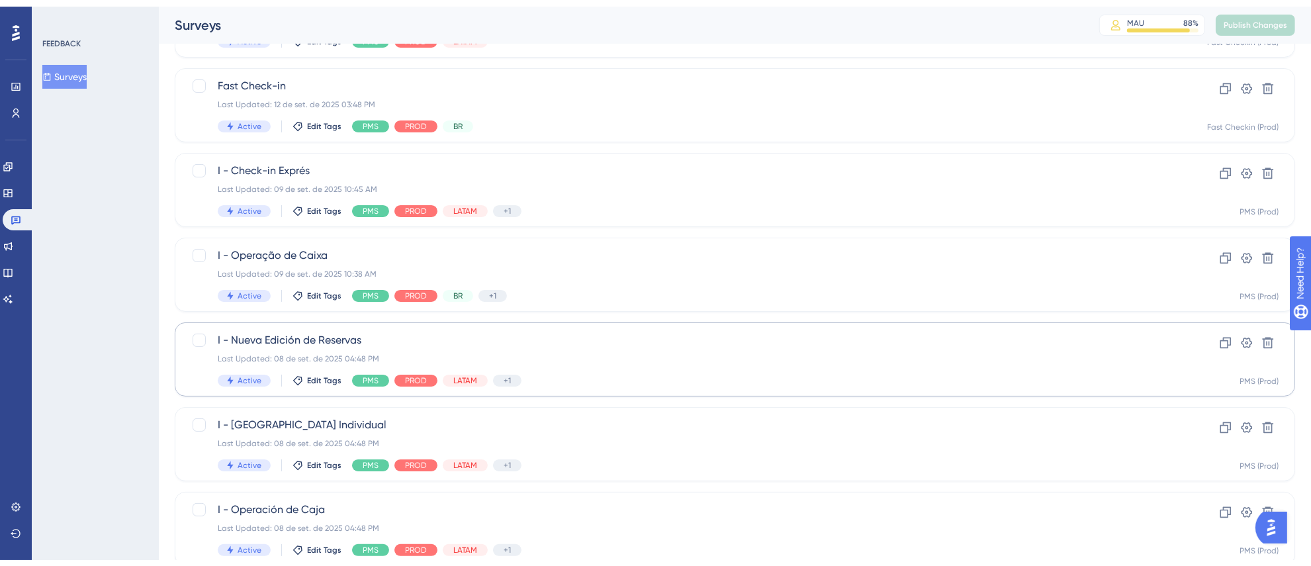
scroll to position [493, 0]
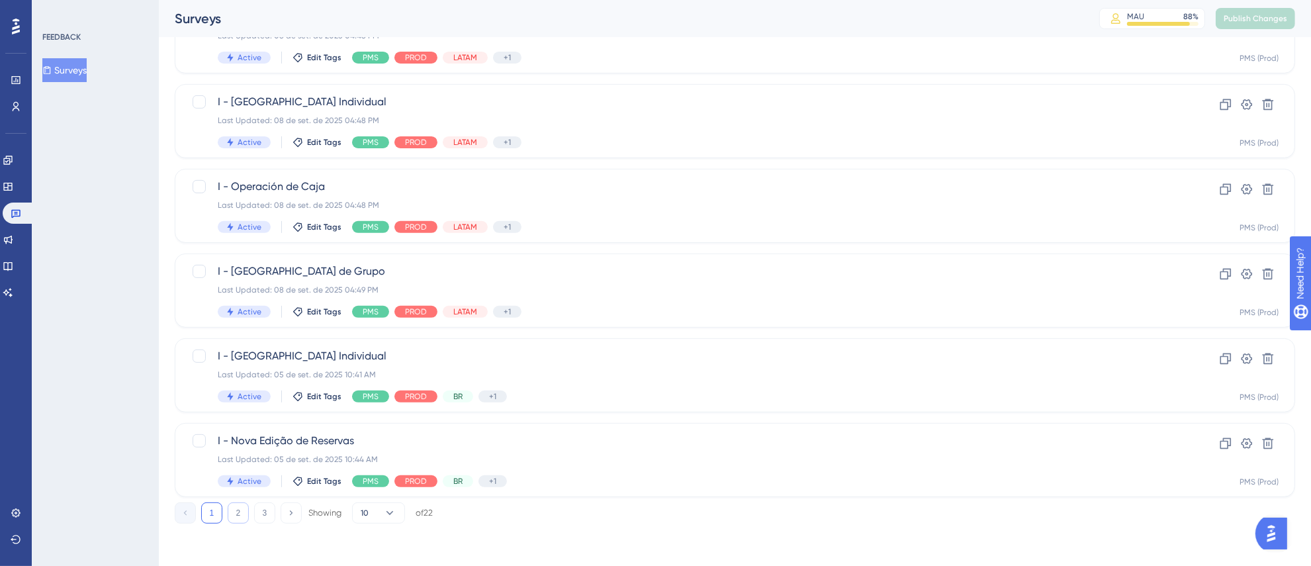
click at [234, 519] on button "2" at bounding box center [238, 512] width 21 height 21
click at [758, 468] on div "[GEOGRAPHIC_DATA] Individual Last Updated: 22 de [DATE]. de 2025 07:00 AM Activ…" at bounding box center [682, 460] width 928 height 54
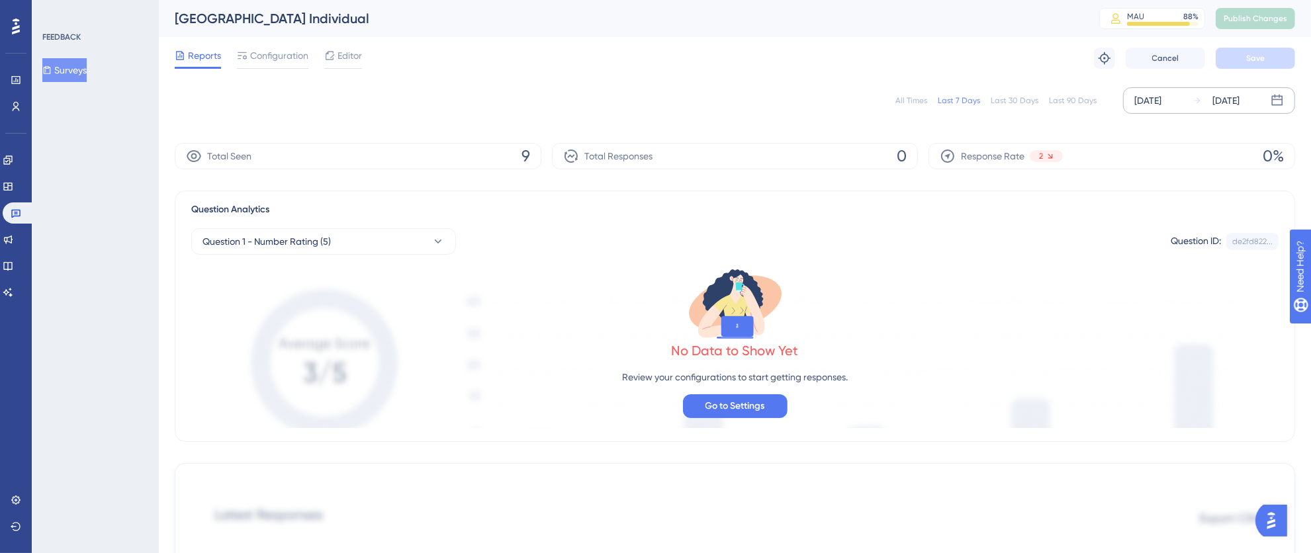
click at [1161, 98] on div "[DATE]" at bounding box center [1147, 101] width 27 height 16
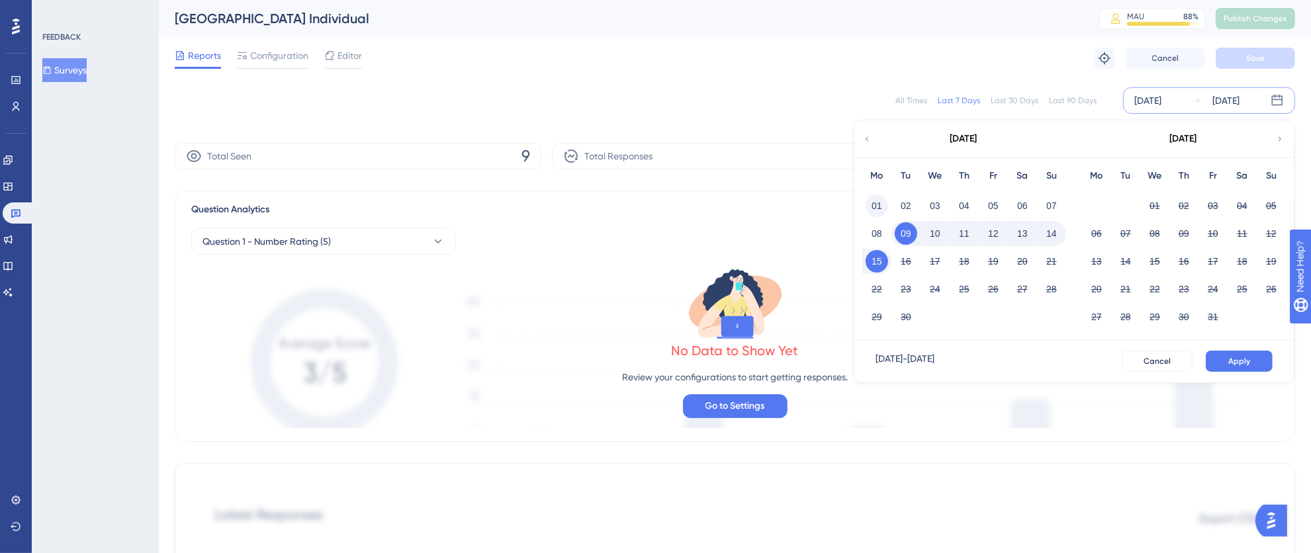
click at [877, 206] on button "01" at bounding box center [876, 206] width 22 height 22
click at [881, 274] on div "22 23 24 25 26 27 28" at bounding box center [964, 288] width 204 height 28
click at [873, 264] on button "15" at bounding box center [876, 261] width 22 height 22
click at [1237, 351] on button "Apply" at bounding box center [1238, 361] width 67 height 21
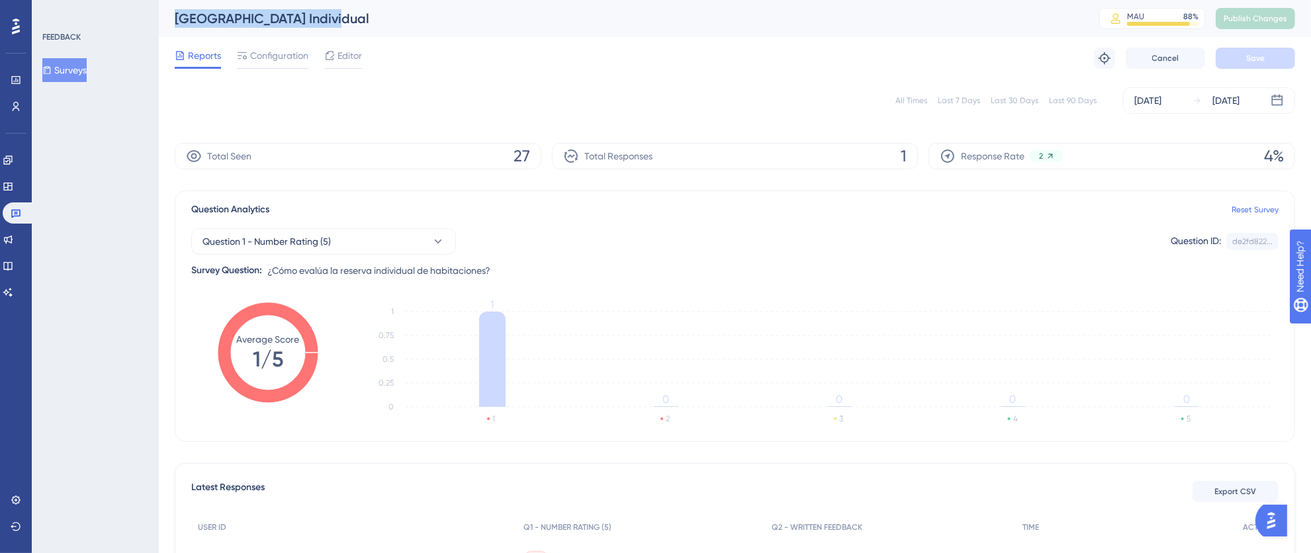
drag, startPoint x: 342, startPoint y: 21, endPoint x: 169, endPoint y: 14, distance: 172.8
click at [169, 14] on div "[GEOGRAPHIC_DATA] Individual MAU 88 % Click to see add-on and upgrade options P…" at bounding box center [735, 18] width 1152 height 37
copy div "[GEOGRAPHIC_DATA] Individual"
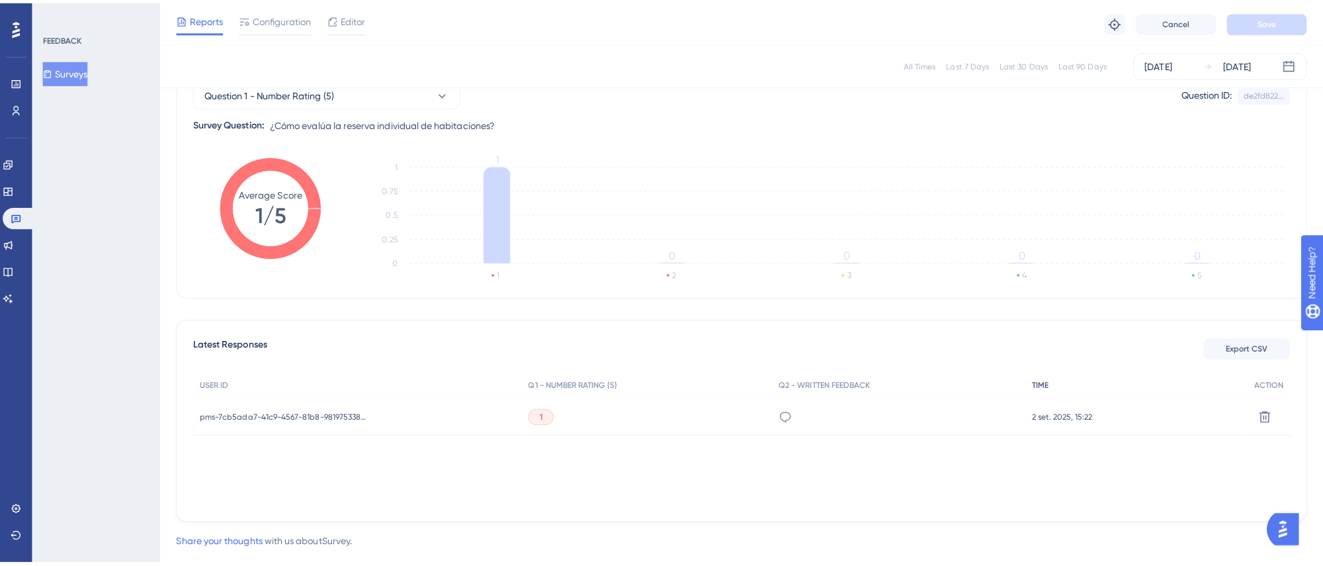
scroll to position [146, 0]
click at [1243, 334] on button "Export CSV" at bounding box center [1235, 340] width 86 height 21
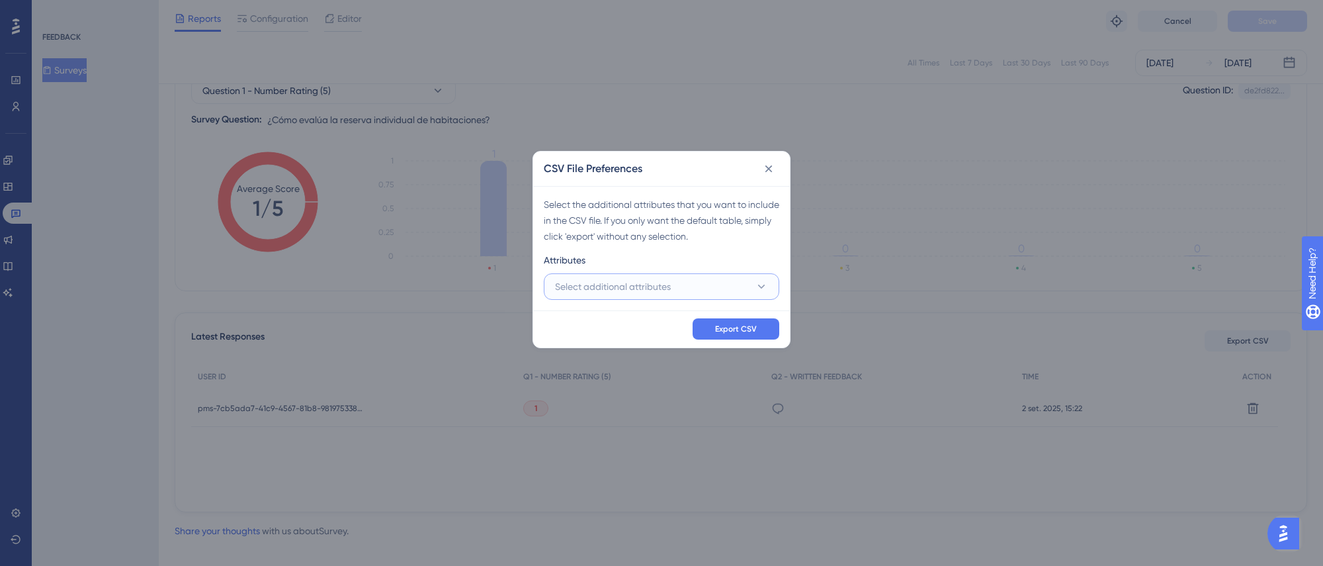
click at [611, 290] on span "Select additional attributes" at bounding box center [613, 287] width 116 height 16
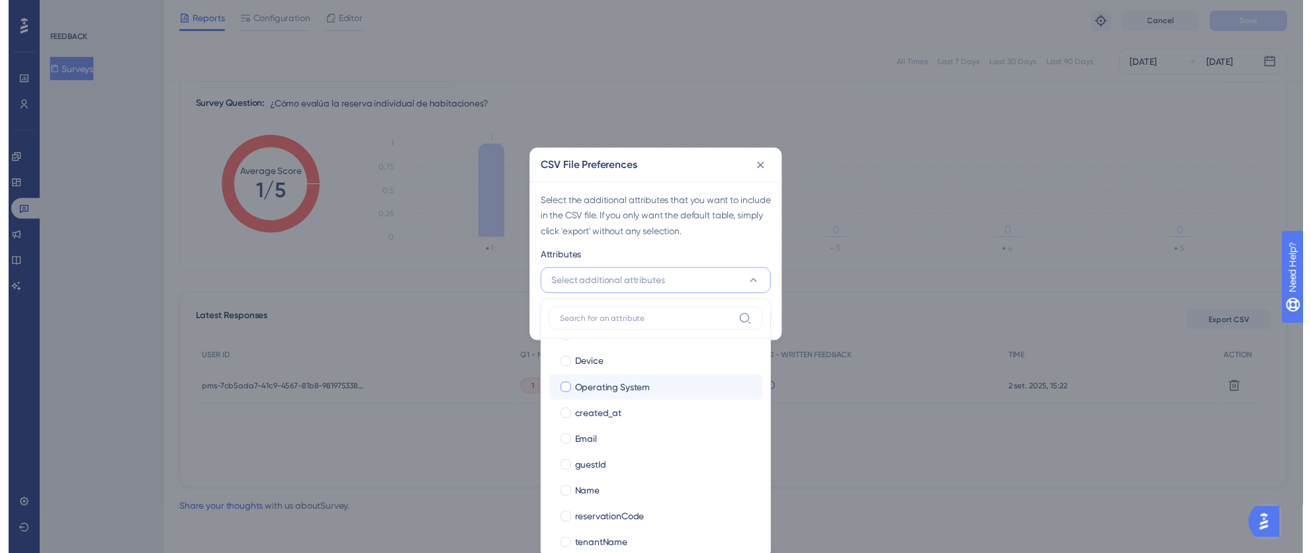
scroll to position [144, 0]
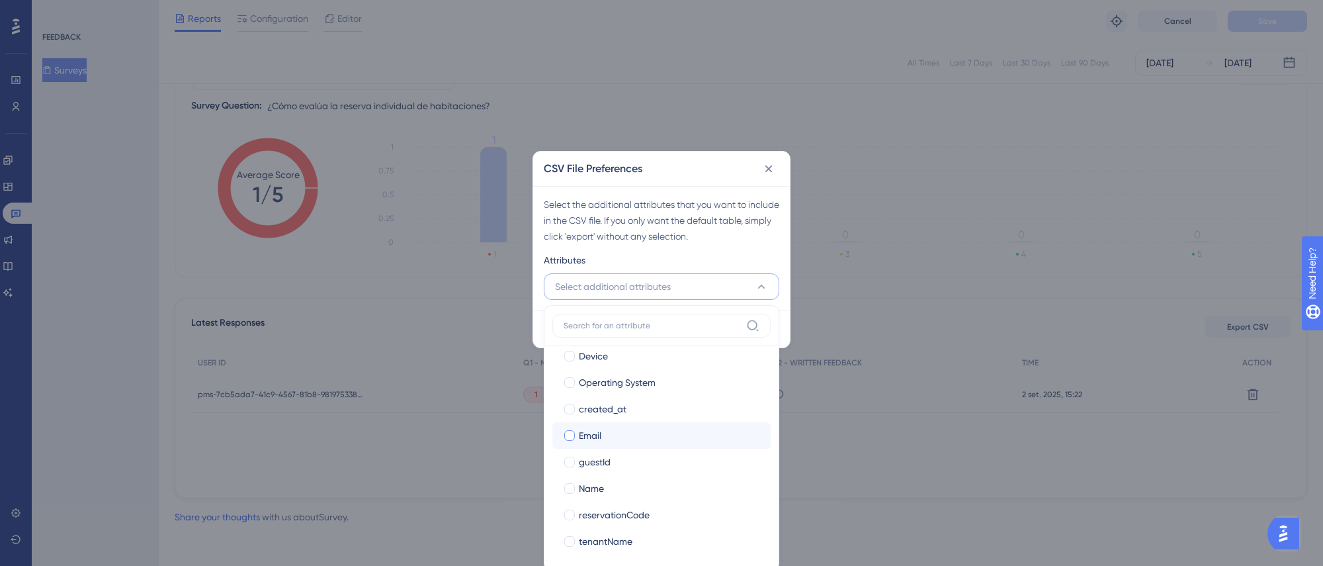
click at [572, 434] on div at bounding box center [569, 435] width 11 height 11
checkbox input "true"
drag, startPoint x: 574, startPoint y: 483, endPoint x: 580, endPoint y: 497, distance: 15.4
click at [574, 484] on div at bounding box center [569, 488] width 11 height 11
checkbox input "true"
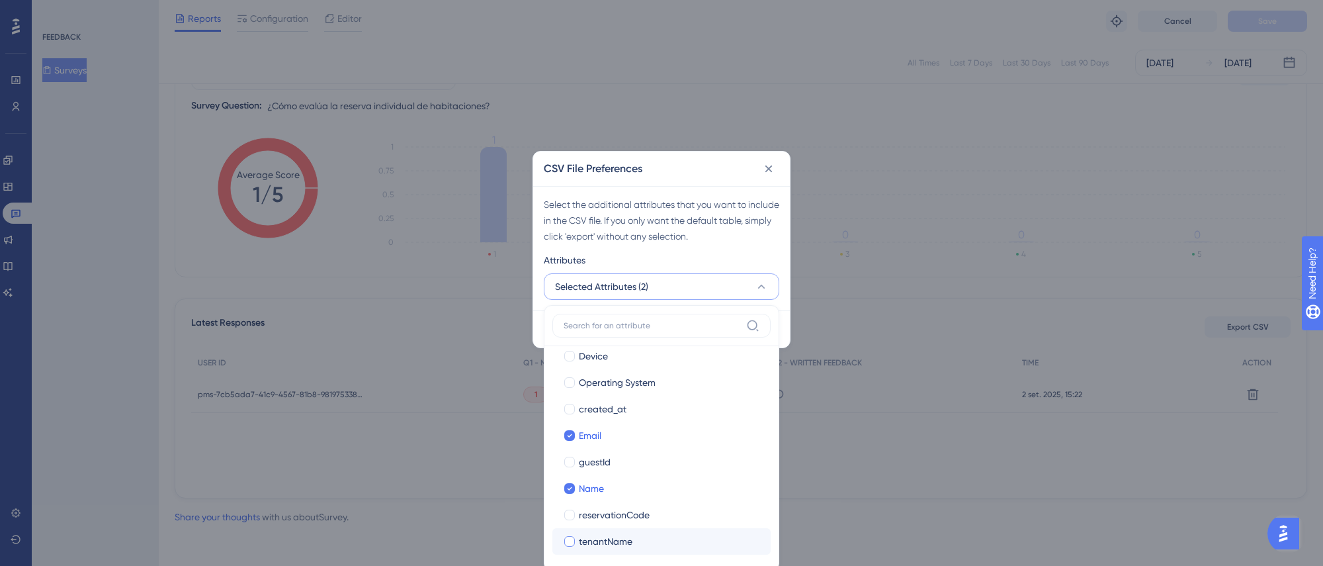
click at [572, 538] on div at bounding box center [569, 541] width 11 height 11
checkbox input "true"
drag, startPoint x: 789, startPoint y: 257, endPoint x: 762, endPoint y: 286, distance: 39.3
click at [788, 257] on div "Select the additional attributes that you want to include in the CSV file. If y…" at bounding box center [661, 248] width 257 height 124
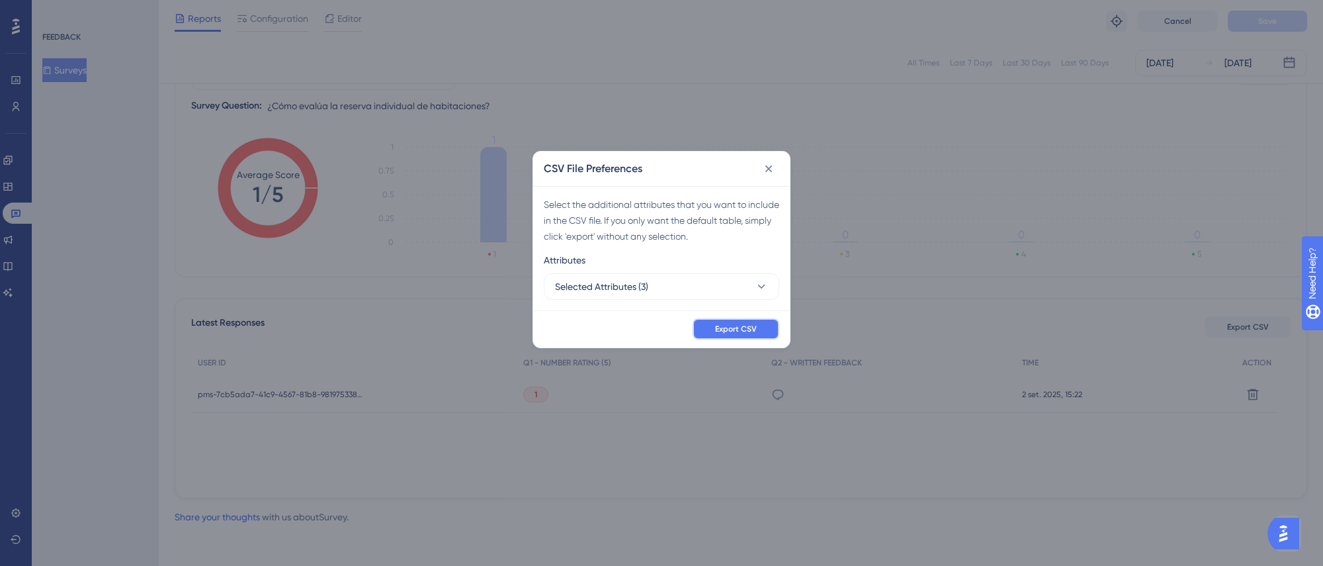
click at [760, 334] on button "Export CSV" at bounding box center [736, 328] width 87 height 21
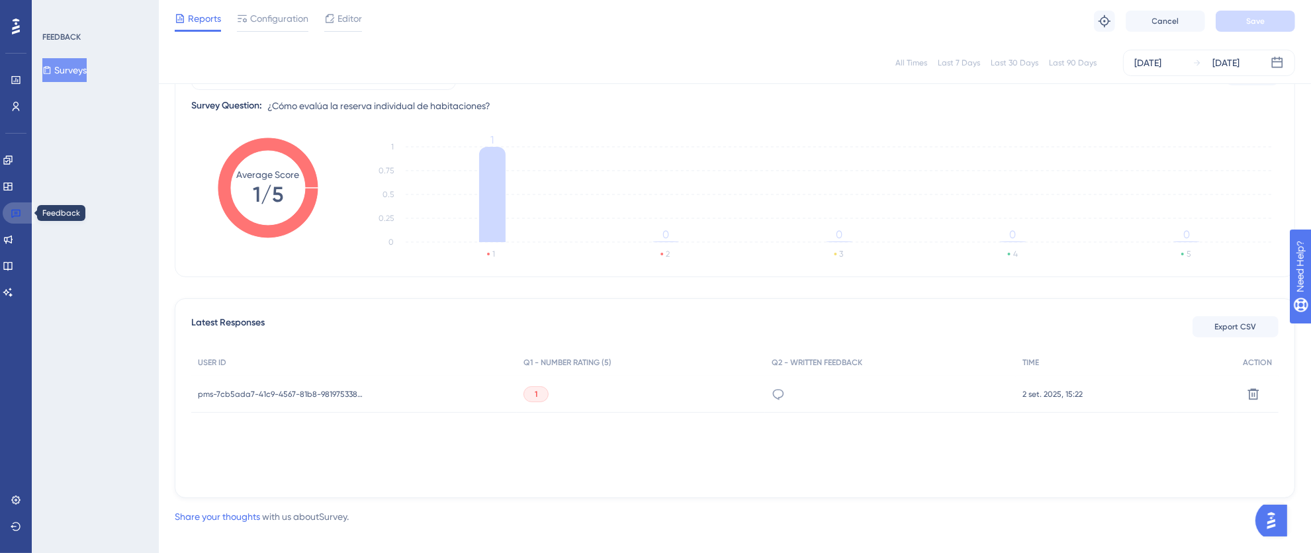
click at [11, 214] on icon at bounding box center [16, 213] width 11 height 11
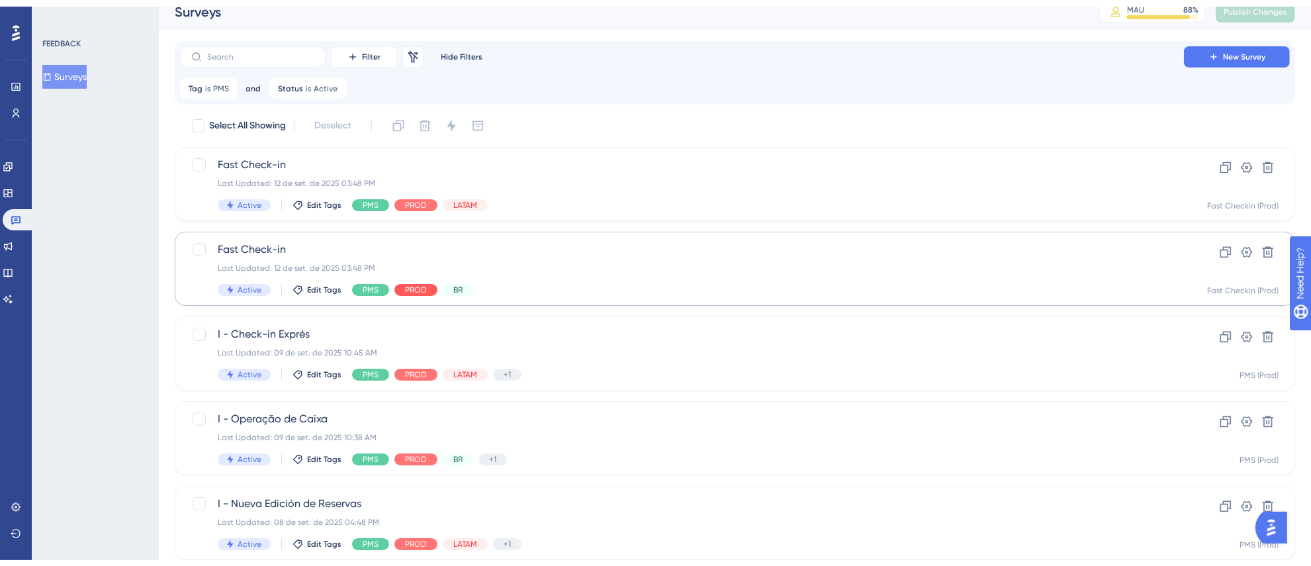
scroll to position [493, 0]
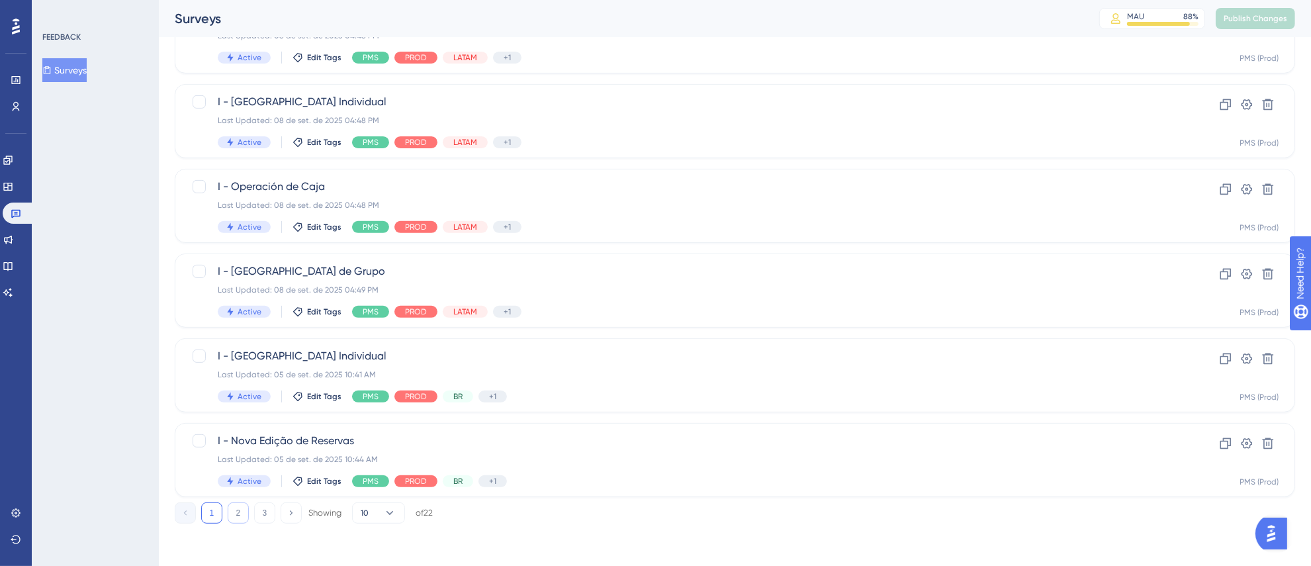
click at [241, 507] on button "2" at bounding box center [238, 512] width 21 height 21
click at [267, 511] on button "3" at bounding box center [264, 512] width 21 height 21
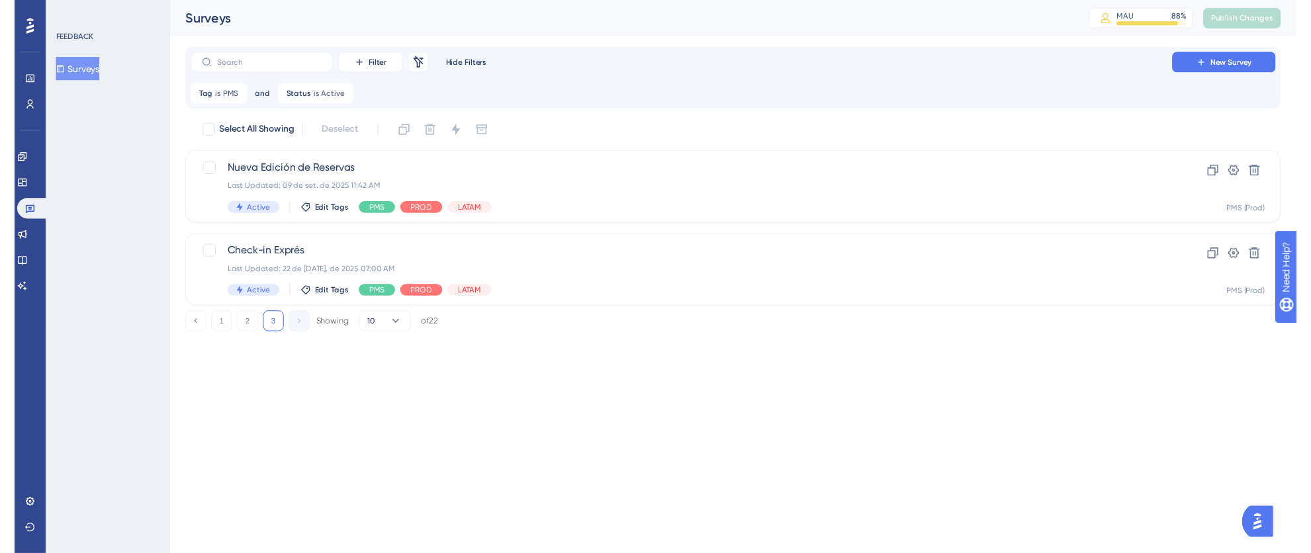
scroll to position [0, 0]
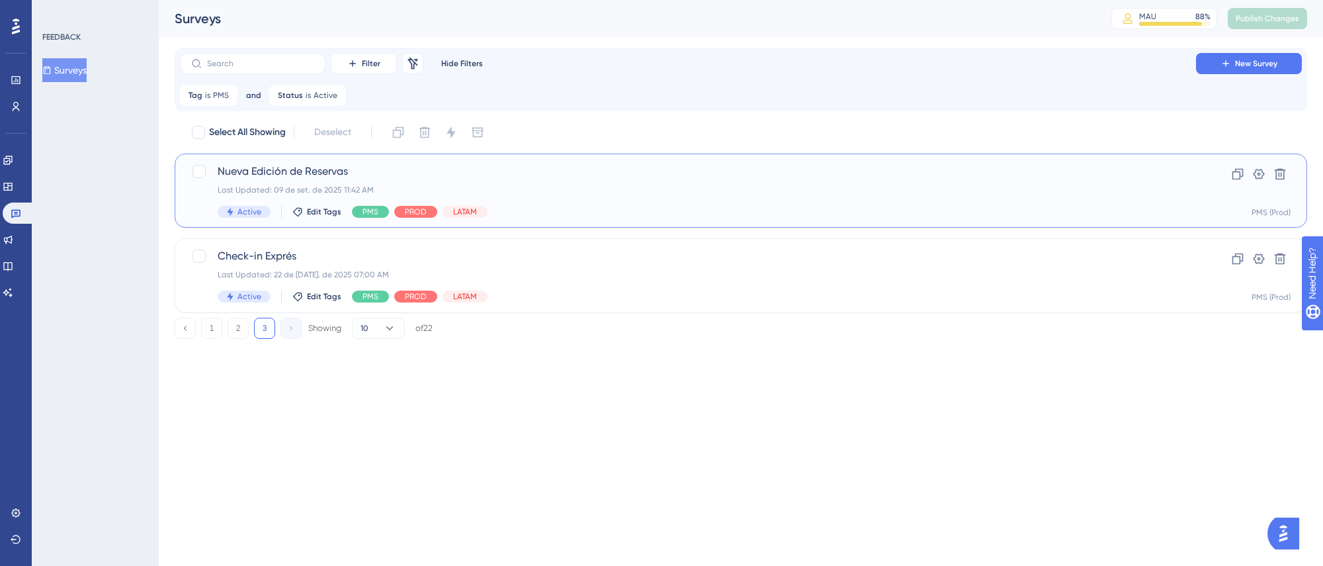
click at [738, 190] on div "Last Updated: 09 de set. de 2025 11:42 AM" at bounding box center [688, 190] width 941 height 11
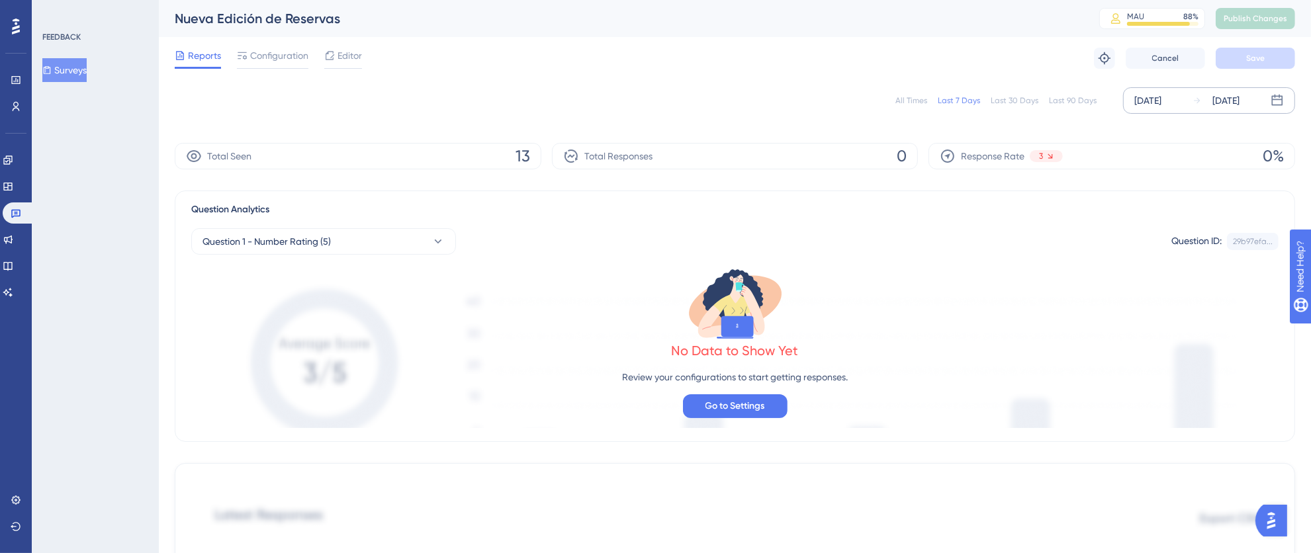
click at [1161, 103] on div "[DATE]" at bounding box center [1147, 101] width 27 height 16
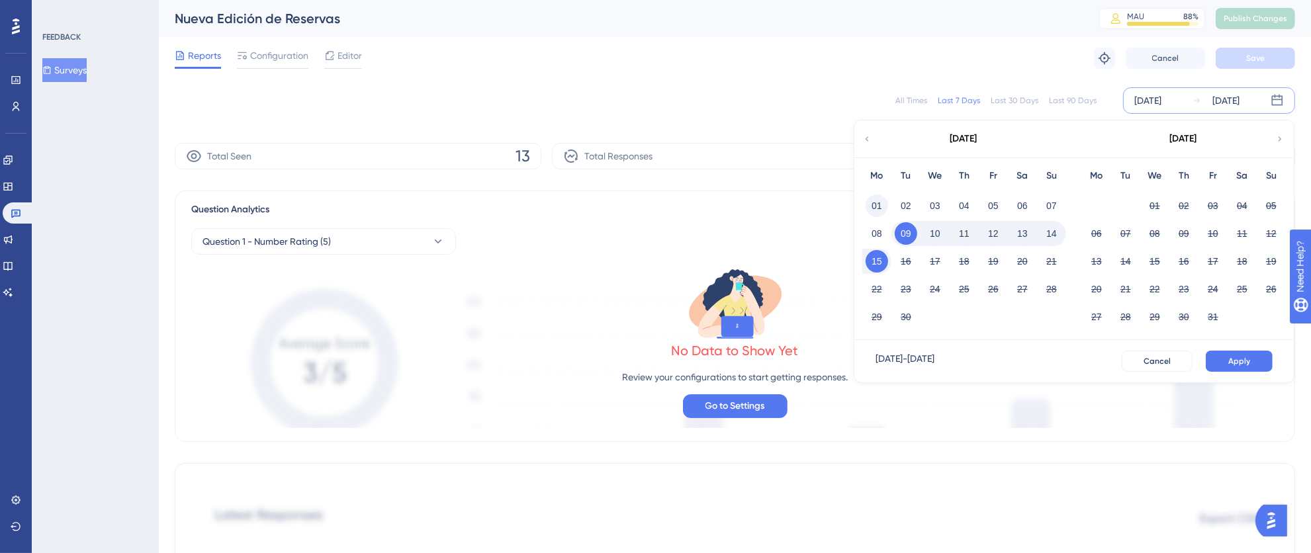
click at [871, 208] on button "01" at bounding box center [876, 206] width 22 height 22
click at [881, 261] on button "15" at bounding box center [876, 261] width 22 height 22
click at [1247, 356] on span "Apply" at bounding box center [1239, 361] width 22 height 11
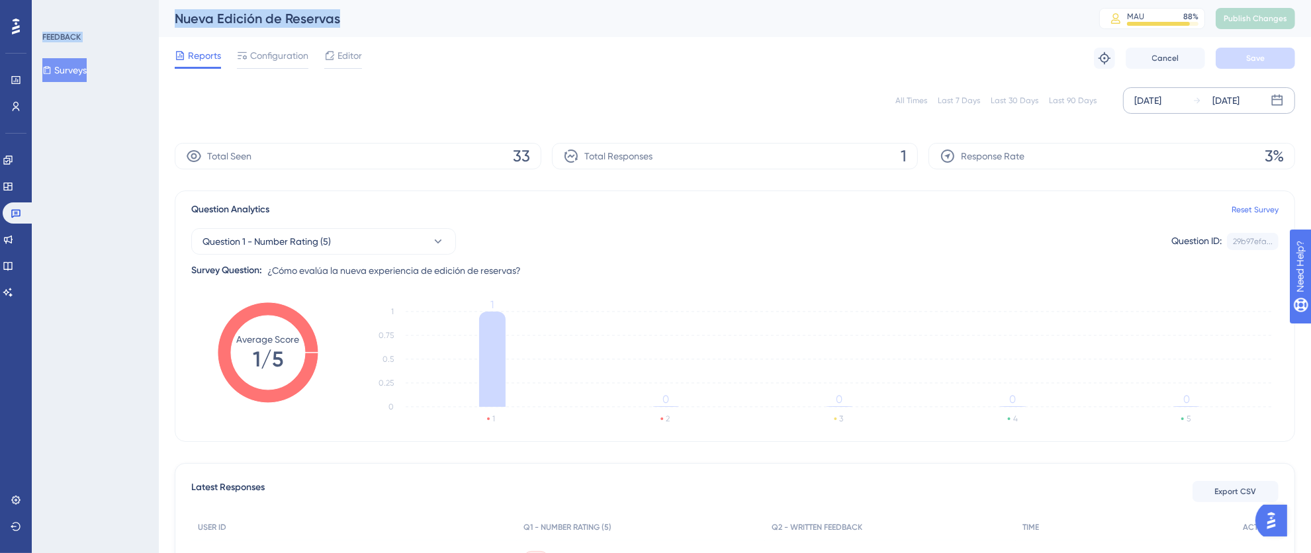
drag, startPoint x: 364, startPoint y: 22, endPoint x: 148, endPoint y: 26, distance: 216.4
click at [159, 26] on div "Performance Users Engagement Widgets Feedback Product Updates Knowledge Base AI…" at bounding box center [735, 355] width 1152 height 711
click at [337, 24] on div "Nueva Edición de Reservas" at bounding box center [620, 18] width 891 height 19
drag, startPoint x: 357, startPoint y: 20, endPoint x: 176, endPoint y: 16, distance: 181.3
click at [176, 16] on div "Nueva Edición de Reservas" at bounding box center [620, 18] width 891 height 19
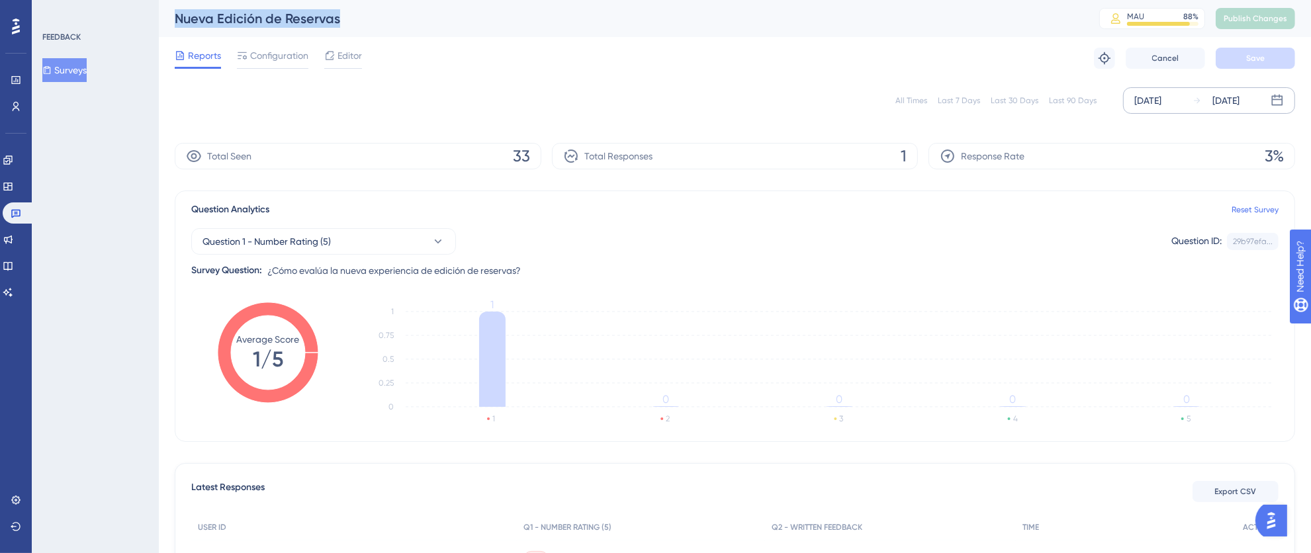
copy div "Nueva Edición de Reservas"
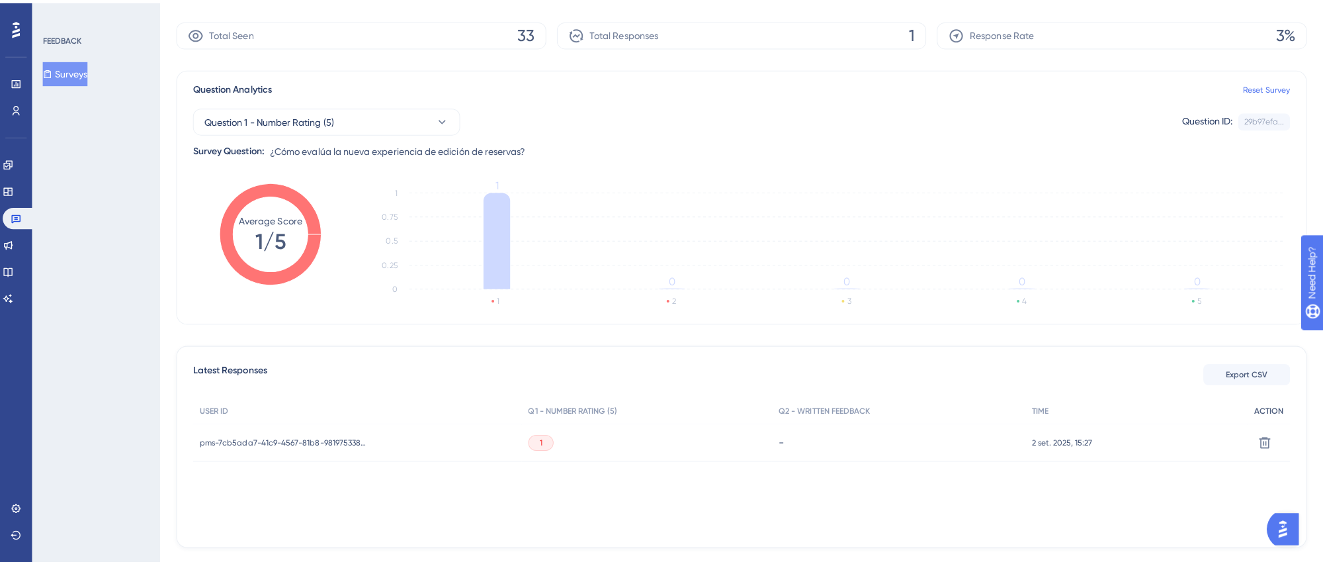
scroll to position [146, 0]
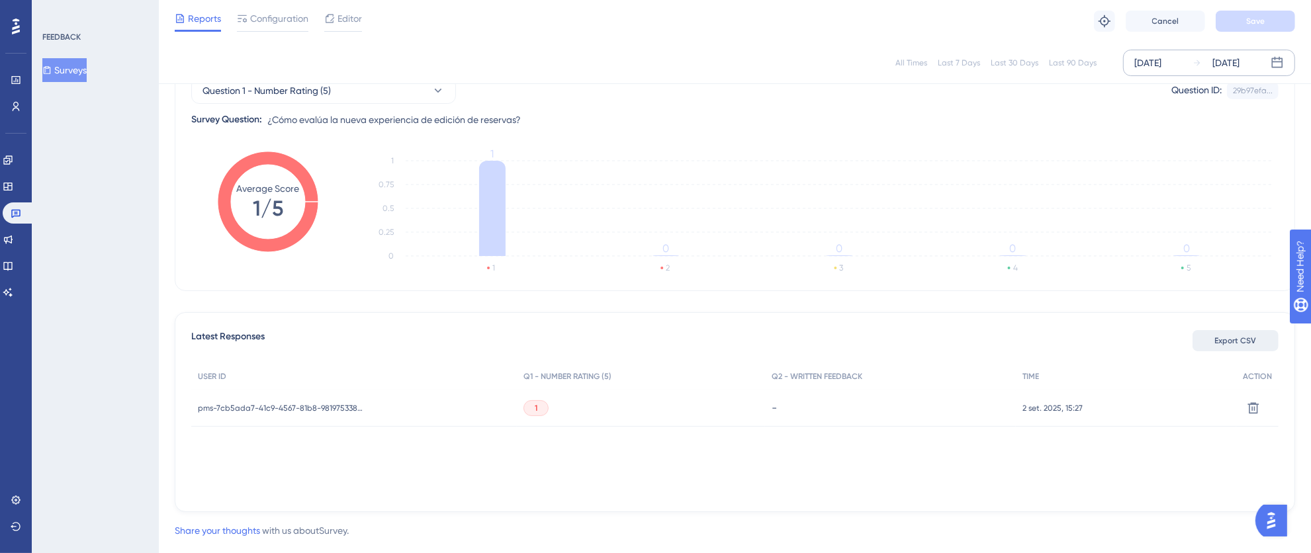
click at [1237, 345] on span "Export CSV" at bounding box center [1236, 340] width 42 height 11
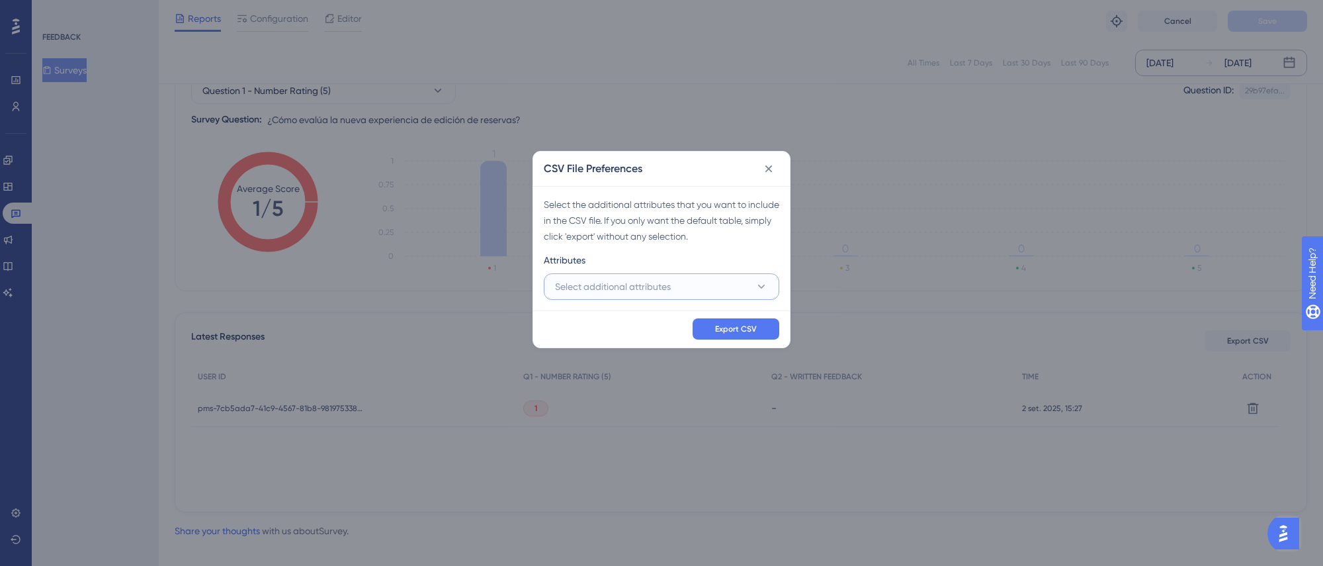
click at [631, 279] on span "Select additional attributes" at bounding box center [613, 287] width 116 height 16
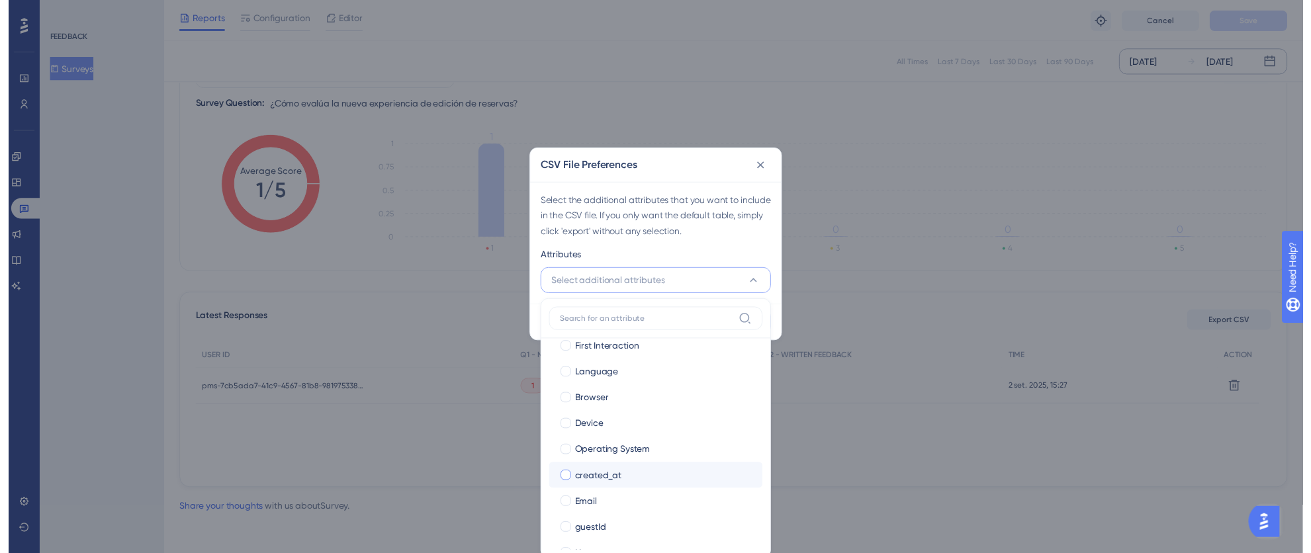
scroll to position [144, 0]
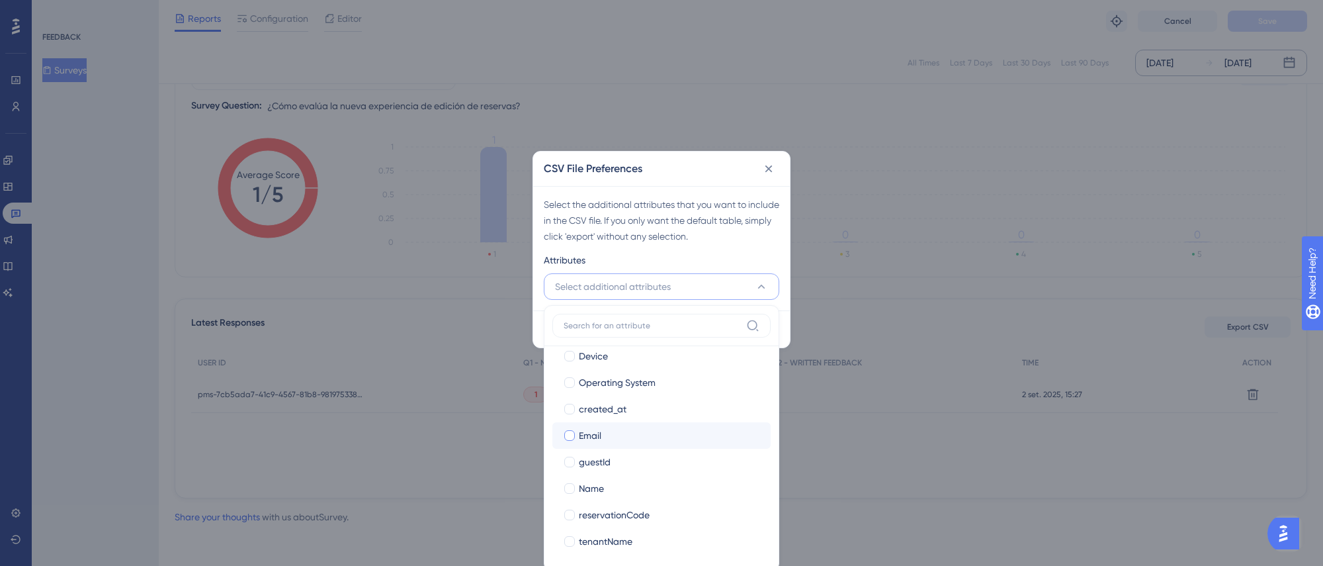
click at [574, 438] on div at bounding box center [569, 435] width 11 height 11
checkbox input "true"
click at [571, 487] on div at bounding box center [569, 488] width 11 height 11
checkbox input "true"
click at [573, 543] on div at bounding box center [569, 541] width 11 height 11
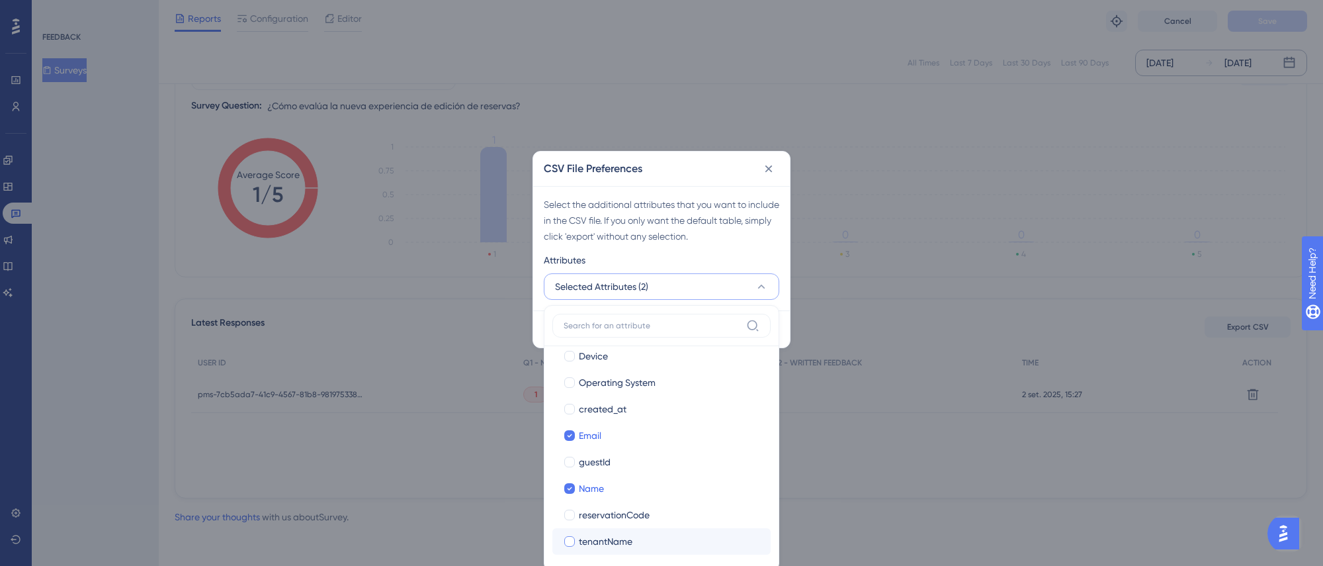
checkbox input "true"
click at [742, 267] on div "Attributes" at bounding box center [662, 262] width 236 height 21
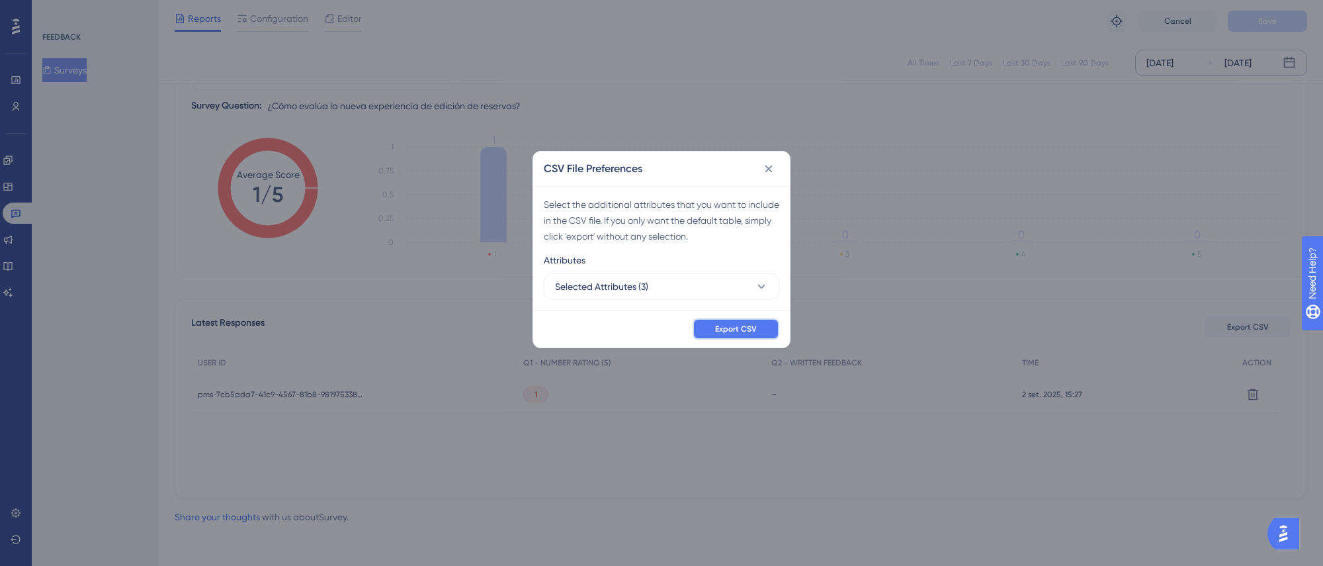
click at [736, 328] on span "Export CSV" at bounding box center [736, 329] width 42 height 11
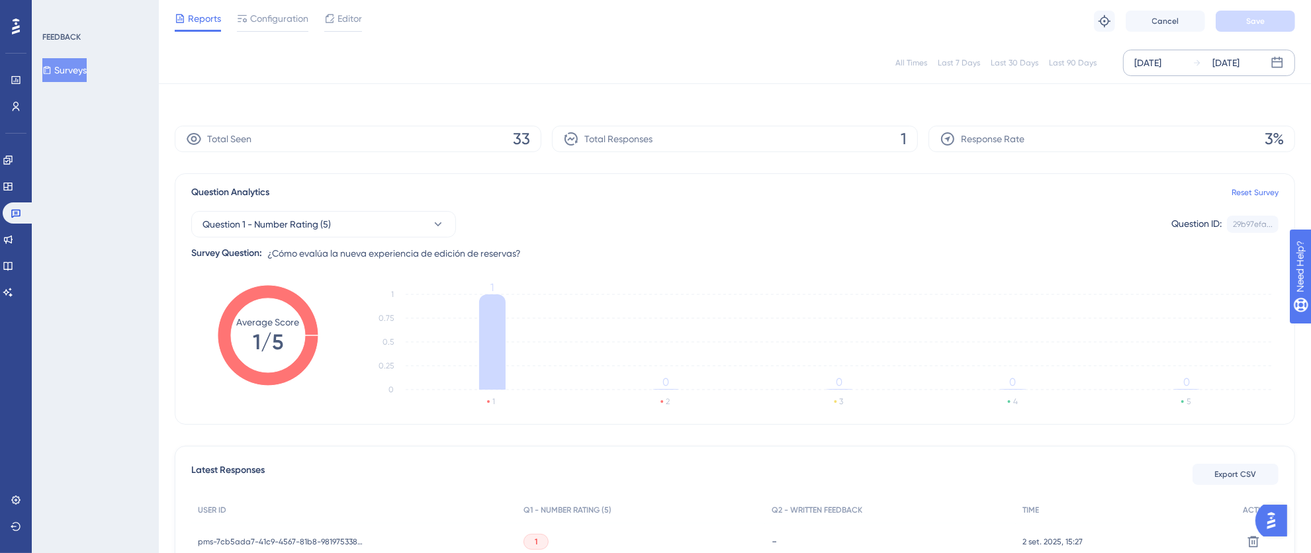
scroll to position [0, 0]
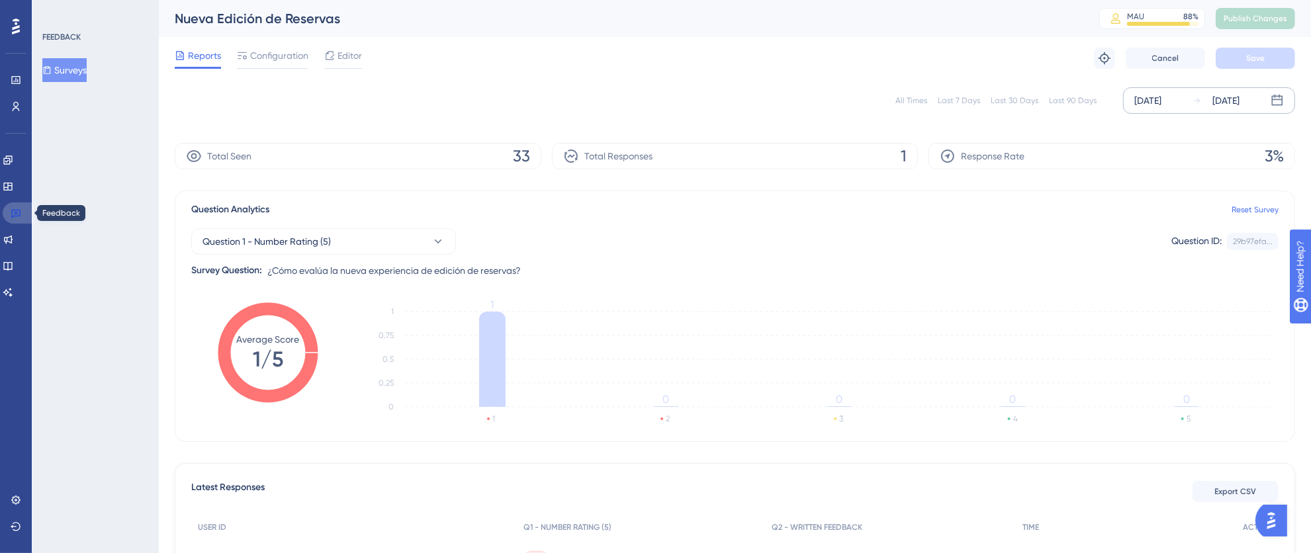
click at [16, 208] on icon at bounding box center [16, 213] width 11 height 11
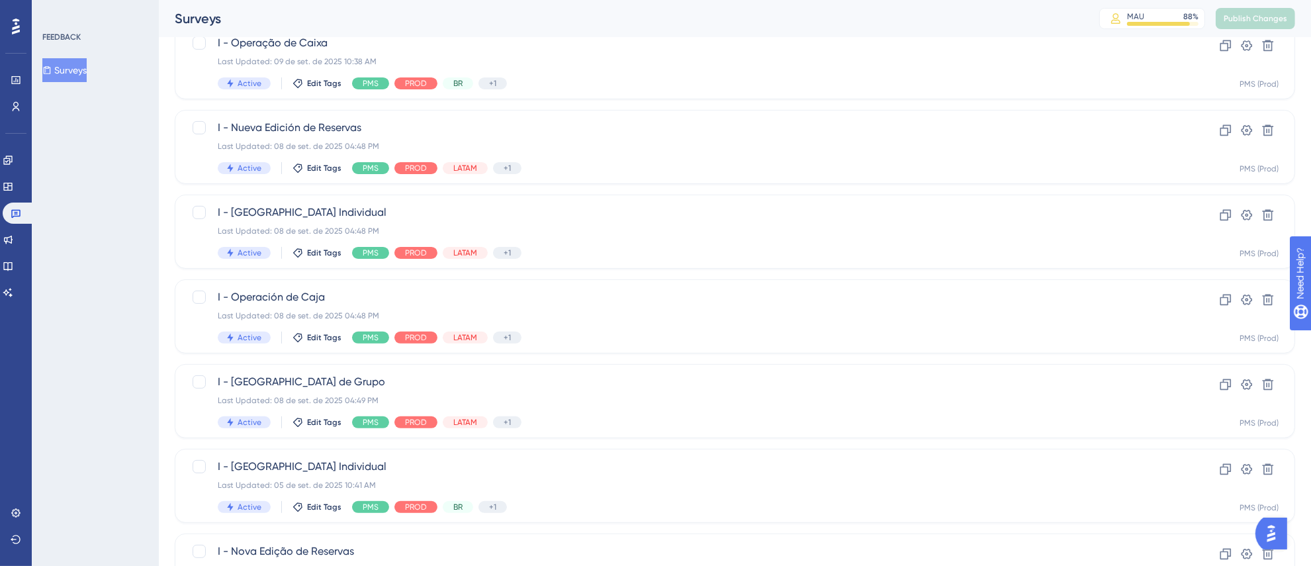
scroll to position [493, 0]
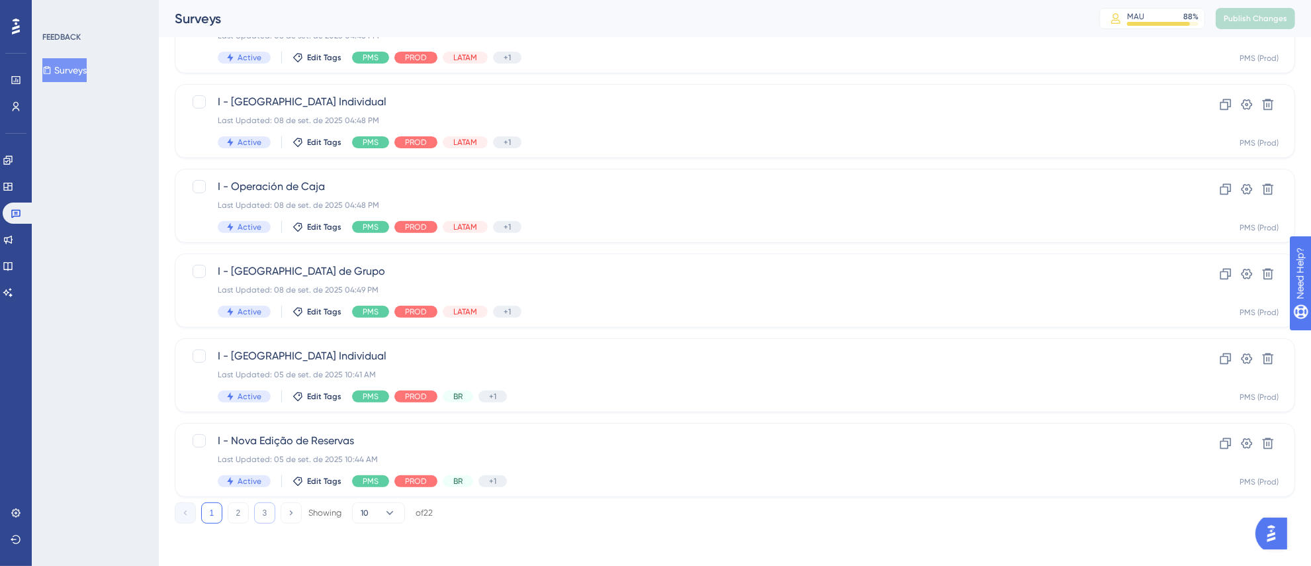
click at [269, 514] on button "3" at bounding box center [264, 512] width 21 height 21
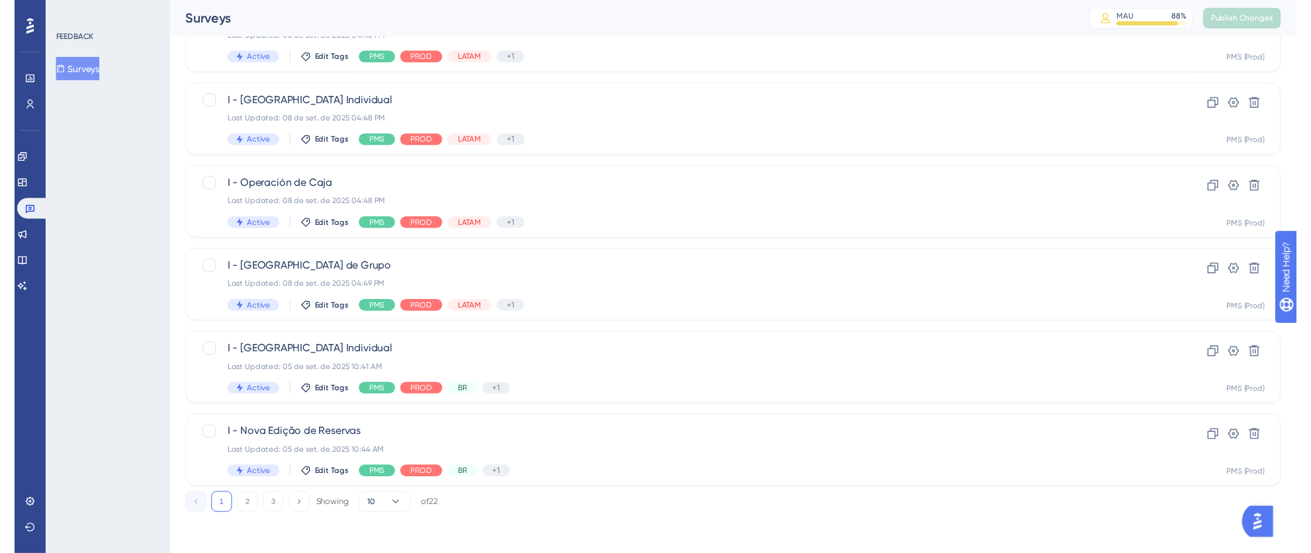
scroll to position [0, 0]
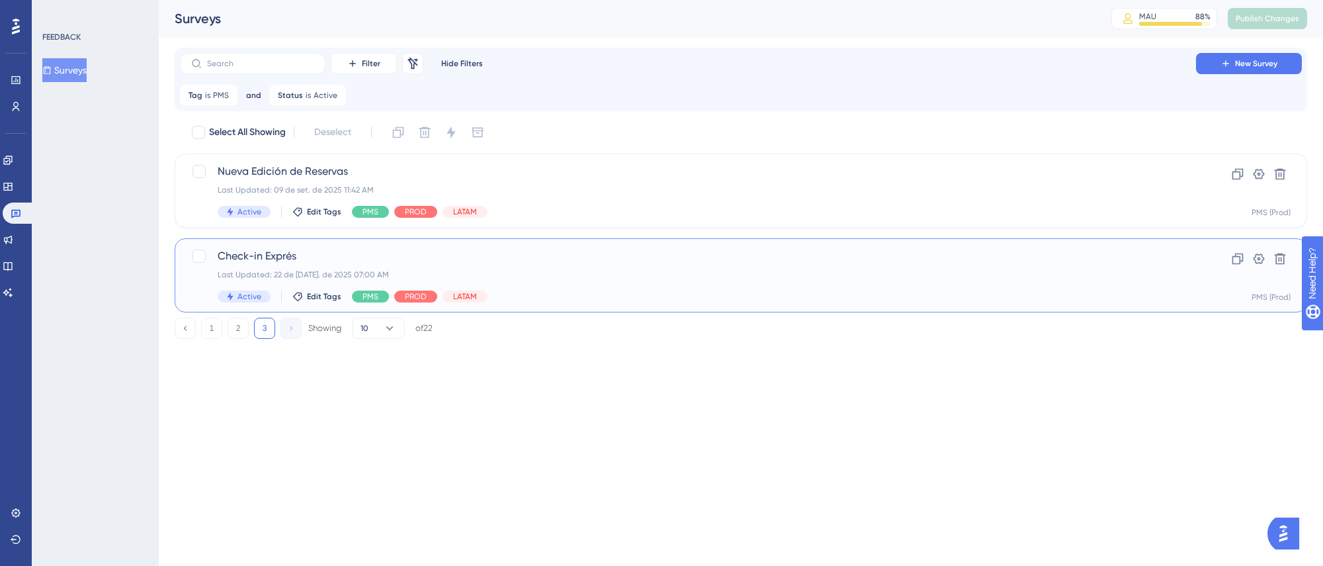
click at [678, 279] on div "Last Updated: 22 de [DATE]. de 2025 07:00 AM" at bounding box center [688, 274] width 941 height 11
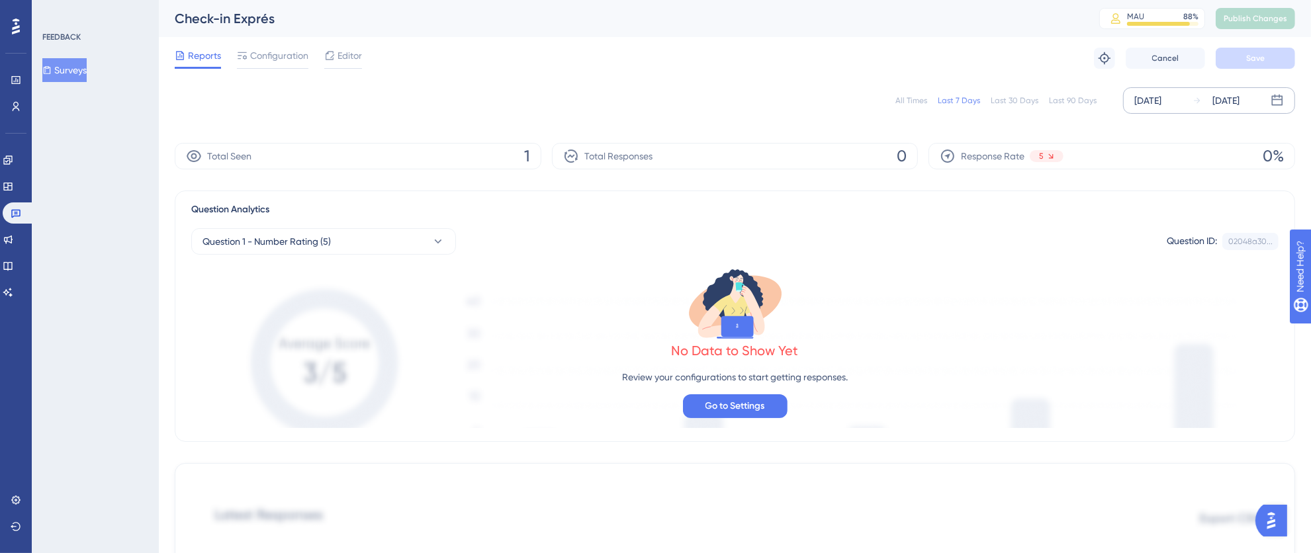
click at [1161, 106] on div "[DATE]" at bounding box center [1147, 101] width 27 height 16
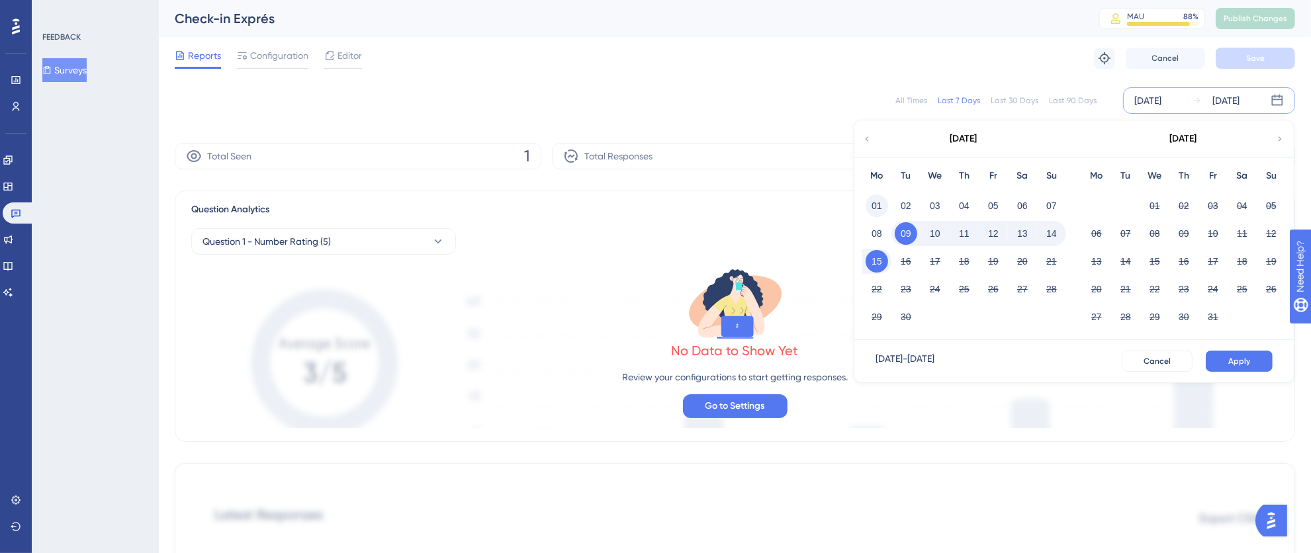
click at [878, 204] on button "01" at bounding box center [876, 206] width 22 height 22
click at [884, 255] on button "15" at bounding box center [876, 261] width 22 height 22
click at [1235, 365] on span "Apply" at bounding box center [1239, 361] width 22 height 11
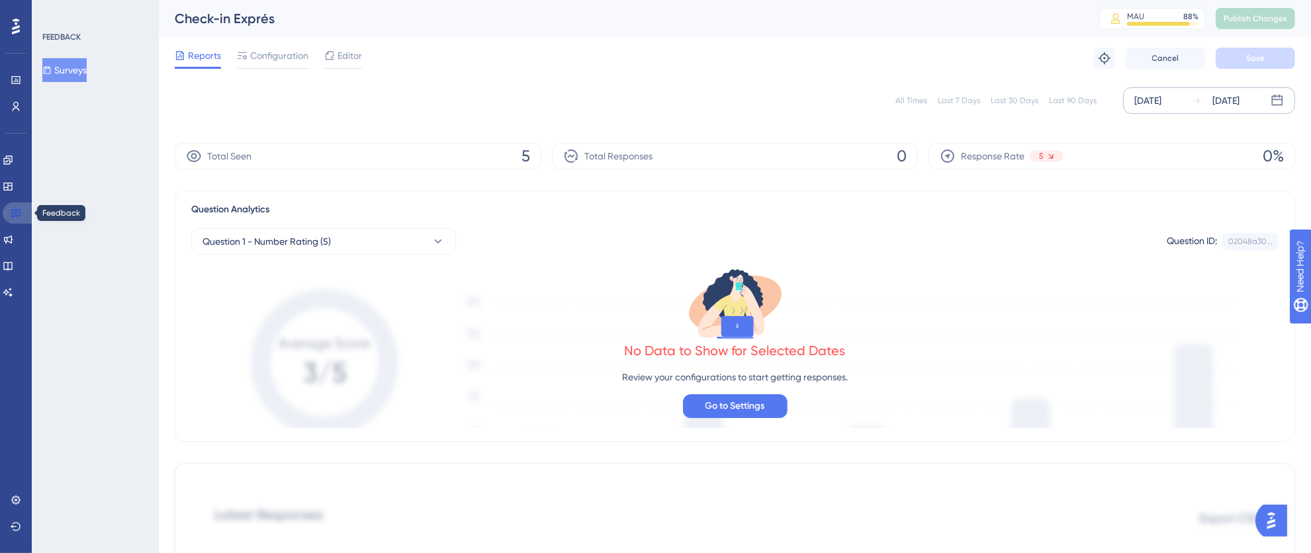
click at [5, 208] on link at bounding box center [19, 212] width 32 height 21
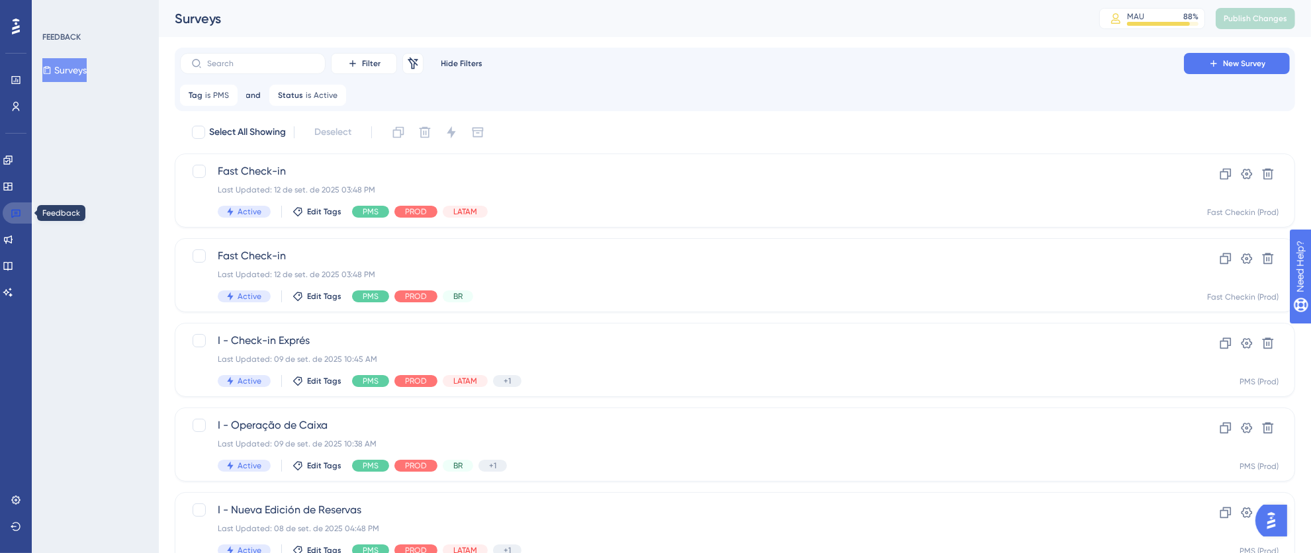
click at [26, 217] on link at bounding box center [19, 212] width 32 height 21
